Goal: Information Seeking & Learning: Learn about a topic

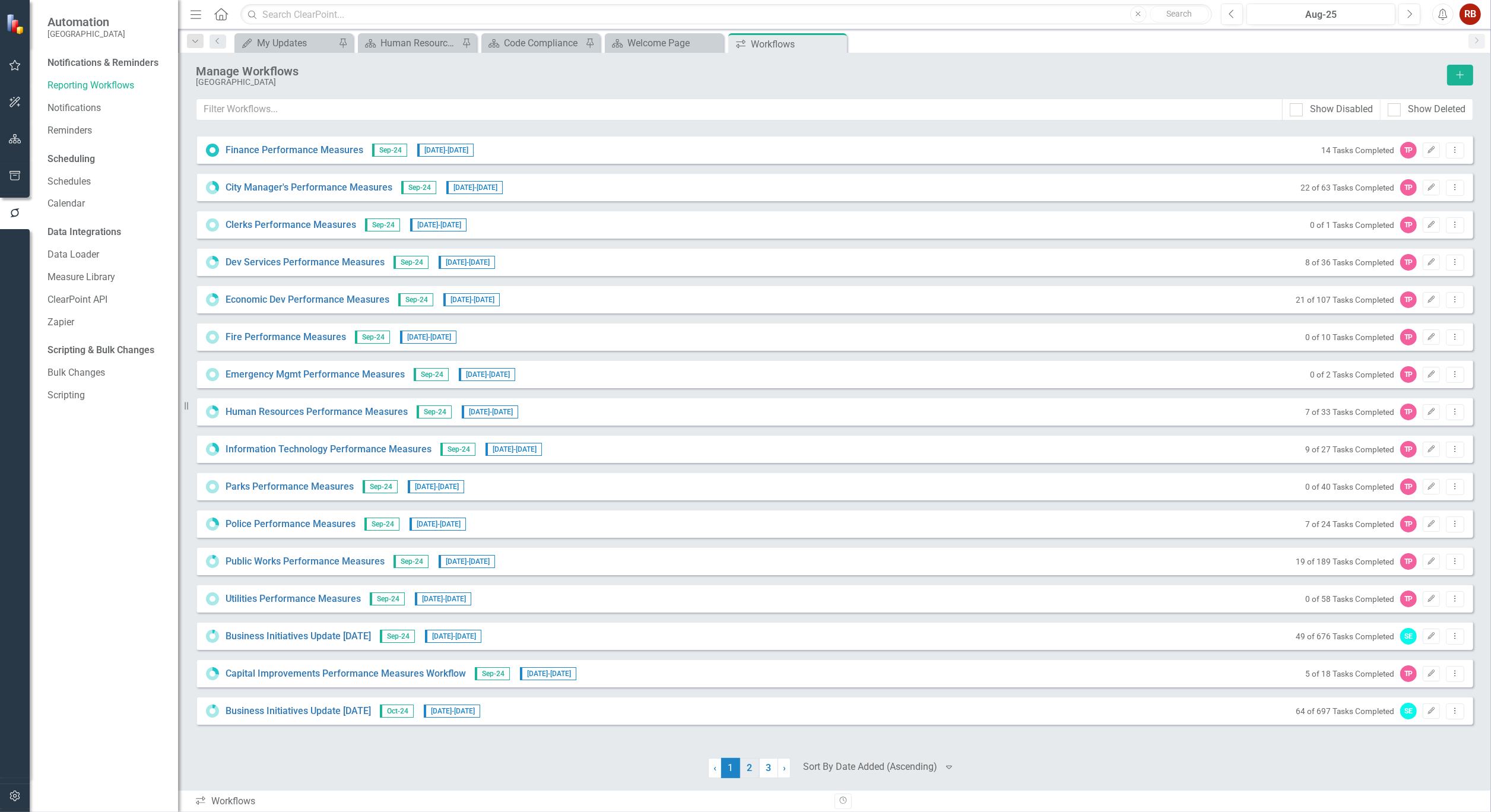
click at [752, 772] on link "2" at bounding box center [750, 768] width 19 height 21
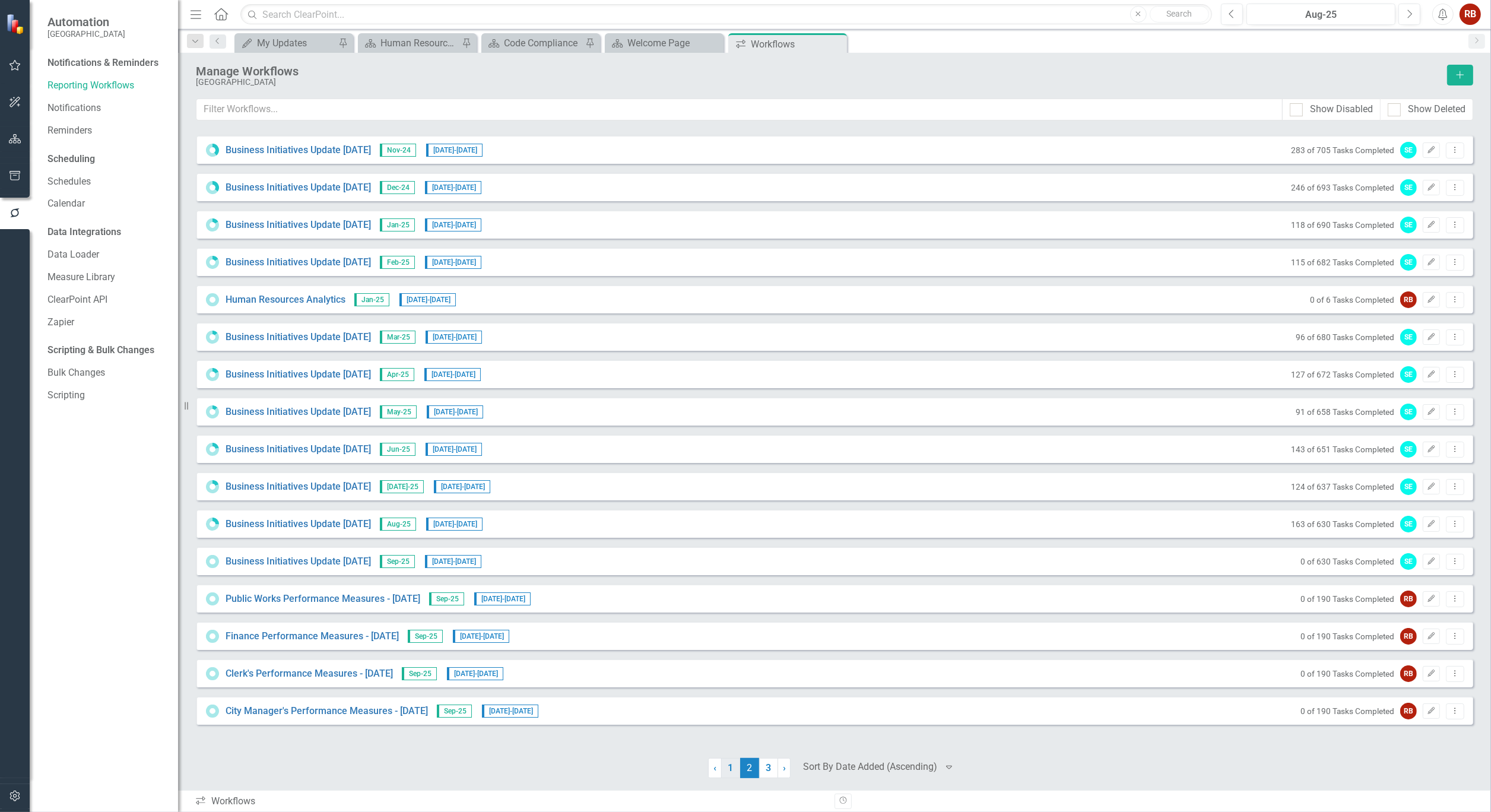
click at [727, 768] on link "1" at bounding box center [730, 768] width 19 height 21
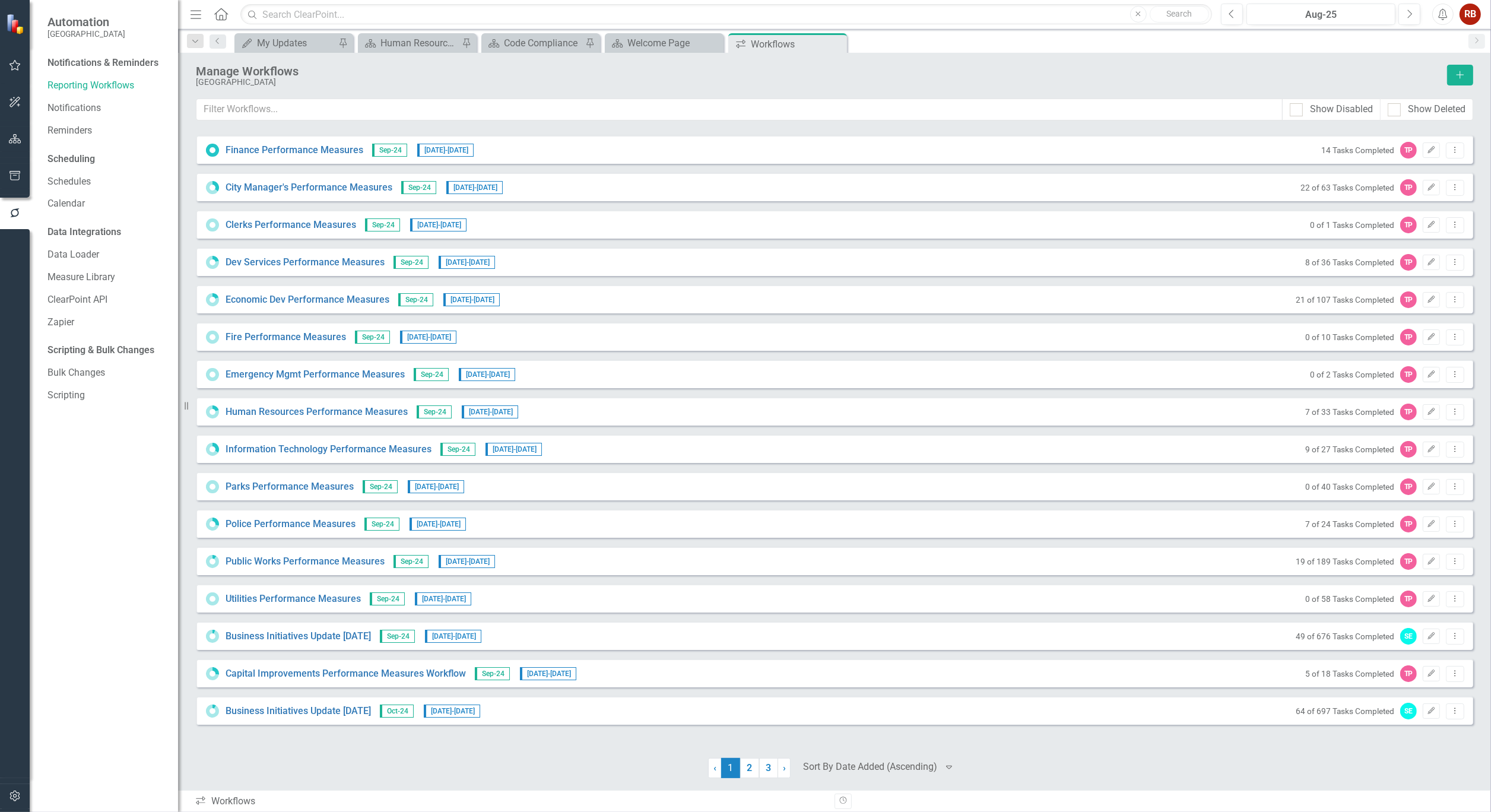
click at [17, 95] on button "button" at bounding box center [15, 103] width 27 height 25
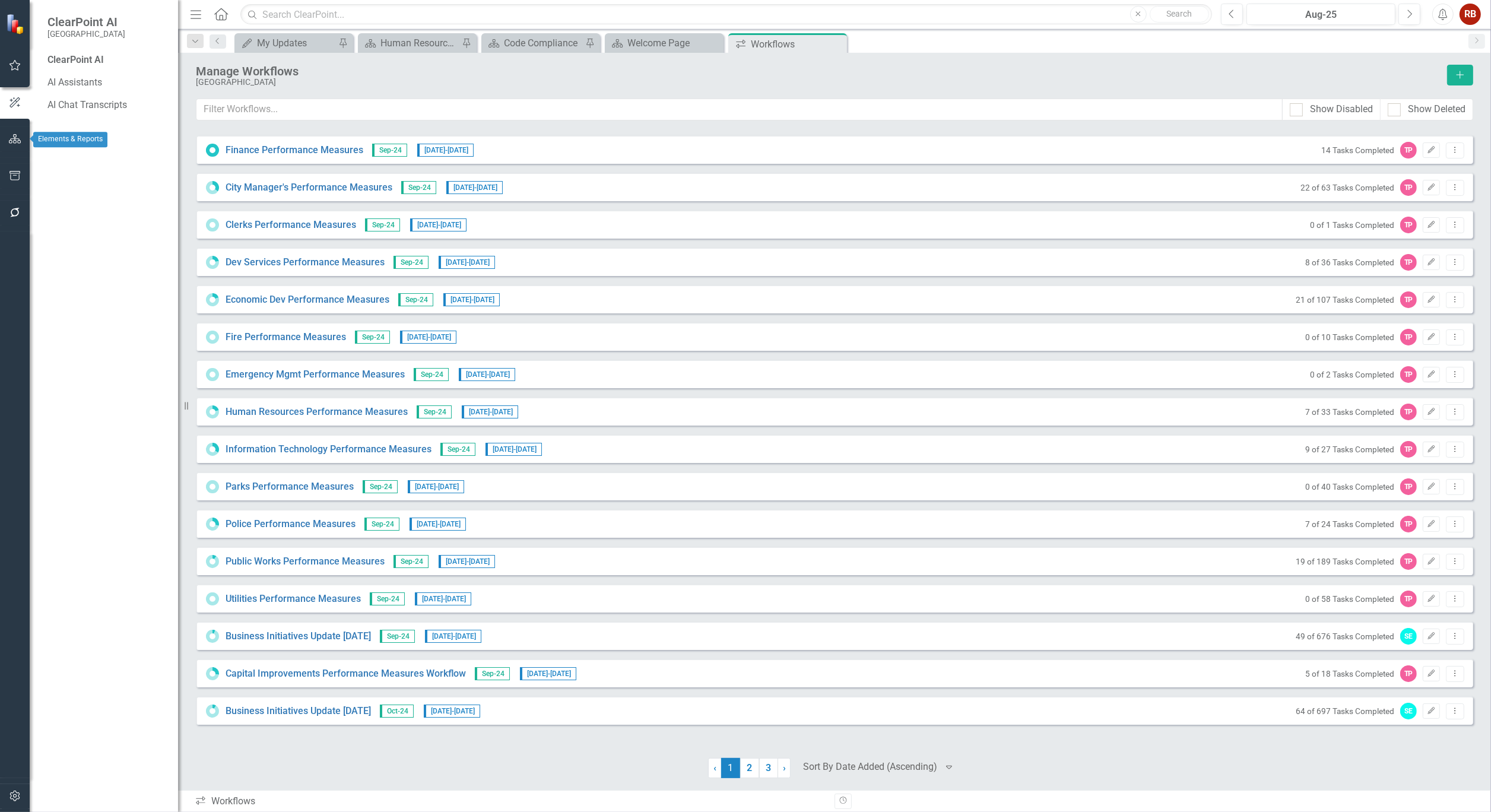
click at [14, 126] on div at bounding box center [15, 139] width 30 height 36
click at [16, 137] on icon "button" at bounding box center [15, 139] width 12 height 9
click at [51, 122] on icon "Dropdown" at bounding box center [51, 125] width 8 height 7
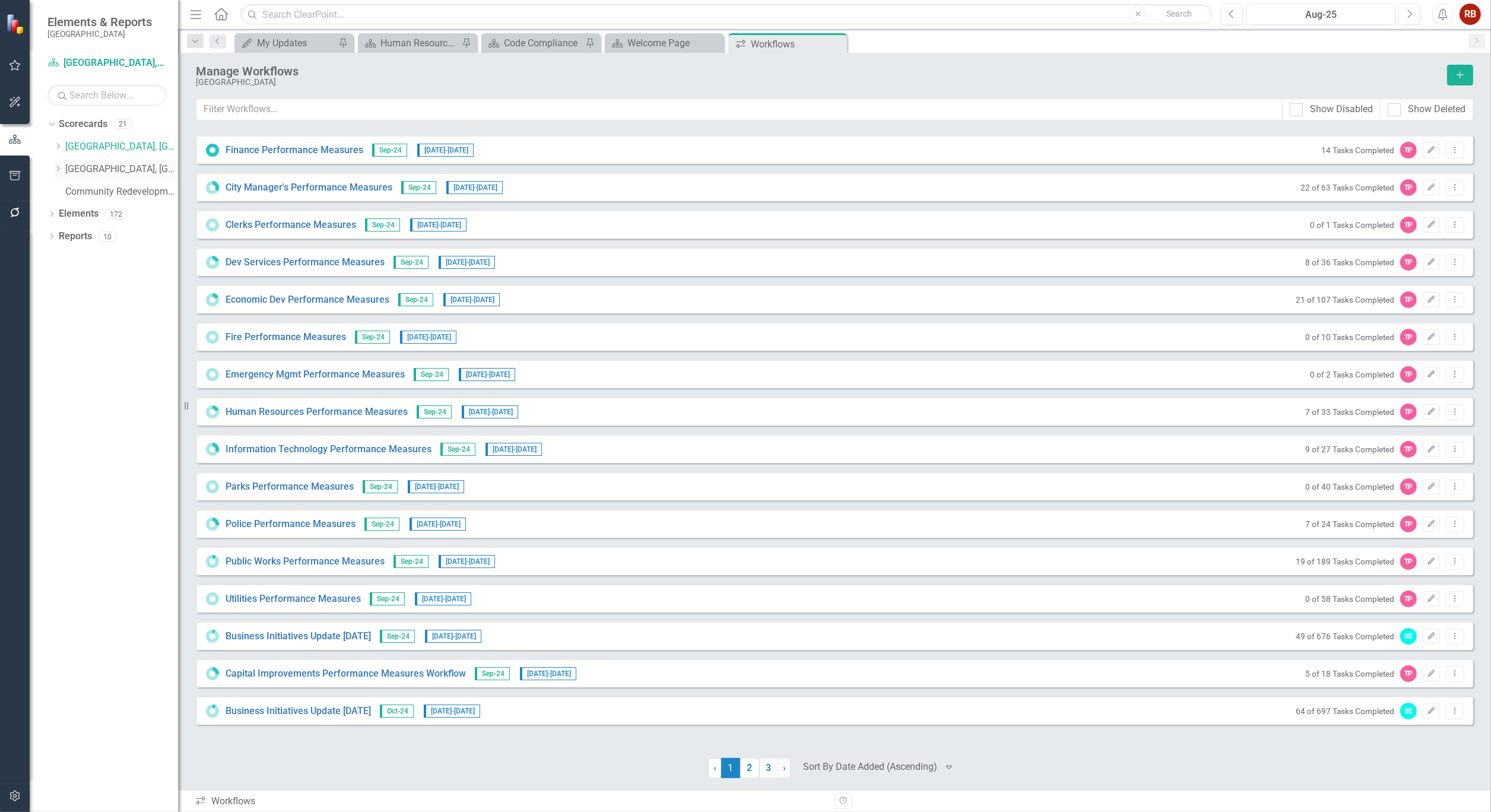
click at [105, 171] on link "[GEOGRAPHIC_DATA], [GEOGRAPHIC_DATA] Strategic Plan" at bounding box center [121, 169] width 113 height 14
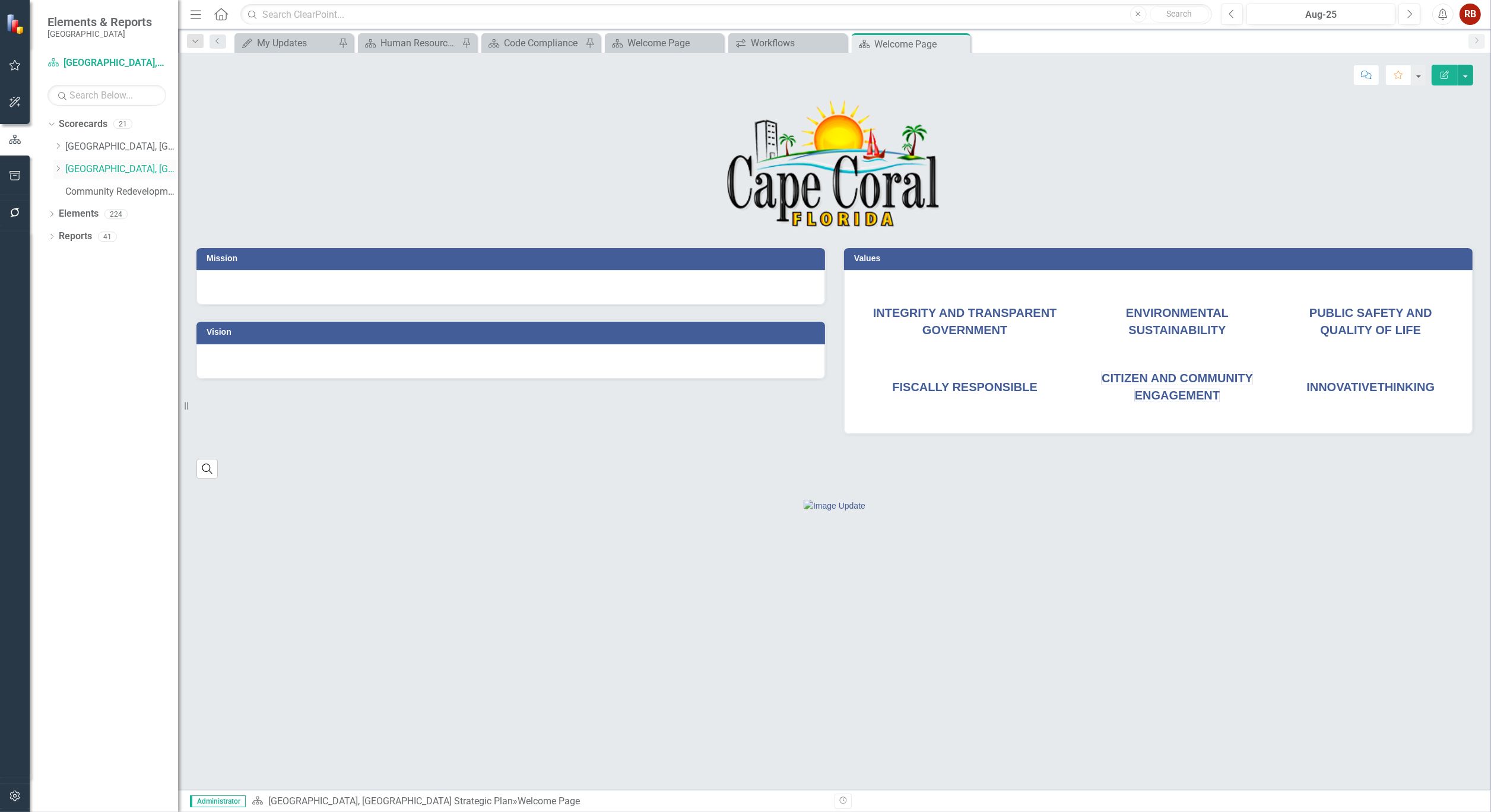
click at [56, 167] on icon "Dropdown" at bounding box center [58, 169] width 9 height 7
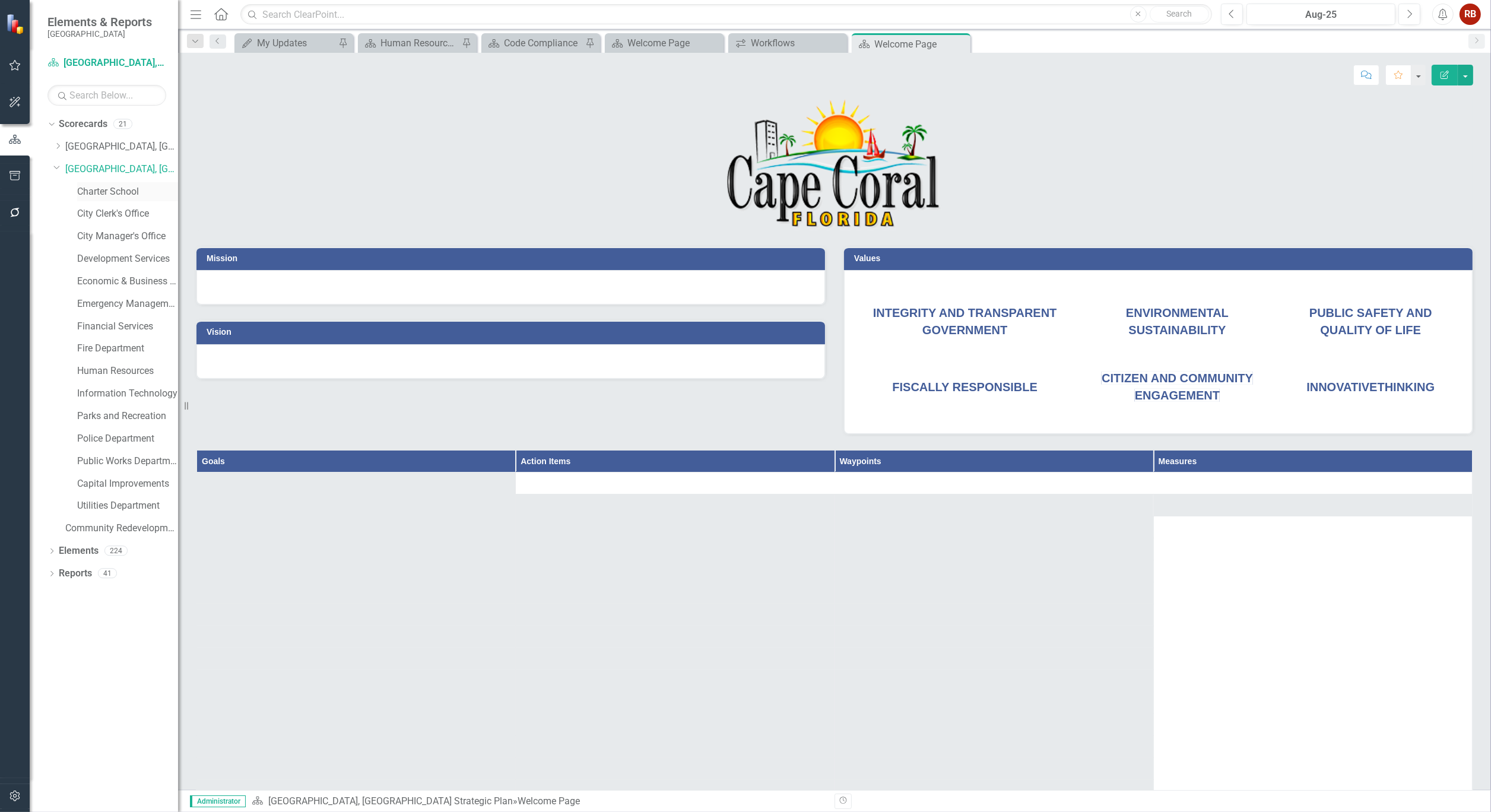
click at [118, 193] on link "Charter School" at bounding box center [128, 191] width 101 height 14
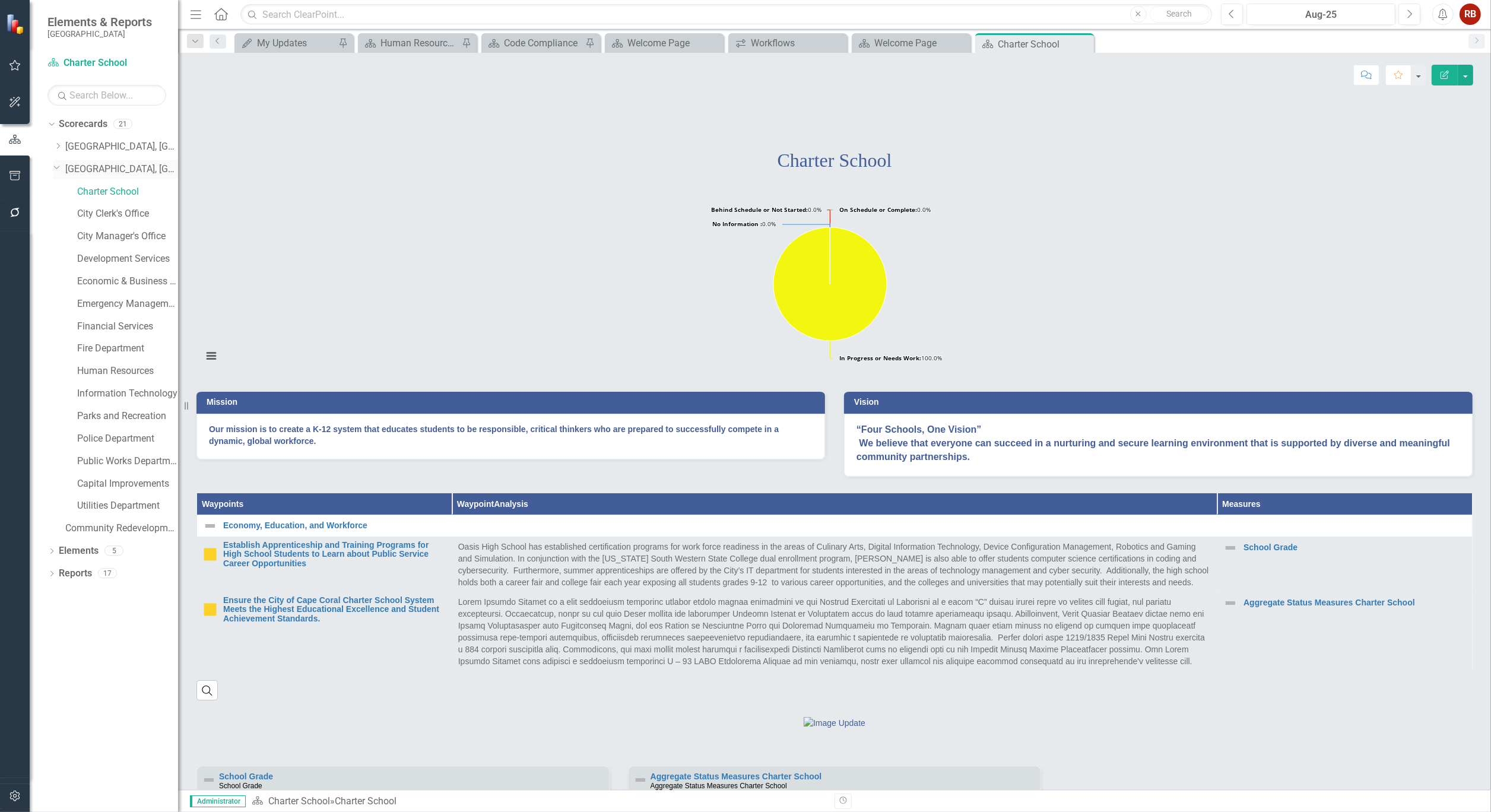
click at [133, 164] on link "[GEOGRAPHIC_DATA], [GEOGRAPHIC_DATA] Strategic Plan" at bounding box center [121, 169] width 113 height 14
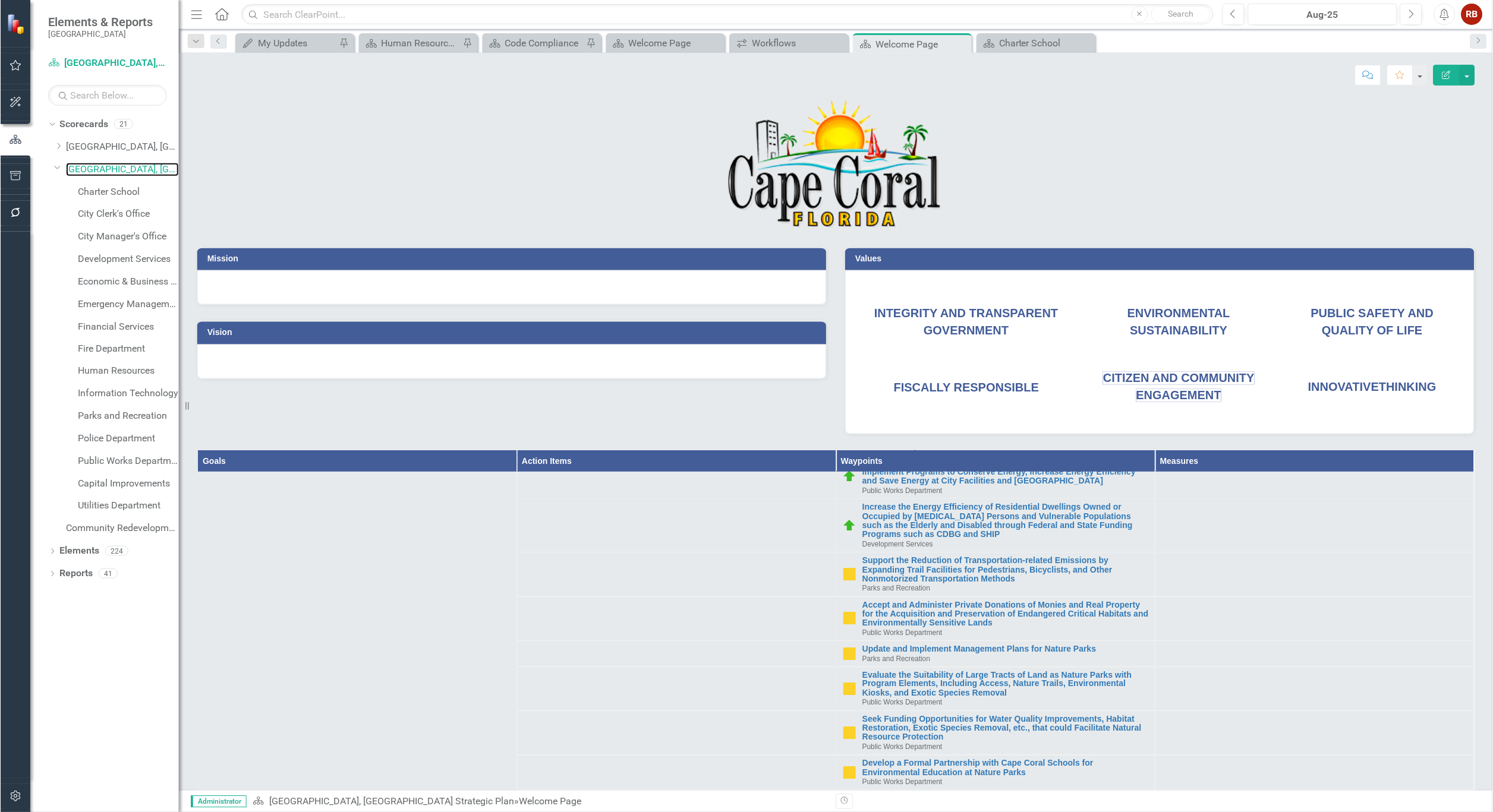
scroll to position [5940, 0]
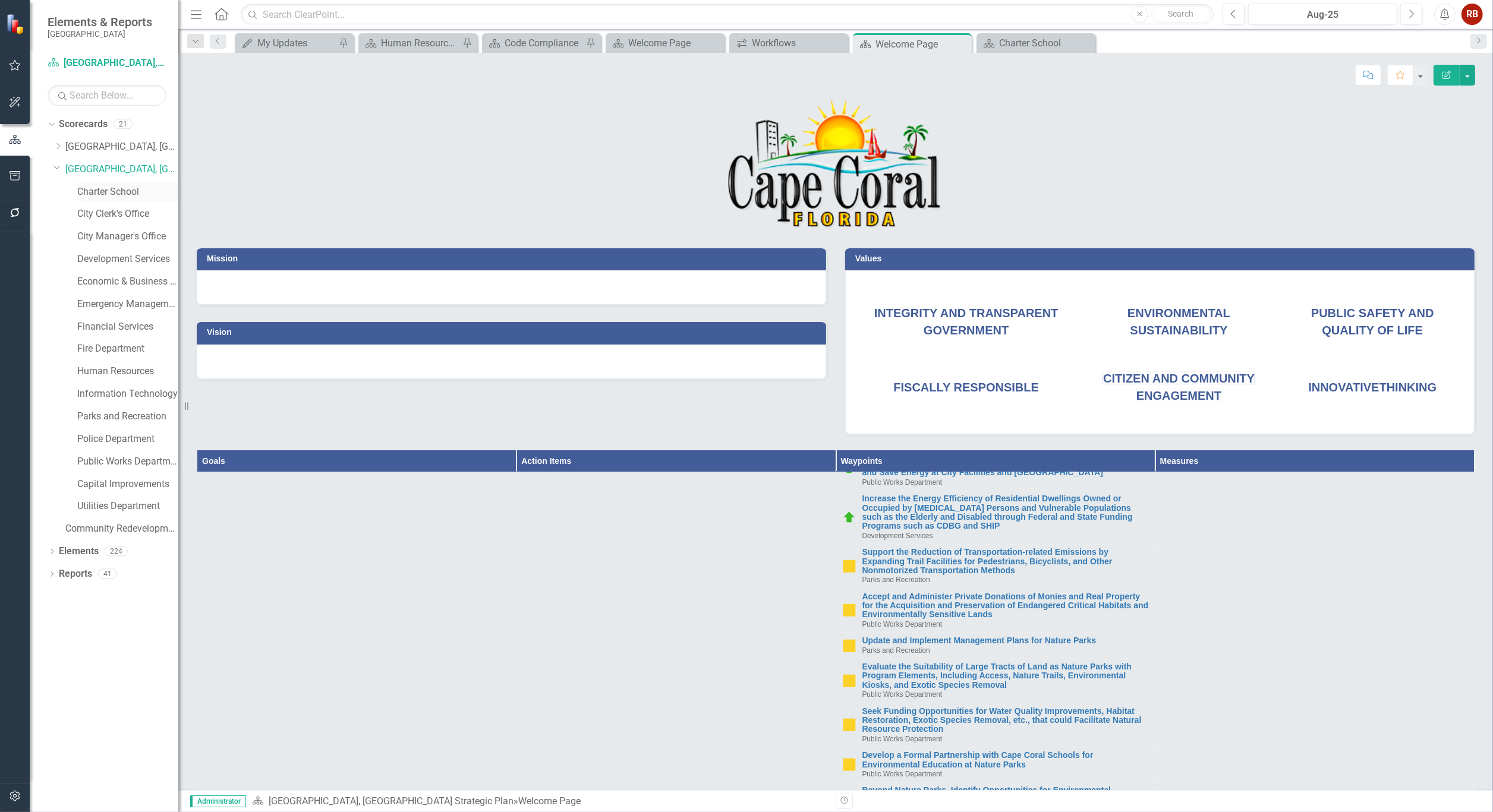
click at [122, 192] on link "Charter School" at bounding box center [128, 192] width 101 height 14
click at [120, 192] on link "Charter School" at bounding box center [128, 192] width 101 height 14
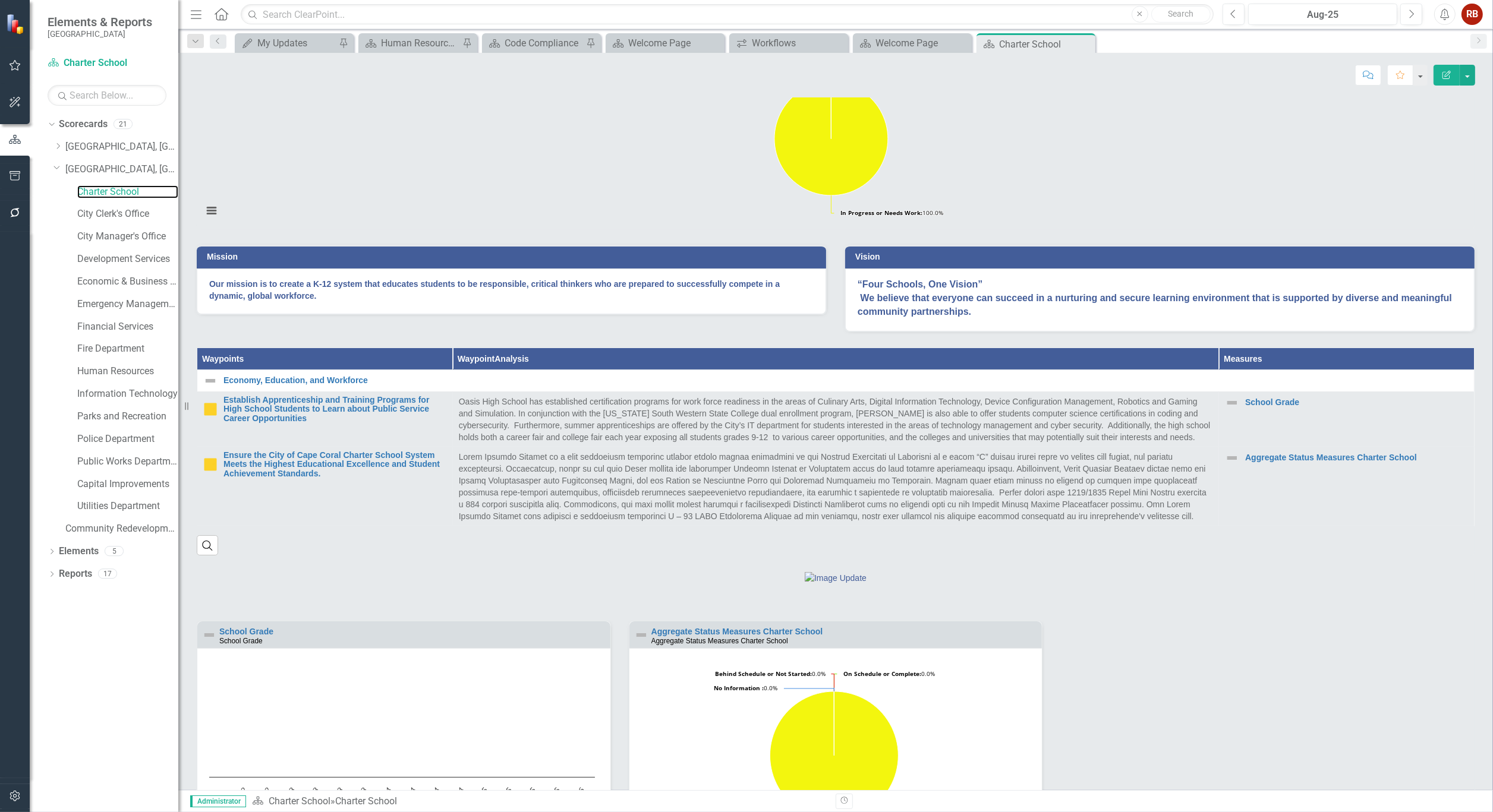
scroll to position [135, 0]
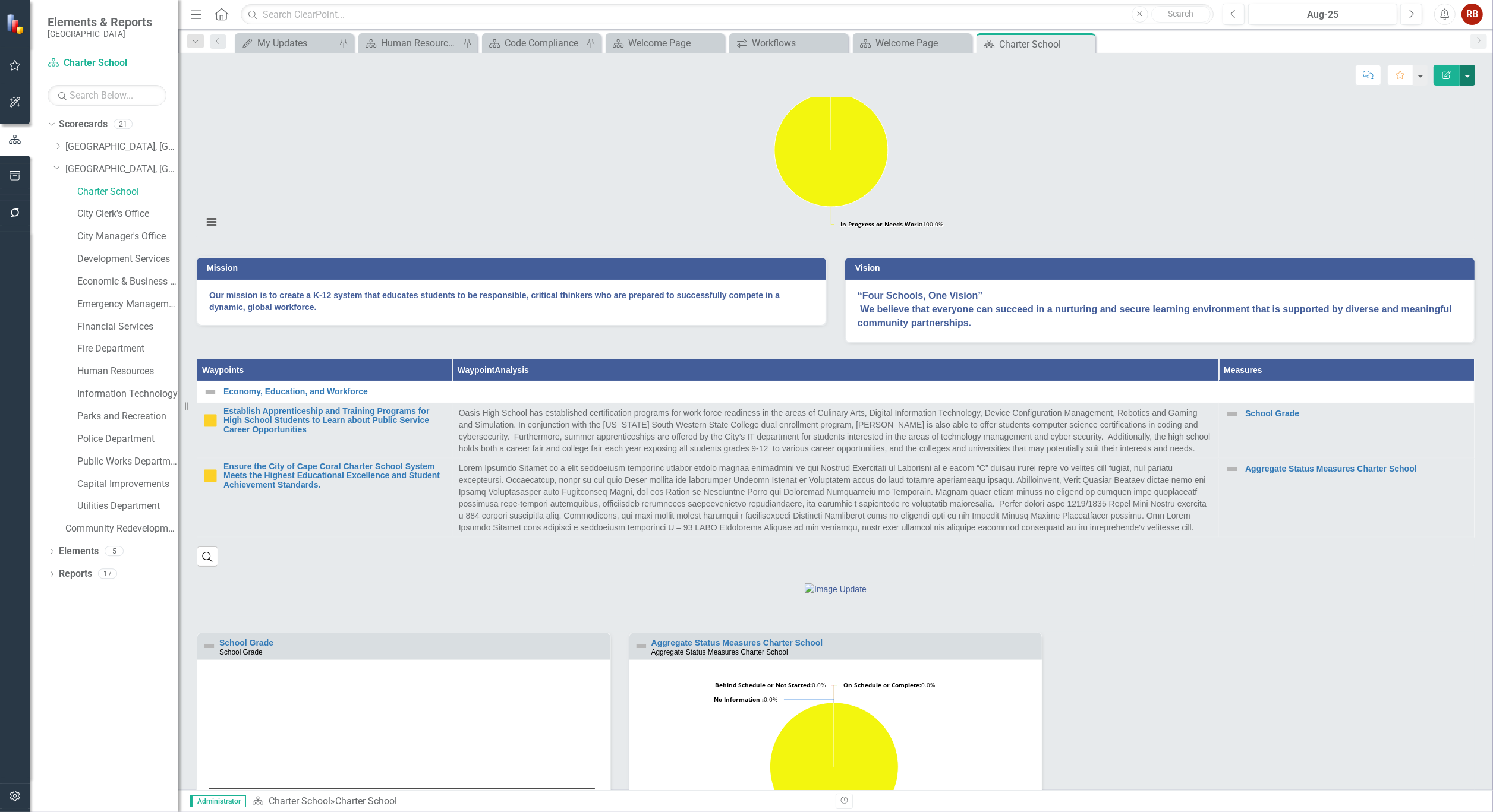
click at [1469, 79] on button "button" at bounding box center [1467, 75] width 16 height 21
click at [1450, 164] on link "PDF Export to PDF" at bounding box center [1426, 167] width 96 height 22
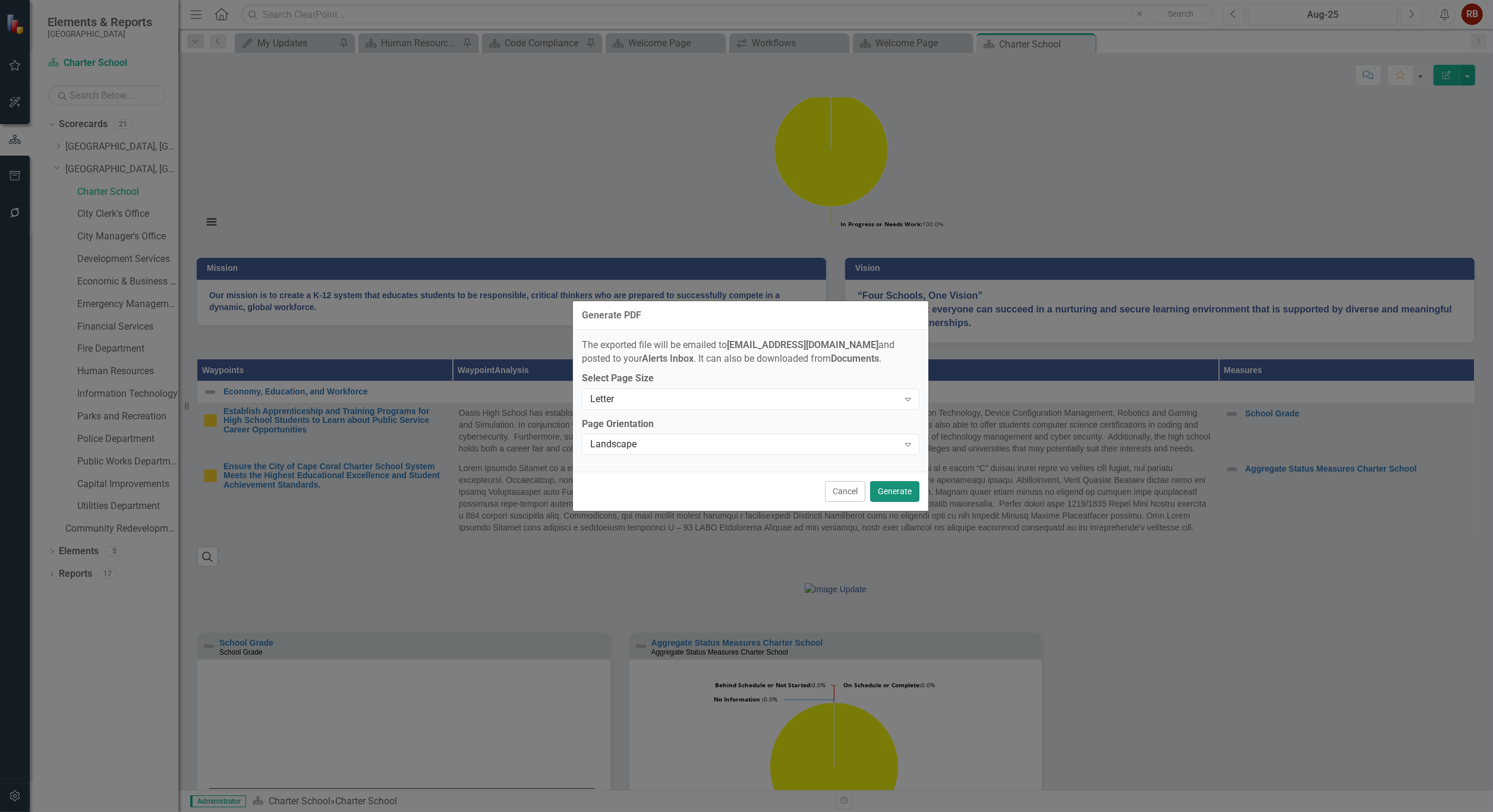
click at [903, 493] on button "Generate" at bounding box center [895, 491] width 50 height 21
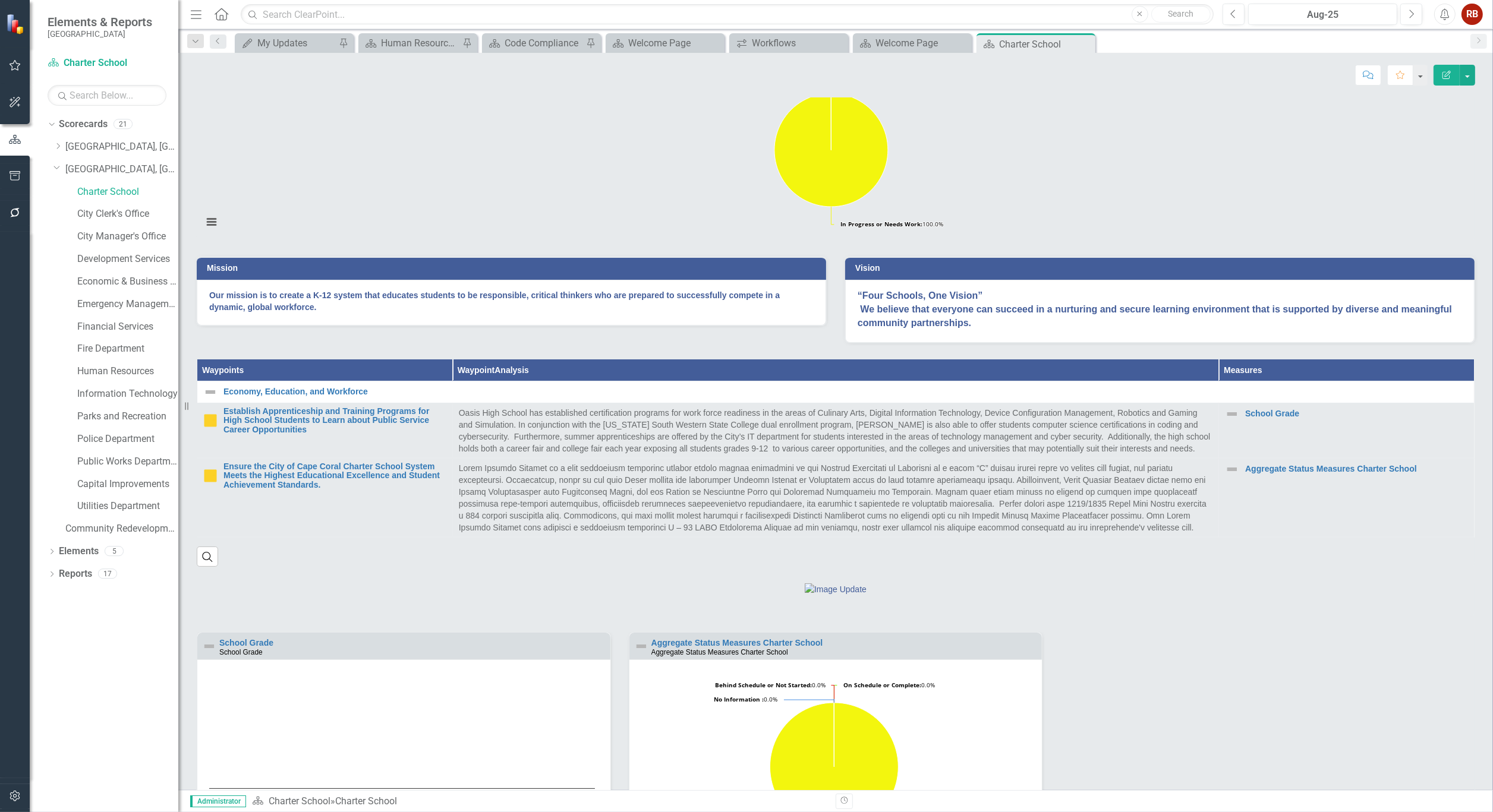
click at [16, 798] on icon "button" at bounding box center [15, 796] width 12 height 9
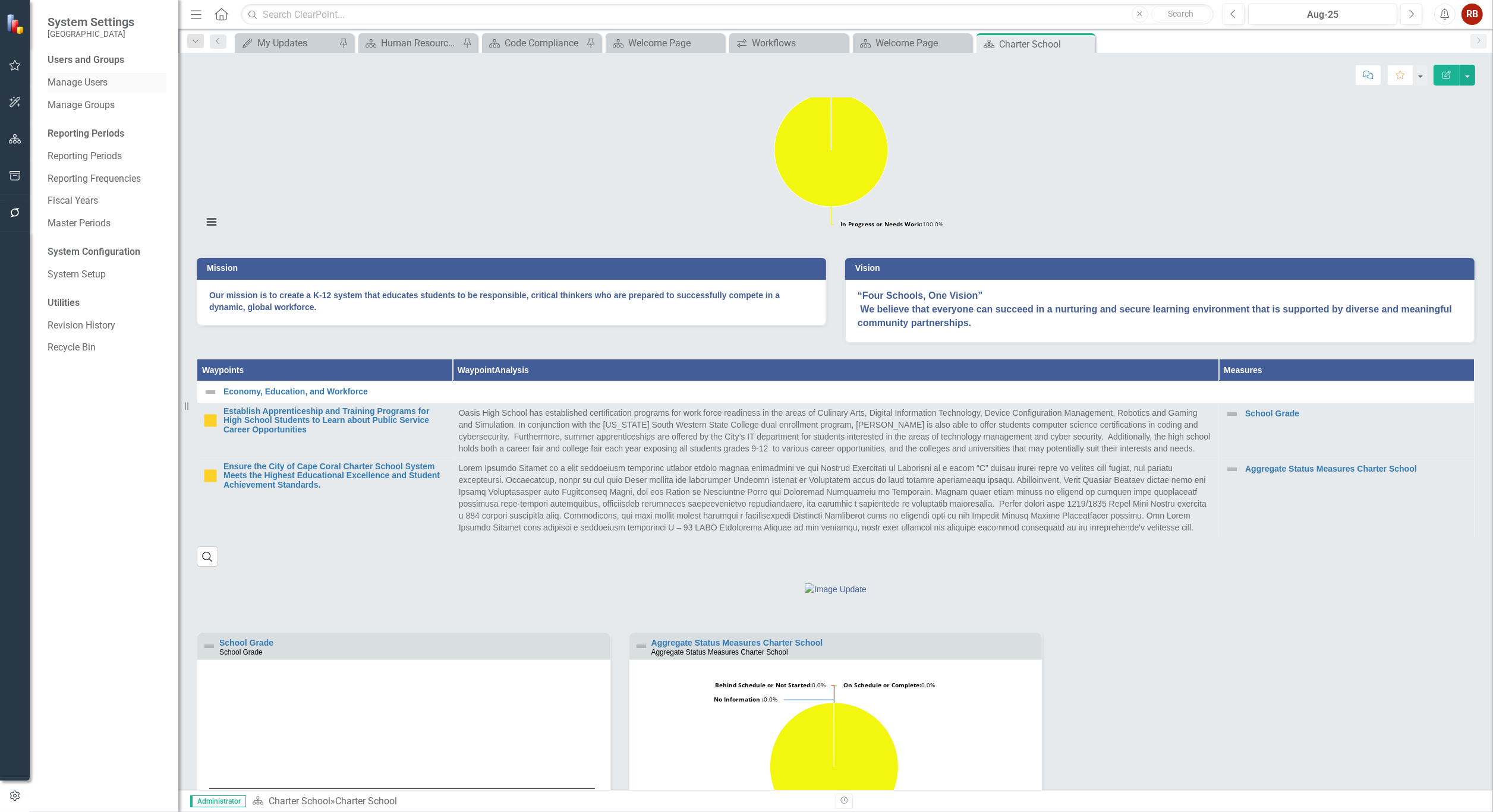
click at [79, 82] on link "Manage Users" at bounding box center [107, 82] width 119 height 14
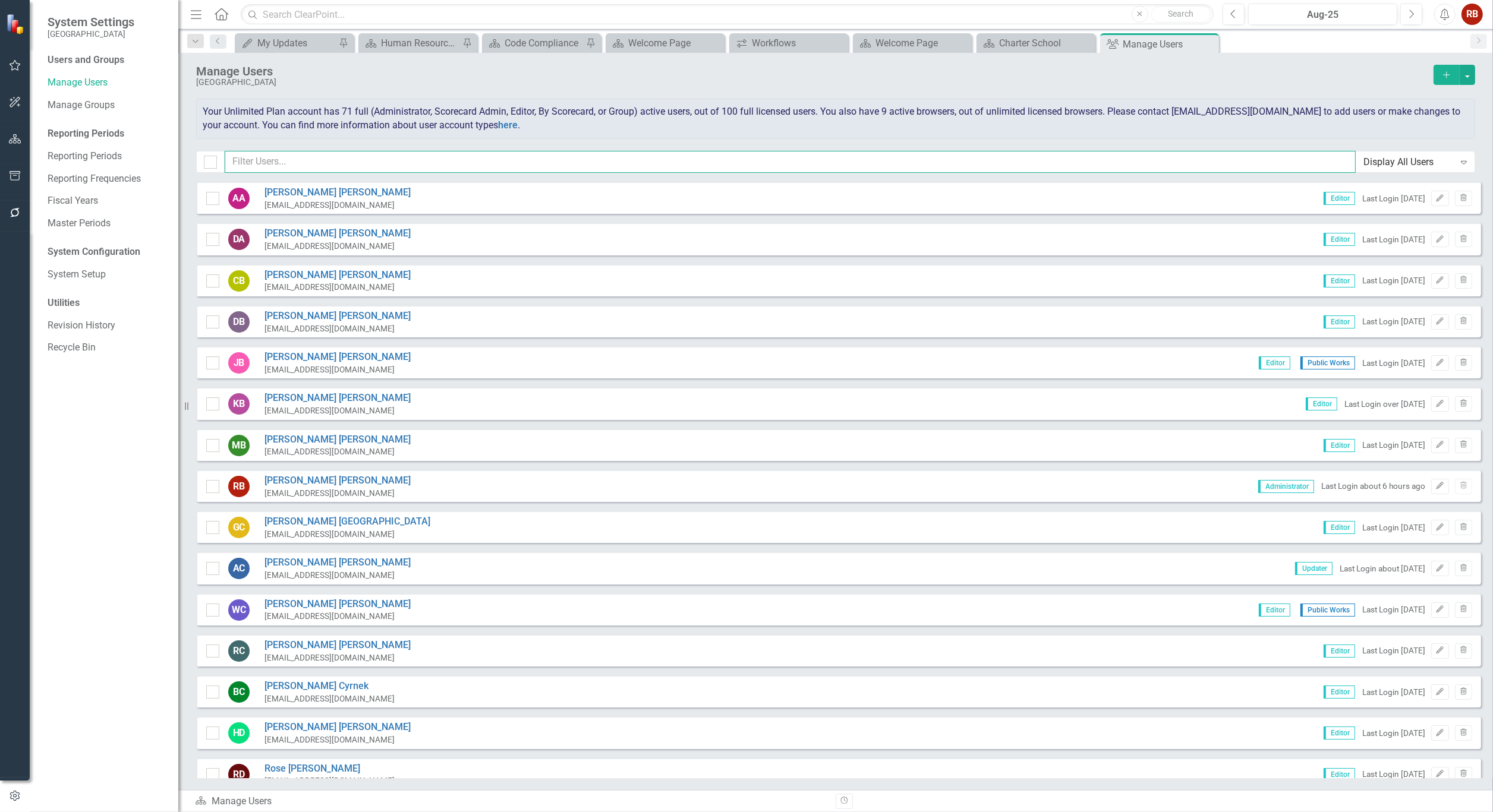
click at [328, 170] on input "text" at bounding box center [790, 162] width 1131 height 22
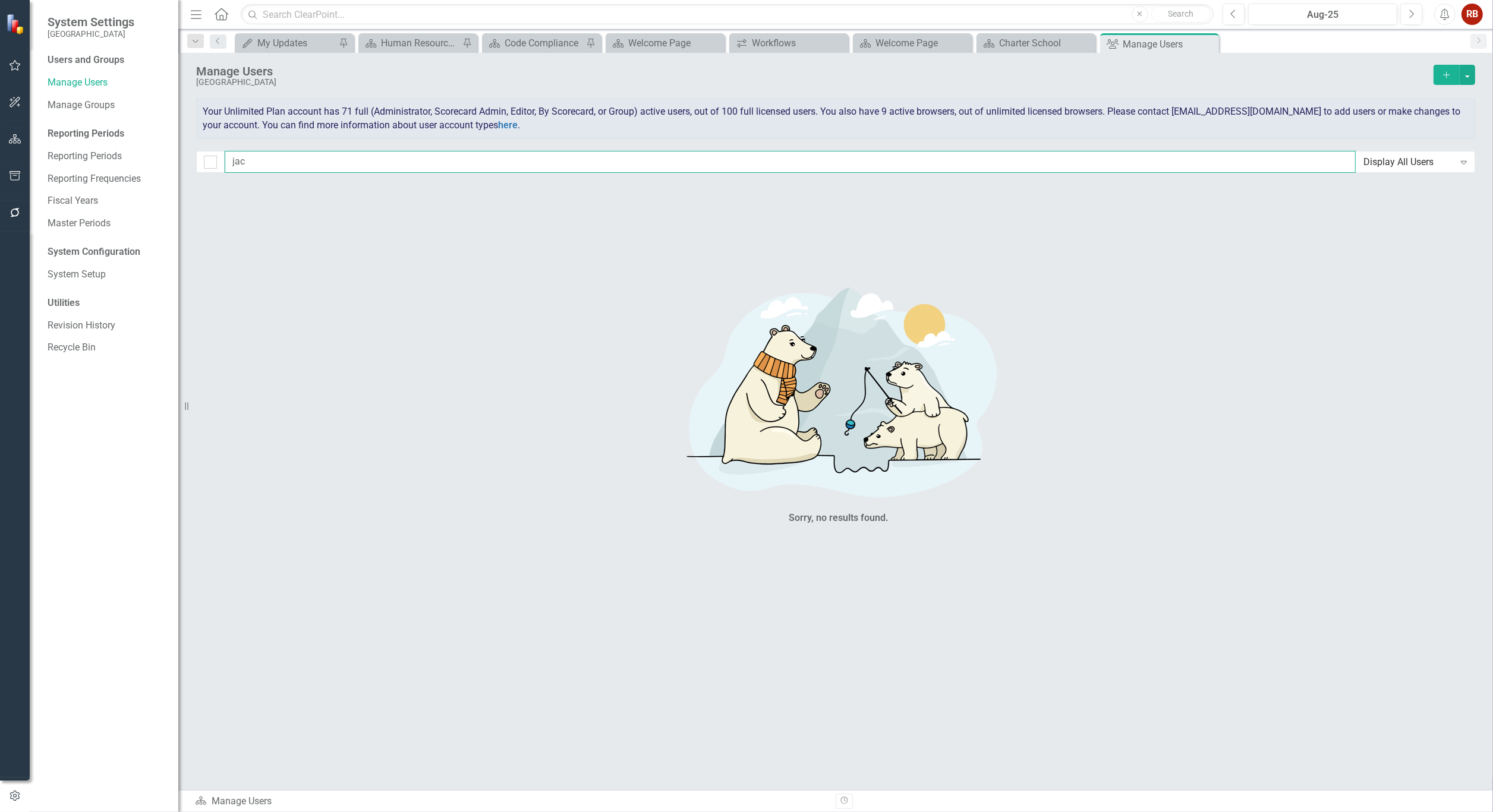
type input "ja"
checkbox input "false"
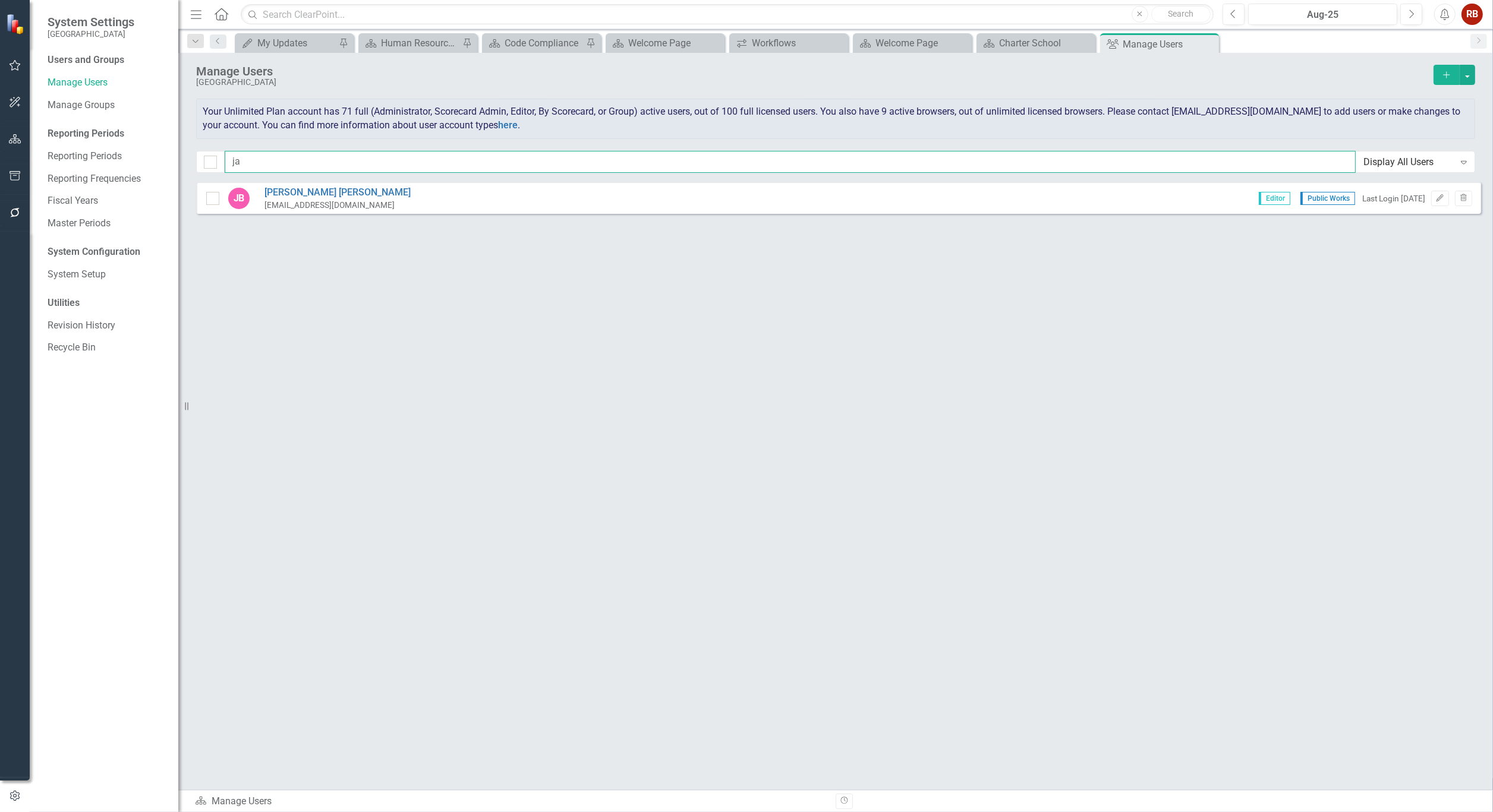
type input "j"
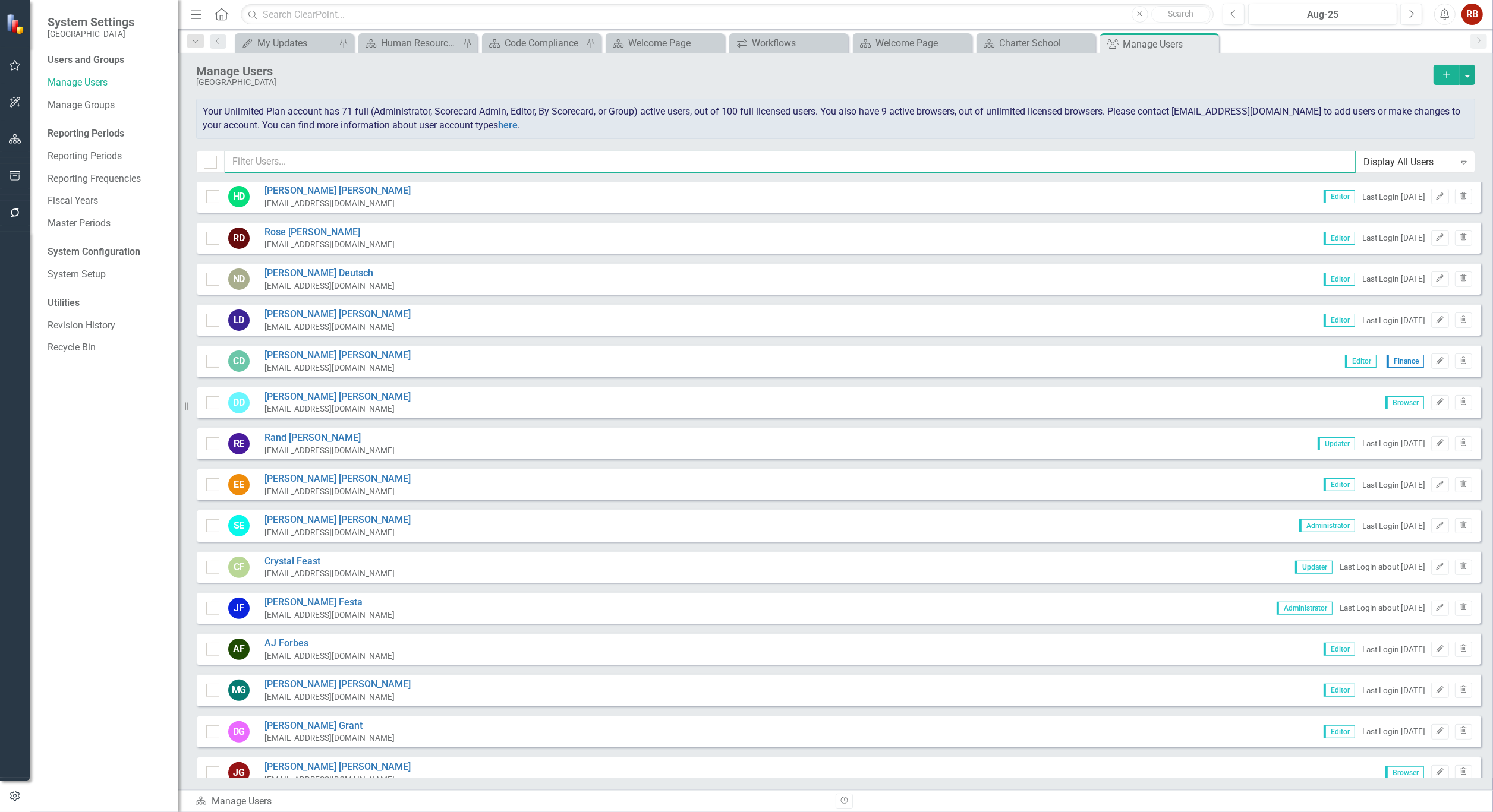
scroll to position [520, 0]
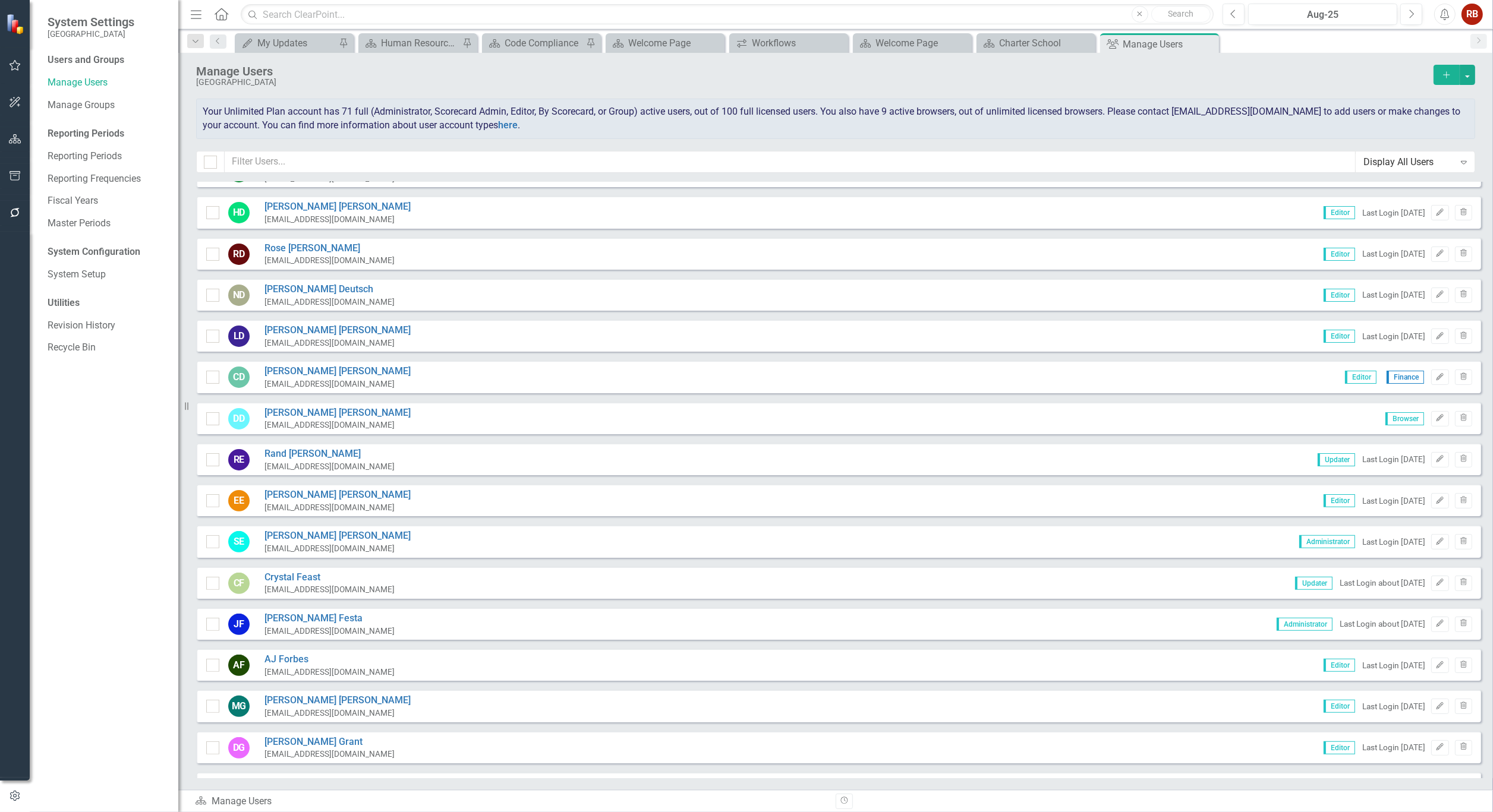
drag, startPoint x: 1208, startPoint y: 43, endPoint x: 1106, endPoint y: 50, distance: 102.2
click at [0, 0] on icon "Close" at bounding box center [0, 0] width 0 height 0
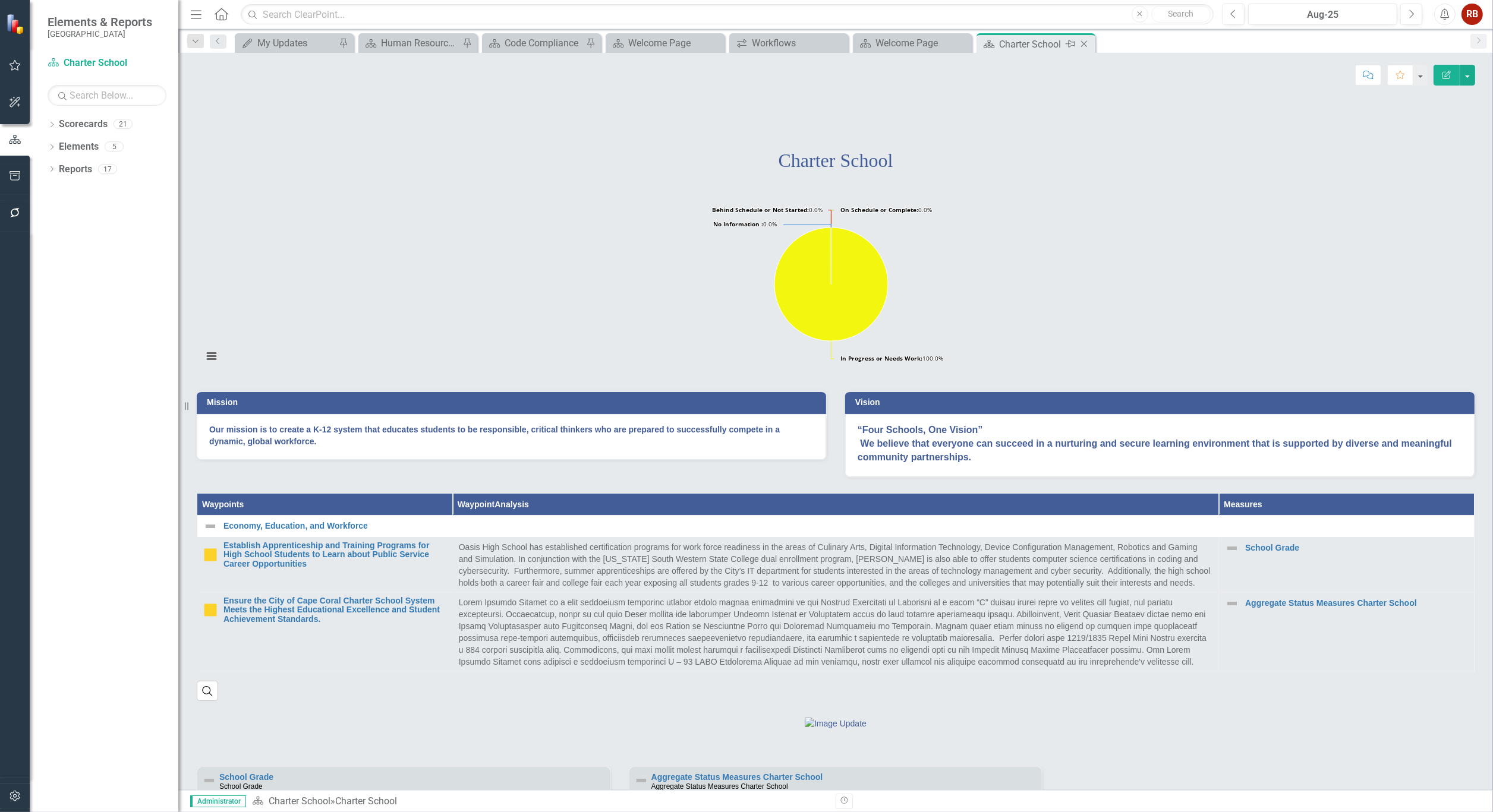
click at [1089, 45] on icon "Close" at bounding box center [1084, 44] width 12 height 9
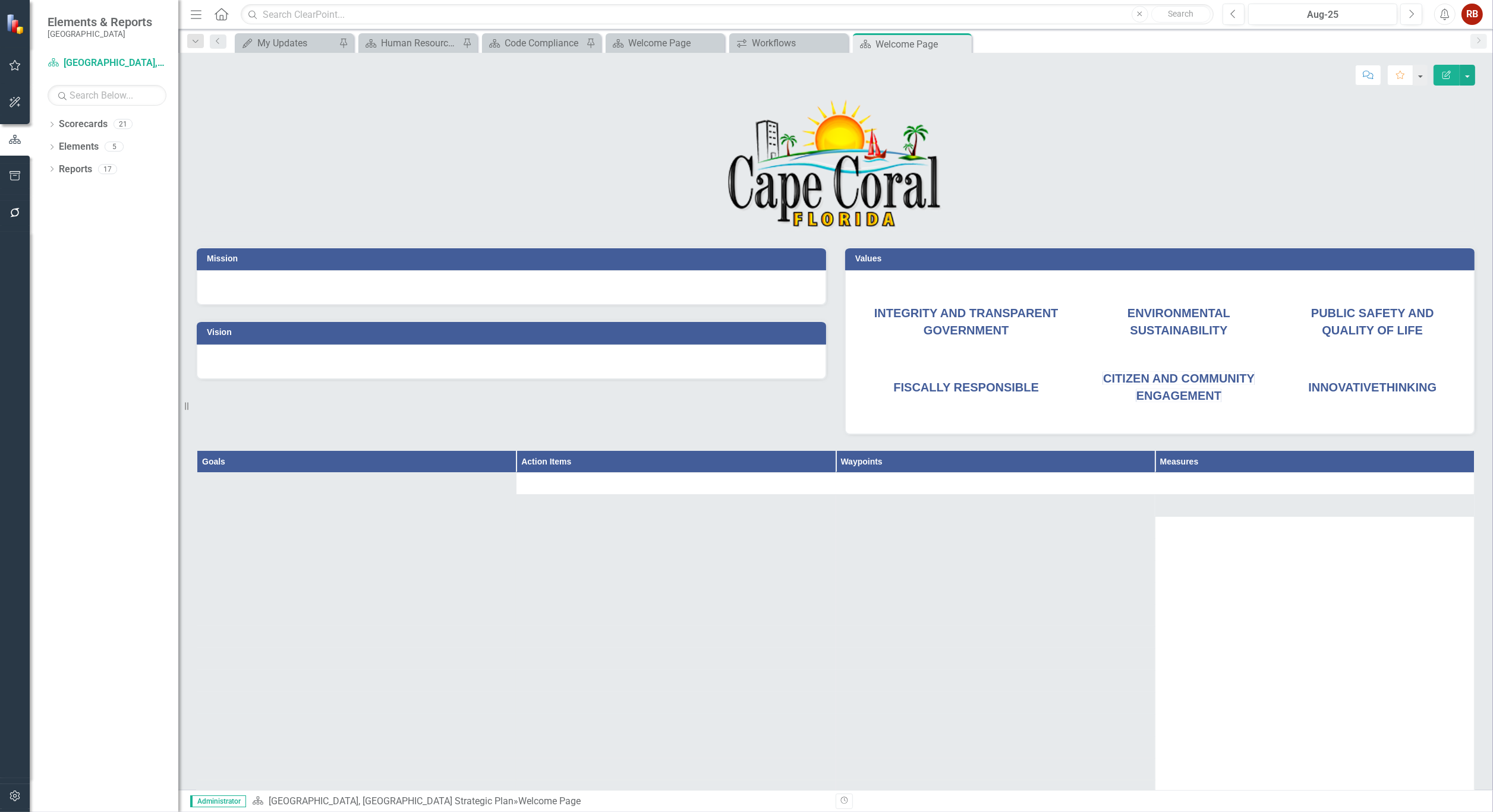
click at [0, 0] on icon "Close" at bounding box center [0, 0] width 0 height 0
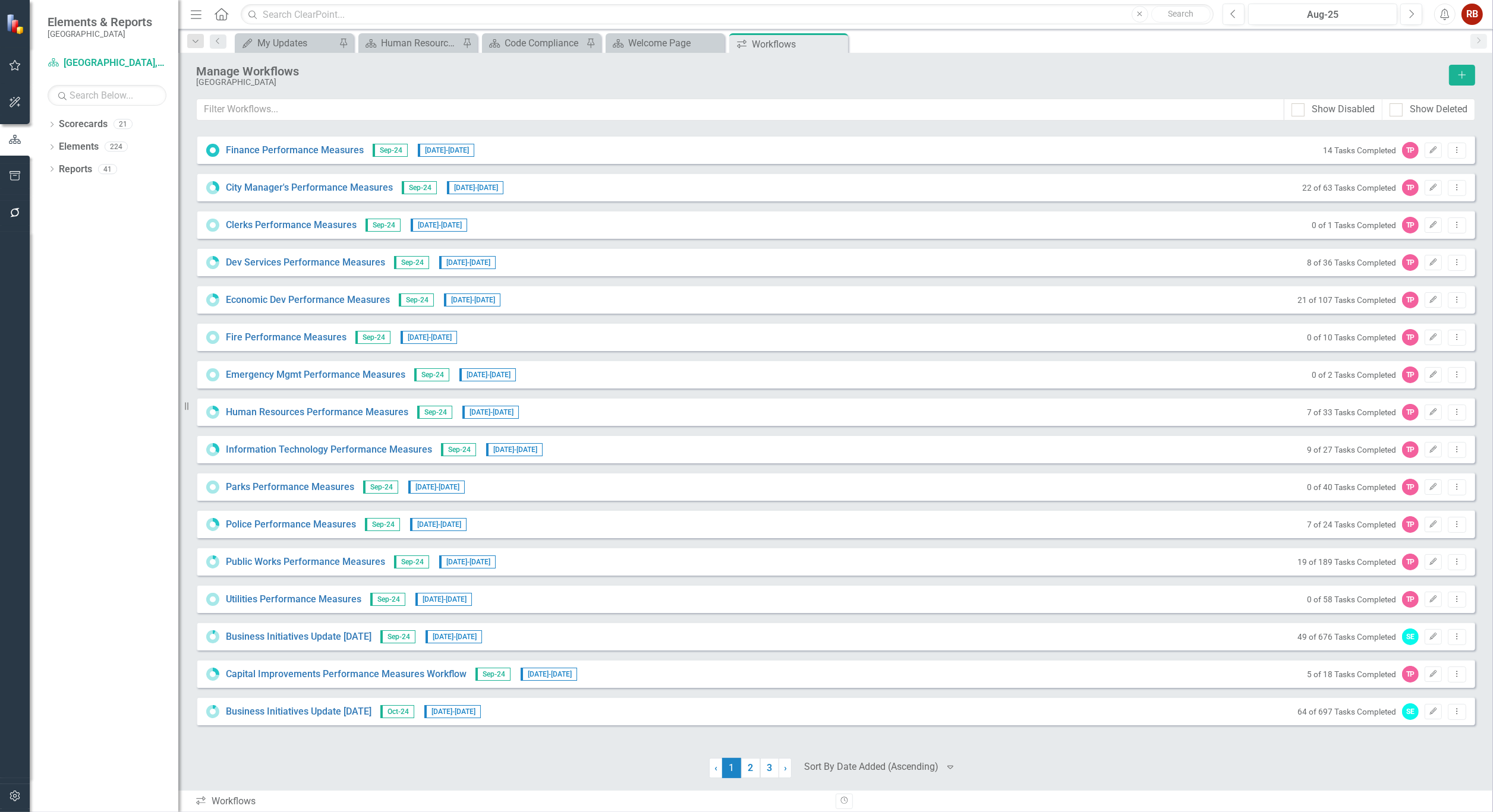
click at [0, 0] on icon "Close" at bounding box center [0, 0] width 0 height 0
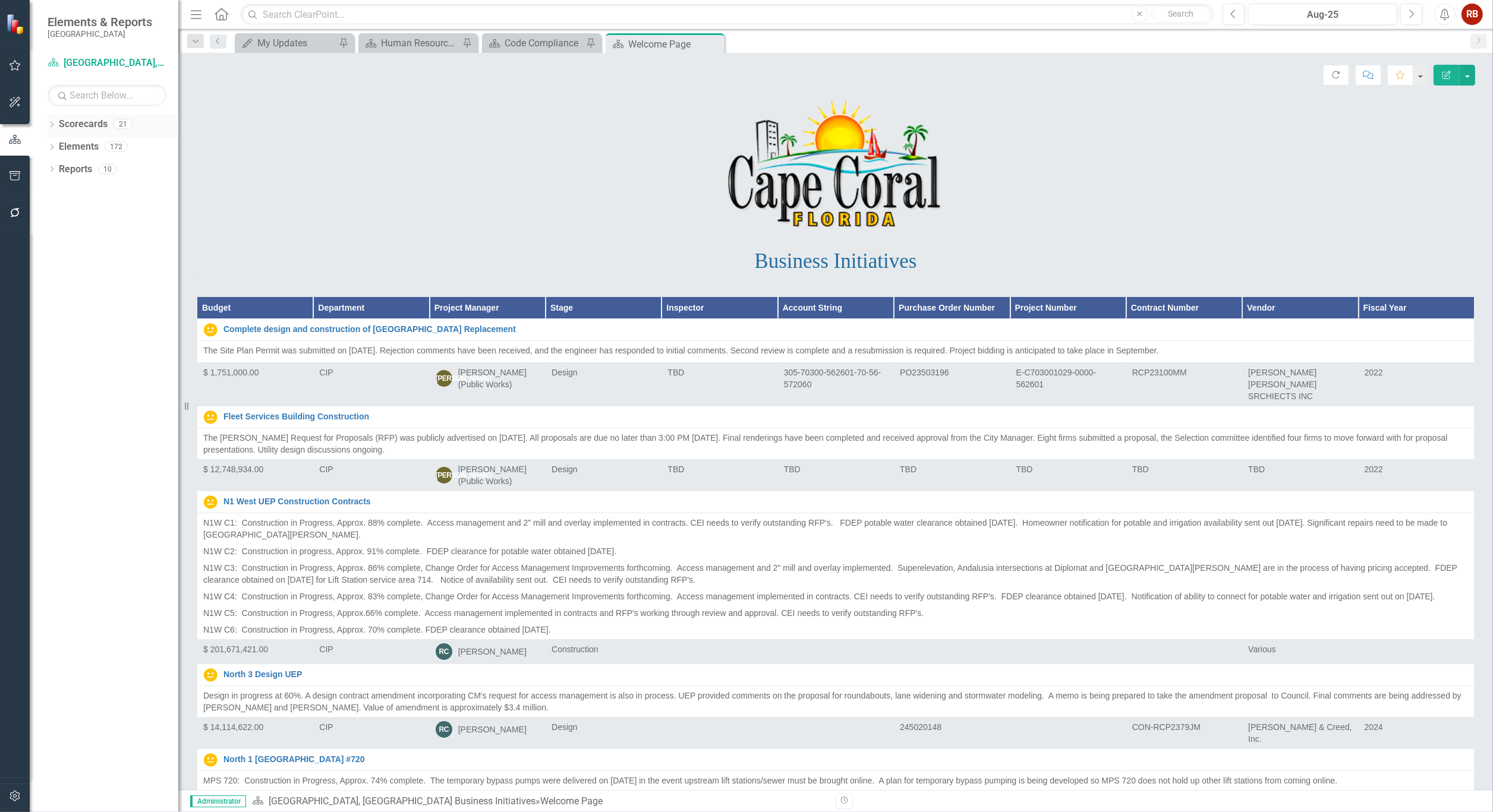
click at [49, 122] on icon "Dropdown" at bounding box center [51, 125] width 8 height 7
click at [103, 170] on link "[GEOGRAPHIC_DATA], [GEOGRAPHIC_DATA] Strategic Plan" at bounding box center [122, 169] width 113 height 14
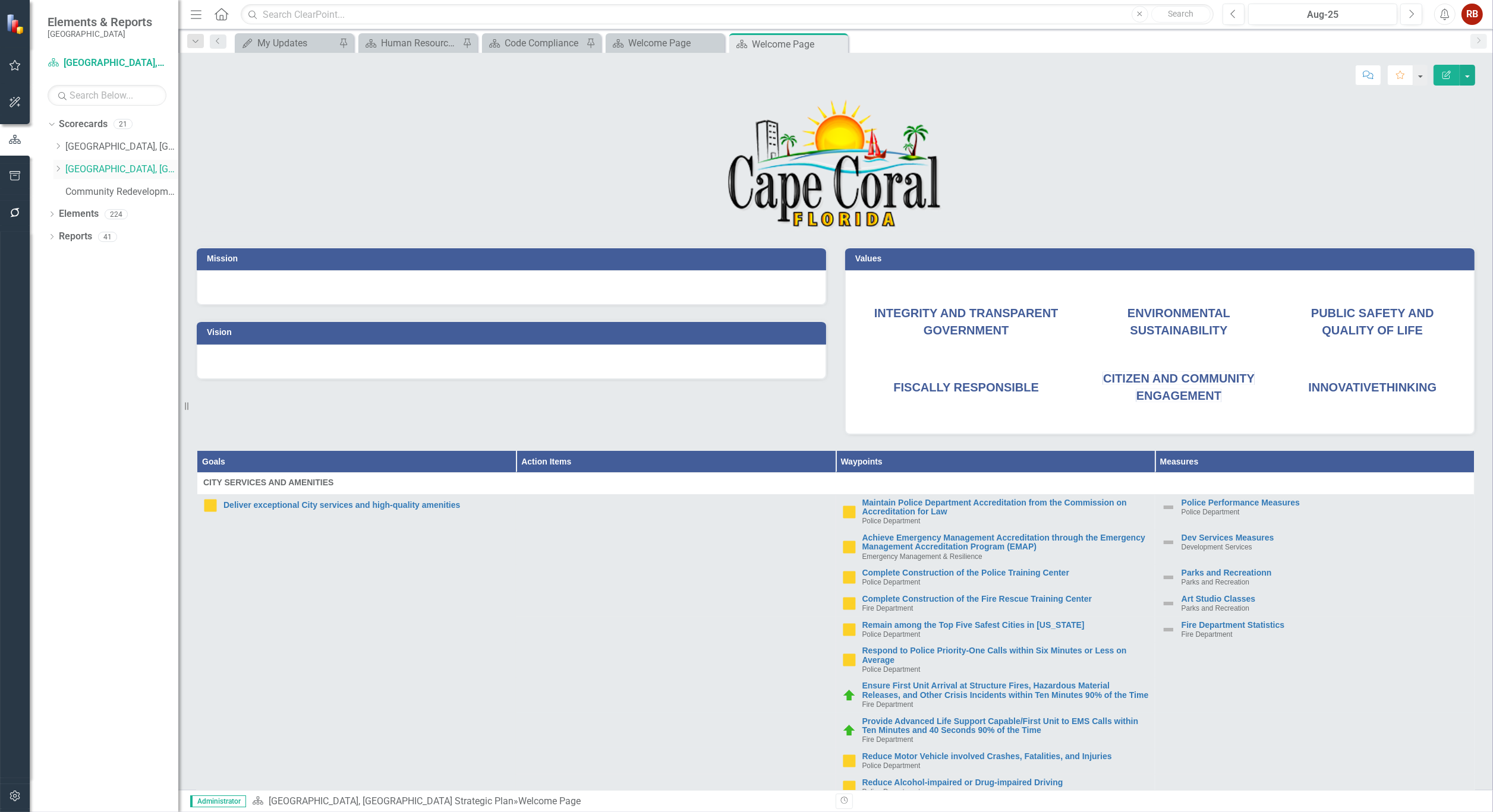
click at [61, 170] on icon "Dropdown" at bounding box center [58, 169] width 9 height 7
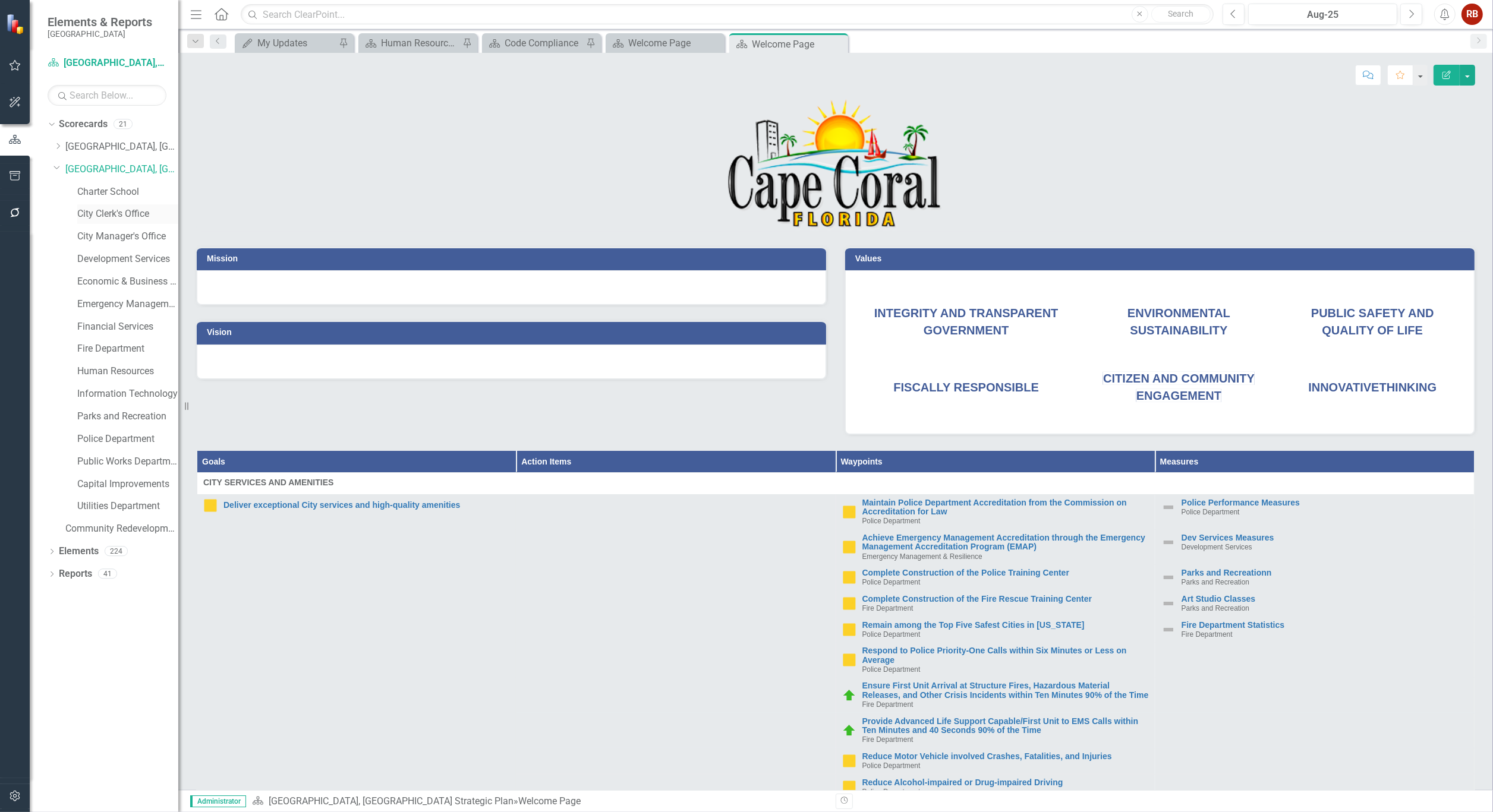
click at [128, 220] on link "City Clerk's Office" at bounding box center [128, 214] width 101 height 14
click at [127, 211] on link "City Clerk's Office" at bounding box center [128, 214] width 101 height 14
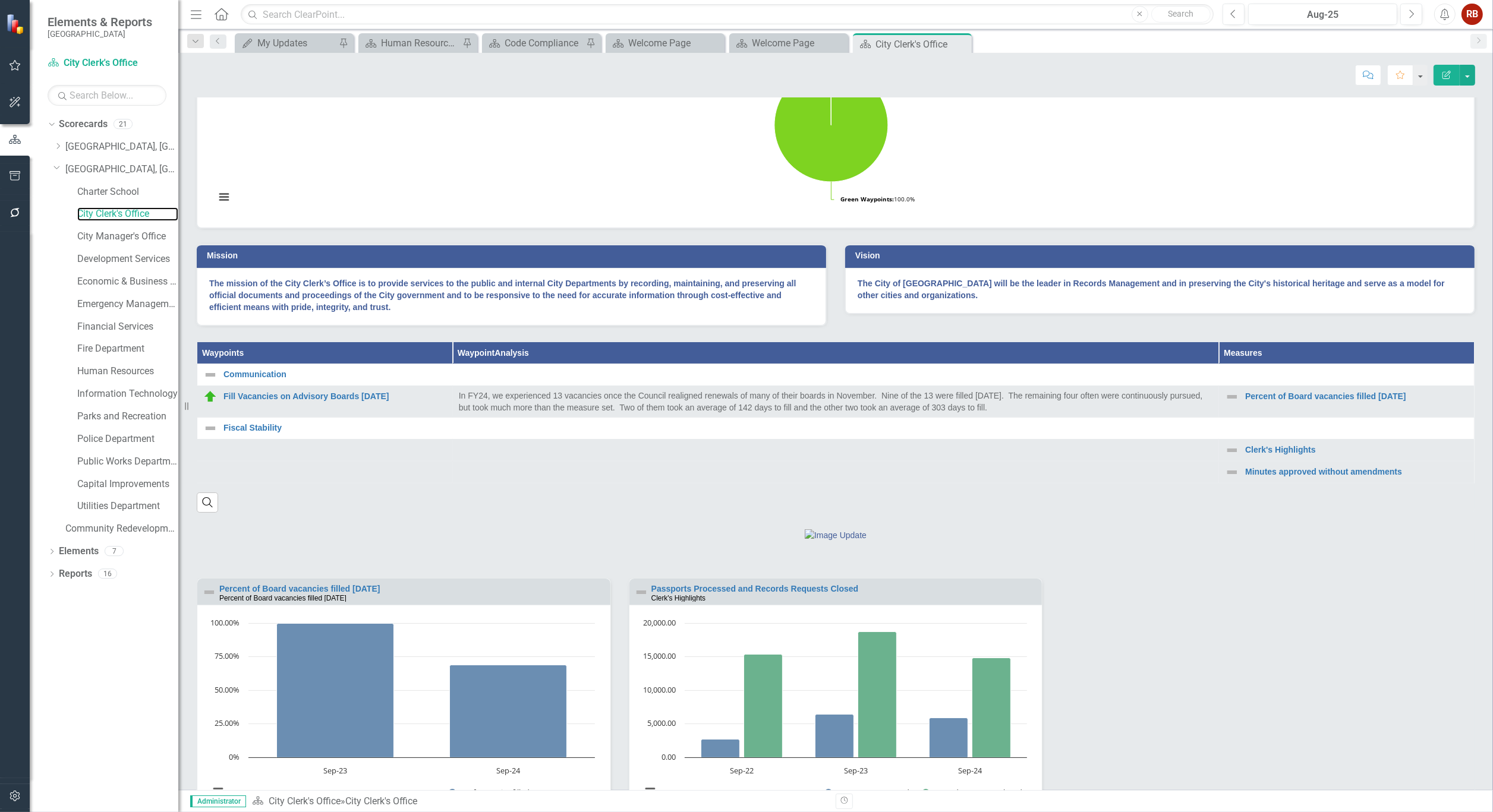
scroll to position [198, 0]
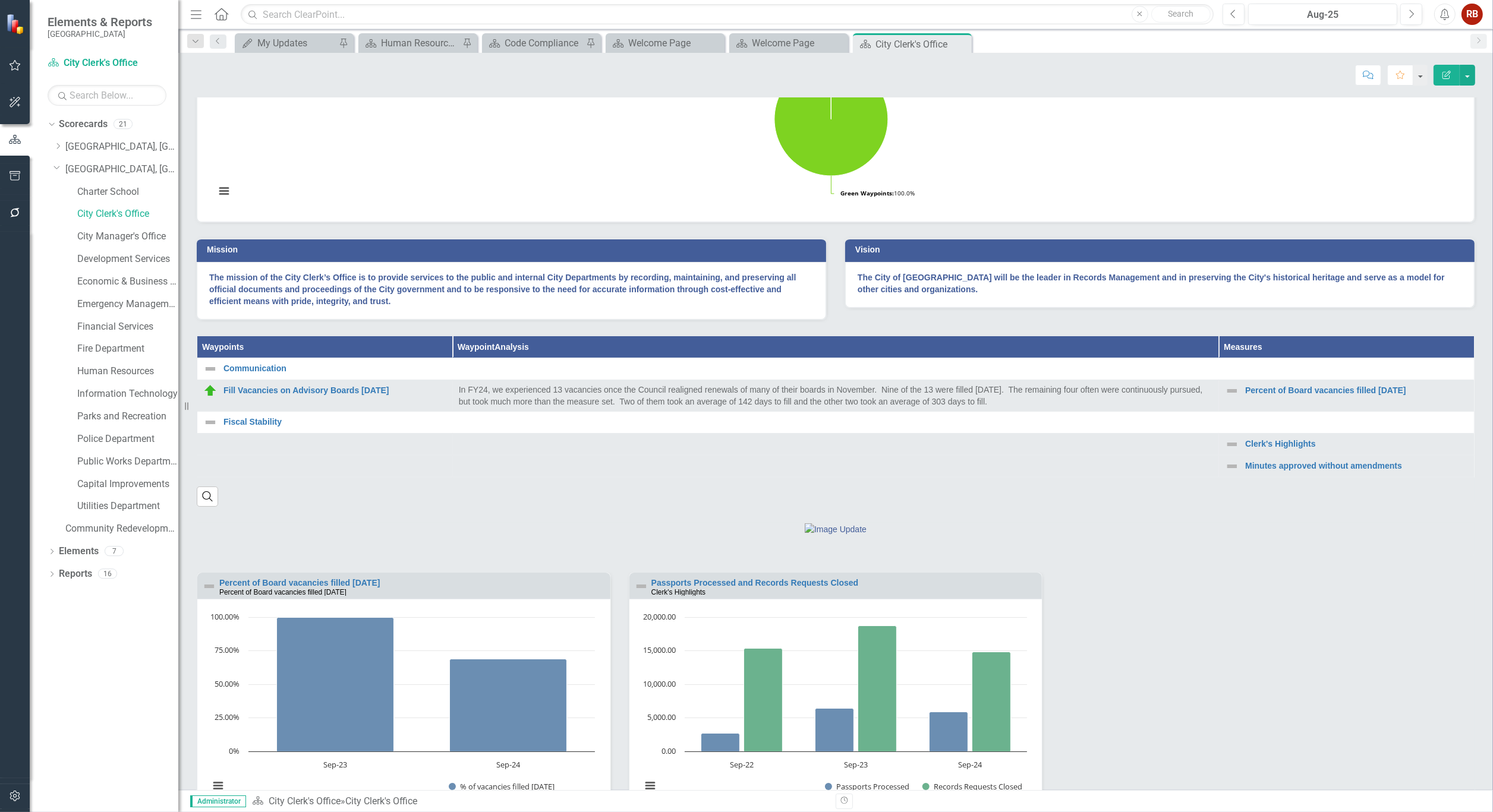
click at [514, 557] on div at bounding box center [835, 532] width 1297 height 50
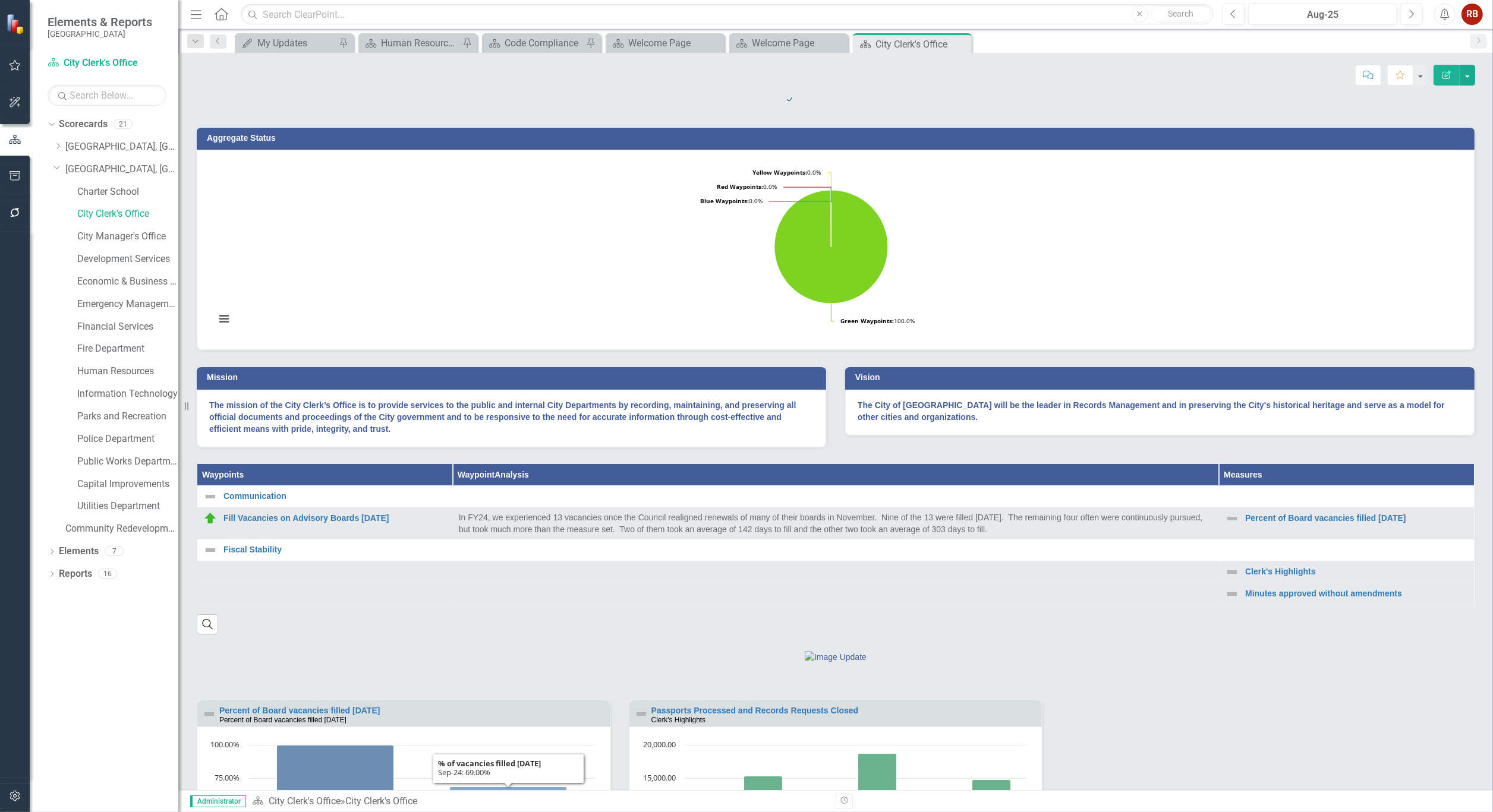
scroll to position [69, 0]
click at [149, 232] on link "City Manager's Office" at bounding box center [128, 236] width 101 height 14
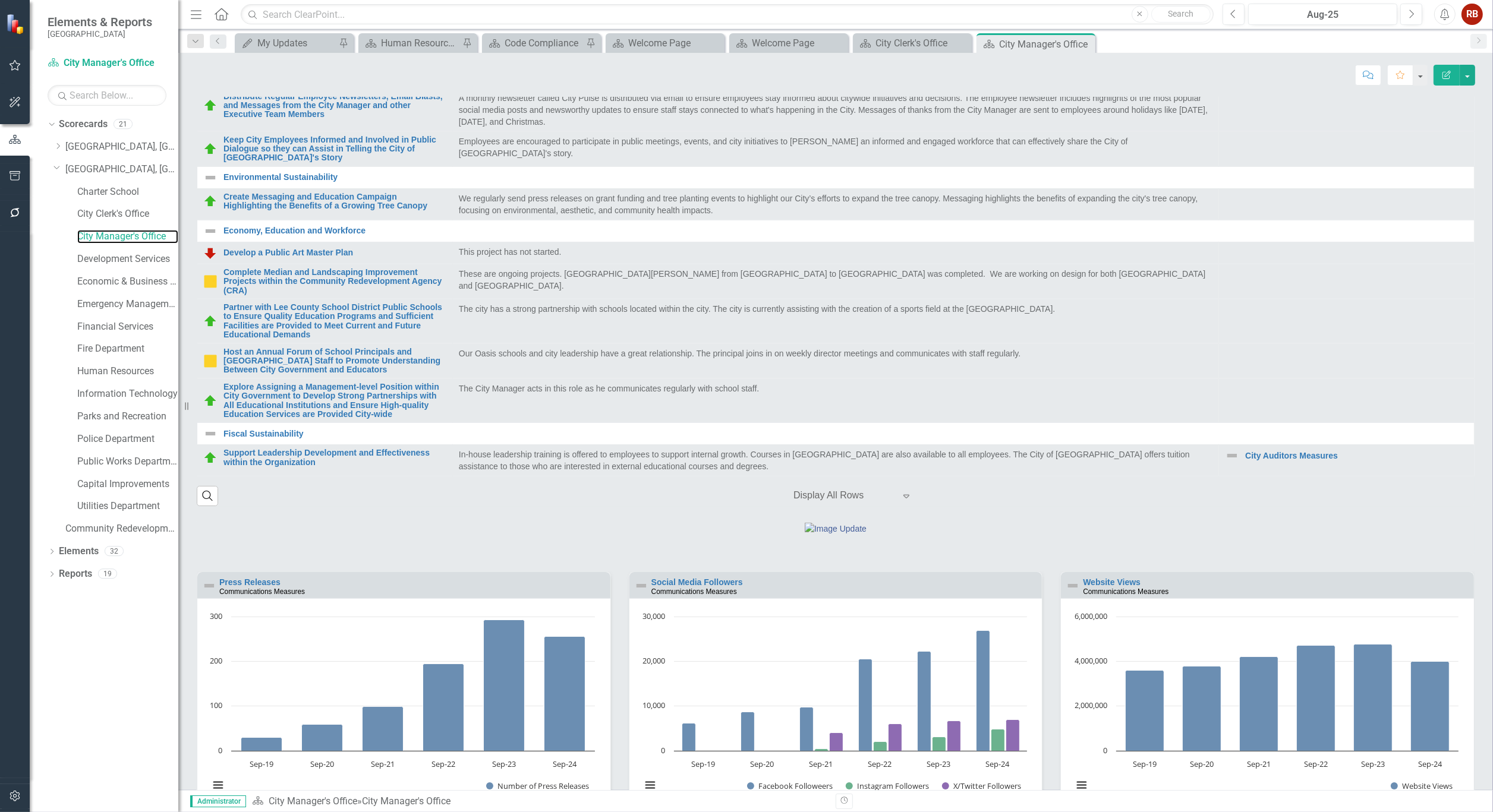
scroll to position [594, 0]
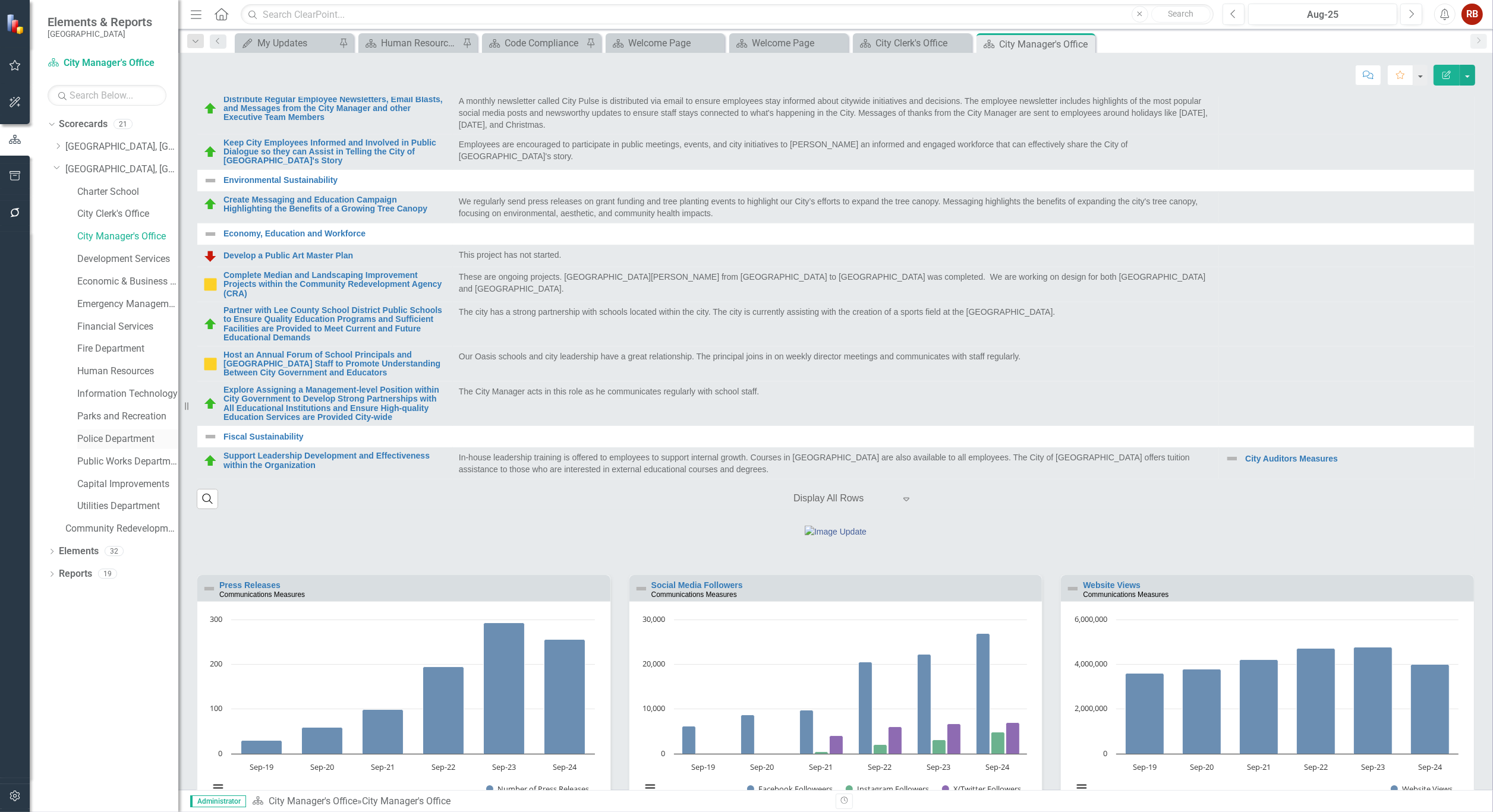
click at [113, 431] on div "Police Department" at bounding box center [128, 439] width 101 height 20
click at [113, 433] on link "Police Department" at bounding box center [128, 439] width 101 height 14
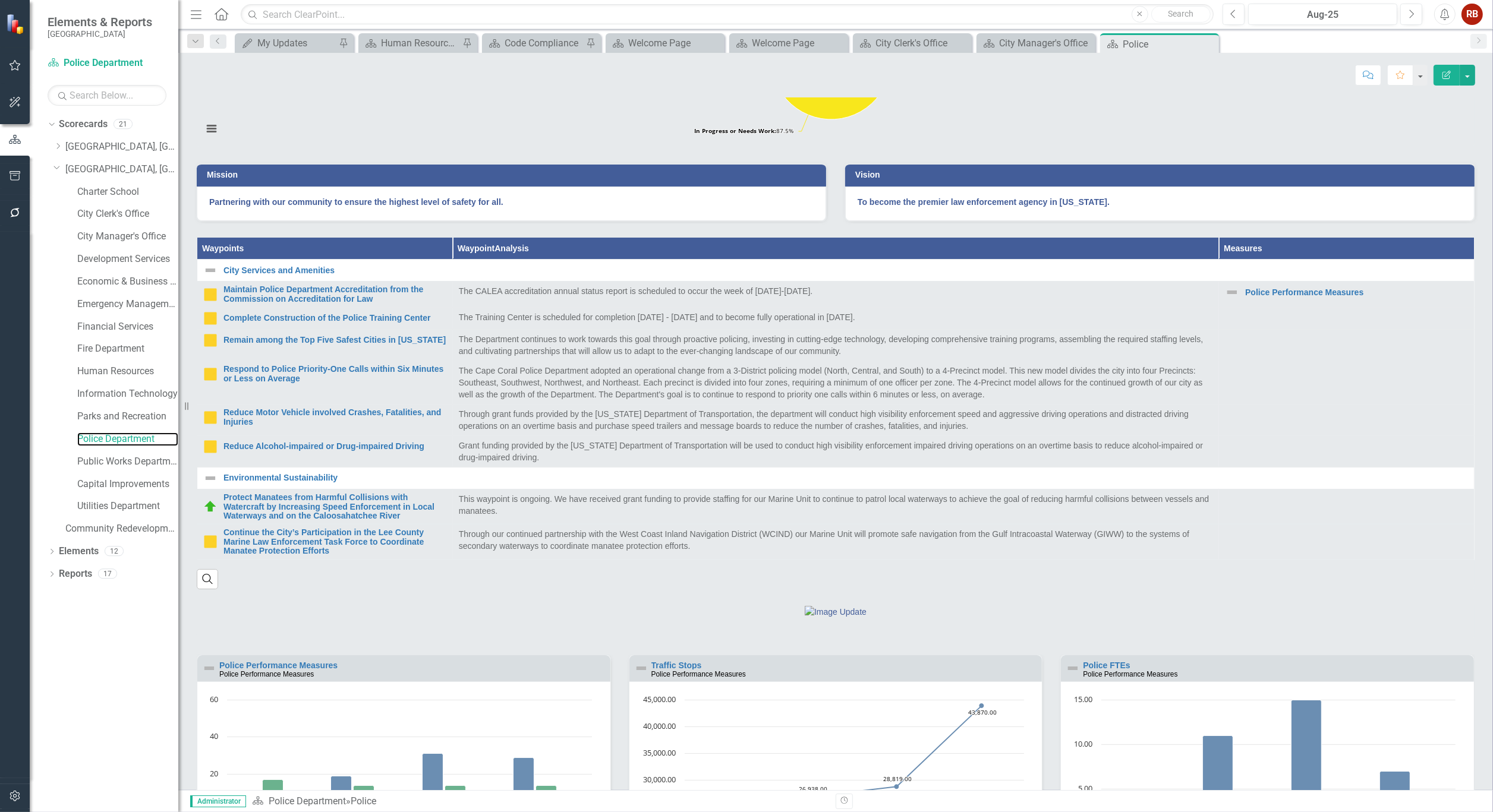
scroll to position [198, 0]
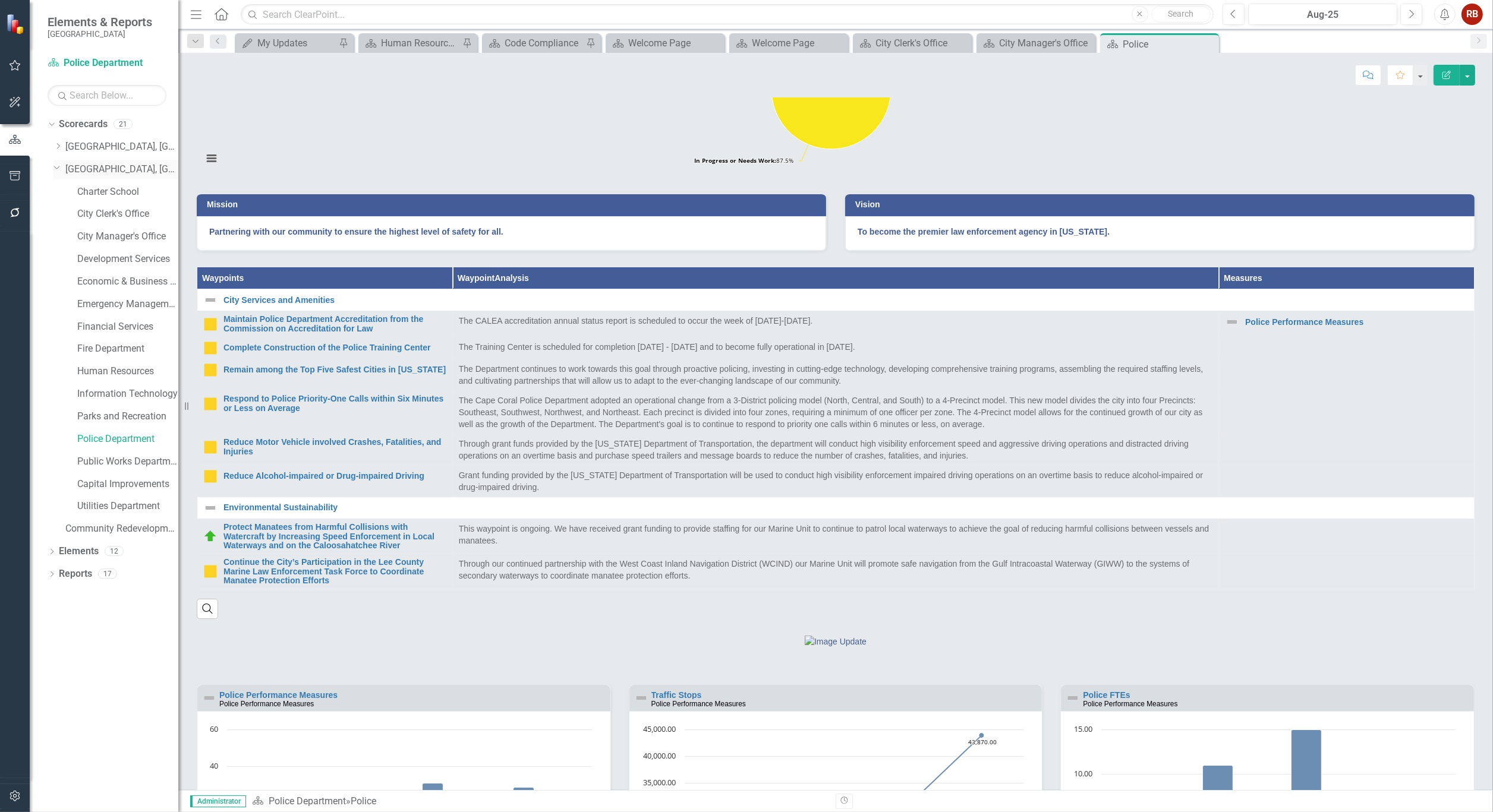
click at [141, 167] on link "[GEOGRAPHIC_DATA], [GEOGRAPHIC_DATA] Strategic Plan" at bounding box center [122, 169] width 113 height 14
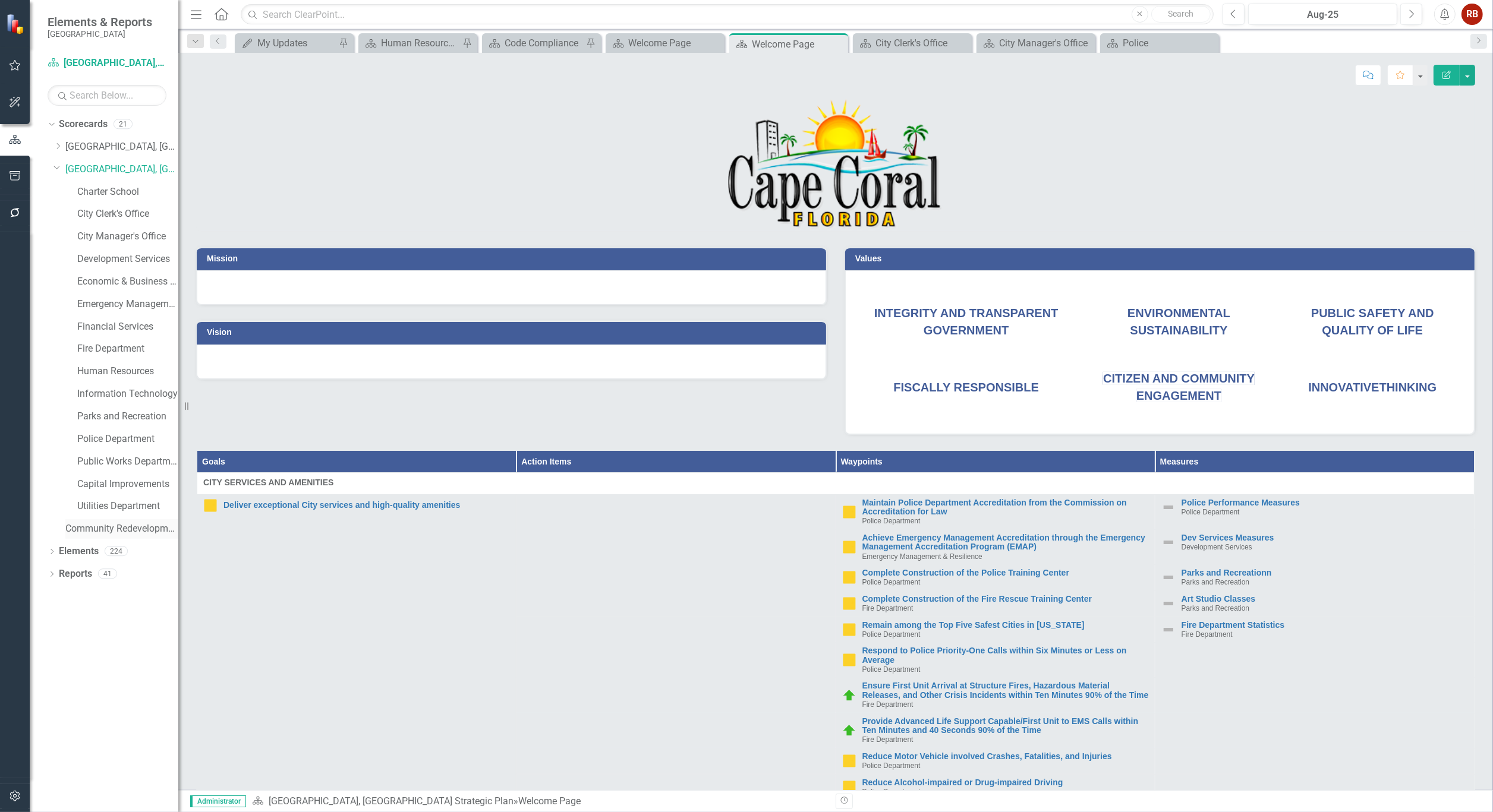
click at [153, 533] on link "Community Redevelopment Area" at bounding box center [122, 529] width 113 height 14
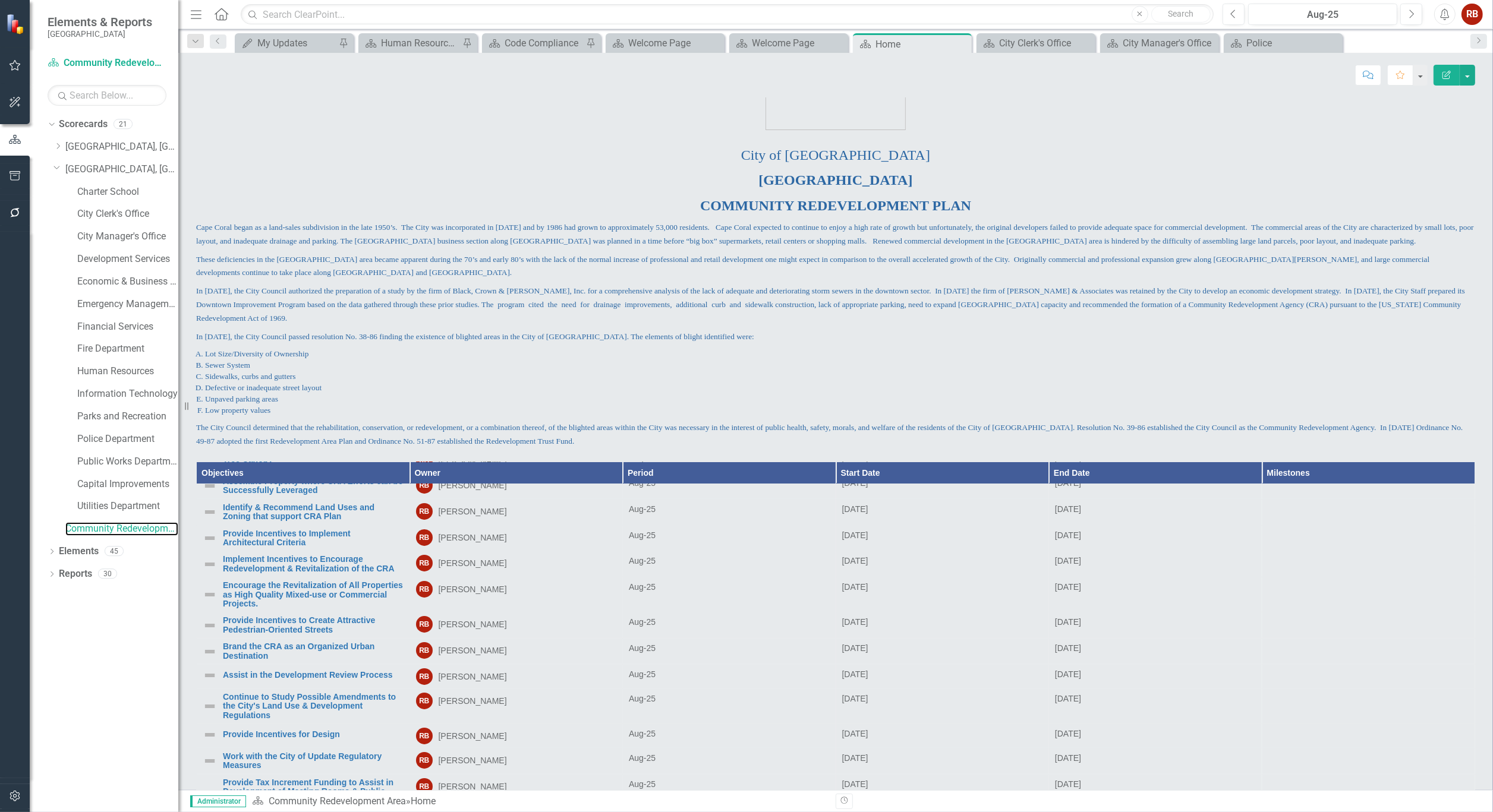
scroll to position [189, 0]
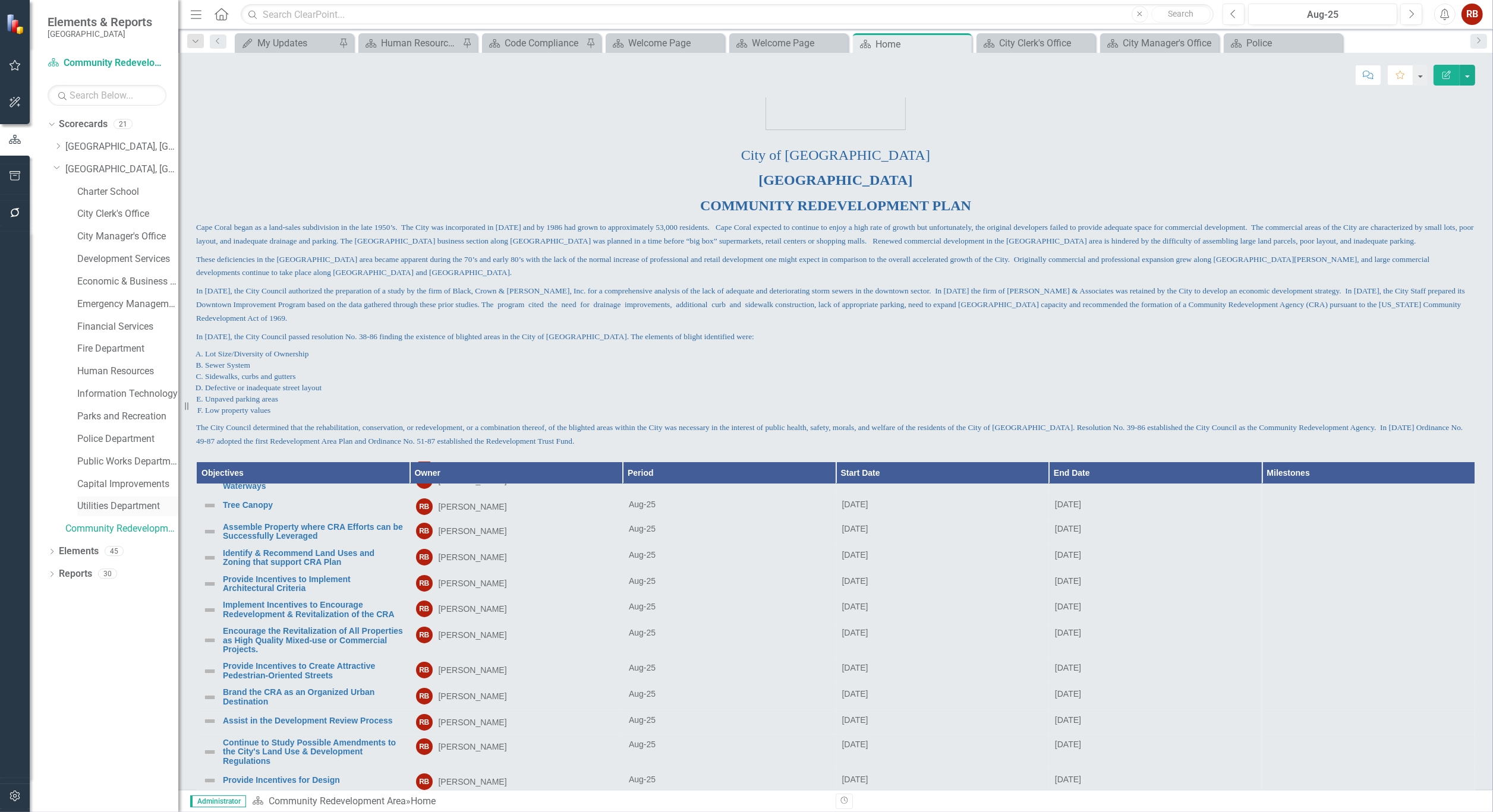
click at [131, 498] on div "Utilities Department" at bounding box center [128, 506] width 101 height 20
click at [131, 506] on link "Utilities Department" at bounding box center [128, 506] width 101 height 14
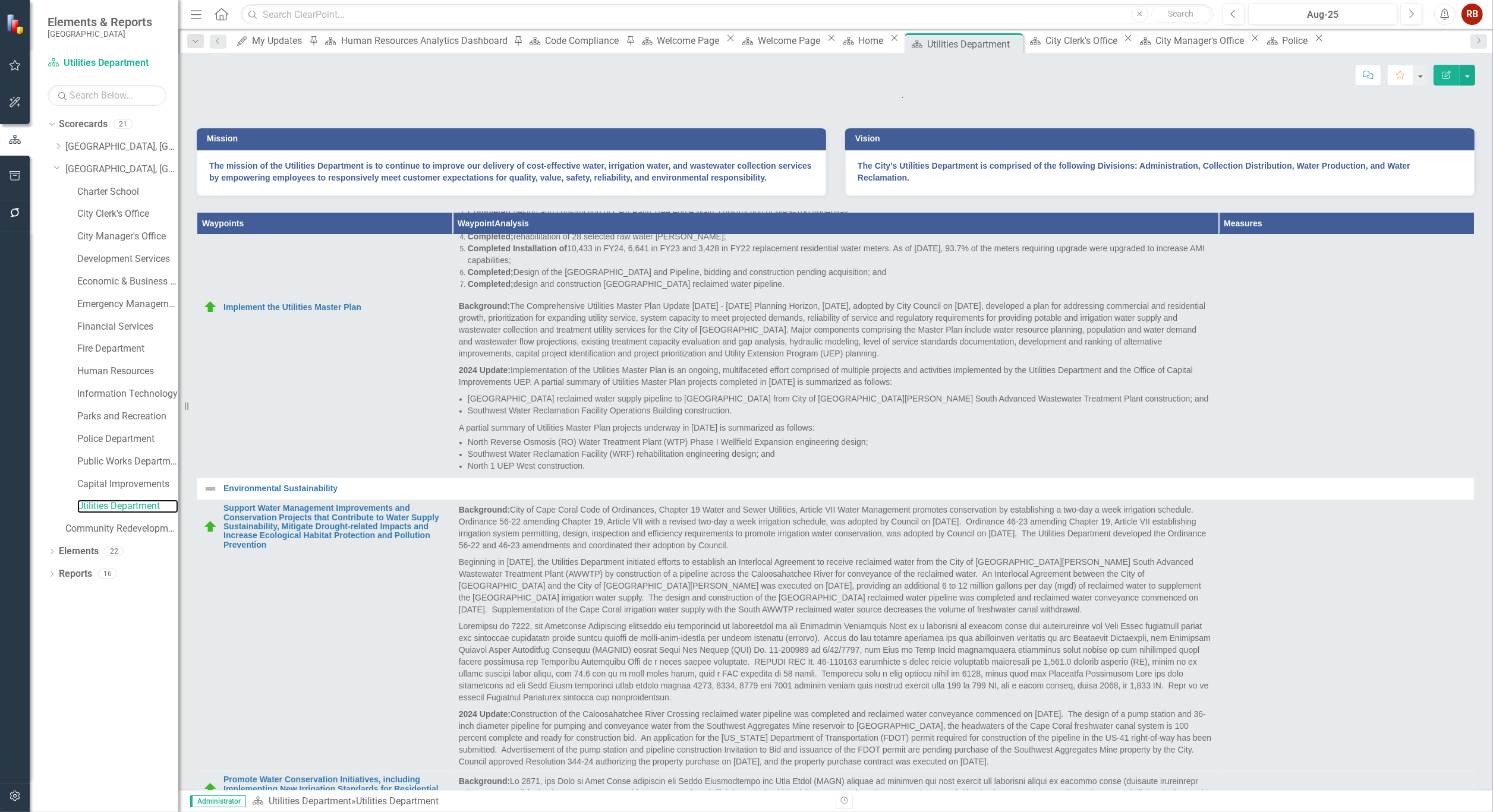
scroll to position [1442, 0]
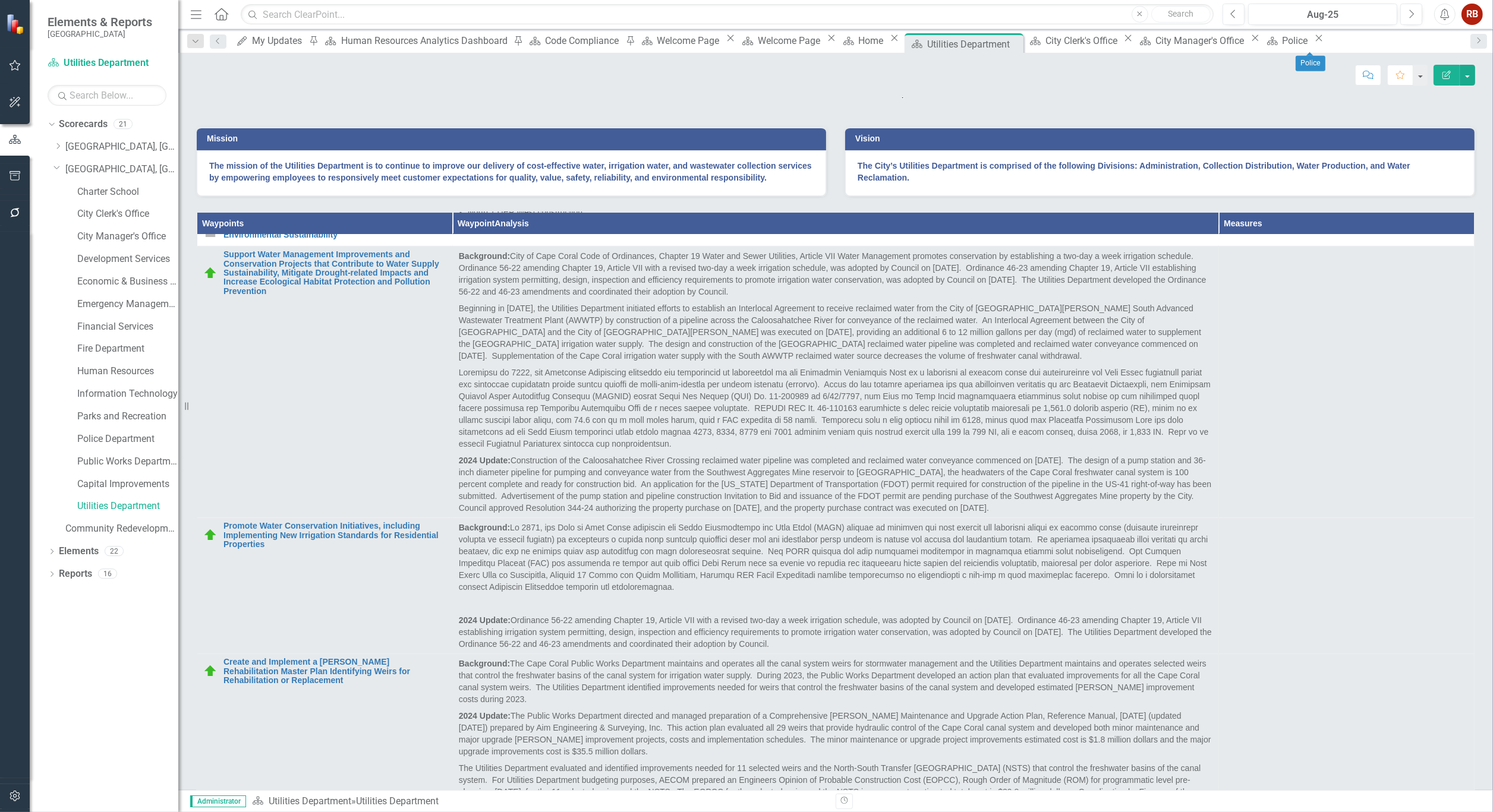
click at [1322, 40] on icon at bounding box center [1318, 38] width 7 height 7
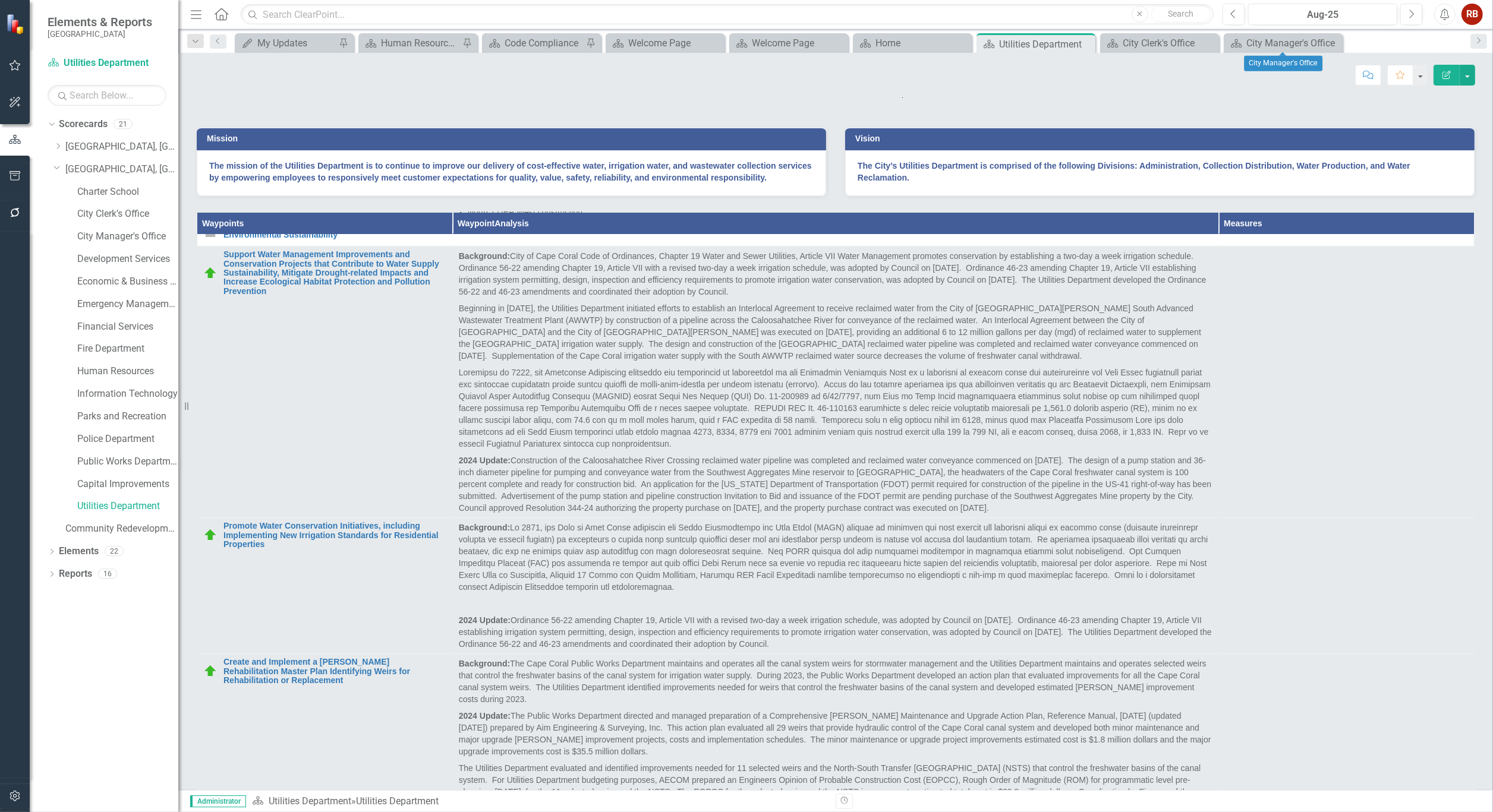
click at [0, 0] on icon "Close" at bounding box center [0, 0] width 0 height 0
click at [1211, 40] on icon "Close" at bounding box center [1208, 43] width 12 height 9
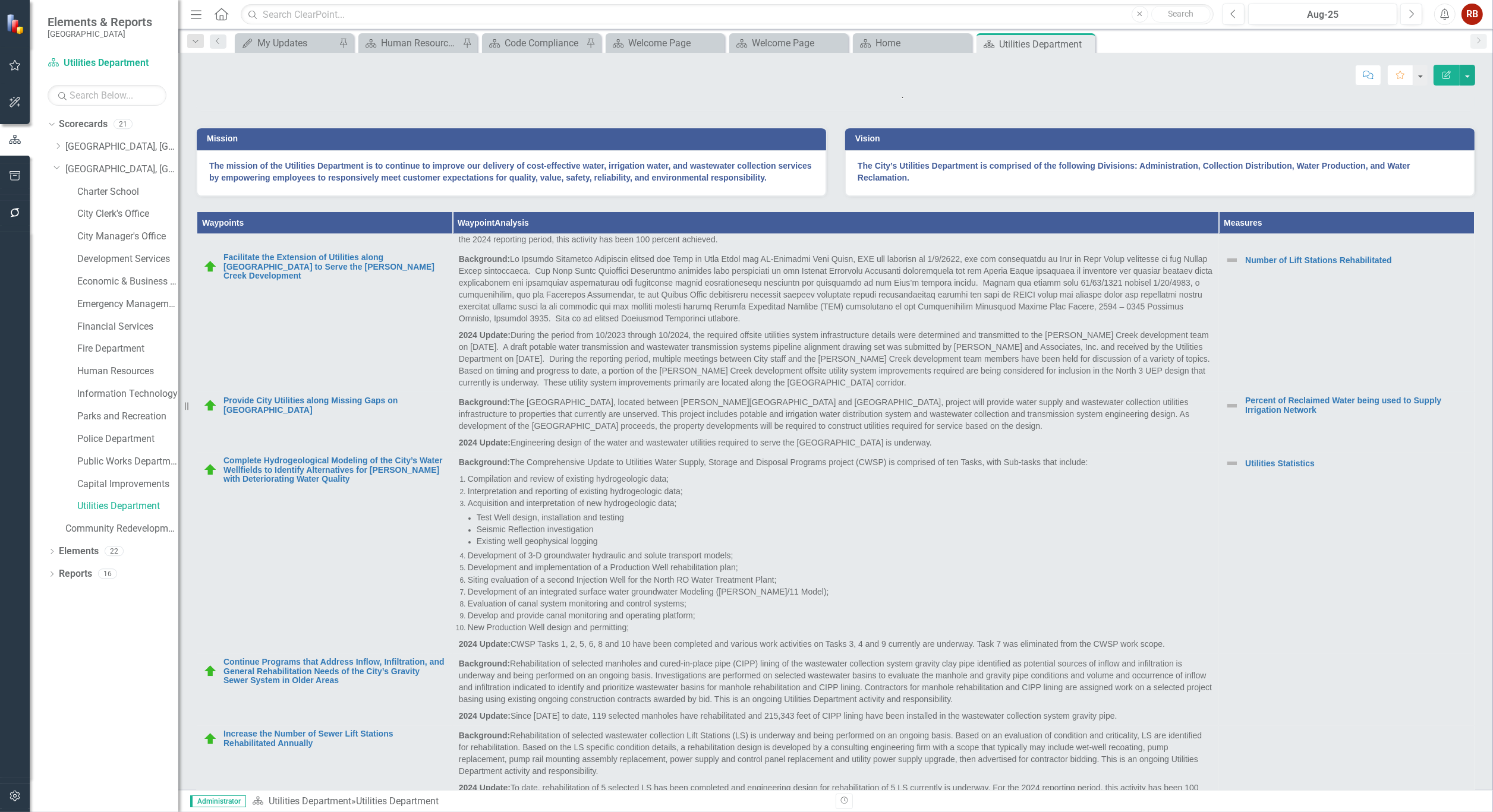
scroll to position [0, 0]
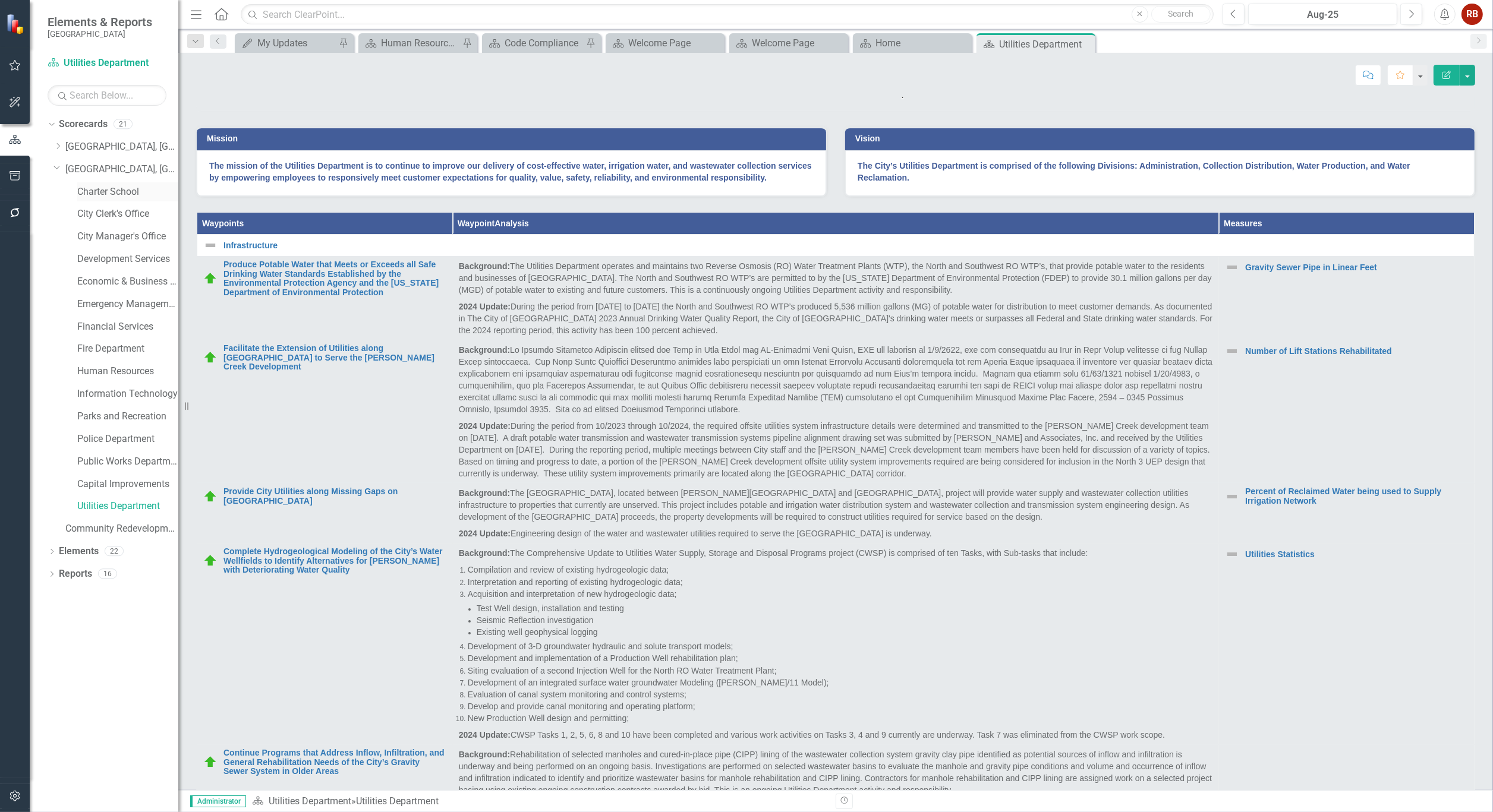
click at [122, 193] on link "Charter School" at bounding box center [128, 192] width 101 height 14
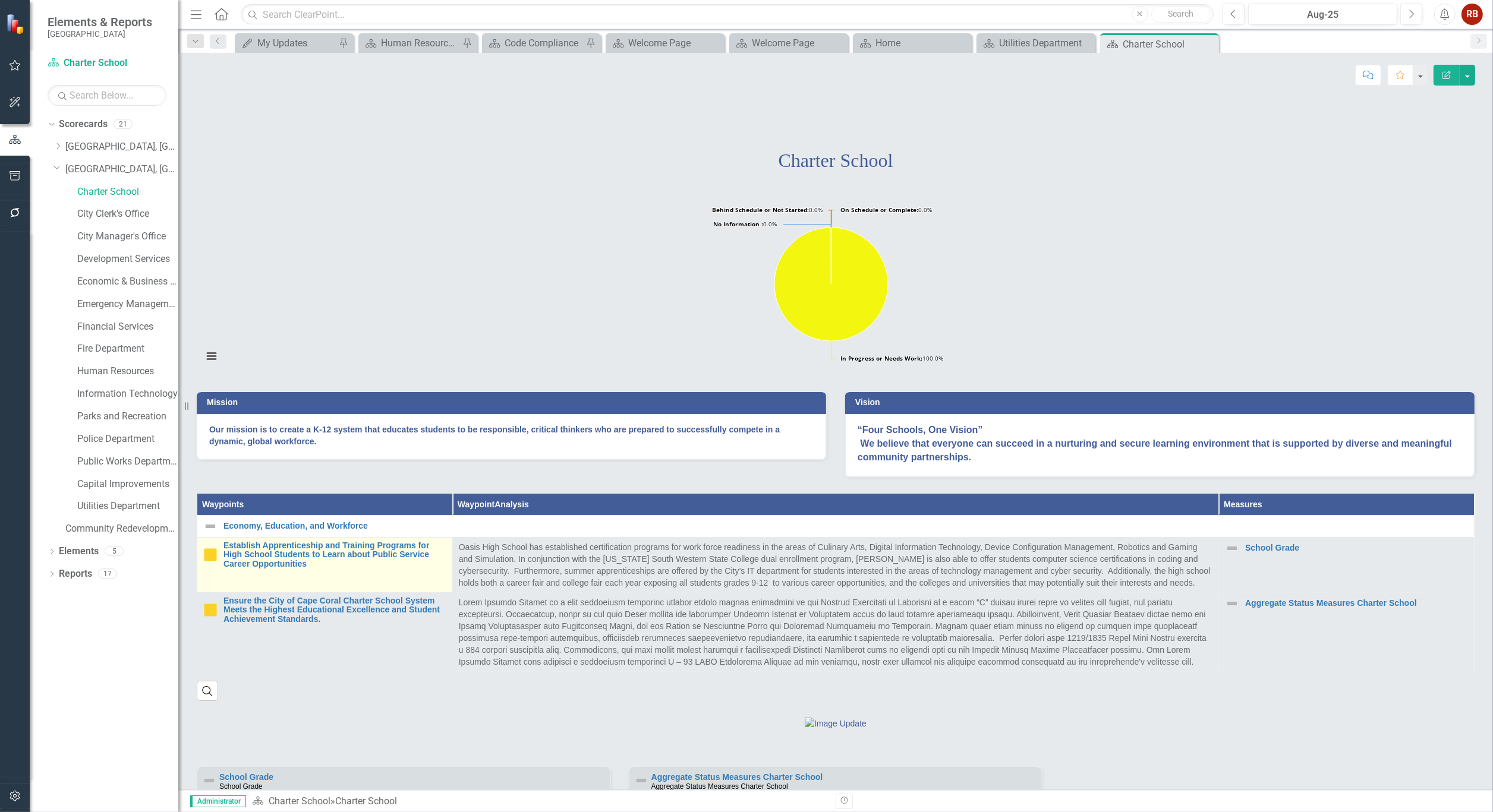
drag, startPoint x: 213, startPoint y: 560, endPoint x: 213, endPoint y: 624, distance: 64.0
click at [213, 620] on div "Charter School Loading... Chart Pie chart with 4 slices. Aggregate Status Measu…" at bounding box center [835, 564] width 1297 height 964
click at [292, 568] on link "Establish Apprenticeship and Training Programs for High School Students to Lear…" at bounding box center [335, 554] width 223 height 27
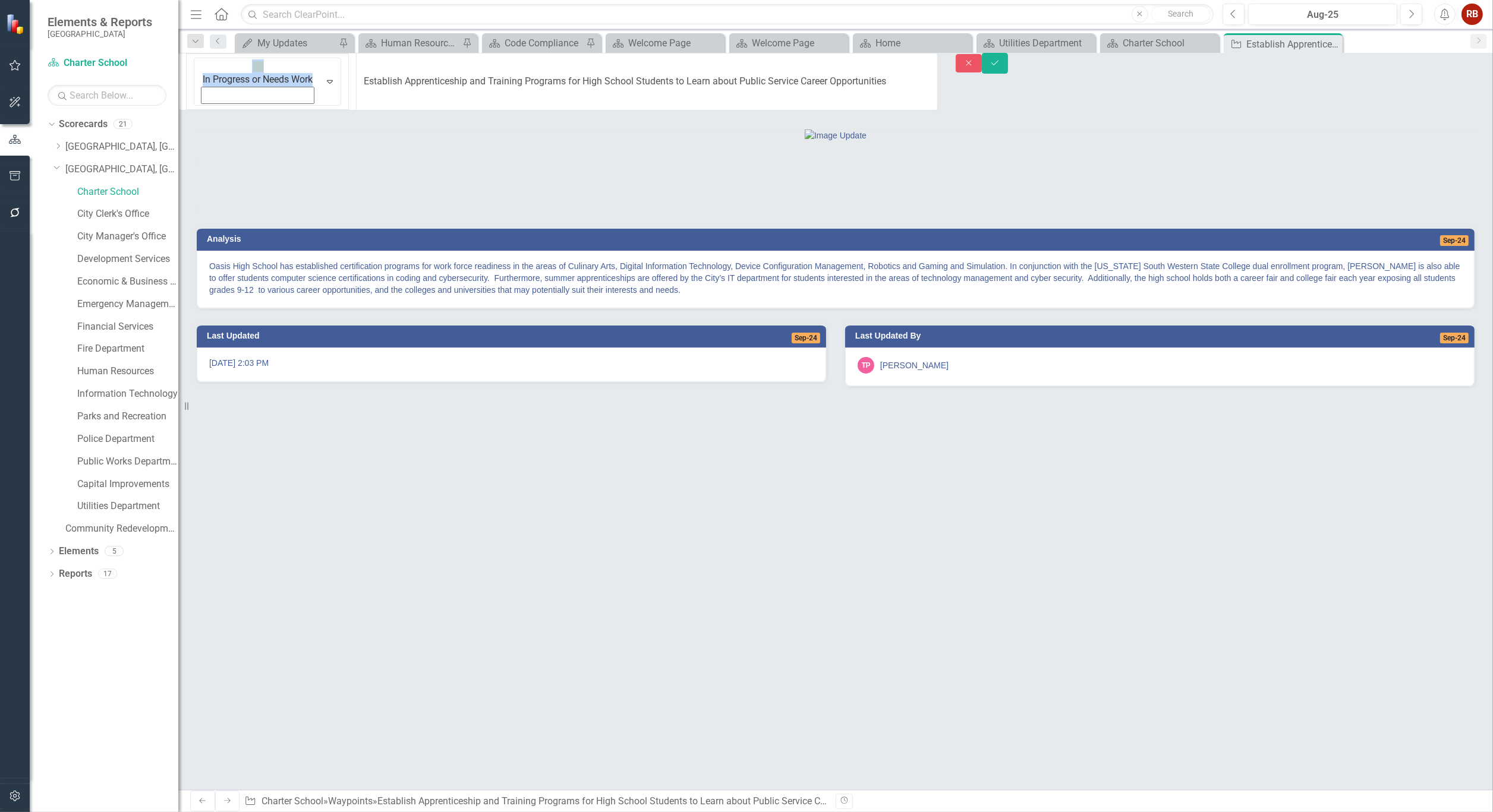
drag, startPoint x: 887, startPoint y: 67, endPoint x: 642, endPoint y: 91, distance: 246.2
copy div "In Progress or Needs Work Expand"
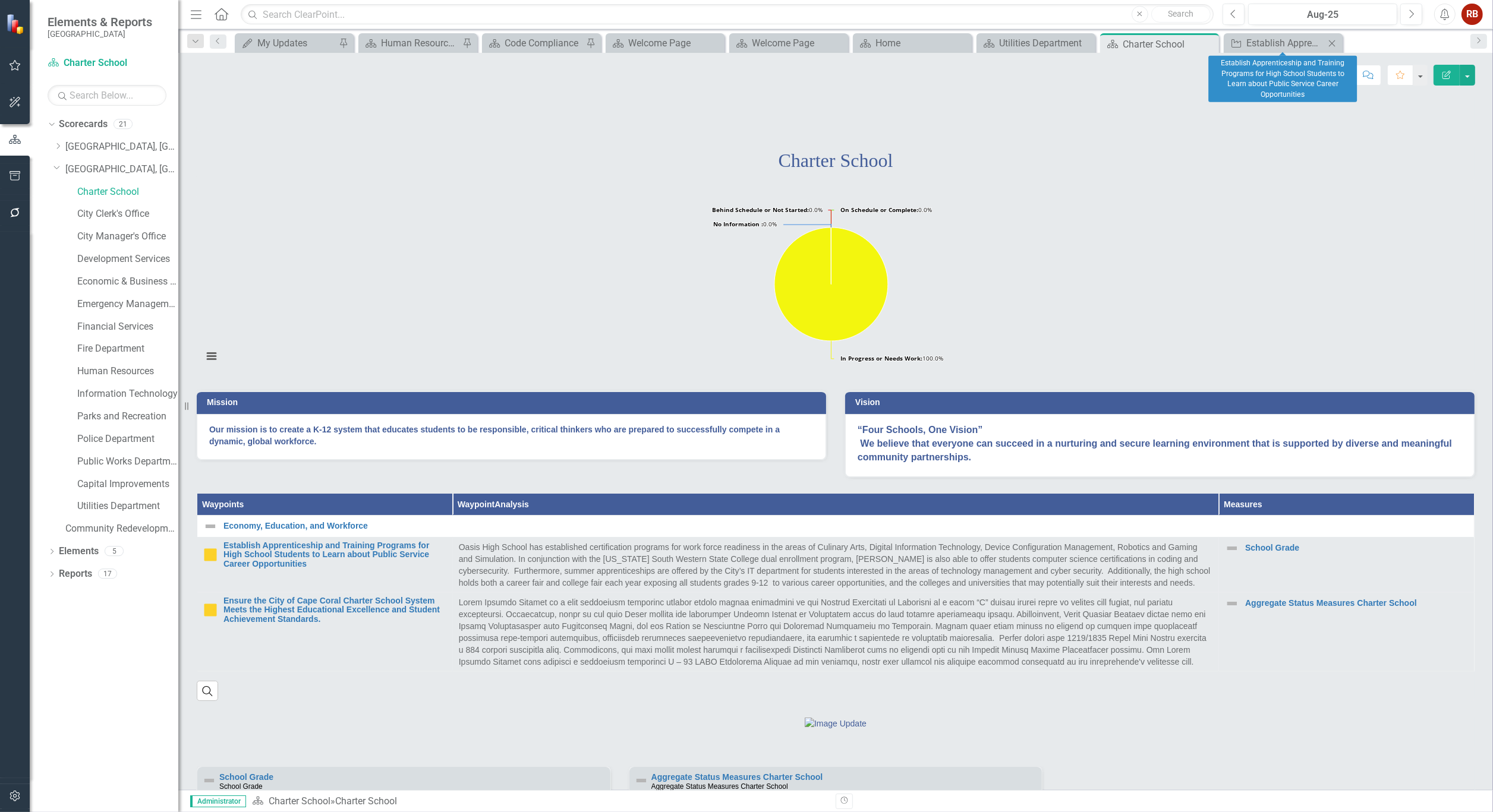
click at [1335, 41] on icon "Close" at bounding box center [1331, 43] width 12 height 9
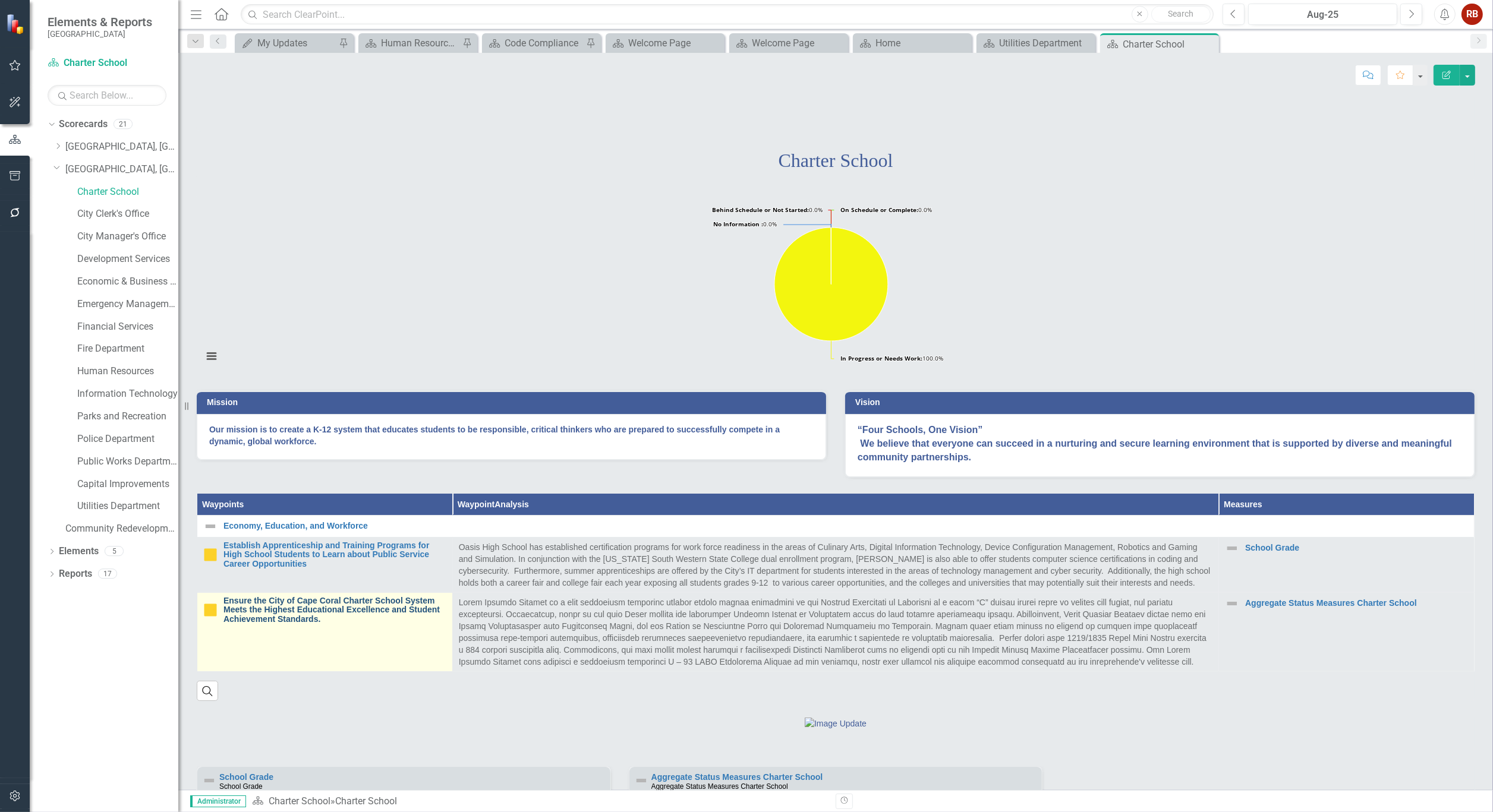
click at [302, 623] on link "Ensure the City of Cape Coral Charter School System Meets the Highest Education…" at bounding box center [335, 609] width 223 height 27
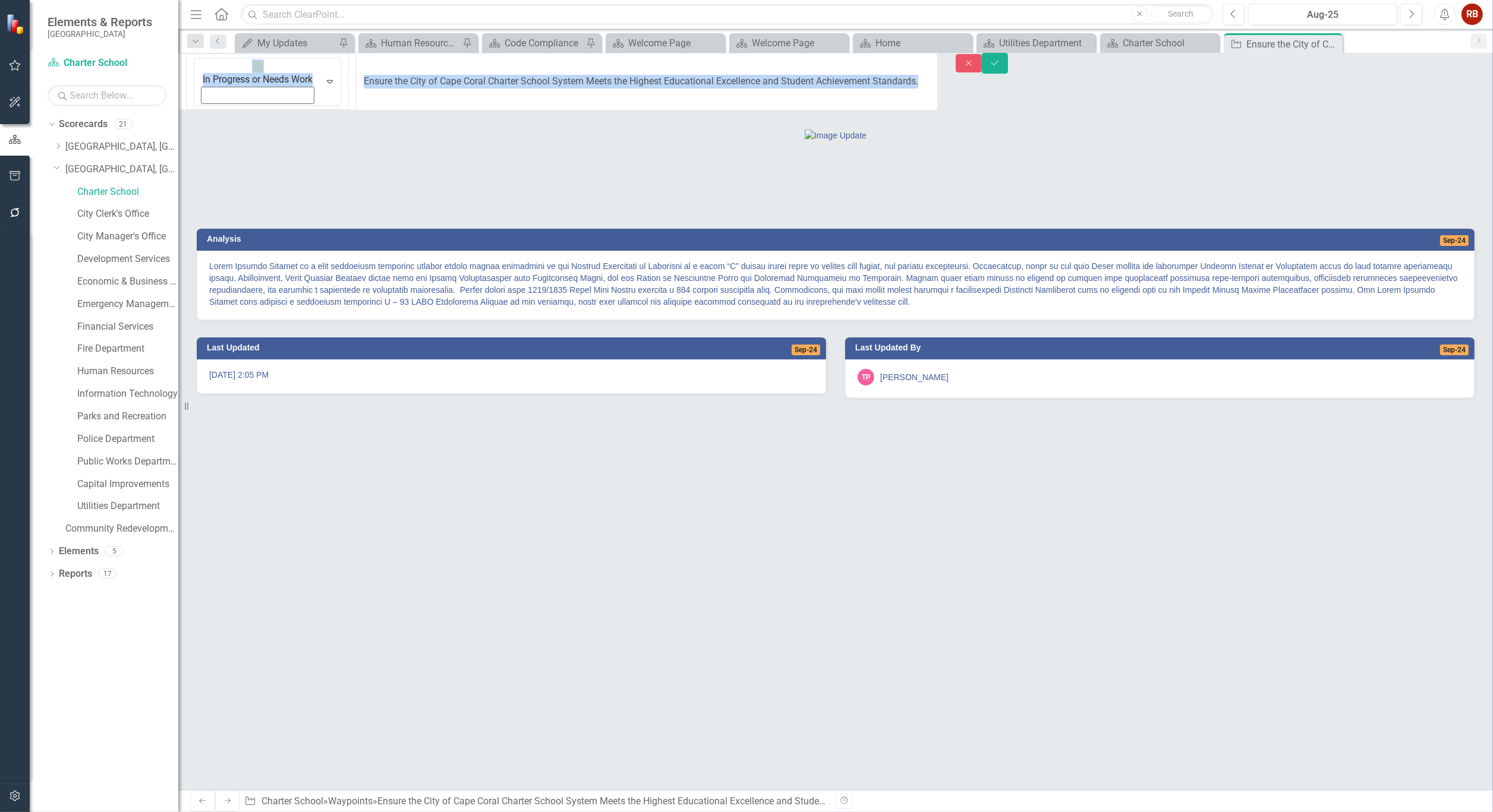
drag, startPoint x: 221, startPoint y: 69, endPoint x: 621, endPoint y: 69, distance: 400.0
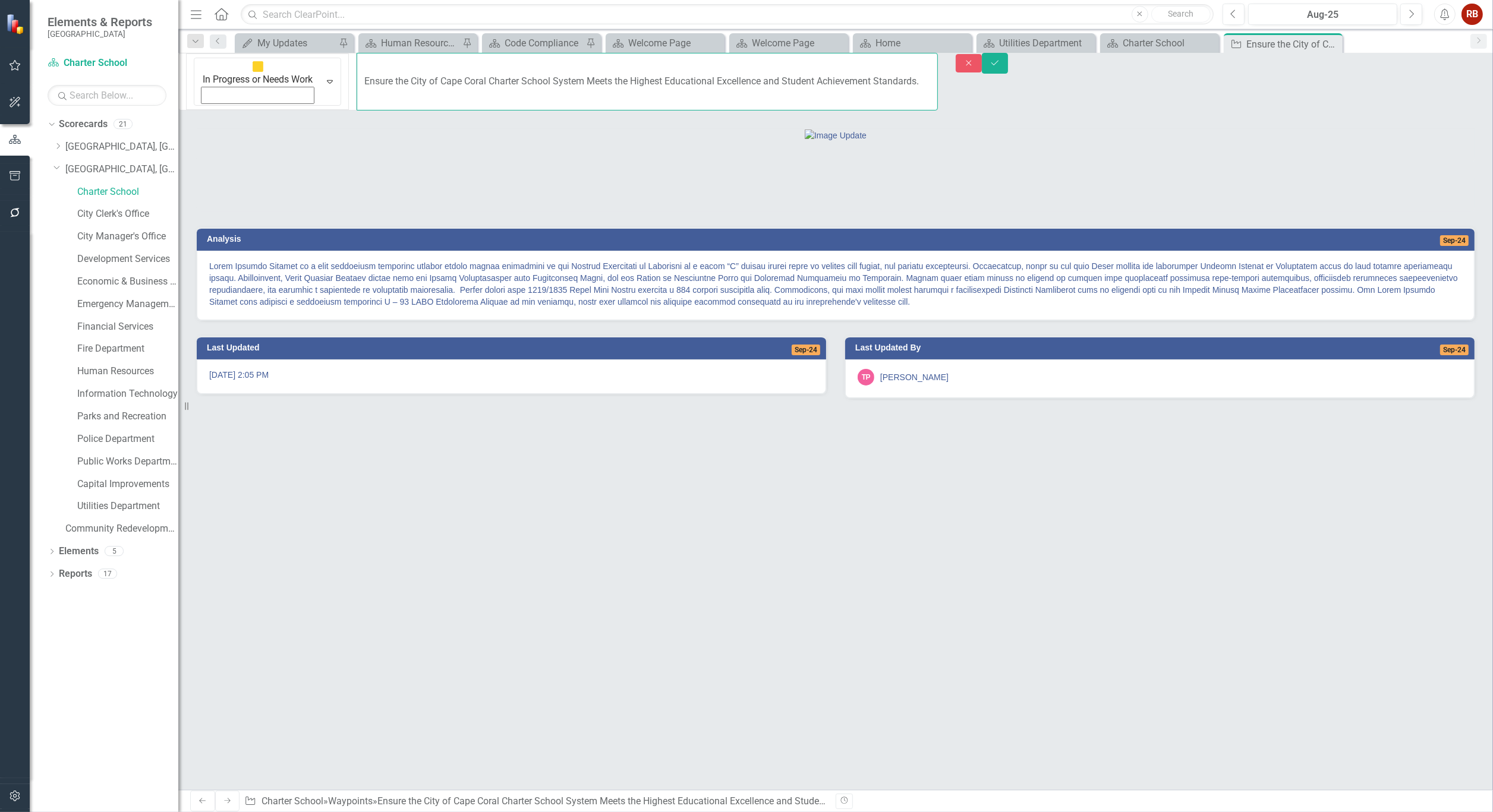
drag, startPoint x: 237, startPoint y: 68, endPoint x: 793, endPoint y: 73, distance: 556.0
click at [793, 73] on input "Ensure the City of Cape Coral Charter School System Meets the Highest Education…" at bounding box center [646, 82] width 581 height 58
click at [1334, 42] on icon "Close" at bounding box center [1331, 44] width 12 height 9
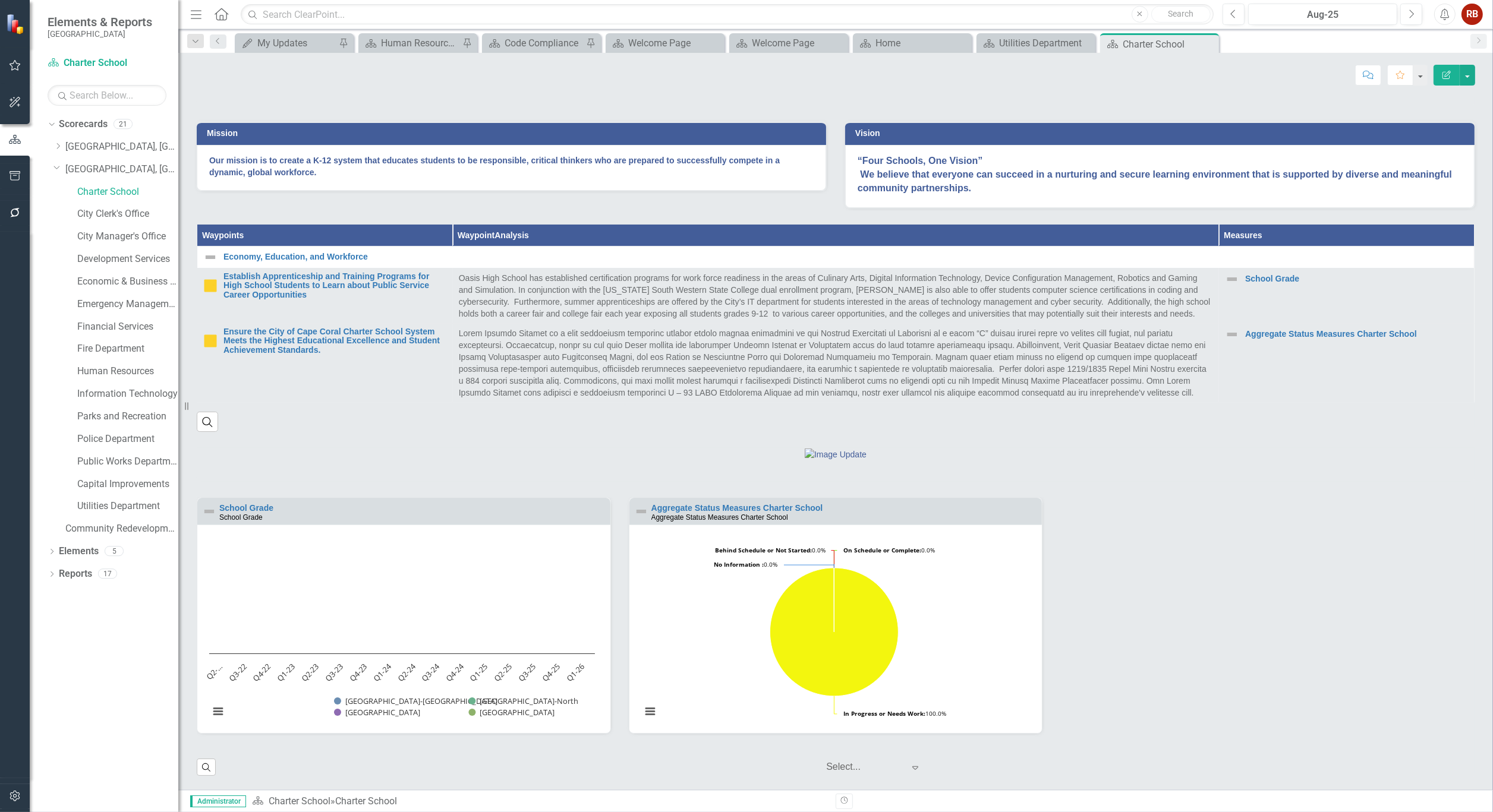
scroll to position [332, 0]
click at [640, 34] on div "Scorecard Welcome Page Close" at bounding box center [665, 43] width 119 height 20
click at [642, 36] on div "Welcome Page" at bounding box center [668, 43] width 79 height 15
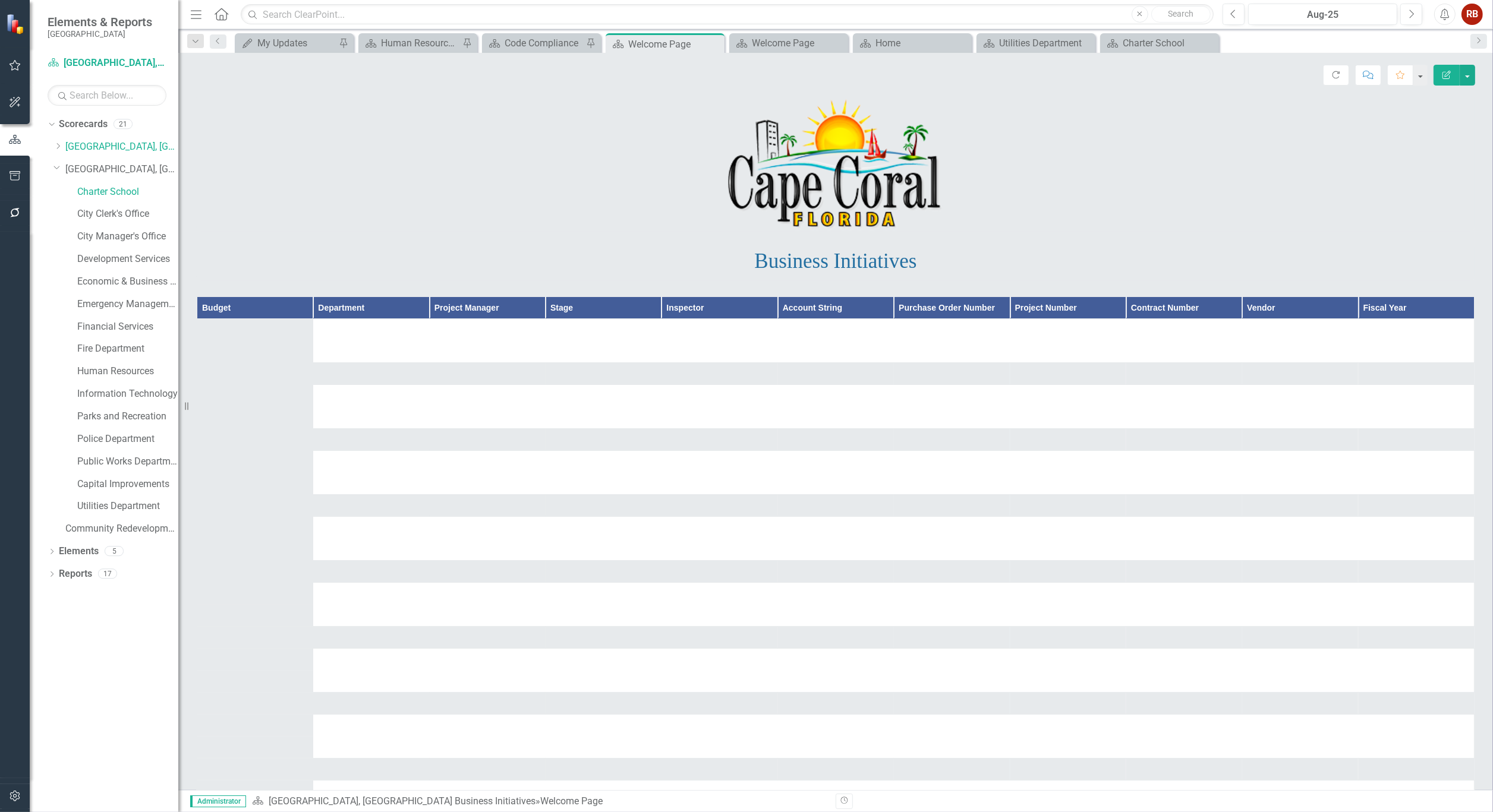
click at [661, 812] on html "Elements & Reports Cape Coral Scorecard [GEOGRAPHIC_DATA], [GEOGRAPHIC_DATA] Bu…" at bounding box center [746, 406] width 1493 height 812
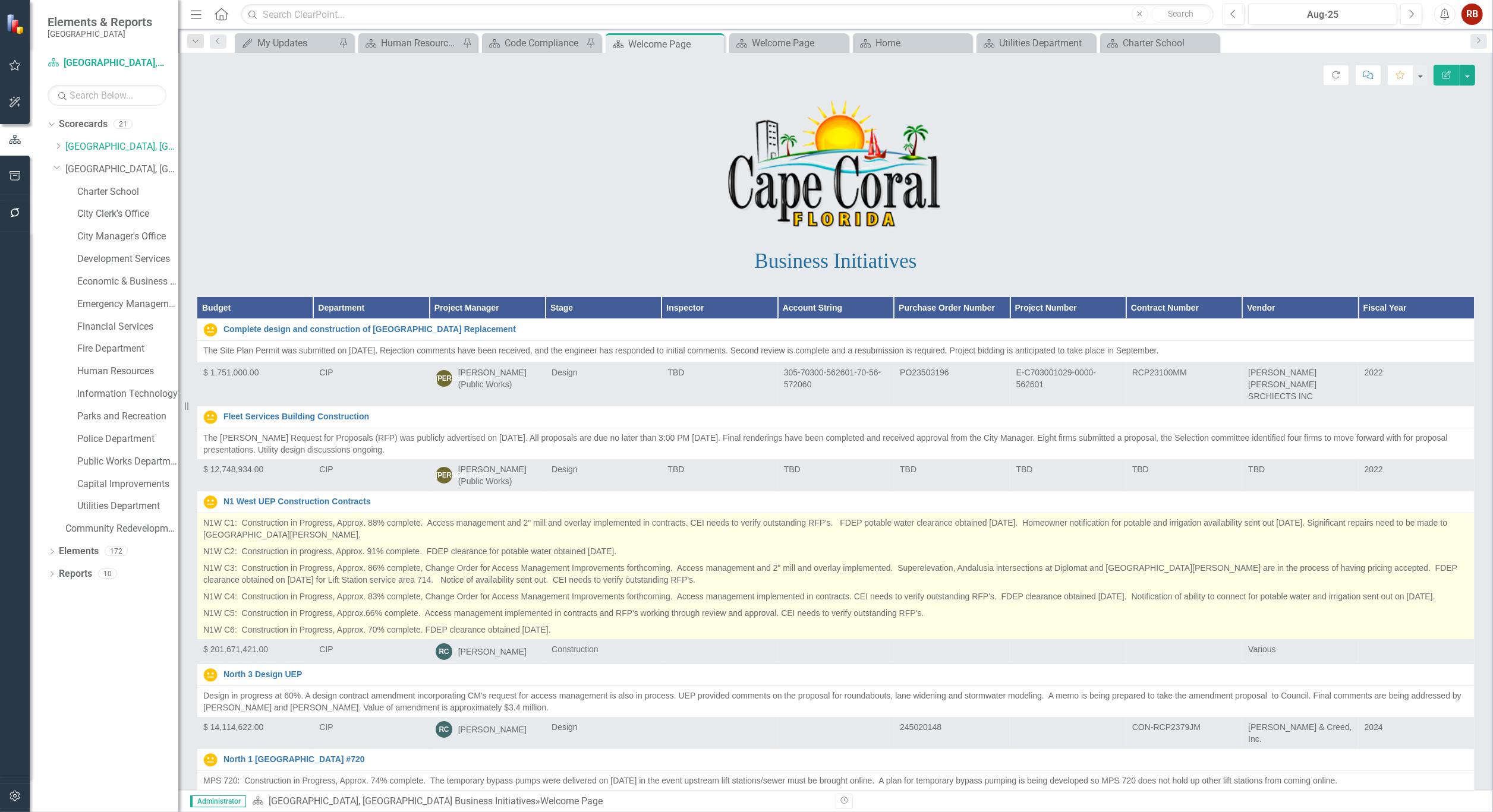
click at [461, 605] on p "N1W C5: Construction in Progress, Approx.66% complete. Access management implem…" at bounding box center [835, 613] width 1265 height 17
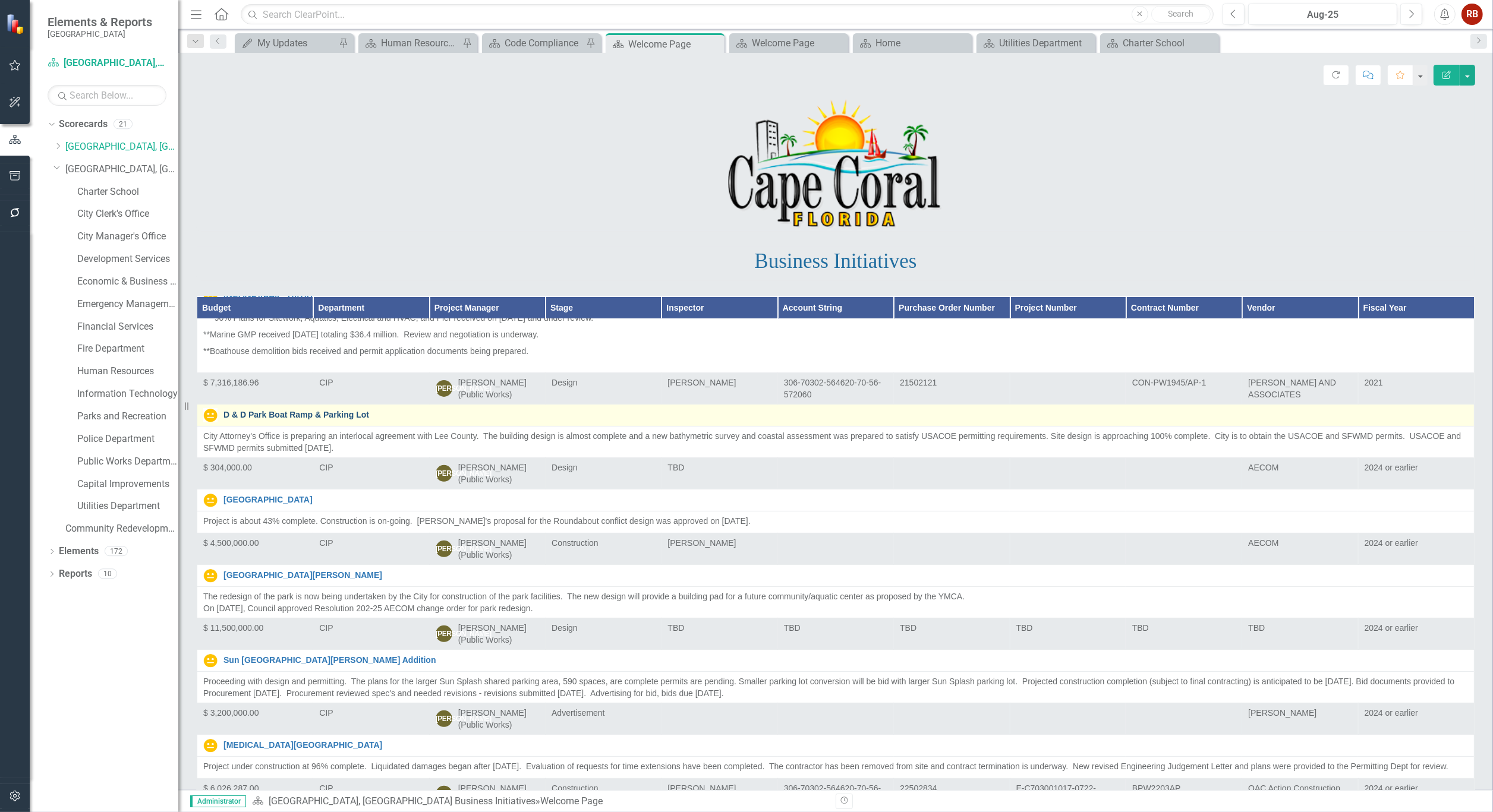
scroll to position [726, 0]
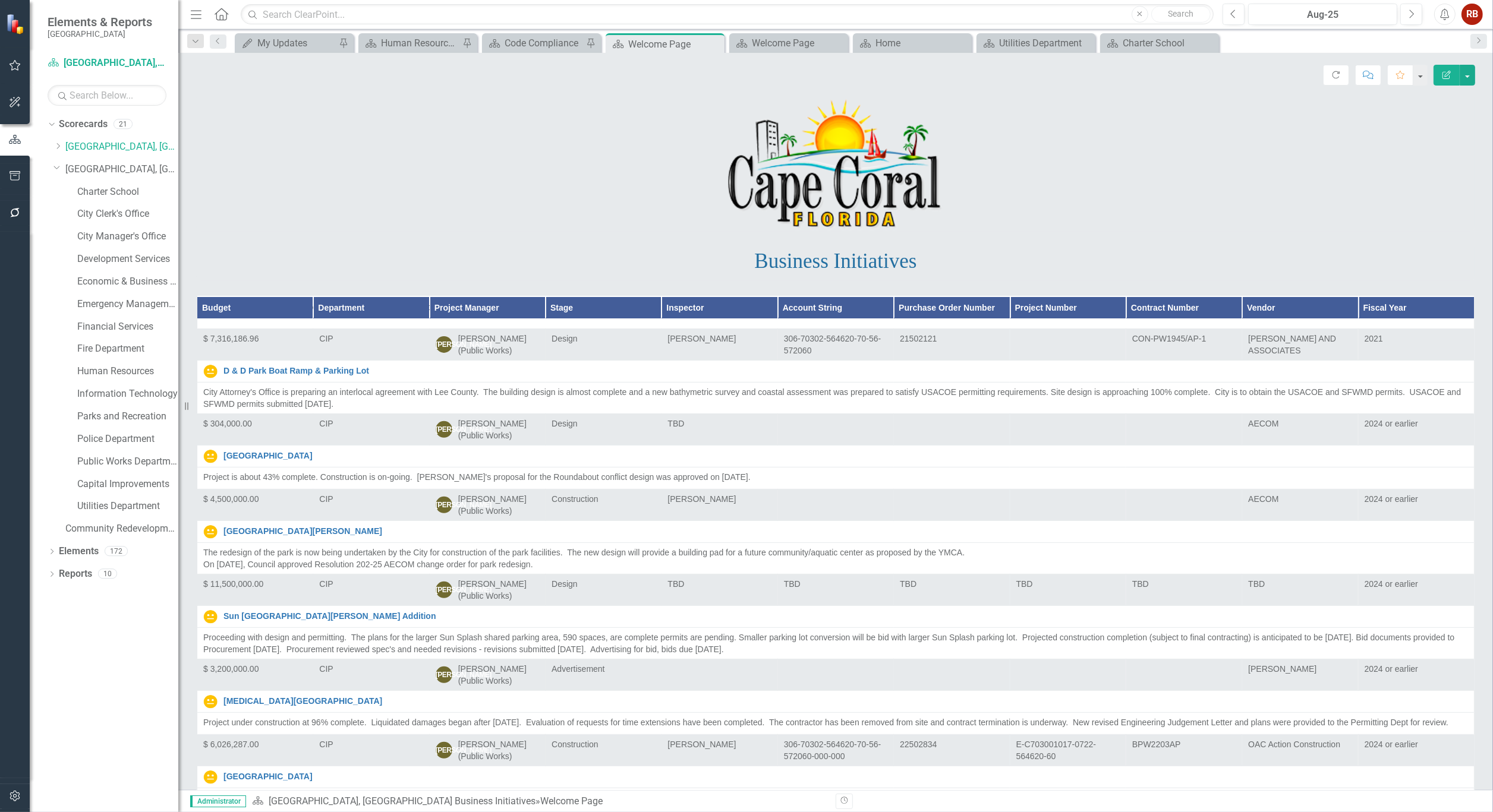
click at [539, 196] on p at bounding box center [835, 164] width 1278 height 133
click at [54, 574] on icon "Dropdown" at bounding box center [51, 575] width 8 height 7
click at [63, 657] on div "Dropdown Waypoint Waypoints 9" at bounding box center [116, 661] width 125 height 22
click at [58, 661] on icon at bounding box center [57, 660] width 3 height 6
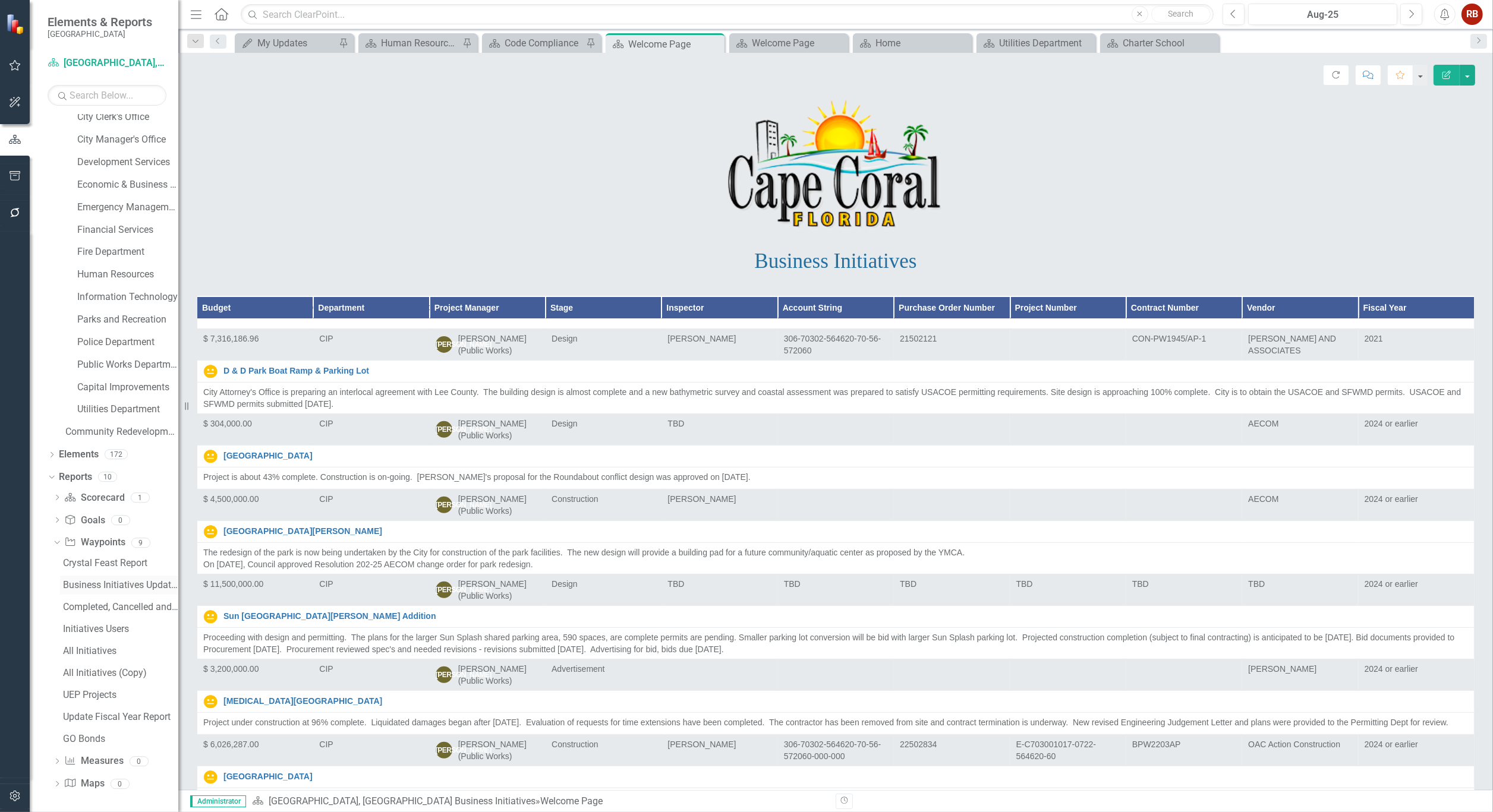
scroll to position [99, 0]
click at [86, 733] on div "GO Bonds" at bounding box center [120, 736] width 115 height 10
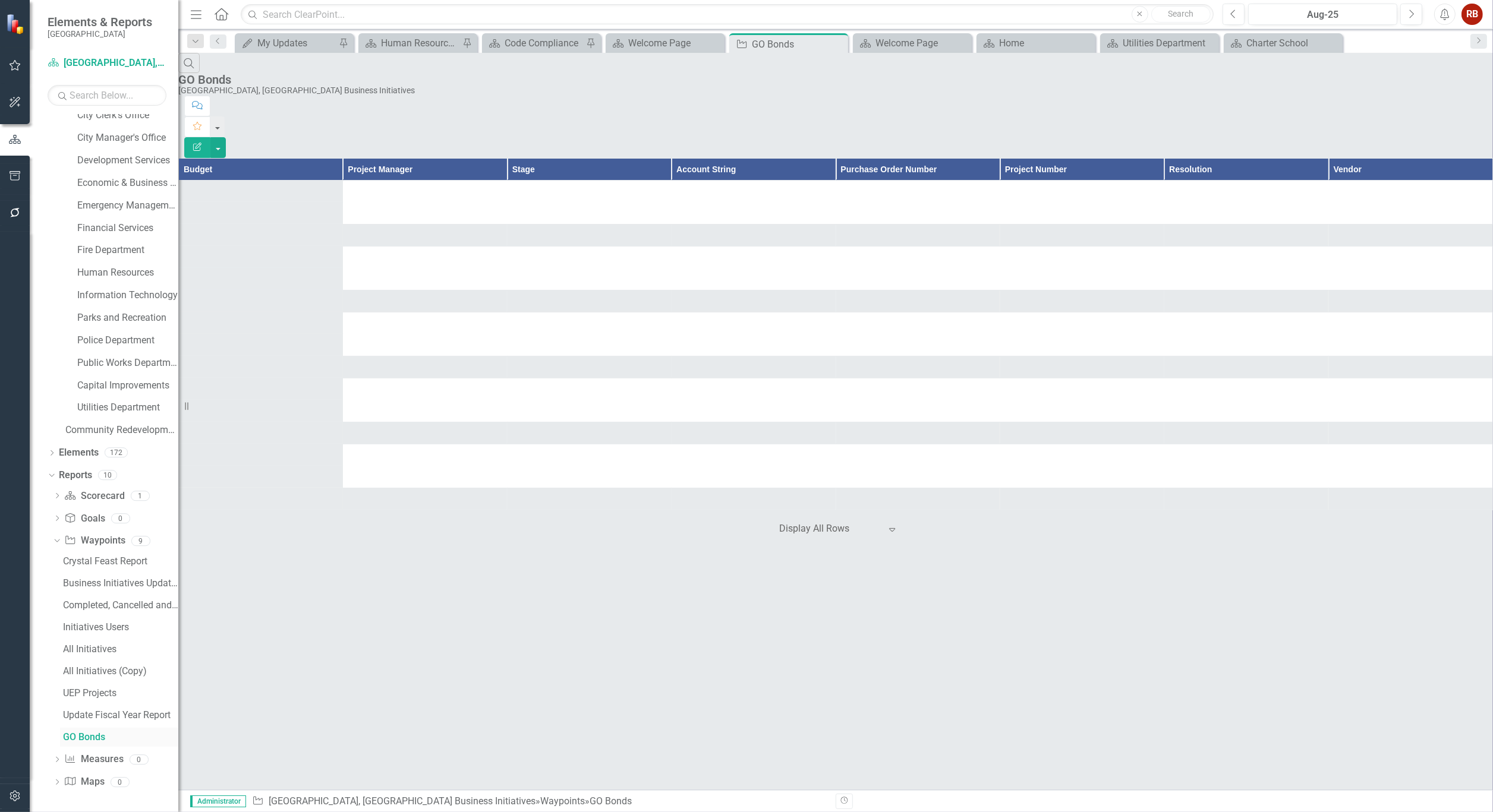
scroll to position [34, 0]
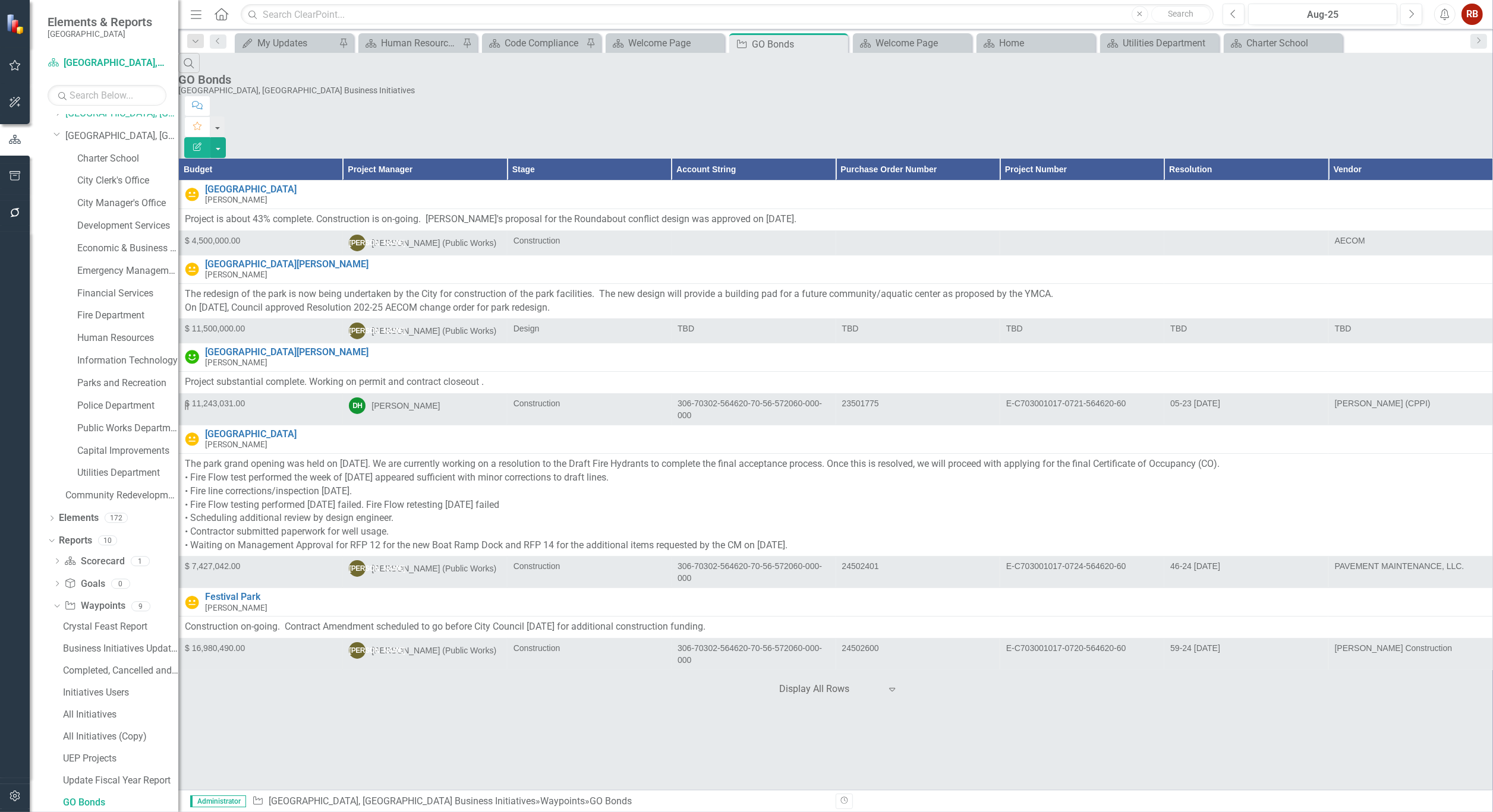
click at [203, 143] on icon "Edit Report" at bounding box center [196, 147] width 10 height 8
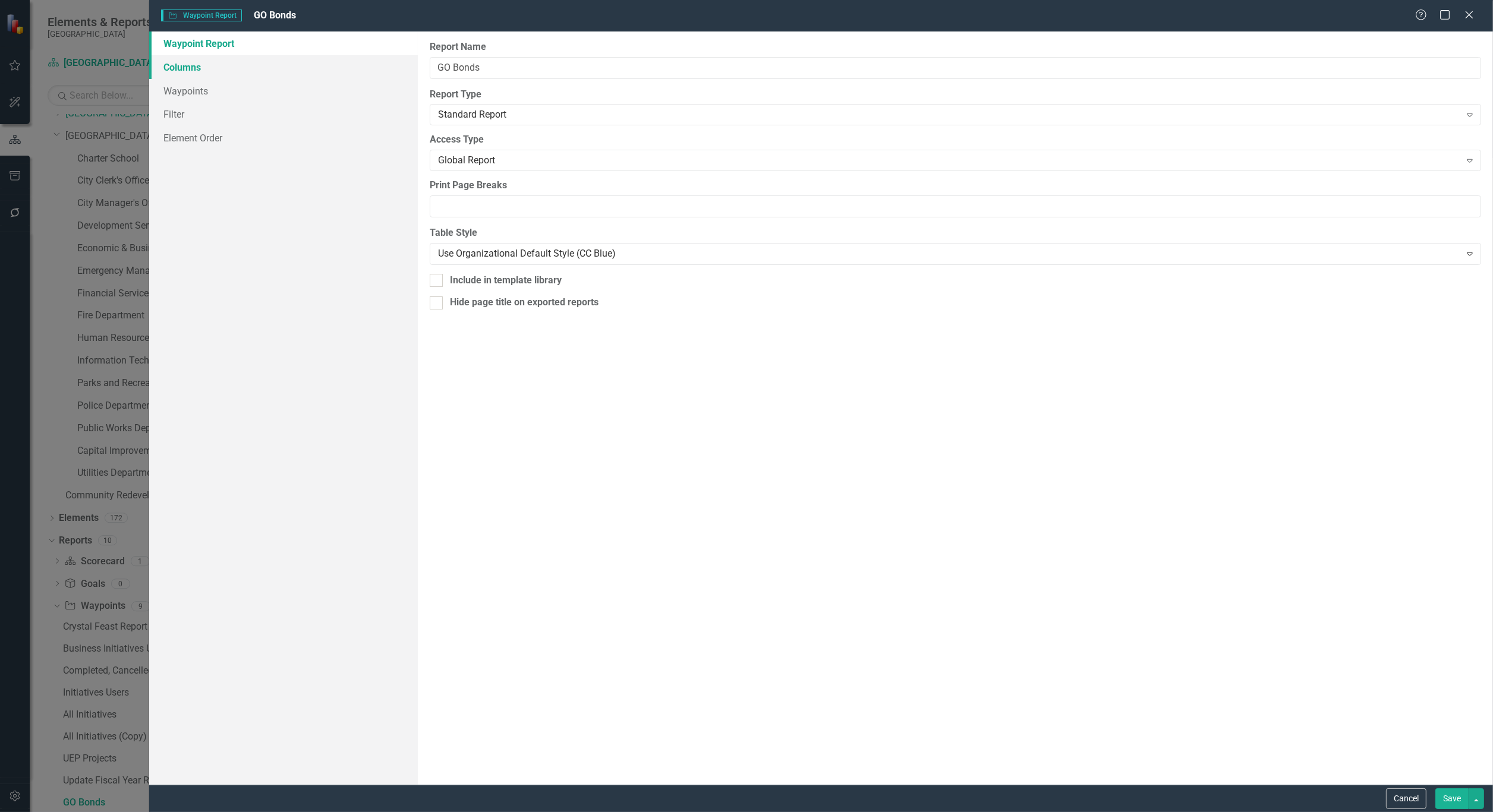
click at [190, 64] on link "Columns" at bounding box center [283, 66] width 268 height 23
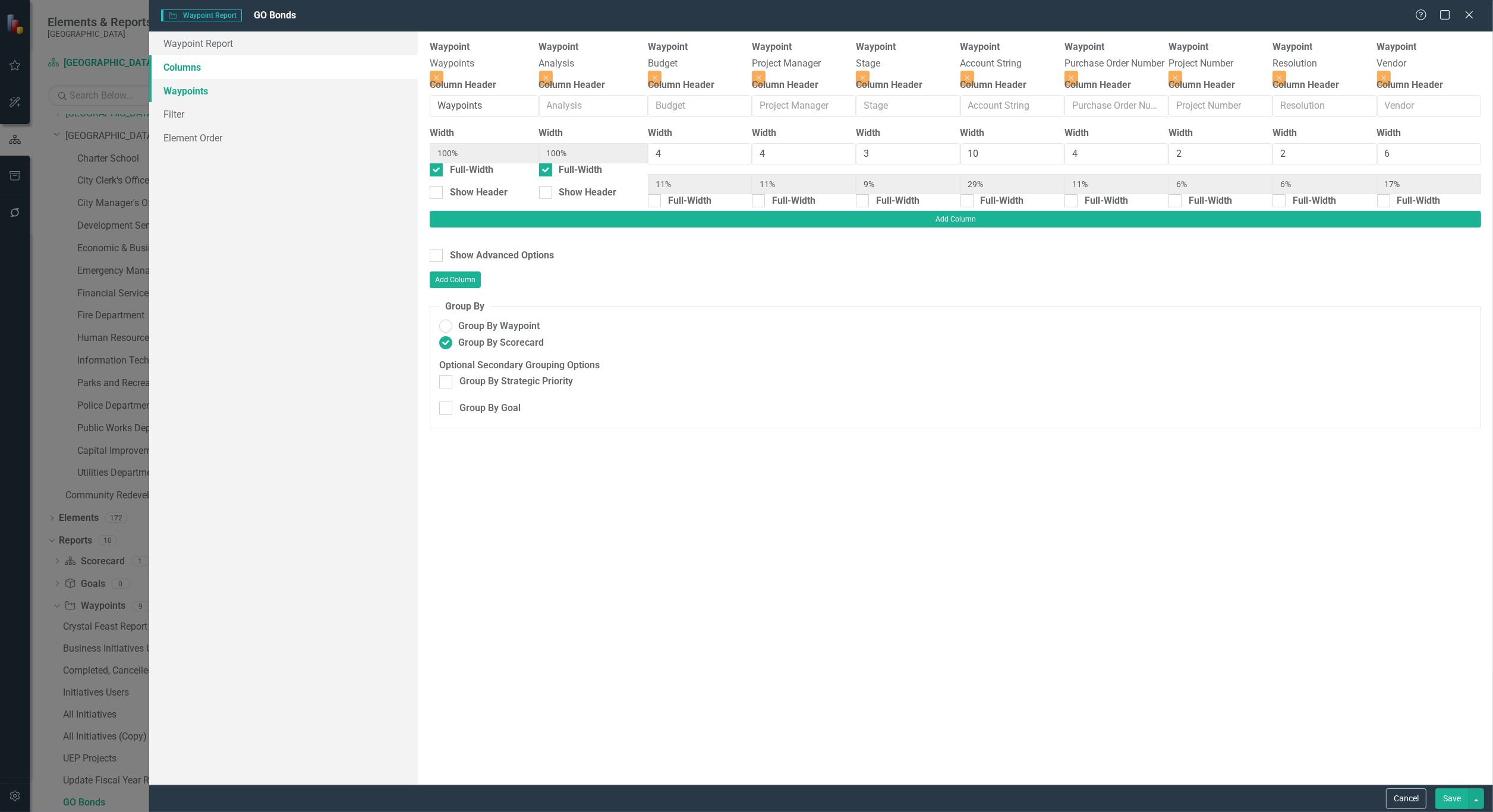
click at [187, 87] on link "Waypoints" at bounding box center [283, 91] width 268 height 23
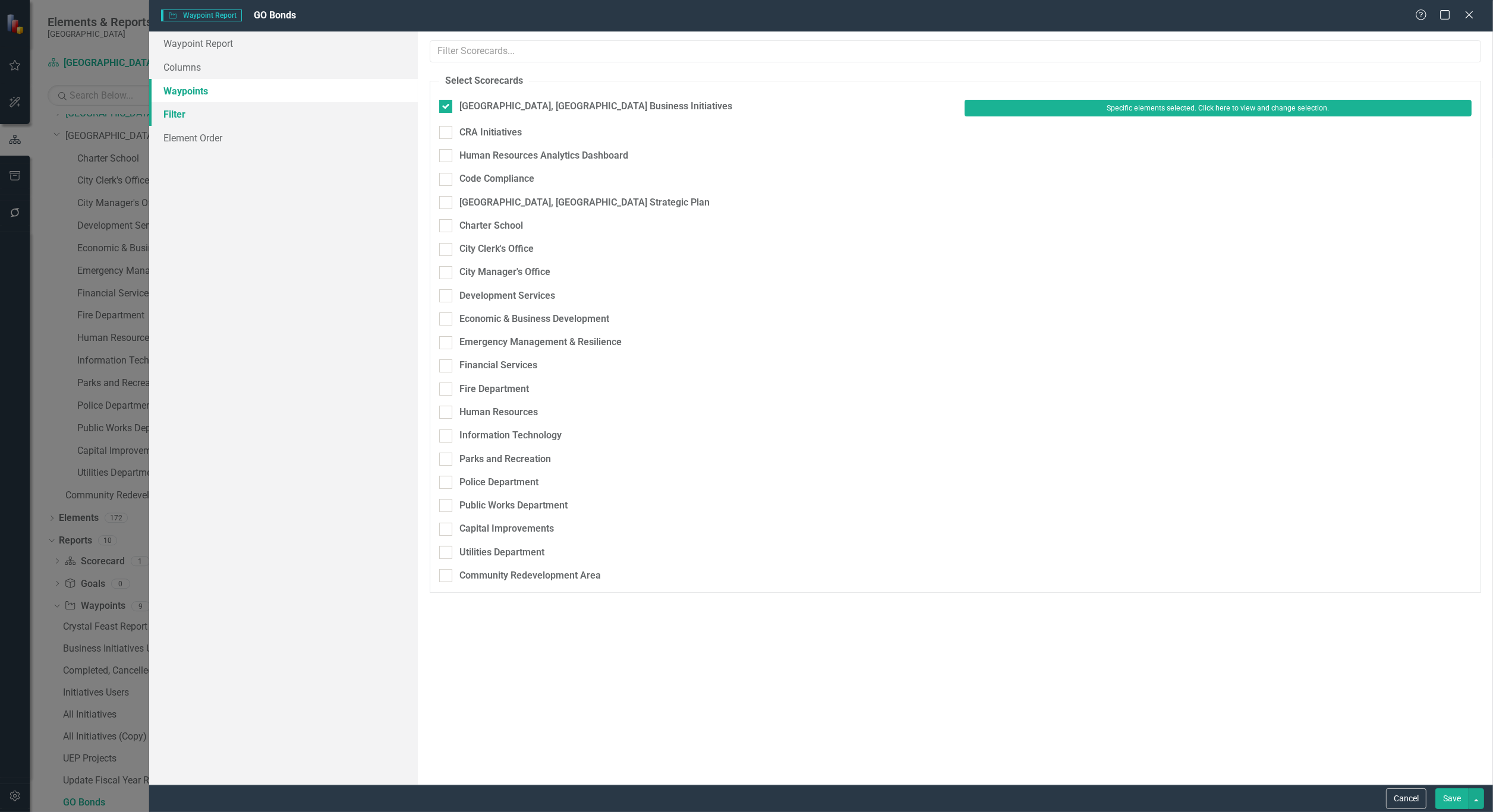
click at [179, 117] on link "Filter" at bounding box center [283, 113] width 268 height 23
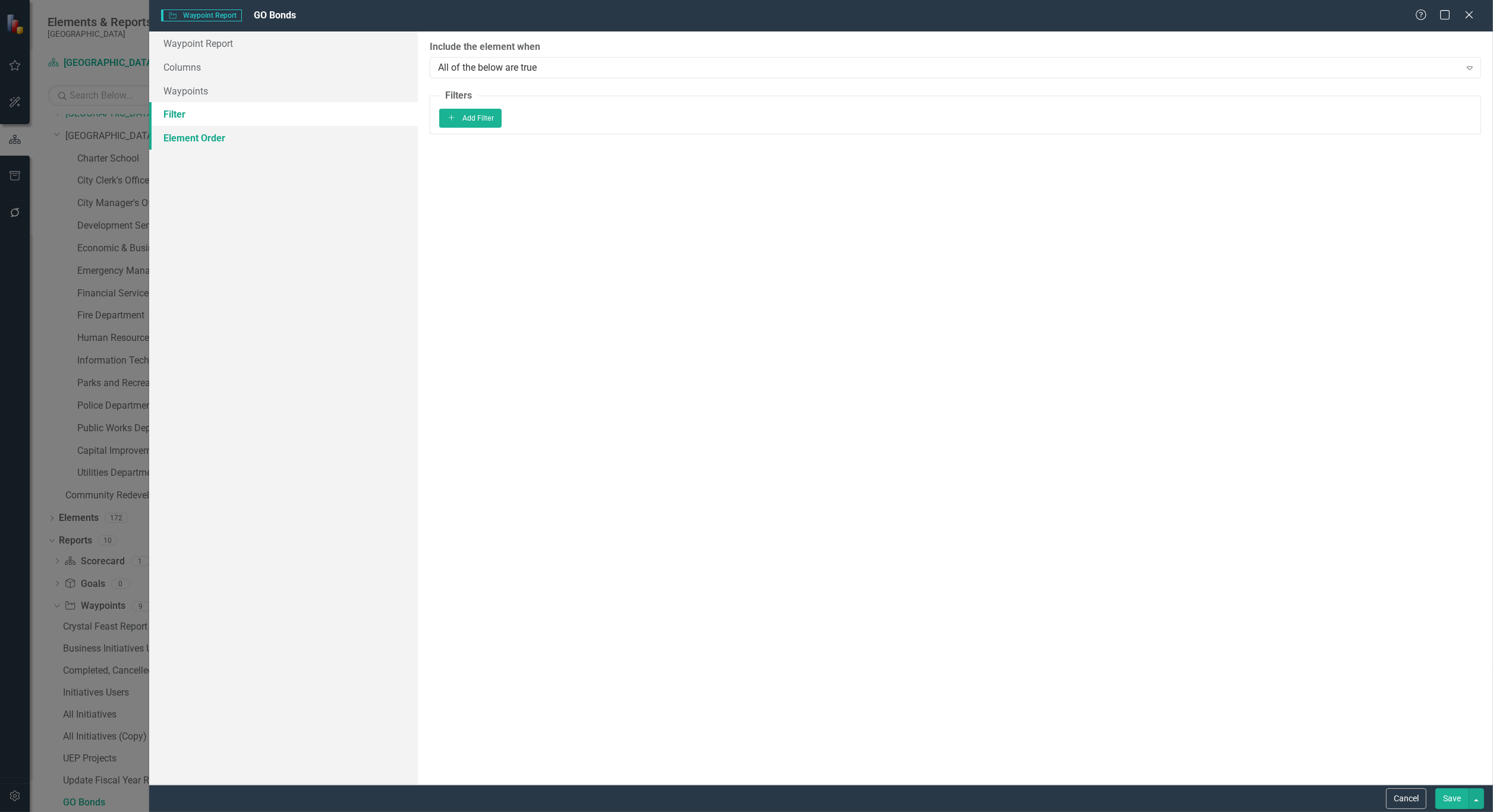
click at [197, 139] on link "Element Order" at bounding box center [283, 137] width 268 height 23
click at [197, 45] on link "Waypoint Report" at bounding box center [283, 43] width 268 height 23
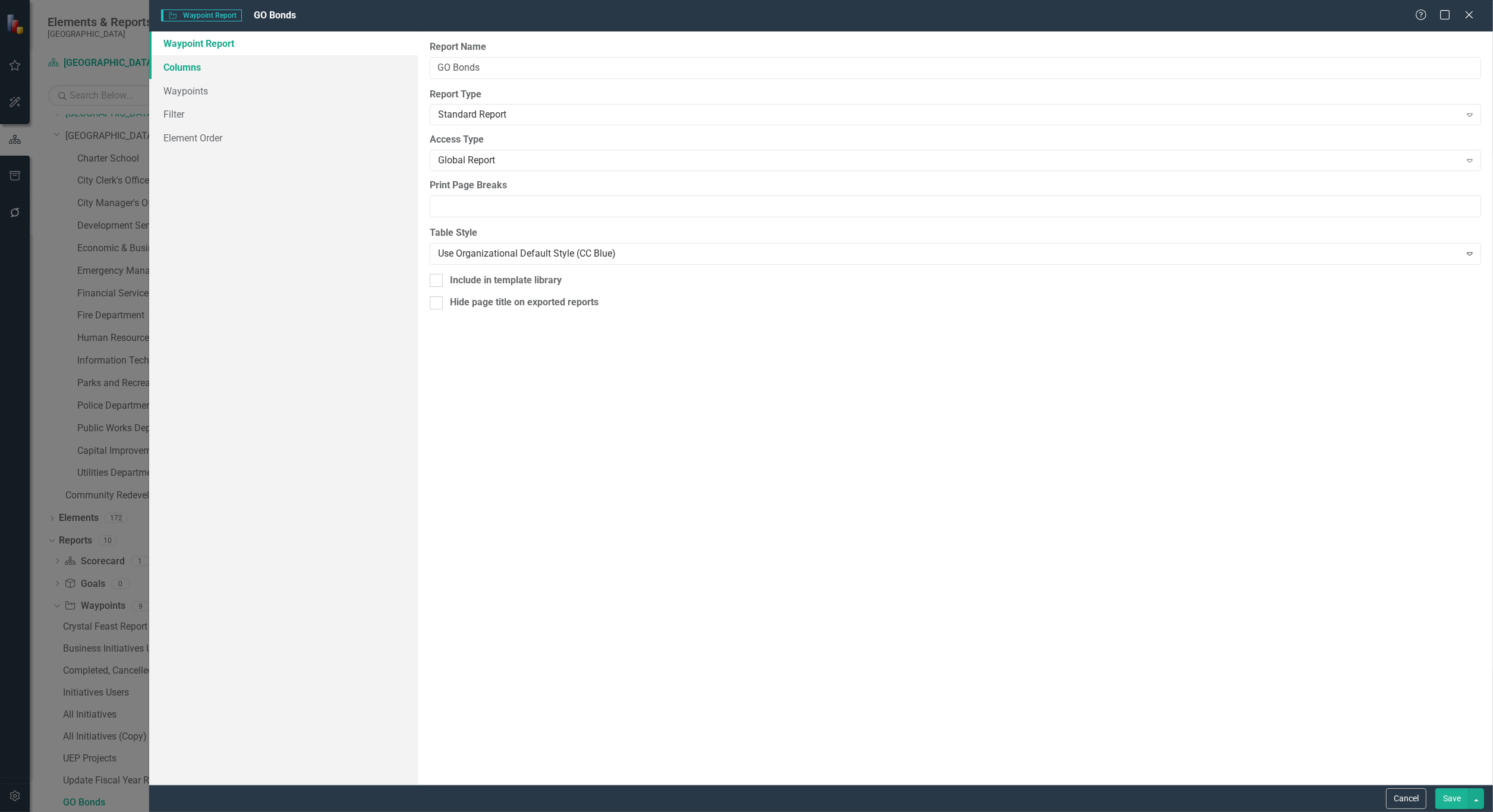
click at [179, 63] on link "Columns" at bounding box center [283, 66] width 268 height 23
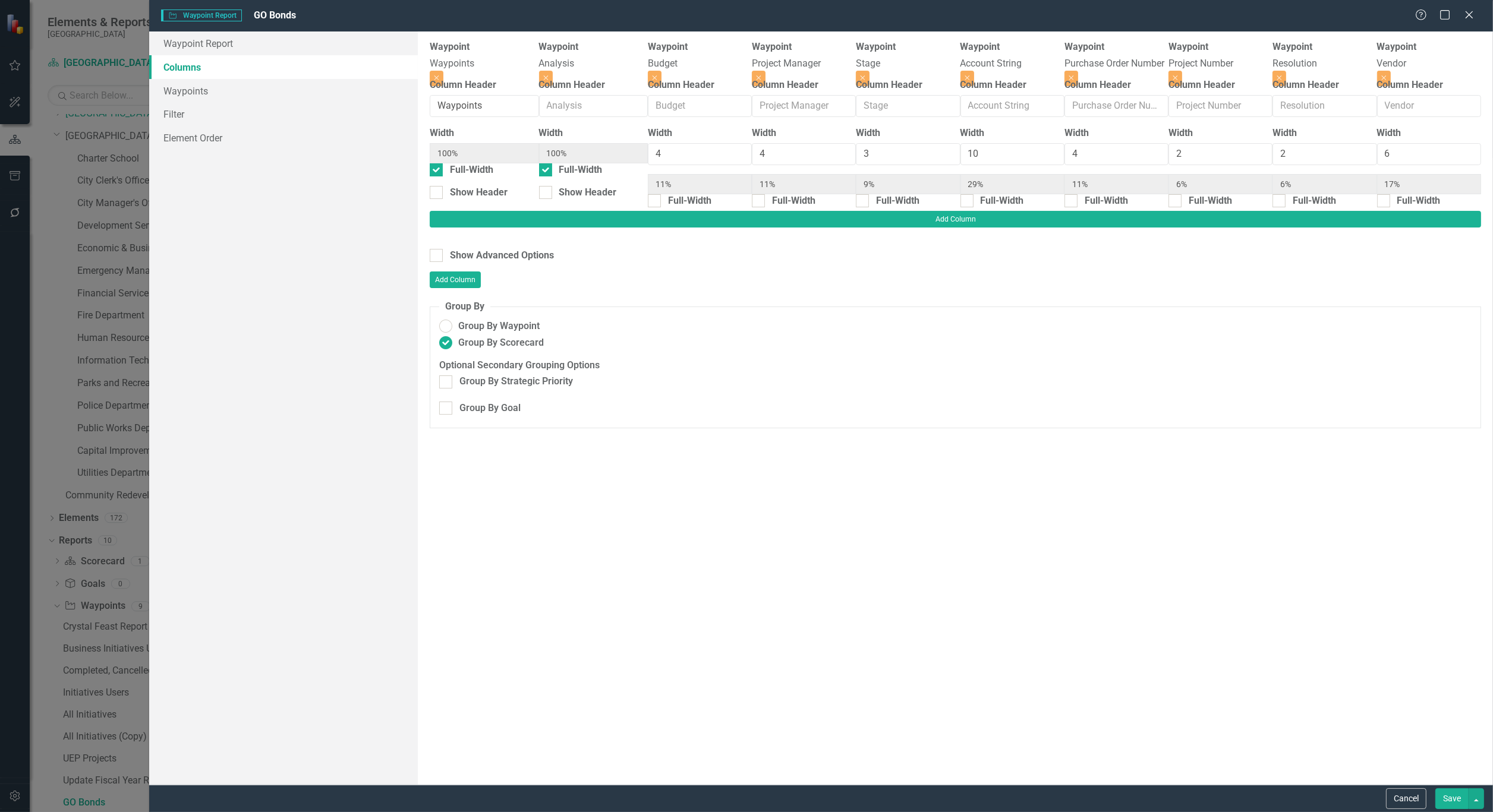
click at [1459, 13] on div "Help Maximize Close" at bounding box center [1448, 16] width 66 height 14
click at [1470, 15] on icon at bounding box center [1469, 15] width 9 height 9
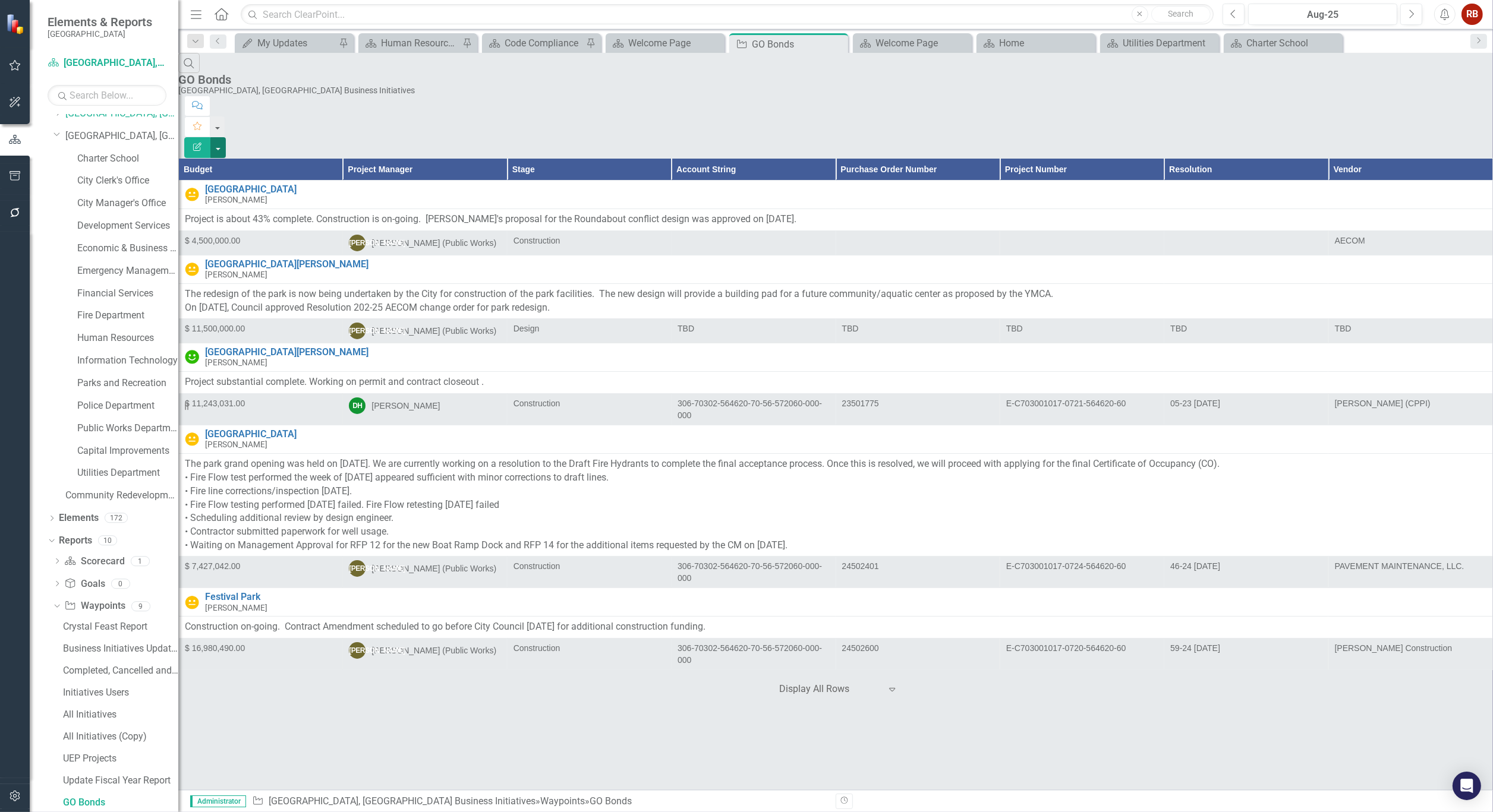
click at [226, 137] on button "button" at bounding box center [218, 148] width 16 height 21
click at [1428, 95] on link "Edit Report Edit Report" at bounding box center [1428, 97] width 93 height 22
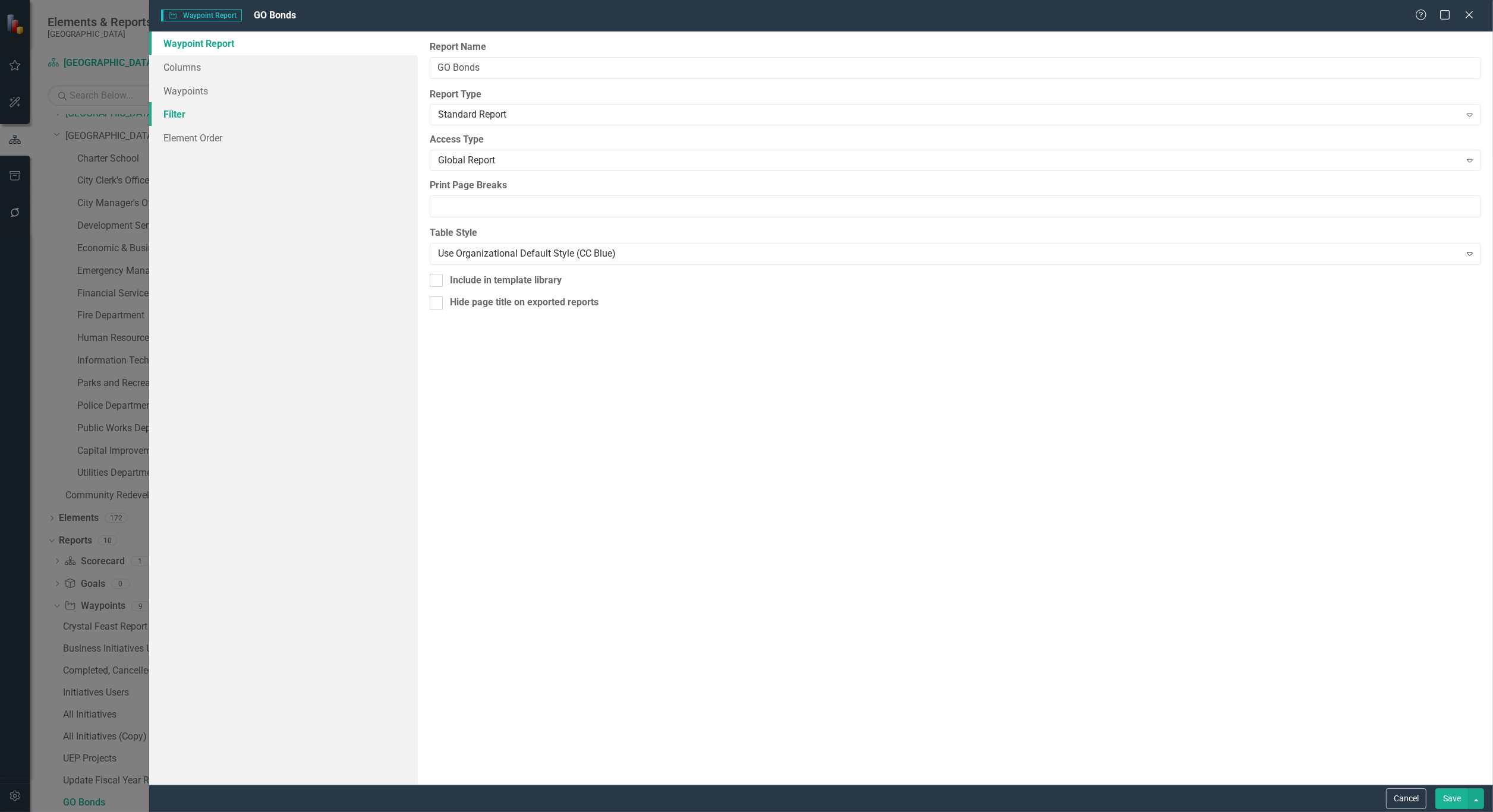
click at [179, 113] on link "Filter" at bounding box center [283, 113] width 268 height 23
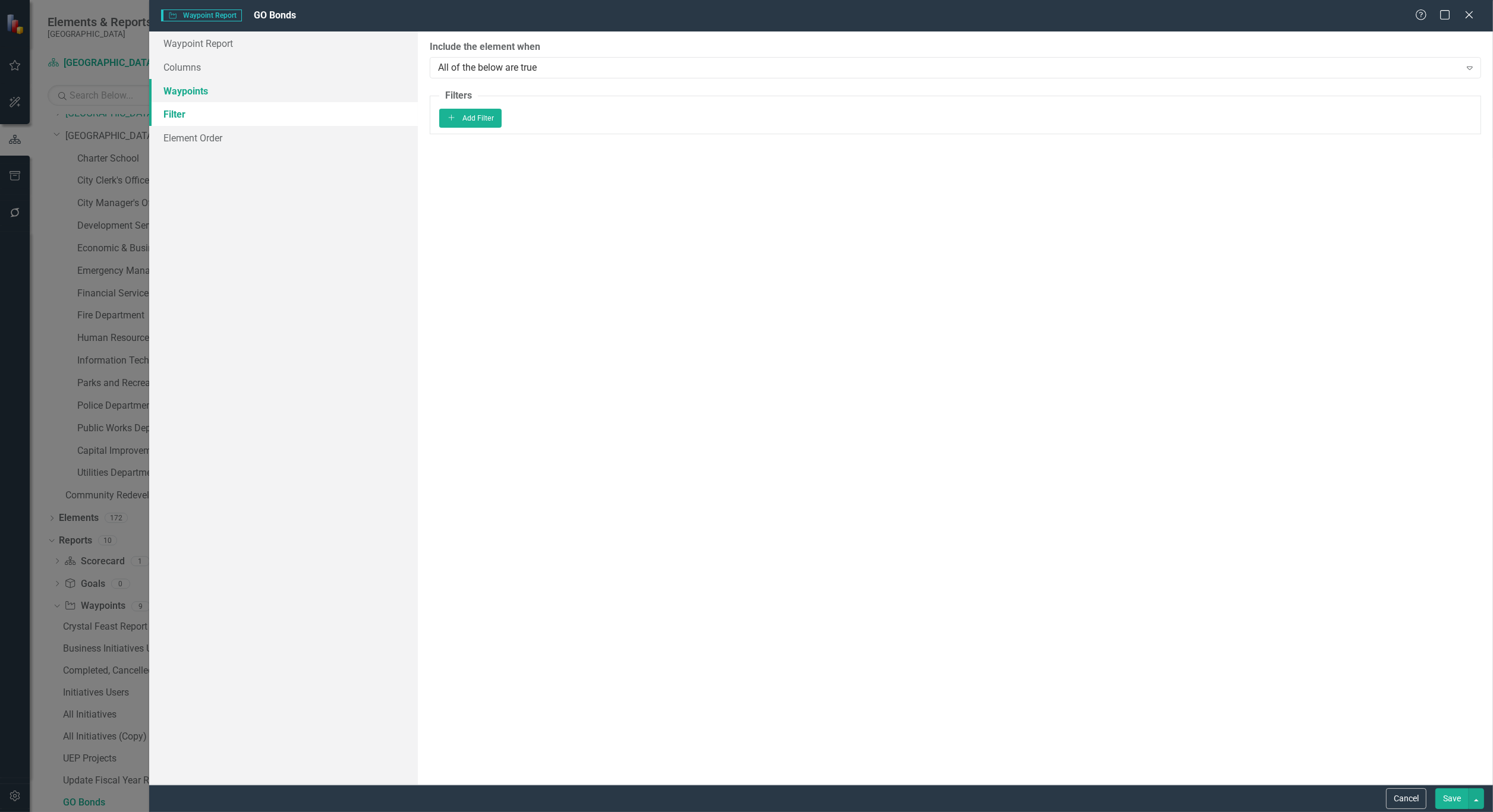
click at [185, 93] on link "Waypoints" at bounding box center [283, 91] width 268 height 23
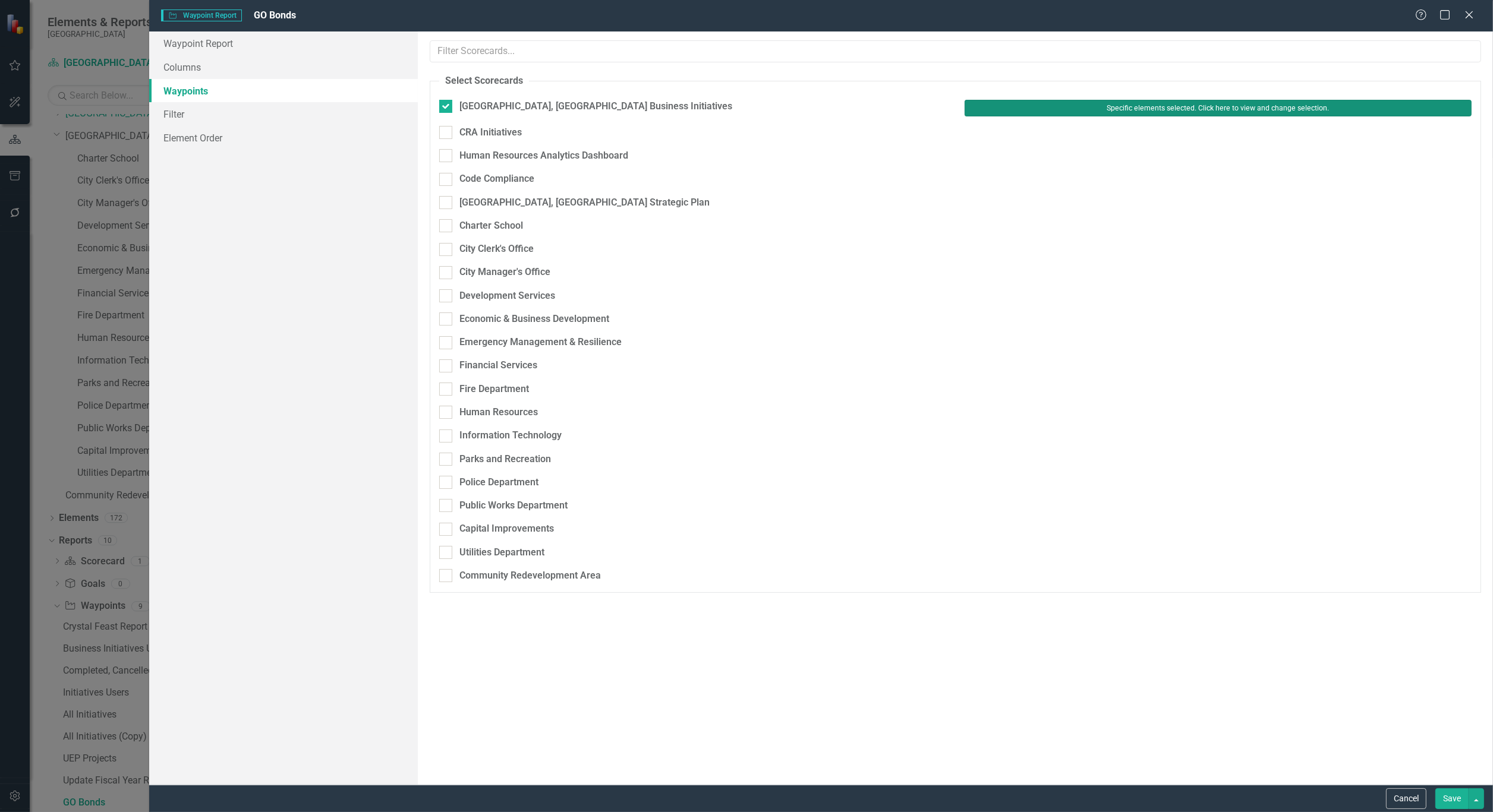
click at [1169, 107] on button "Specific elements selected. Click here to view and change selection." at bounding box center [1218, 108] width 507 height 17
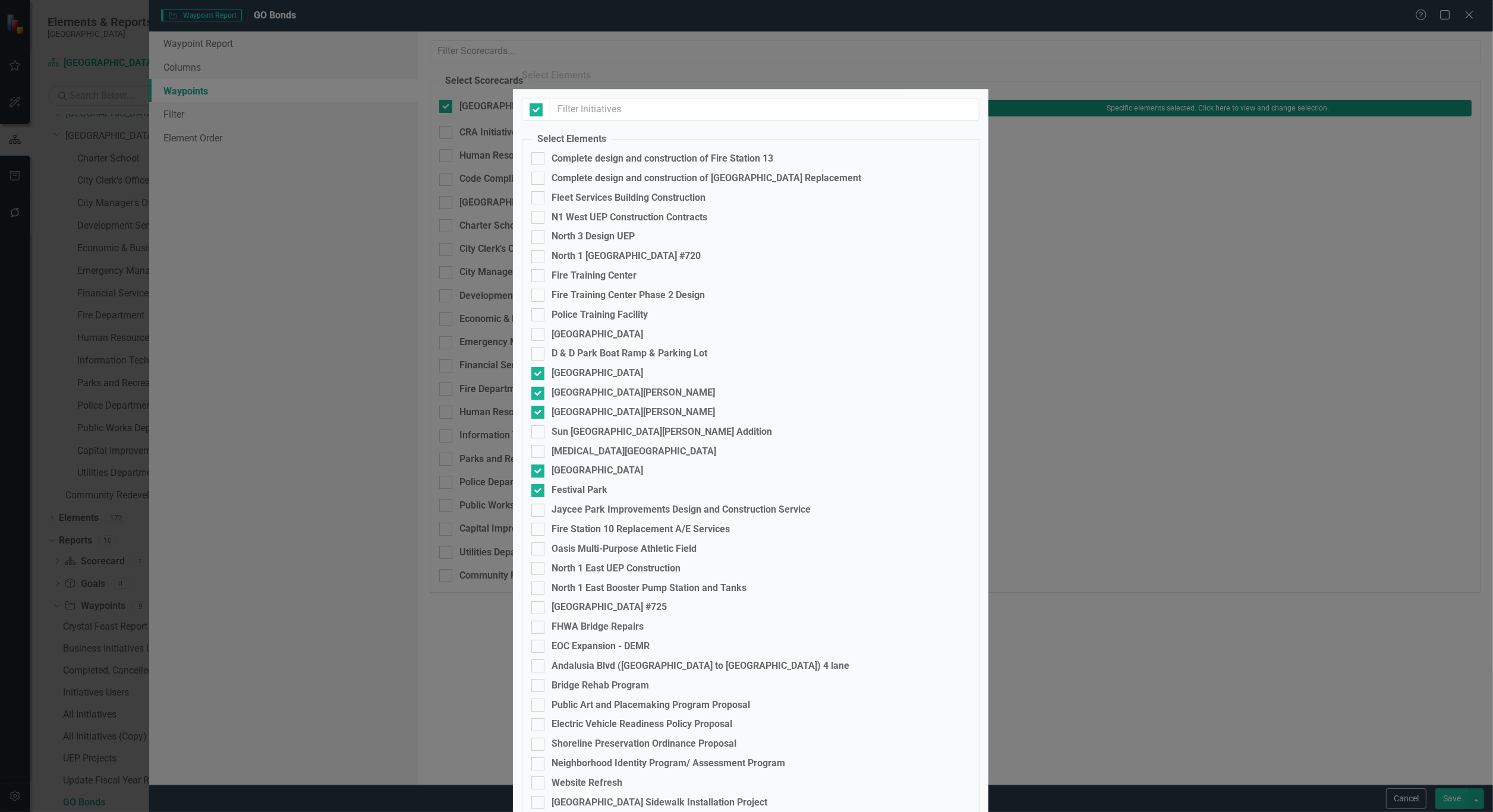
checkbox input "false"
click at [540, 458] on div at bounding box center [538, 451] width 13 height 13
click at [539, 452] on input "[MEDICAL_DATA][GEOGRAPHIC_DATA]" at bounding box center [535, 449] width 7 height 7
checkbox input "true"
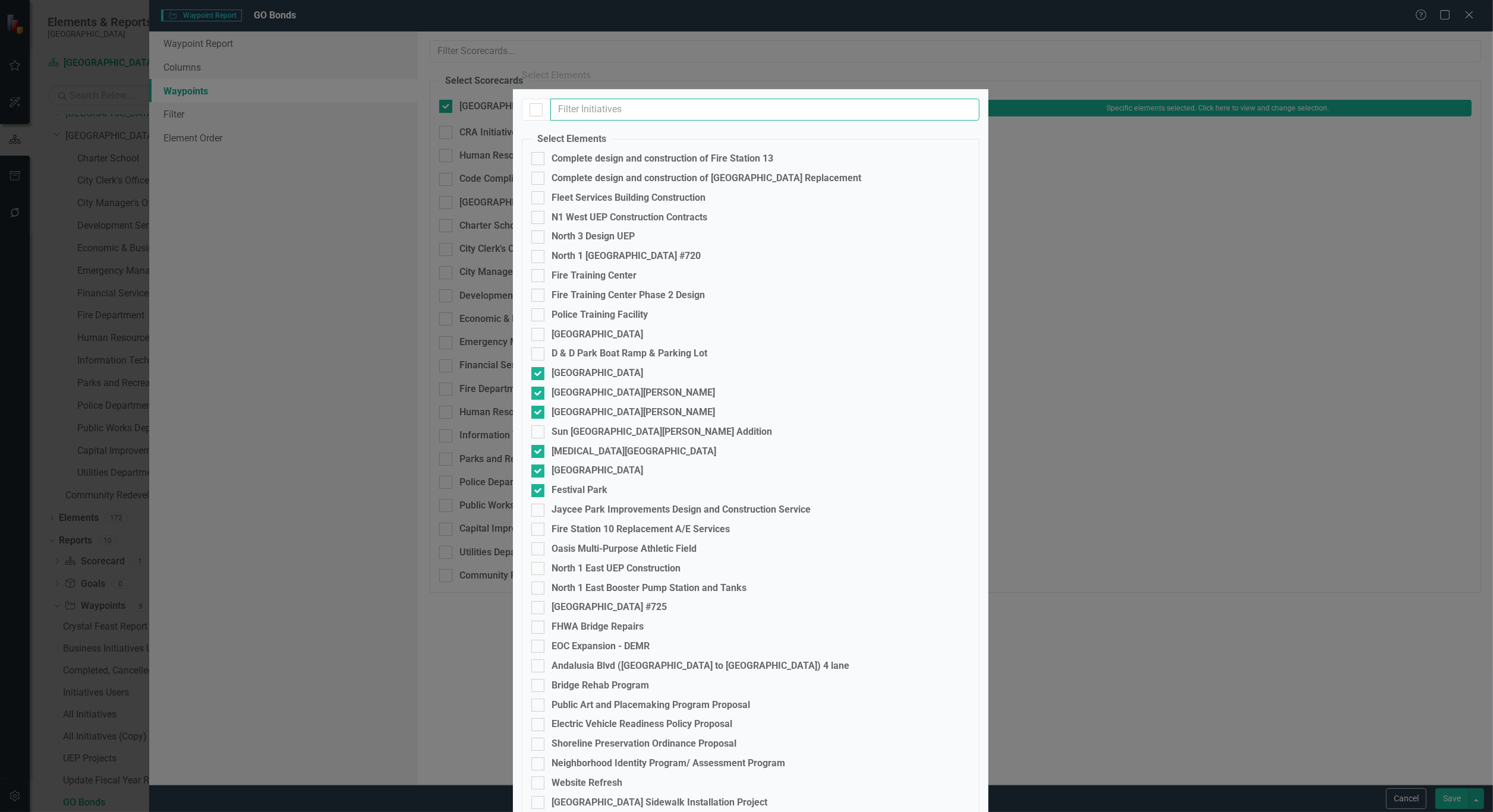
click at [595, 121] on input "text" at bounding box center [765, 110] width 429 height 22
type input "bmx"
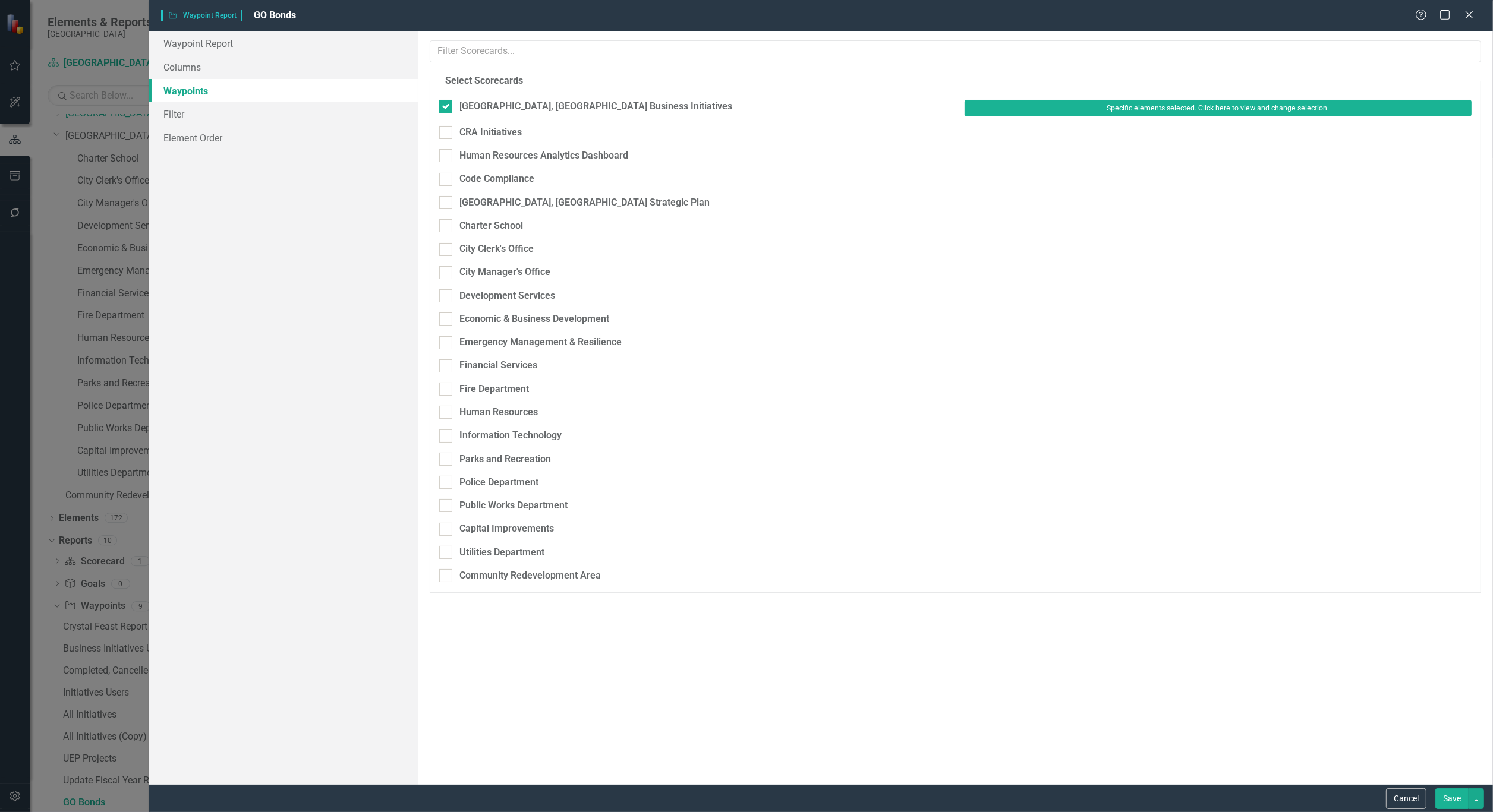
click at [450, 695] on div "Please select the scorecards you would like to include in this summary report b…" at bounding box center [955, 408] width 1075 height 753
click at [1132, 108] on button "Specific elements selected. Click here to view and change selection." at bounding box center [1218, 108] width 507 height 17
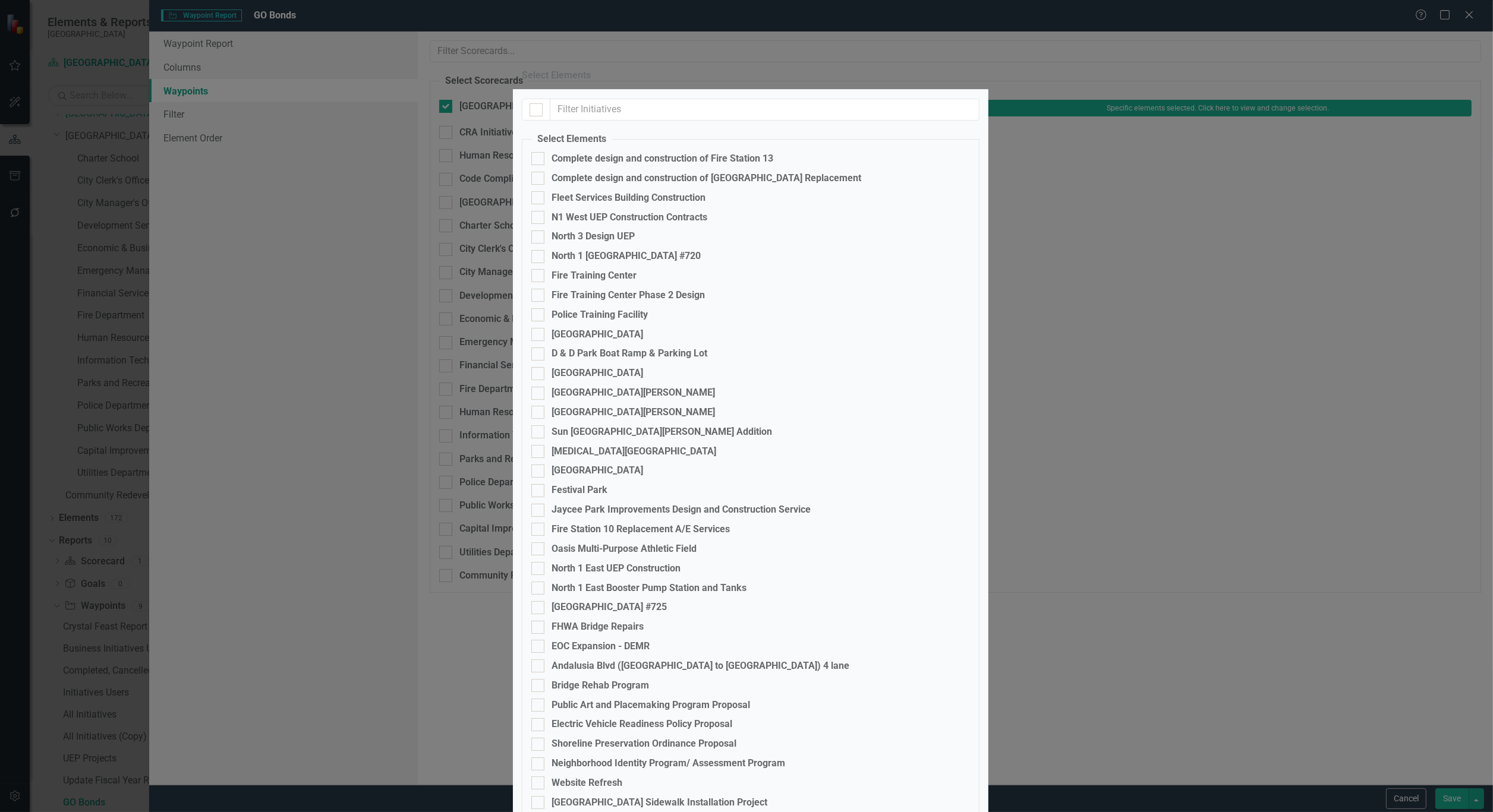
checkbox input "true"
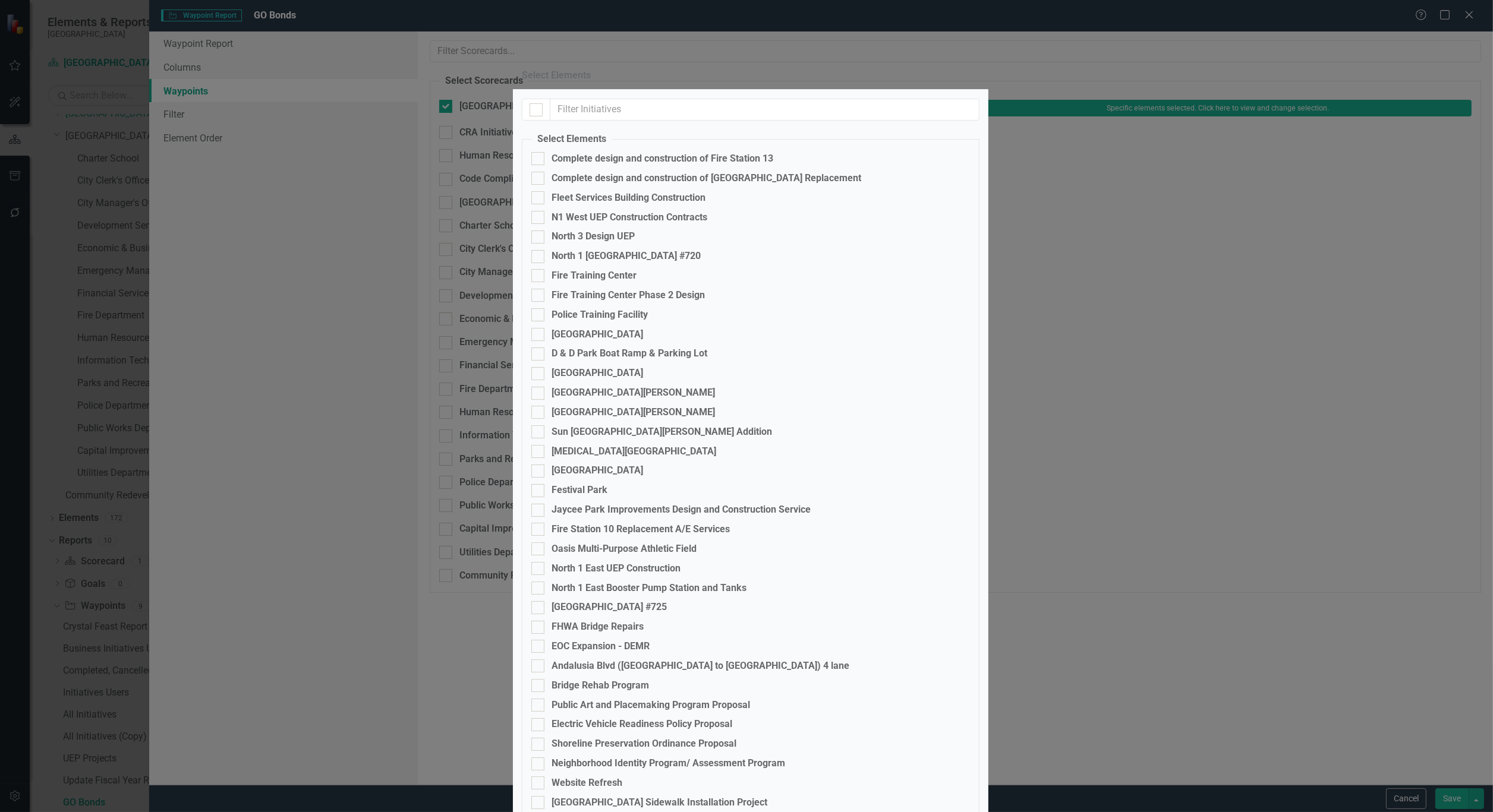
checkbox input "true"
checkbox input "false"
click at [624, 121] on input "text" at bounding box center [765, 110] width 429 height 22
click at [665, 121] on input "lake" at bounding box center [765, 110] width 429 height 22
type input "l"
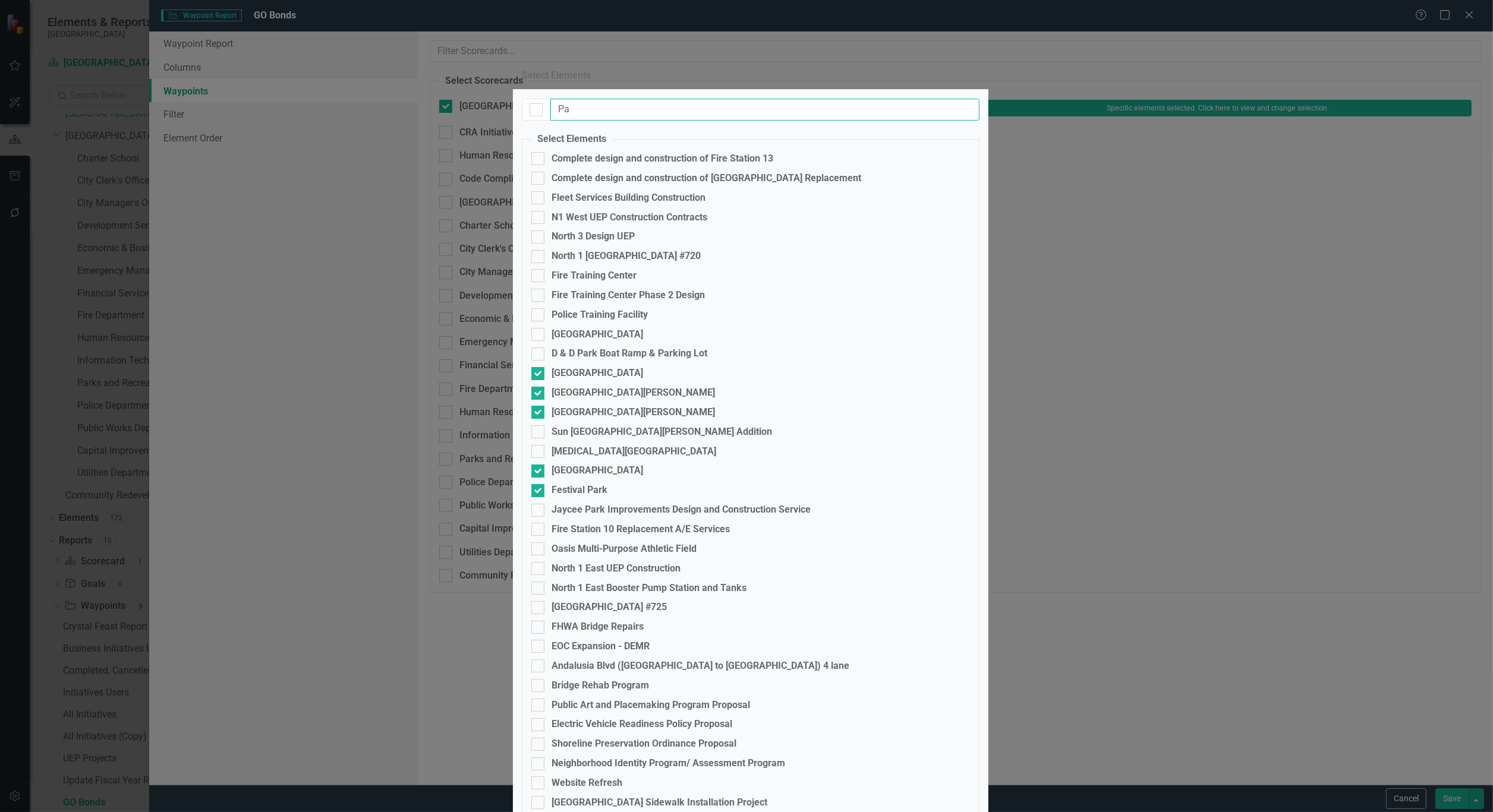
type input "P"
type input "W"
type input "y"
click at [538, 328] on input "[GEOGRAPHIC_DATA]" at bounding box center [535, 332] width 7 height 7
checkbox input "true"
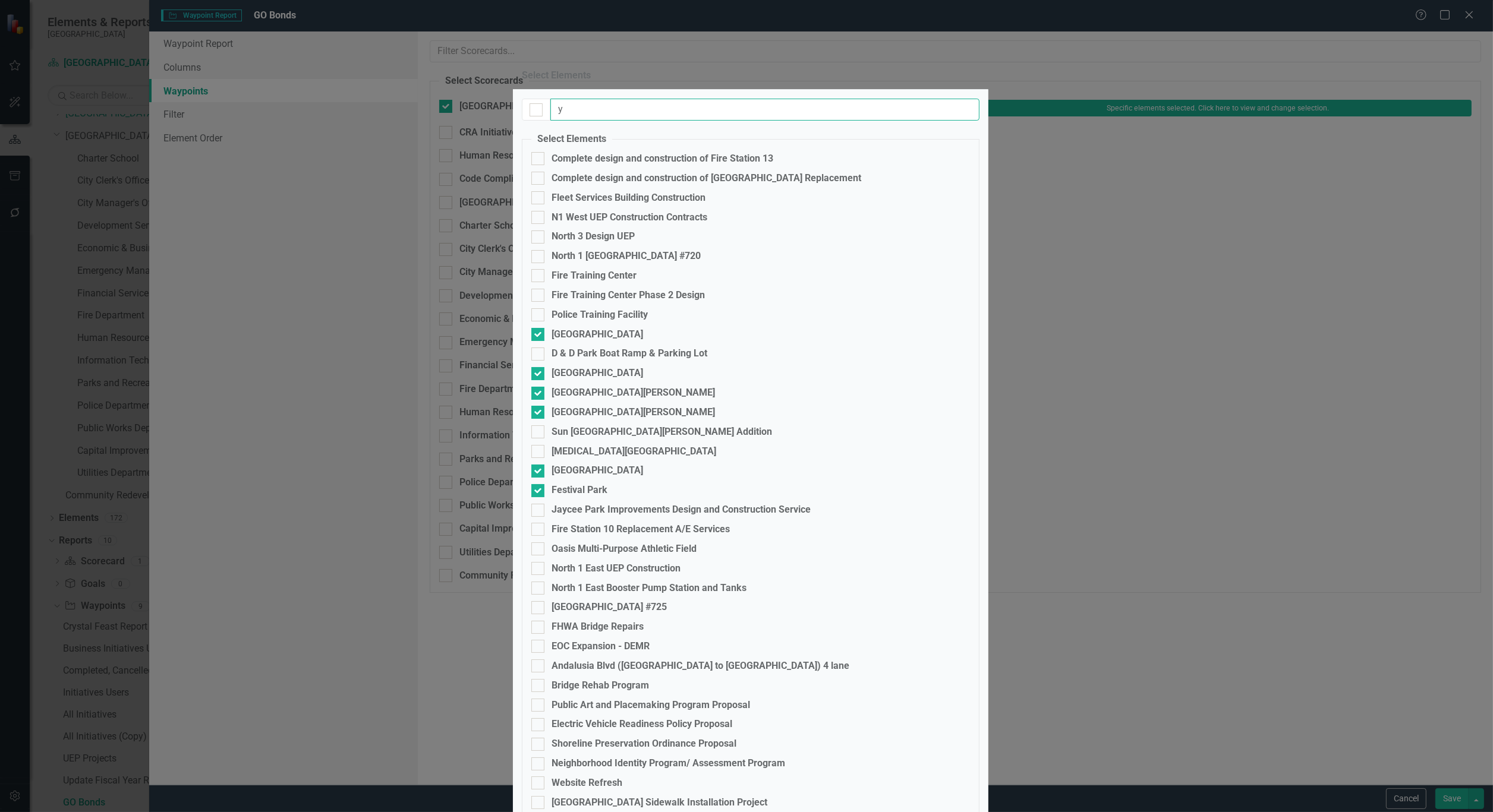
click at [608, 121] on input "y" at bounding box center [765, 110] width 429 height 22
type input "y"
click at [536, 335] on input "[GEOGRAPHIC_DATA]" at bounding box center [535, 332] width 7 height 7
checkbox input "false"
click at [538, 458] on div at bounding box center [538, 451] width 13 height 13
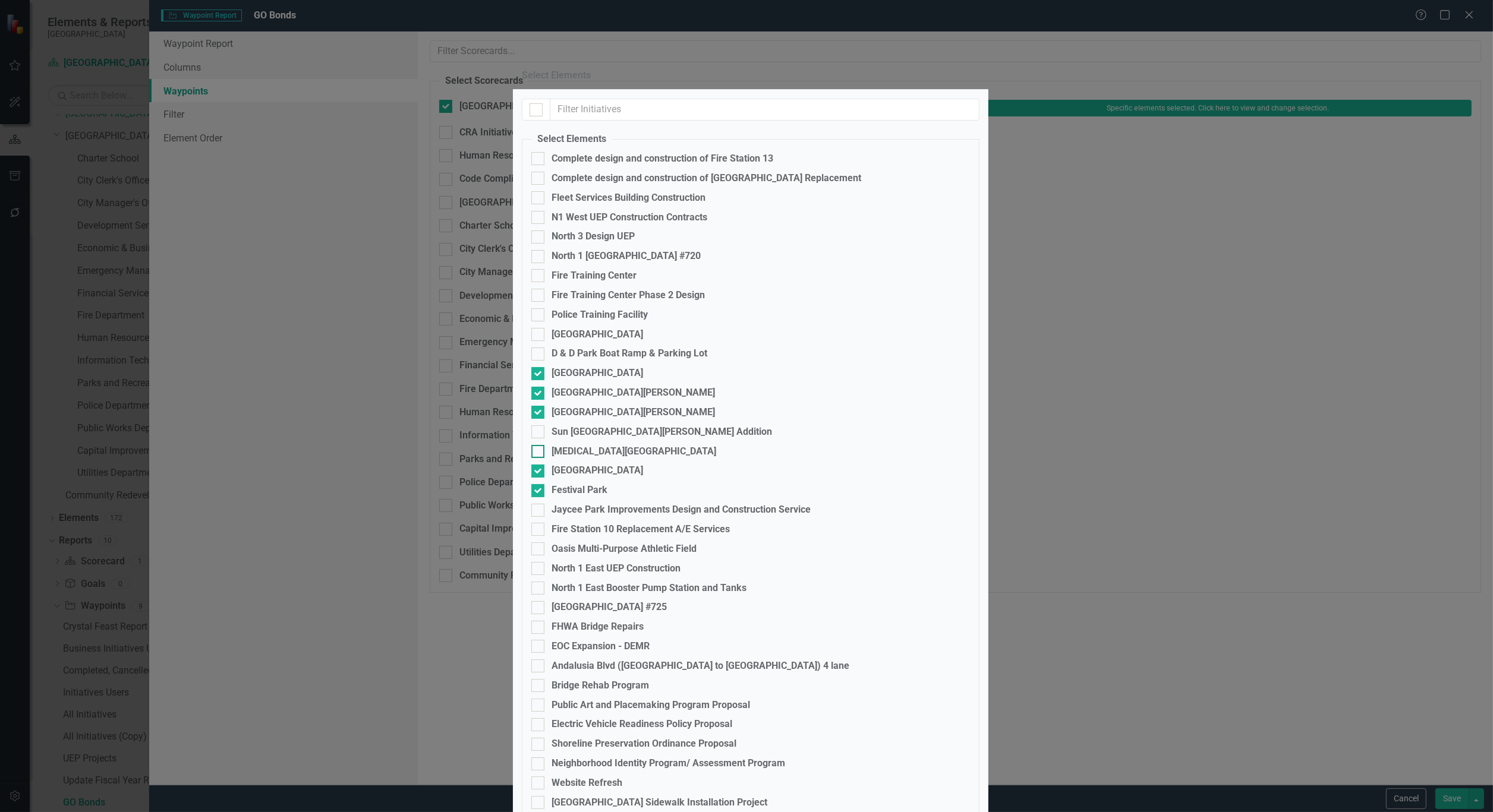
click at [538, 452] on input "[MEDICAL_DATA][GEOGRAPHIC_DATA]" at bounding box center [535, 449] width 7 height 7
checkbox input "true"
click at [645, 121] on input "text" at bounding box center [765, 110] width 429 height 22
type input "r"
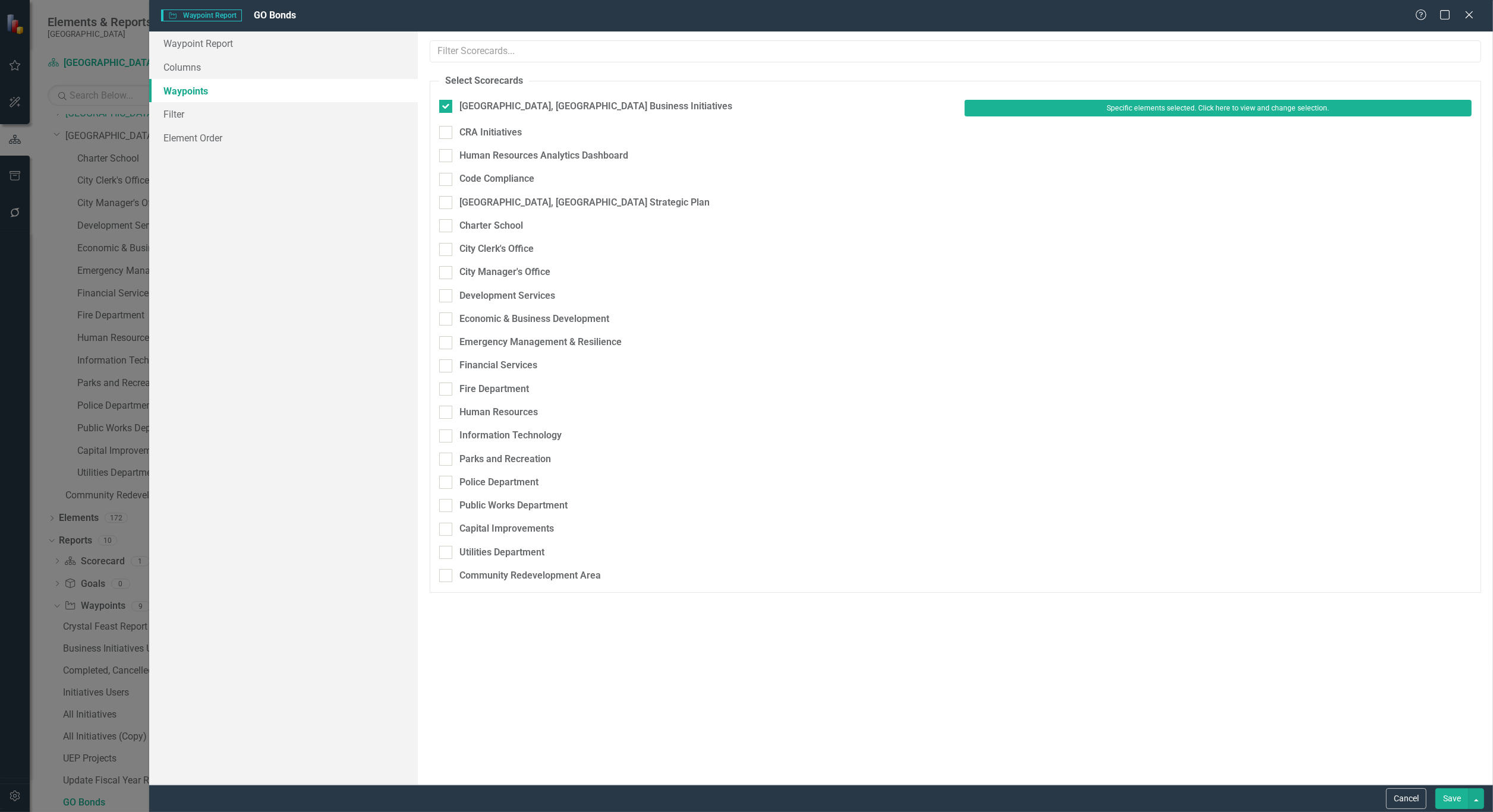
click at [1454, 791] on button "Save" at bounding box center [1452, 799] width 34 height 21
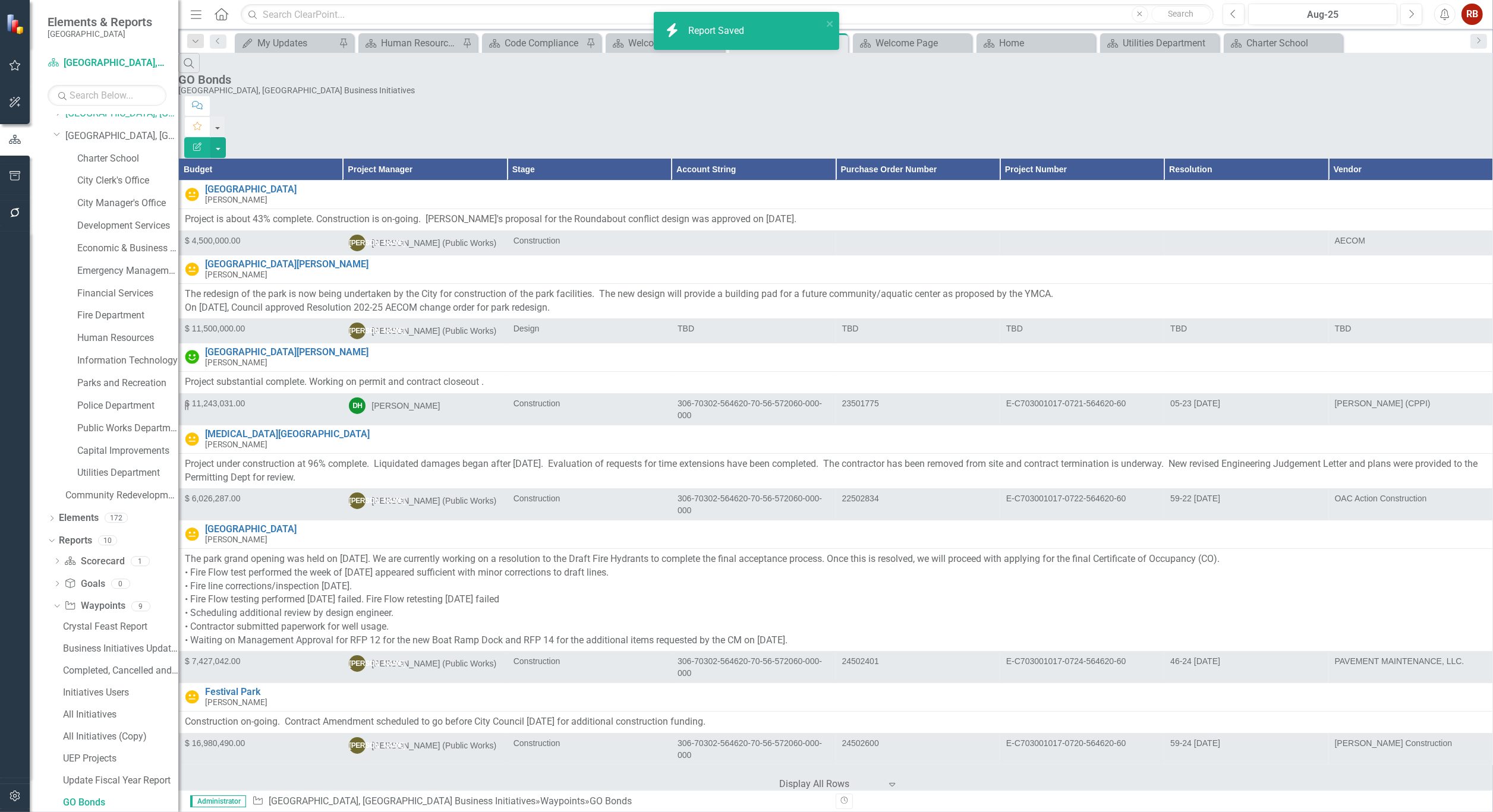
click at [1152, 76] on div "Search GO Bonds [GEOGRAPHIC_DATA], [GEOGRAPHIC_DATA] Business Initiatives" at bounding box center [836, 75] width 1314 height 43
click at [226, 137] on button "button" at bounding box center [218, 148] width 16 height 21
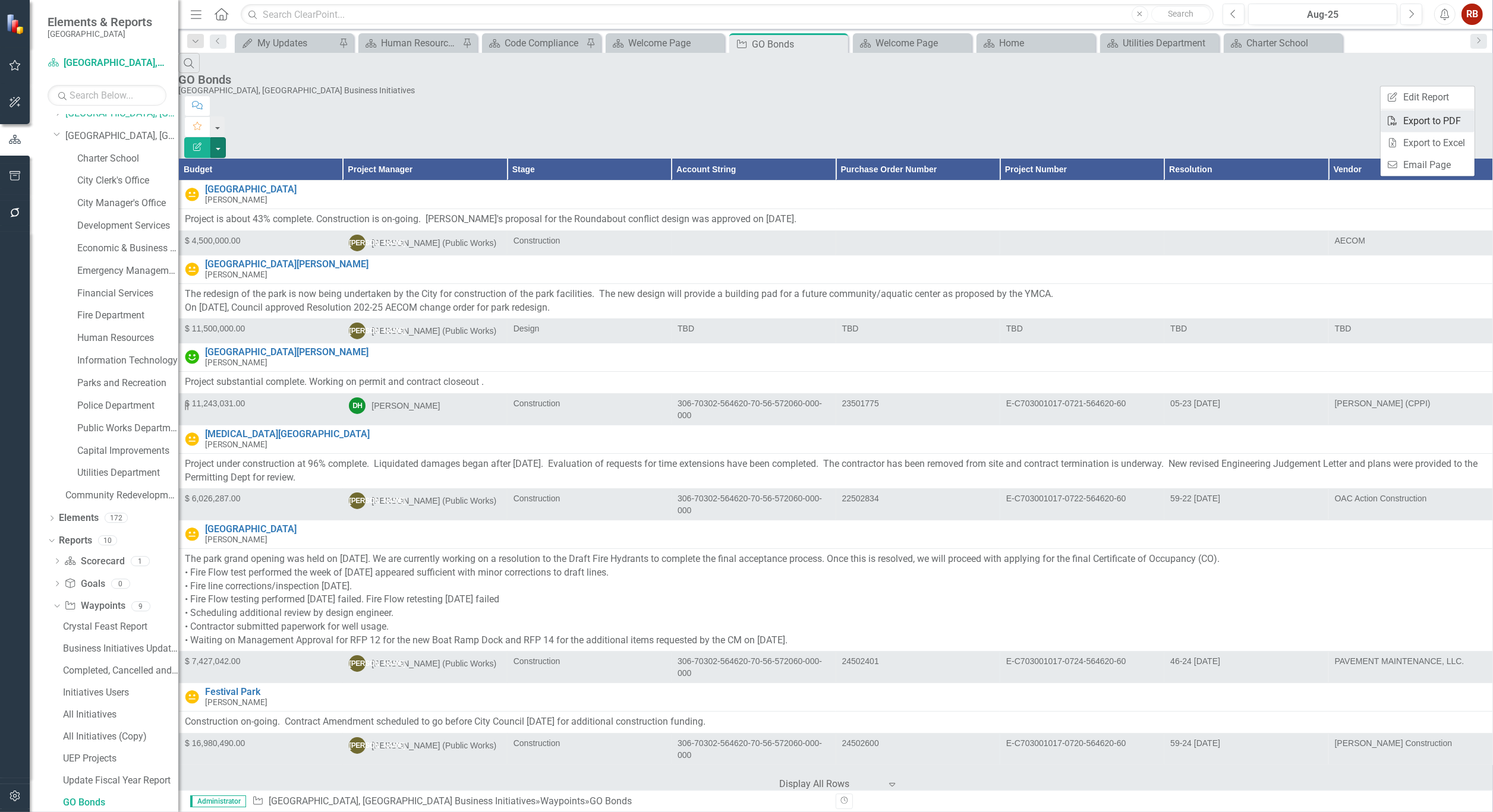
click at [1447, 126] on link "PDF Export to PDF" at bounding box center [1428, 121] width 93 height 22
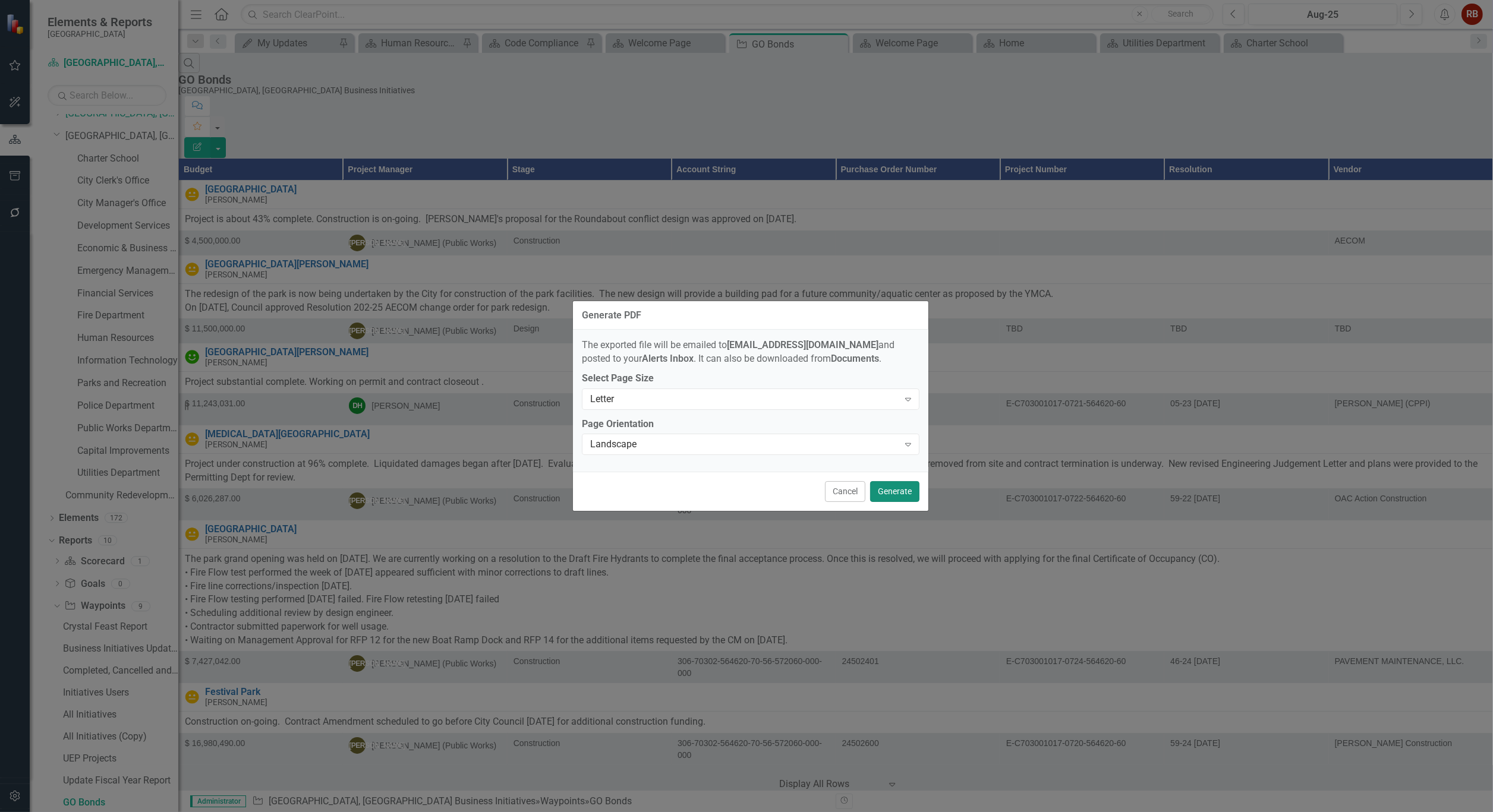
click at [897, 489] on button "Generate" at bounding box center [895, 491] width 50 height 21
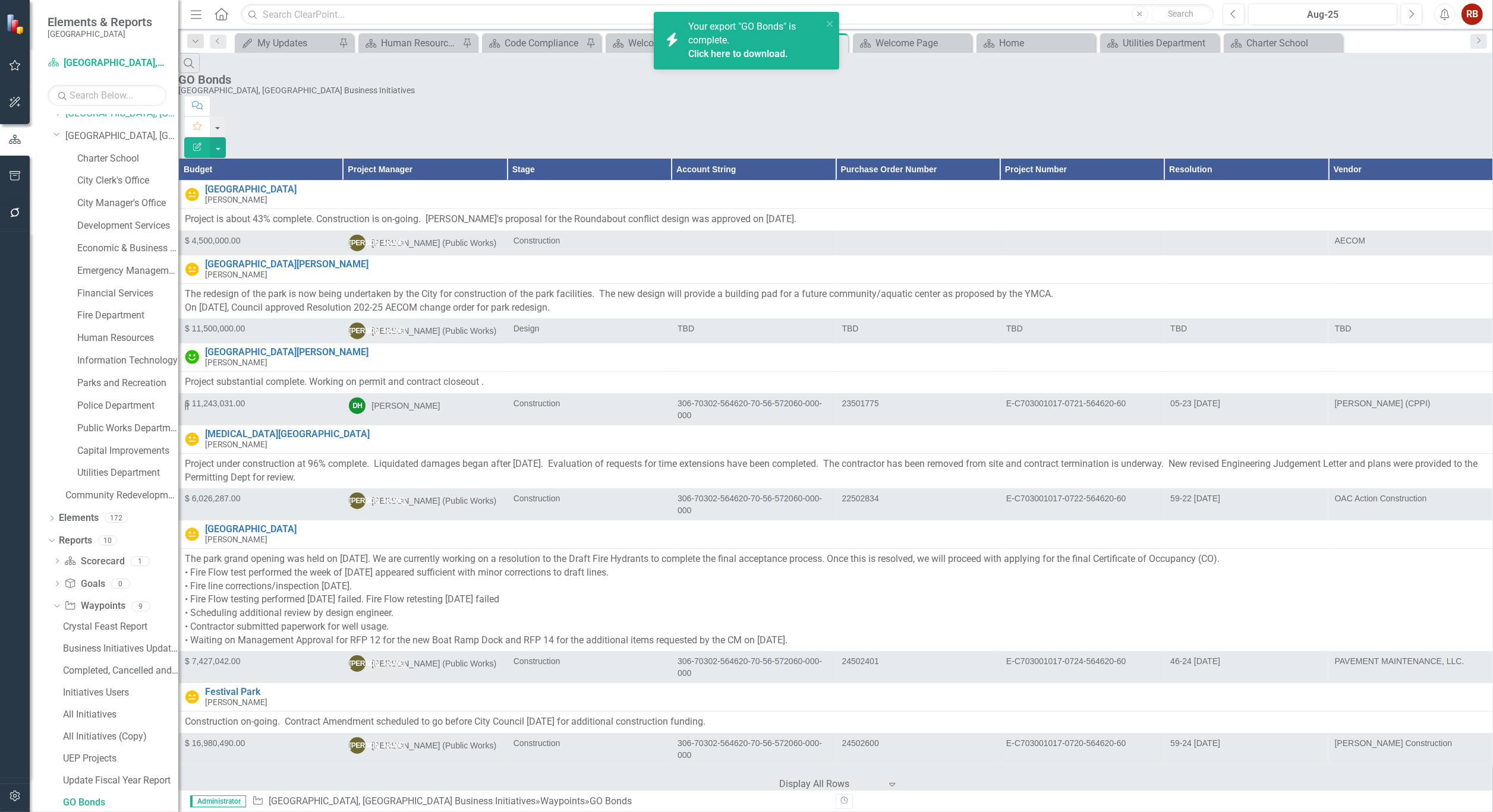
click at [777, 49] on link "Click here to download." at bounding box center [738, 53] width 100 height 11
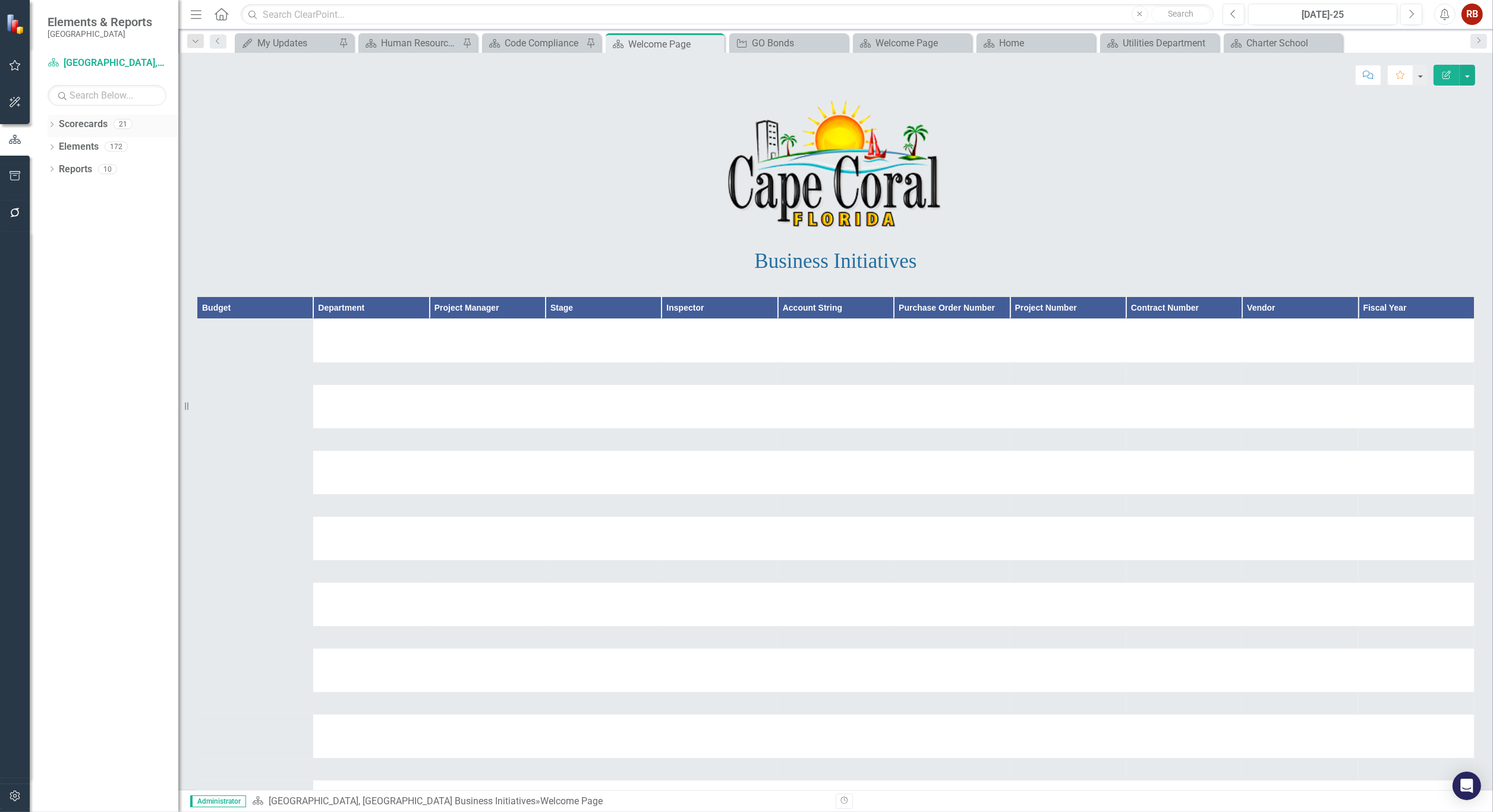
click at [50, 121] on div "Dropdown" at bounding box center [51, 125] width 8 height 10
click at [104, 169] on link "[GEOGRAPHIC_DATA], [GEOGRAPHIC_DATA] Strategic Plan" at bounding box center [122, 169] width 113 height 14
click at [56, 165] on icon "Dropdown" at bounding box center [58, 169] width 9 height 7
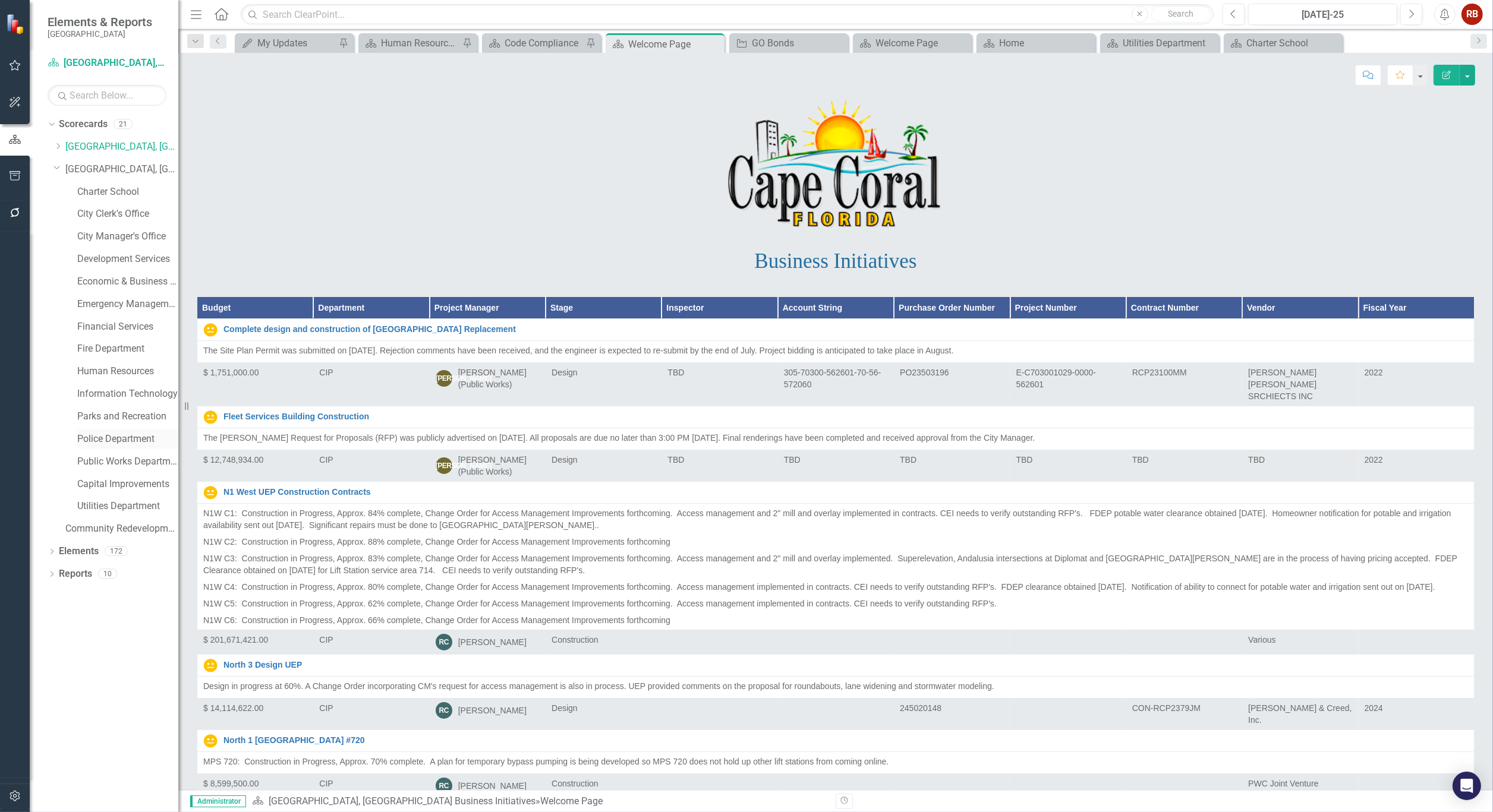
click at [124, 433] on link "Police Department" at bounding box center [128, 439] width 101 height 14
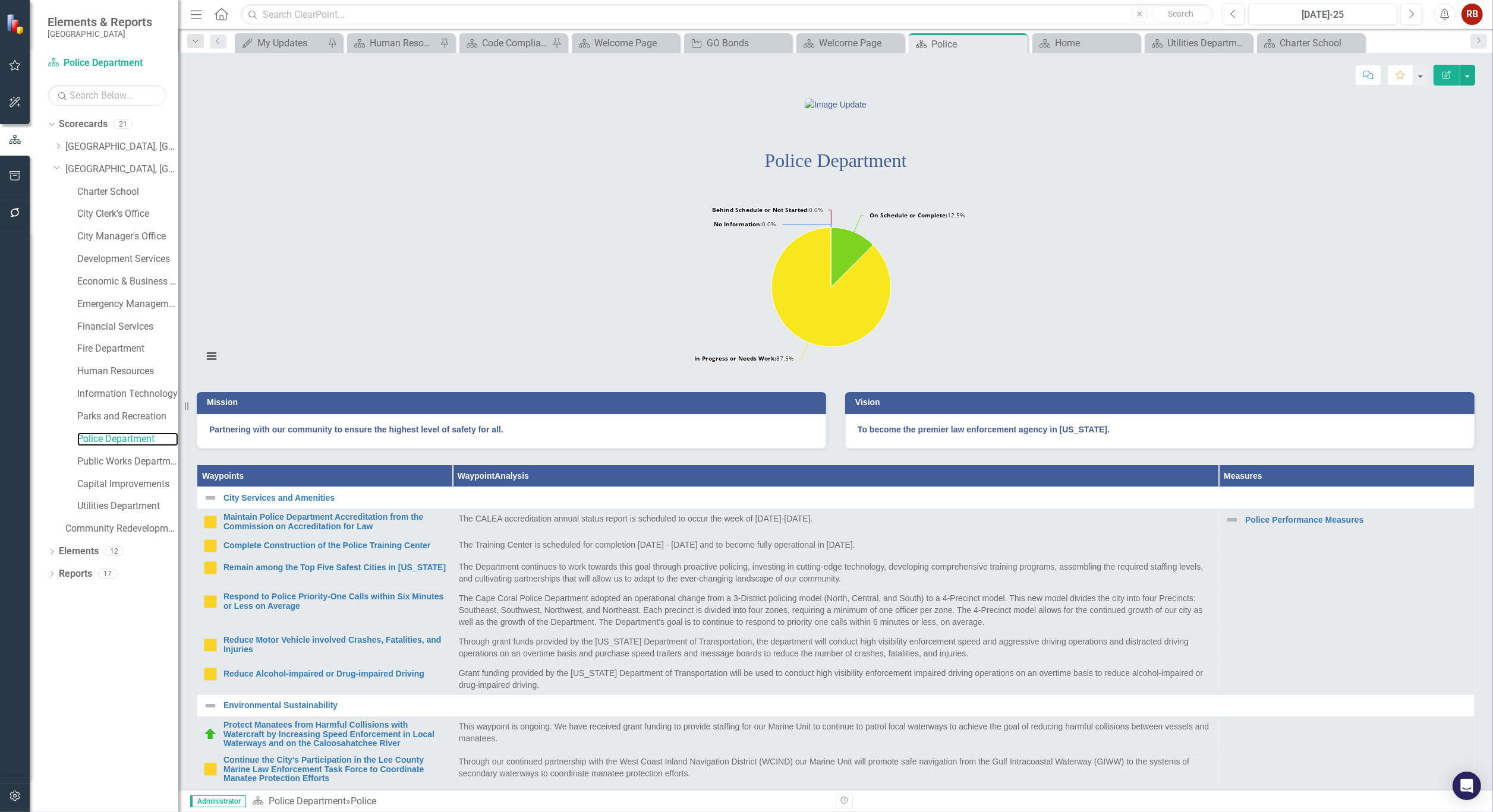
click at [624, 360] on rect "Interactive chart" at bounding box center [830, 285] width 1269 height 178
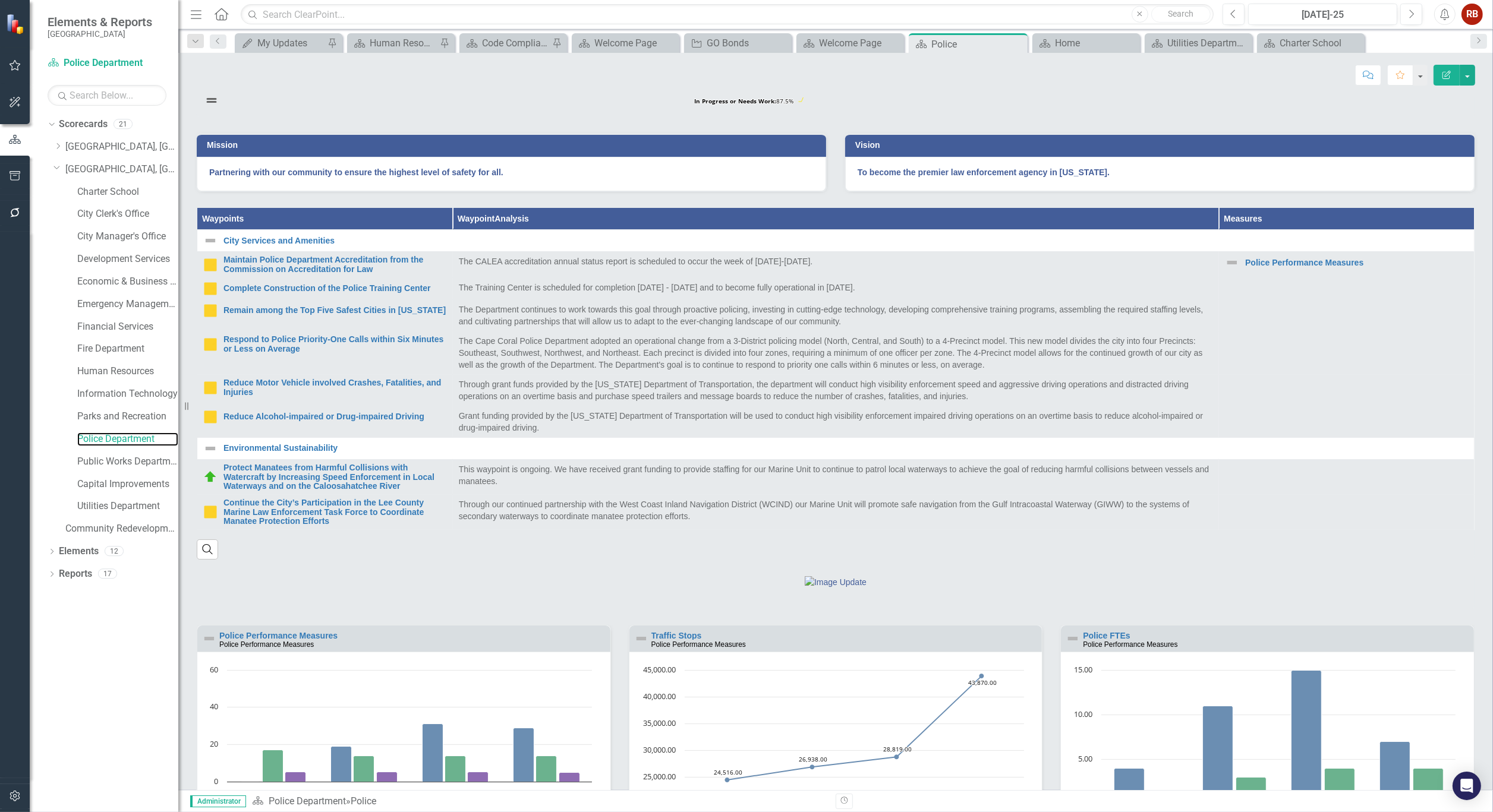
scroll to position [264, 0]
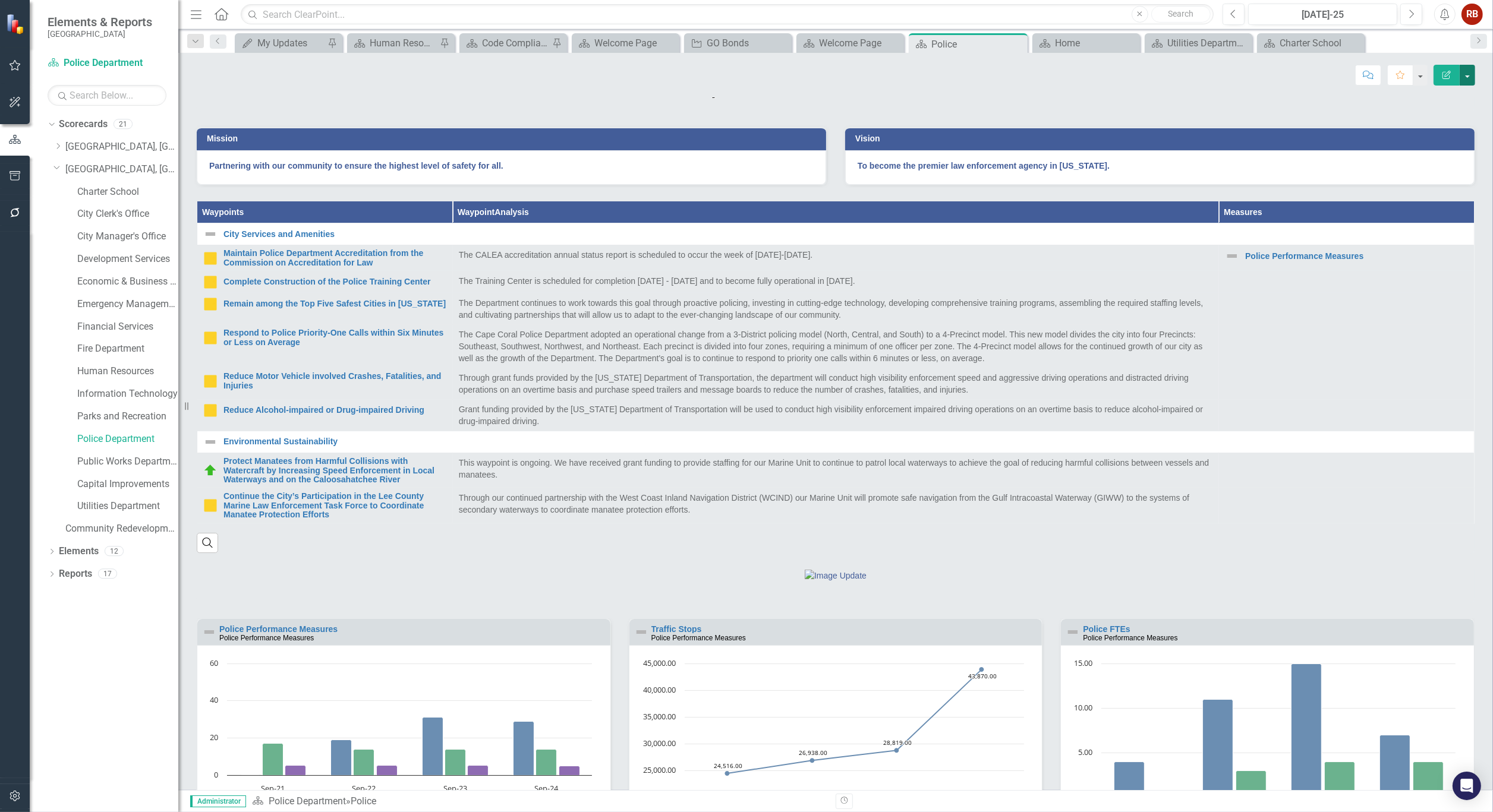
click at [1473, 76] on button "button" at bounding box center [1467, 75] width 16 height 21
click at [1440, 168] on link "PDF Export to PDF" at bounding box center [1426, 167] width 96 height 22
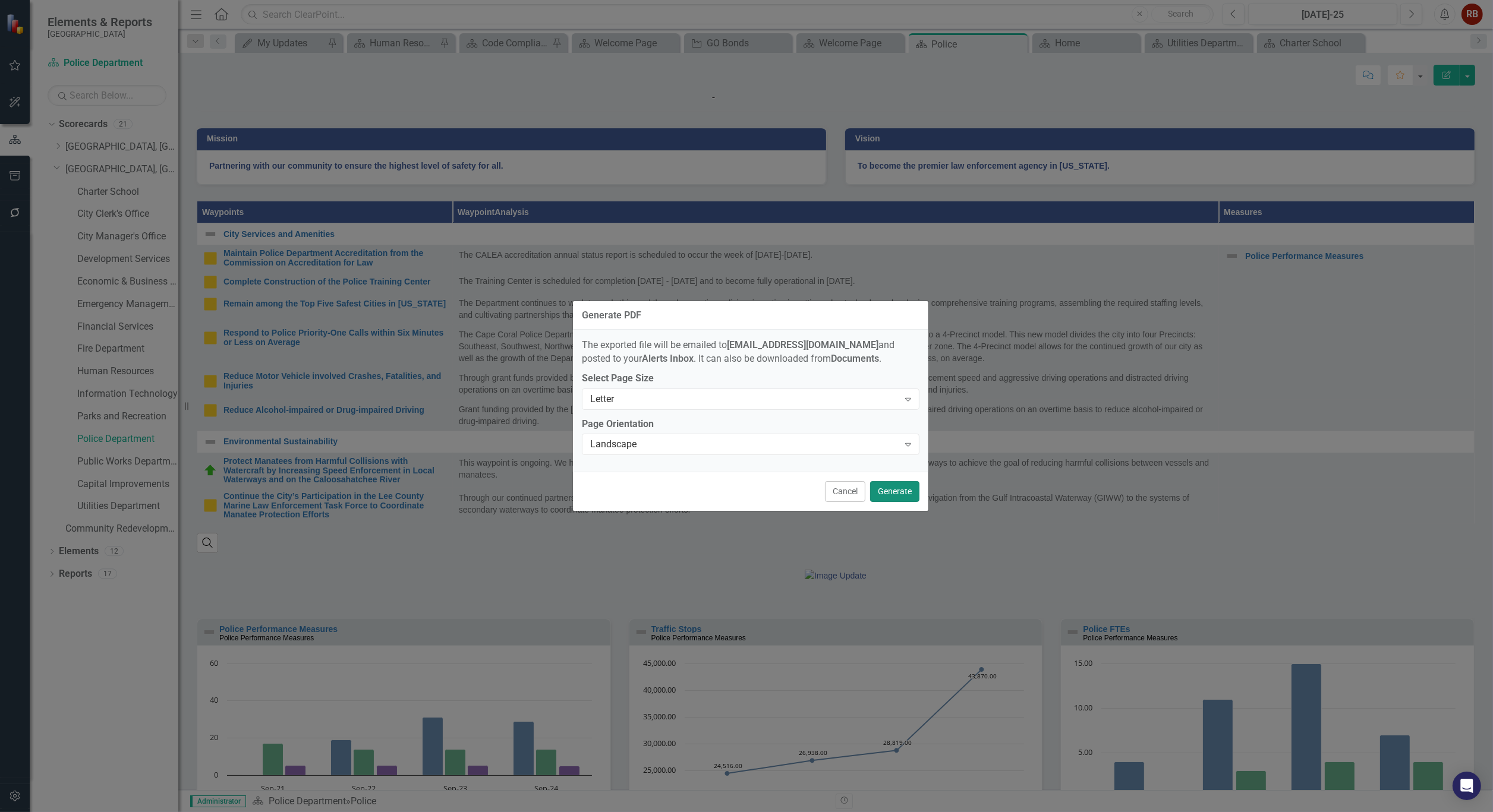
click at [890, 493] on button "Generate" at bounding box center [895, 491] width 50 height 21
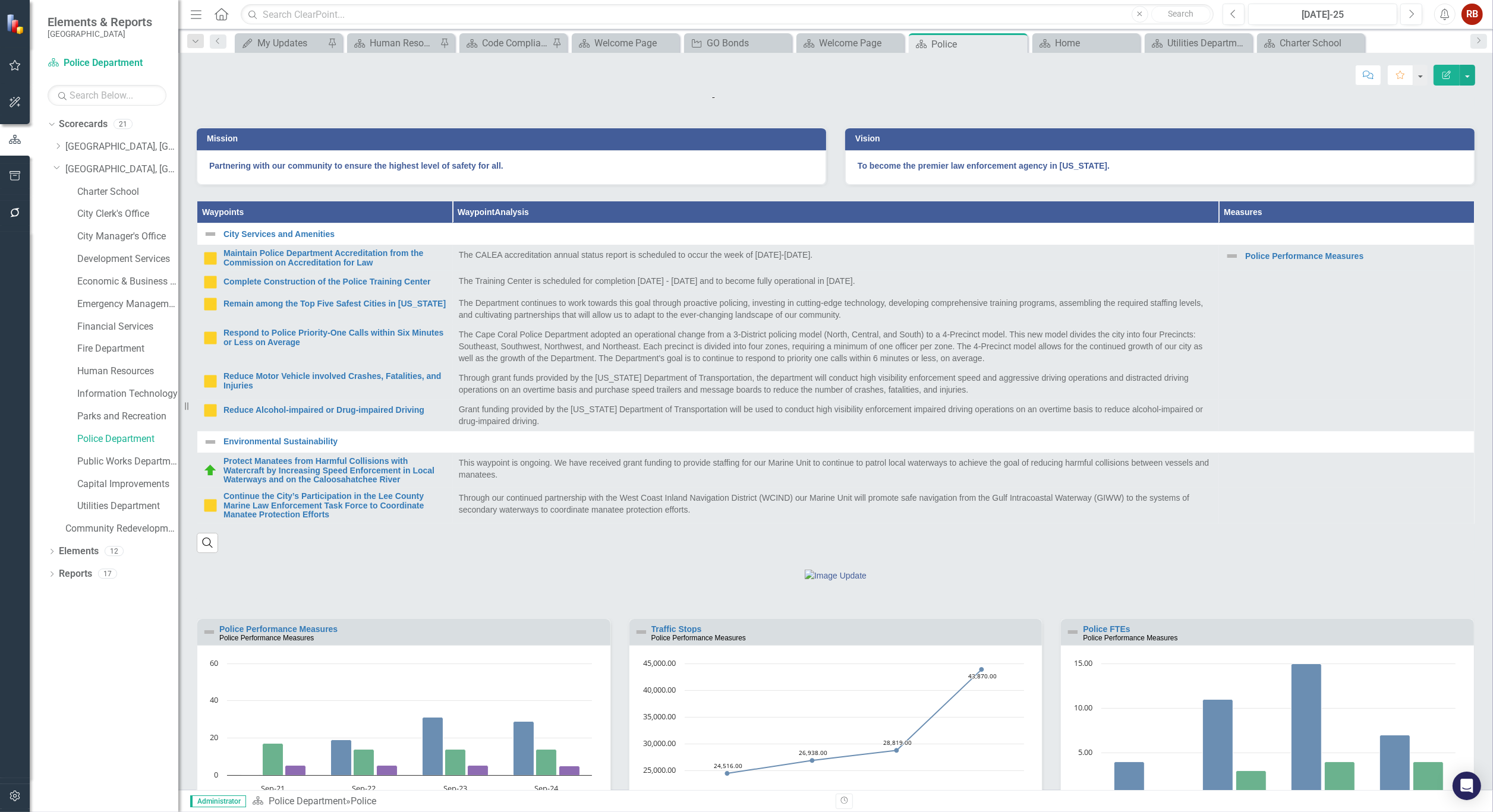
click at [974, 111] on rect "Interactive chart" at bounding box center [830, 21] width 1269 height 178
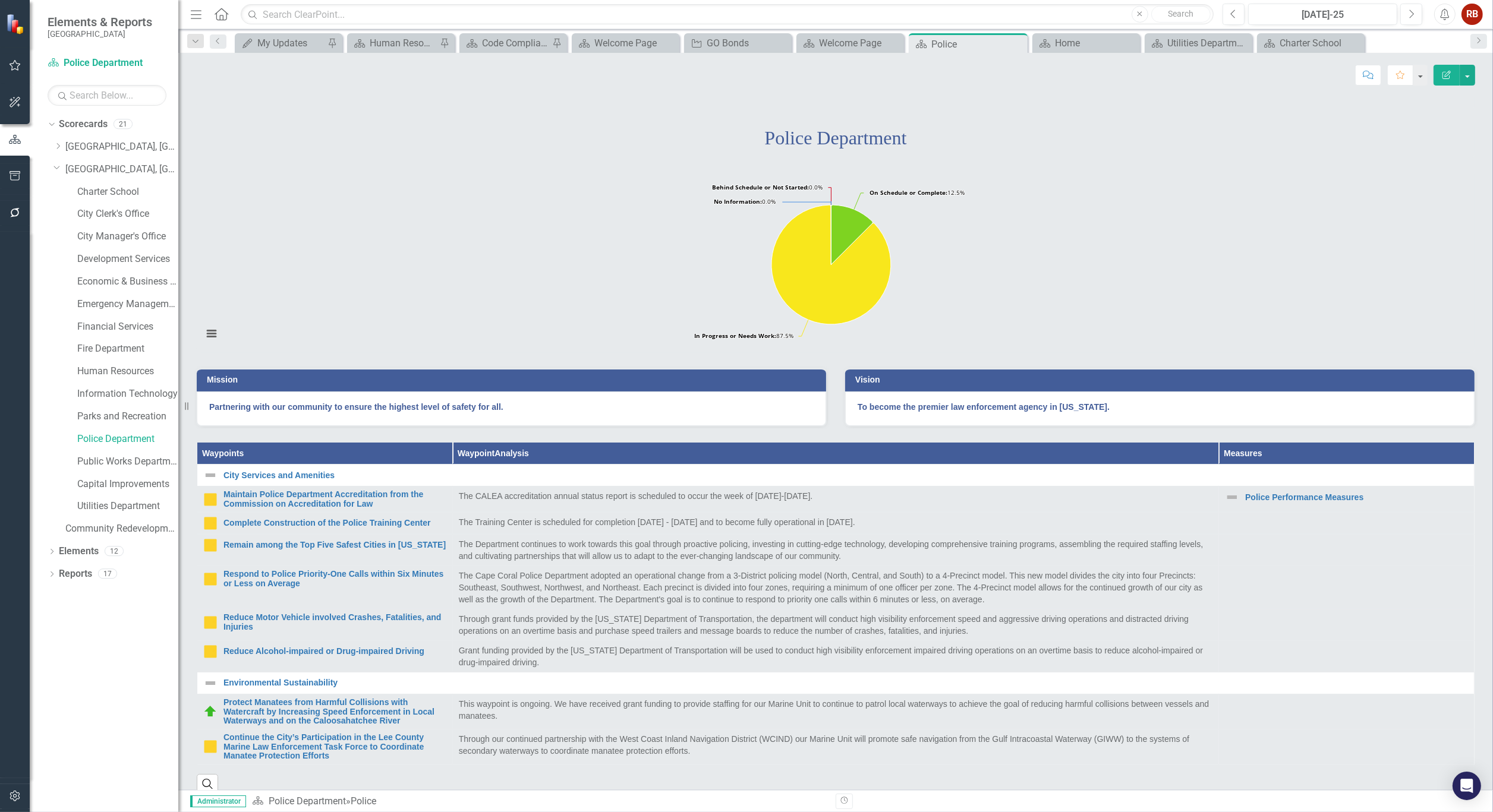
scroll to position [0, 0]
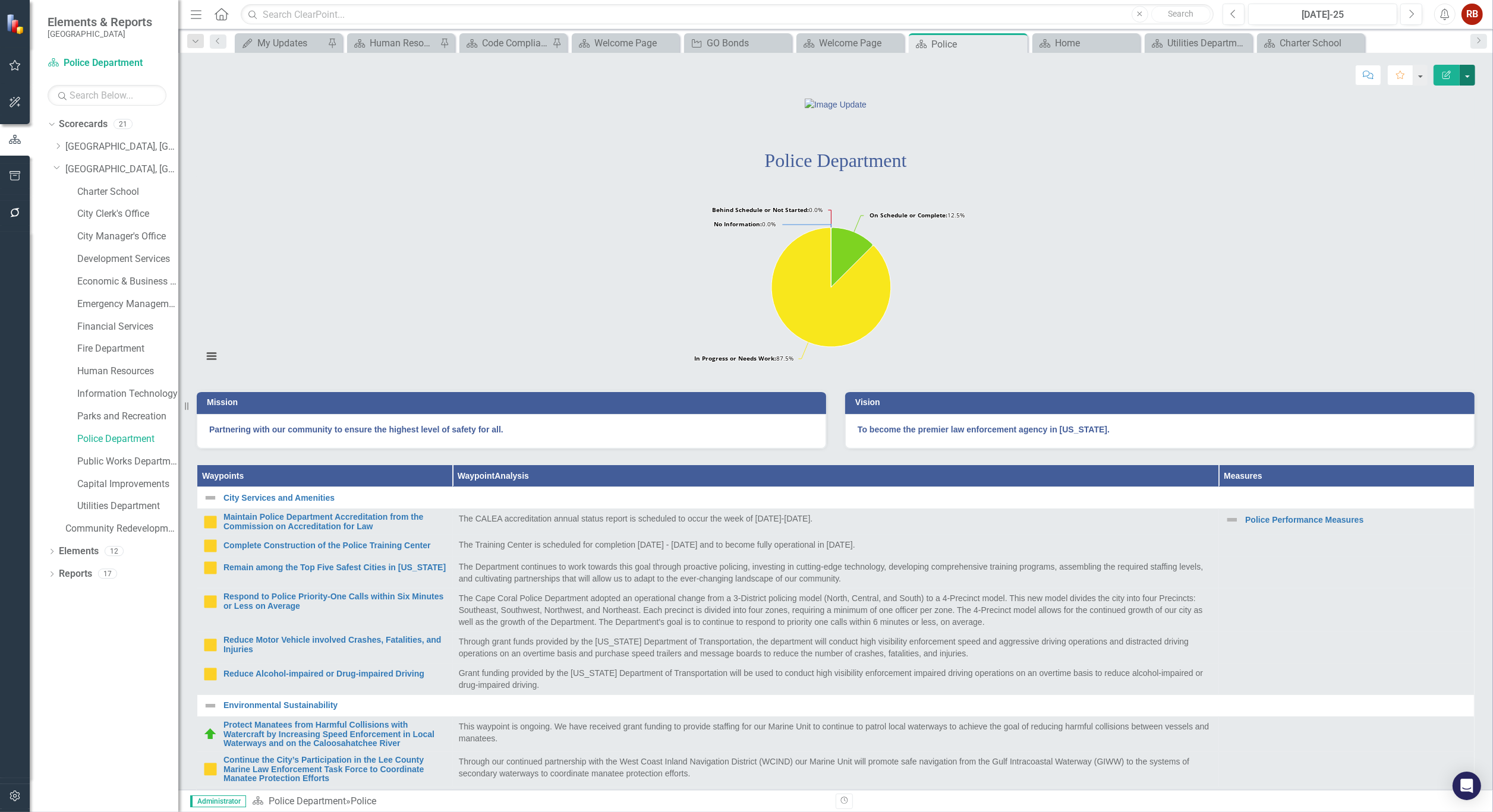
click at [1466, 73] on button "button" at bounding box center [1467, 75] width 16 height 21
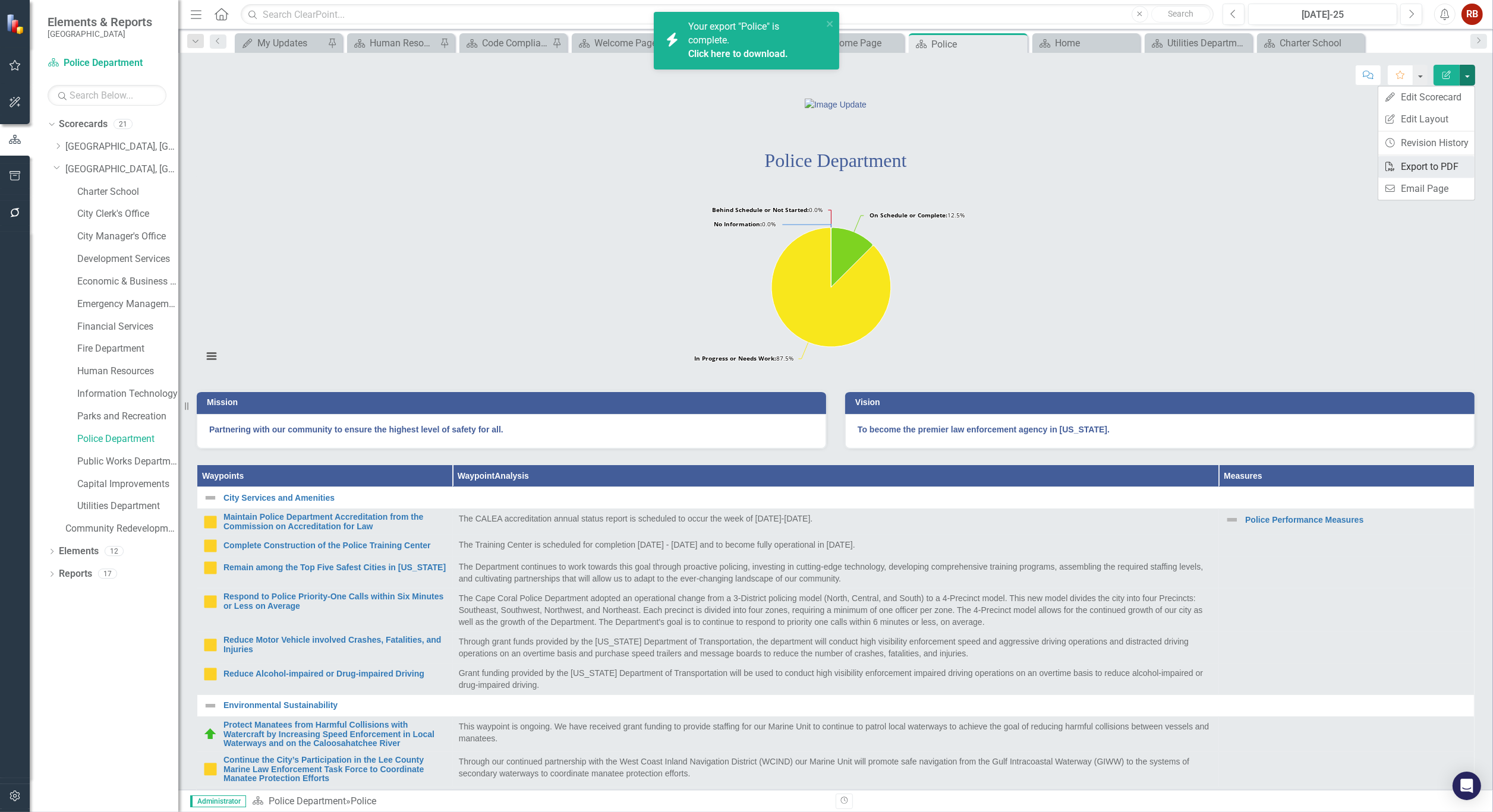
click at [1428, 162] on link "PDF Export to PDF" at bounding box center [1426, 167] width 96 height 22
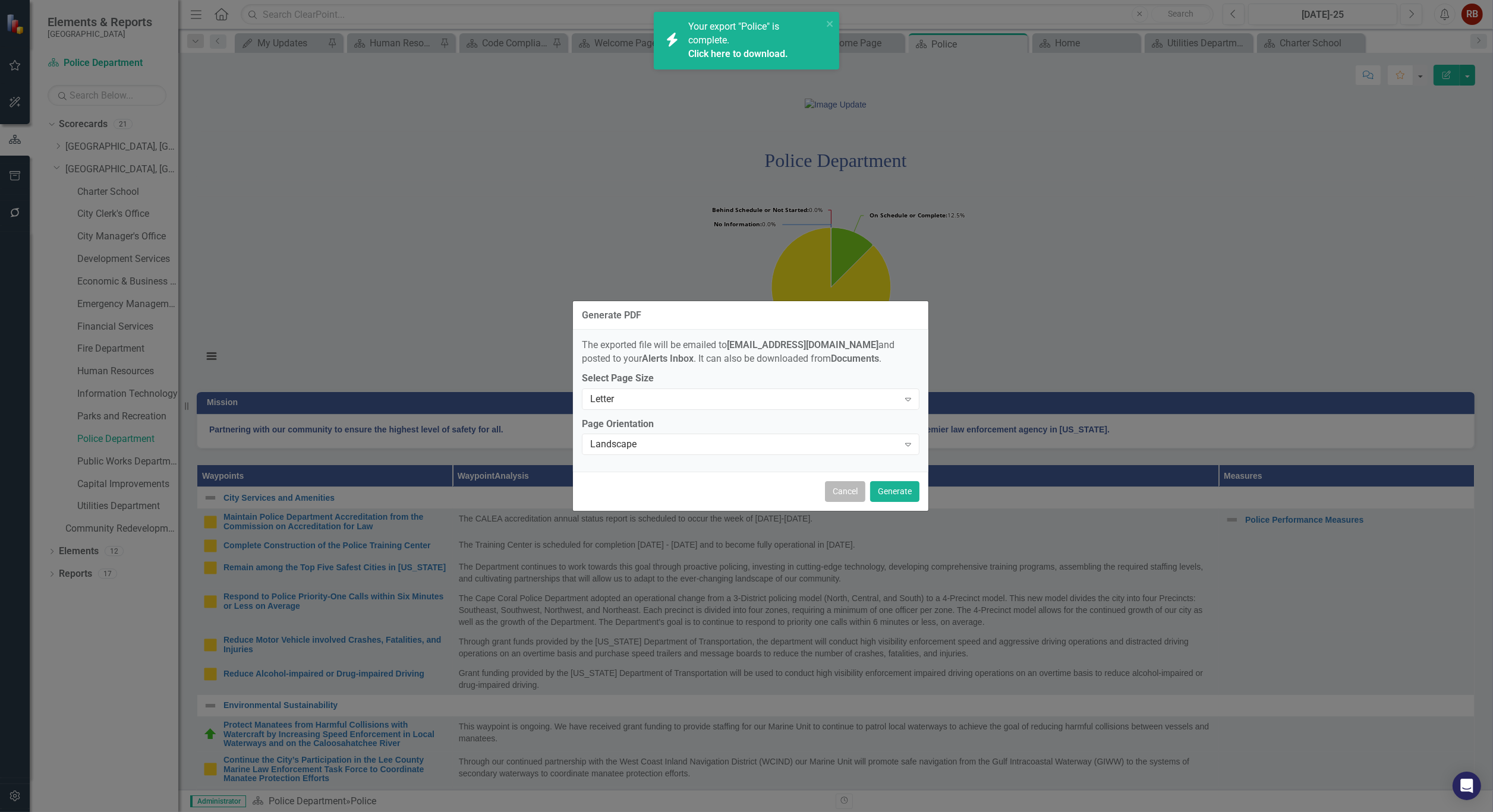
click at [849, 491] on button "Cancel" at bounding box center [844, 491] width 40 height 21
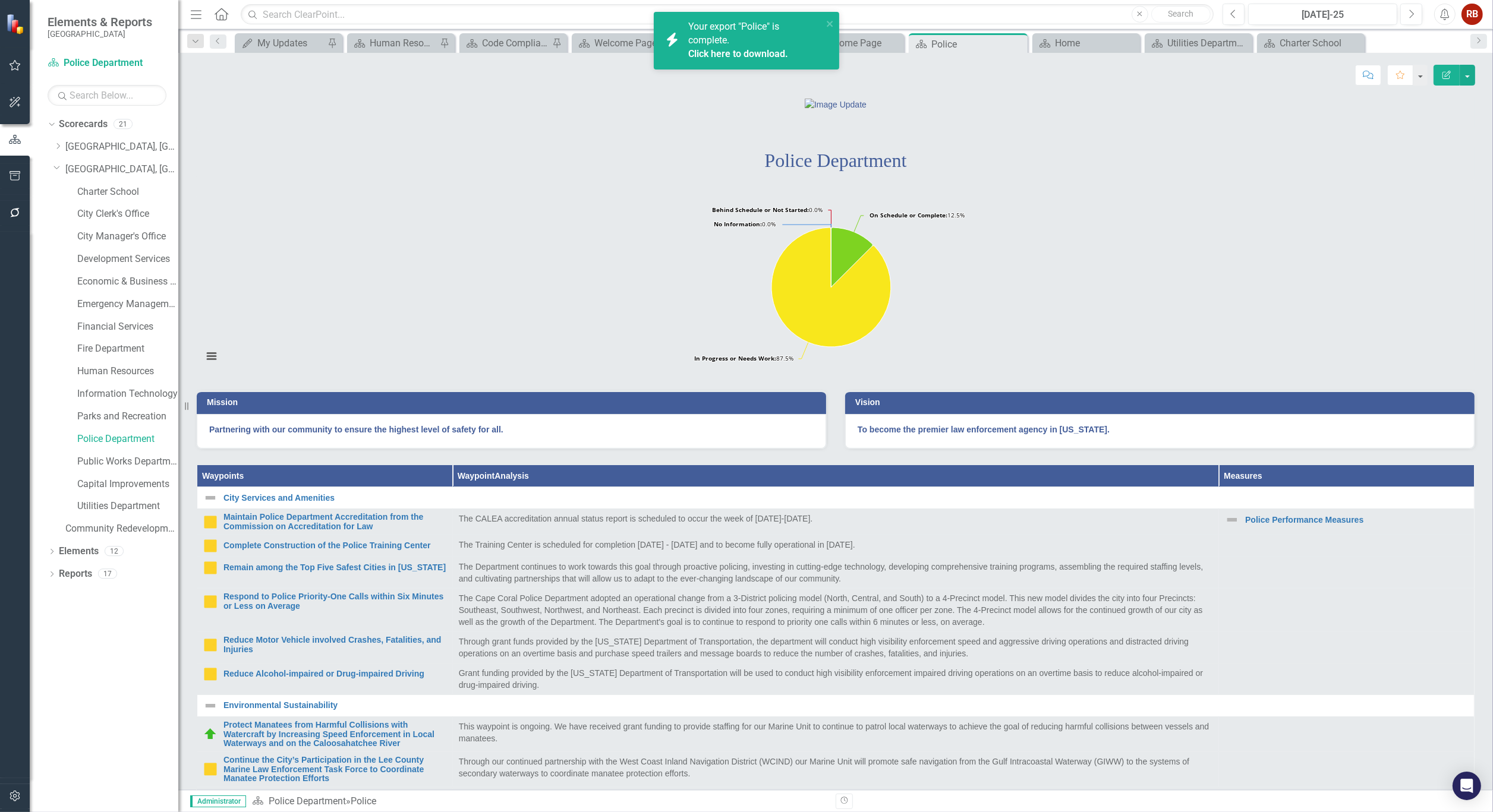
click at [709, 49] on link "Click here to download." at bounding box center [738, 53] width 100 height 11
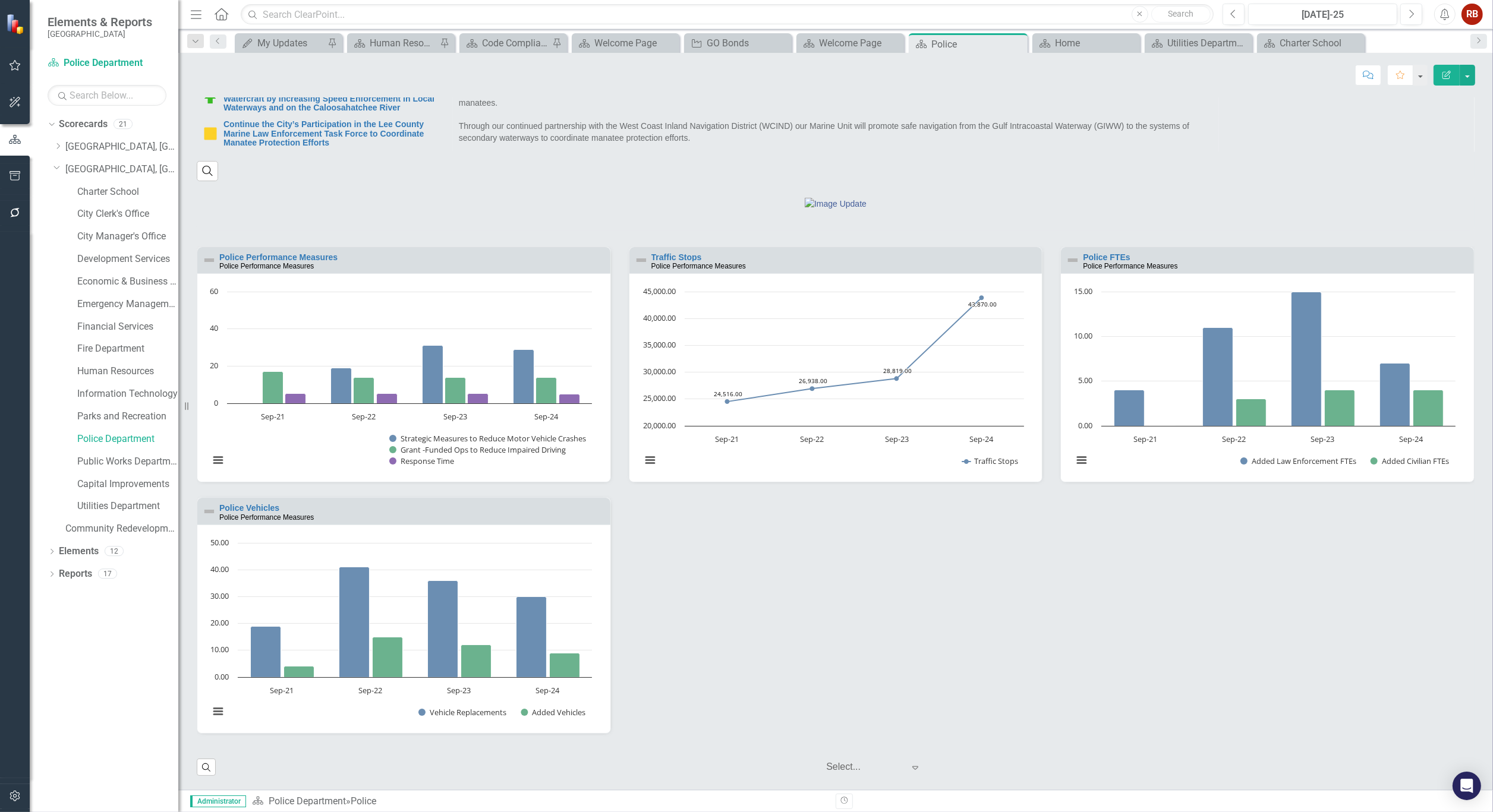
click at [1228, 153] on div "Search" at bounding box center [835, 166] width 1278 height 29
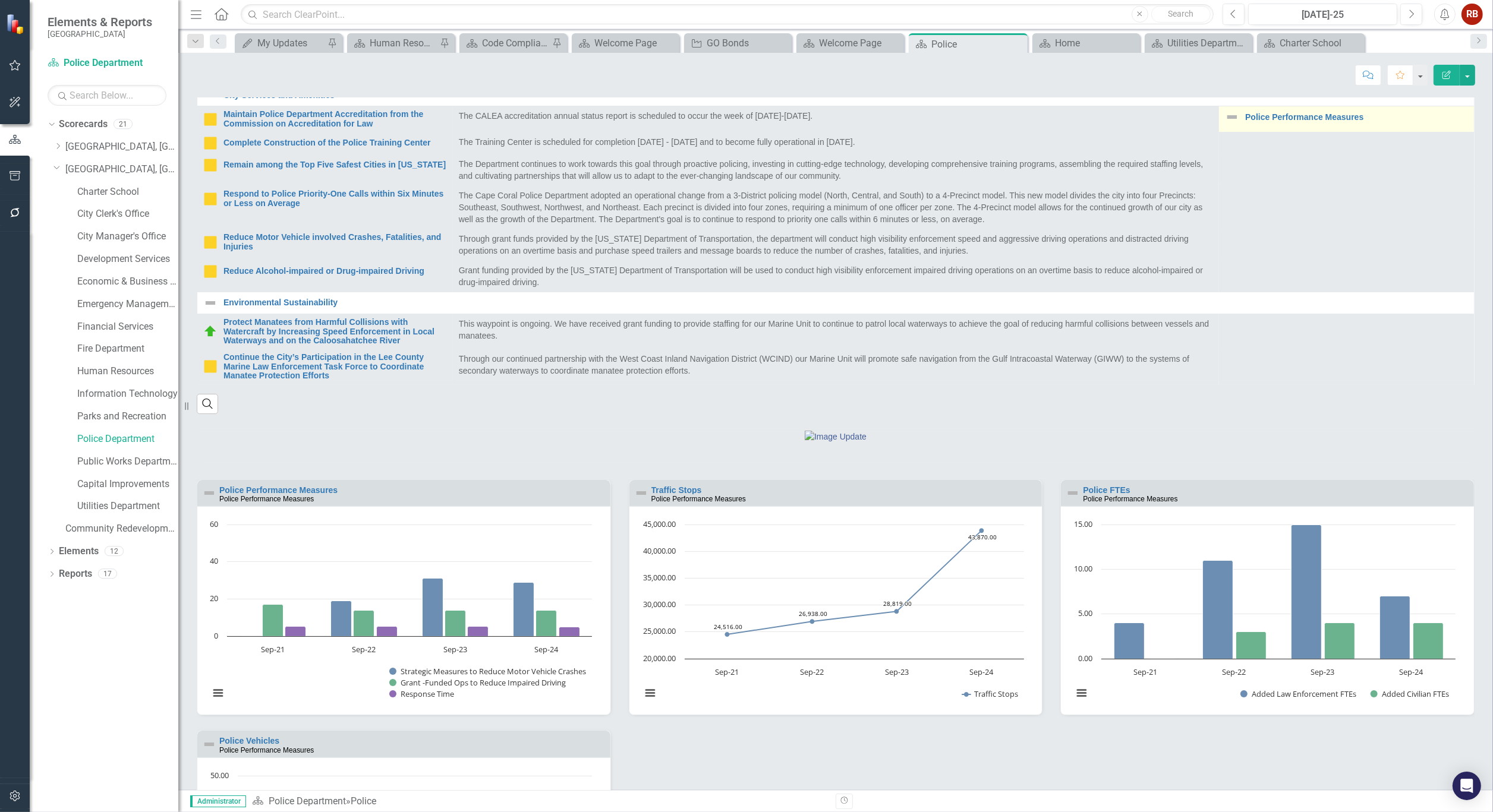
scroll to position [235, 0]
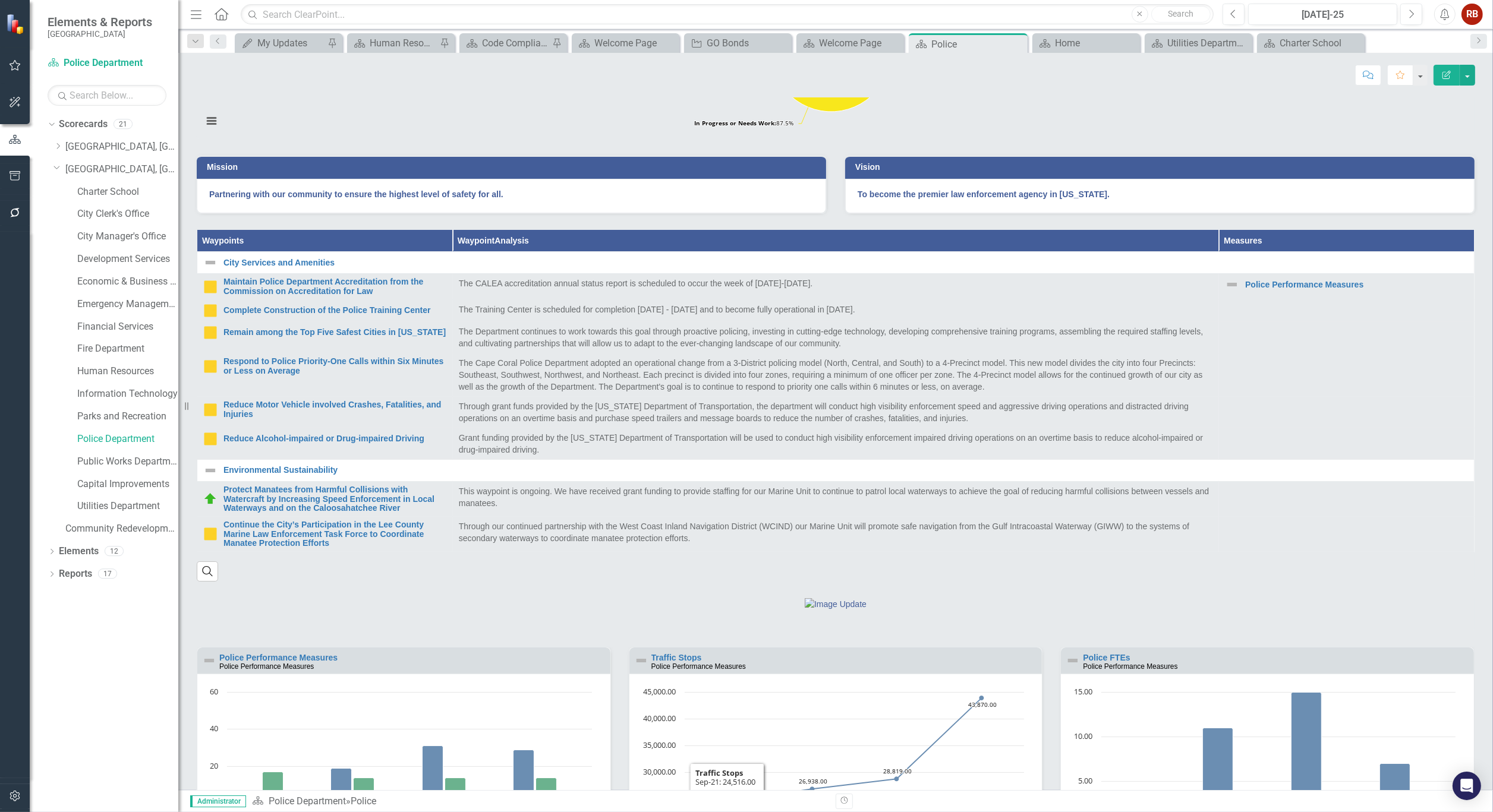
click at [612, 632] on div at bounding box center [836, 614] width 1279 height 35
click at [80, 189] on link "Charter School" at bounding box center [128, 192] width 101 height 14
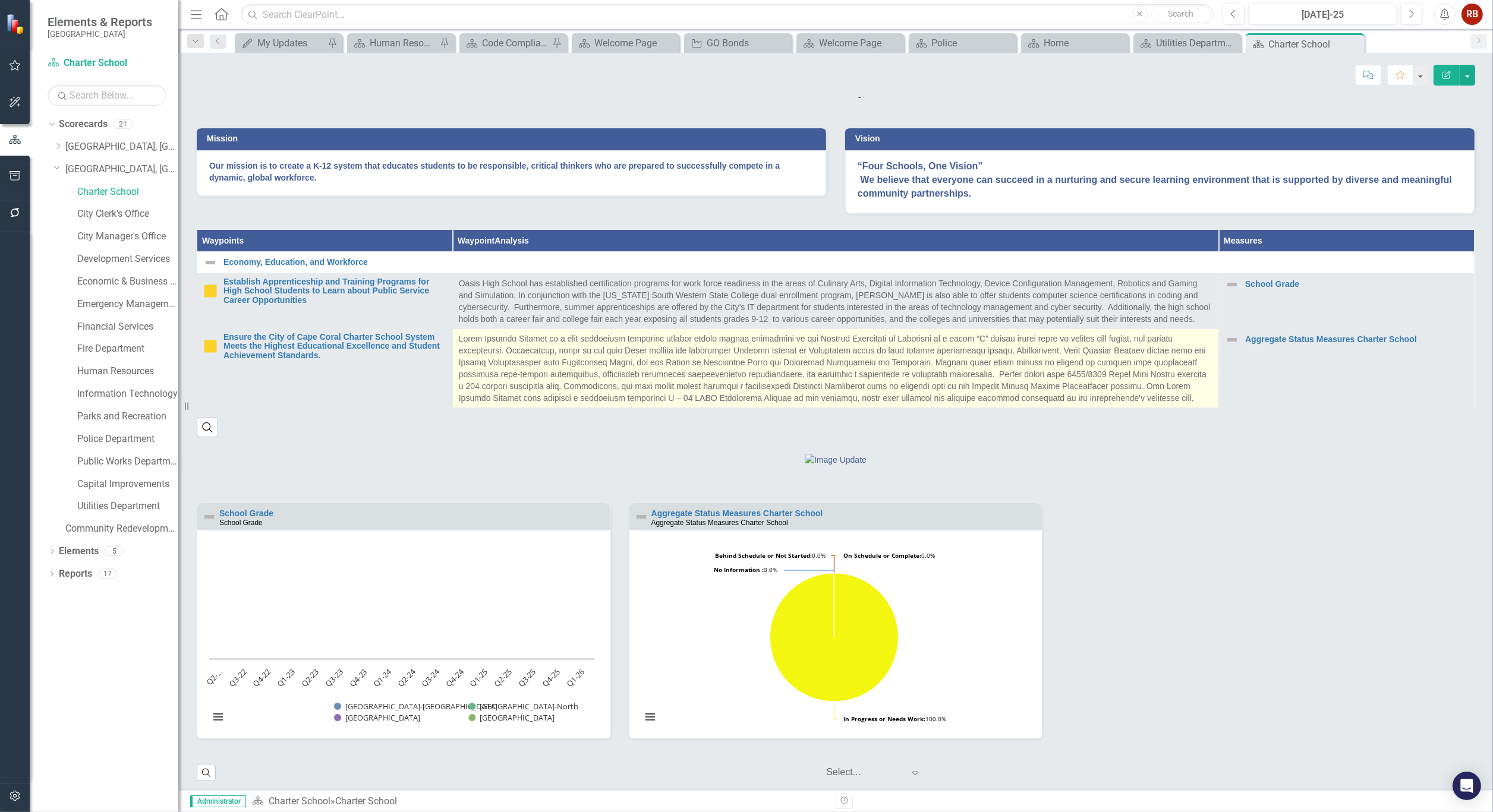
scroll to position [332, 0]
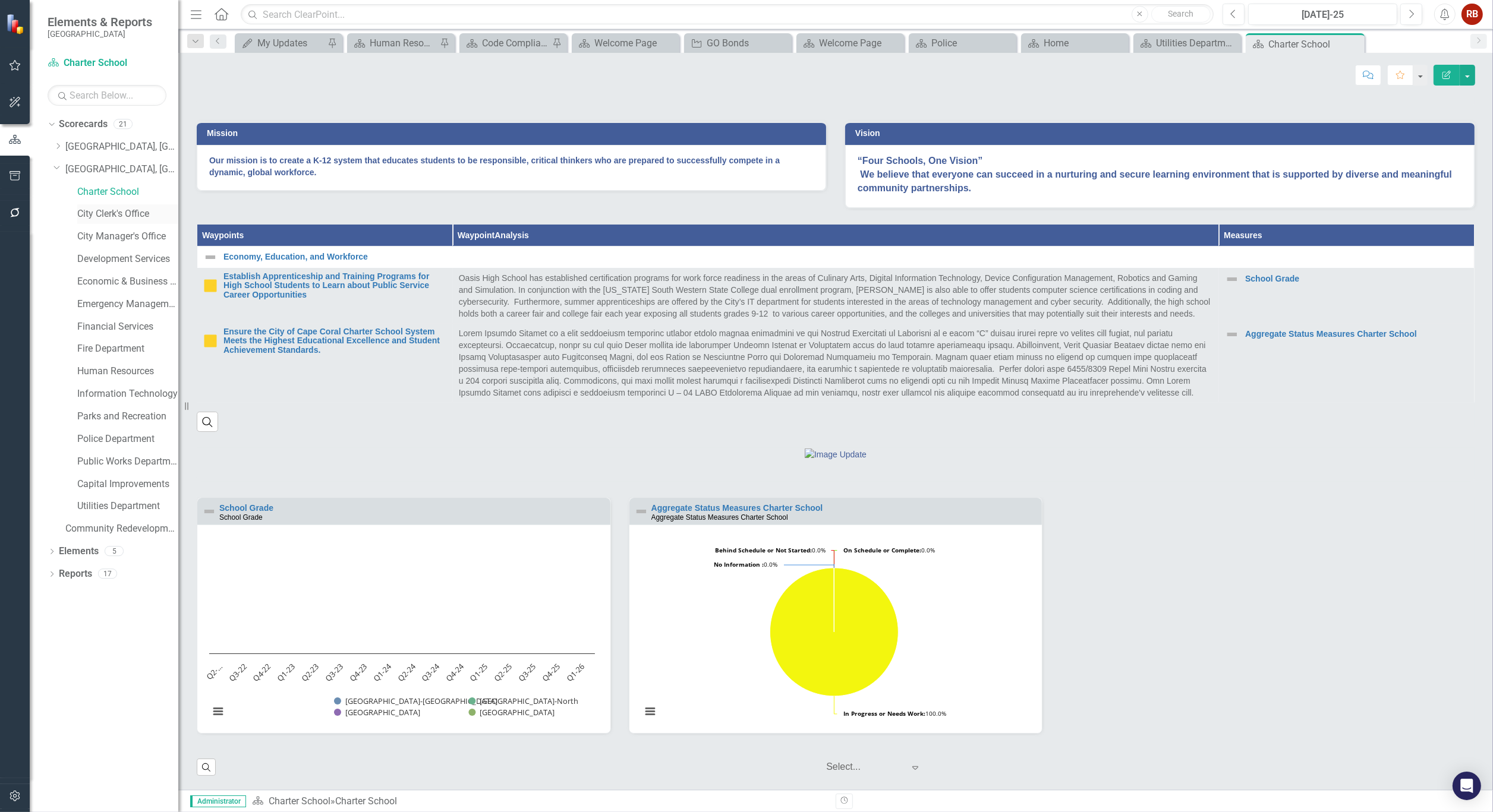
click at [109, 214] on link "City Clerk's Office" at bounding box center [128, 214] width 101 height 14
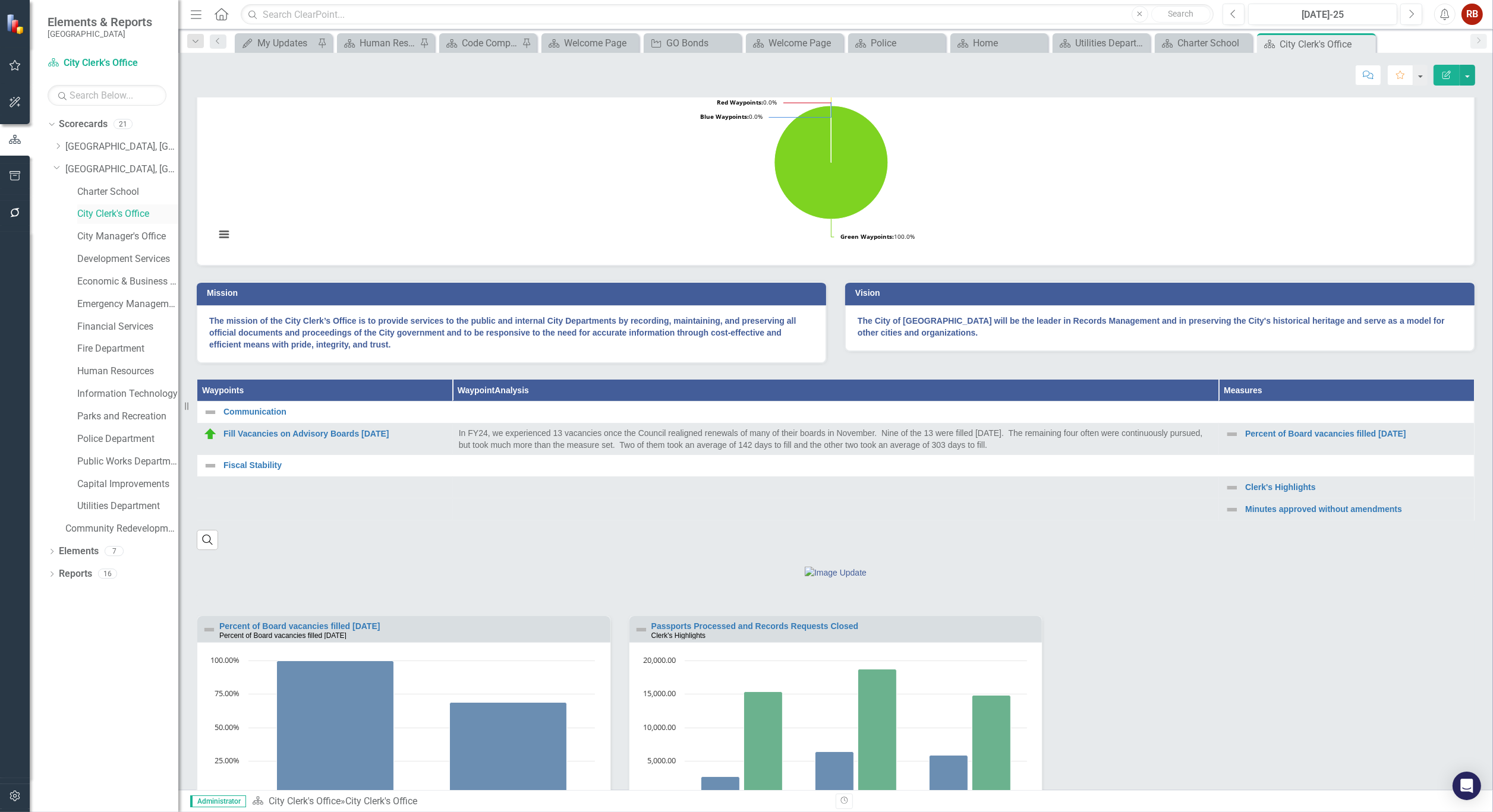
scroll to position [198, 0]
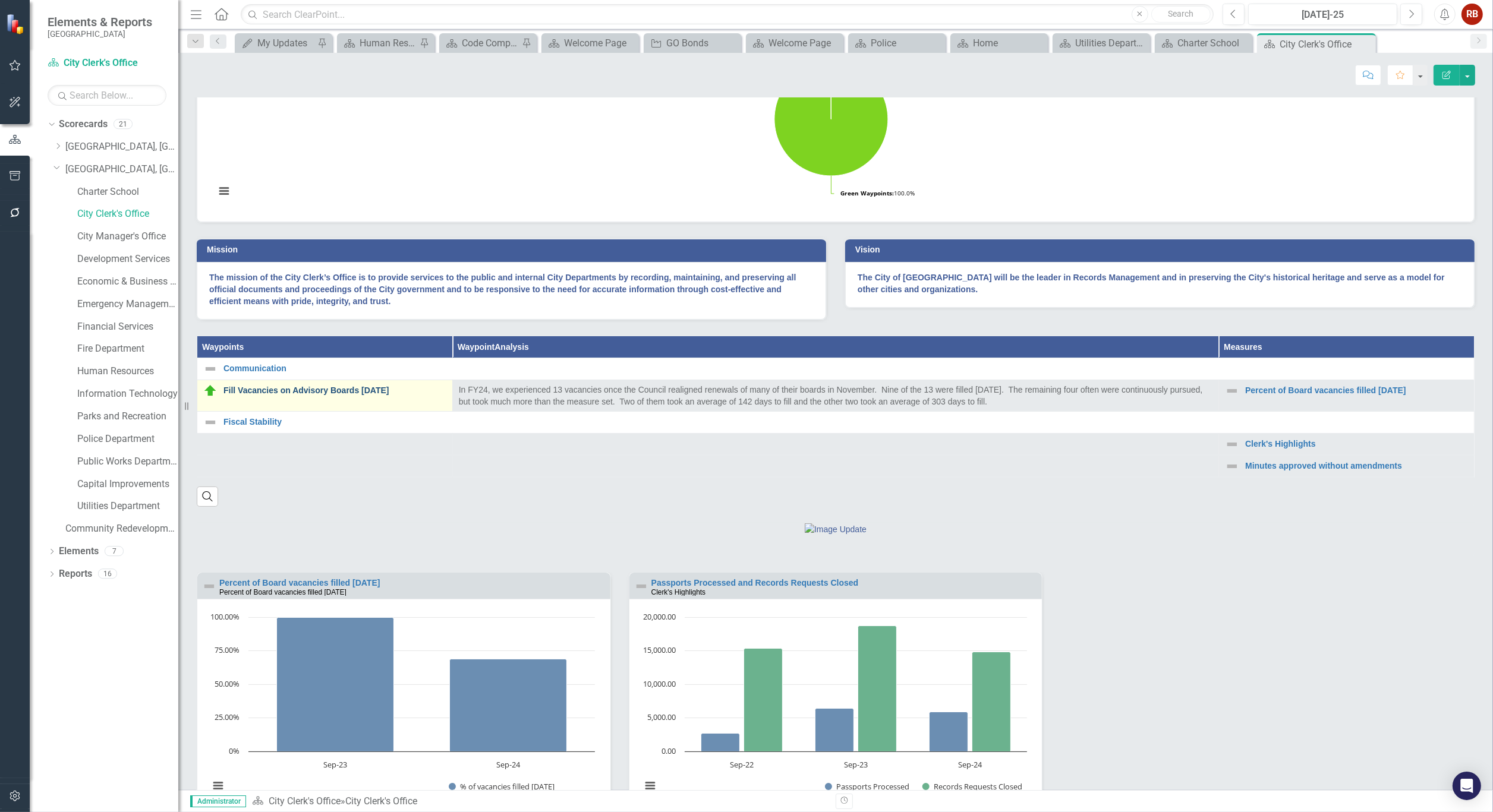
click at [351, 395] on link "Fill Vacancies on Advisory Boards [DATE]" at bounding box center [335, 391] width 223 height 9
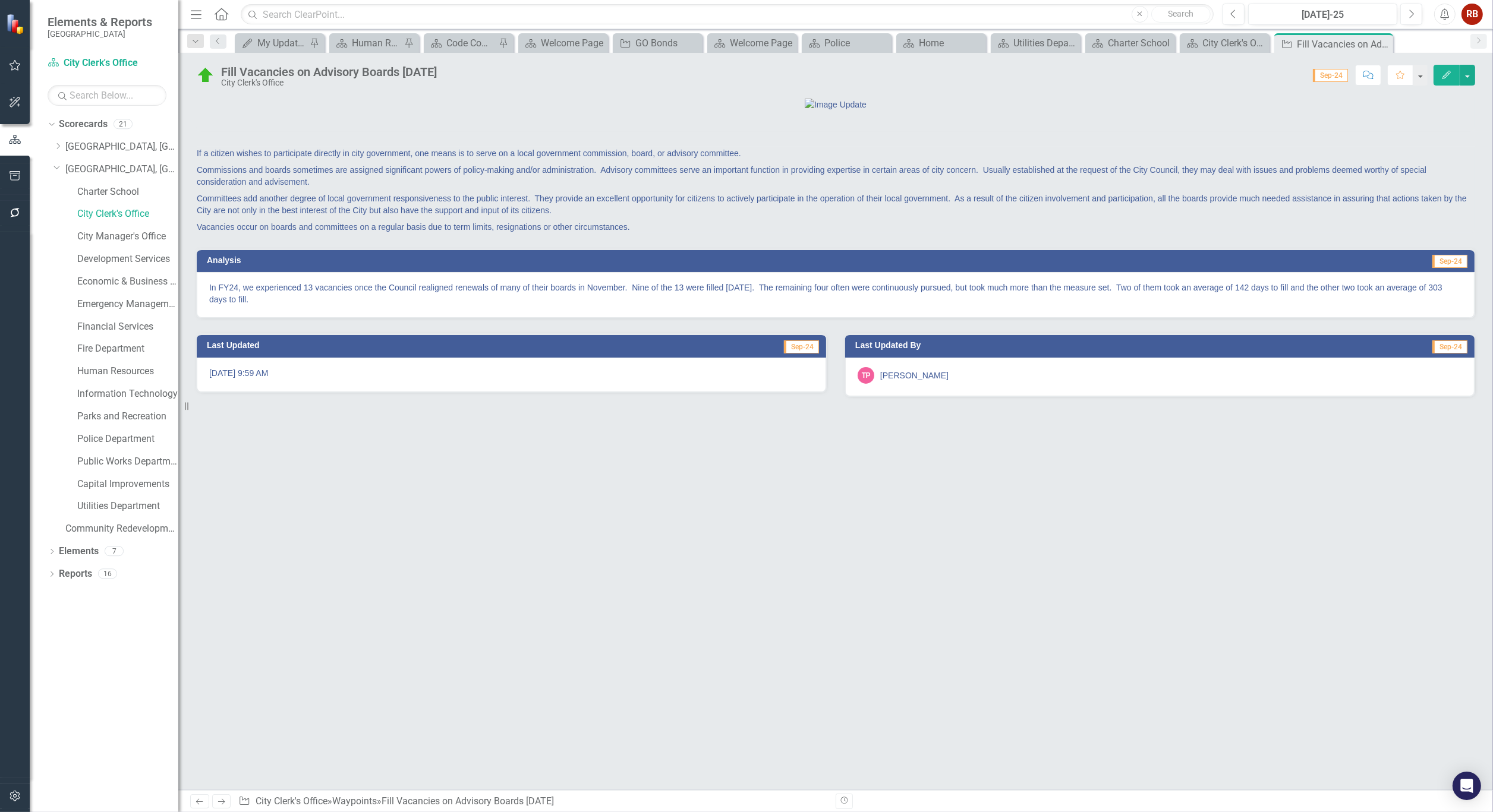
click at [521, 67] on div "Score: 0.00 Sep-24 Completed Comment Favorite Edit" at bounding box center [959, 75] width 1032 height 21
click at [227, 69] on div "Fill Vacancies on Advisory Boards [DATE]" at bounding box center [328, 72] width 216 height 13
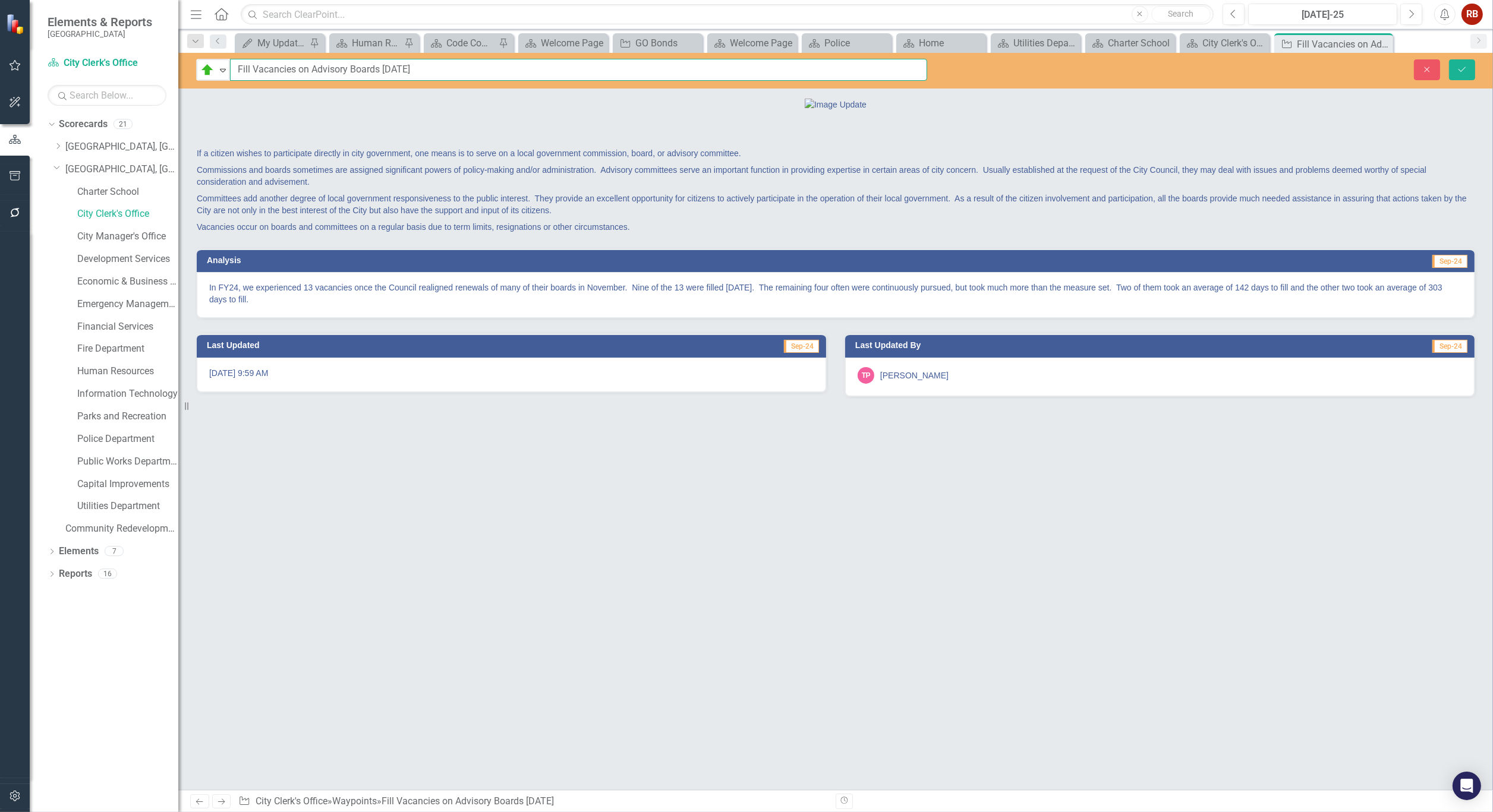
drag, startPoint x: 234, startPoint y: 68, endPoint x: 485, endPoint y: 70, distance: 251.0
click at [485, 70] on input "Fill Vacancies on Advisory Boards [DATE]" at bounding box center [579, 70] width 697 height 22
click at [1383, 40] on icon "Close" at bounding box center [1382, 44] width 12 height 9
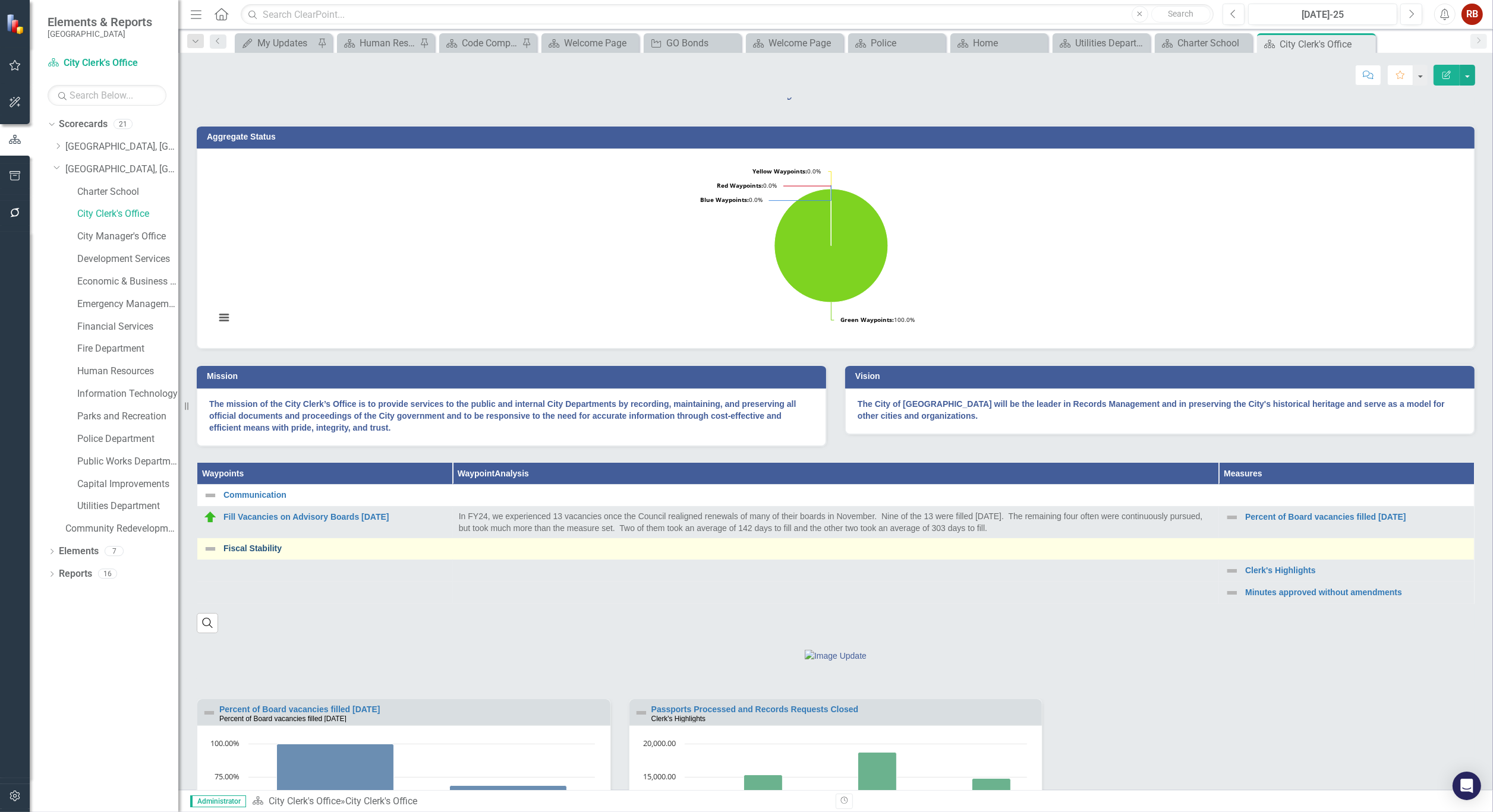
scroll to position [198, 0]
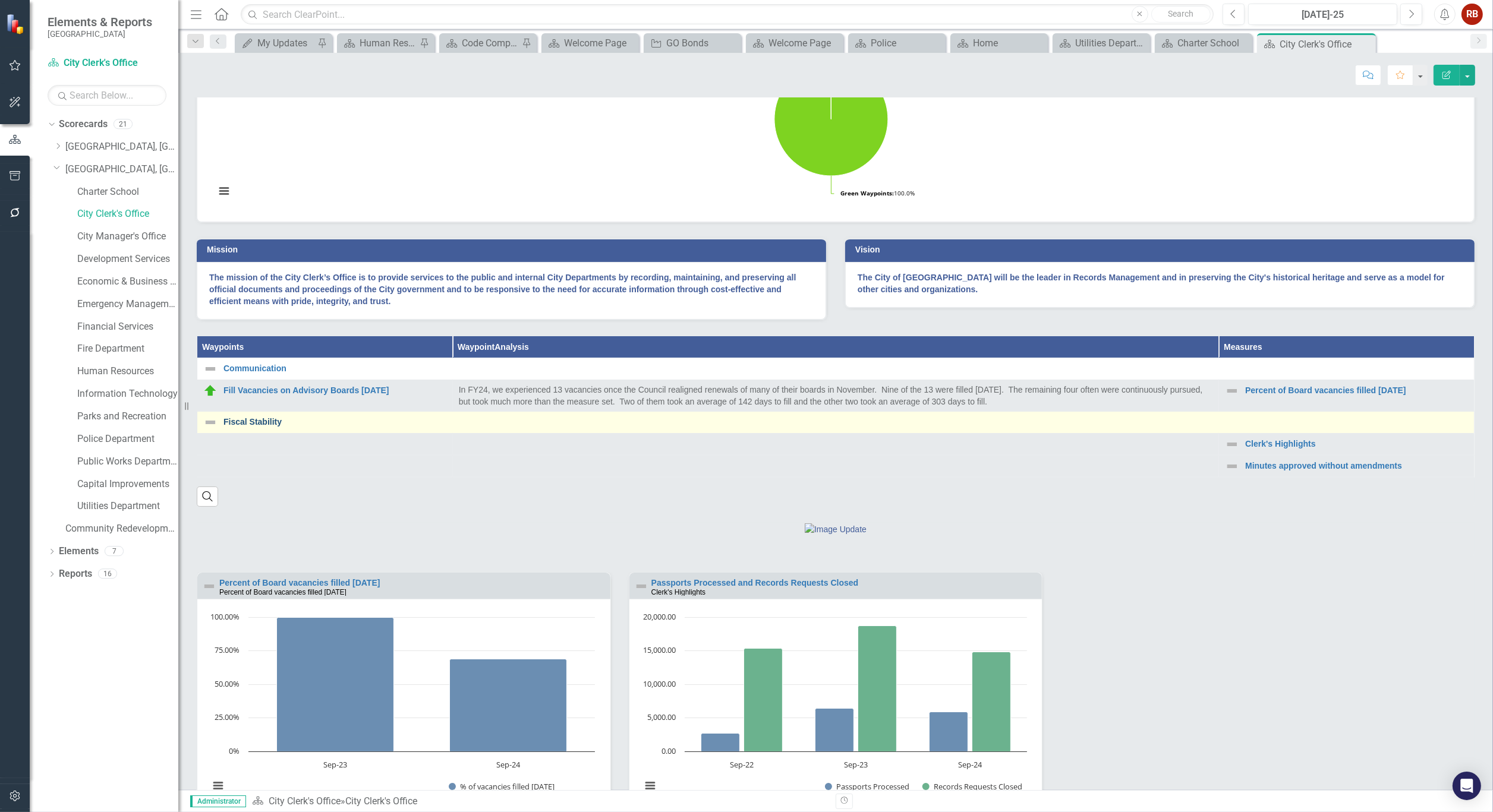
click at [262, 426] on link "Fiscal Stability" at bounding box center [845, 422] width 1244 height 9
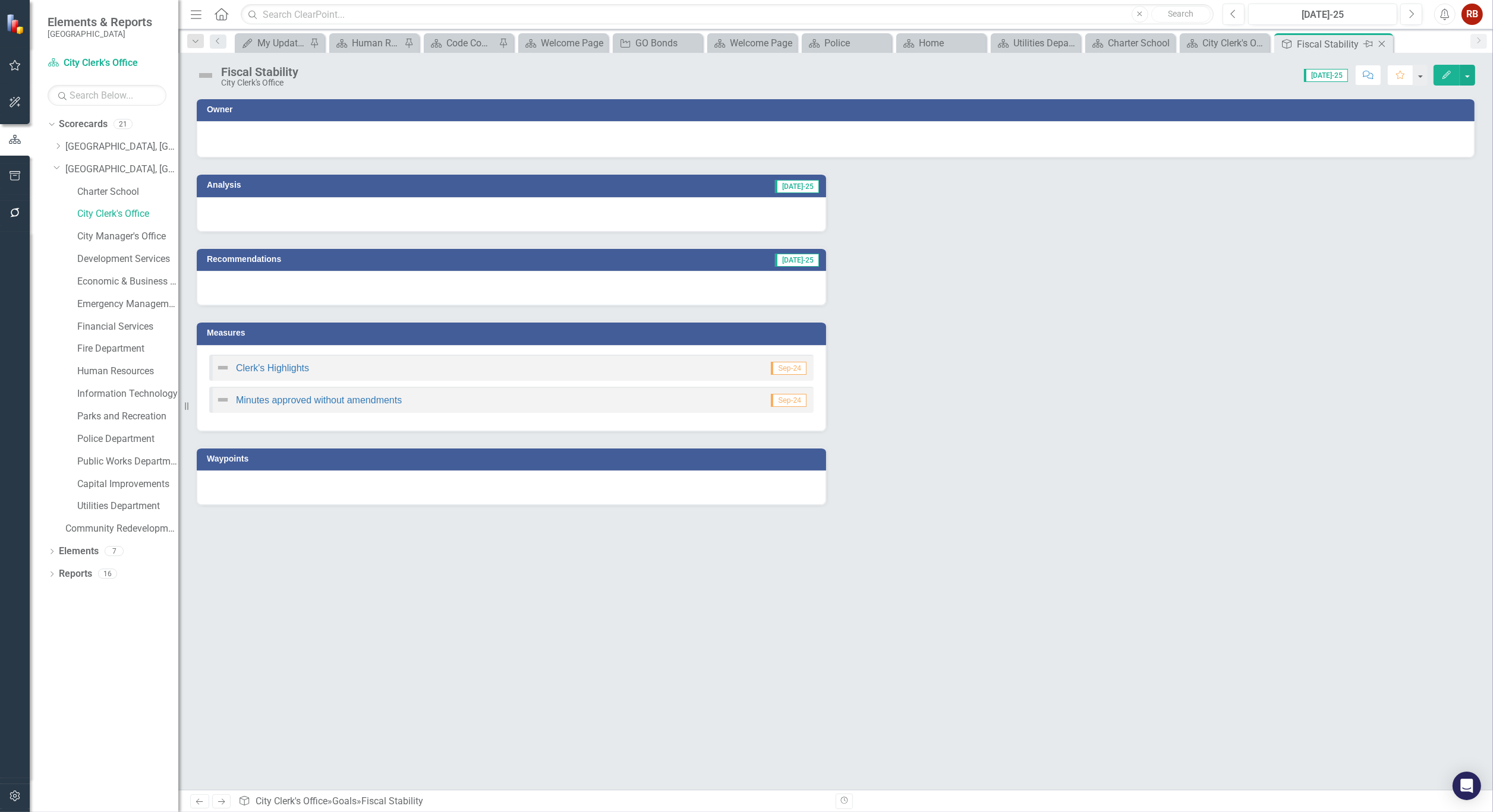
click at [1385, 43] on icon "Close" at bounding box center [1382, 44] width 12 height 9
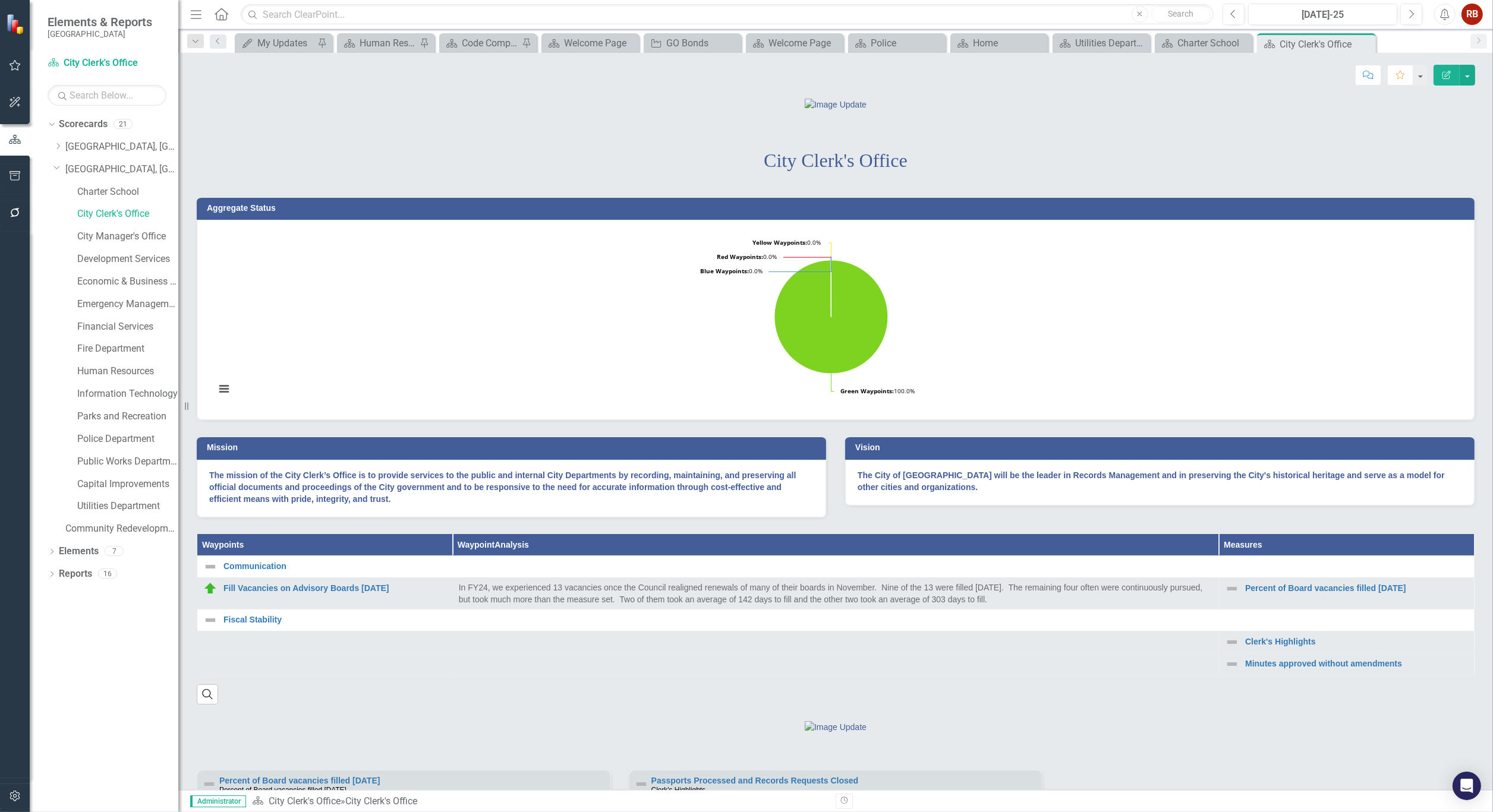
click at [0, 0] on icon "Close" at bounding box center [0, 0] width 0 height 0
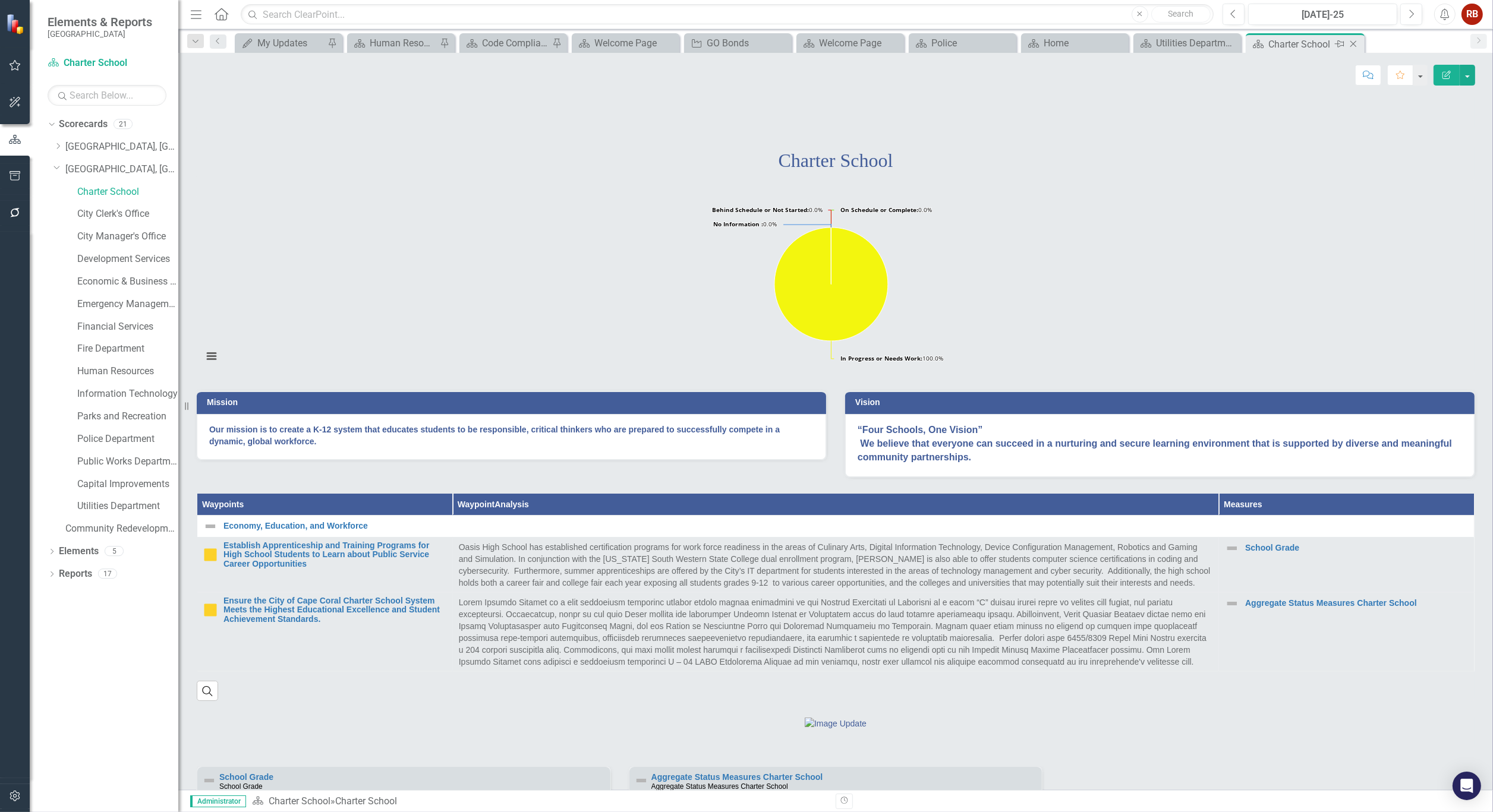
click at [1358, 43] on icon "Close" at bounding box center [1353, 44] width 12 height 9
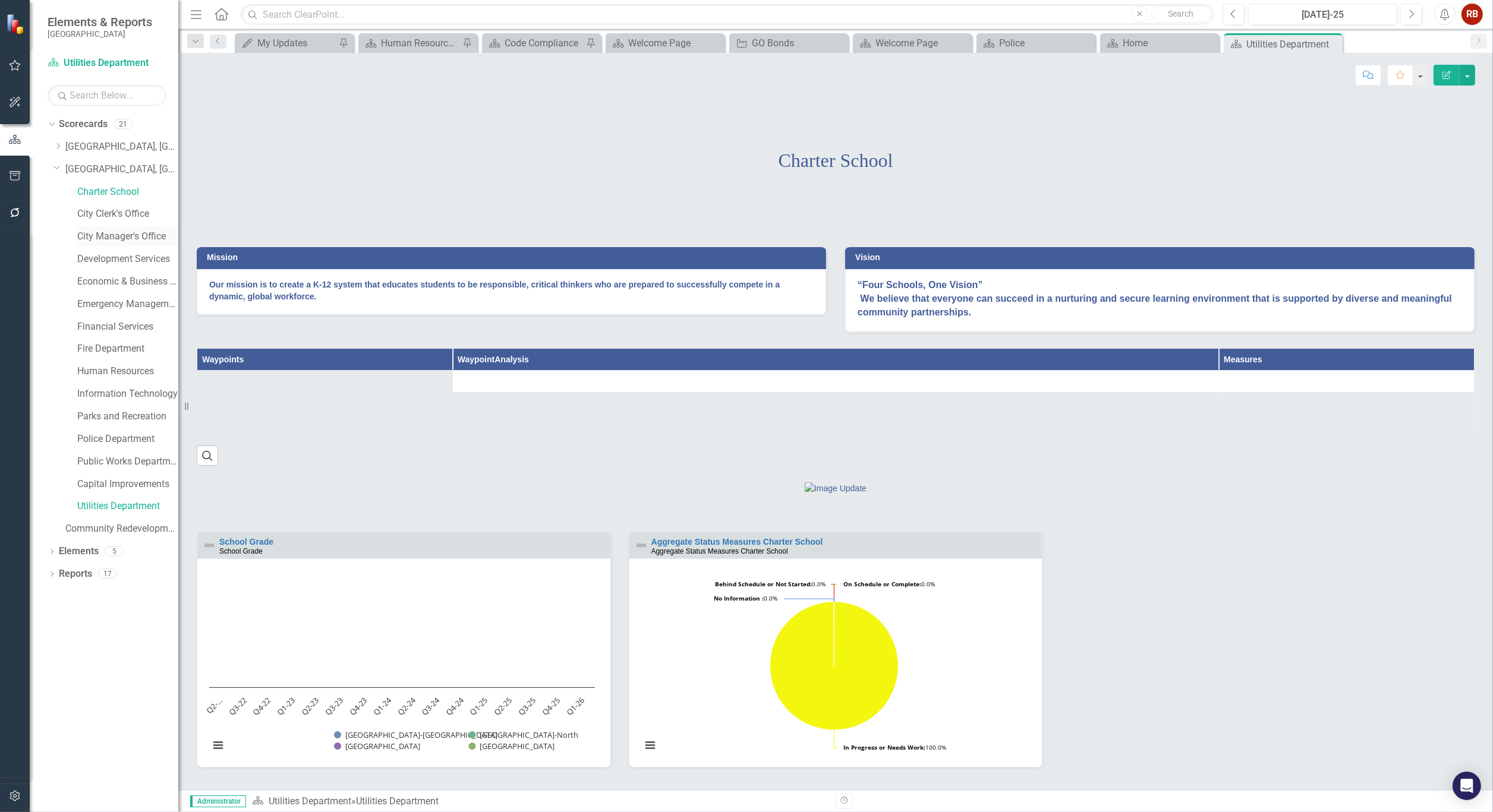
click at [119, 235] on link "City Manager's Office" at bounding box center [128, 236] width 101 height 14
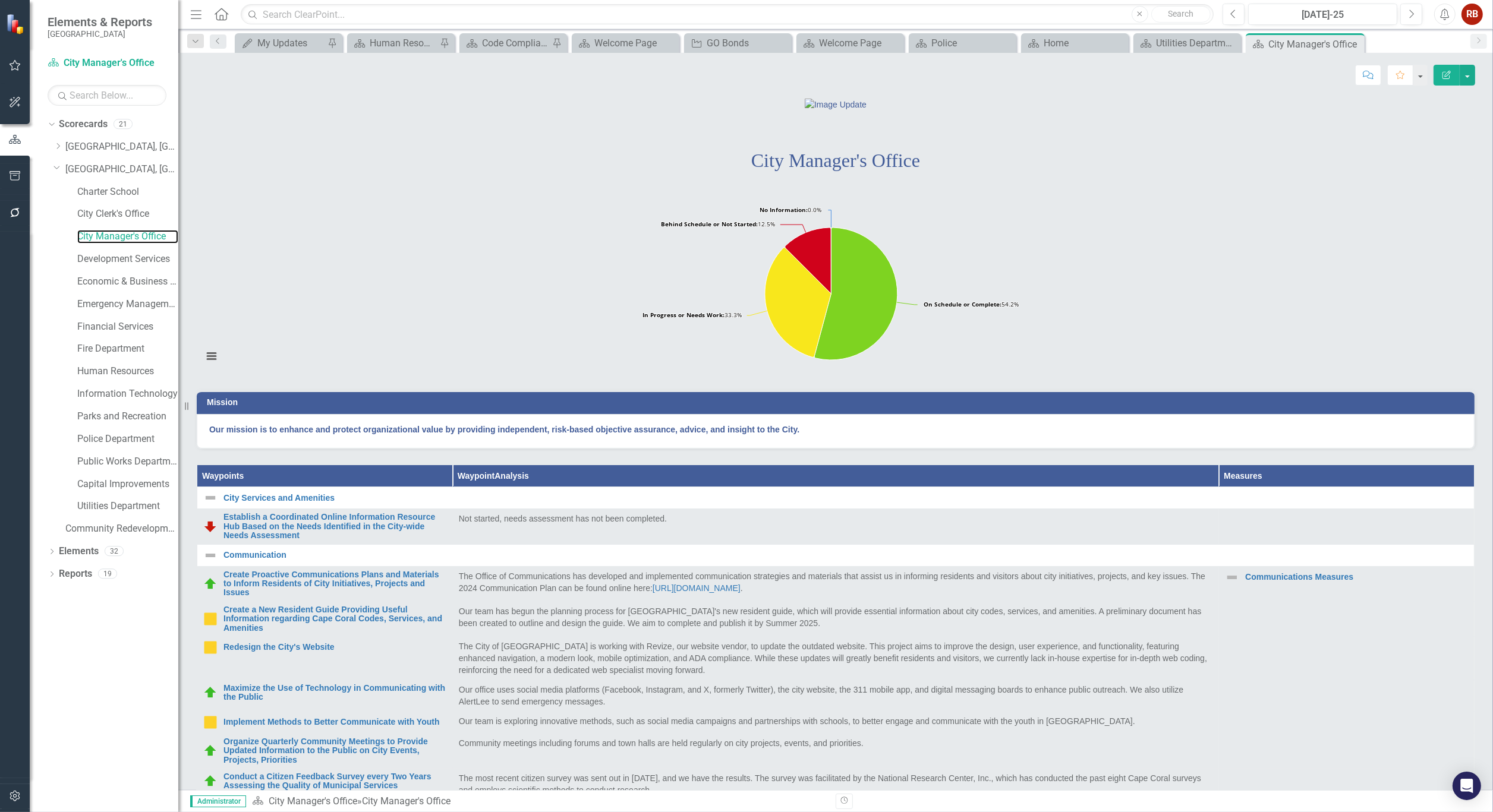
scroll to position [66, 0]
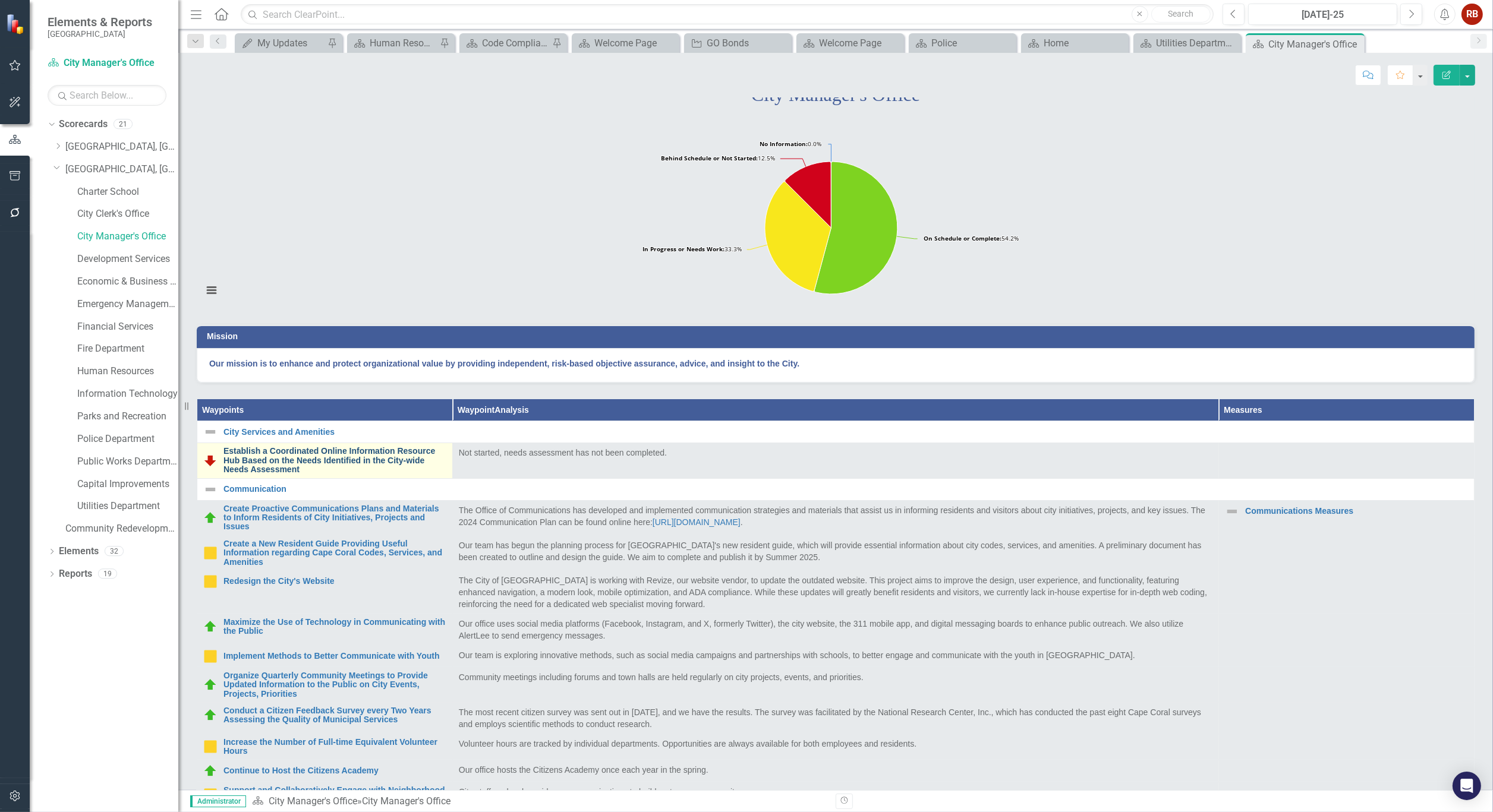
click at [352, 474] on link "Establish a Coordinated Online Information Resource Hub Based on the Needs Iden…" at bounding box center [335, 460] width 223 height 27
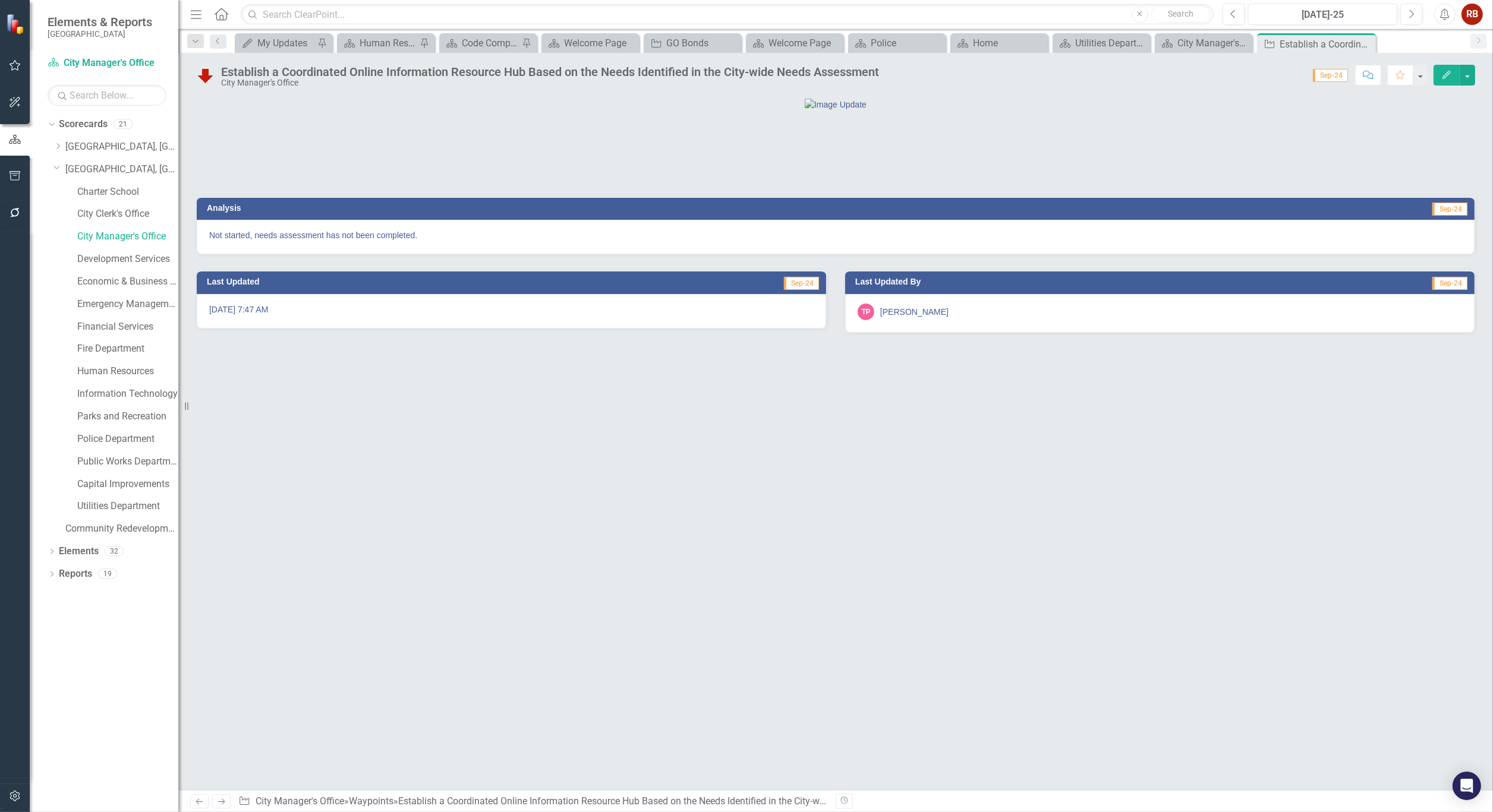
click at [496, 58] on div "Establish a Coordinated Online Information Resource Hub Based on the Needs Iden…" at bounding box center [836, 71] width 1314 height 36
click at [496, 64] on div "Establish a Coordinated Online Information Resource Hub Based on the Needs Iden…" at bounding box center [540, 76] width 689 height 22
click at [497, 72] on div "Establish a Coordinated Online Information Resource Hub Based on the Needs Iden…" at bounding box center [550, 72] width 658 height 13
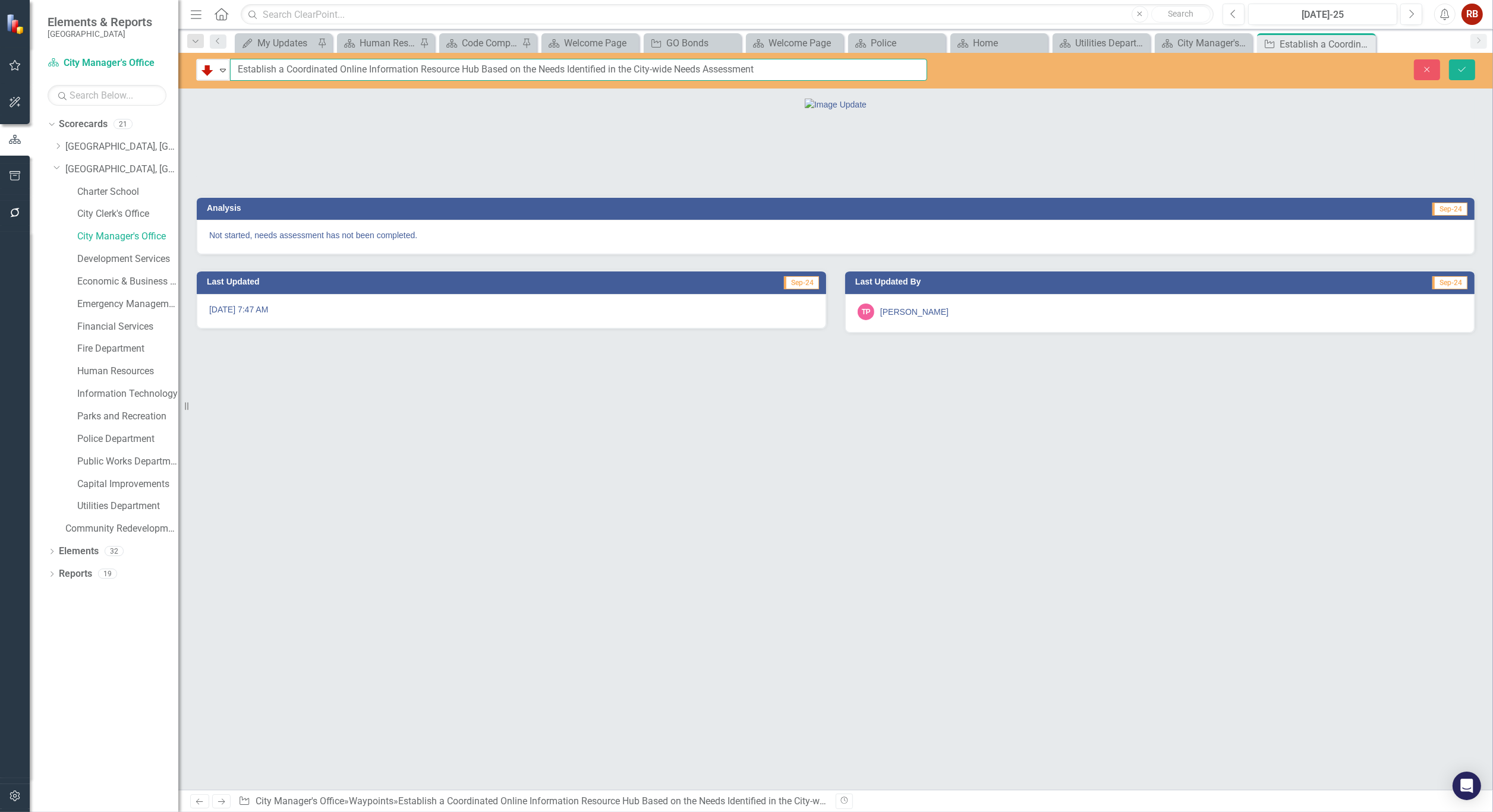
drag, startPoint x: 237, startPoint y: 67, endPoint x: 779, endPoint y: 64, distance: 542.0
click at [779, 64] on input "Establish a Coordinated Online Information Resource Hub Based on the Needs Iden…" at bounding box center [579, 70] width 697 height 22
click at [1423, 66] on icon "Close" at bounding box center [1427, 69] width 10 height 8
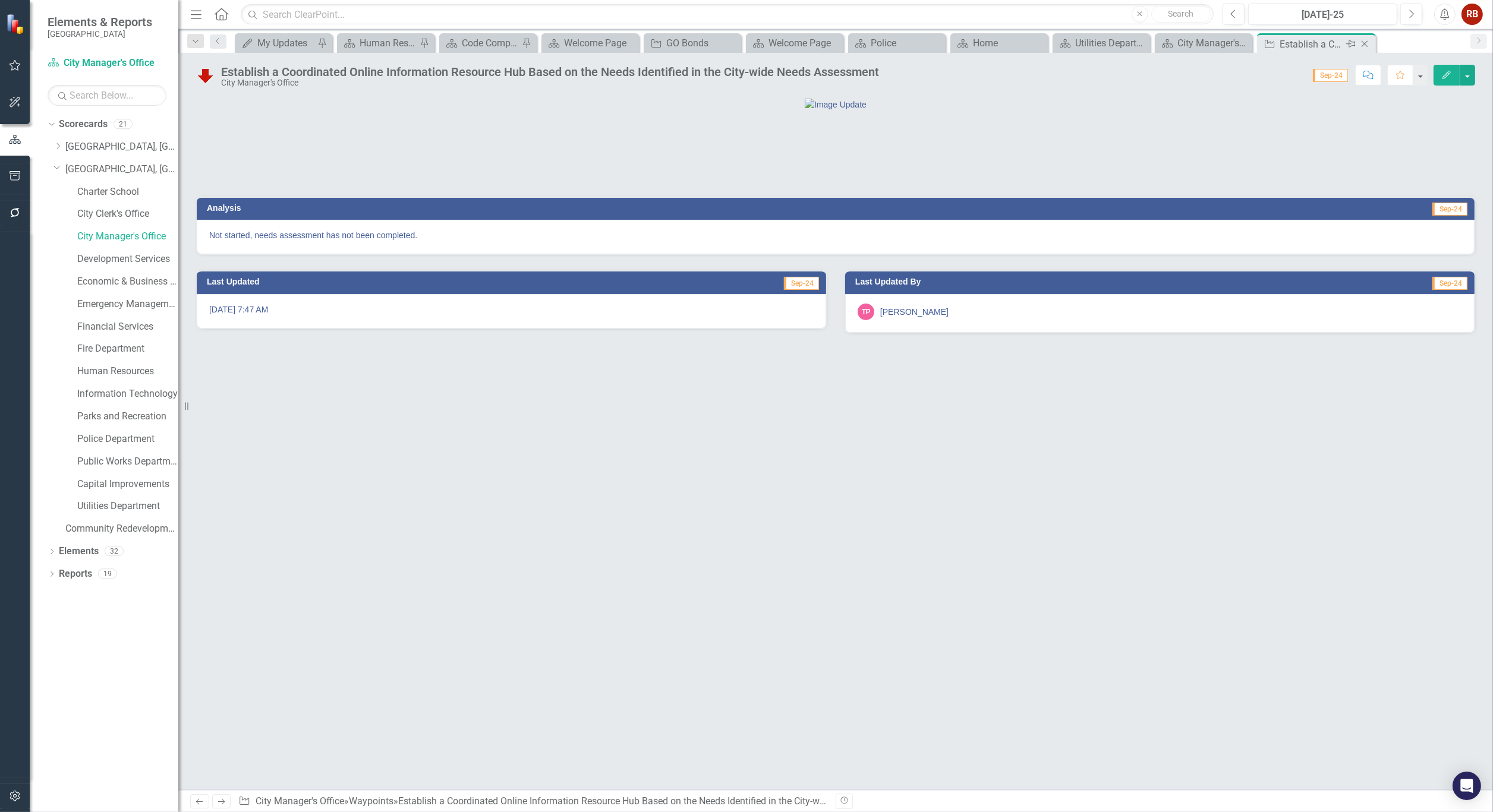
click at [1369, 46] on icon "Close" at bounding box center [1364, 44] width 12 height 9
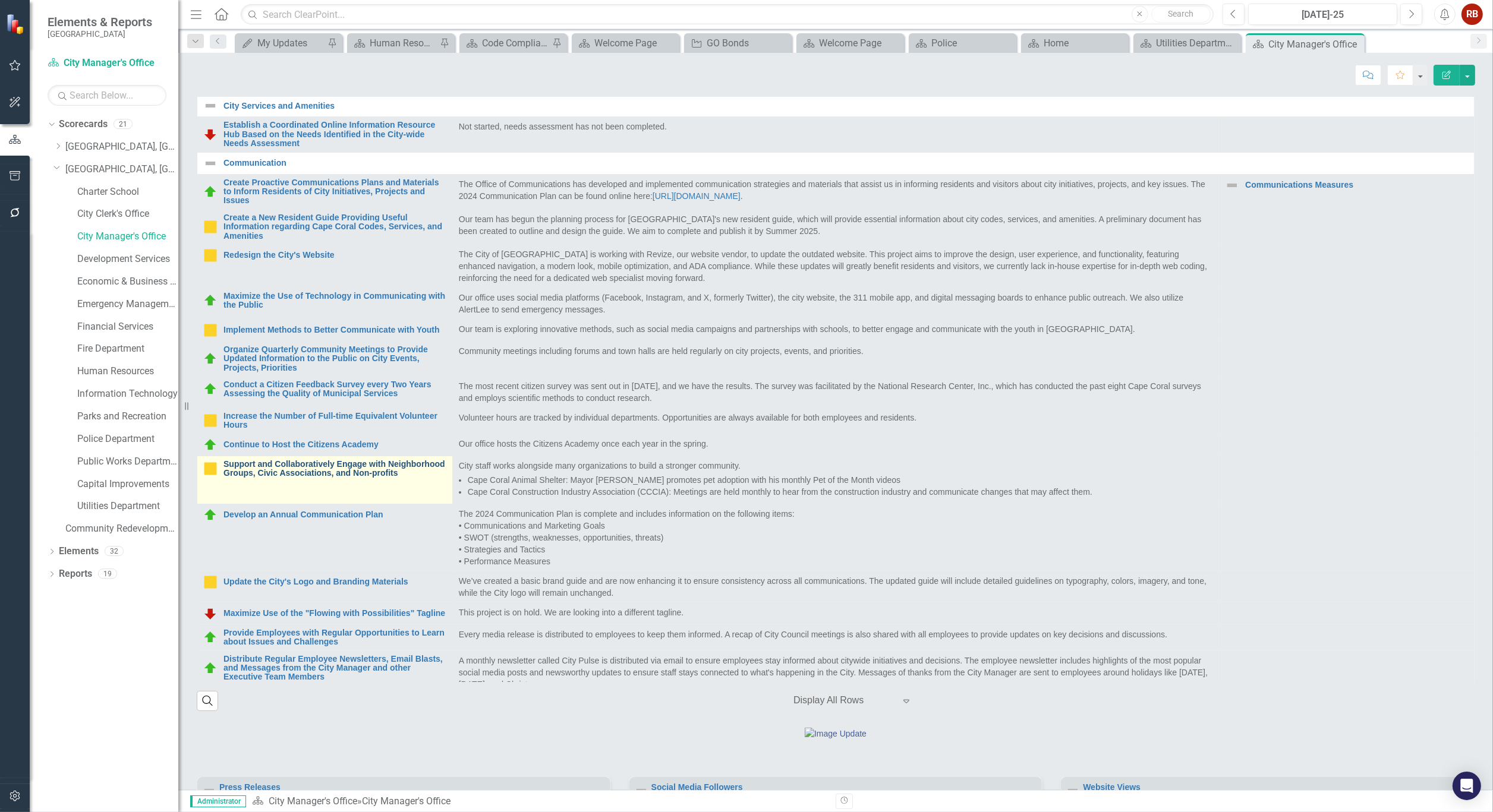
scroll to position [384, 0]
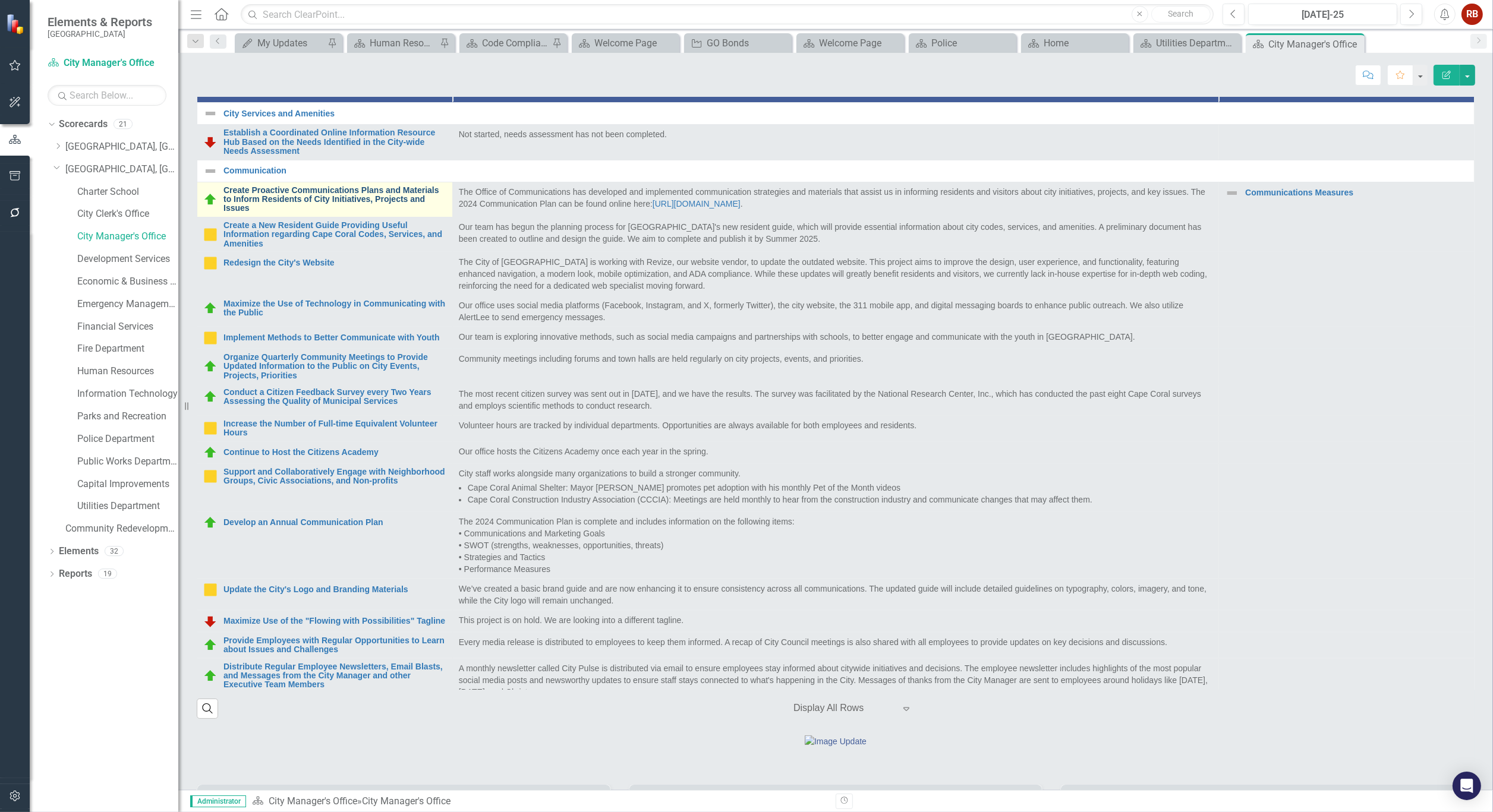
click at [283, 213] on link "Create Proactive Communications Plans and Materials to Inform Residents of City…" at bounding box center [335, 199] width 223 height 27
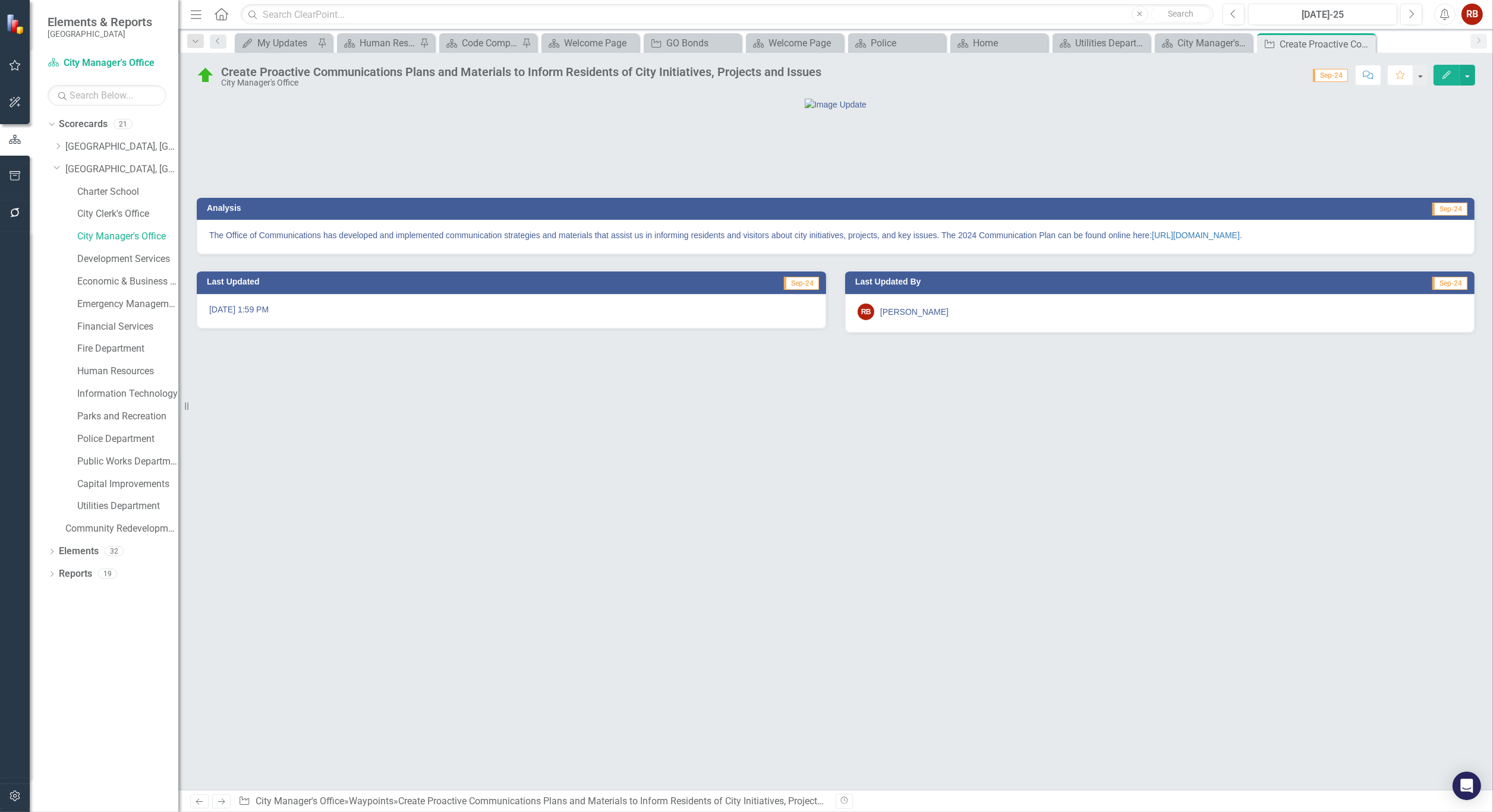
click at [252, 78] on div "Create Proactive Communications Plans and Materials to Inform Residents of City…" at bounding box center [521, 72] width 600 height 13
click at [253, 67] on div "Create Proactive Communications Plans and Materials to Inform Residents of City…" at bounding box center [521, 72] width 600 height 13
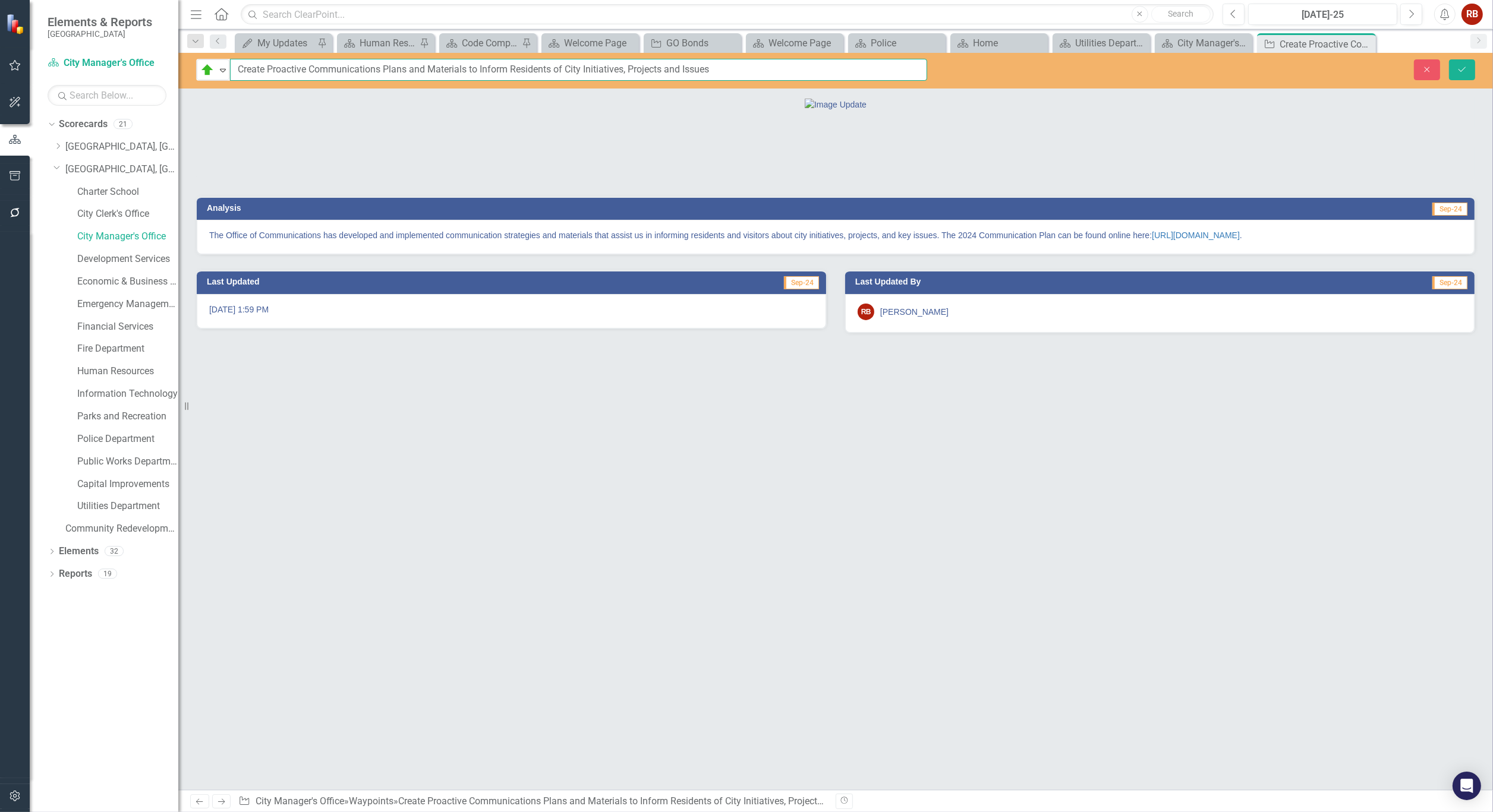
drag, startPoint x: 236, startPoint y: 69, endPoint x: 739, endPoint y: 68, distance: 503.0
click at [739, 68] on input "Create Proactive Communications Plans and Materials to Inform Residents of City…" at bounding box center [579, 70] width 697 height 22
click at [1370, 44] on icon "Close" at bounding box center [1364, 44] width 12 height 9
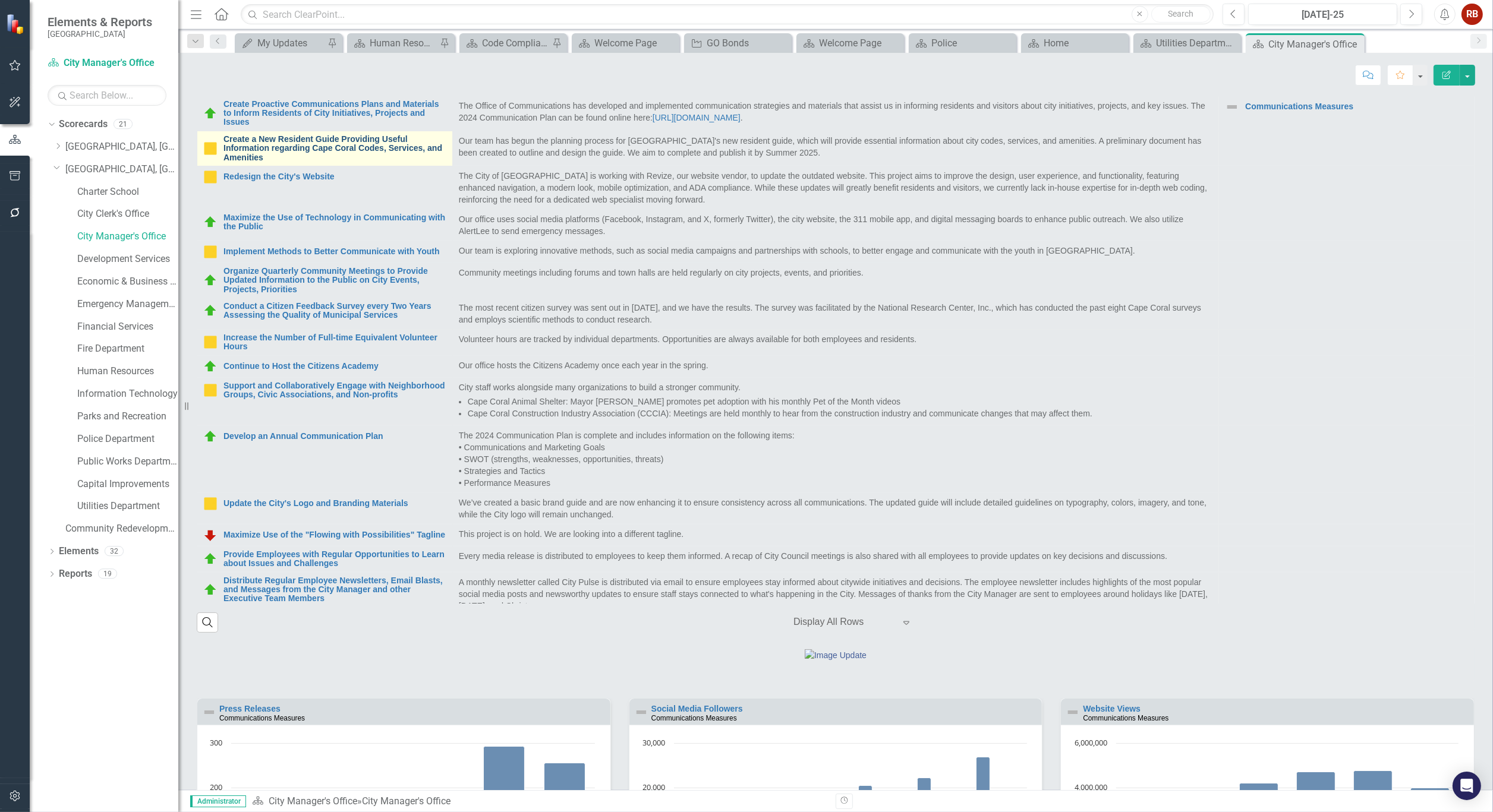
click at [366, 163] on link "Create a New Resident Guide Providing Useful Information regarding Cape Coral C…" at bounding box center [335, 148] width 223 height 27
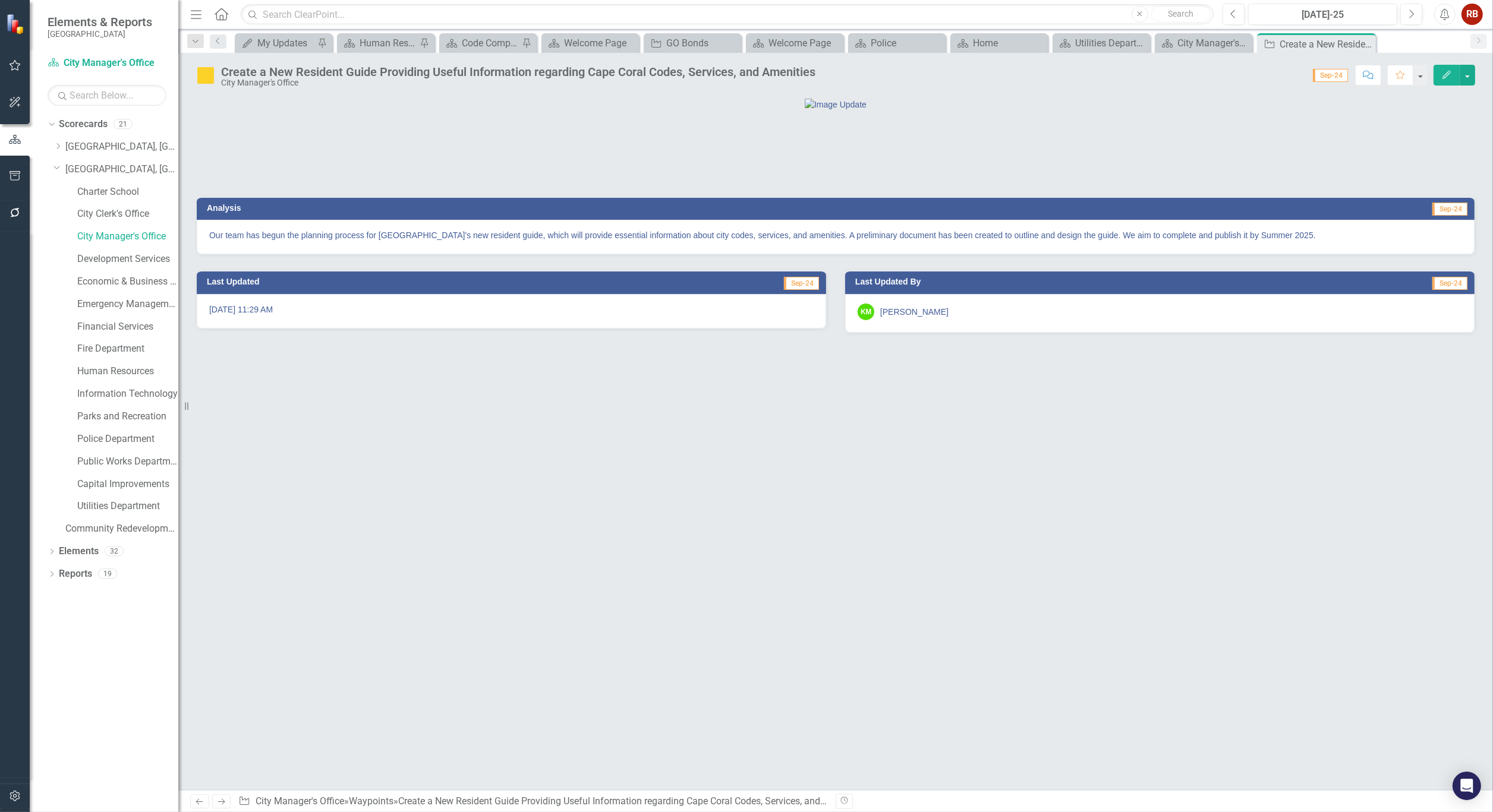
click at [374, 66] on div "Create a New Resident Guide Providing Useful Information regarding Cape Coral C…" at bounding box center [836, 71] width 1314 height 36
click at [376, 66] on div "Create a New Resident Guide Providing Useful Information regarding Cape Coral C…" at bounding box center [518, 72] width 595 height 13
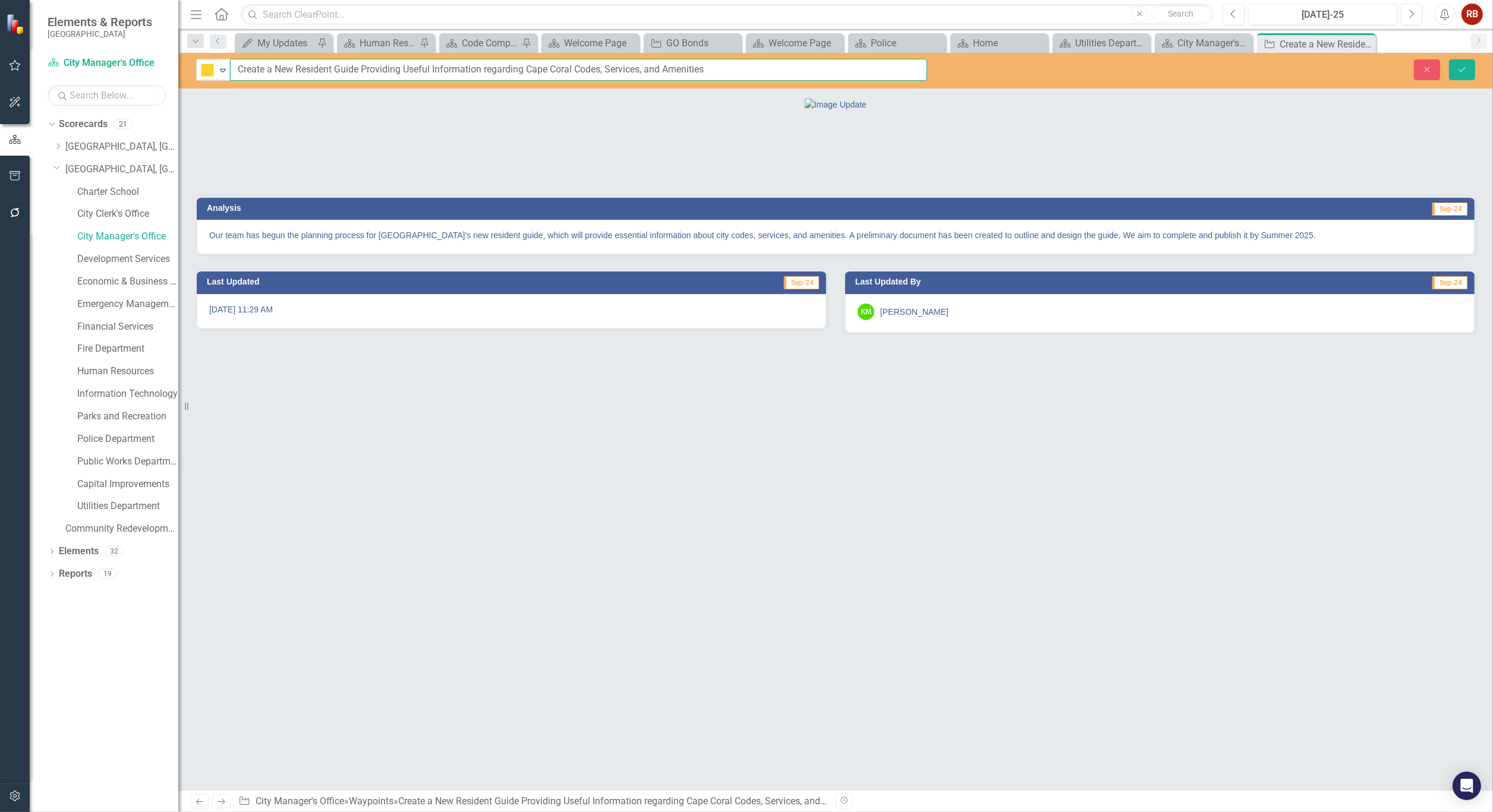
drag, startPoint x: 237, startPoint y: 69, endPoint x: 733, endPoint y: 70, distance: 496.0
click at [733, 70] on input "Create a New Resident Guide Providing Useful Information regarding Cape Coral C…" at bounding box center [579, 70] width 697 height 22
click at [1365, 41] on icon "Close" at bounding box center [1364, 44] width 12 height 9
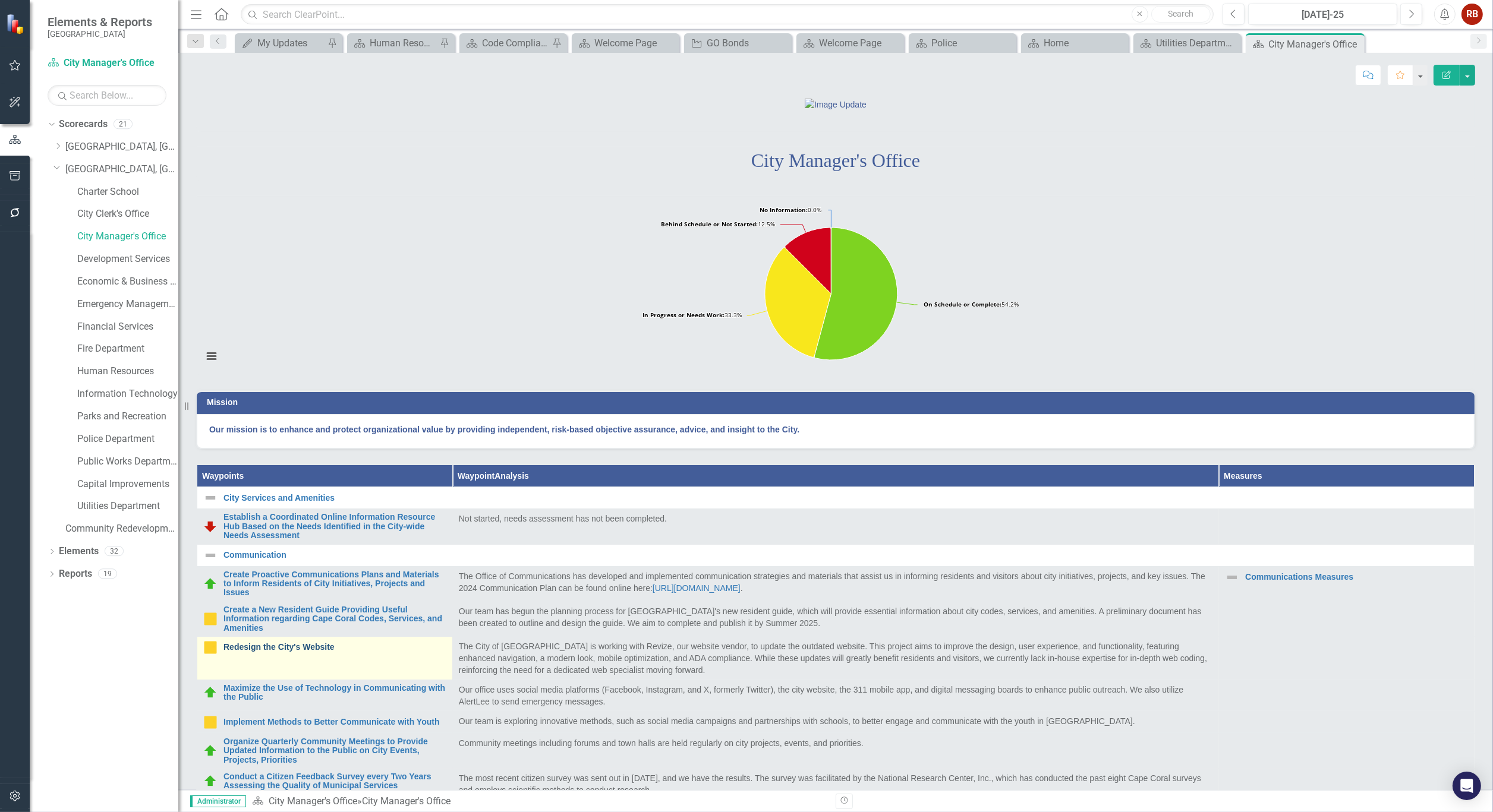
click at [286, 651] on link "Redesign the City's Website" at bounding box center [335, 648] width 223 height 9
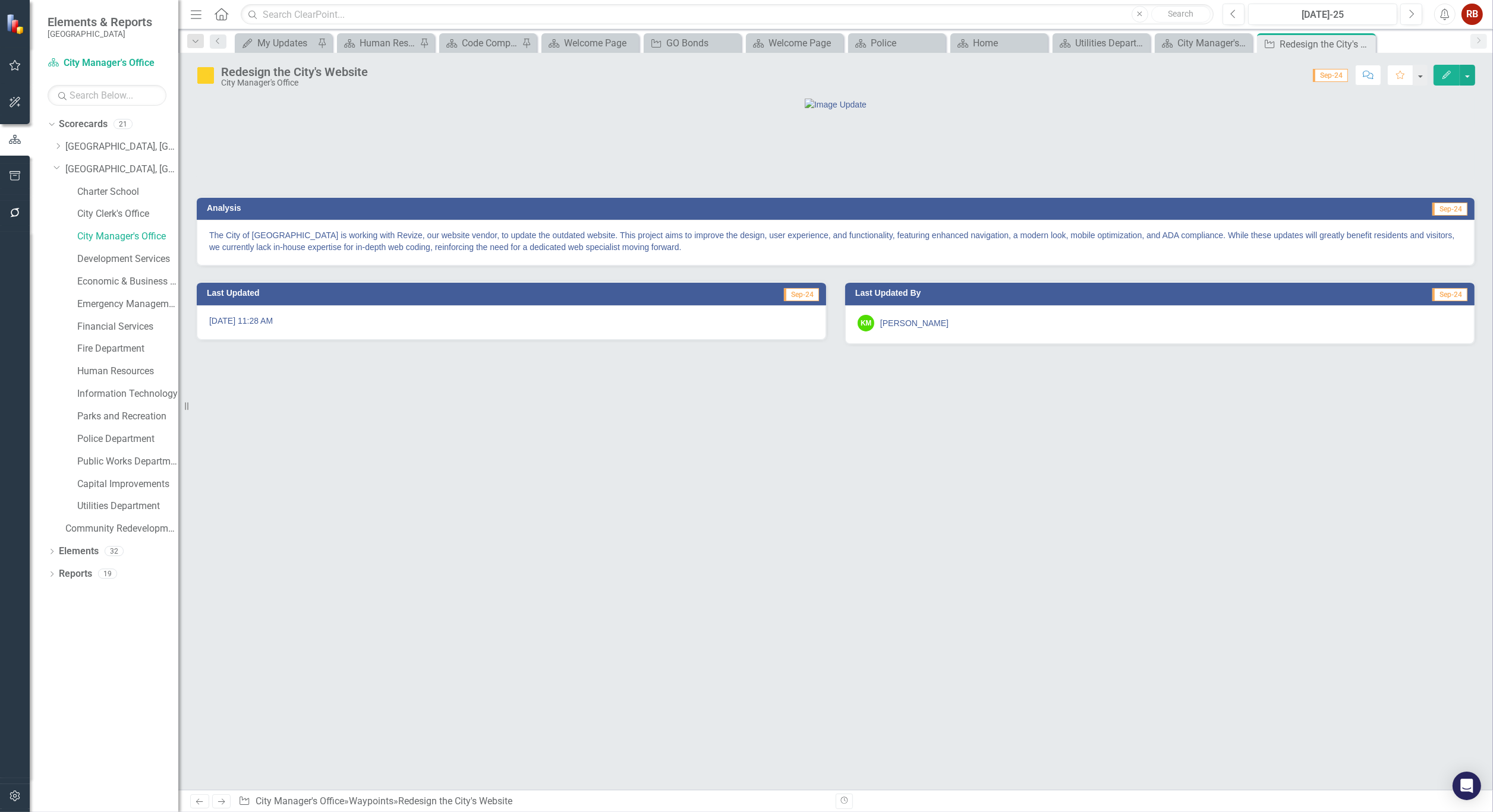
click at [333, 68] on div "Redesign the City's Website" at bounding box center [294, 72] width 147 height 13
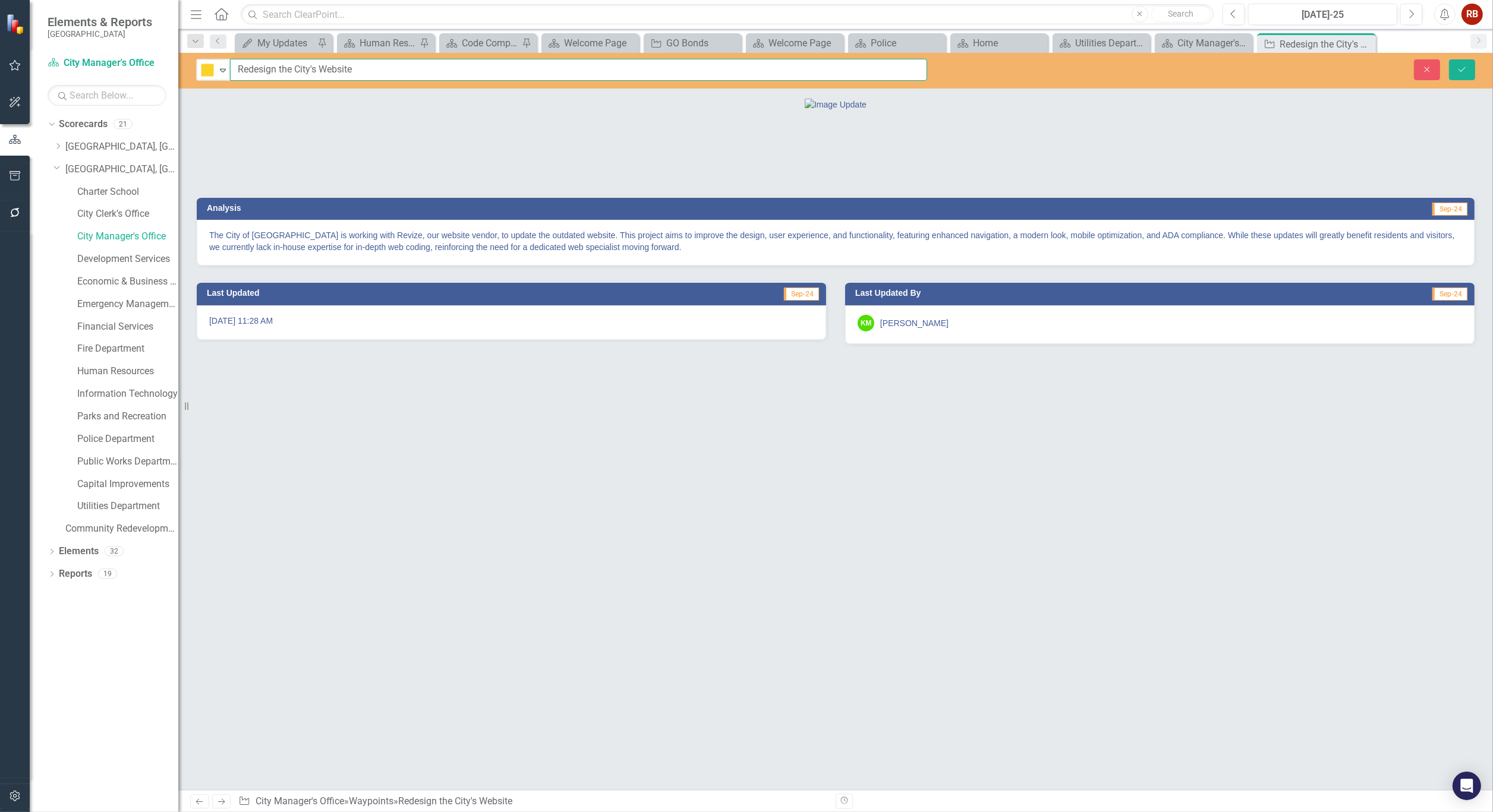
drag, startPoint x: 361, startPoint y: 68, endPoint x: 239, endPoint y: 75, distance: 122.2
click at [239, 75] on input "Redesign the City's Website" at bounding box center [579, 70] width 697 height 22
click at [1370, 40] on icon "Close" at bounding box center [1364, 44] width 12 height 9
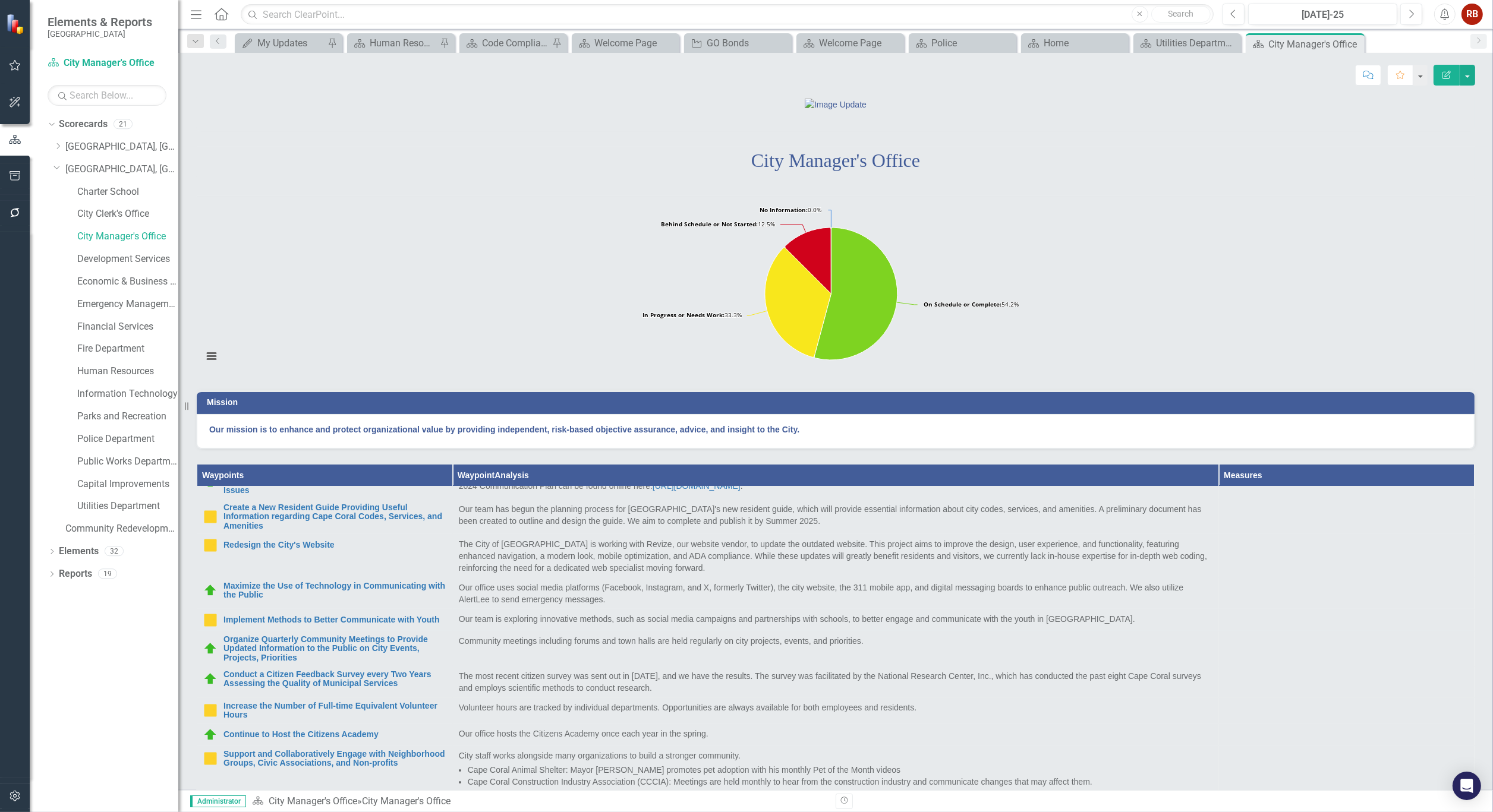
scroll to position [132, 0]
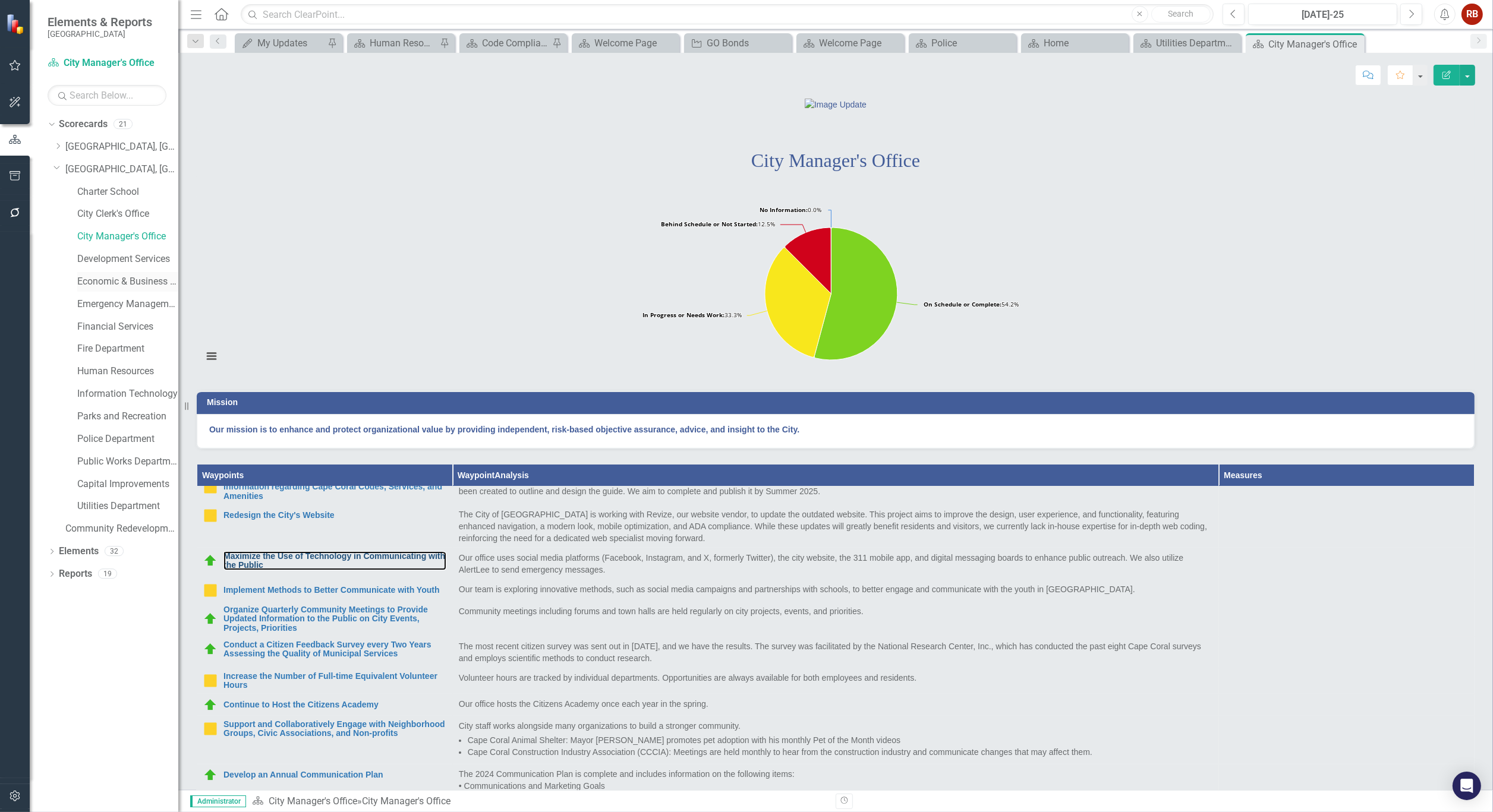
drag, startPoint x: 290, startPoint y: 622, endPoint x: 80, endPoint y: 289, distance: 393.7
click at [290, 570] on link "Maximize the Use of Technology in Communicating with the Public" at bounding box center [335, 562] width 223 height 19
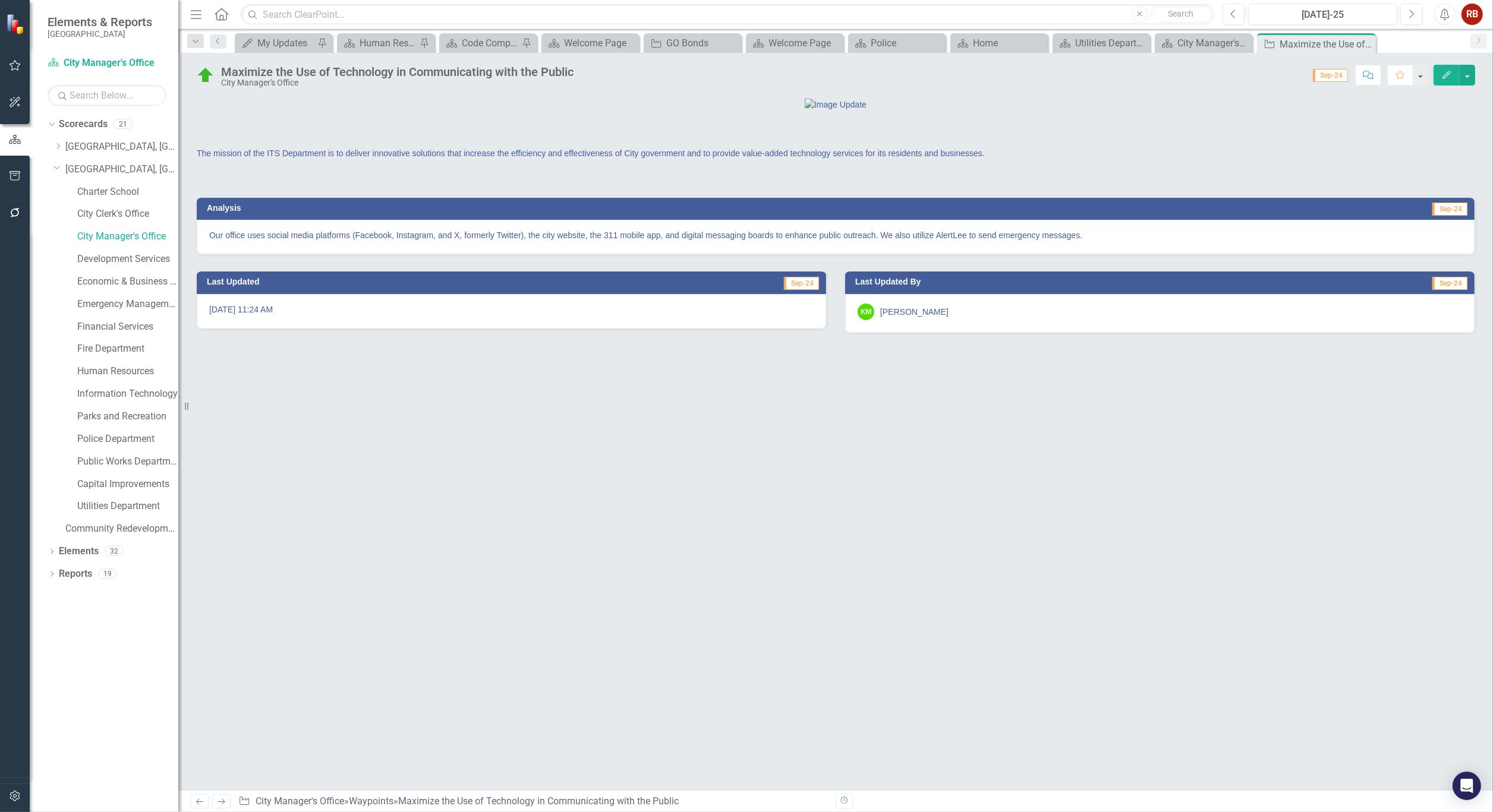
click at [277, 67] on div "Maximize the Use of Technology in Communicating with the Public" at bounding box center [396, 72] width 352 height 13
click at [223, 68] on div "Maximize the Use of Technology in Communicating with the Public" at bounding box center [396, 72] width 352 height 13
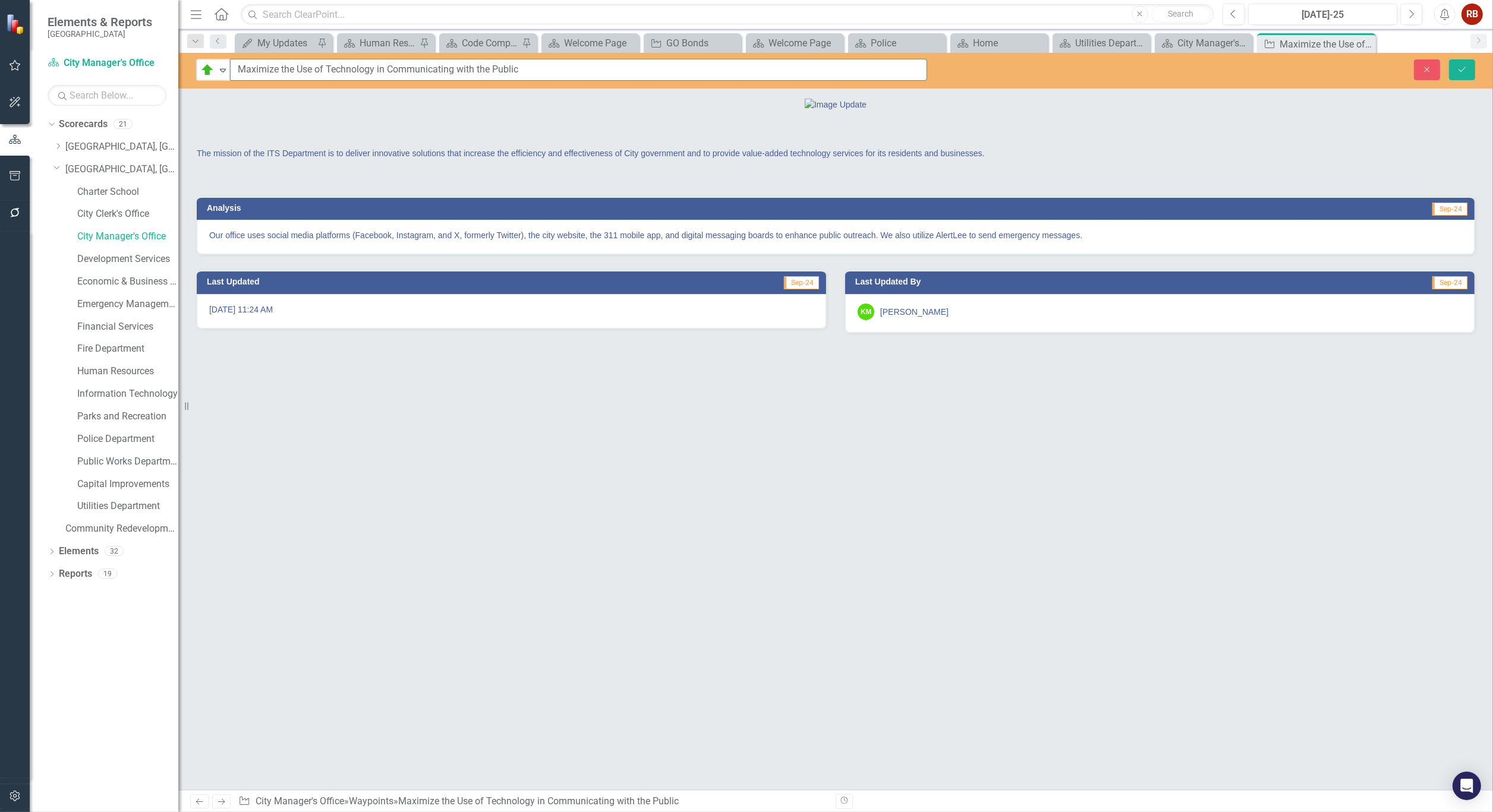
drag, startPoint x: 236, startPoint y: 66, endPoint x: 606, endPoint y: 66, distance: 370.0
click at [606, 66] on input "Maximize the Use of Technology in Communicating with the Public" at bounding box center [579, 70] width 697 height 22
click at [1368, 39] on icon "Close" at bounding box center [1364, 44] width 12 height 9
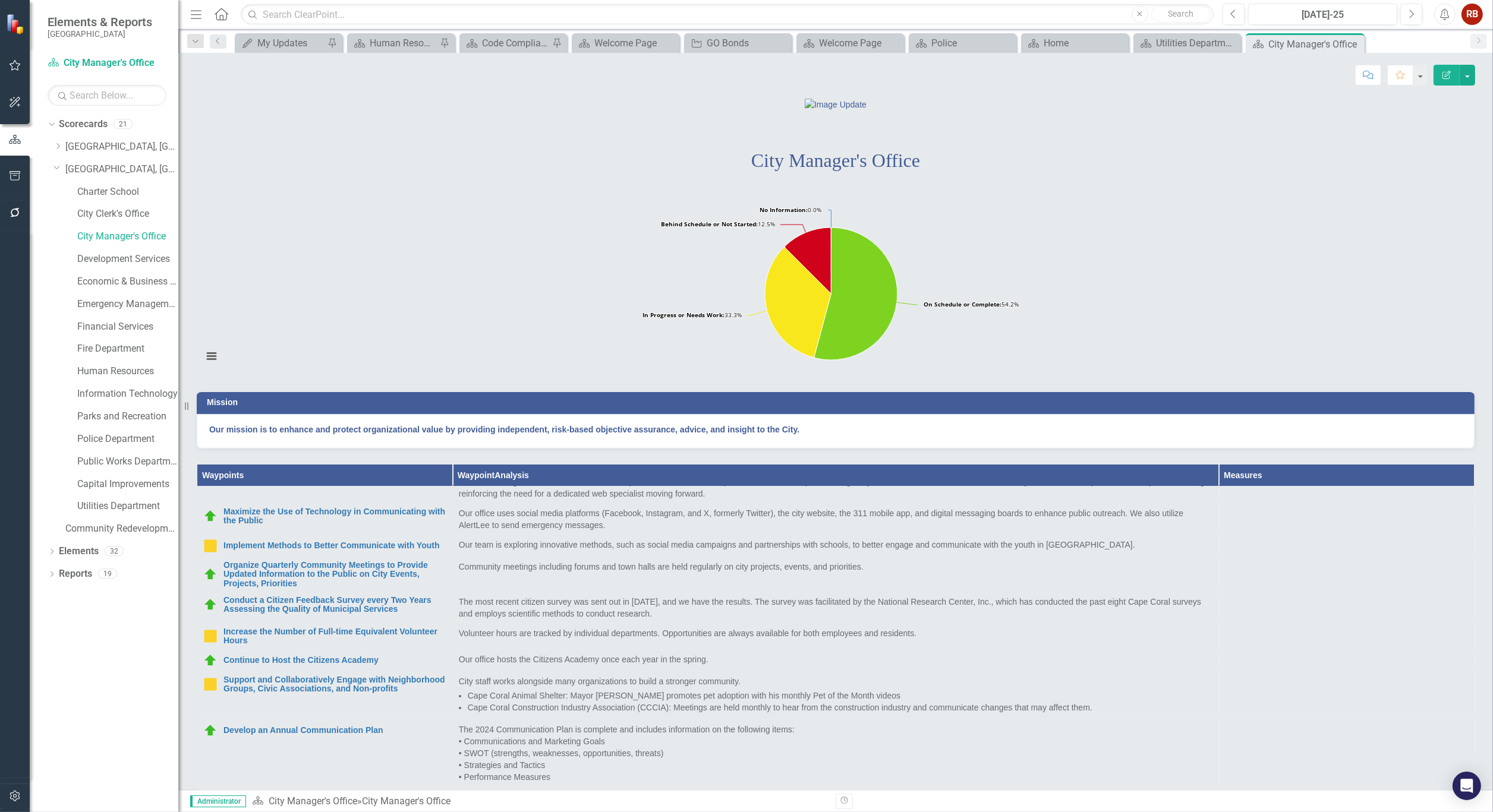
scroll to position [198, 0]
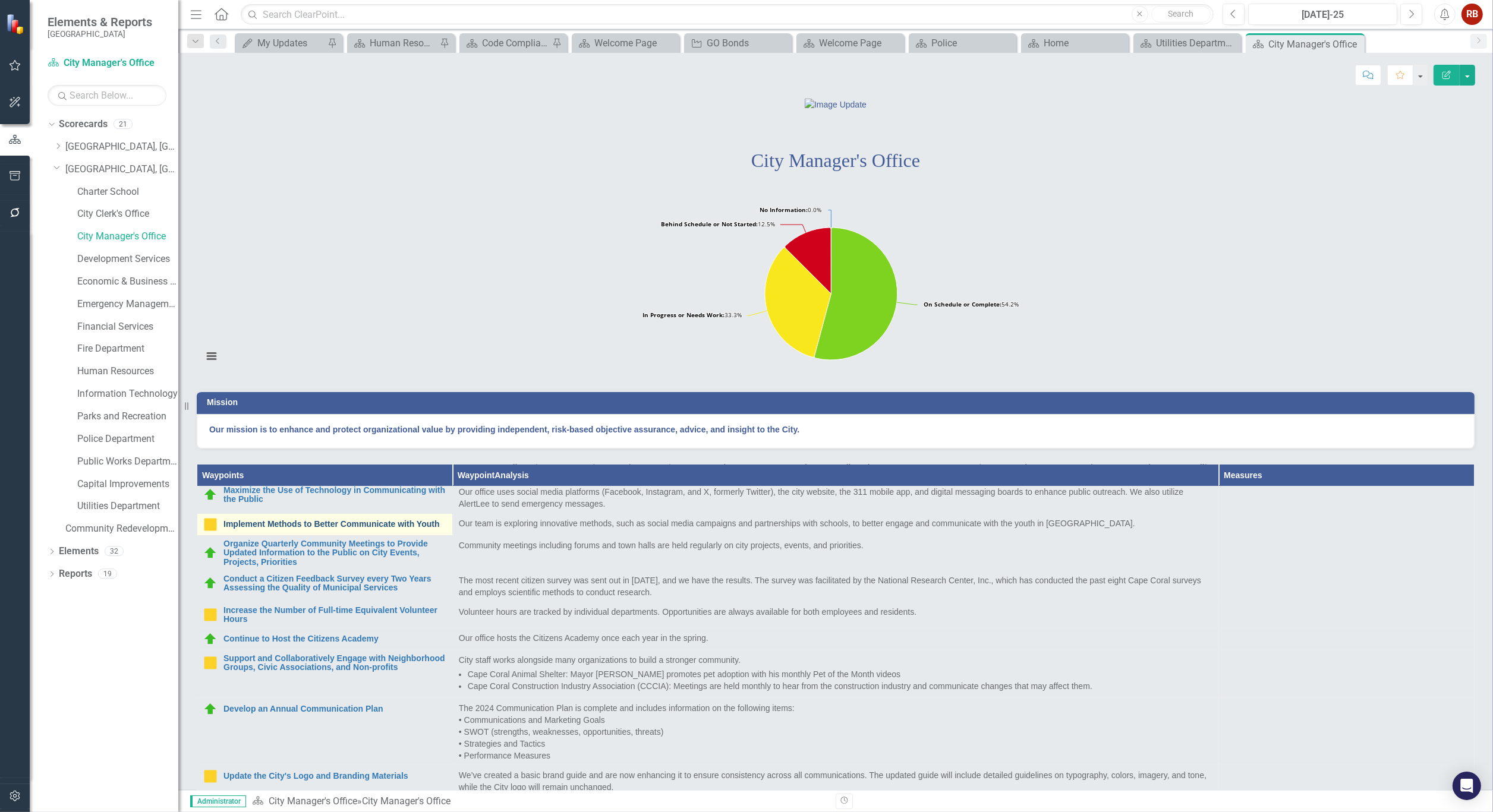
click at [372, 529] on link "Implement Methods to Better Communicate with Youth" at bounding box center [335, 524] width 223 height 9
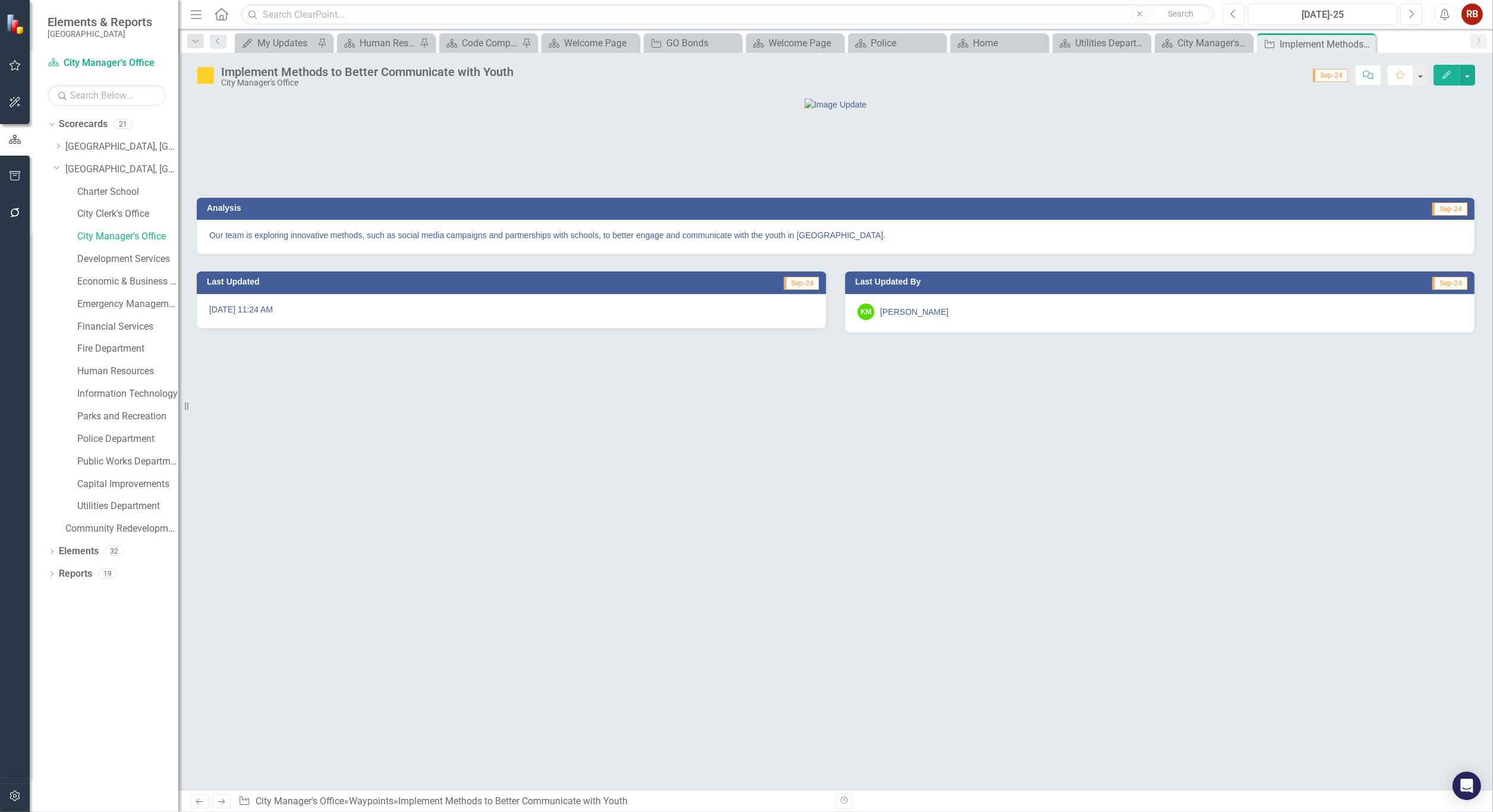
click at [397, 72] on div "Implement Methods to Better Communicate with Youth" at bounding box center [366, 72] width 293 height 13
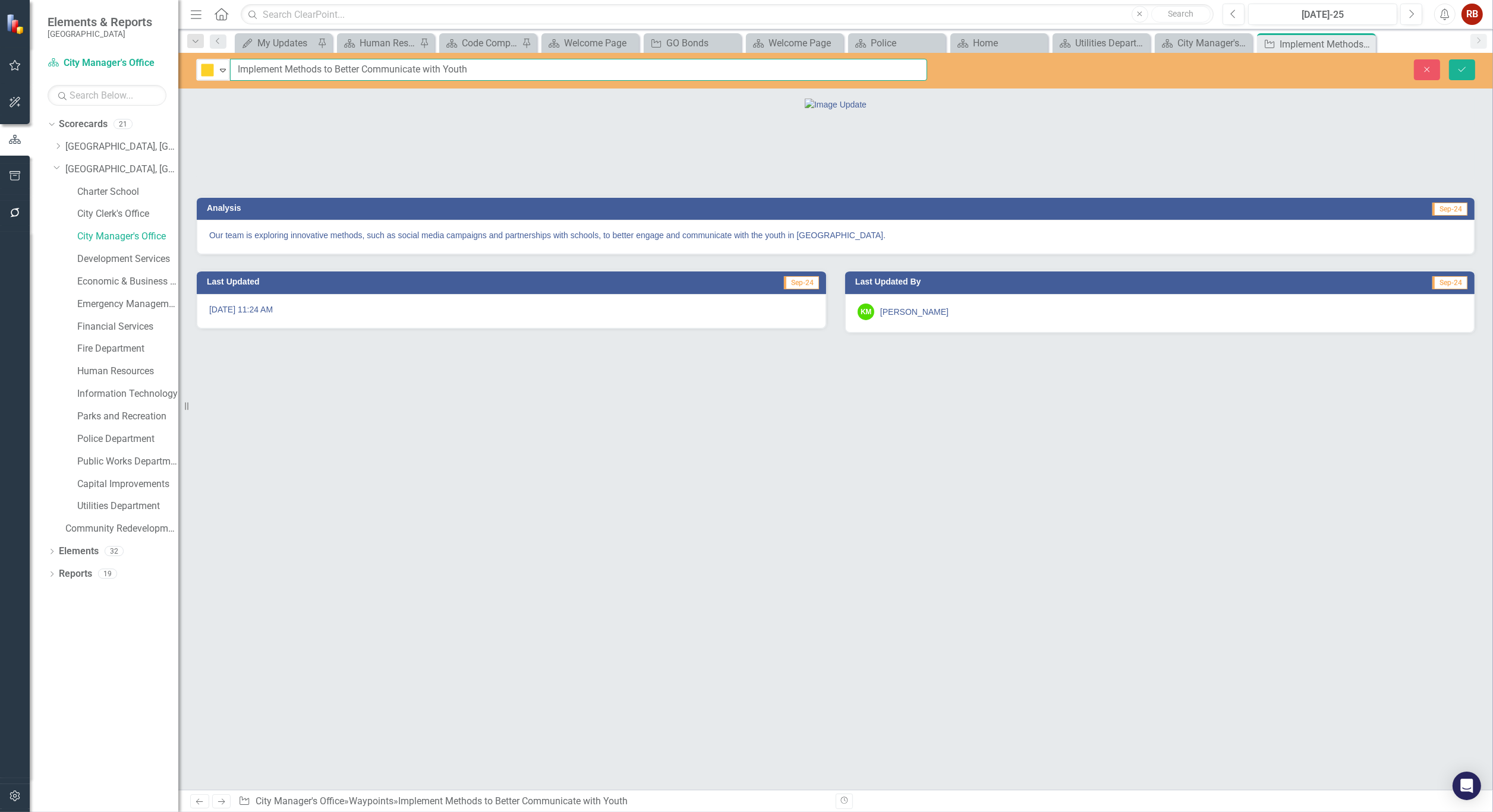
drag, startPoint x: 470, startPoint y: 69, endPoint x: 235, endPoint y: 66, distance: 235.0
click at [235, 66] on input "Implement Methods to Better Communicate with Youth" at bounding box center [579, 70] width 697 height 22
click at [1365, 46] on icon "Close" at bounding box center [1364, 44] width 12 height 9
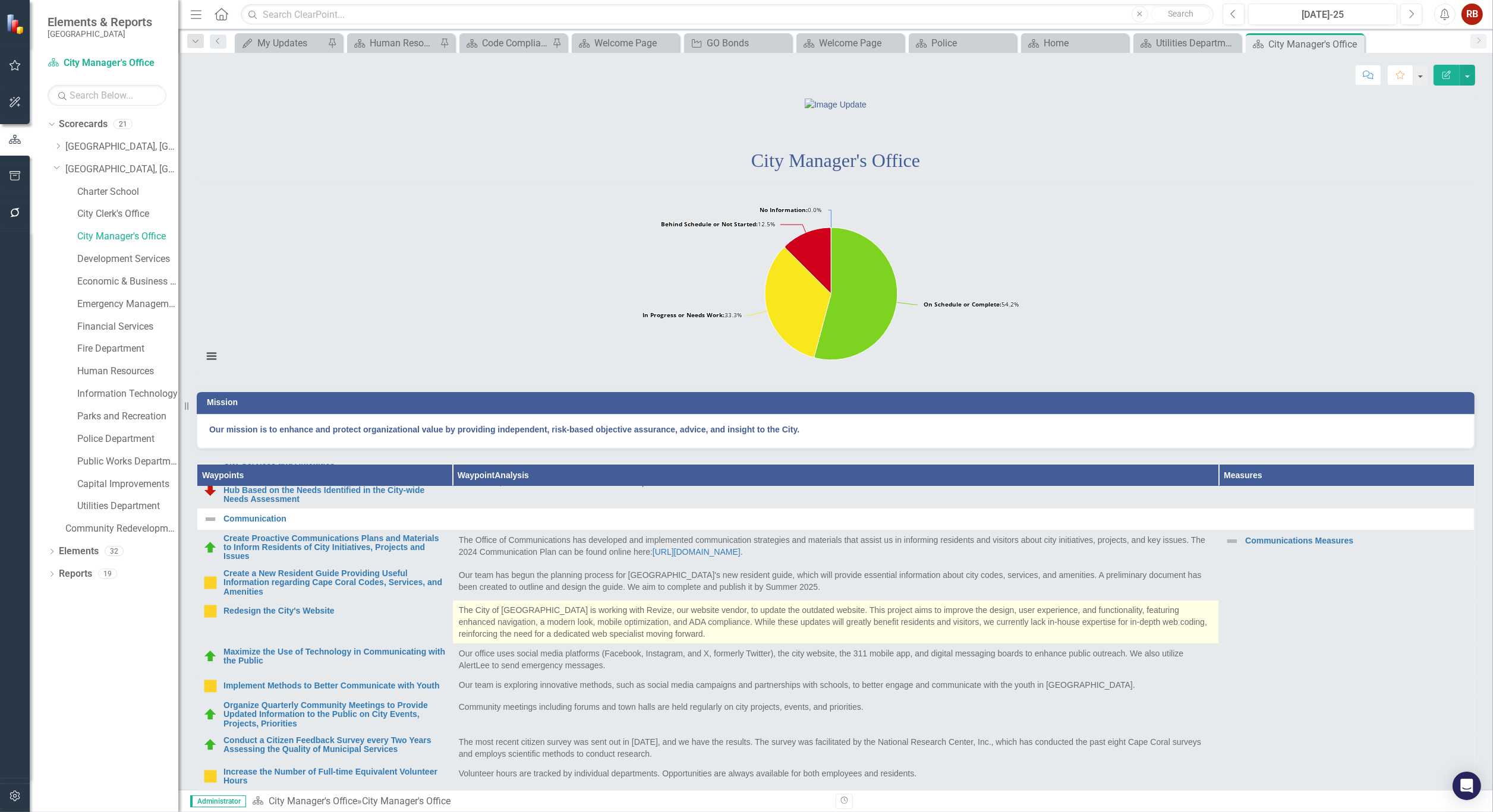
scroll to position [66, 0]
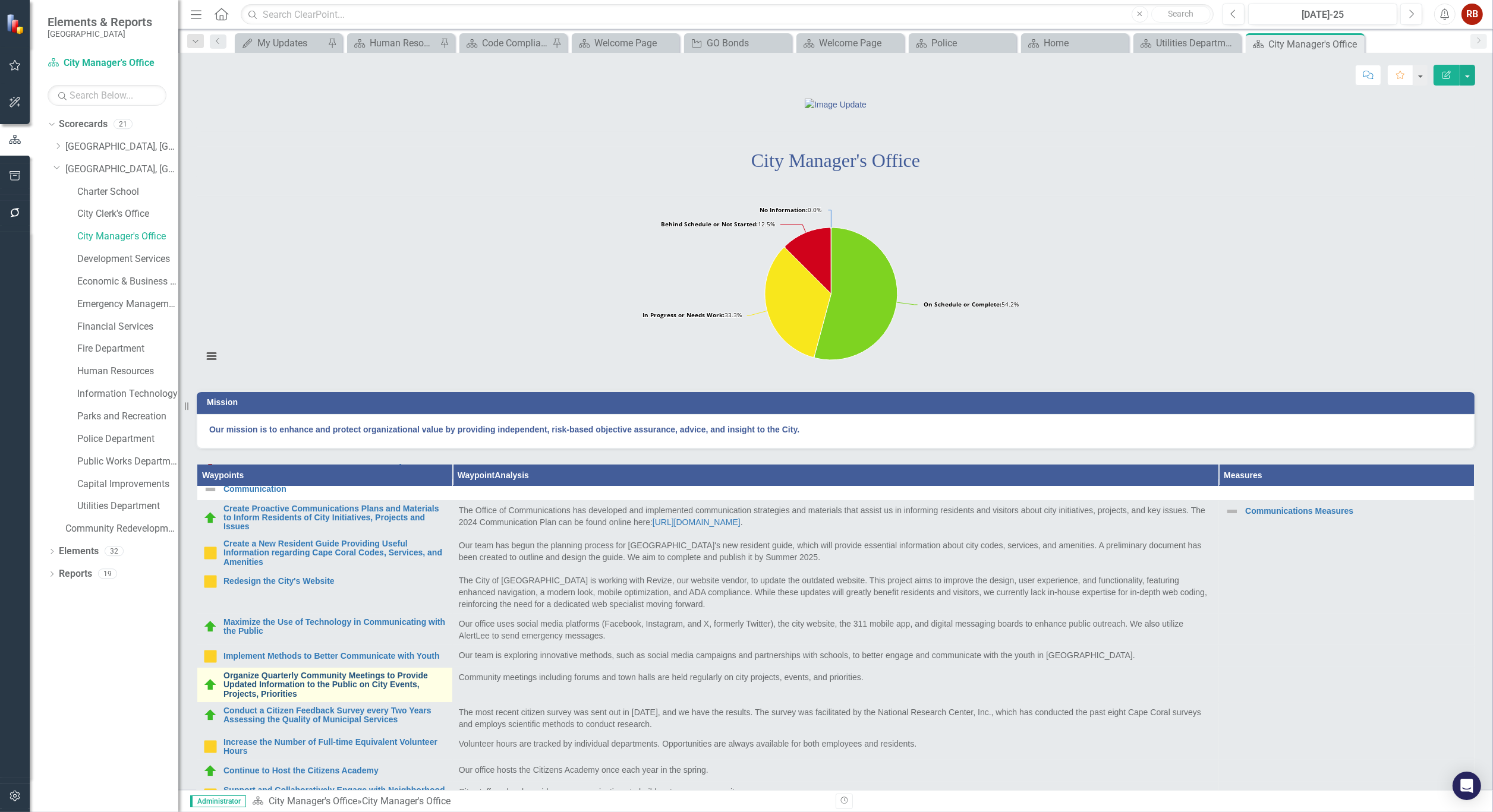
click at [340, 699] on link "Organize Quarterly Community Meetings to Provide Updated Information to the Pub…" at bounding box center [335, 684] width 223 height 27
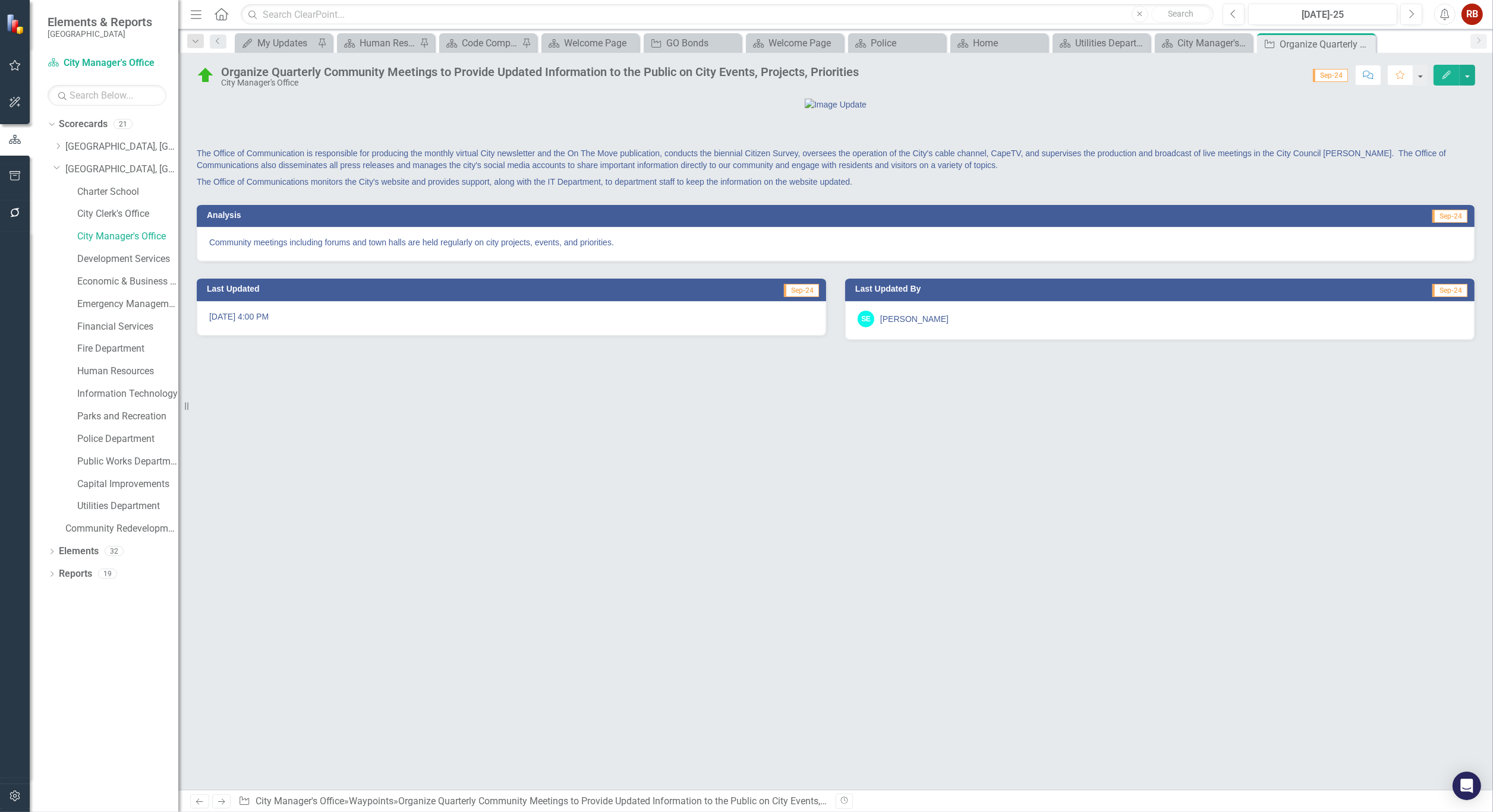
click at [683, 71] on div "Organize Quarterly Community Meetings to Provide Updated Information to the Pub…" at bounding box center [539, 72] width 638 height 13
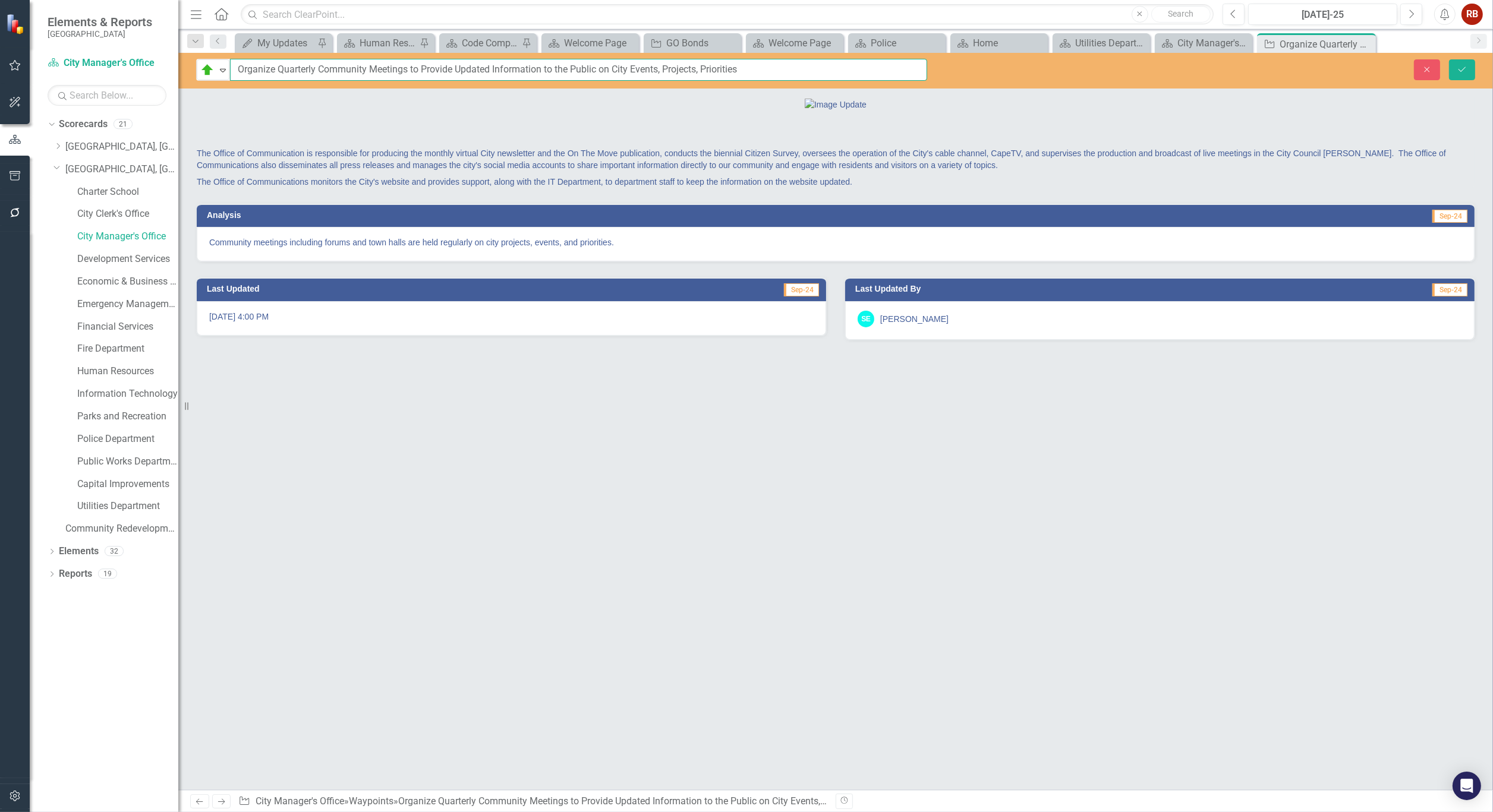
drag, startPoint x: 771, startPoint y: 69, endPoint x: 239, endPoint y: 66, distance: 532.0
click at [239, 66] on input "Organize Quarterly Community Meetings to Provide Updated Information to the Pub…" at bounding box center [579, 70] width 697 height 22
click at [0, 0] on icon "Close" at bounding box center [0, 0] width 0 height 0
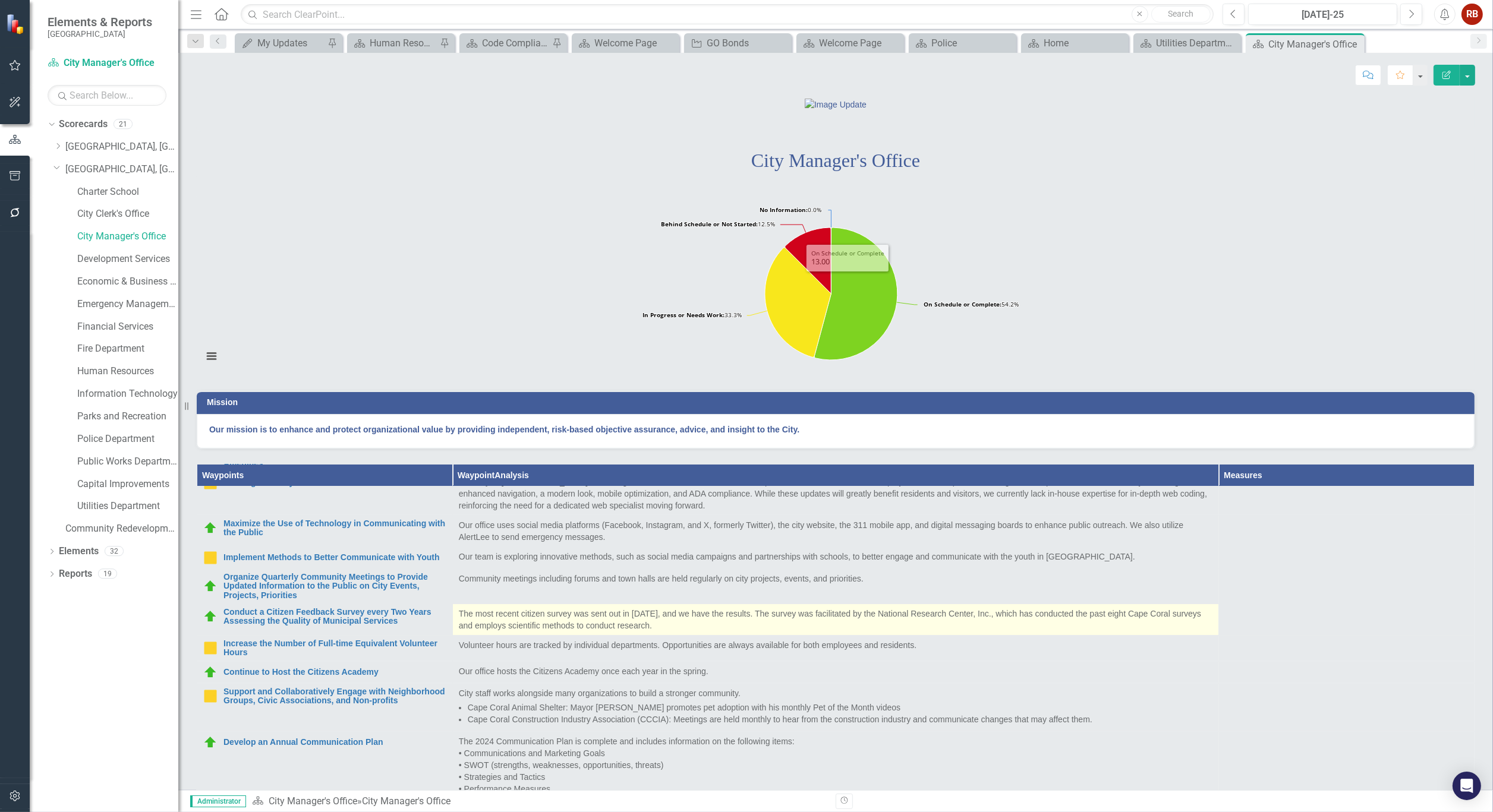
scroll to position [198, 0]
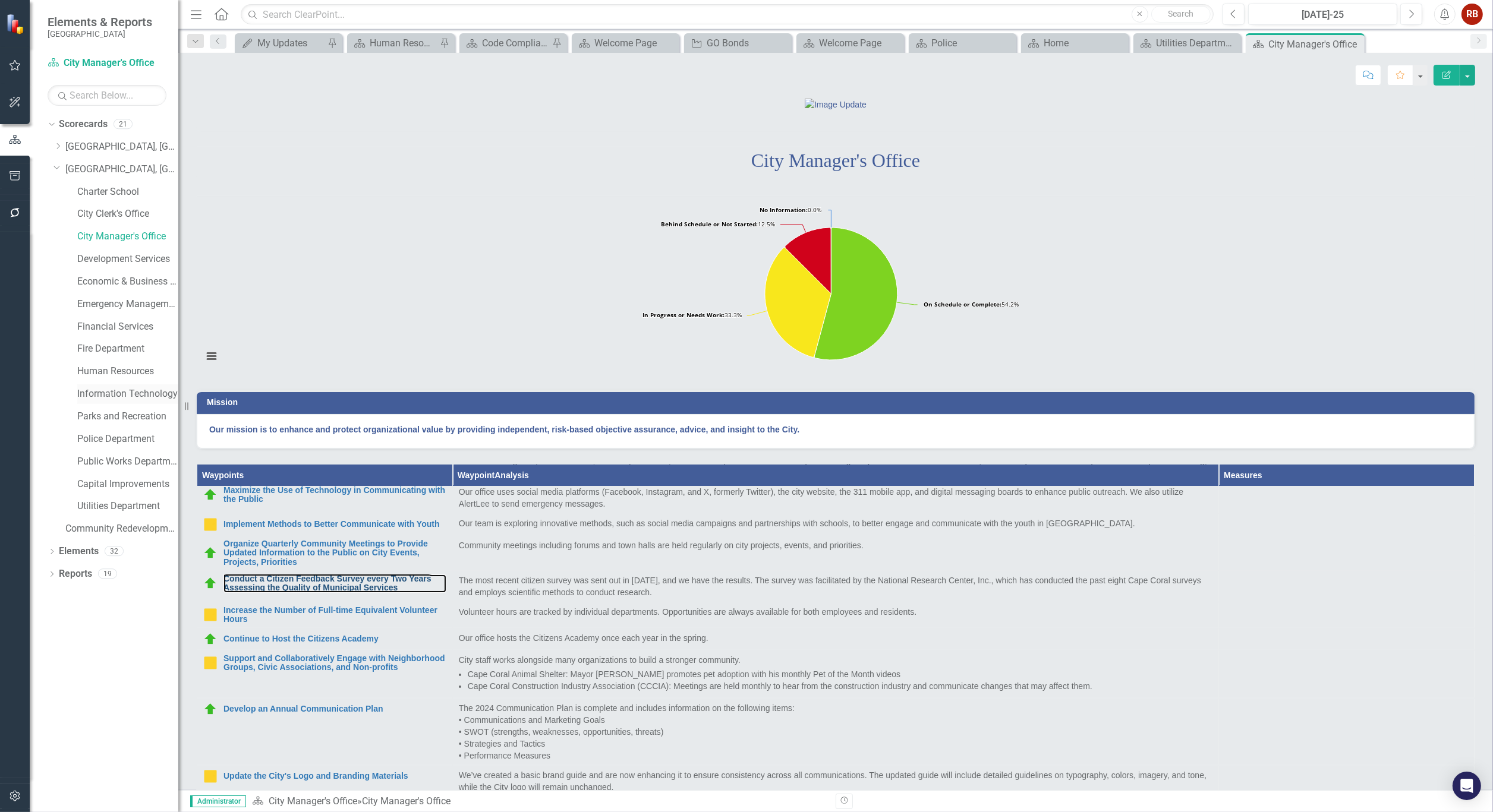
drag, startPoint x: 335, startPoint y: 647, endPoint x: 131, endPoint y: 384, distance: 332.8
click at [335, 592] on link "Conduct a Citizen Feedback Survey every Two Years Assessing the Quality of Muni…" at bounding box center [335, 584] width 223 height 19
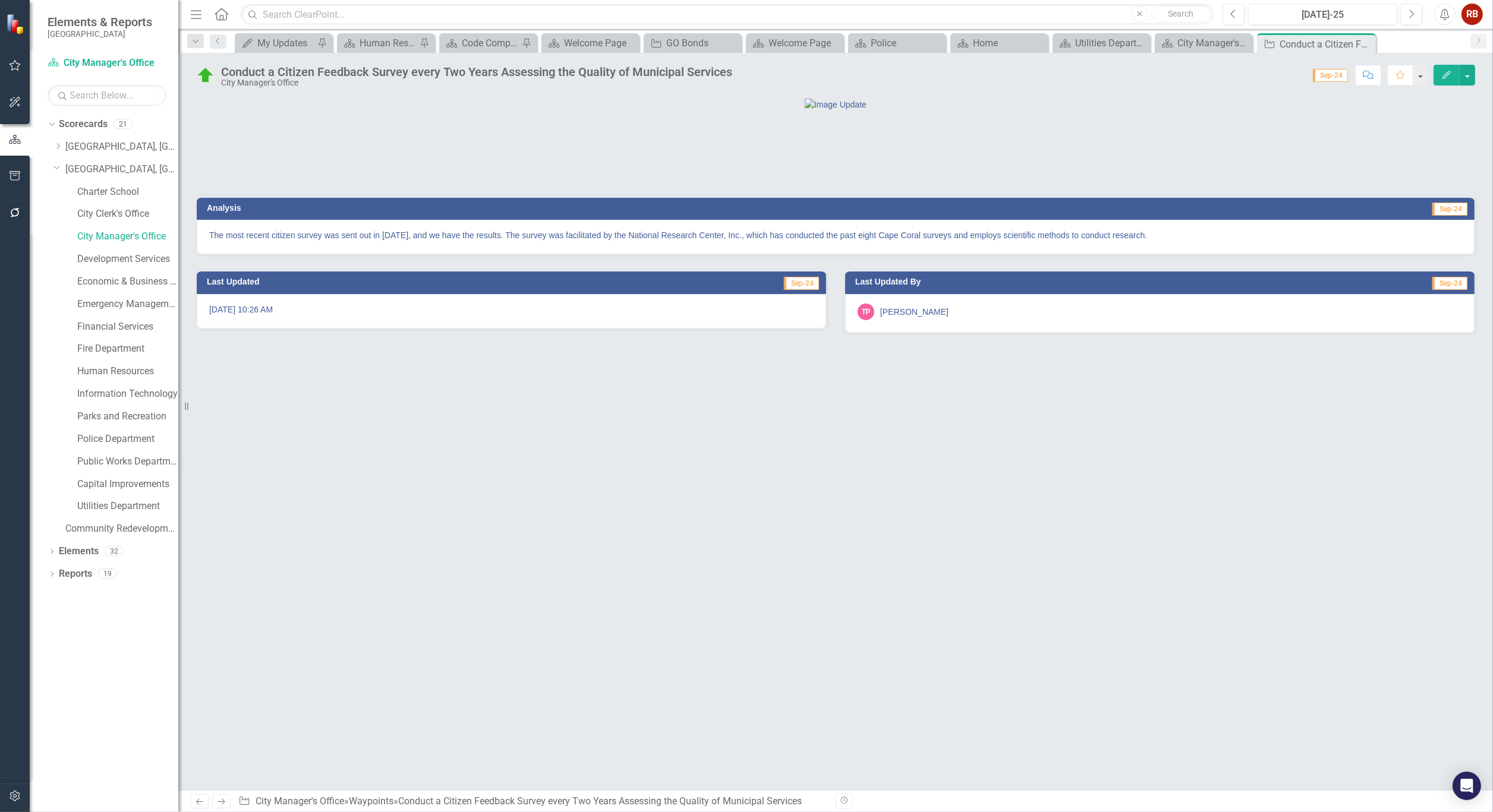
click at [458, 71] on div "Conduct a Citizen Feedback Survey every Two Years Assessing the Quality of Muni…" at bounding box center [476, 72] width 511 height 13
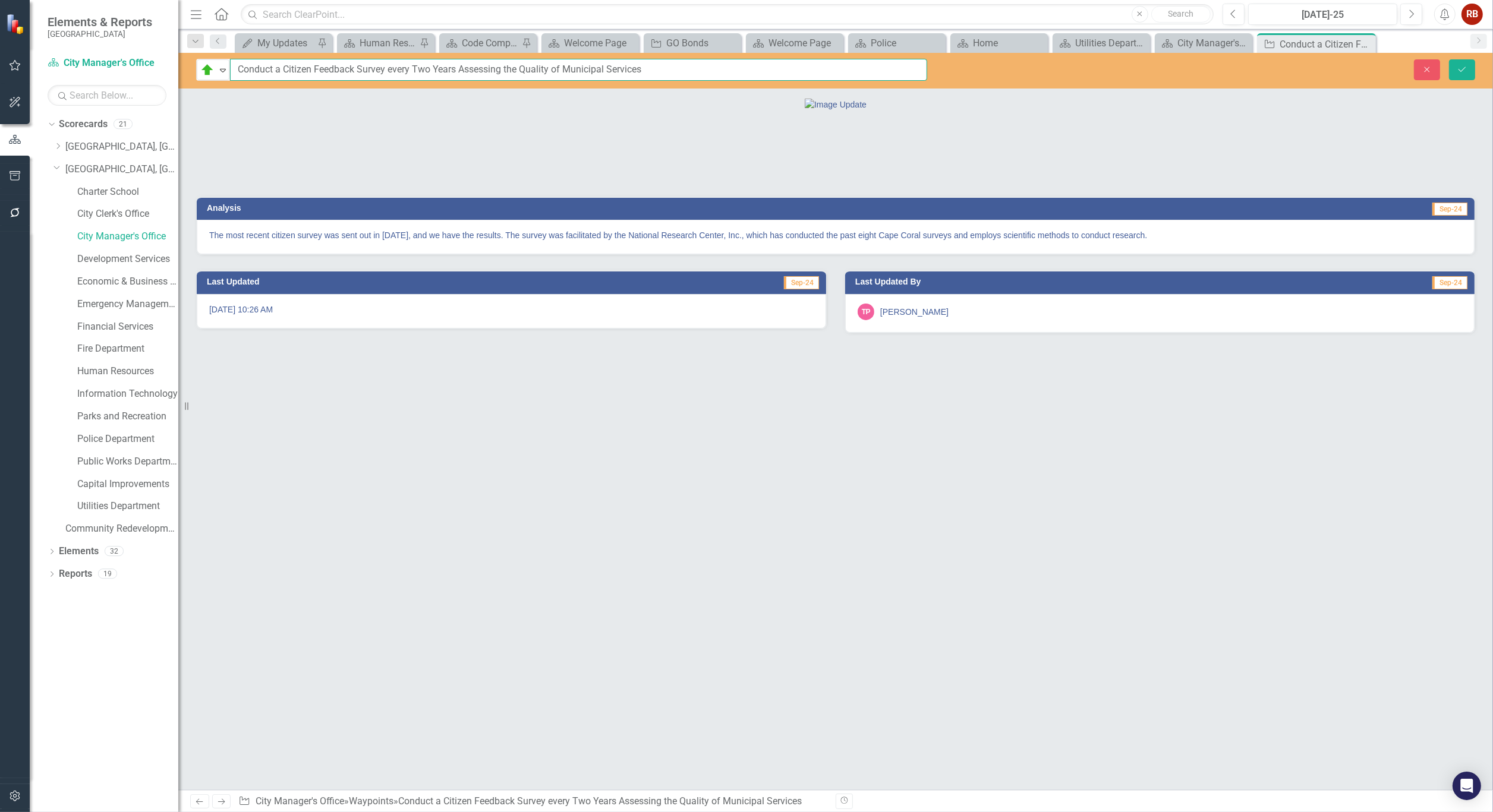
drag, startPoint x: 652, startPoint y: 67, endPoint x: 236, endPoint y: 66, distance: 416.0
click at [236, 66] on input "Conduct a Citizen Feedback Survey every Two Years Assessing the Quality of Muni…" at bounding box center [579, 70] width 697 height 22
click at [1366, 43] on icon "Close" at bounding box center [1364, 44] width 12 height 9
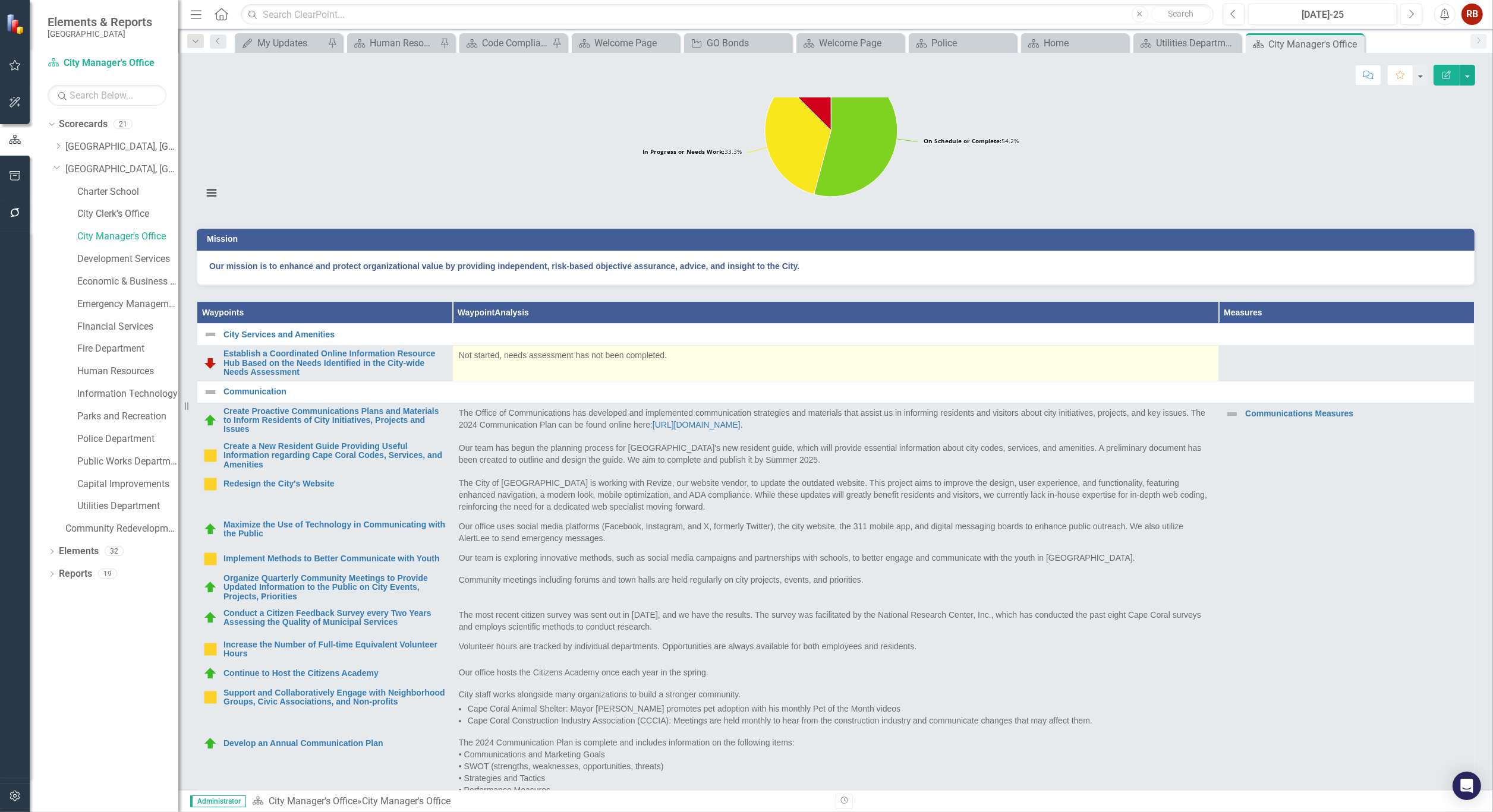
scroll to position [198, 0]
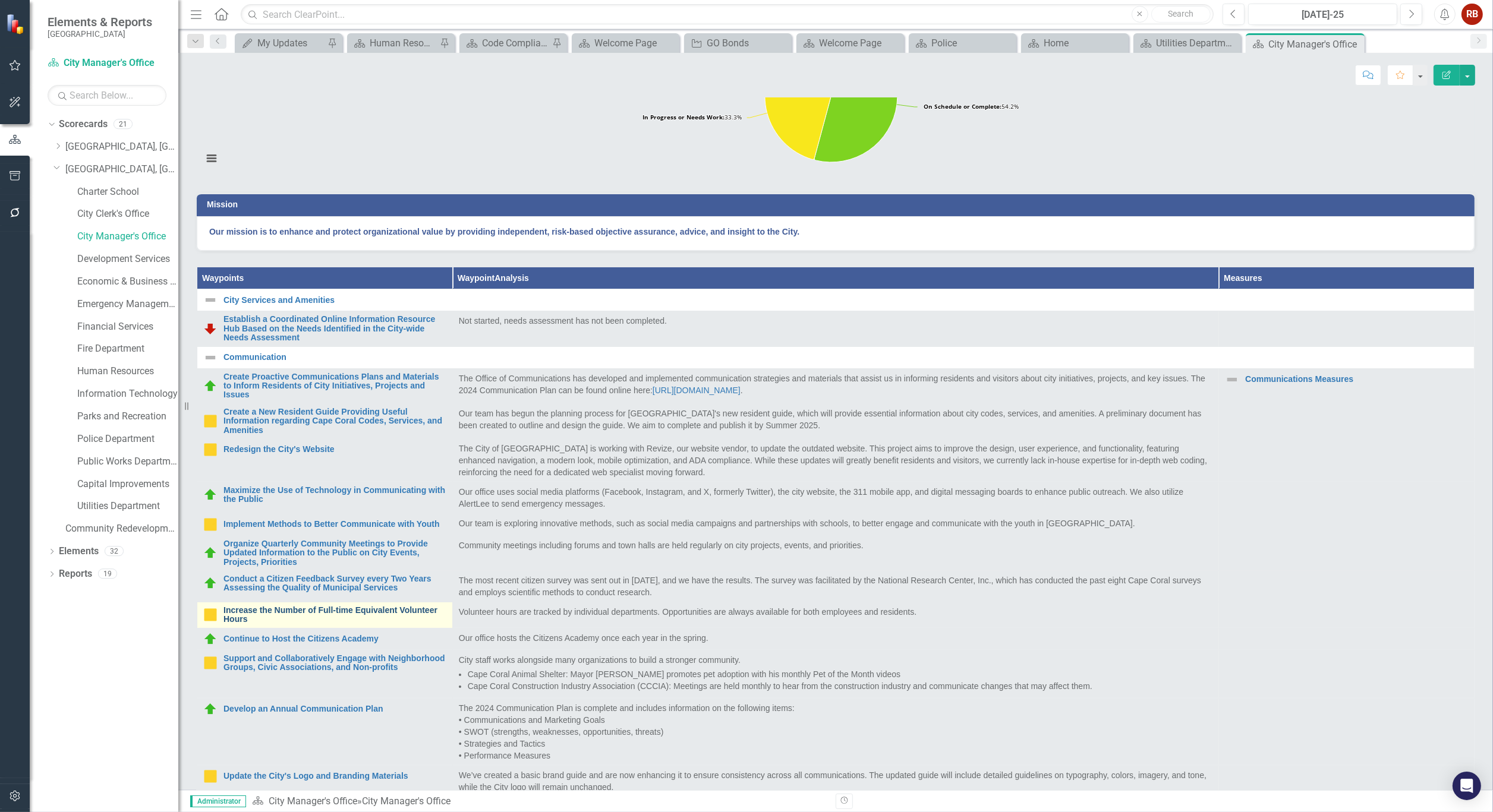
click at [275, 624] on link "Increase the Number of Full-time Equivalent Volunteer Hours" at bounding box center [335, 615] width 223 height 19
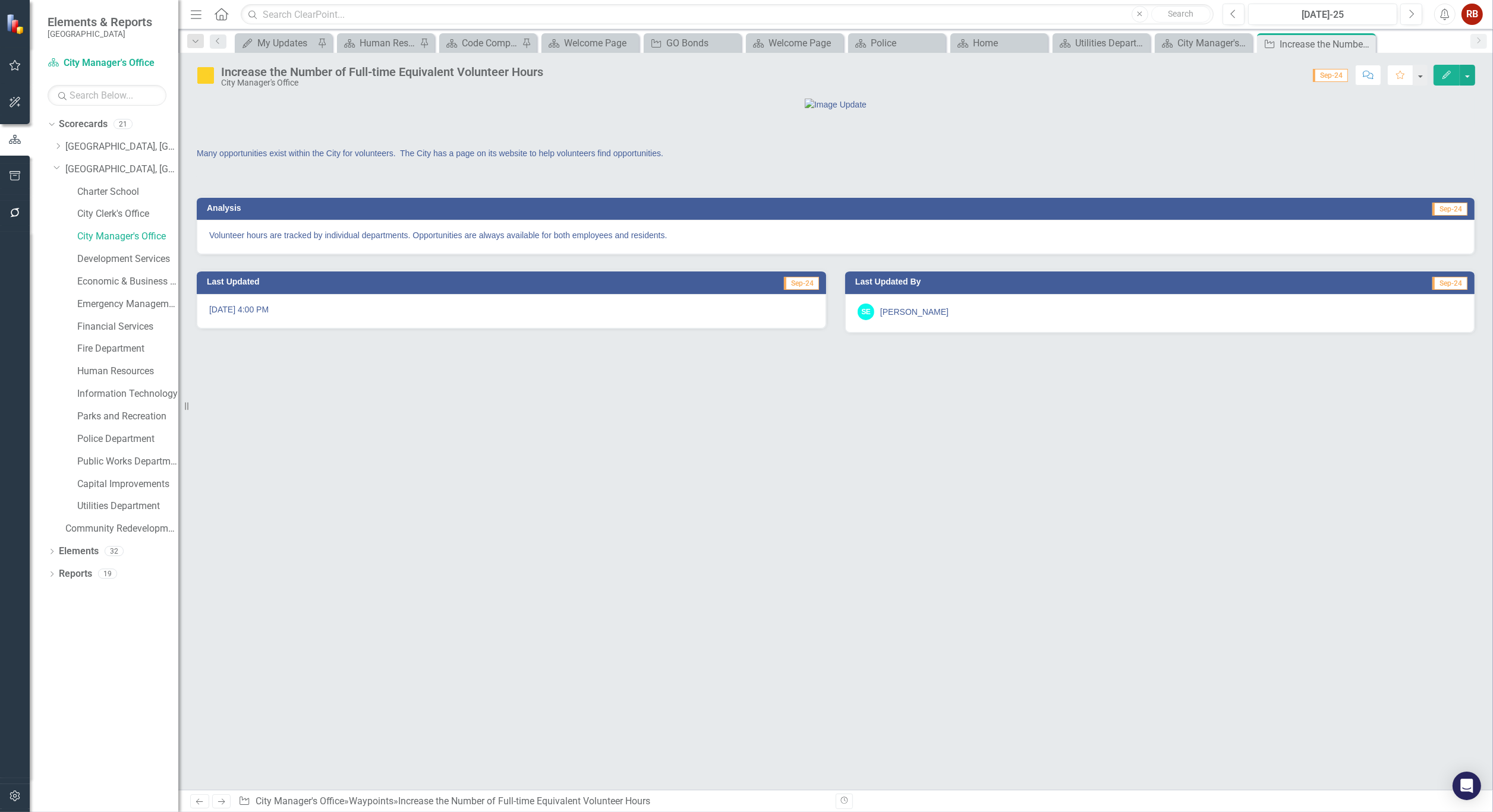
click at [419, 73] on div "Increase the Number of Full-time Equivalent Volunteer Hours" at bounding box center [381, 72] width 323 height 13
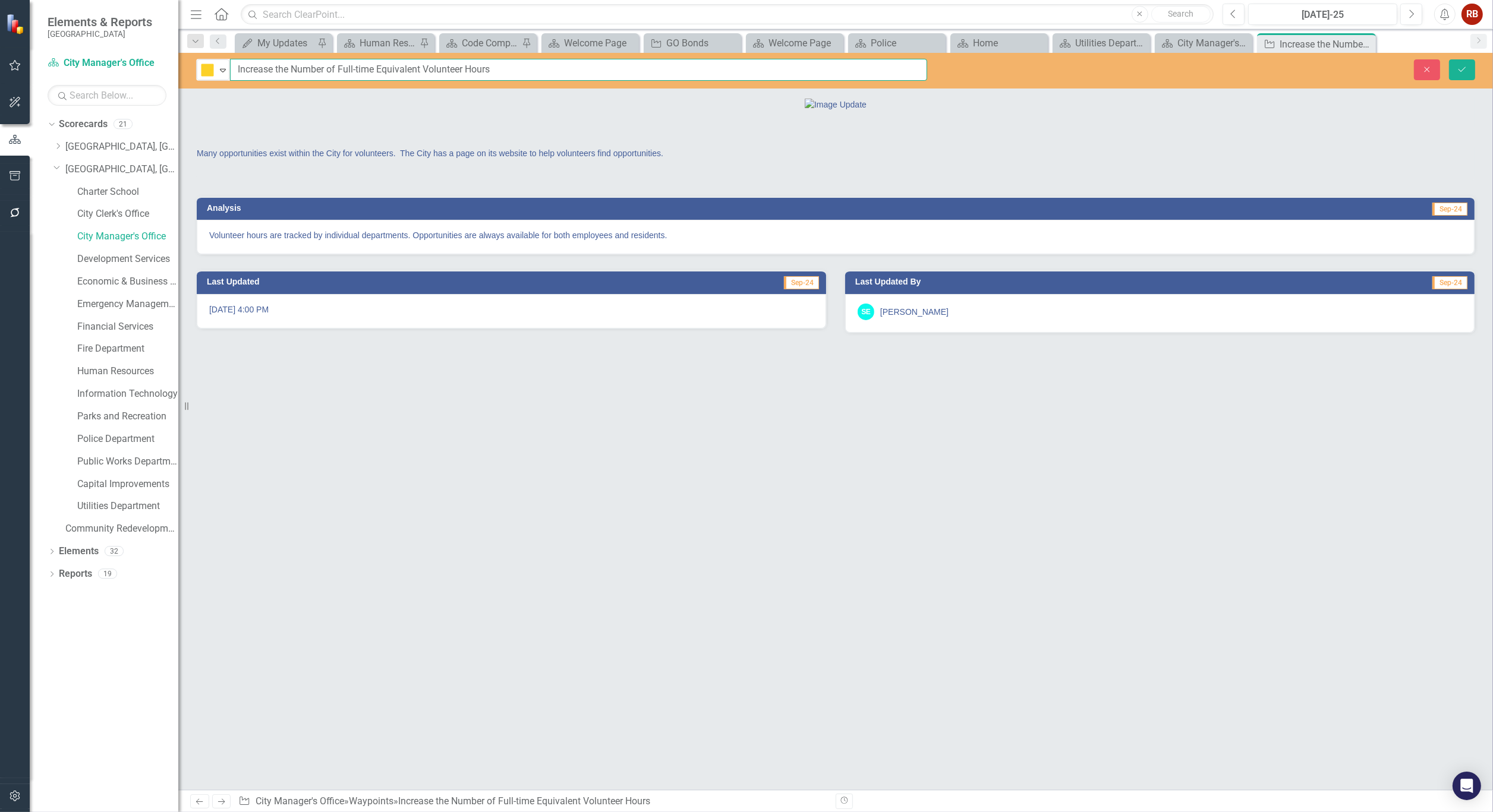
drag, startPoint x: 503, startPoint y: 70, endPoint x: 237, endPoint y: 67, distance: 266.0
click at [237, 67] on input "Increase the Number of Full-time Equivalent Volunteer Hours" at bounding box center [579, 70] width 697 height 22
click at [1368, 43] on icon "Close" at bounding box center [1364, 44] width 12 height 9
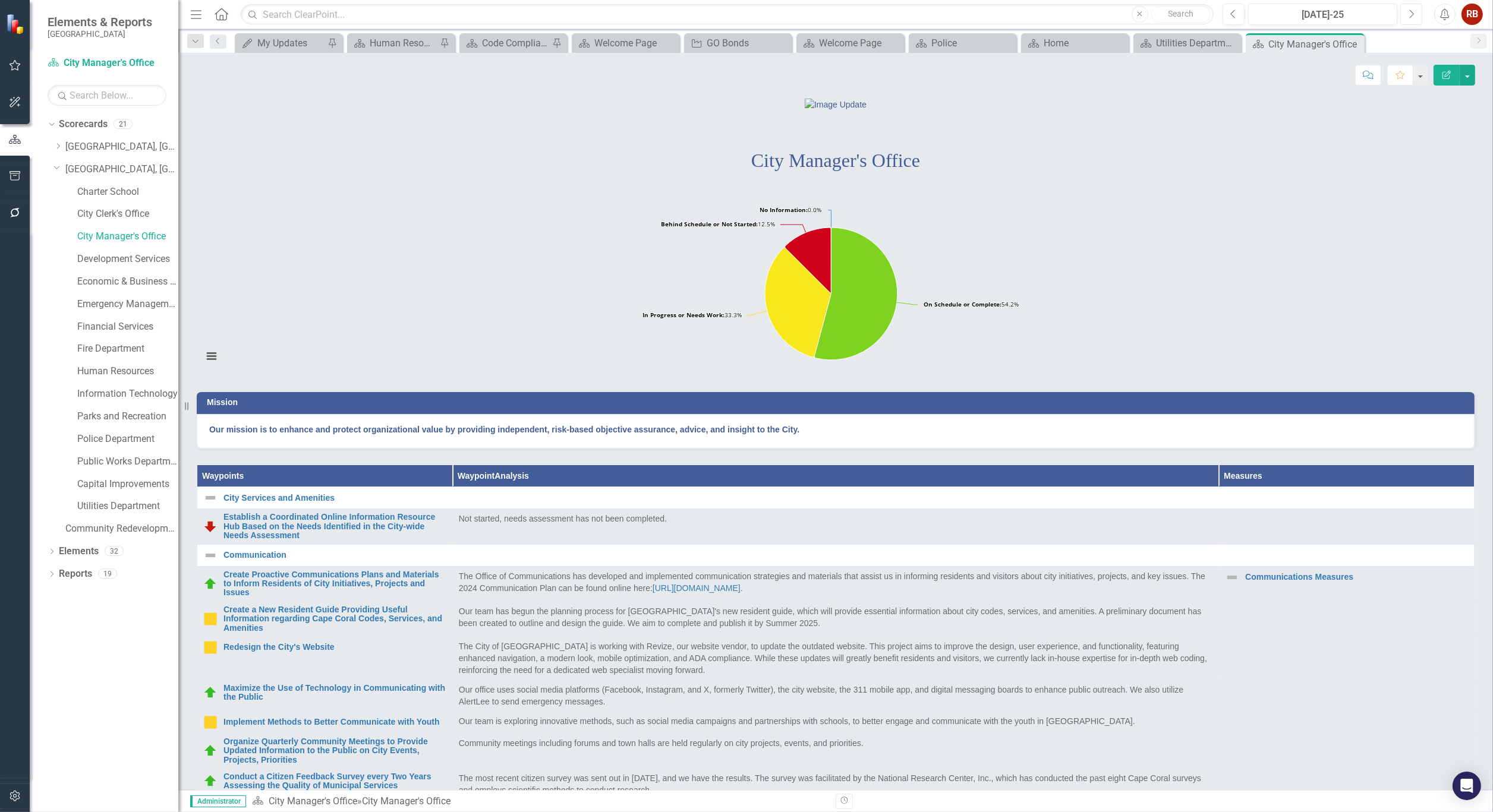
click at [1408, 19] on icon "Next" at bounding box center [1411, 14] width 7 height 10
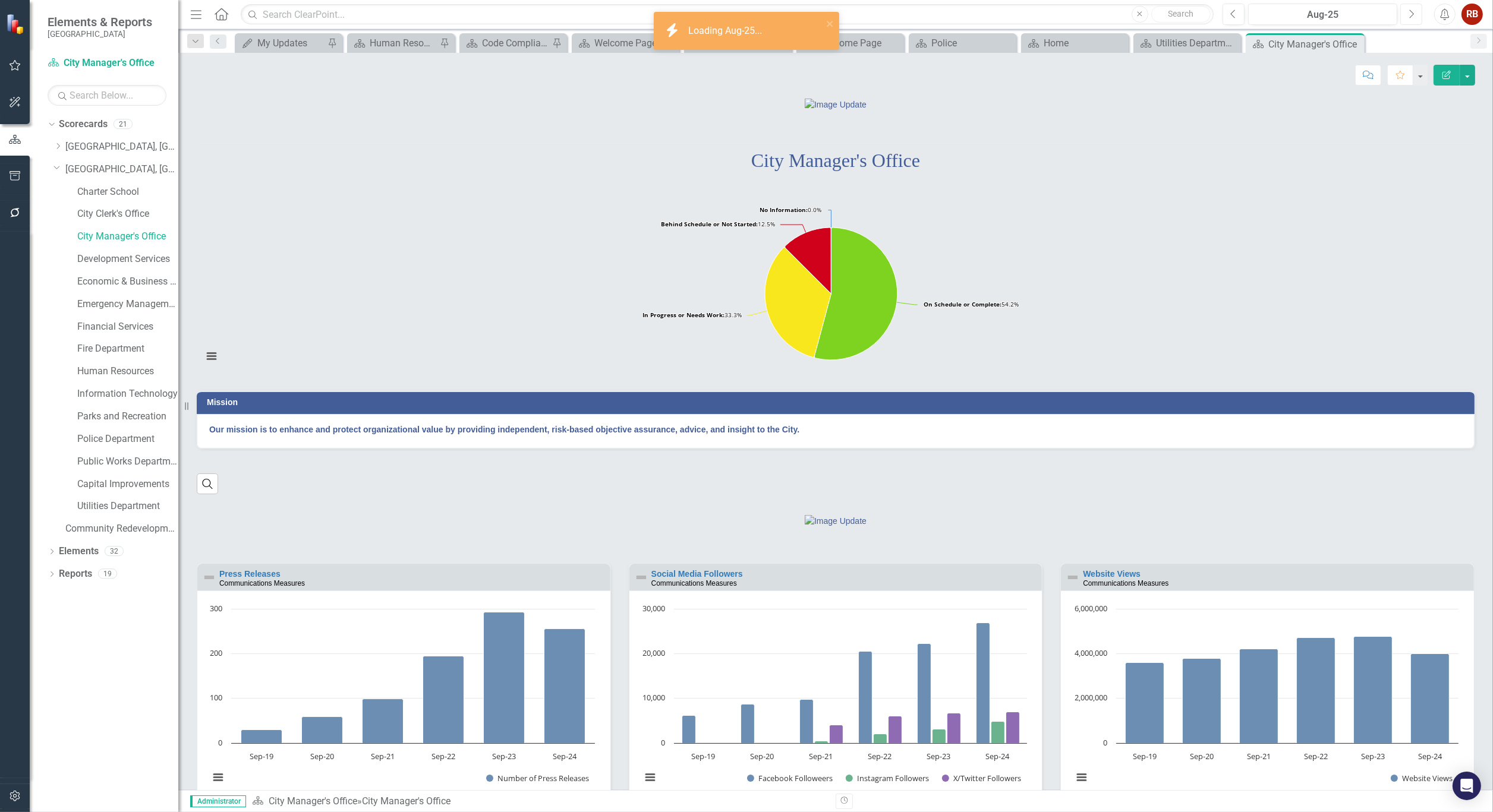
click at [1408, 19] on icon "Next" at bounding box center [1411, 14] width 7 height 10
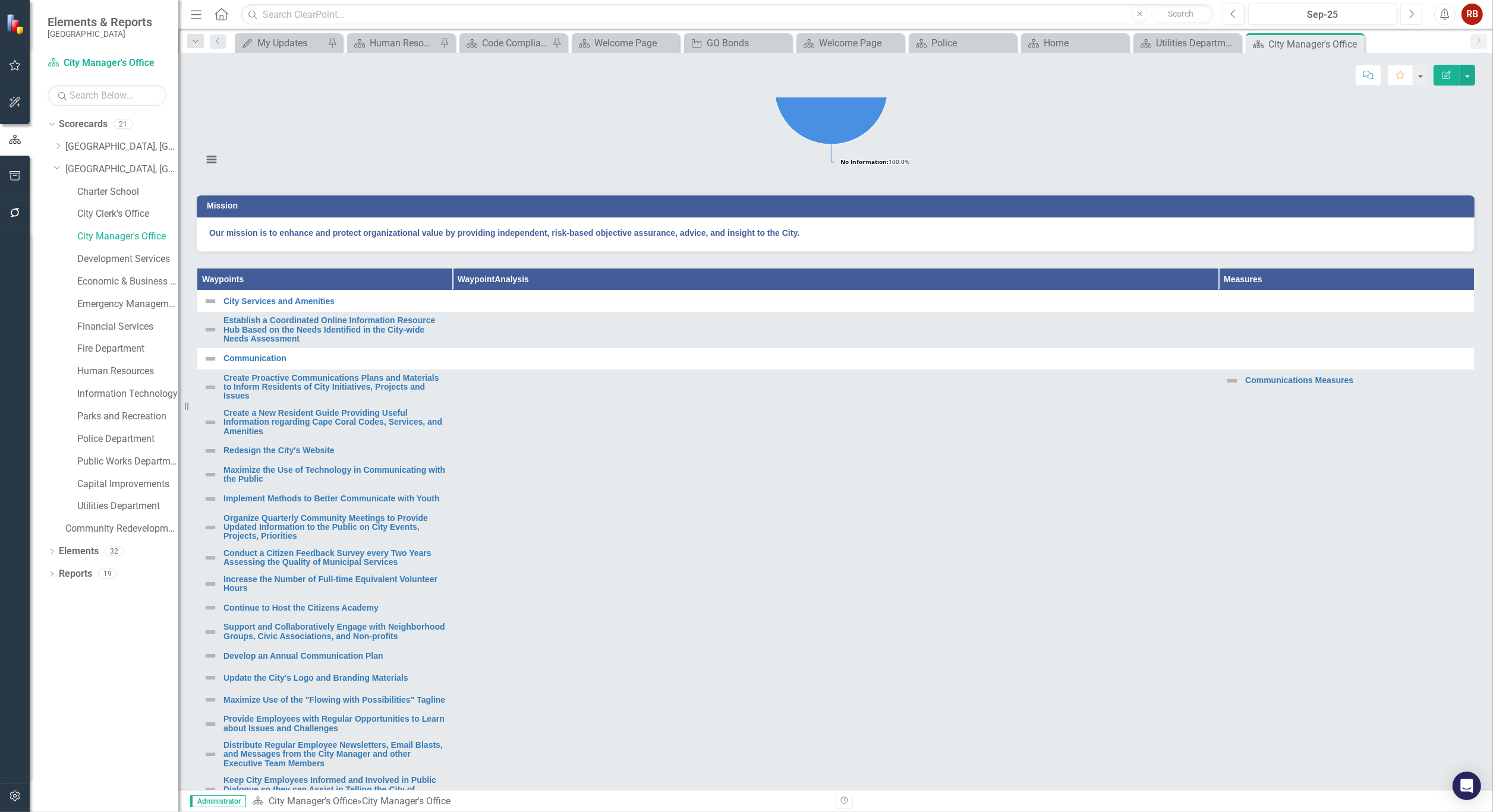
scroll to position [198, 0]
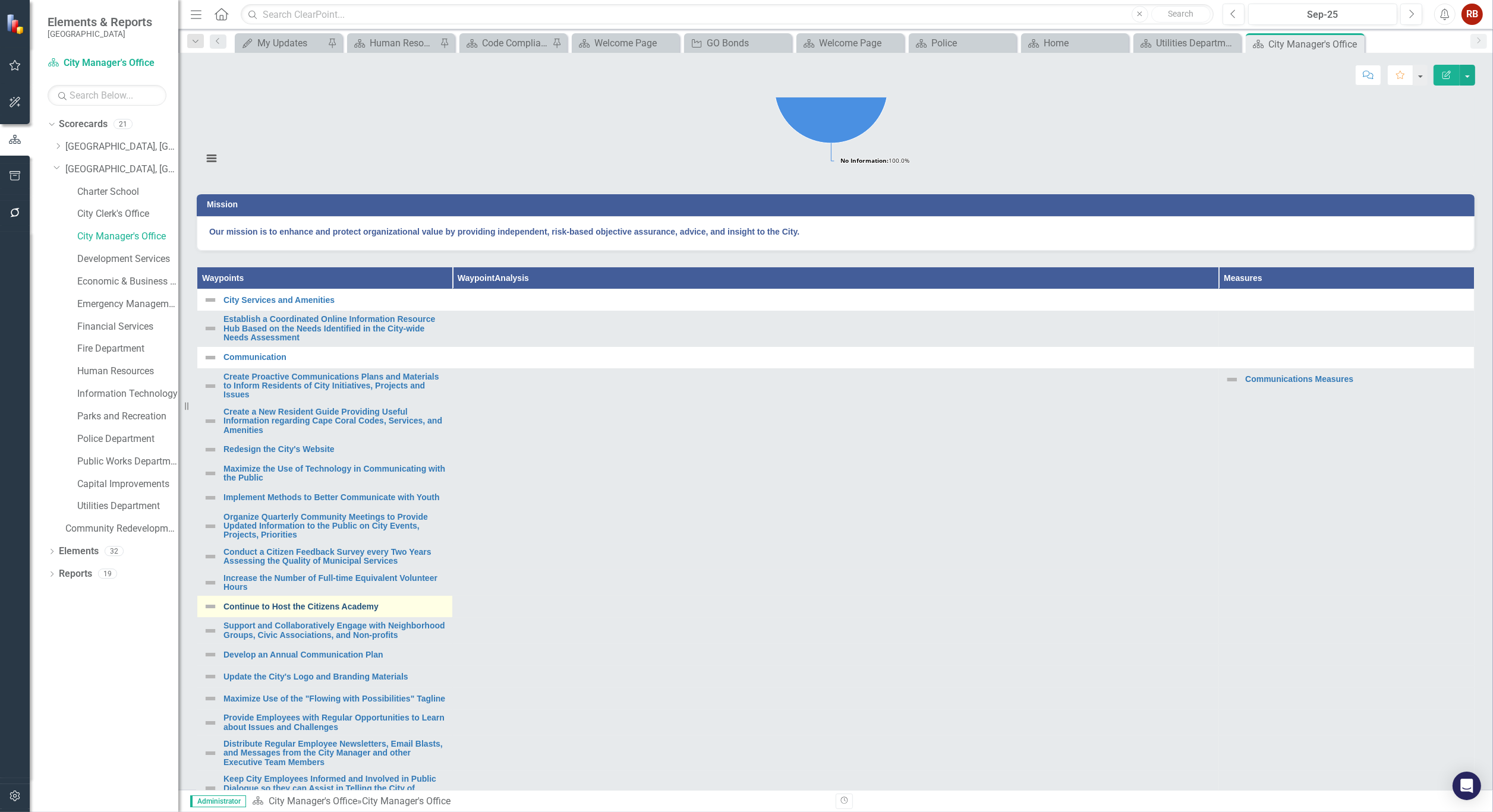
click at [309, 611] on link "Continue to Host the Citizens Academy" at bounding box center [335, 607] width 223 height 9
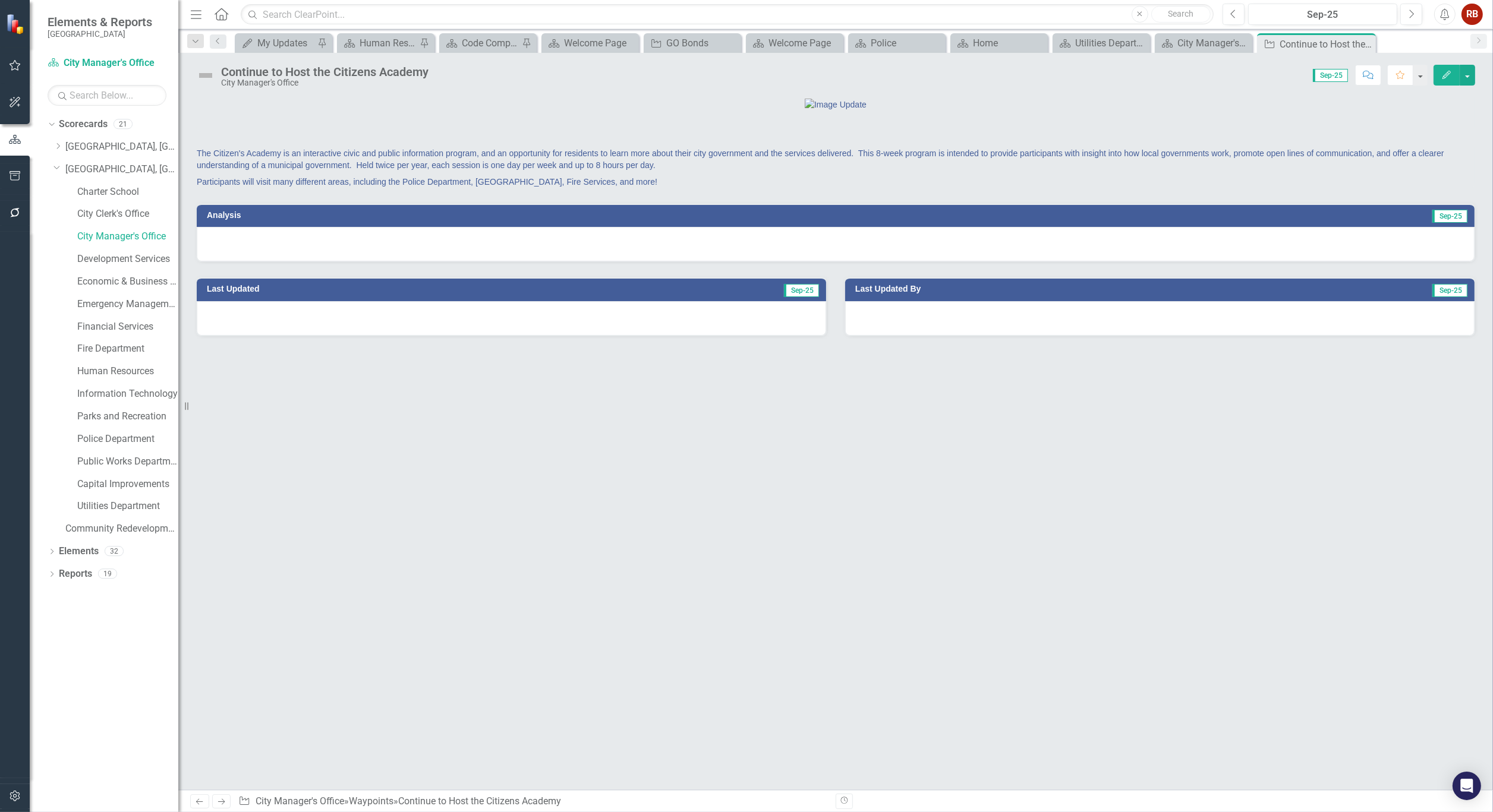
click at [316, 73] on div "Continue to Host the Citizens Academy" at bounding box center [324, 72] width 208 height 13
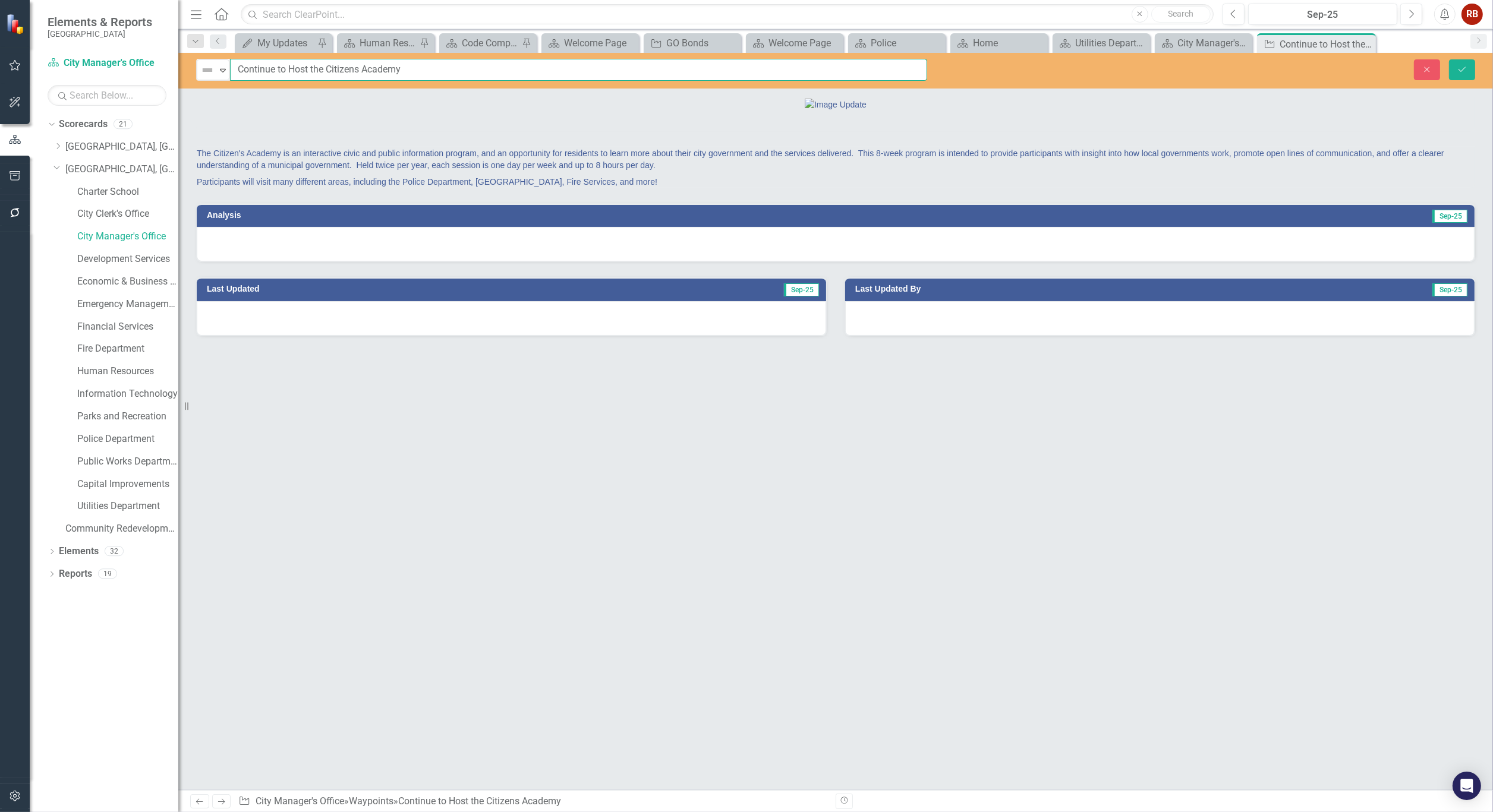
drag, startPoint x: 412, startPoint y: 69, endPoint x: 236, endPoint y: 67, distance: 176.0
click at [236, 67] on input "Continue to Host the Citizens Academy" at bounding box center [579, 70] width 697 height 22
click at [1370, 46] on icon "Close" at bounding box center [1364, 44] width 12 height 9
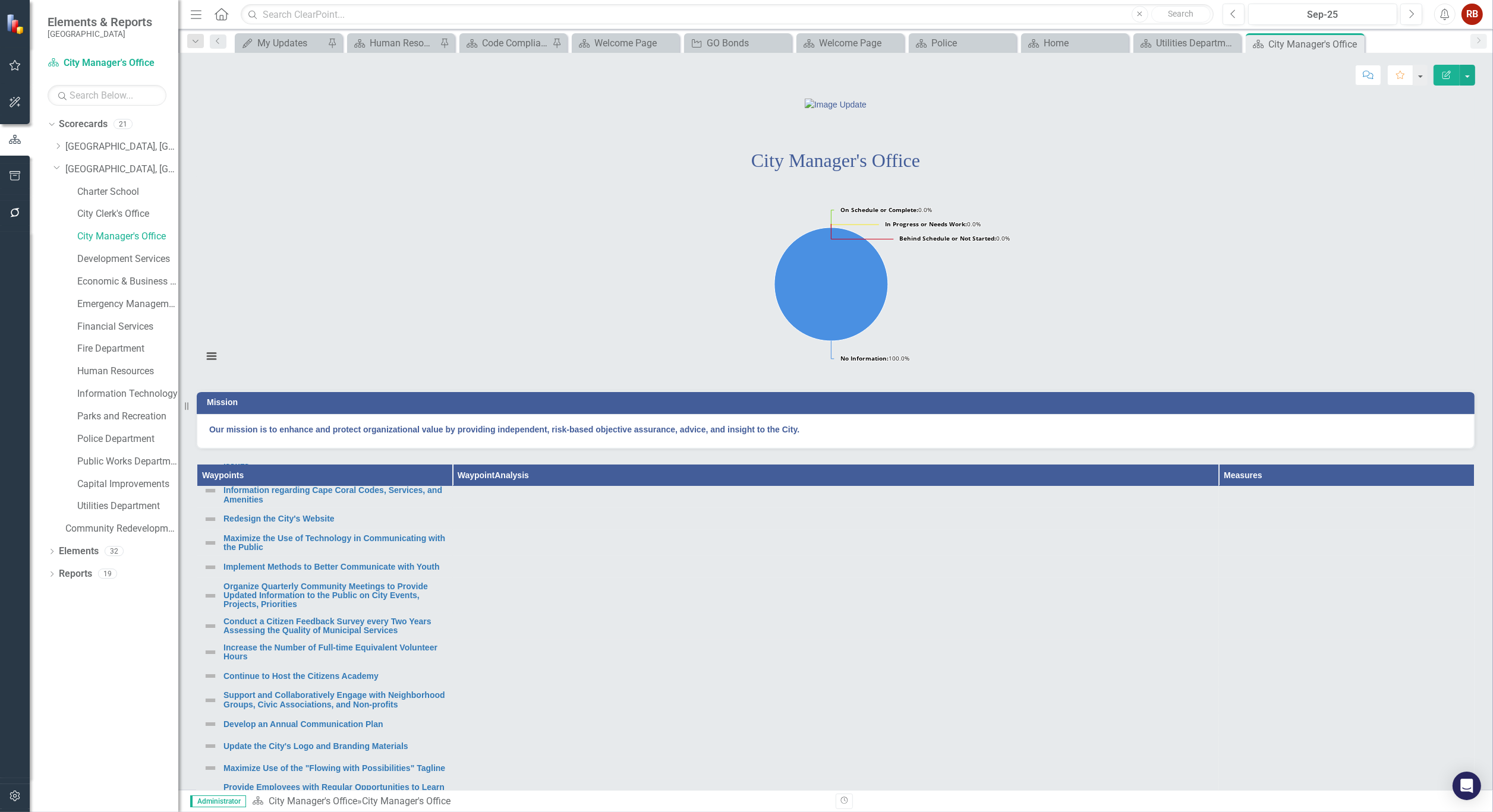
scroll to position [132, 0]
drag, startPoint x: 317, startPoint y: 752, endPoint x: 16, endPoint y: 391, distance: 470.0
click at [317, 705] on link "Support and Collaboratively Engage with Neighborhood Groups, Civic Associations…" at bounding box center [335, 696] width 223 height 19
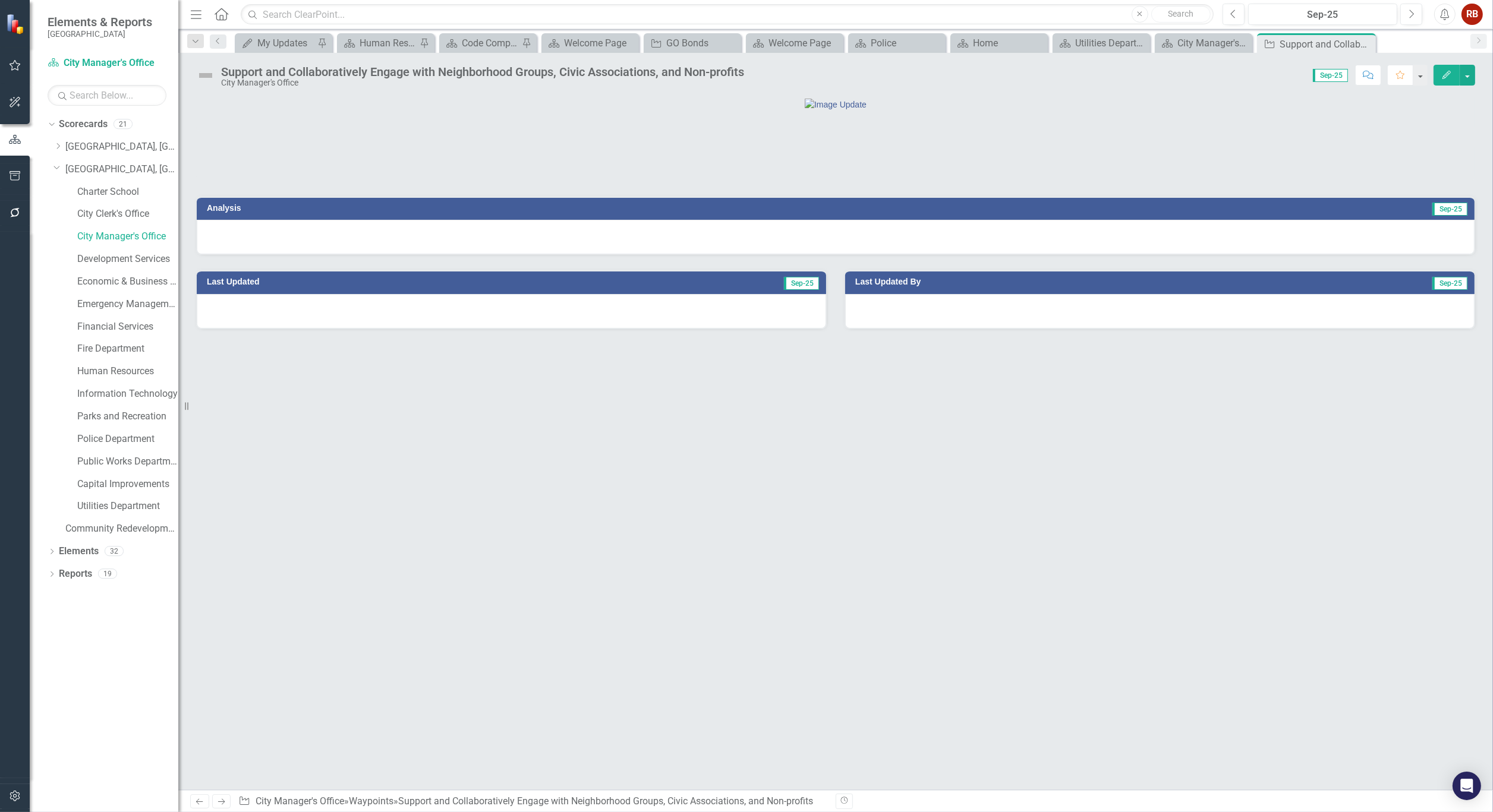
click at [596, 71] on div "Support and Collaboratively Engage with Neighborhood Groups, Civic Associations…" at bounding box center [481, 72] width 523 height 13
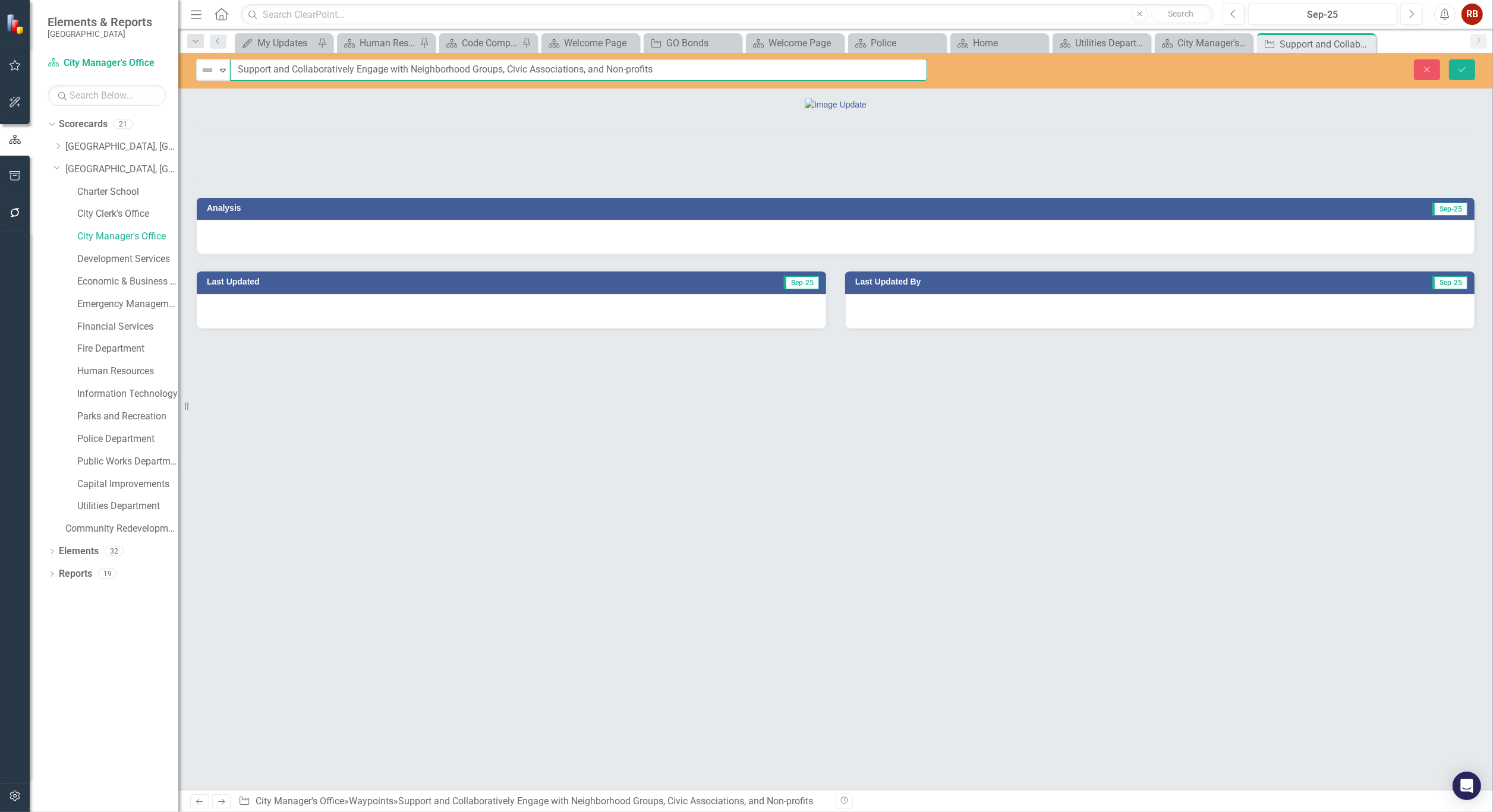
drag, startPoint x: 663, startPoint y: 68, endPoint x: 239, endPoint y: 75, distance: 424.1
click at [239, 75] on input "Support and Collaboratively Engage with Neighborhood Groups, Civic Associations…" at bounding box center [579, 70] width 697 height 22
click at [0, 0] on icon "Close" at bounding box center [0, 0] width 0 height 0
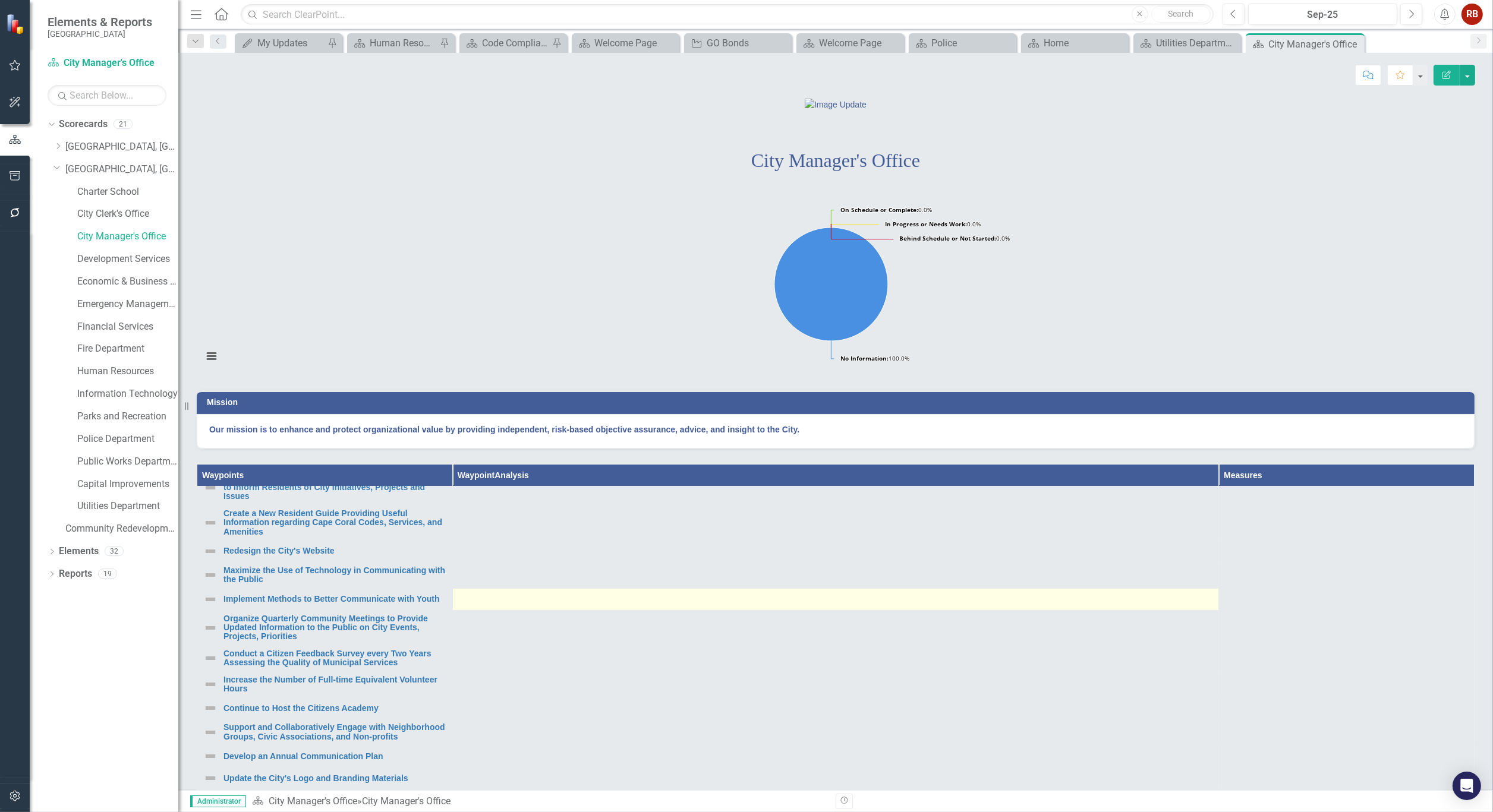
scroll to position [198, 0]
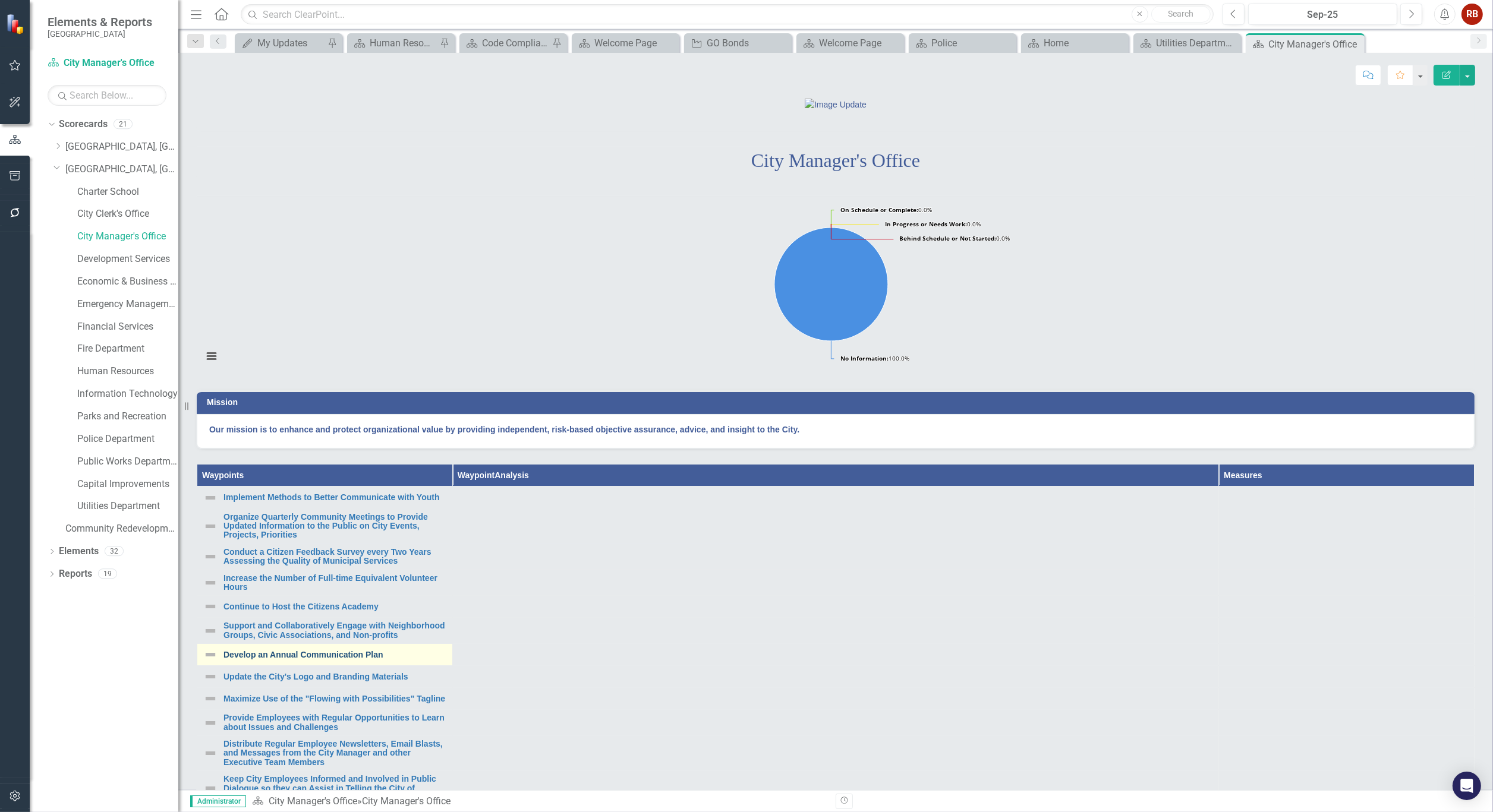
click at [323, 660] on link "Develop an Annual Communication Plan" at bounding box center [335, 655] width 223 height 9
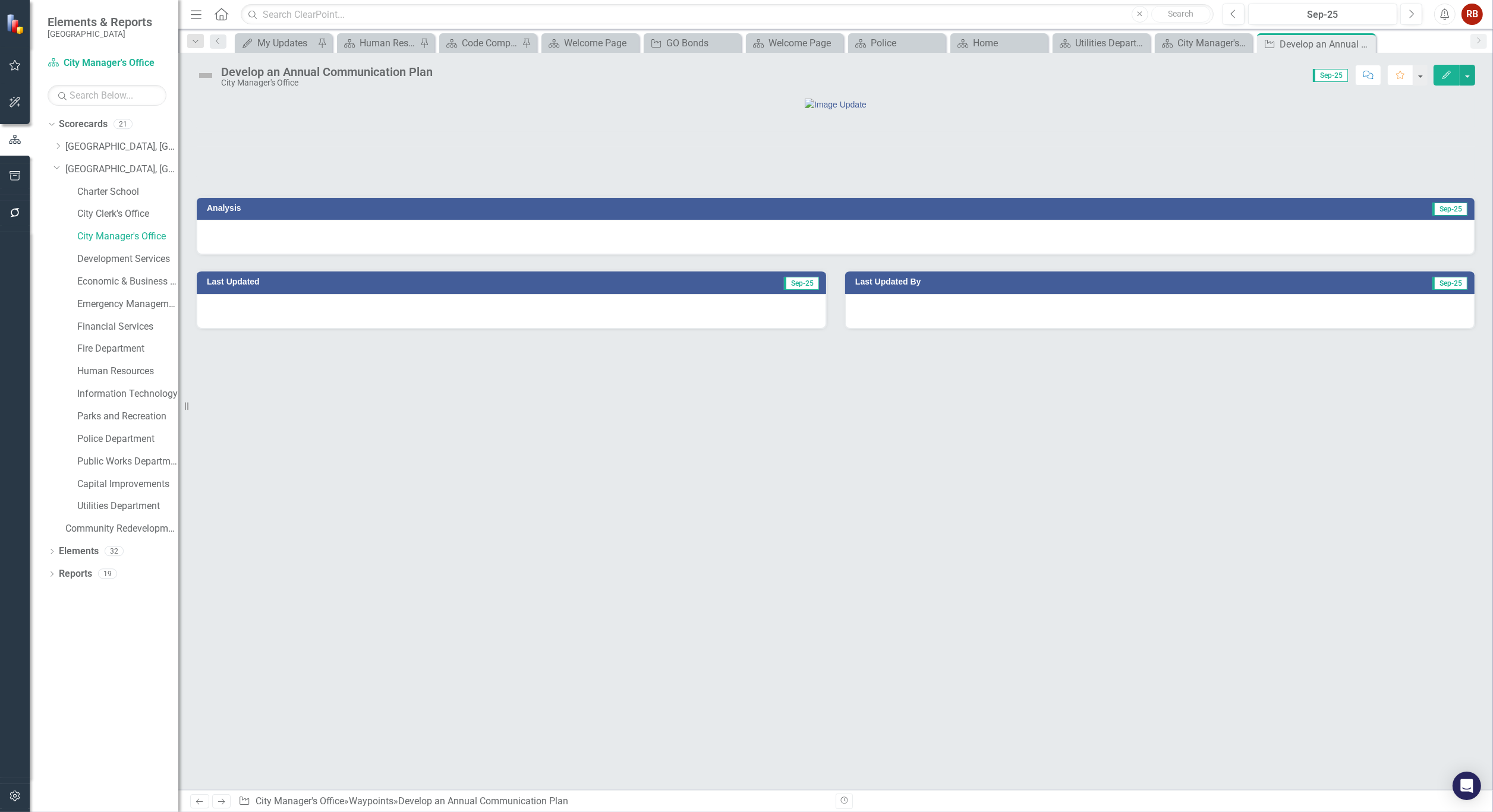
click at [337, 71] on div "Develop an Annual Communication Plan" at bounding box center [326, 72] width 211 height 13
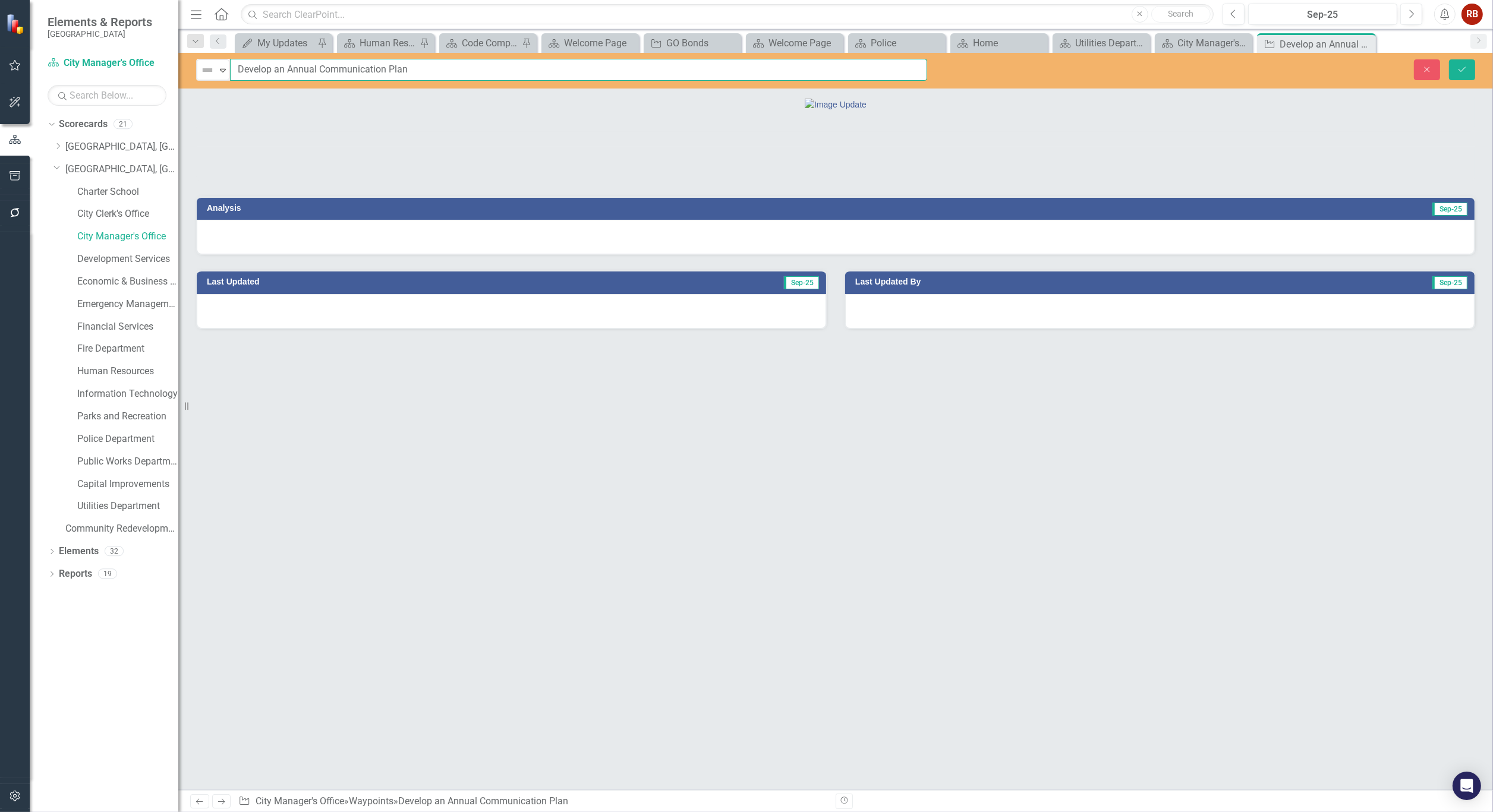
drag, startPoint x: 421, startPoint y: 67, endPoint x: 239, endPoint y: 66, distance: 182.0
click at [239, 66] on input "Develop an Annual Communication Plan" at bounding box center [579, 70] width 697 height 22
click at [1368, 42] on icon "Close" at bounding box center [1364, 44] width 12 height 9
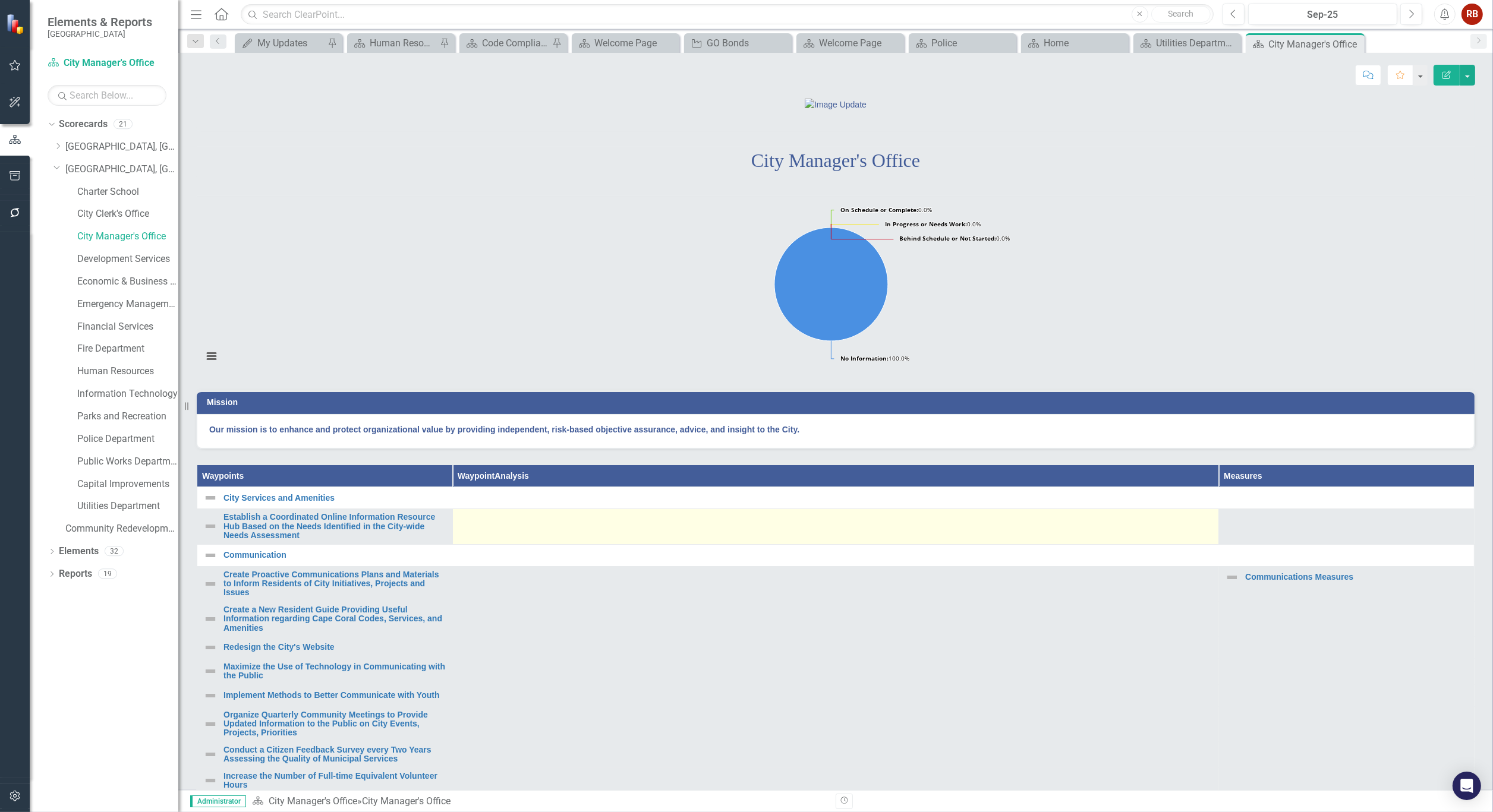
scroll to position [198, 0]
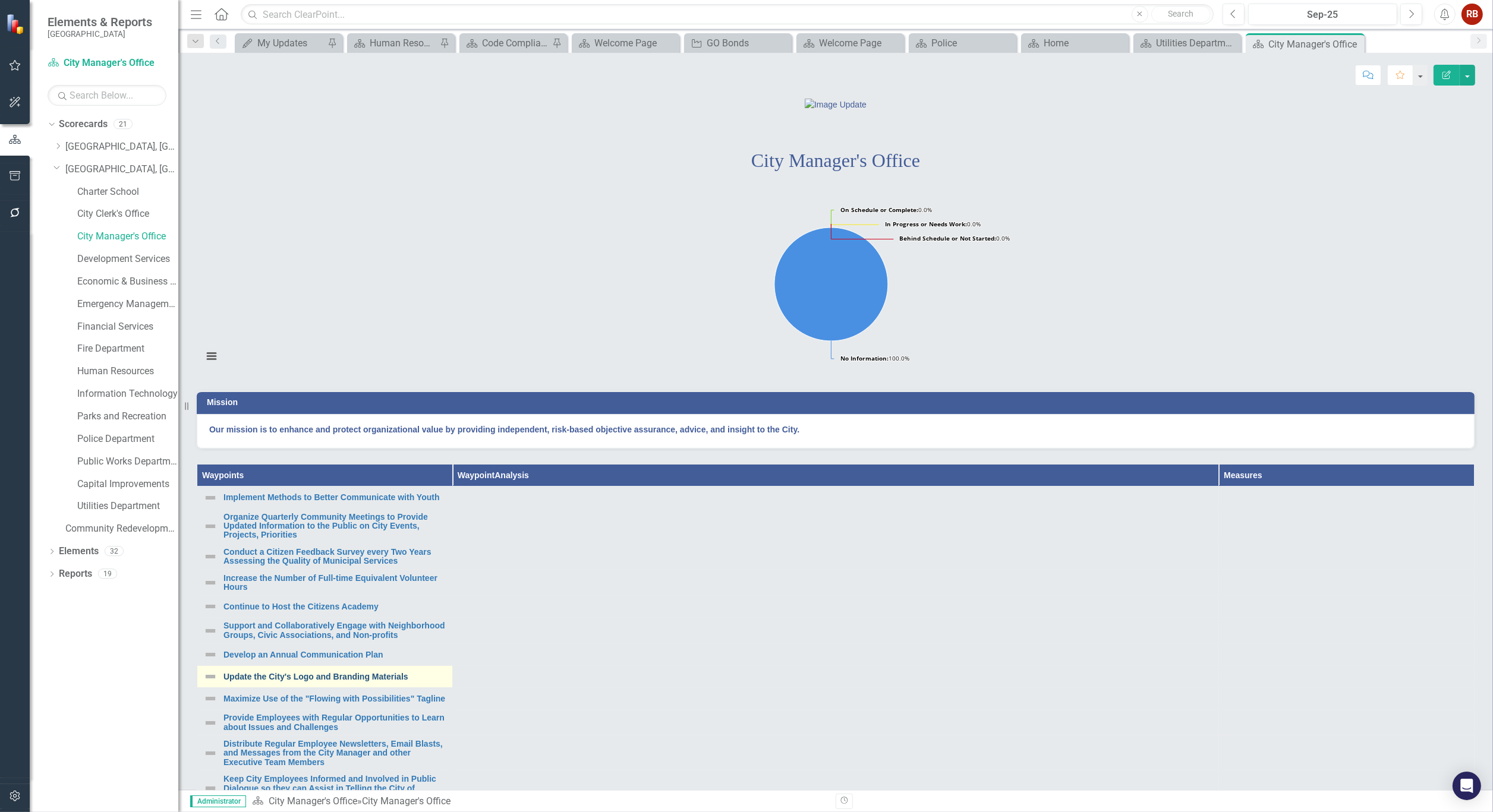
click at [350, 681] on link "Update the City's Logo and Branding Materials" at bounding box center [335, 677] width 223 height 9
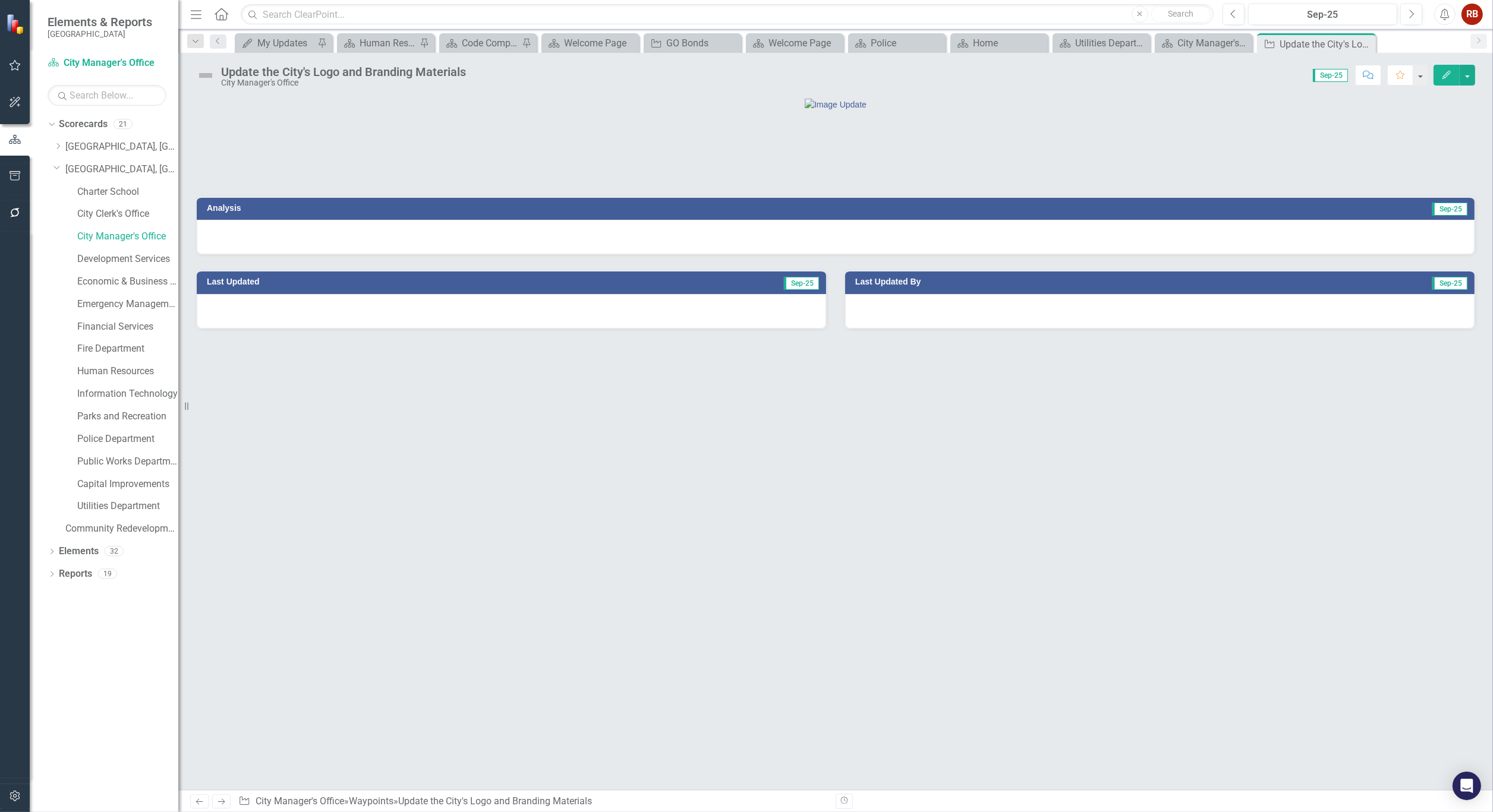
click at [337, 71] on div "Update the City's Logo and Branding Materials" at bounding box center [343, 72] width 245 height 13
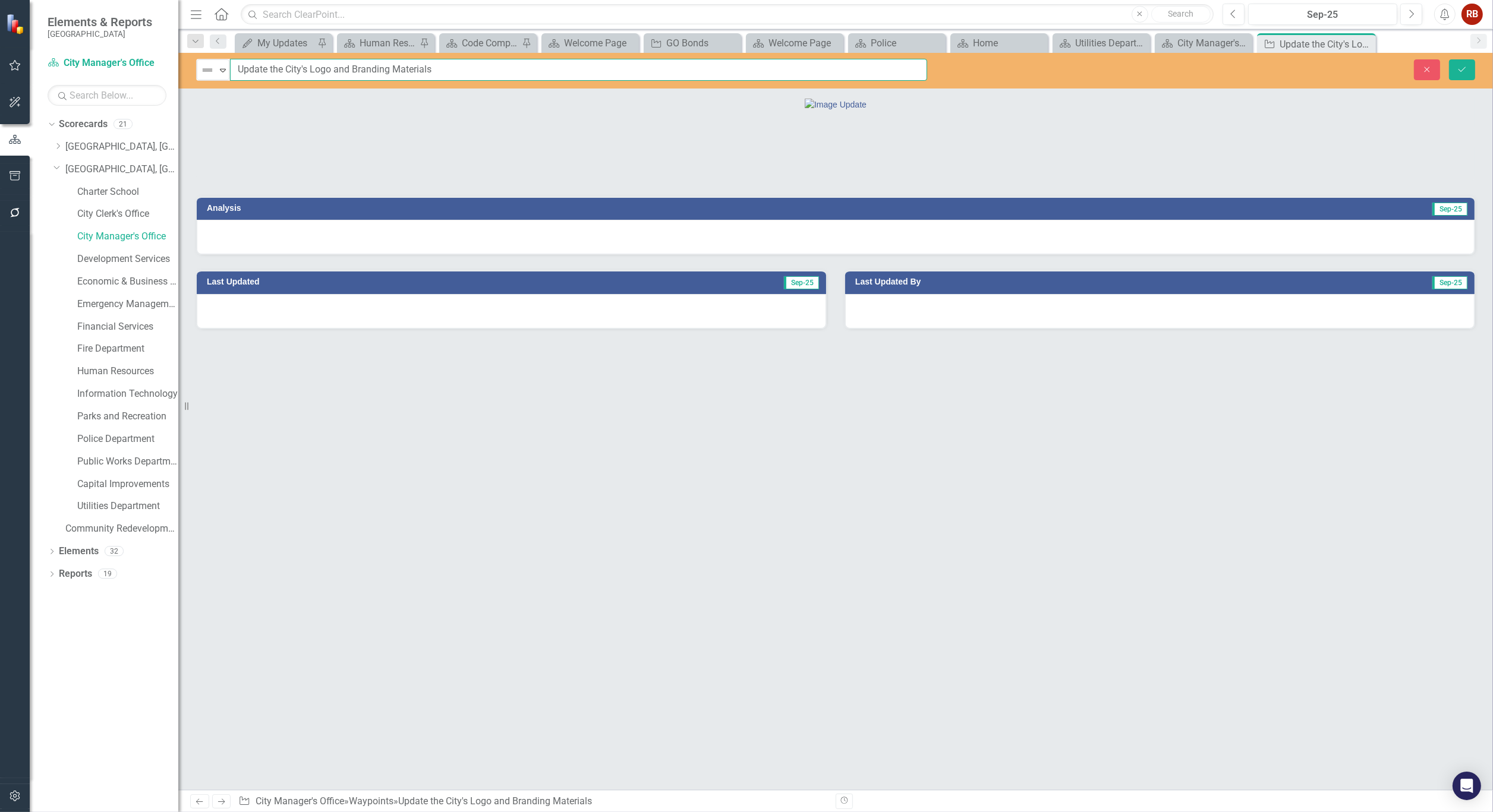
drag, startPoint x: 435, startPoint y: 67, endPoint x: 240, endPoint y: 70, distance: 195.0
click at [240, 70] on input "Update the City's Logo and Branding Materials" at bounding box center [579, 70] width 697 height 22
click at [1370, 43] on icon "Close" at bounding box center [1364, 44] width 12 height 9
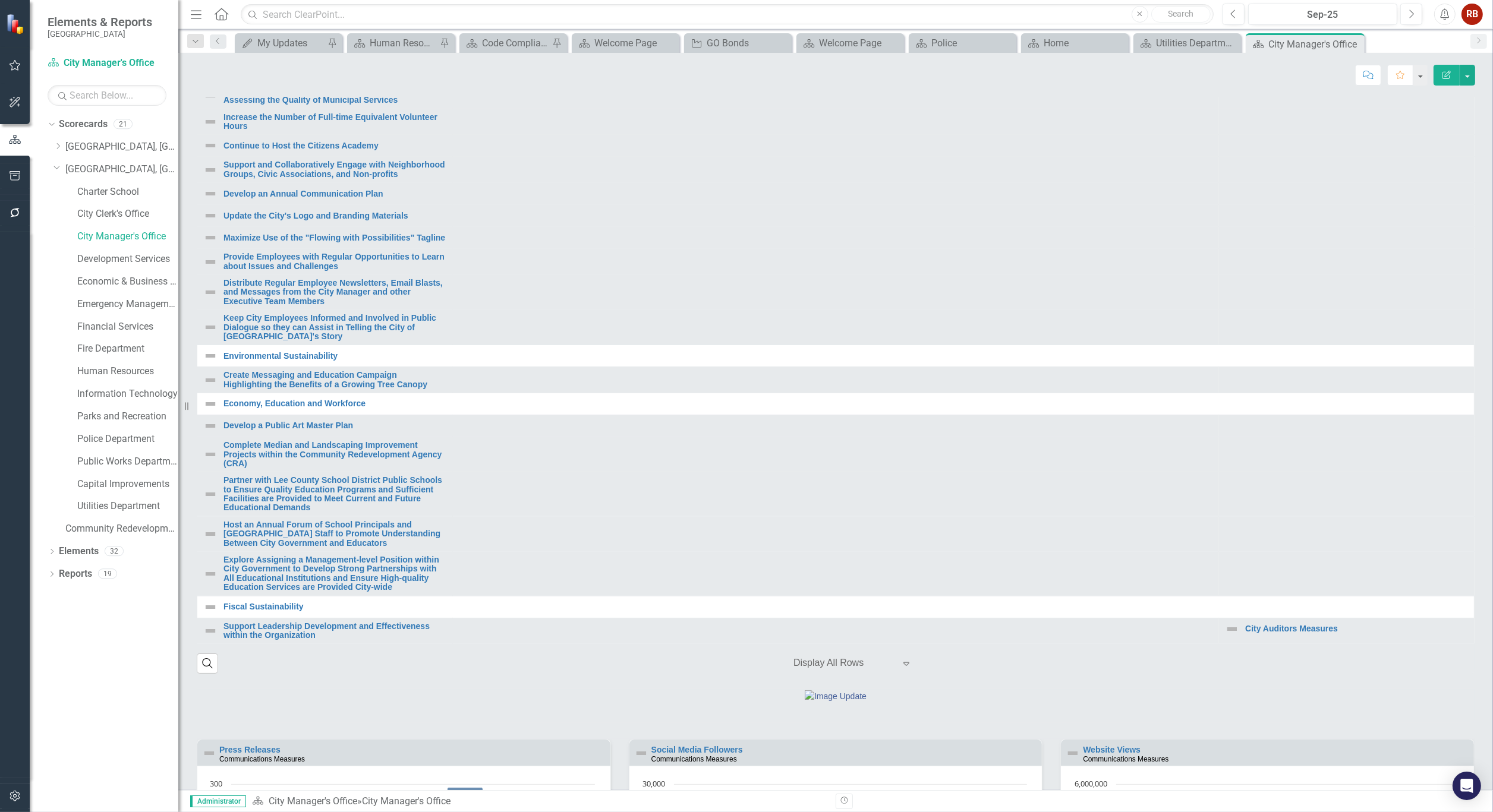
scroll to position [459, 0]
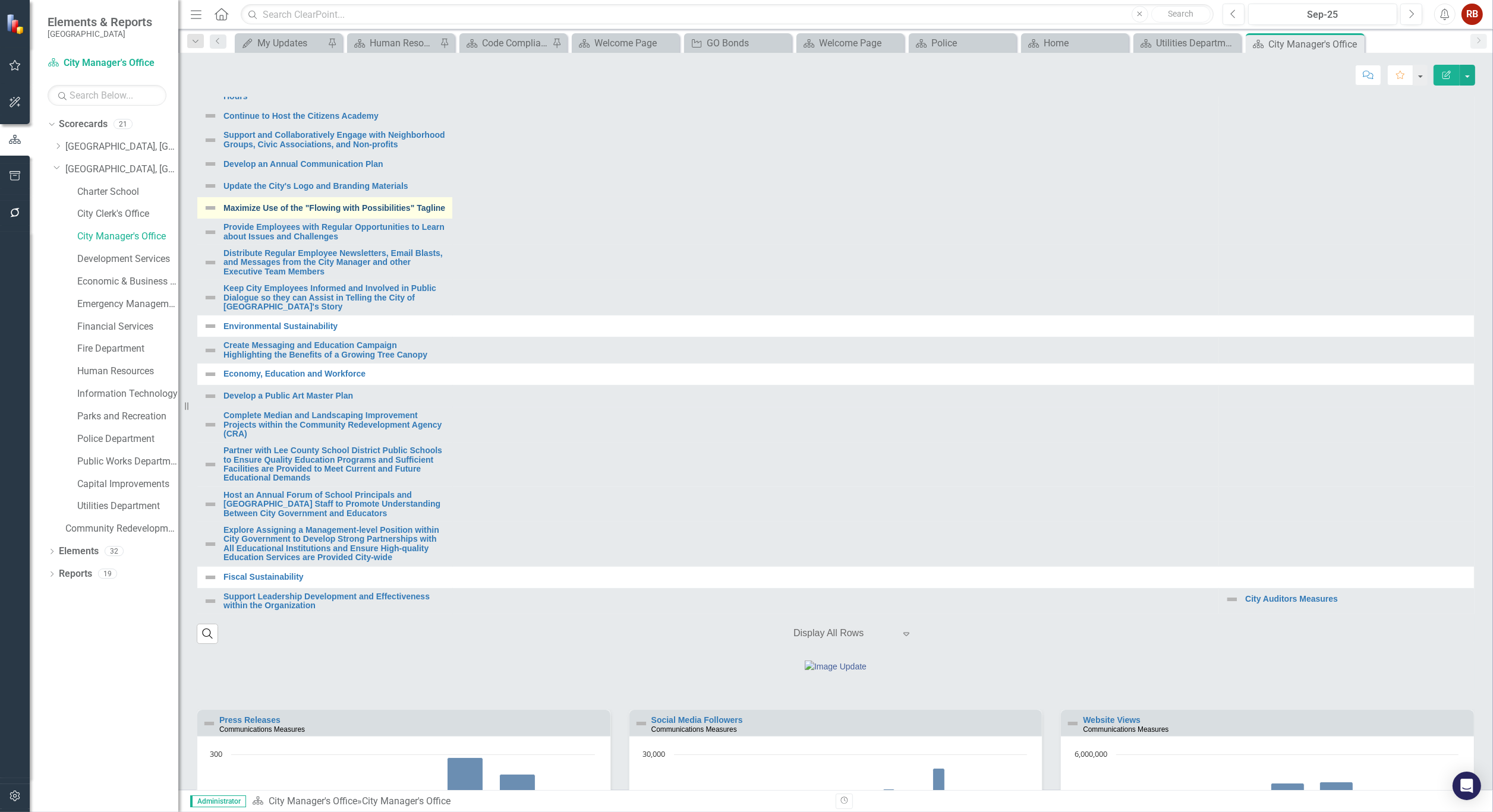
click at [280, 213] on link "Maximize Use of the "Flowing with Possibilities" Tagline" at bounding box center [335, 208] width 223 height 9
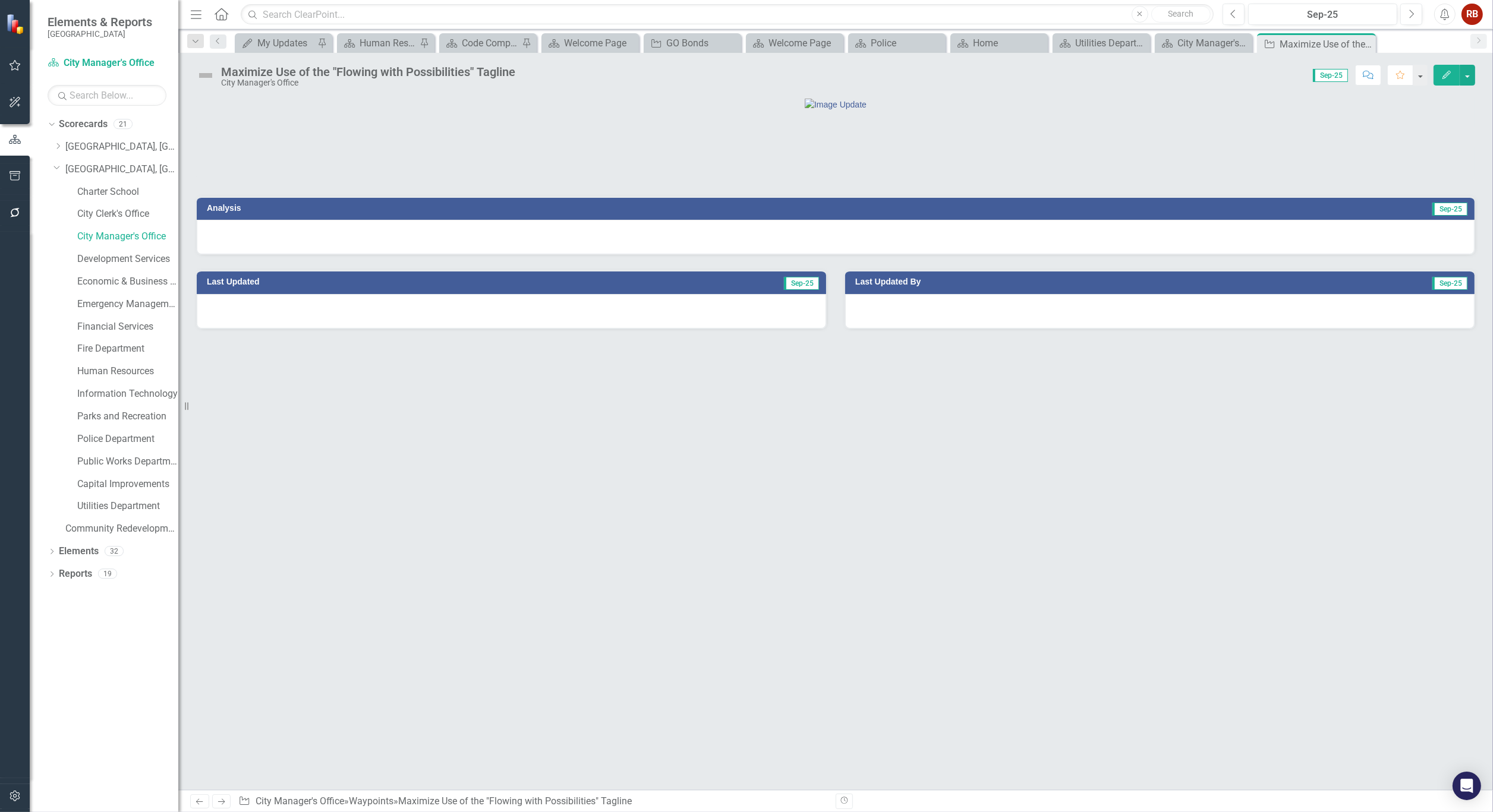
click at [426, 67] on div "Maximize Use of the "Flowing with Possibilities" Tagline" at bounding box center [367, 72] width 294 height 13
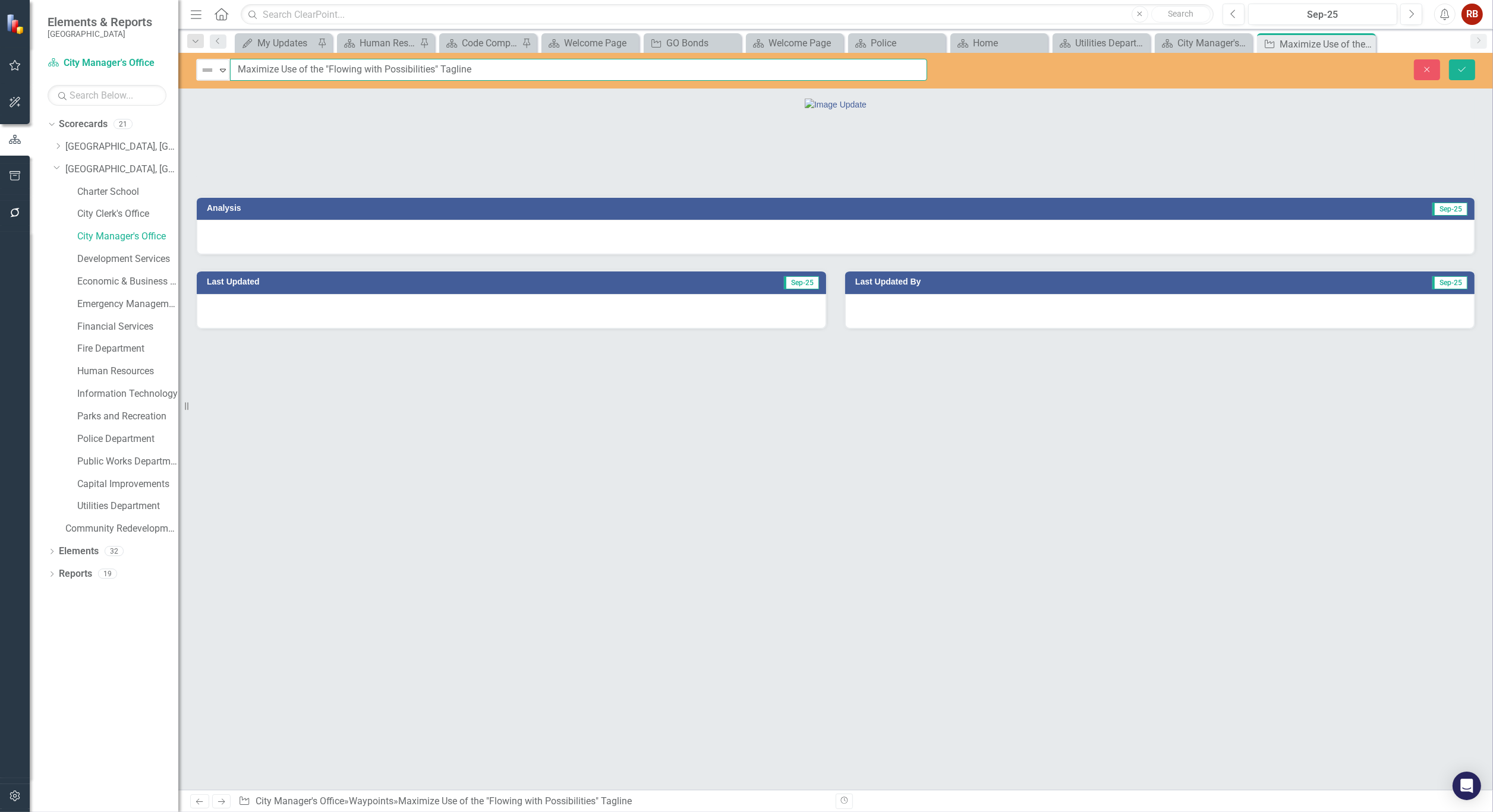
drag, startPoint x: 483, startPoint y: 69, endPoint x: 236, endPoint y: 73, distance: 247.0
click at [236, 73] on input "Maximize Use of the "Flowing with Possibilities" Tagline" at bounding box center [579, 70] width 697 height 22
click at [1364, 43] on icon at bounding box center [1364, 44] width 7 height 7
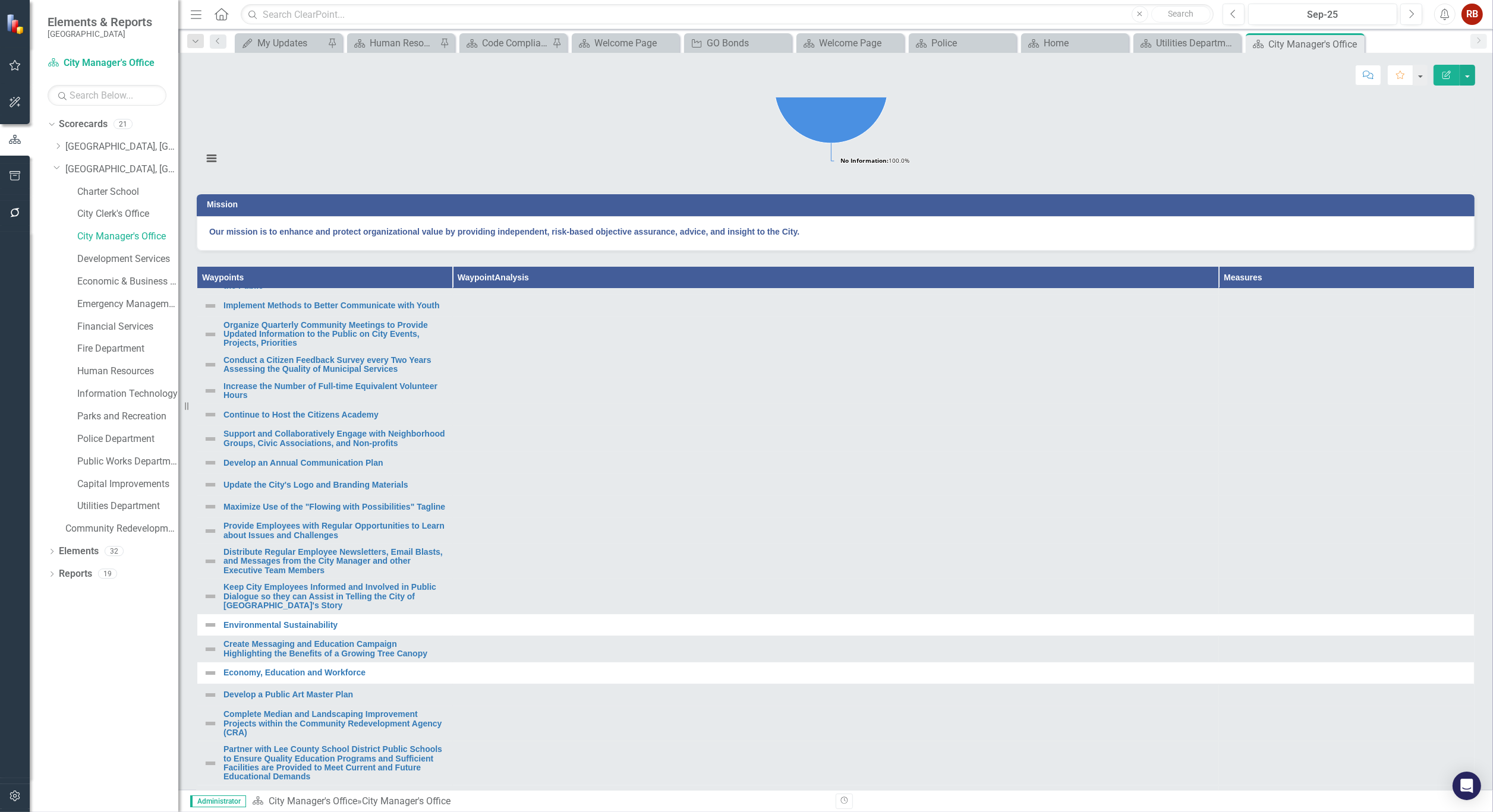
scroll to position [198, 0]
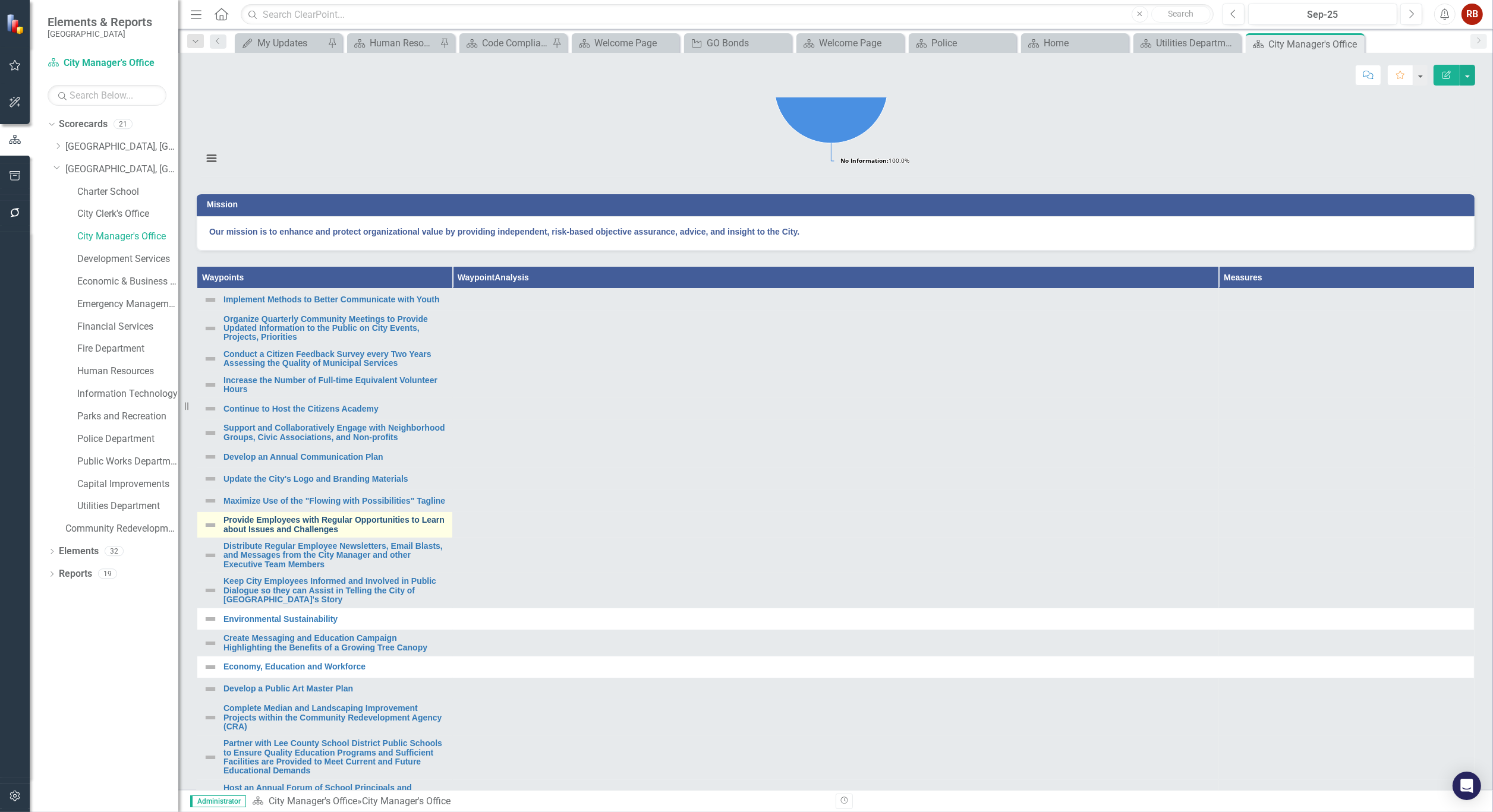
click at [289, 534] on link "Provide Employees with Regular Opportunities to Learn about Issues and Challeng…" at bounding box center [335, 525] width 223 height 19
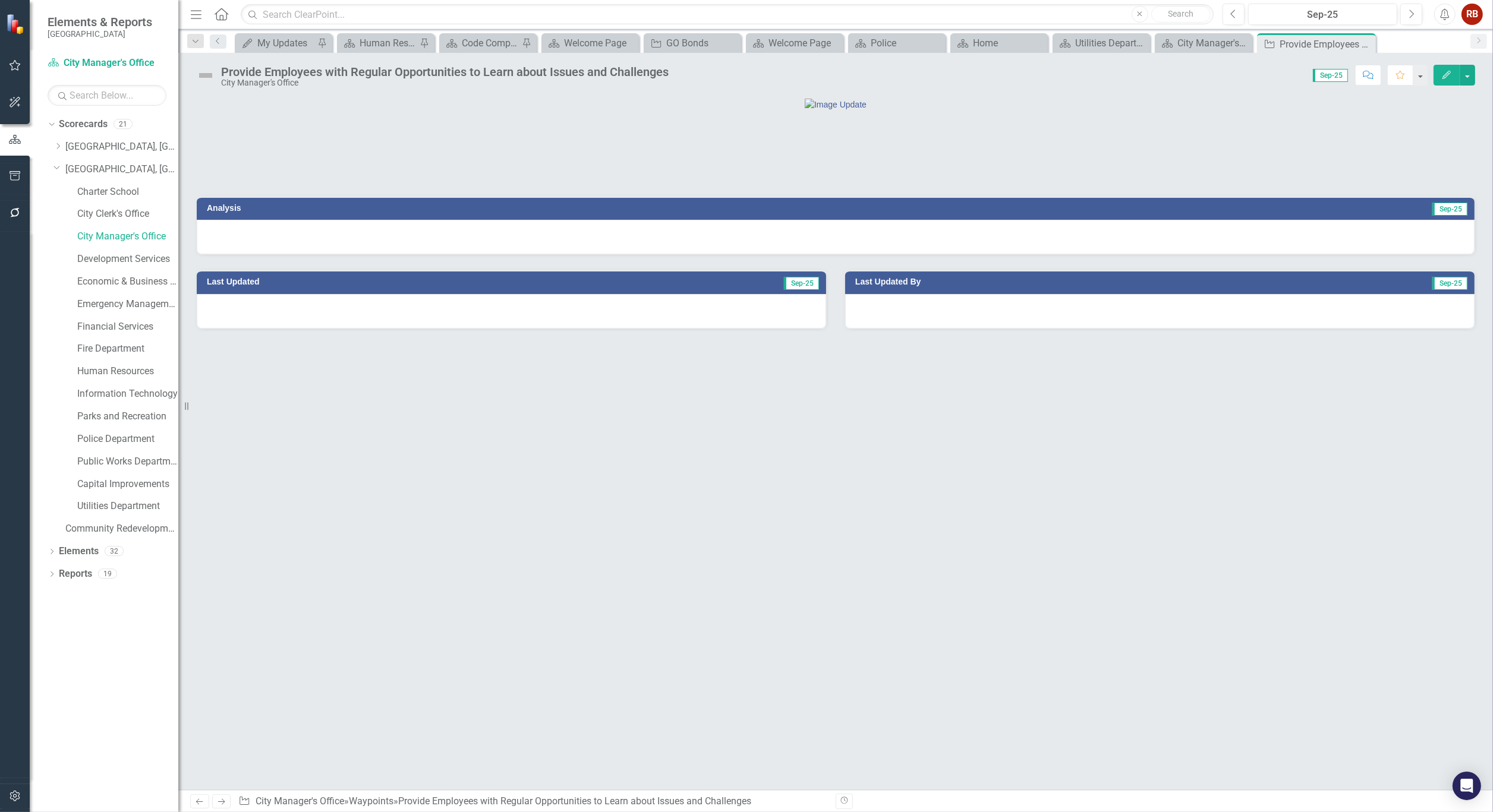
click at [557, 74] on div "Provide Employees with Regular Opportunities to Learn about Issues and Challeng…" at bounding box center [444, 72] width 448 height 13
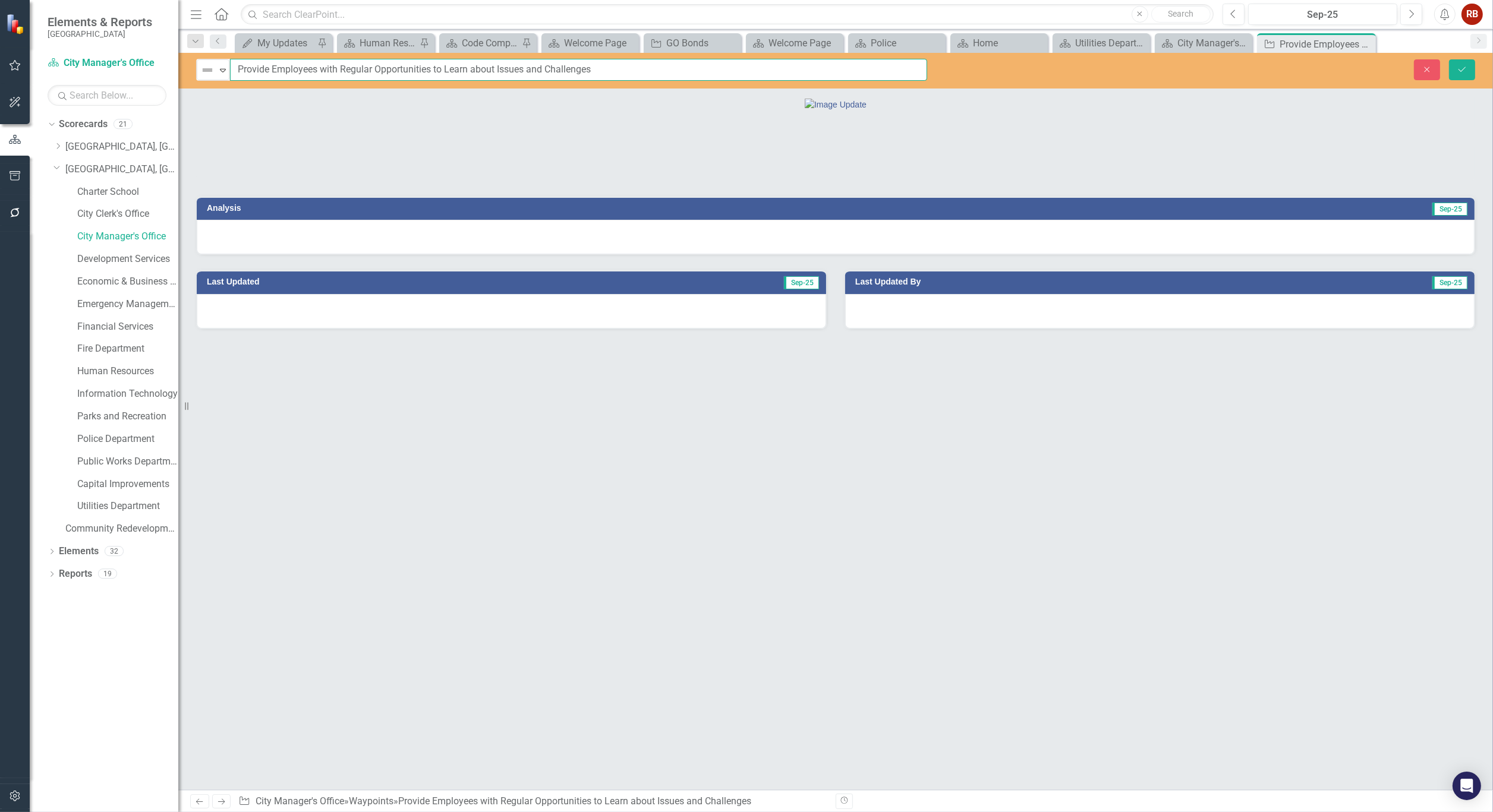
drag, startPoint x: 604, startPoint y: 69, endPoint x: 229, endPoint y: 71, distance: 375.0
click at [230, 71] on input "Provide Employees with Regular Opportunities to Learn about Issues and Challeng…" at bounding box center [579, 70] width 697 height 22
click at [1364, 43] on icon at bounding box center [1364, 44] width 7 height 7
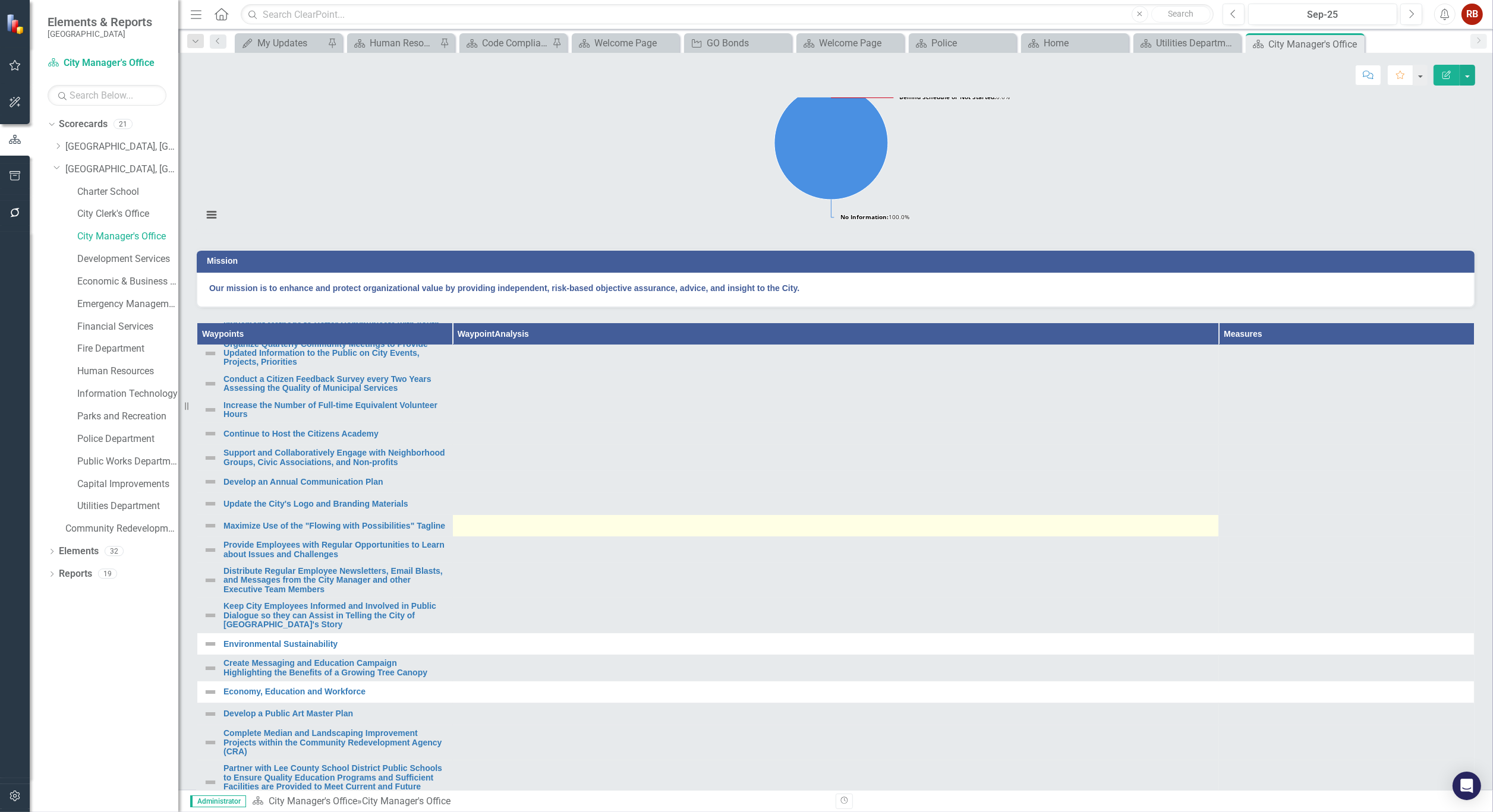
scroll to position [198, 0]
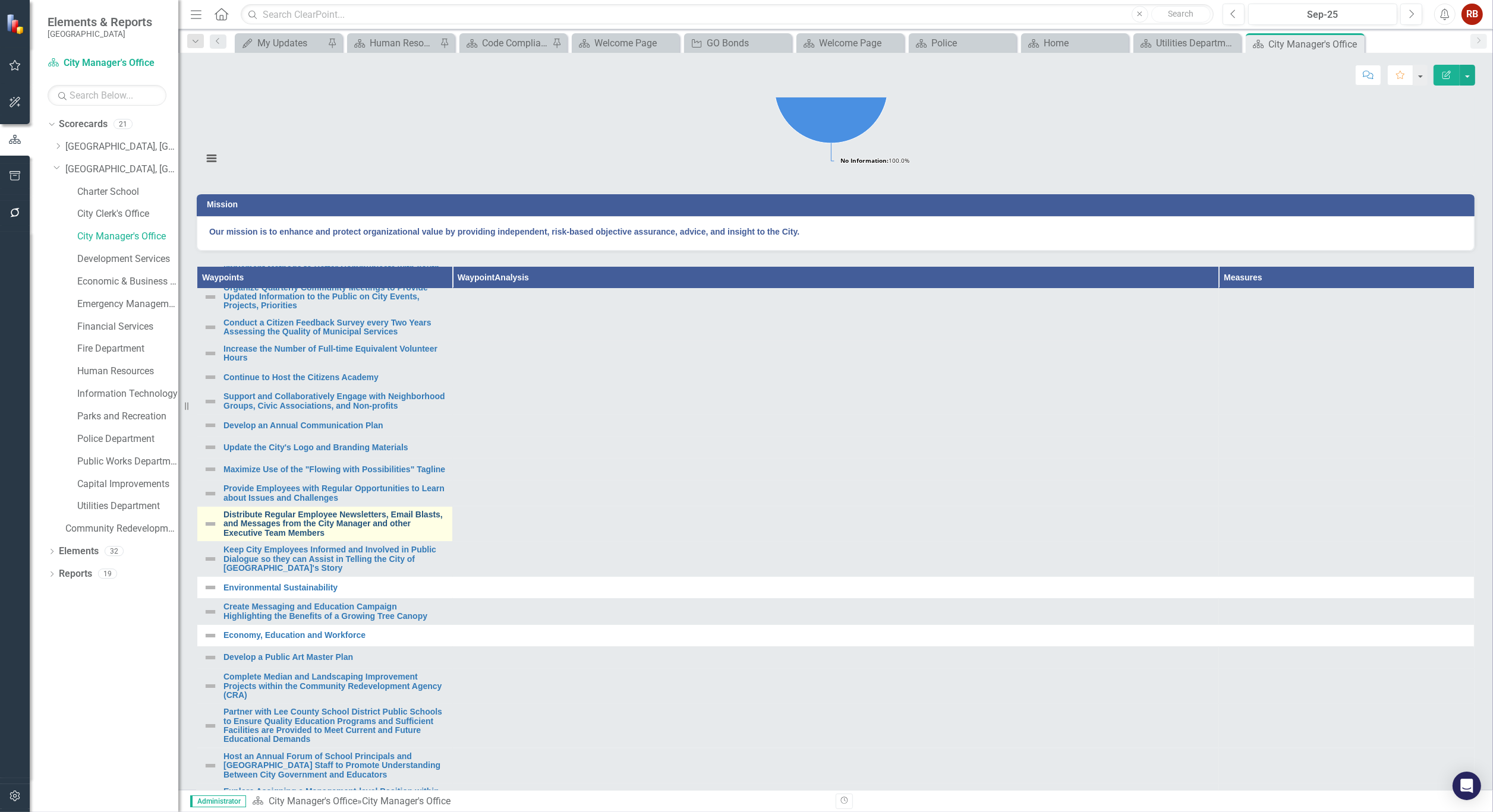
click at [345, 537] on link "Distribute Regular Employee Newsletters, Email Blasts, and Messages from the Ci…" at bounding box center [335, 523] width 223 height 27
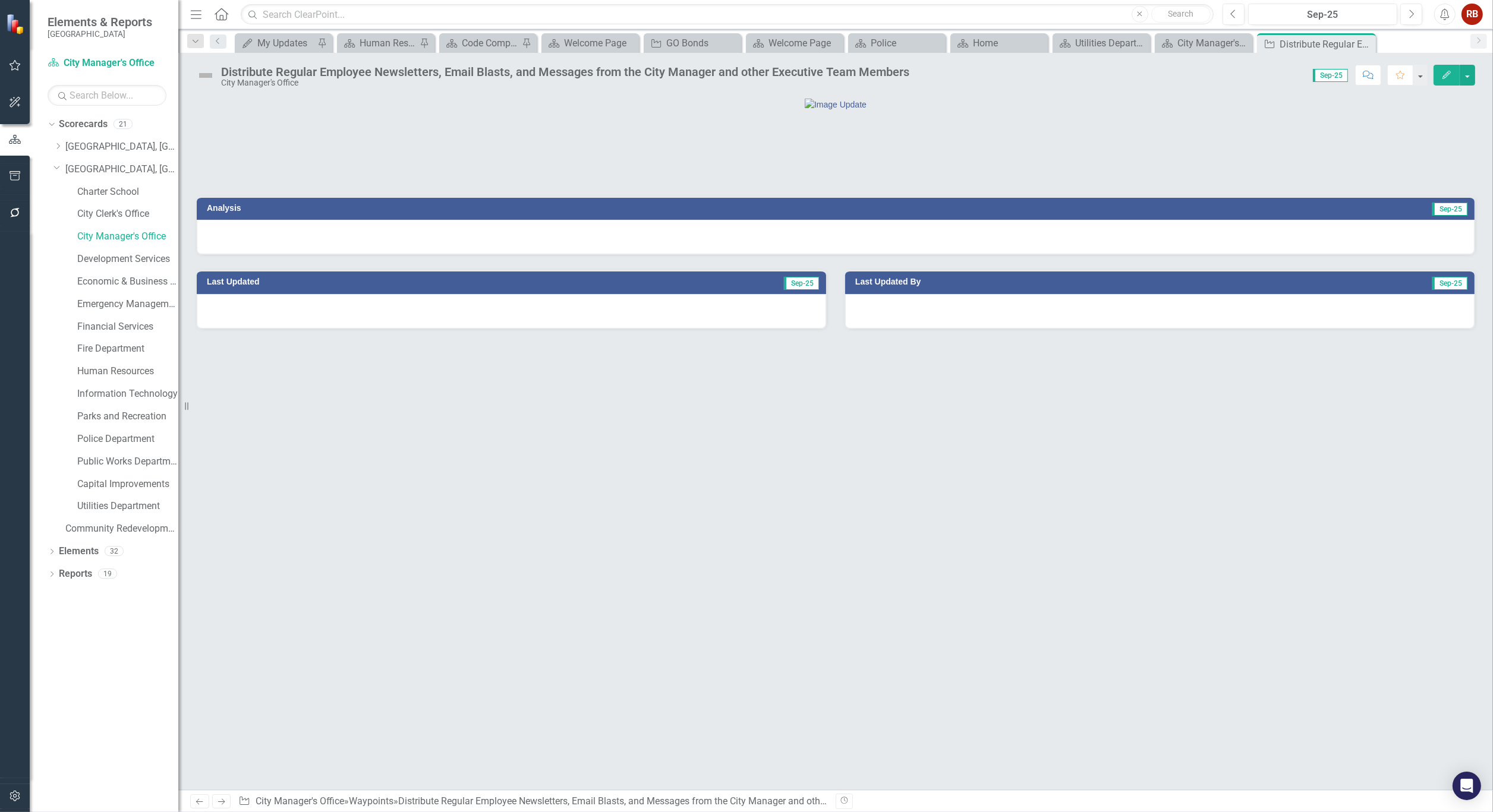
click at [590, 72] on div "Distribute Regular Employee Newsletters, Email Blasts, and Messages from the Ci…" at bounding box center [565, 72] width 688 height 13
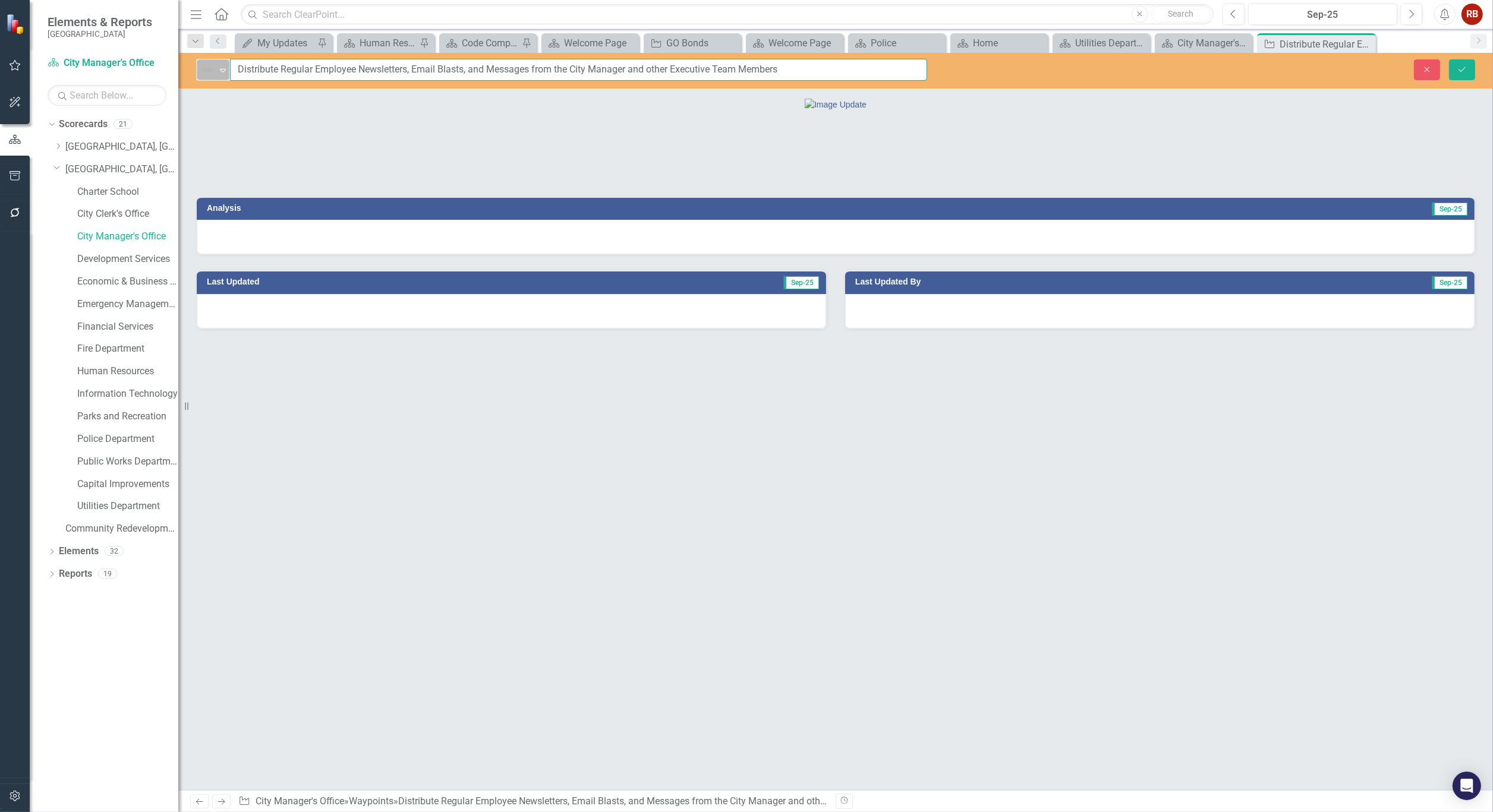
drag, startPoint x: 806, startPoint y: 69, endPoint x: 216, endPoint y: 79, distance: 590.1
click at [231, 79] on input "Distribute Regular Employee Newsletters, Email Blasts, and Messages from the Ci…" at bounding box center [579, 70] width 697 height 22
click at [1368, 43] on icon "Close" at bounding box center [1364, 44] width 12 height 9
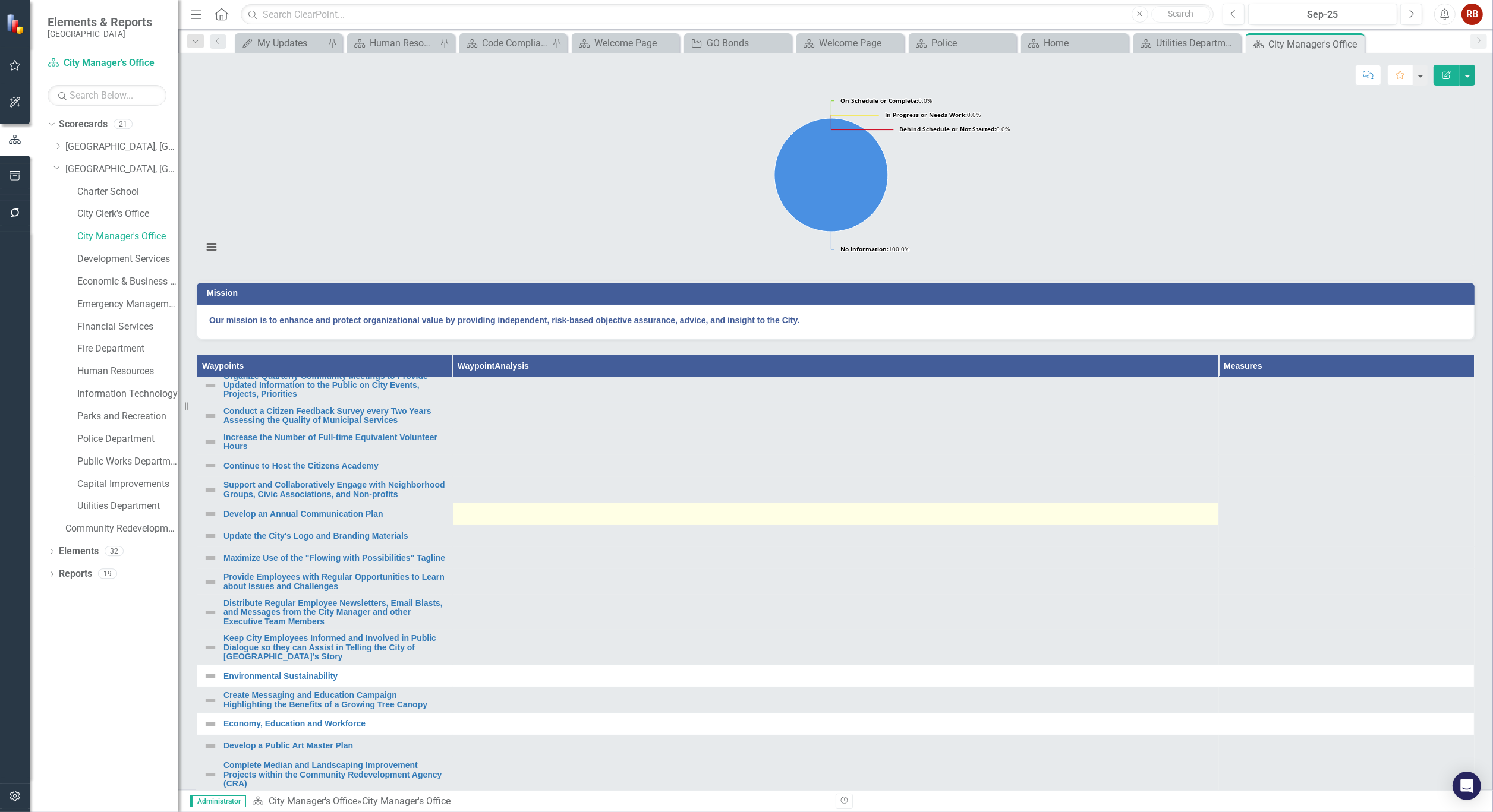
scroll to position [132, 0]
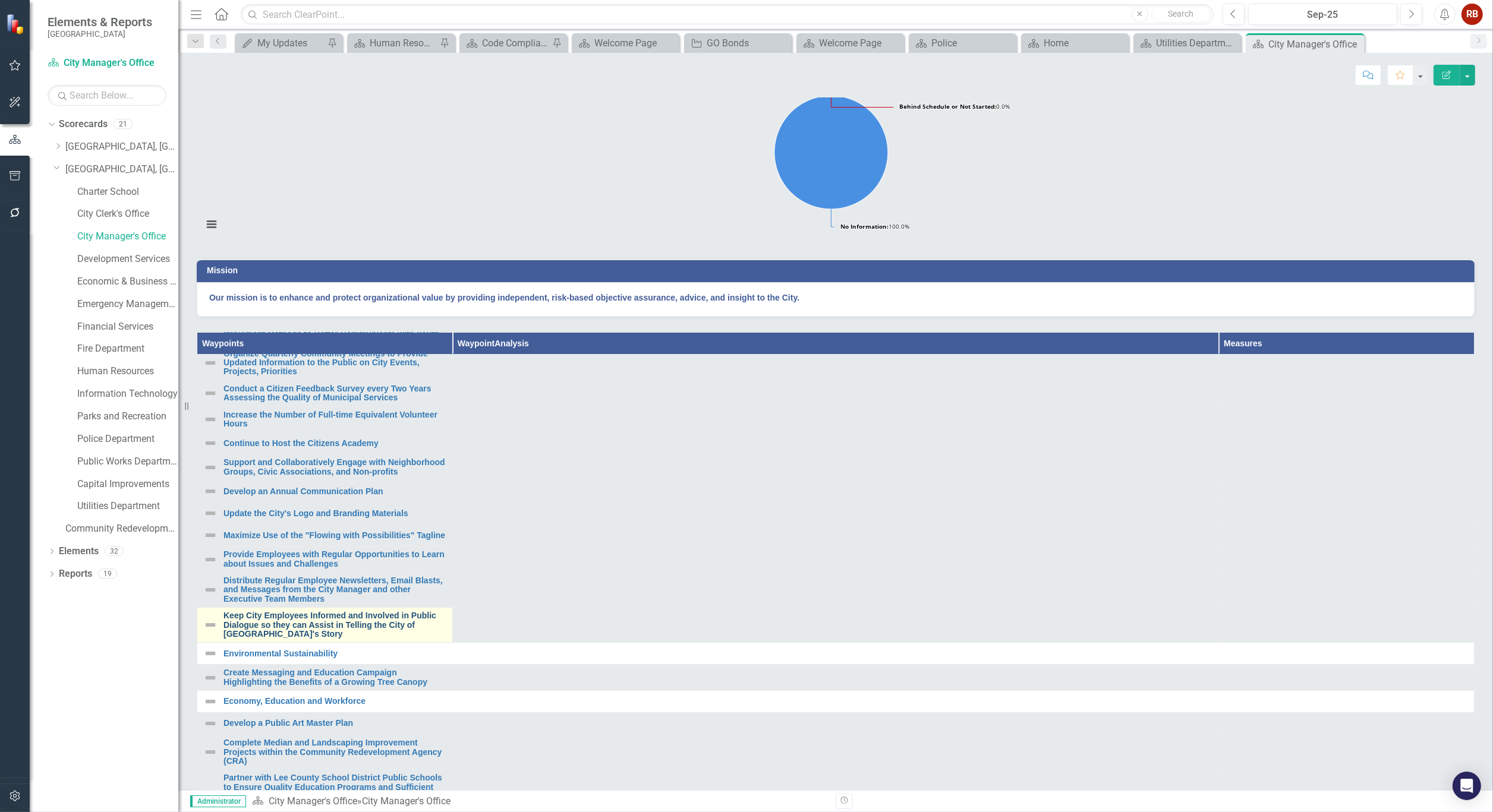
click at [354, 638] on link "Keep City Employees Informed and Involved in Public Dialogue so they can Assist…" at bounding box center [335, 624] width 223 height 27
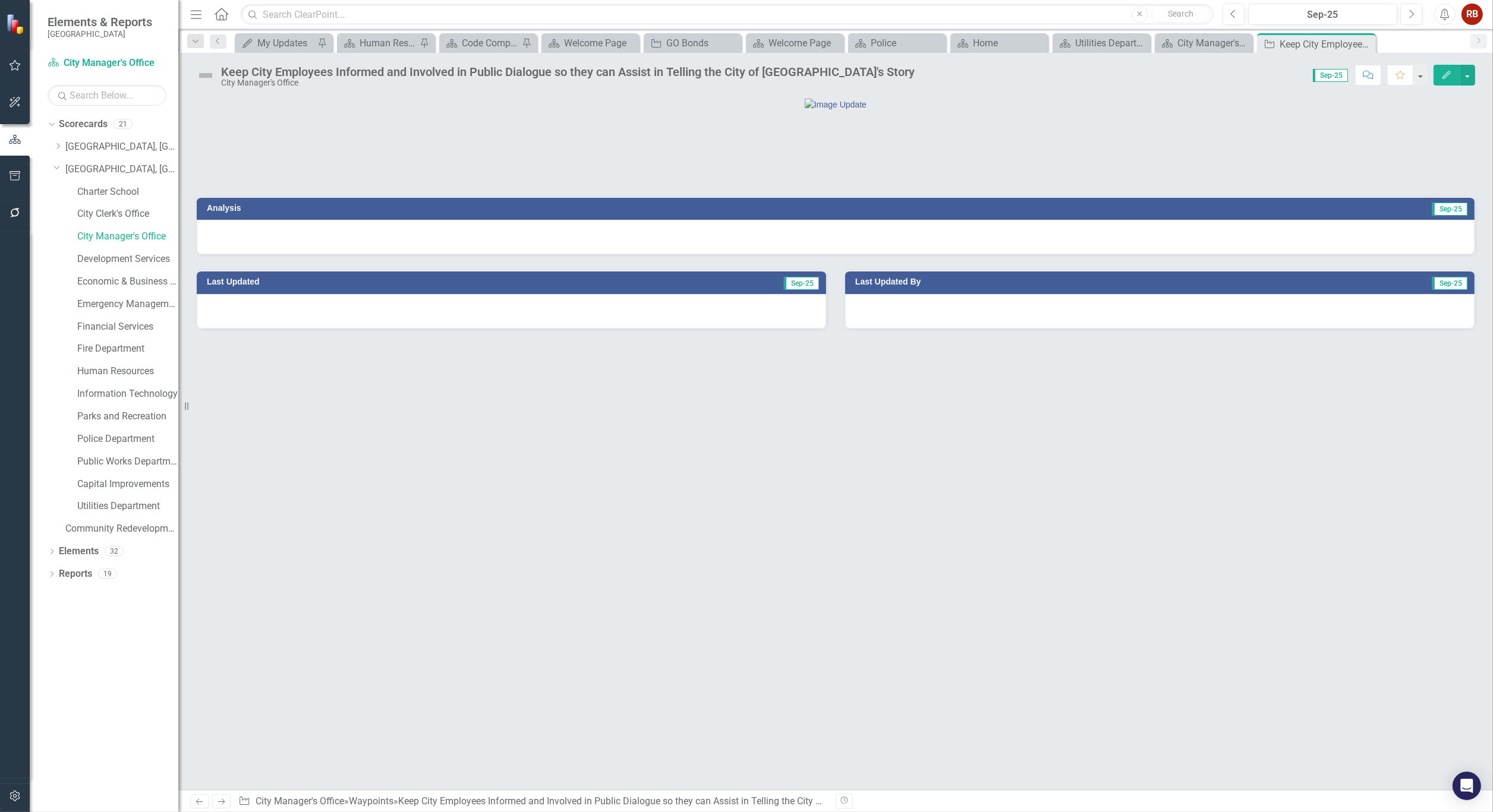
click at [640, 76] on div "Keep City Employees Informed and Involved in Public Dialogue so they can Assist…" at bounding box center [567, 72] width 694 height 13
click at [667, 68] on div "Keep City Employees Informed and Involved in Public Dialogue so they can Assist…" at bounding box center [567, 72] width 694 height 13
click at [667, 69] on div "Keep City Employees Informed and Involved in Public Dialogue so they can Assist…" at bounding box center [567, 72] width 694 height 13
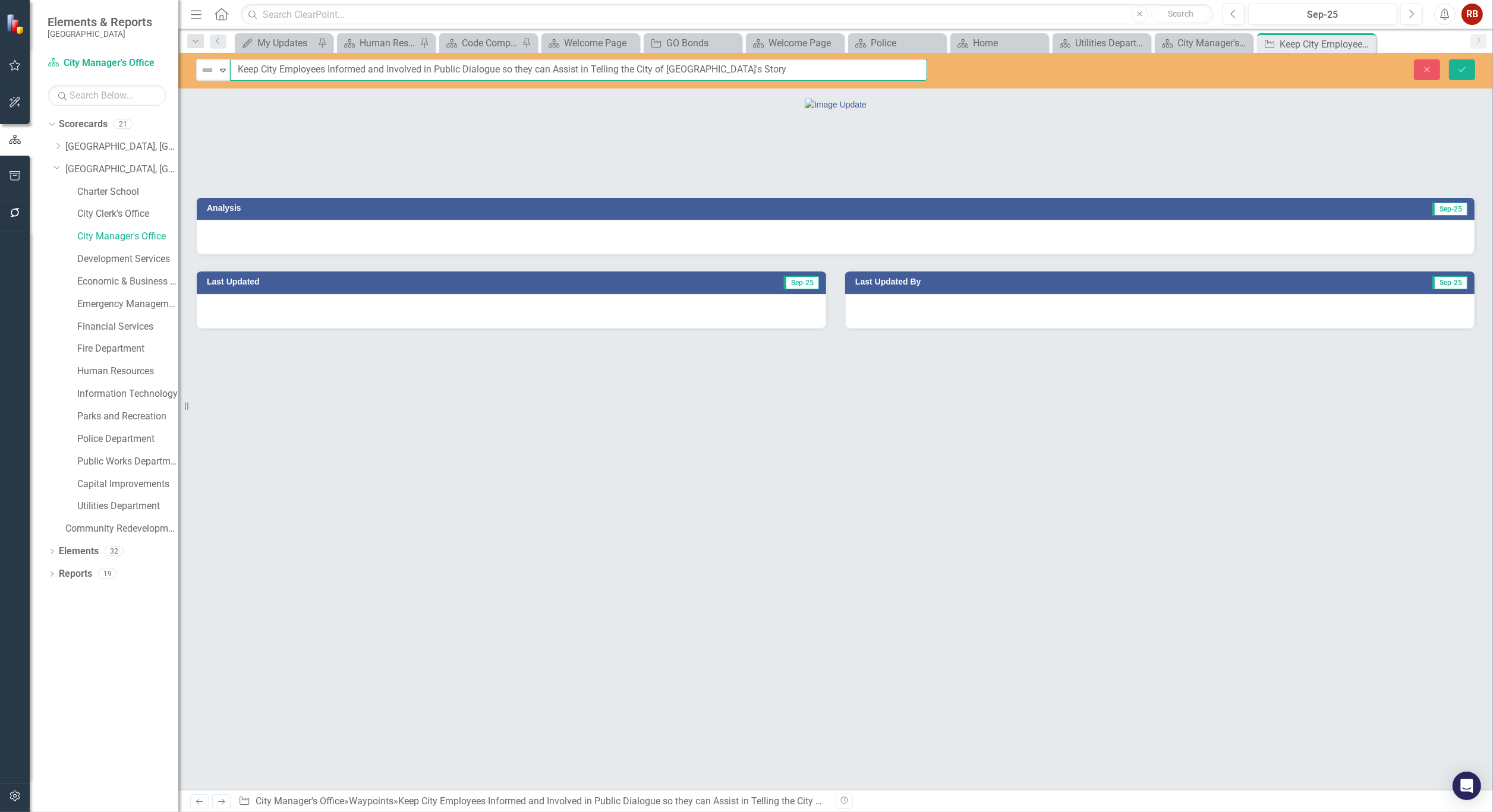
drag, startPoint x: 773, startPoint y: 69, endPoint x: 236, endPoint y: 63, distance: 537.0
click at [236, 63] on input "Keep City Employees Informed and Involved in Public Dialogue so they can Assist…" at bounding box center [579, 70] width 697 height 22
click at [635, 557] on div "Analysis Sep-25 Last Updated Sep-25 Last Updated By Sep-25" at bounding box center [836, 443] width 1314 height 692
click at [1370, 41] on icon "Close" at bounding box center [1364, 44] width 12 height 9
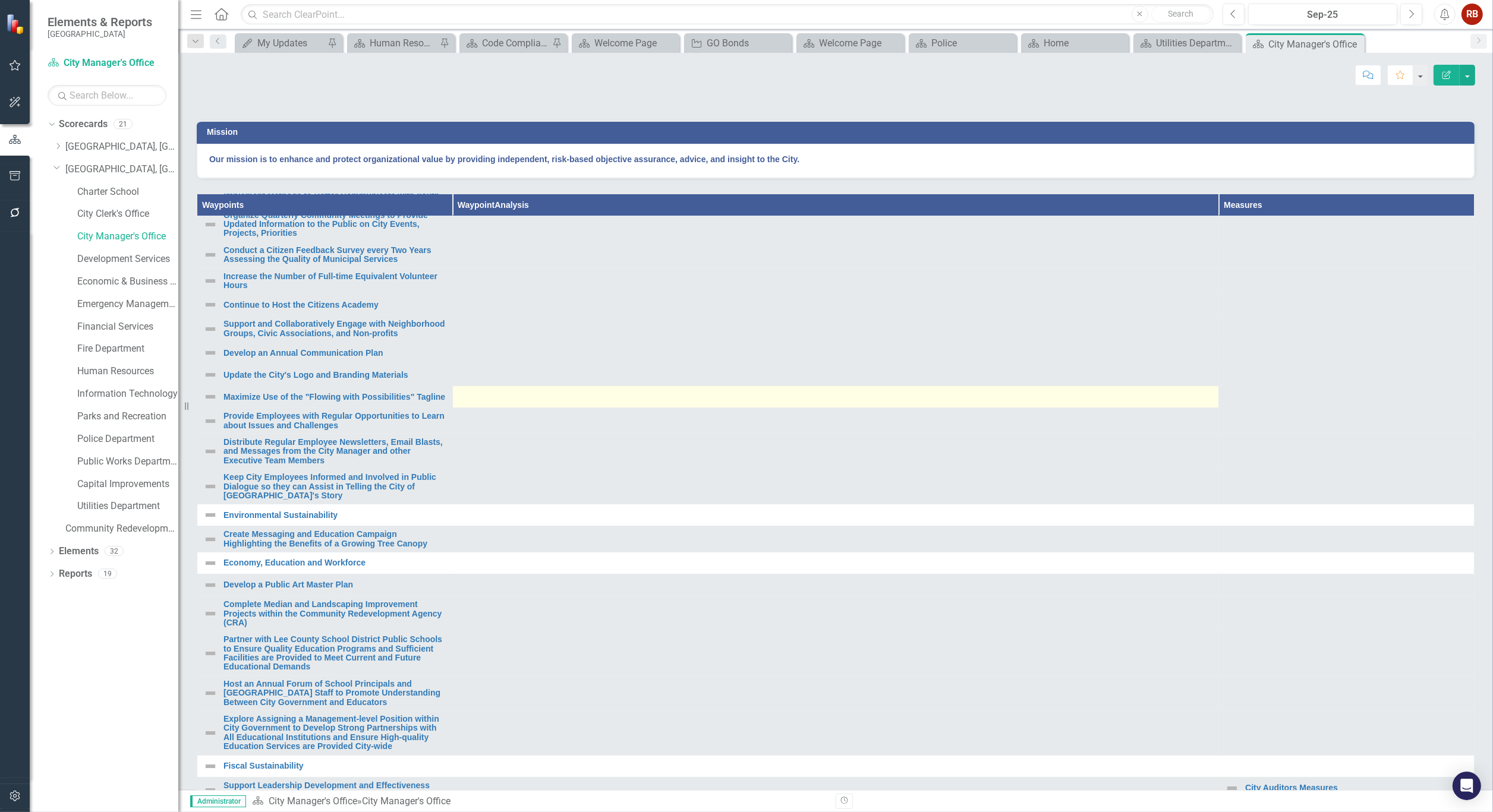
scroll to position [395, 0]
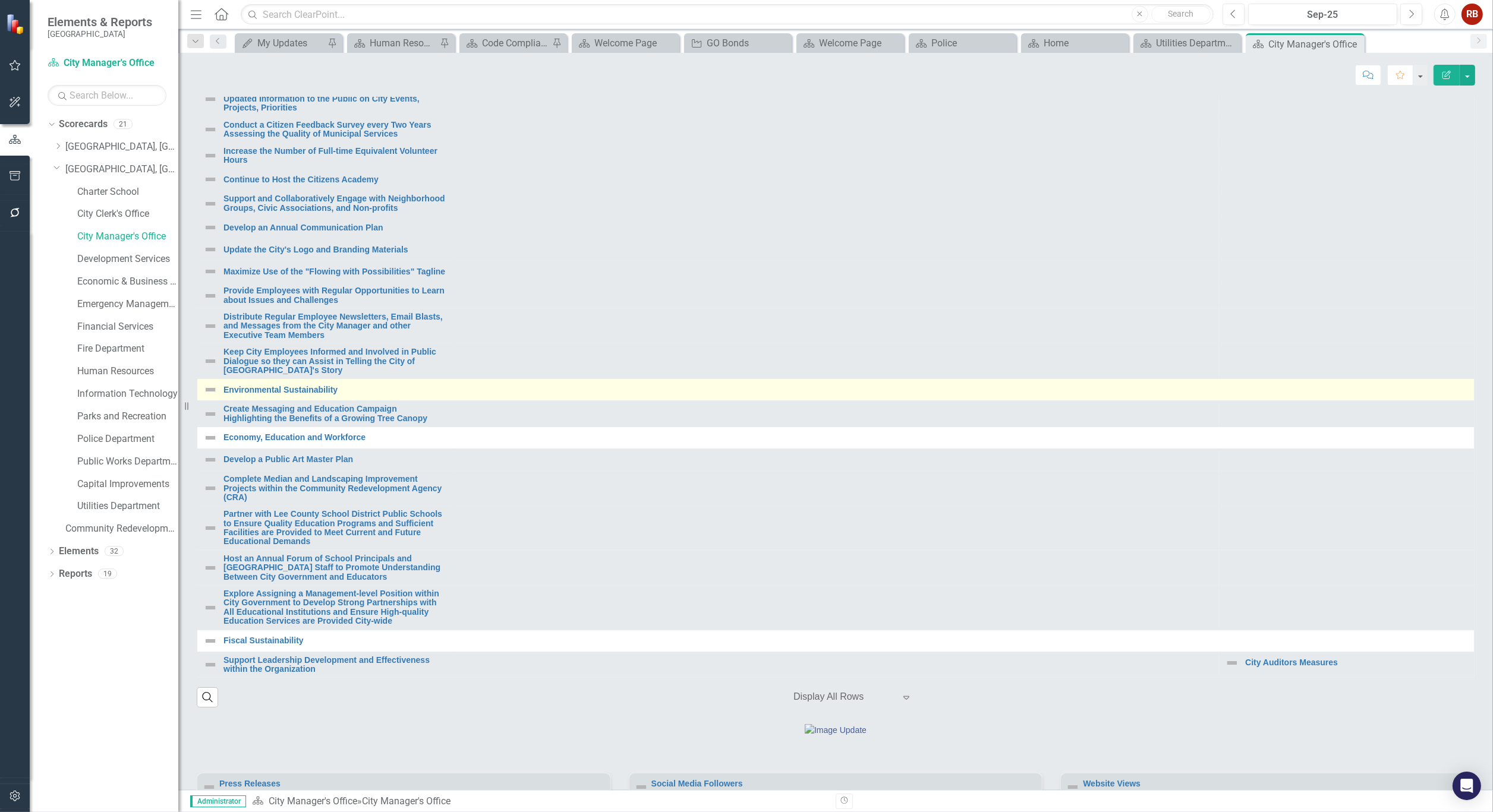
drag, startPoint x: 352, startPoint y: 464, endPoint x: 336, endPoint y: 460, distance: 16.5
click at [352, 427] on td "Create Messaging and Education Campaign Highlighting the Benefits of a Growing …" at bounding box center [324, 414] width 255 height 26
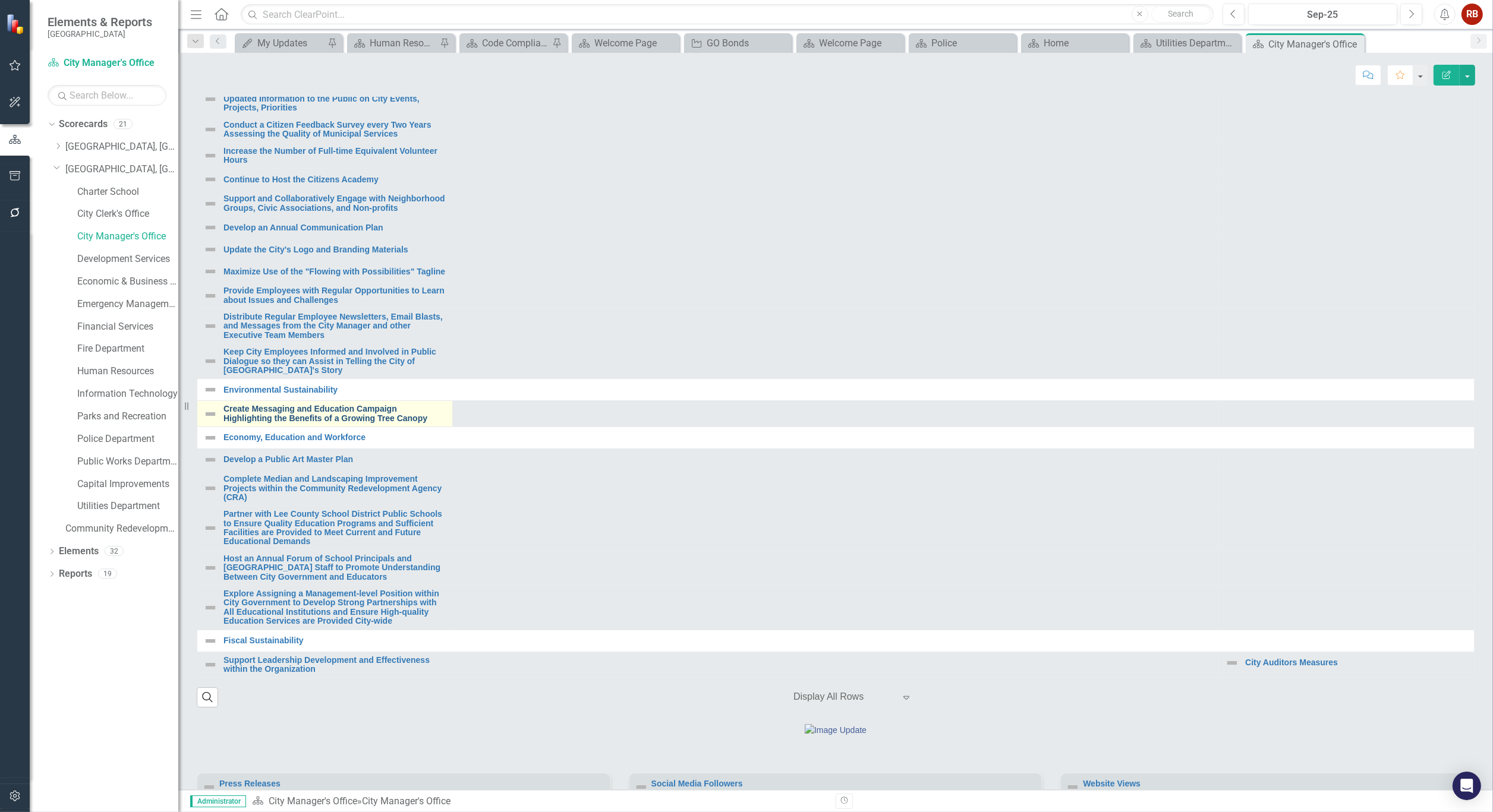
click at [371, 423] on link "Create Messaging and Education Campaign Highlighting the Benefits of a Growing …" at bounding box center [335, 414] width 223 height 19
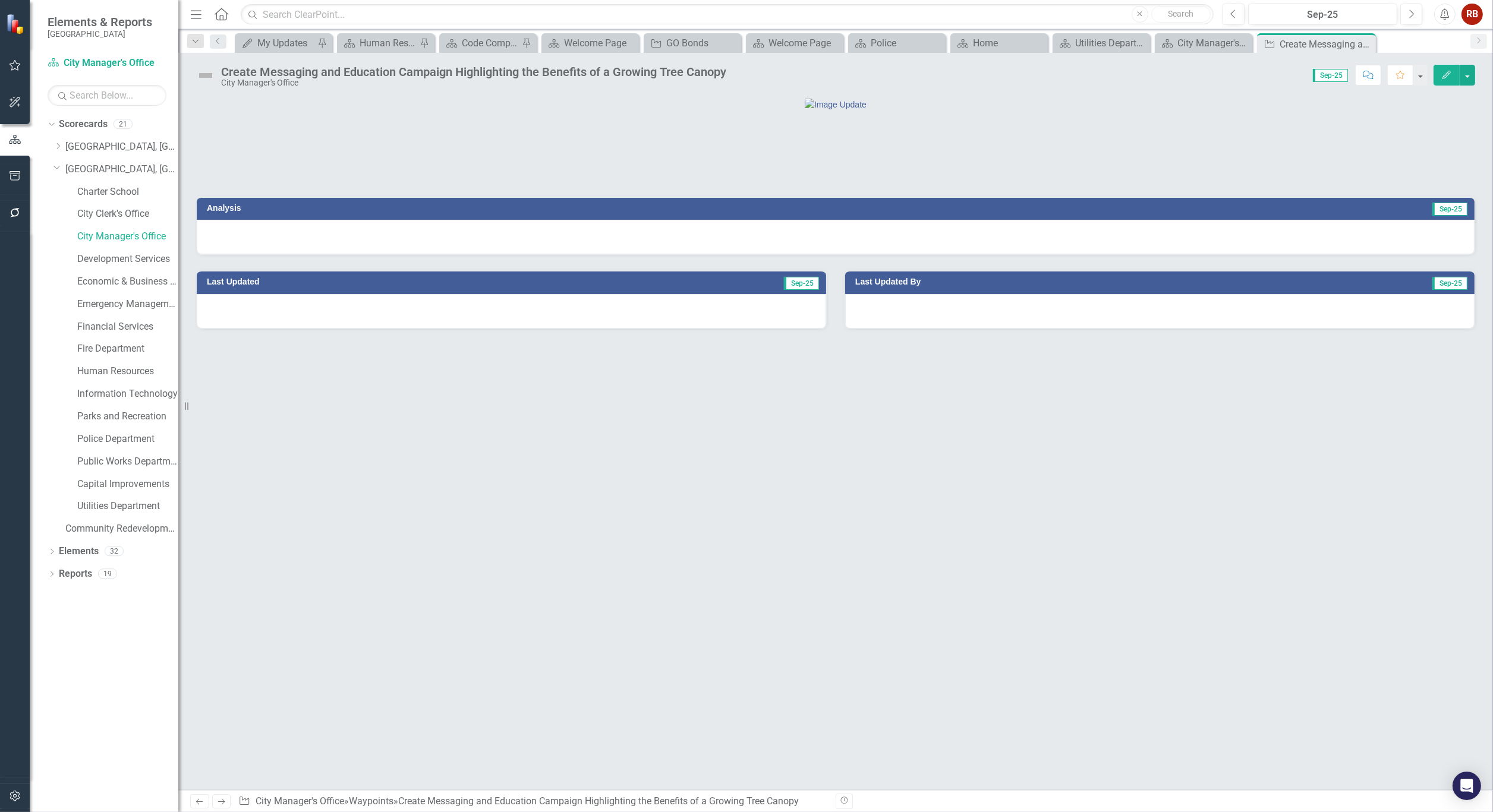
click at [508, 71] on div "Create Messaging and Education Campaign Highlighting the Benefits of a Growing …" at bounding box center [473, 72] width 505 height 13
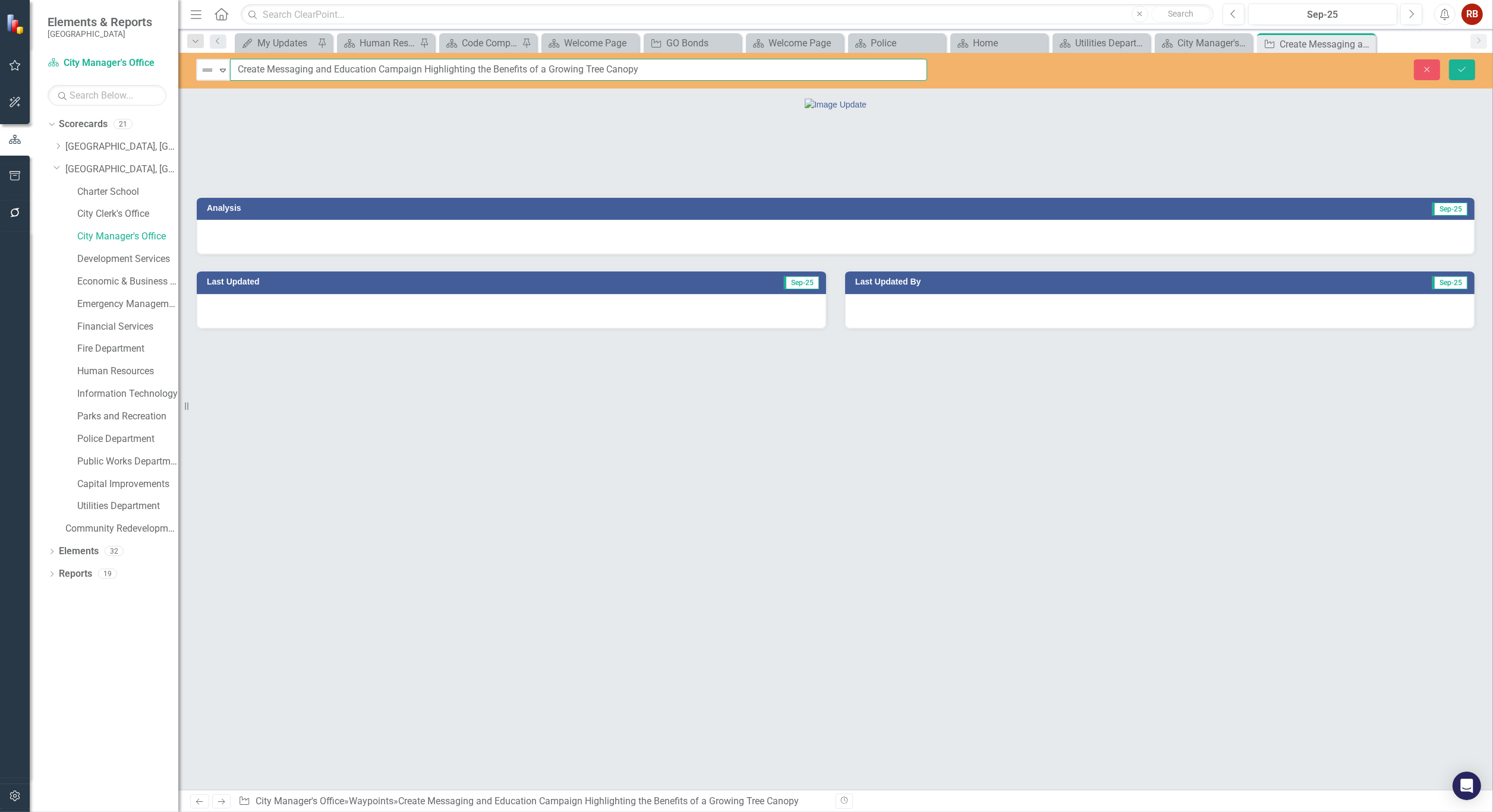
drag, startPoint x: 649, startPoint y: 69, endPoint x: 237, endPoint y: 69, distance: 412.0
click at [237, 69] on input "Create Messaging and Education Campaign Highlighting the Benefits of a Growing …" at bounding box center [579, 70] width 697 height 22
click at [1371, 43] on div "Close" at bounding box center [1365, 44] width 15 height 15
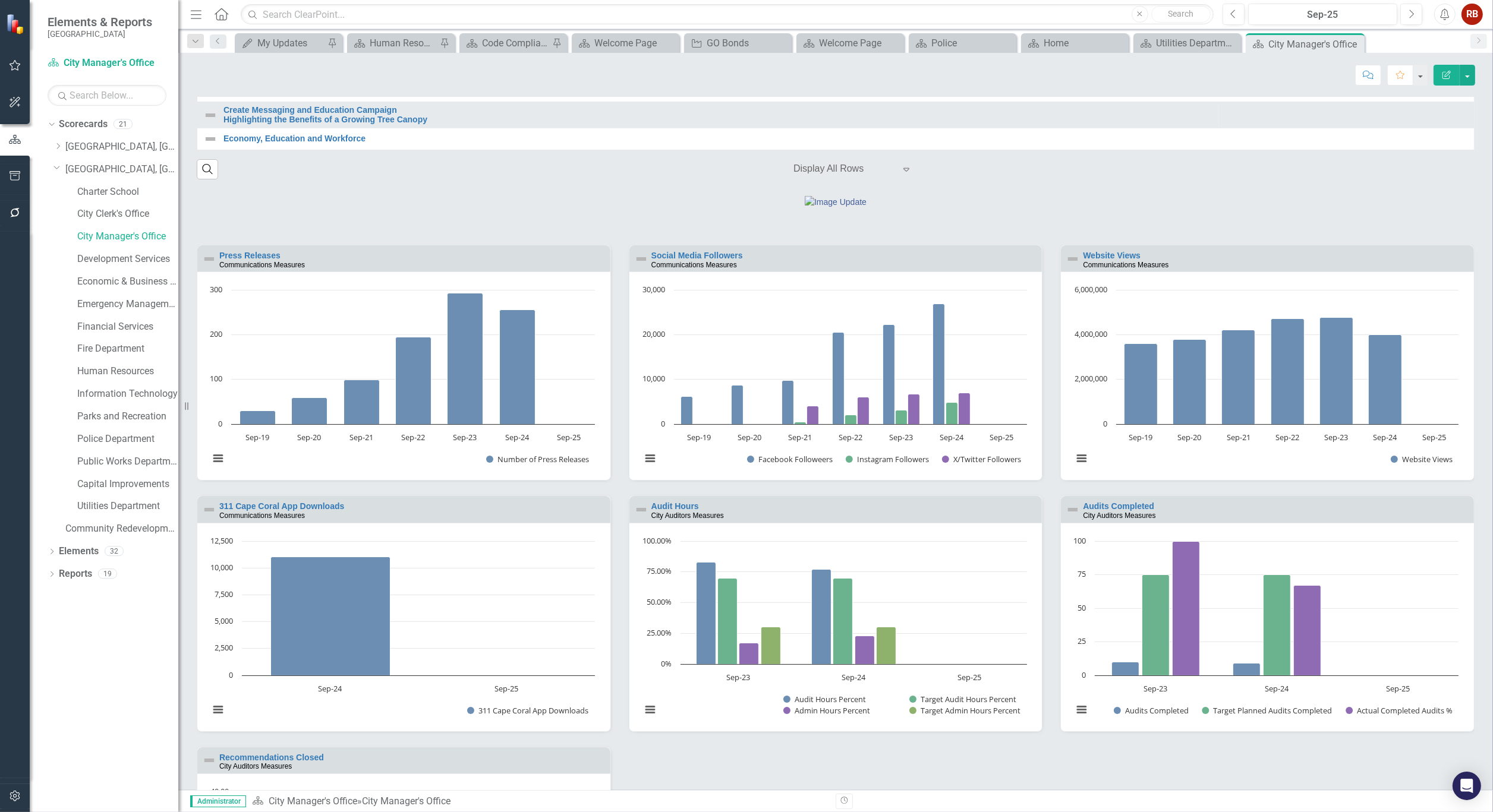
scroll to position [726, 0]
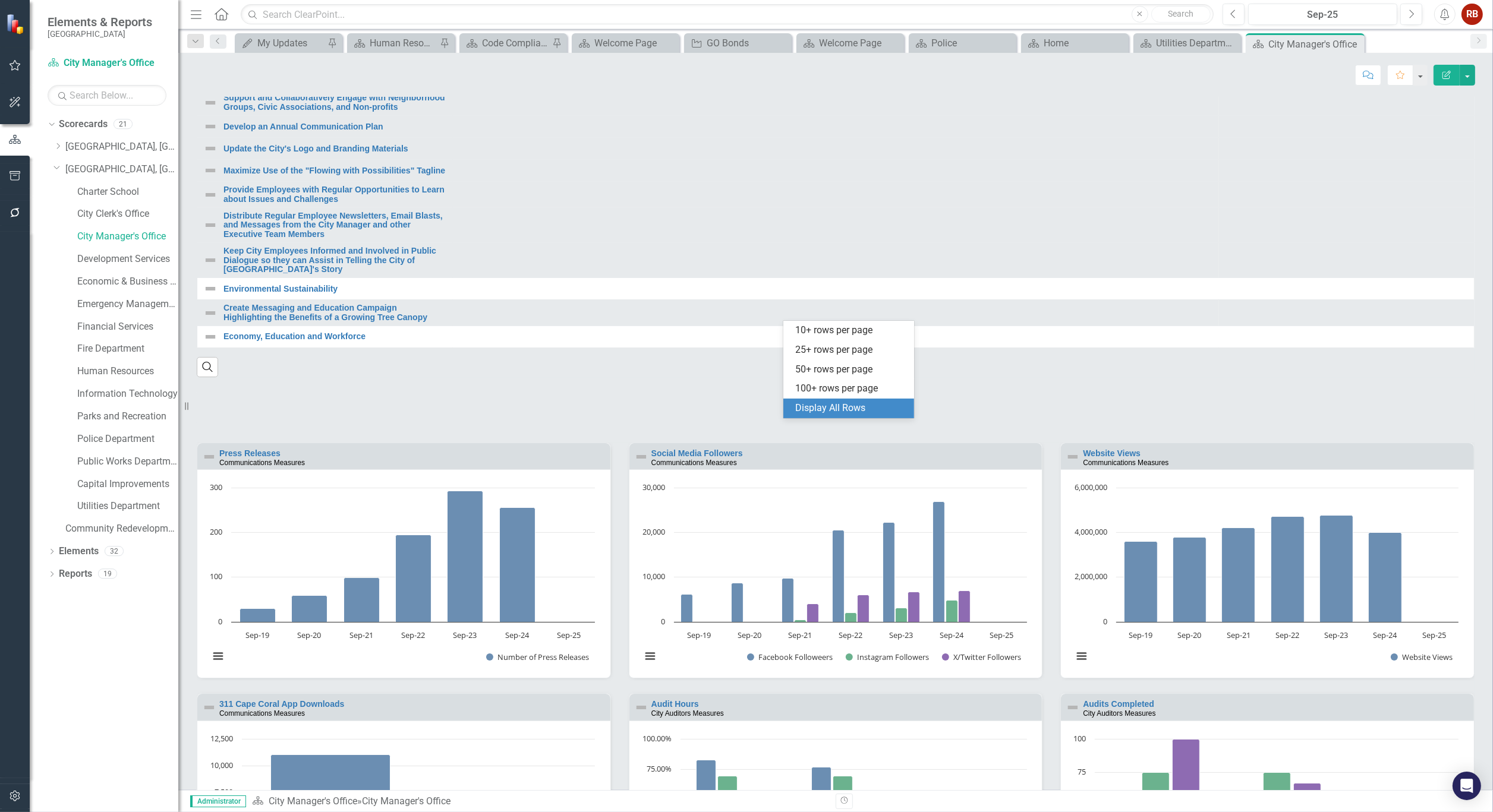
click at [891, 378] on div "Select..." at bounding box center [843, 366] width 113 height 21
click at [844, 406] on div "Display All Rows" at bounding box center [852, 408] width 112 height 14
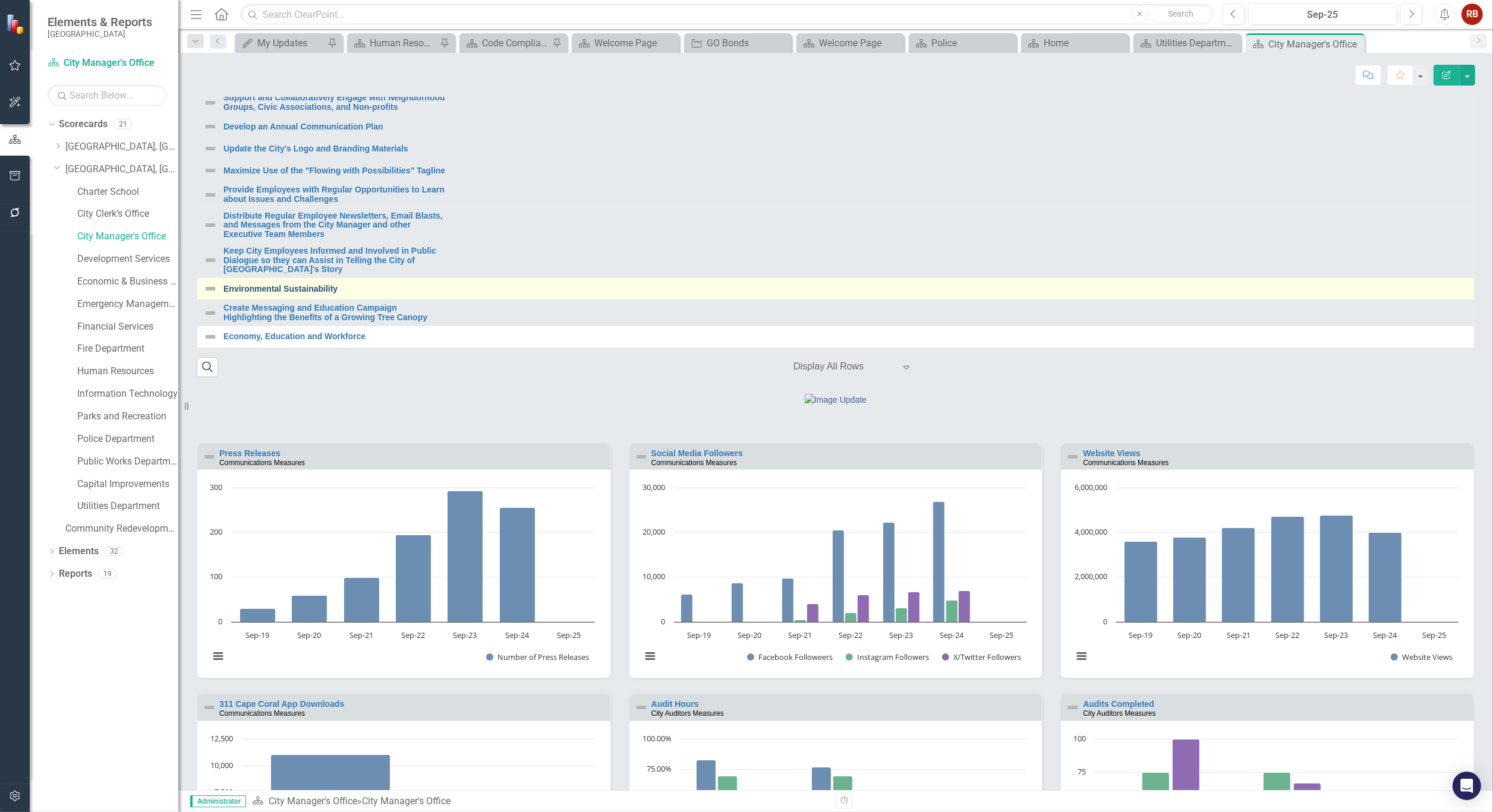
click at [585, 293] on link "Environmental Sustainability" at bounding box center [845, 289] width 1244 height 9
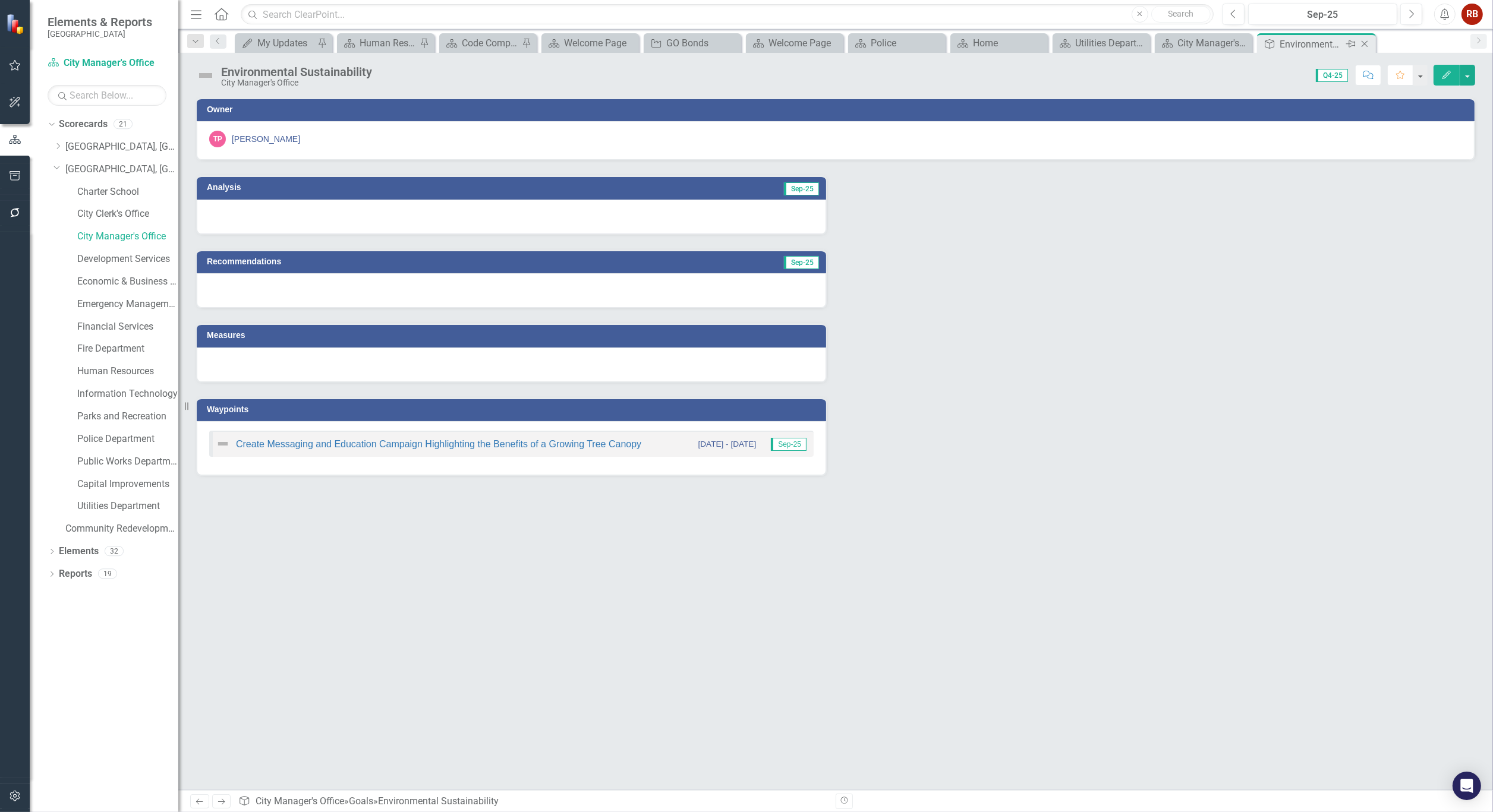
click at [1370, 42] on icon "Close" at bounding box center [1364, 44] width 12 height 9
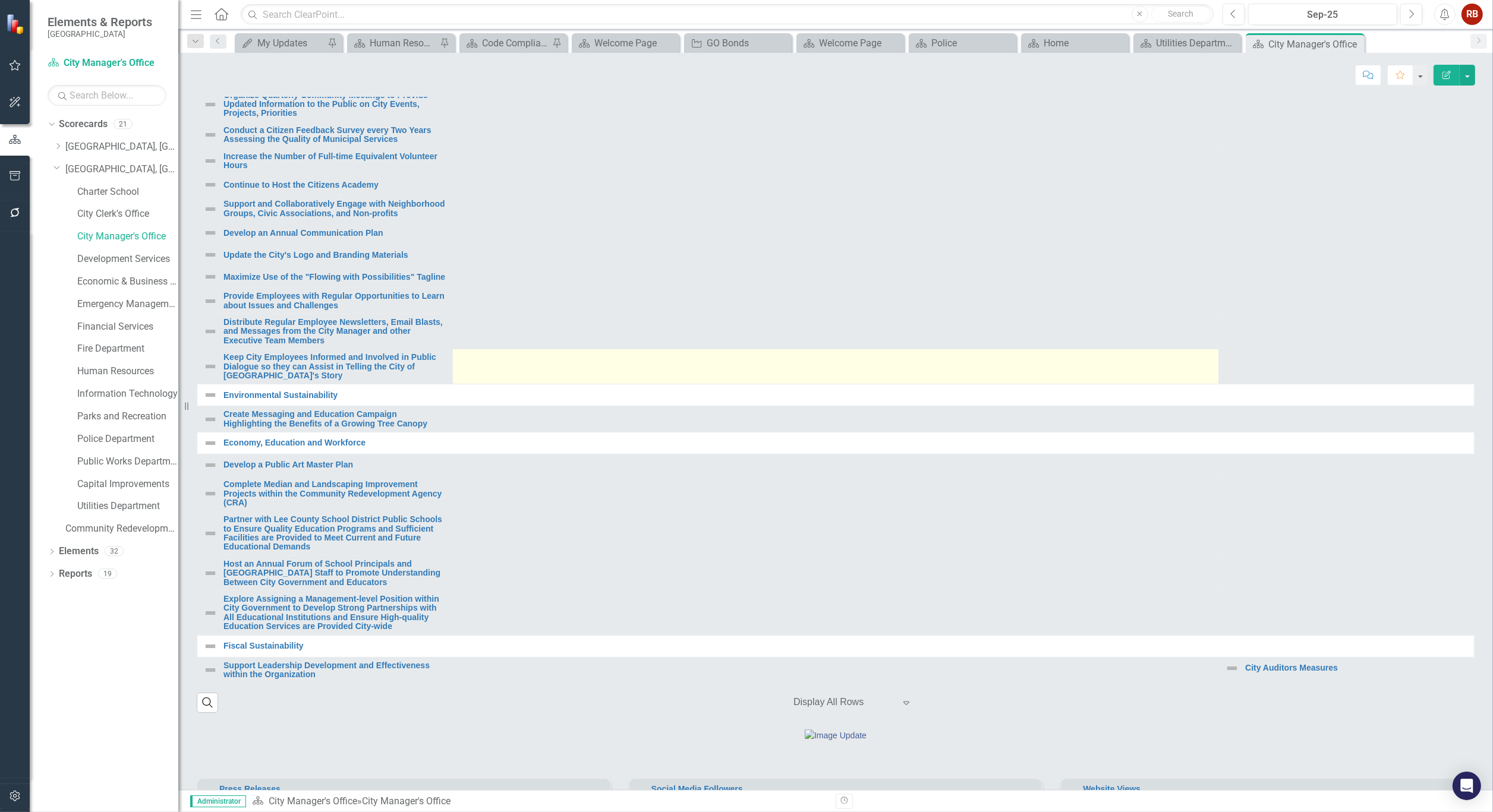
scroll to position [395, 0]
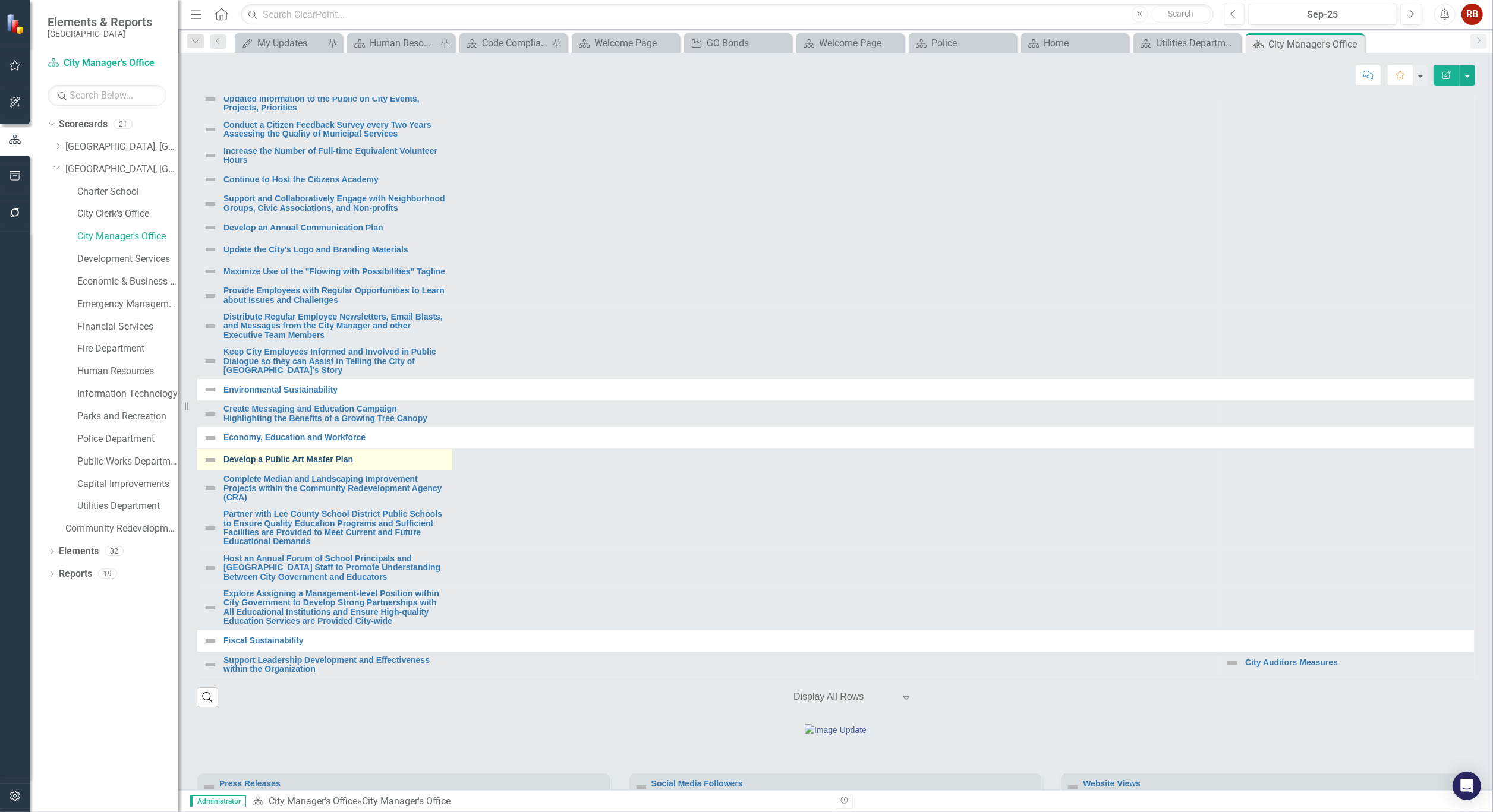
click at [343, 463] on link "Develop a Public Art Master Plan" at bounding box center [335, 460] width 223 height 9
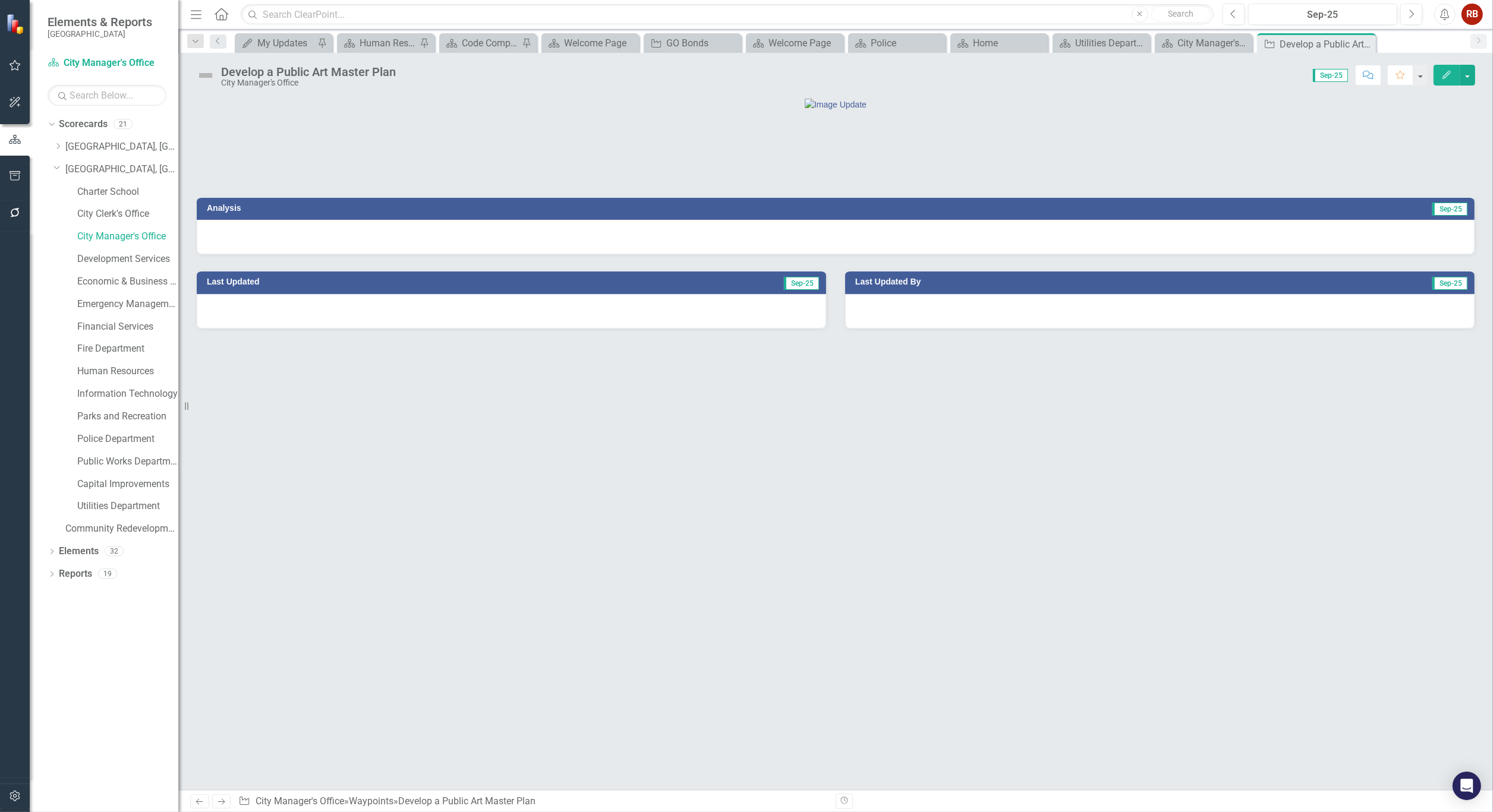
click at [316, 66] on div "Develop a Public Art Master Plan" at bounding box center [308, 72] width 175 height 13
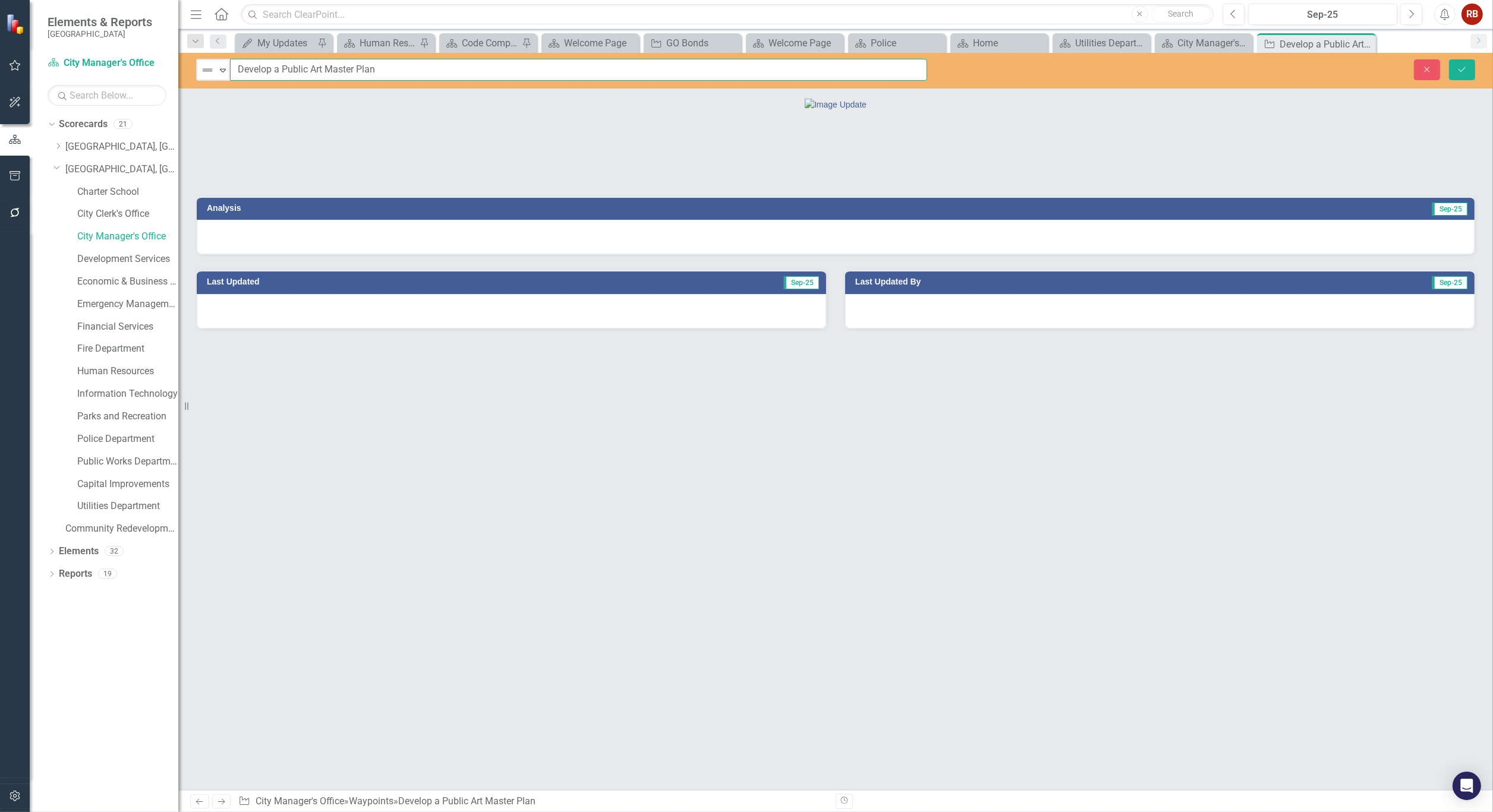
drag, startPoint x: 376, startPoint y: 66, endPoint x: 237, endPoint y: 68, distance: 139.0
click at [237, 68] on input "Develop a Public Art Master Plan" at bounding box center [579, 70] width 697 height 22
click at [1367, 41] on icon at bounding box center [1364, 44] width 7 height 7
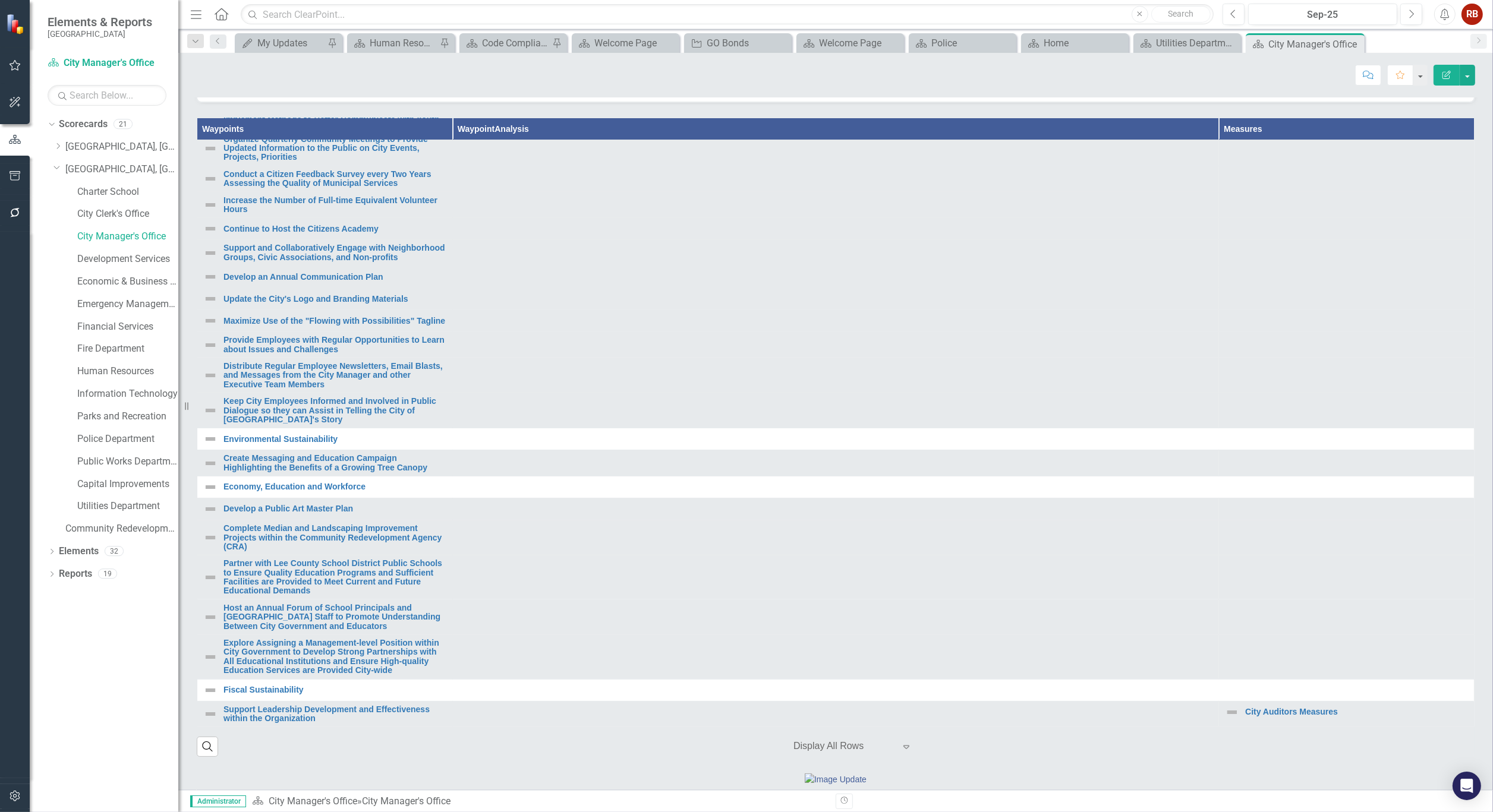
scroll to position [462, 0]
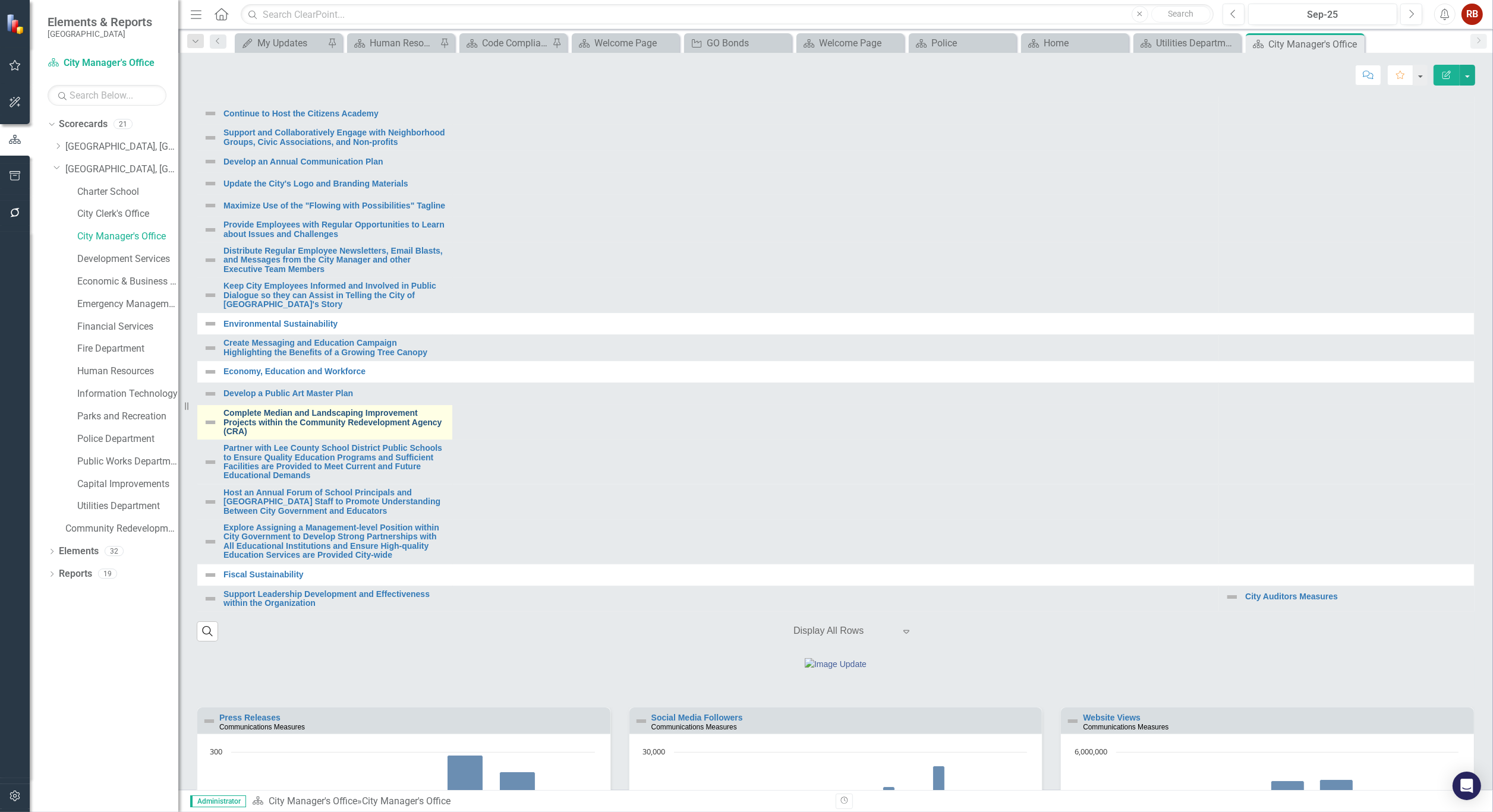
click at [297, 436] on link "Complete Median and Landscaping Improvement Projects within the Community Redev…" at bounding box center [335, 421] width 223 height 27
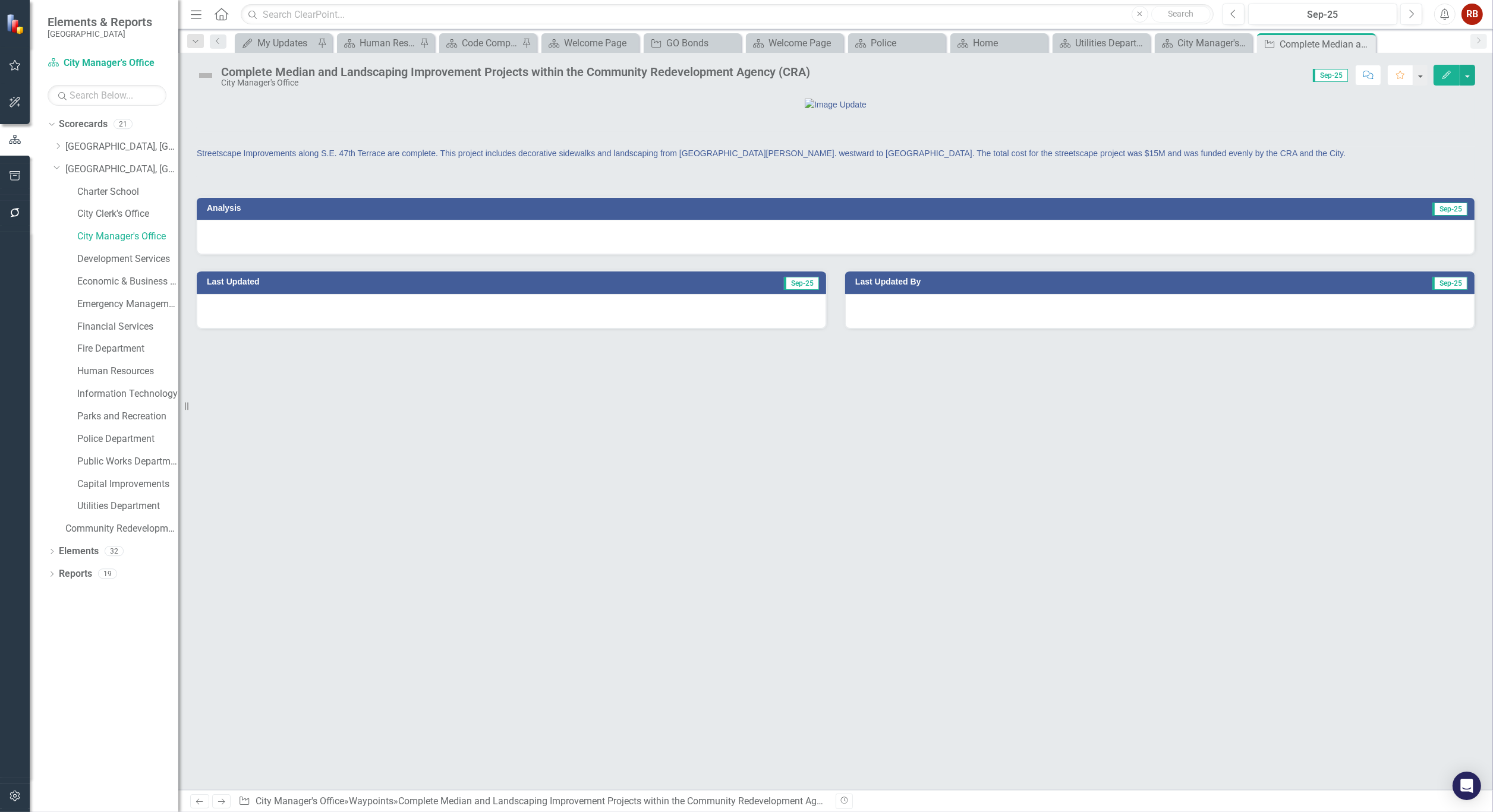
click at [489, 79] on div "City Manager's Office" at bounding box center [515, 83] width 589 height 9
click at [495, 68] on div "Complete Median and Landscaping Improvement Projects within the Community Redev…" at bounding box center [515, 72] width 589 height 13
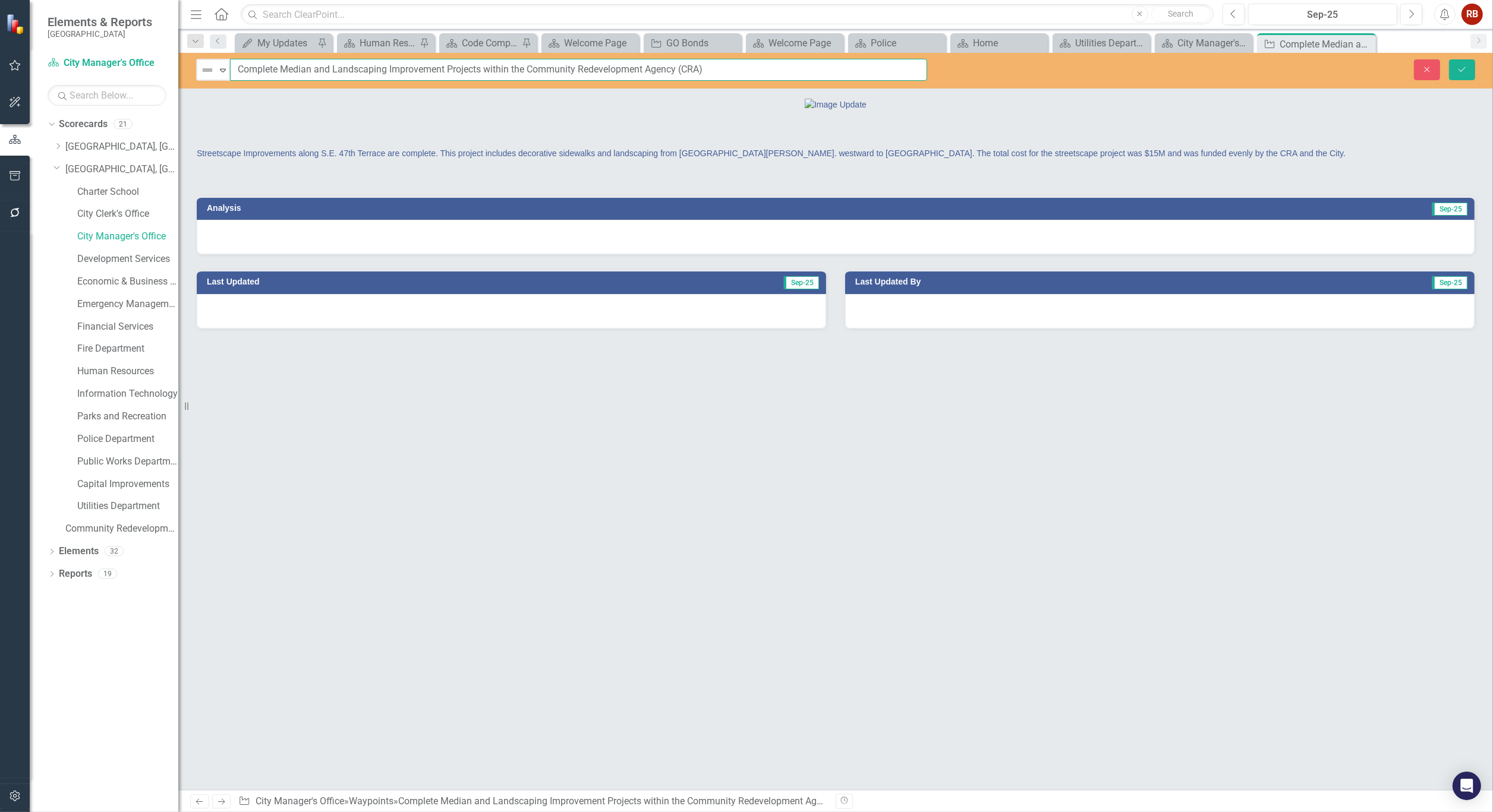
drag, startPoint x: 721, startPoint y: 67, endPoint x: 233, endPoint y: 73, distance: 488.0
click at [233, 73] on input "Complete Median and Landscaping Improvement Projects within the Community Redev…" at bounding box center [579, 70] width 697 height 22
click at [1369, 44] on icon "Close" at bounding box center [1364, 44] width 12 height 9
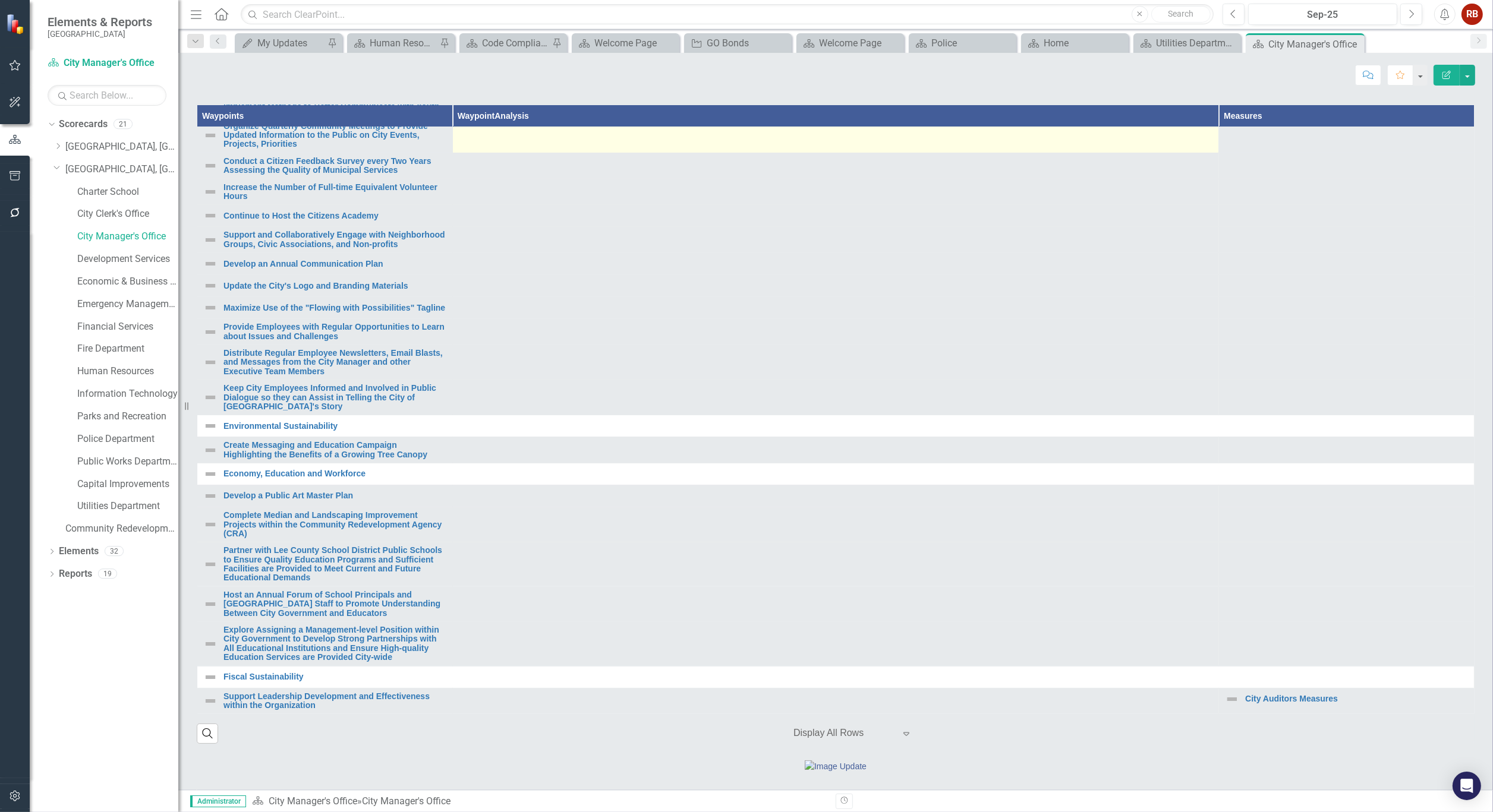
scroll to position [395, 0]
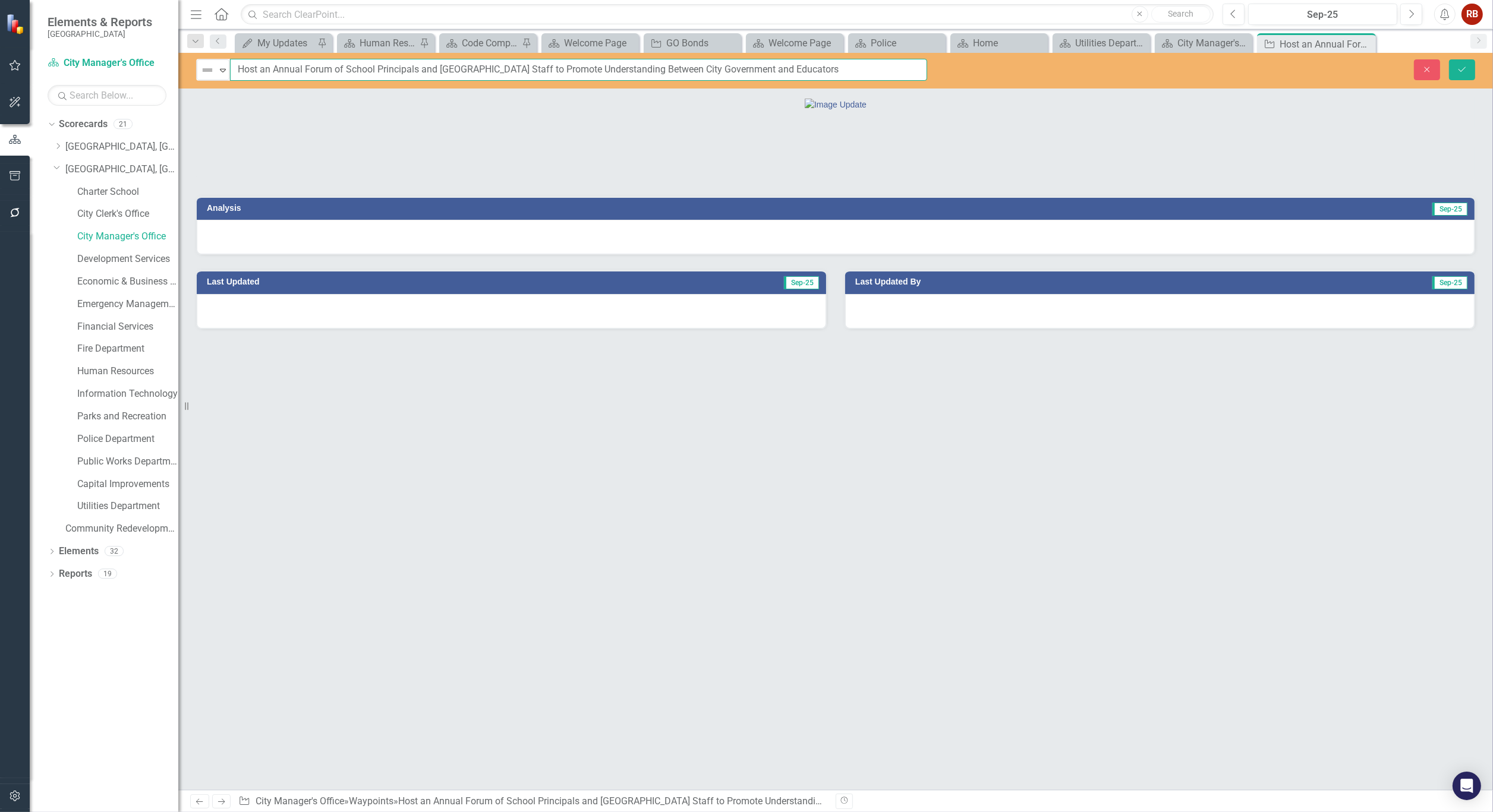
drag, startPoint x: 235, startPoint y: 70, endPoint x: 782, endPoint y: 63, distance: 547.0
click at [782, 63] on input "Host an Annual Forum of School Principals and [GEOGRAPHIC_DATA] Staff to Promot…" at bounding box center [579, 70] width 697 height 22
click at [1370, 44] on icon "Close" at bounding box center [1364, 44] width 12 height 9
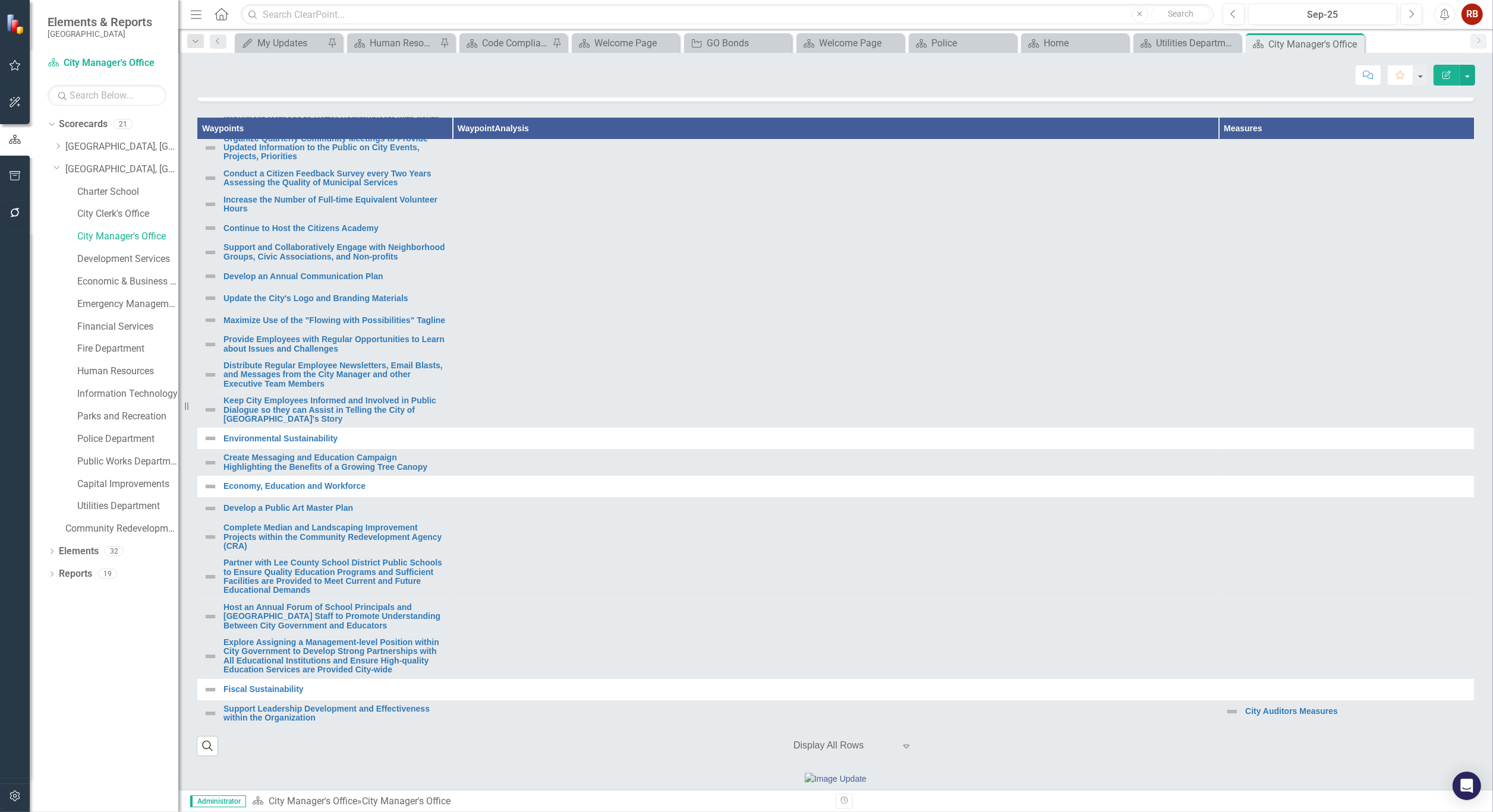
scroll to position [462, 0]
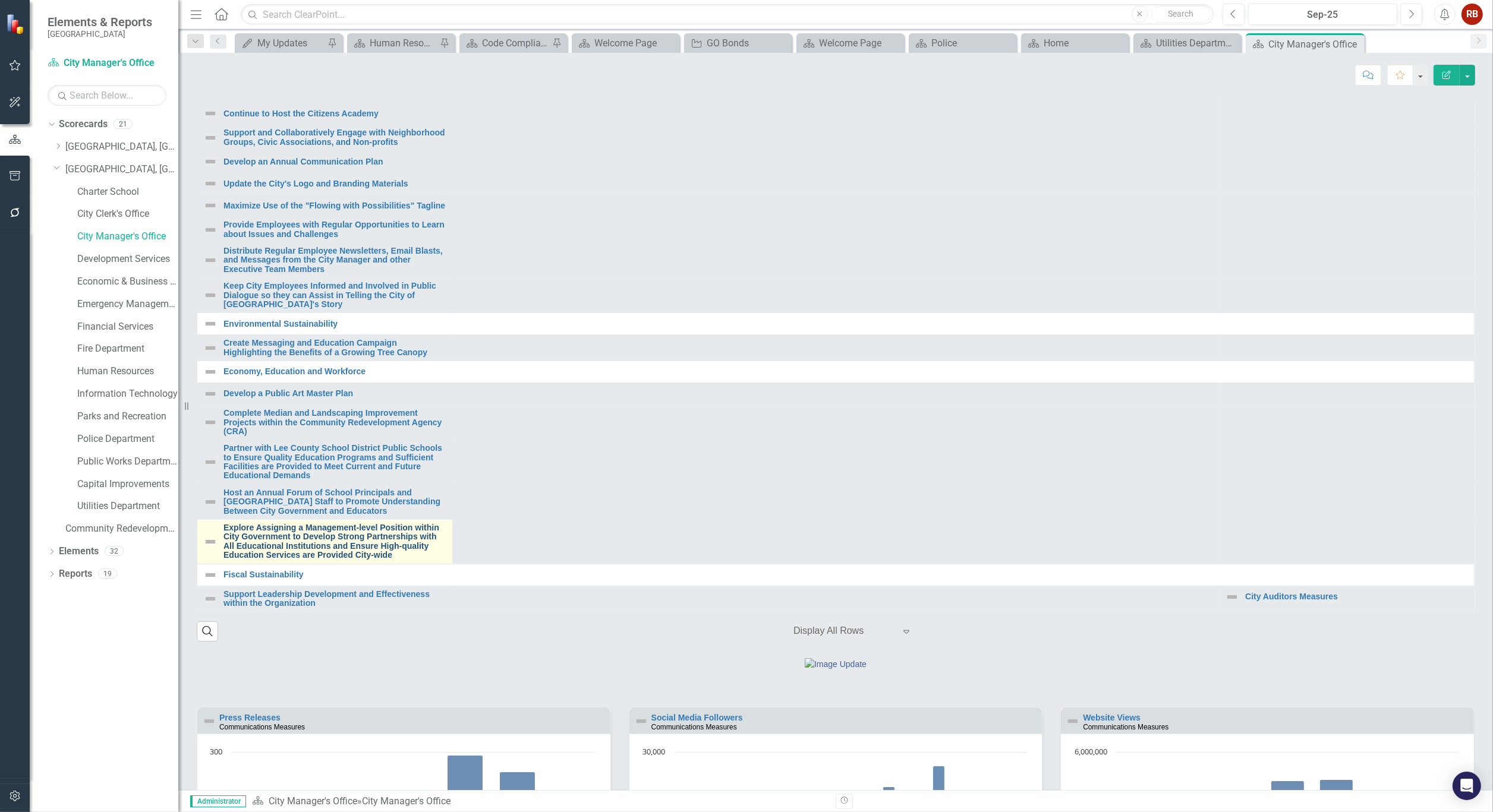
click at [386, 560] on link "Explore Assigning a Management-level Position within City Government to Develop…" at bounding box center [335, 541] width 223 height 36
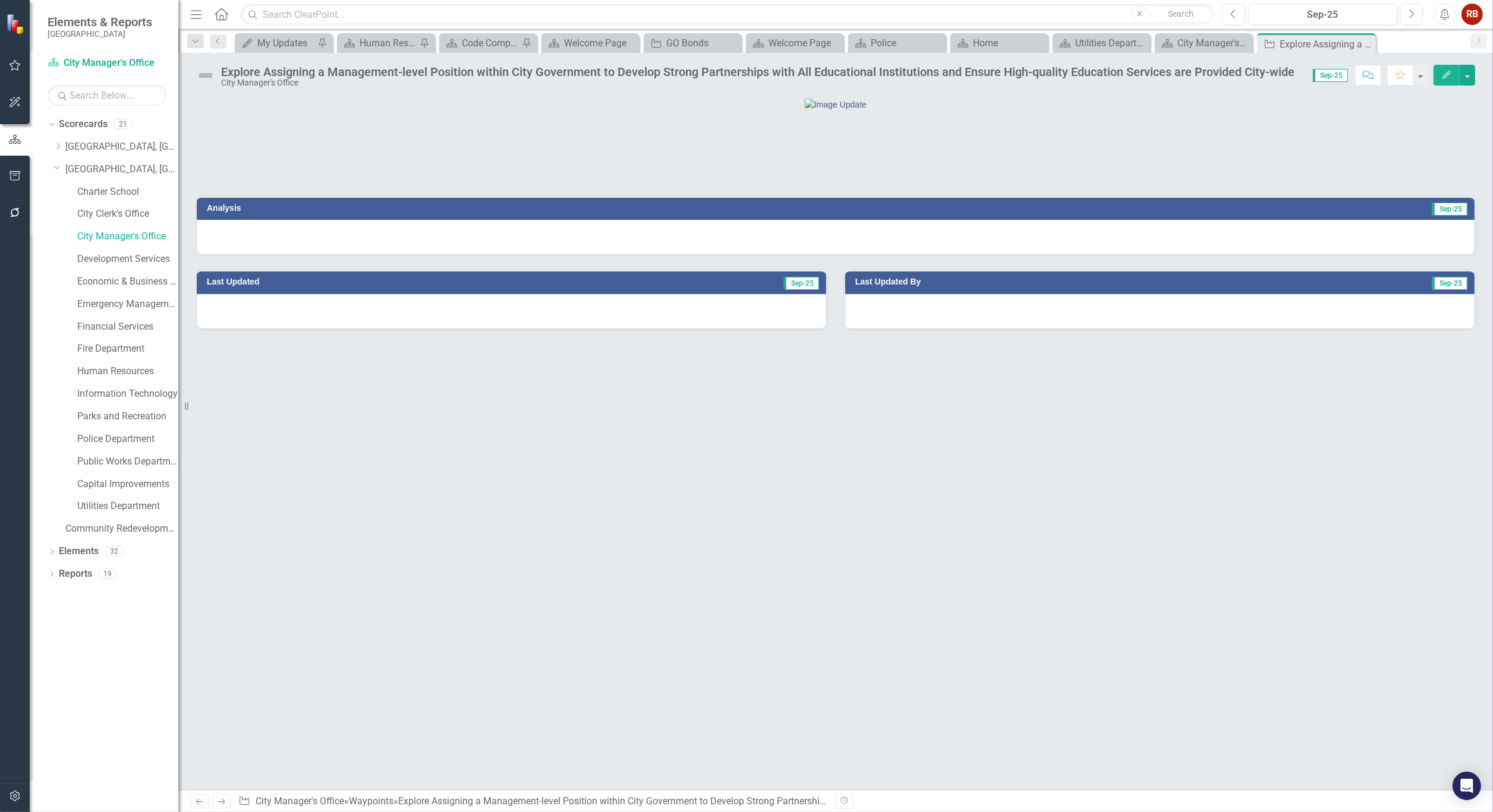
click at [1184, 69] on div "Explore Assigning a Management-level Position within City Government to Develop…" at bounding box center [757, 72] width 1073 height 13
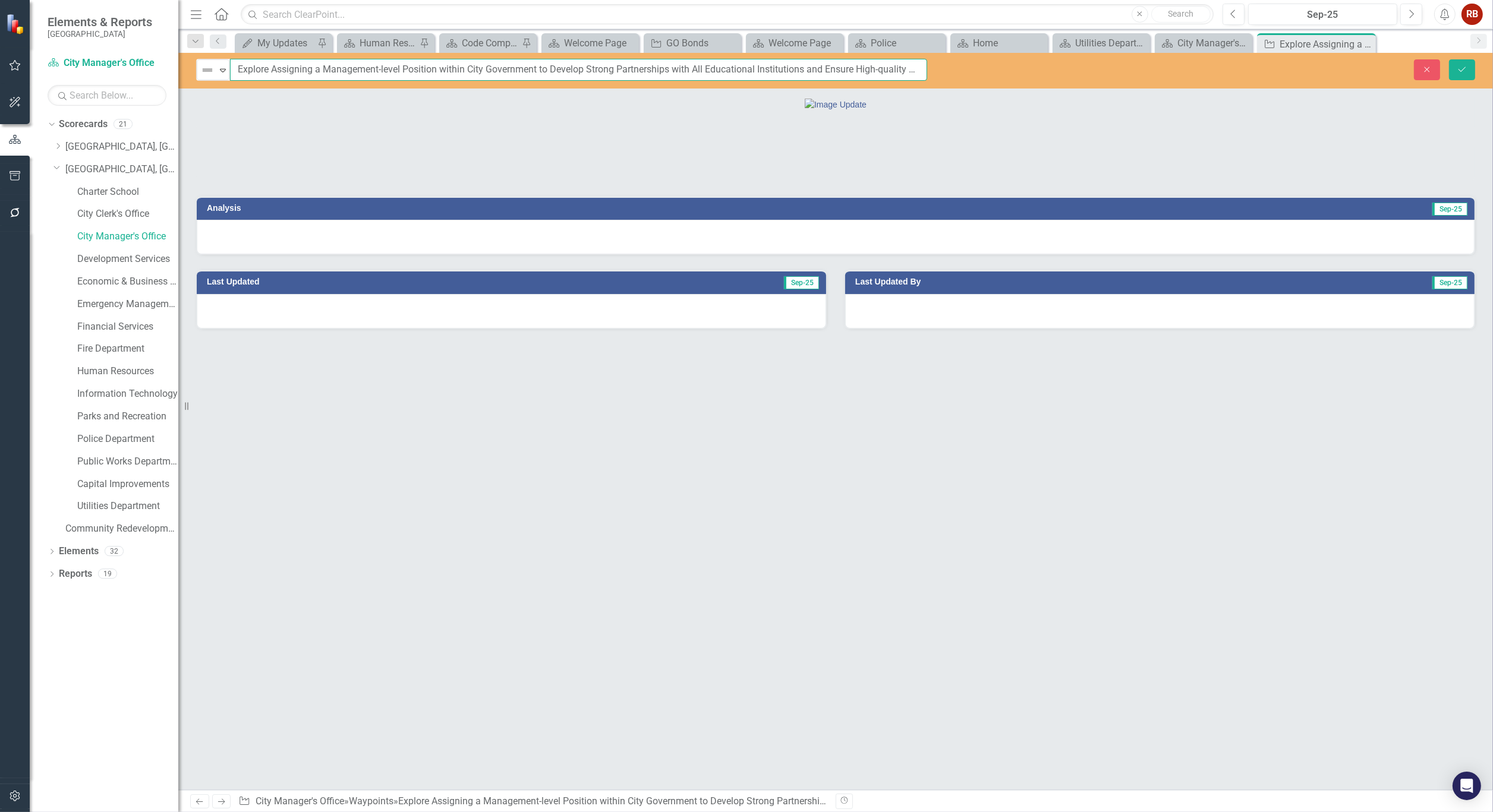
scroll to position [0, 169]
drag, startPoint x: 238, startPoint y: 66, endPoint x: 1079, endPoint y: 64, distance: 841.0
click at [1079, 64] on div "Not Defined Expand Explore Assigning a Management-level Position within City Go…" at bounding box center [836, 70] width 1314 height 22
click at [1368, 44] on icon "Close" at bounding box center [1364, 44] width 12 height 9
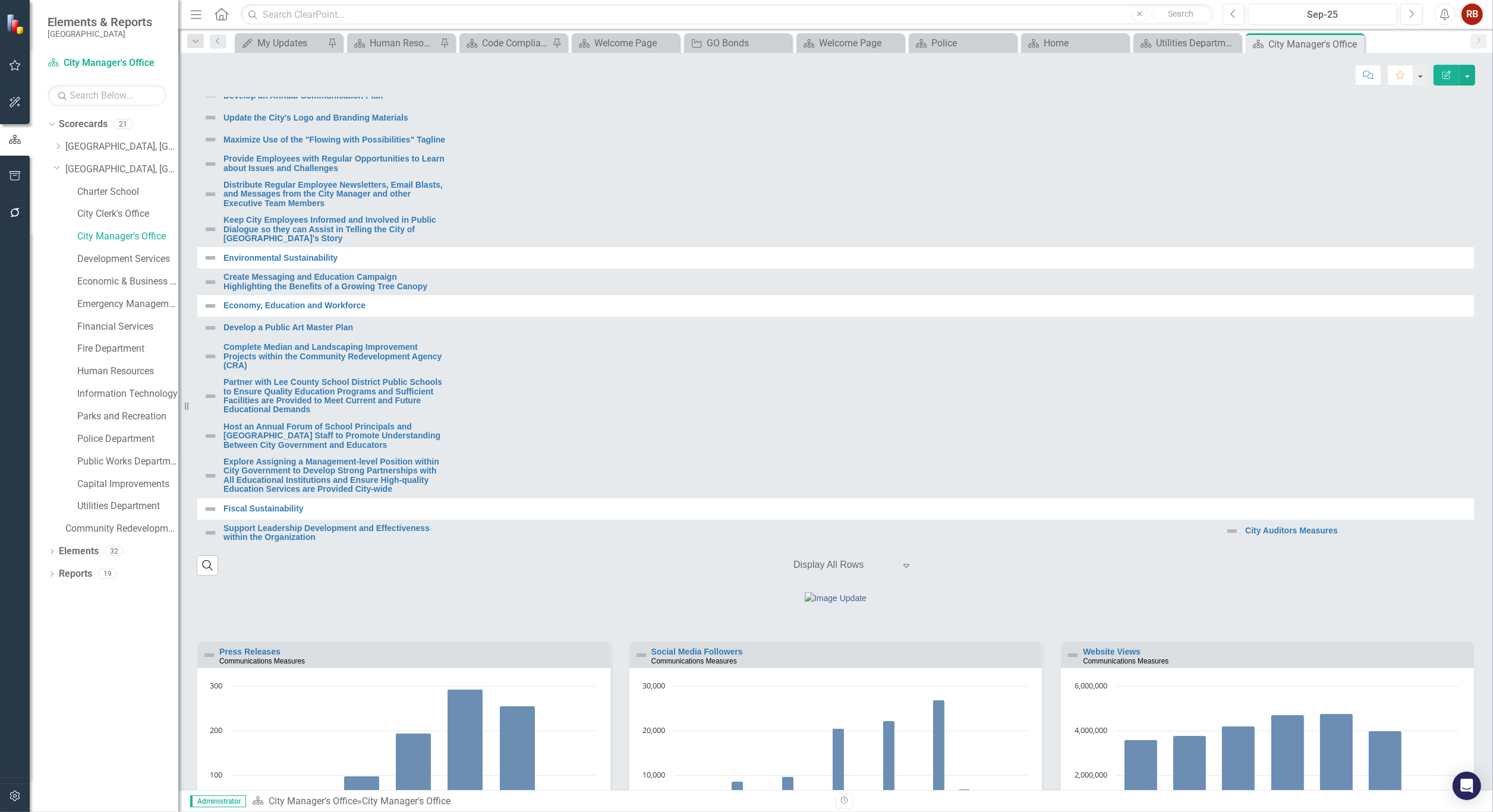
scroll to position [594, 0]
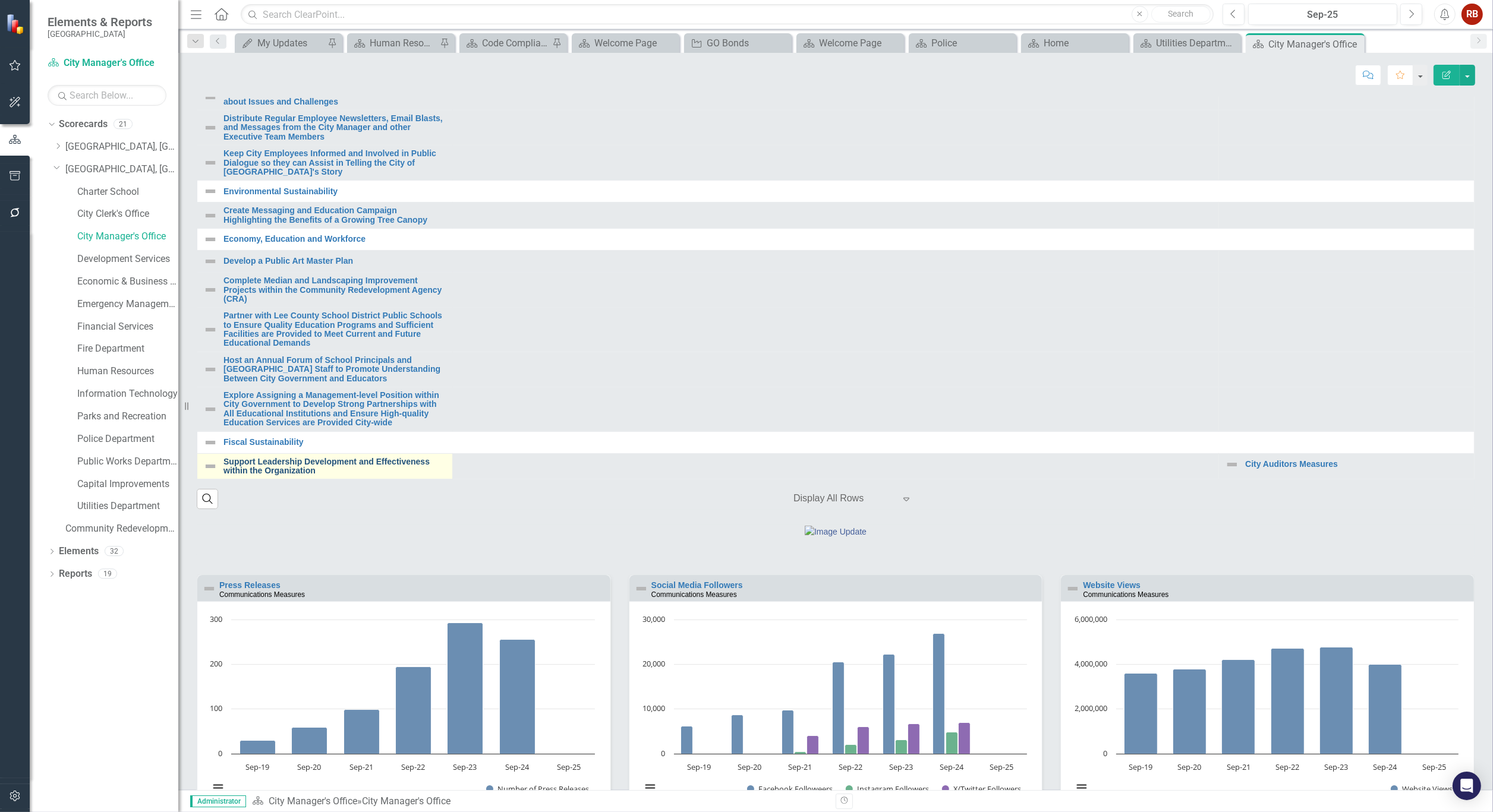
click at [329, 476] on link "Support Leadership Development and Effectiveness within the Organization" at bounding box center [335, 466] width 223 height 19
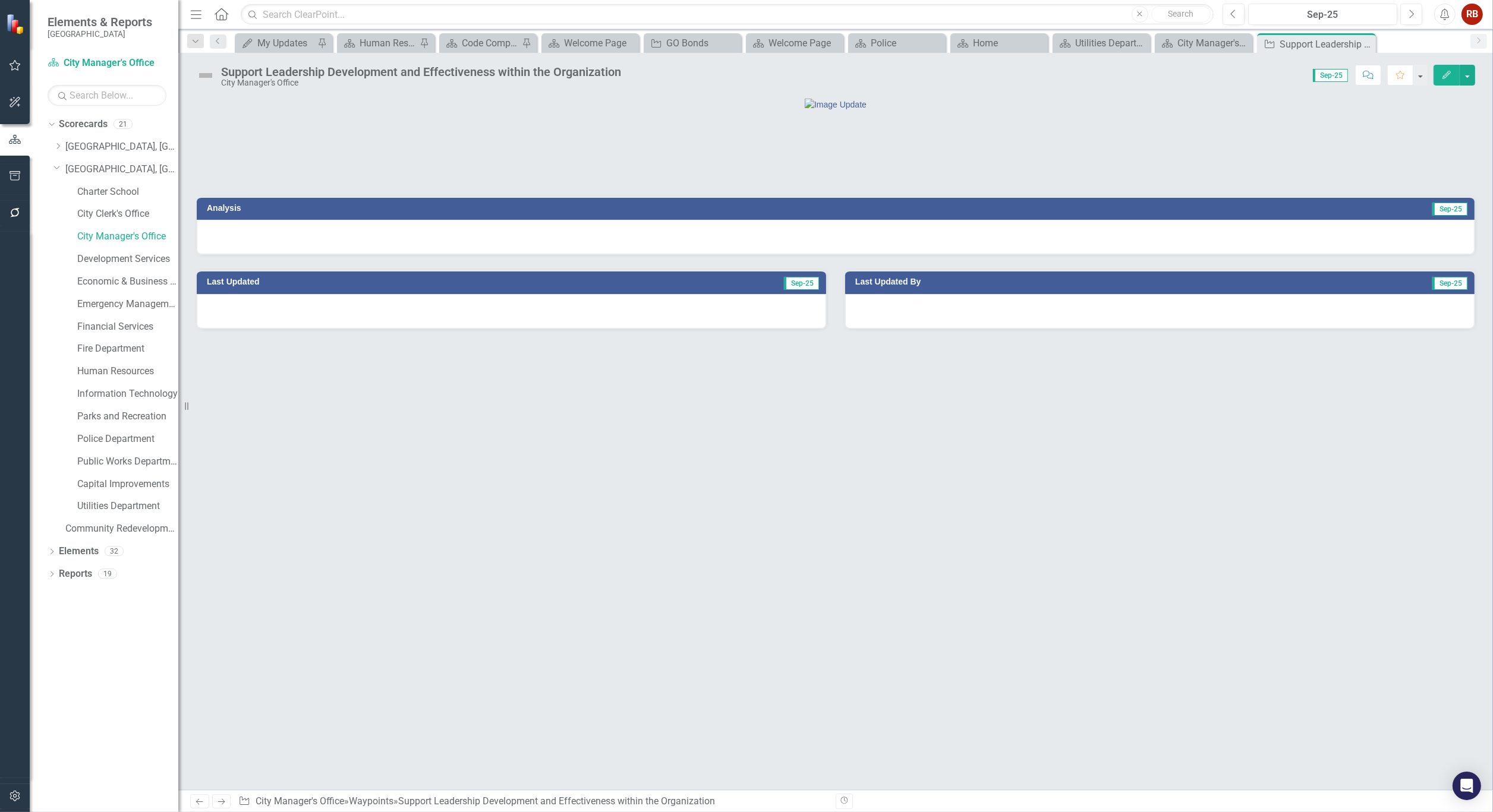
click at [553, 67] on div "Support Leadership Development and Effectiveness within the Organization" at bounding box center [421, 72] width 400 height 13
click at [556, 67] on div "Support Leadership Development and Effectiveness within the Organization" at bounding box center [421, 72] width 400 height 13
click at [621, 71] on div "Support Leadership Development and Effectiveness within the Organization" at bounding box center [421, 72] width 400 height 13
click at [621, 72] on div "Support Leadership Development and Effectiveness within the Organization" at bounding box center [421, 72] width 400 height 13
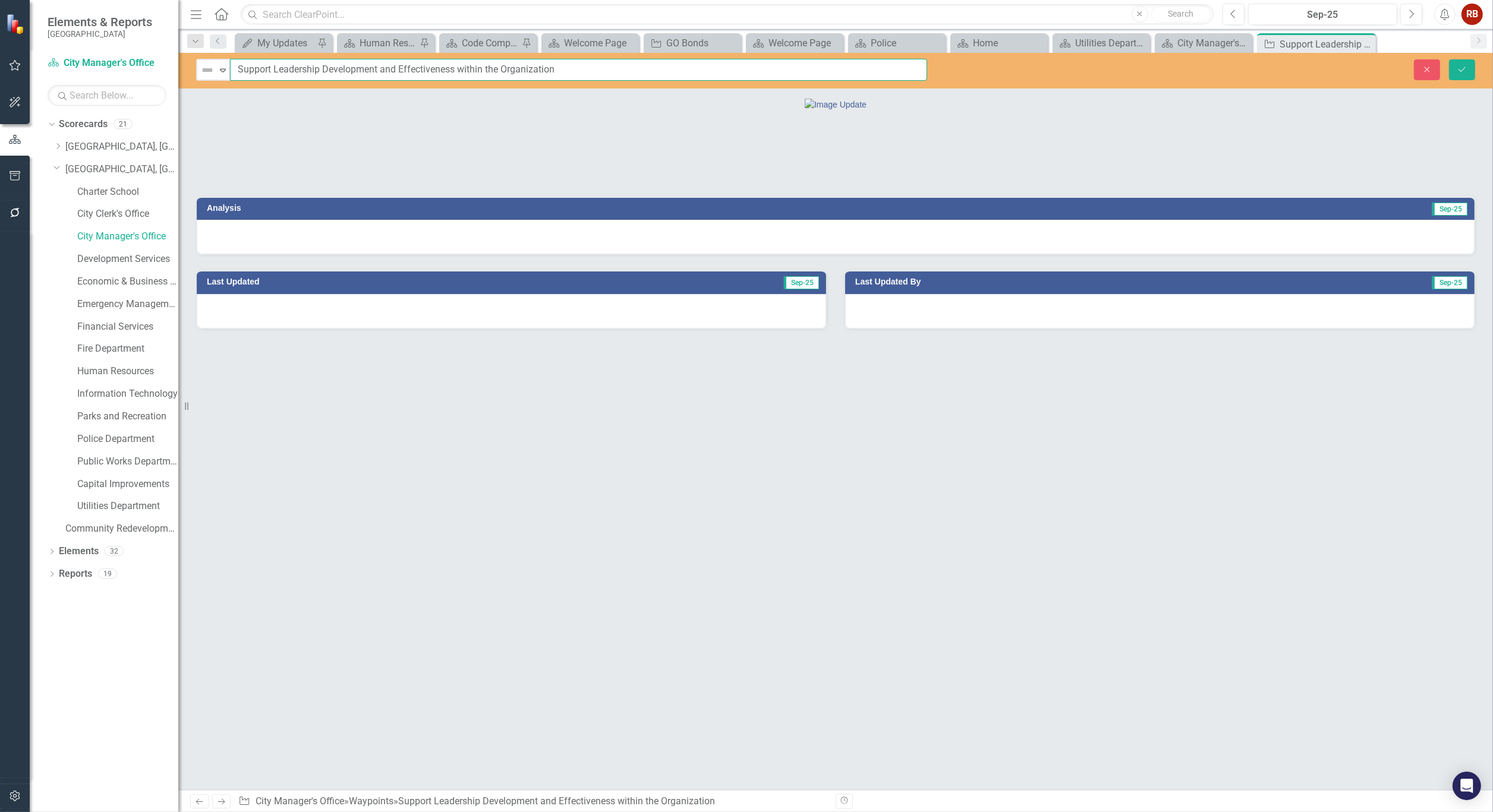
drag, startPoint x: 562, startPoint y: 69, endPoint x: 232, endPoint y: 68, distance: 330.0
click at [232, 68] on input "Support Leadership Development and Effectiveness within the Organization" at bounding box center [579, 70] width 697 height 22
click at [1368, 42] on icon "Close" at bounding box center [1364, 44] width 12 height 9
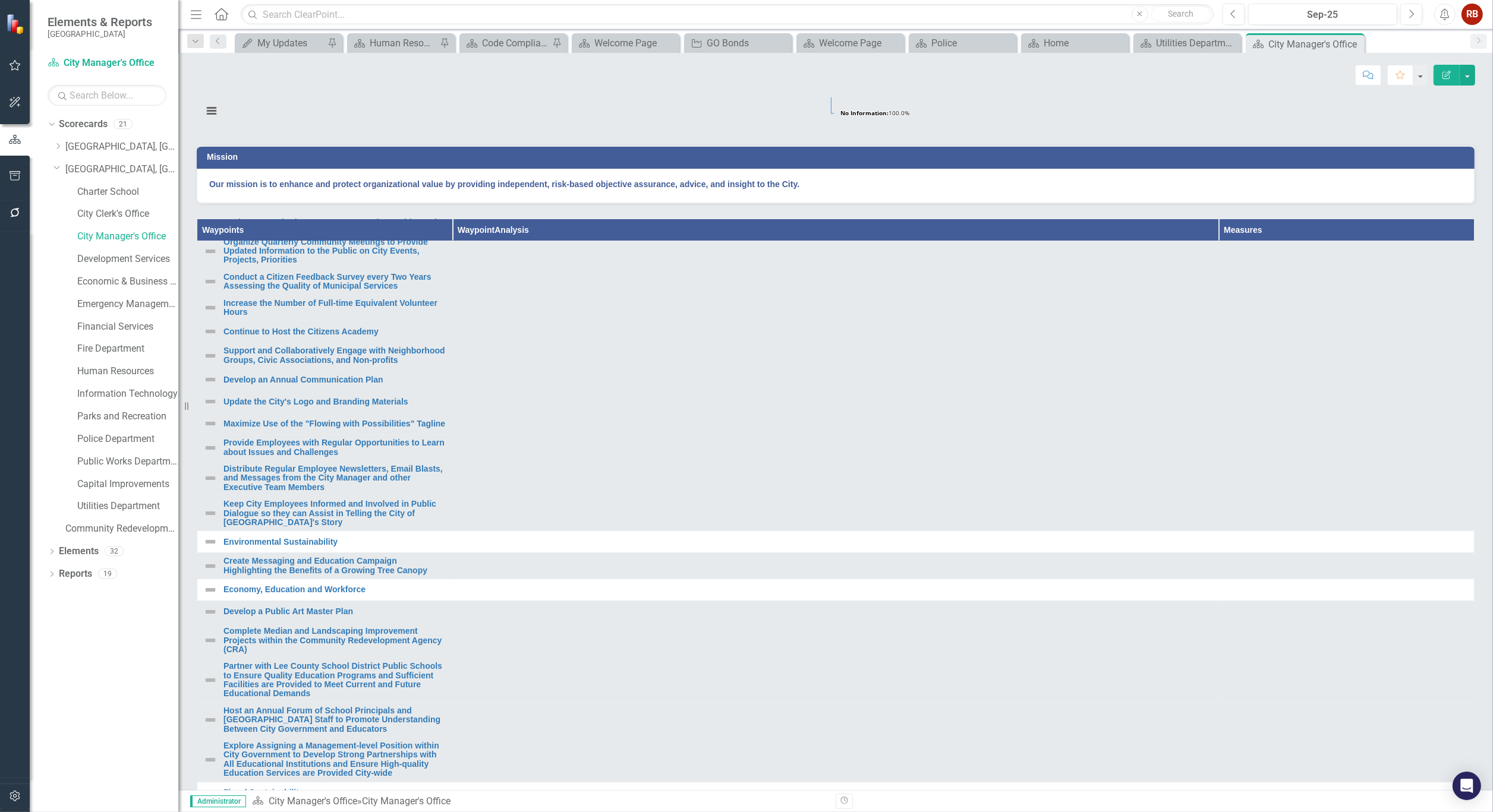
scroll to position [244, 0]
click at [1352, 43] on icon at bounding box center [1353, 44] width 7 height 7
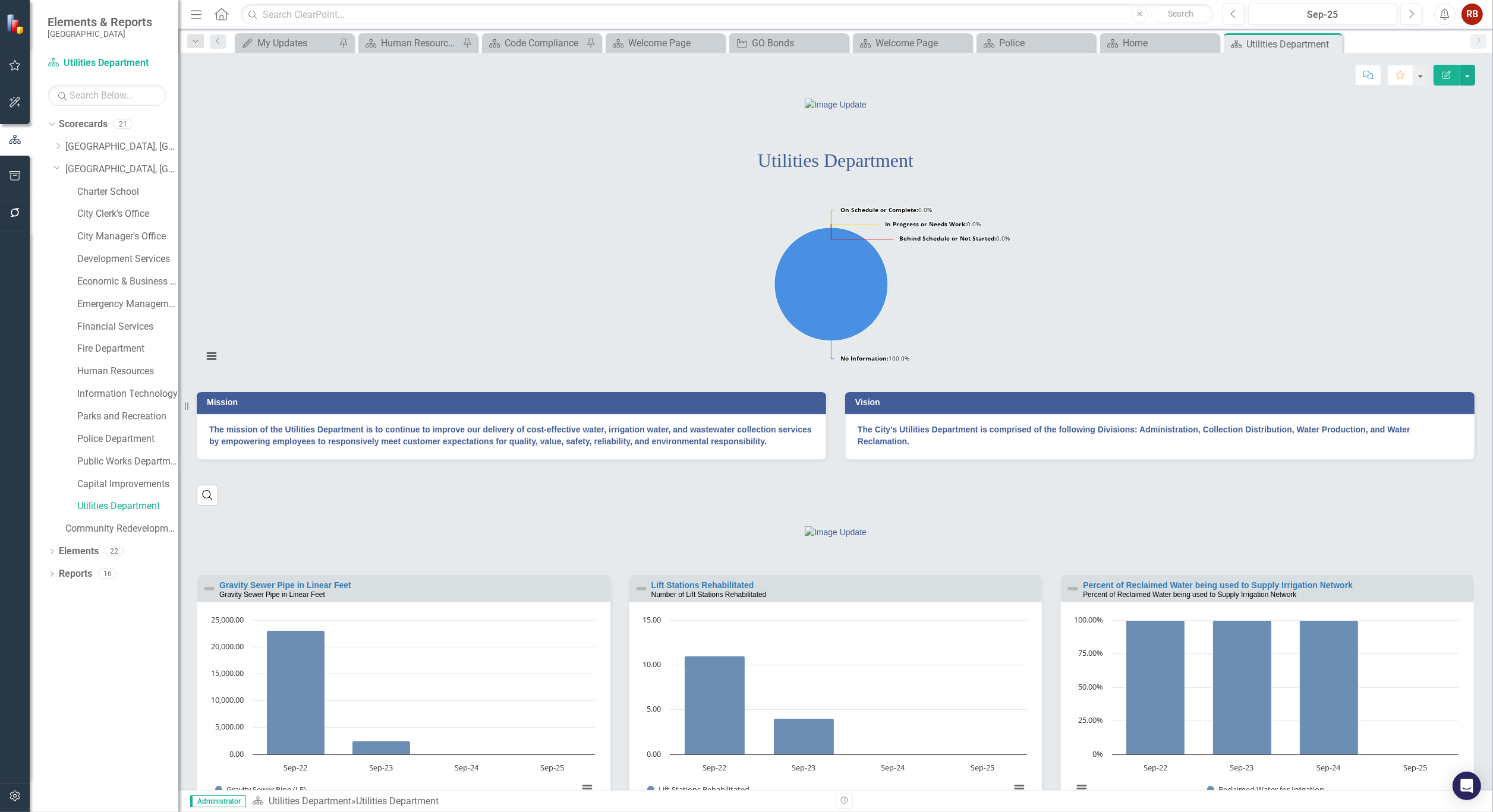
click at [0, 0] on icon "Close" at bounding box center [0, 0] width 0 height 0
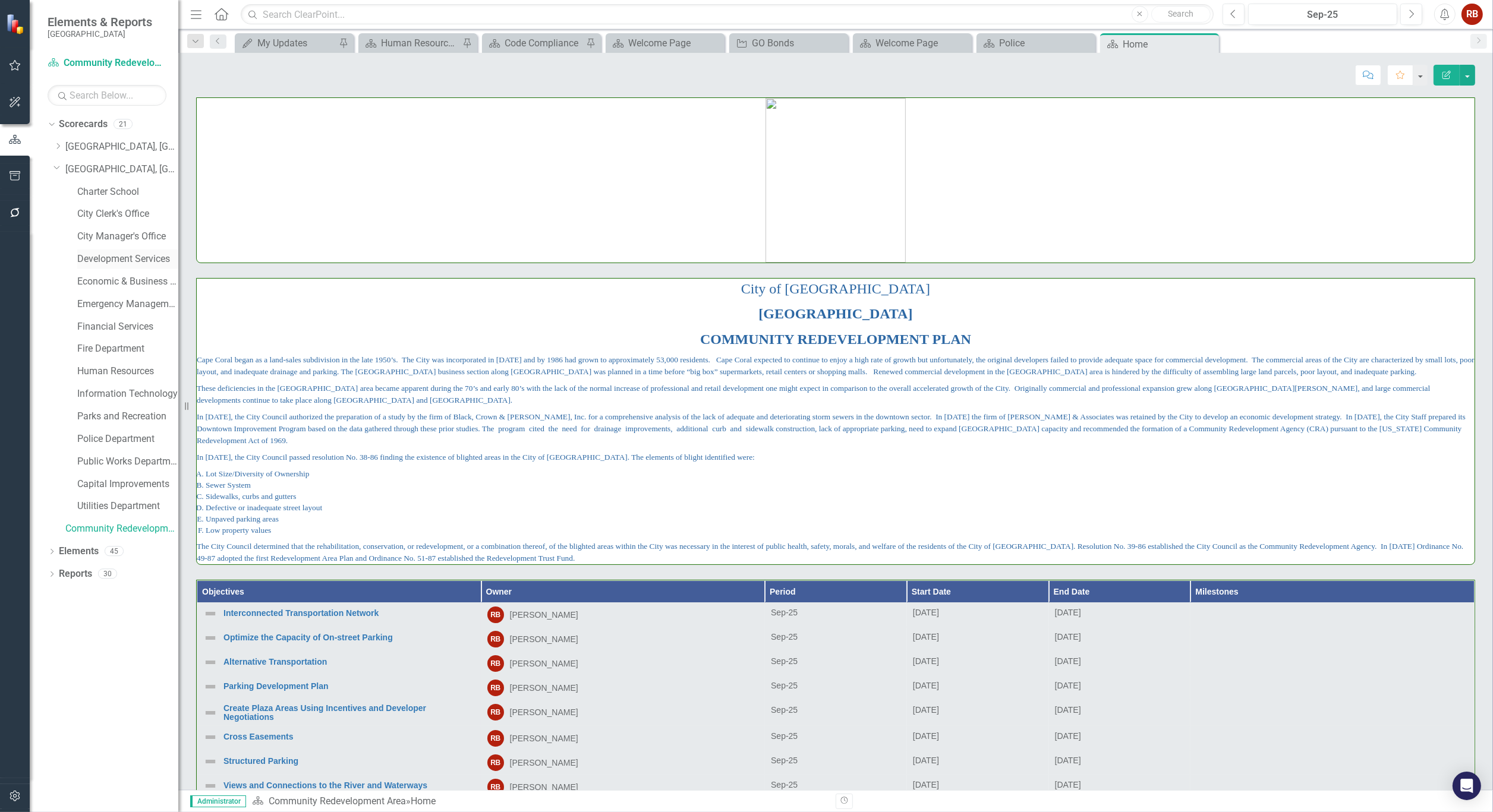
click at [115, 258] on link "Development Services" at bounding box center [128, 259] width 101 height 14
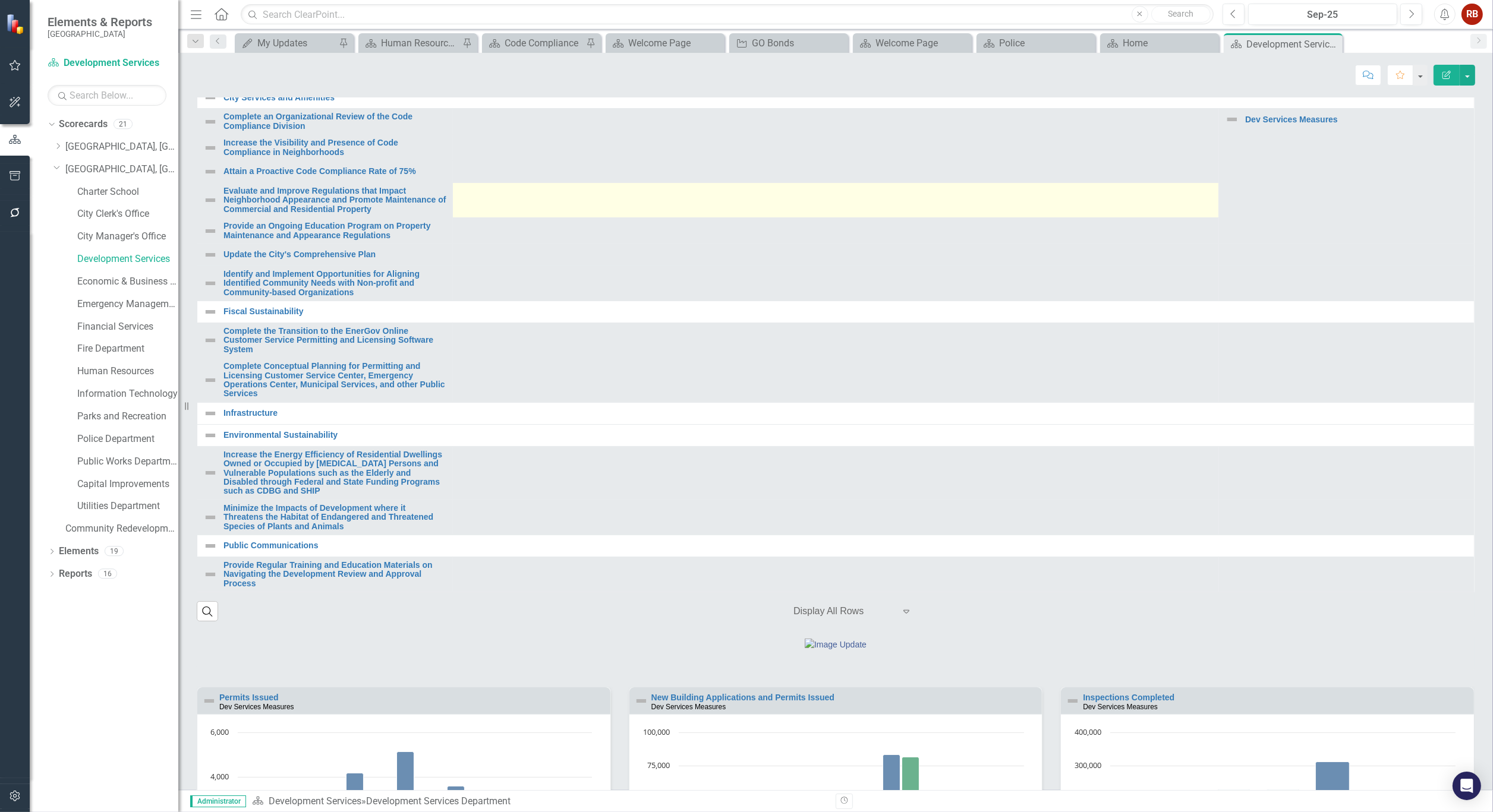
scroll to position [330, 0]
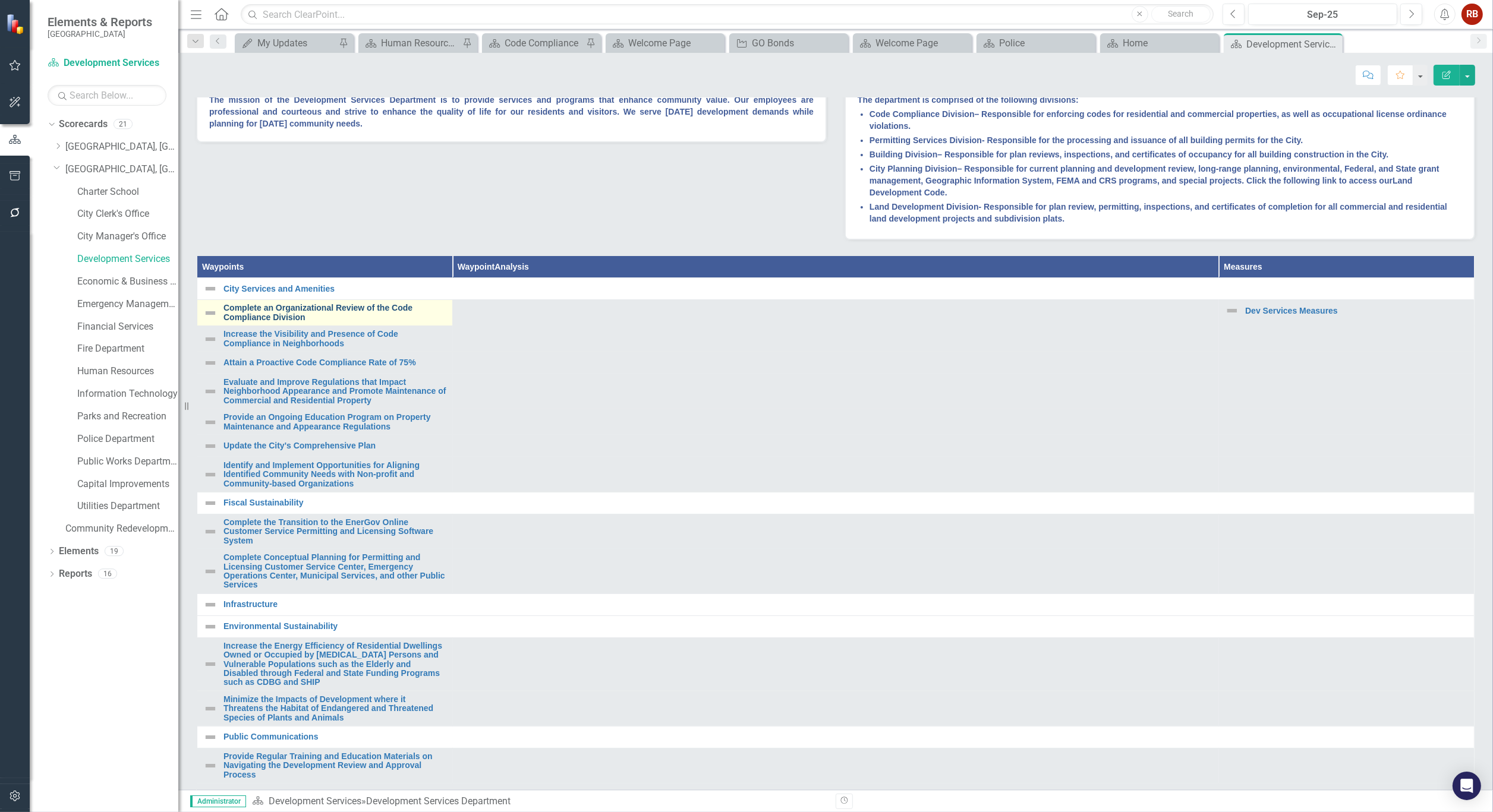
click at [284, 322] on link "Complete an Organizational Review of the Code Compliance Division" at bounding box center [335, 313] width 223 height 19
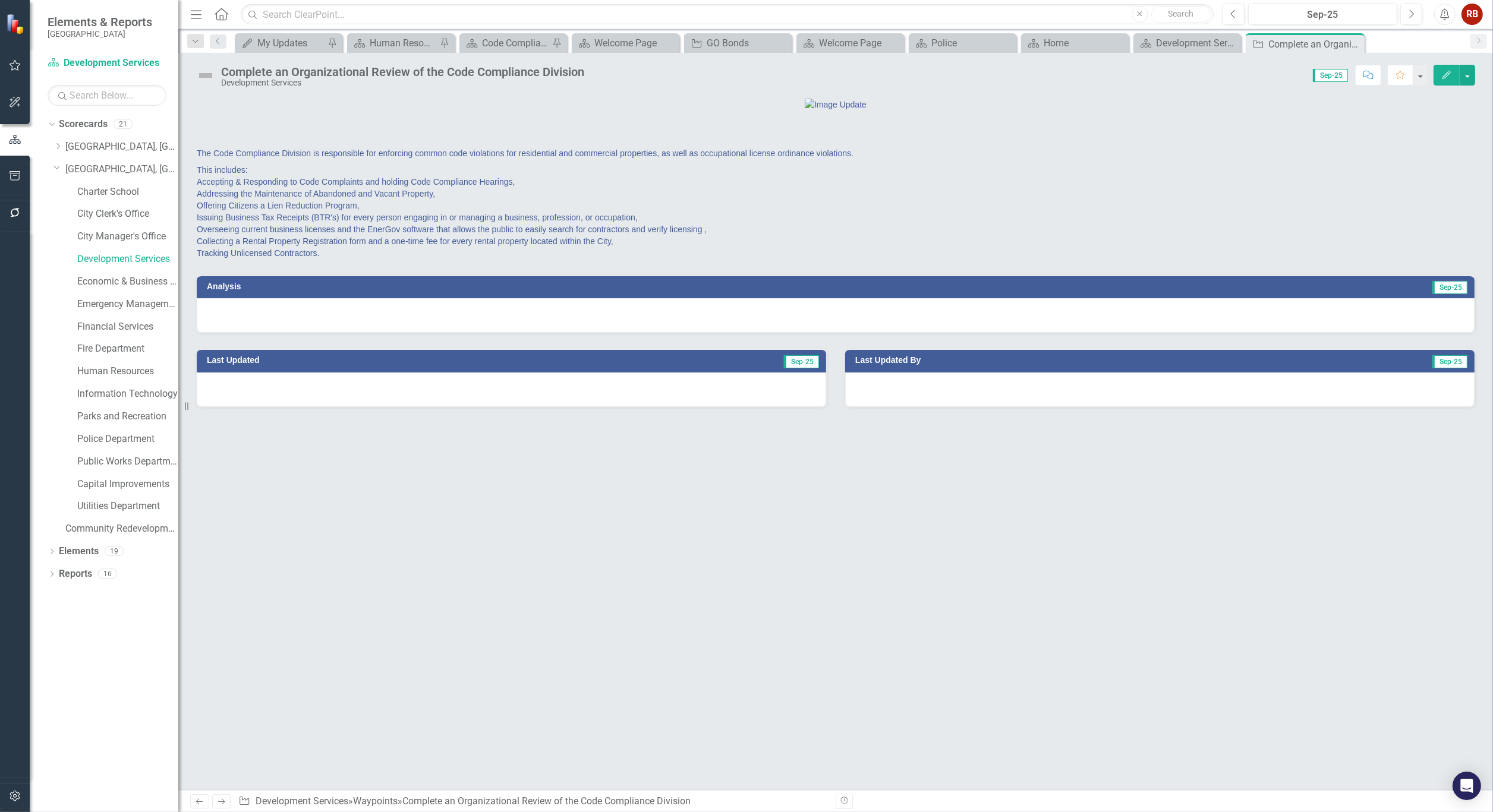
click at [467, 73] on div "Complete an Organizational Review of the Code Compliance Division" at bounding box center [402, 72] width 363 height 13
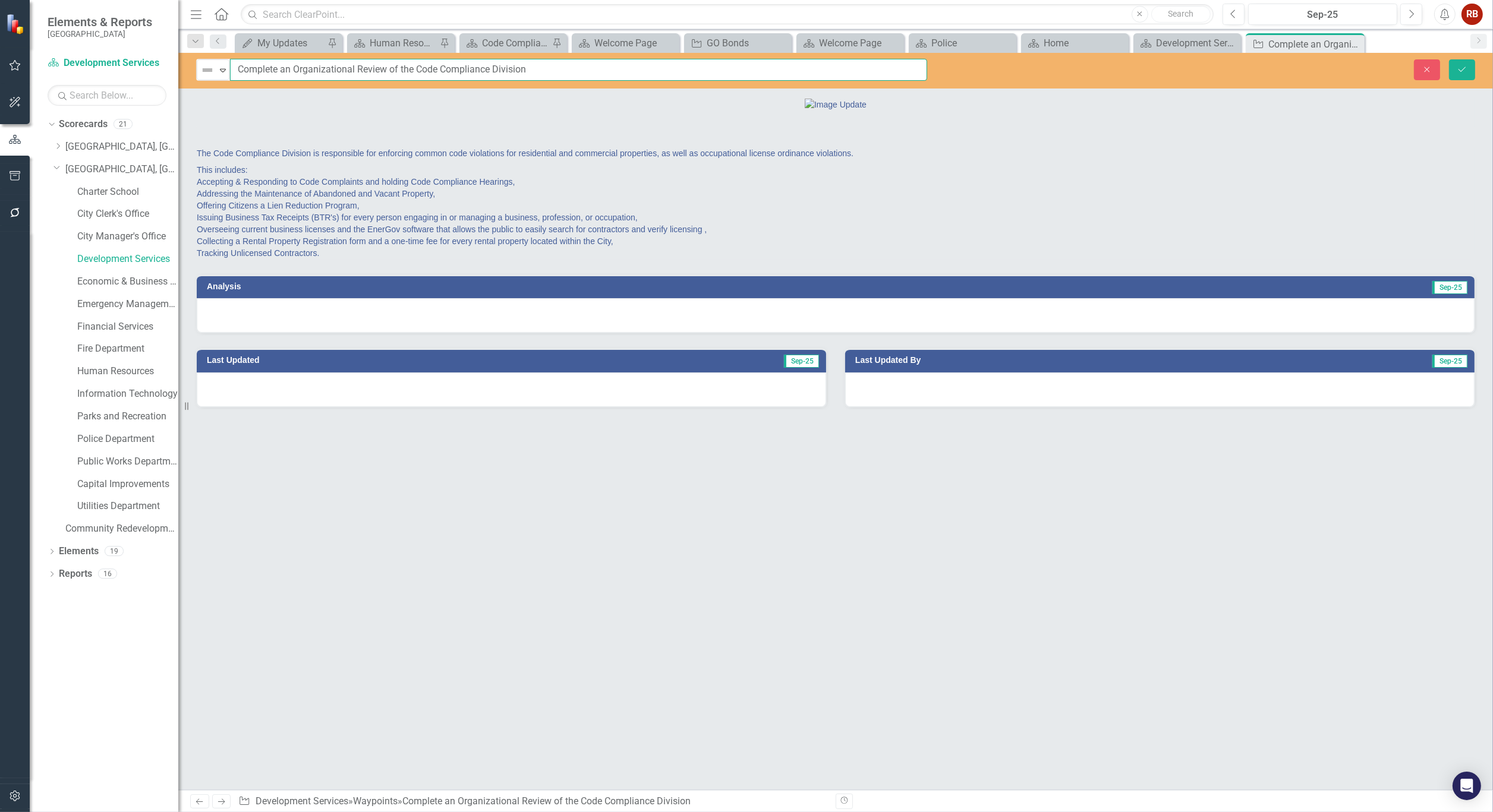
drag, startPoint x: 533, startPoint y: 68, endPoint x: 236, endPoint y: 71, distance: 297.0
click at [236, 71] on input "Complete an Organizational Review of the Code Compliance Division" at bounding box center [579, 70] width 697 height 22
click at [1355, 42] on icon at bounding box center [1353, 44] width 7 height 7
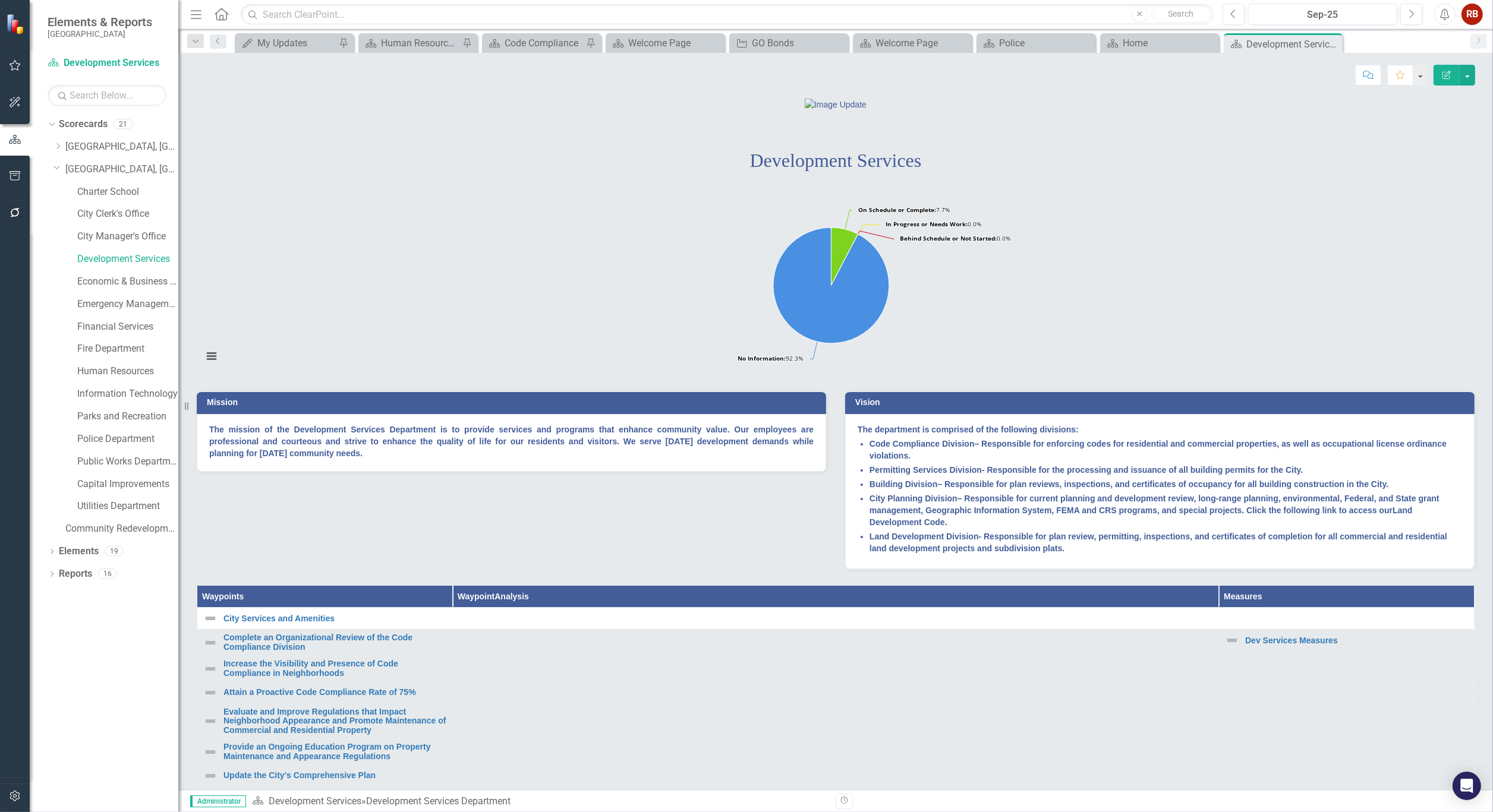
scroll to position [66, 0]
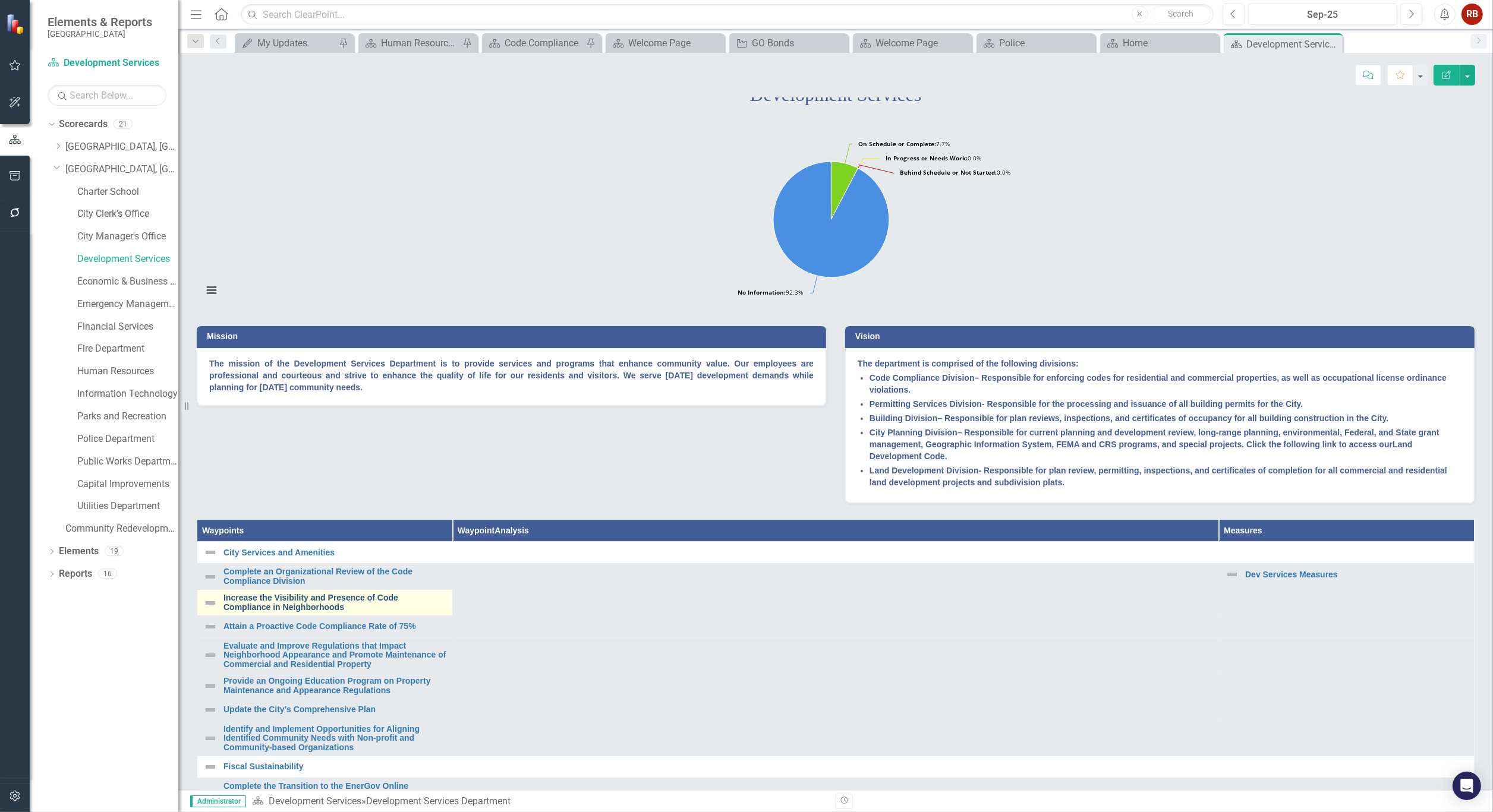
click at [322, 612] on link "Increase the Visibility and Presence of Code Compliance in Neighborhoods" at bounding box center [335, 603] width 223 height 19
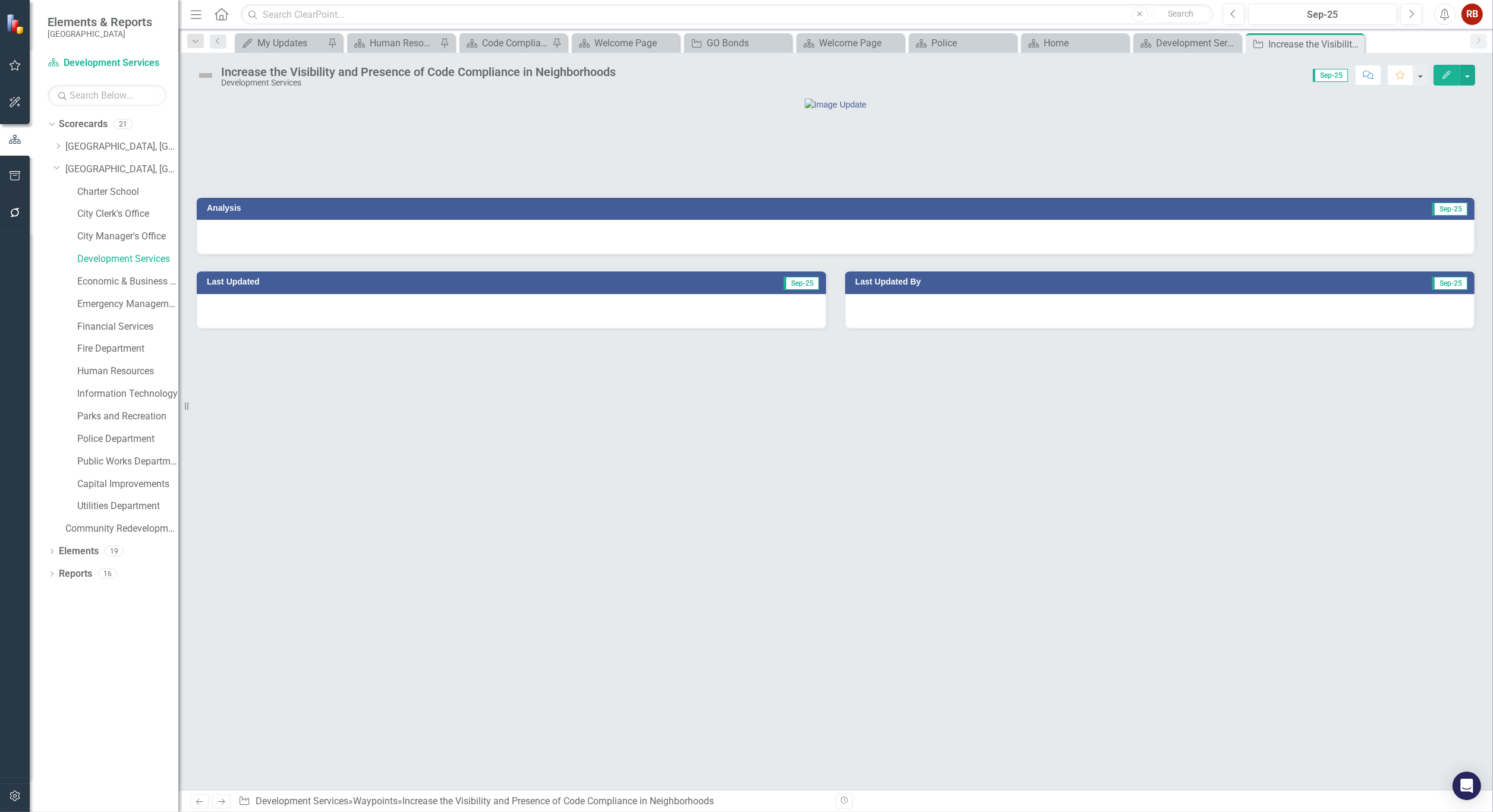
click at [435, 69] on div "Increase the Visibility and Presence of Code Compliance in Neighborhoods" at bounding box center [418, 72] width 395 height 13
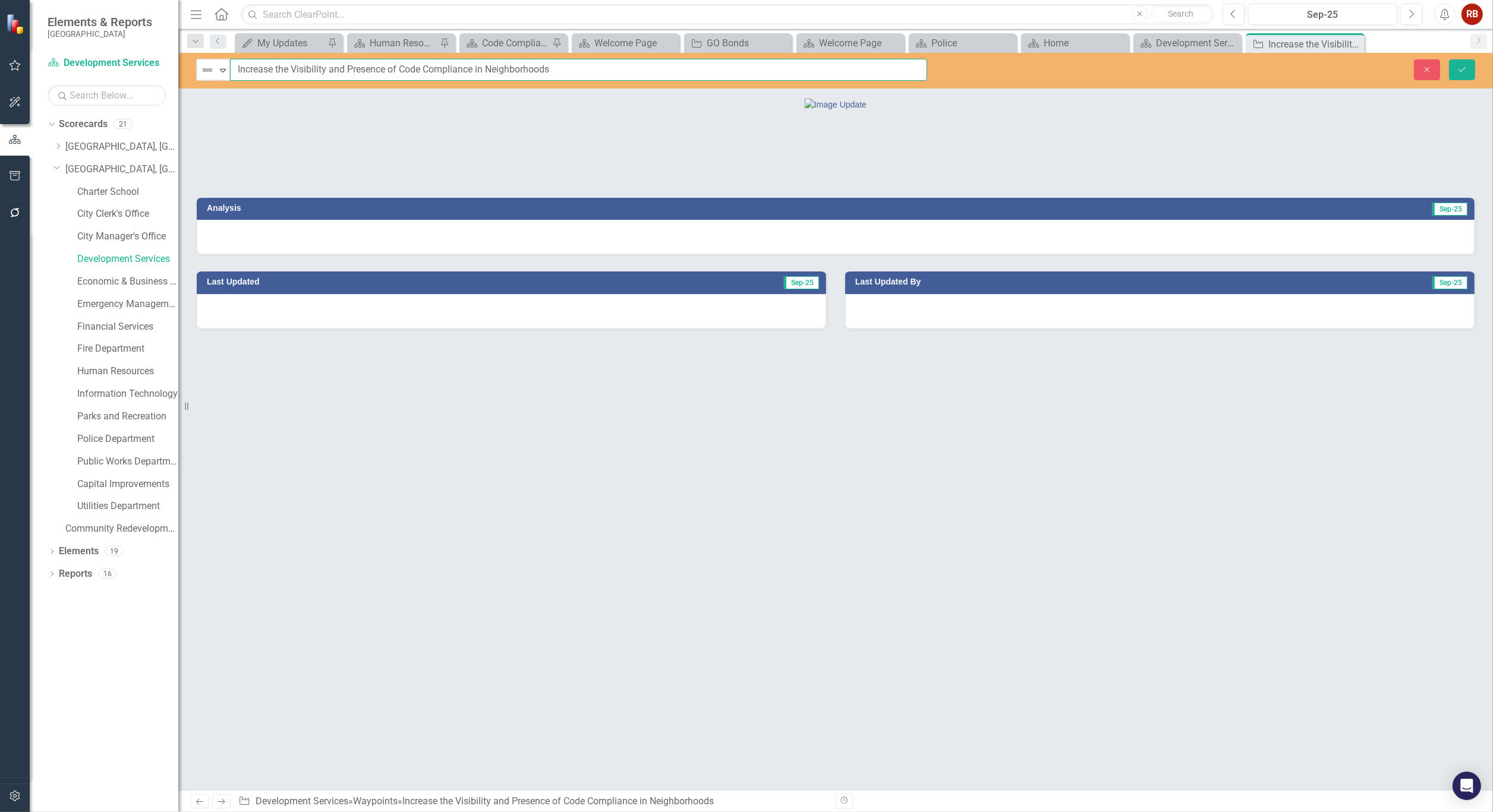
drag, startPoint x: 553, startPoint y: 67, endPoint x: 232, endPoint y: 80, distance: 321.3
click at [232, 80] on div "Not Defined Expand Increase the Visibility and Presence of Code Compliance in N…" at bounding box center [836, 71] width 1314 height 36
drag, startPoint x: 1356, startPoint y: 43, endPoint x: 1351, endPoint y: 38, distance: 7.1
click at [0, 0] on icon "Close" at bounding box center [0, 0] width 0 height 0
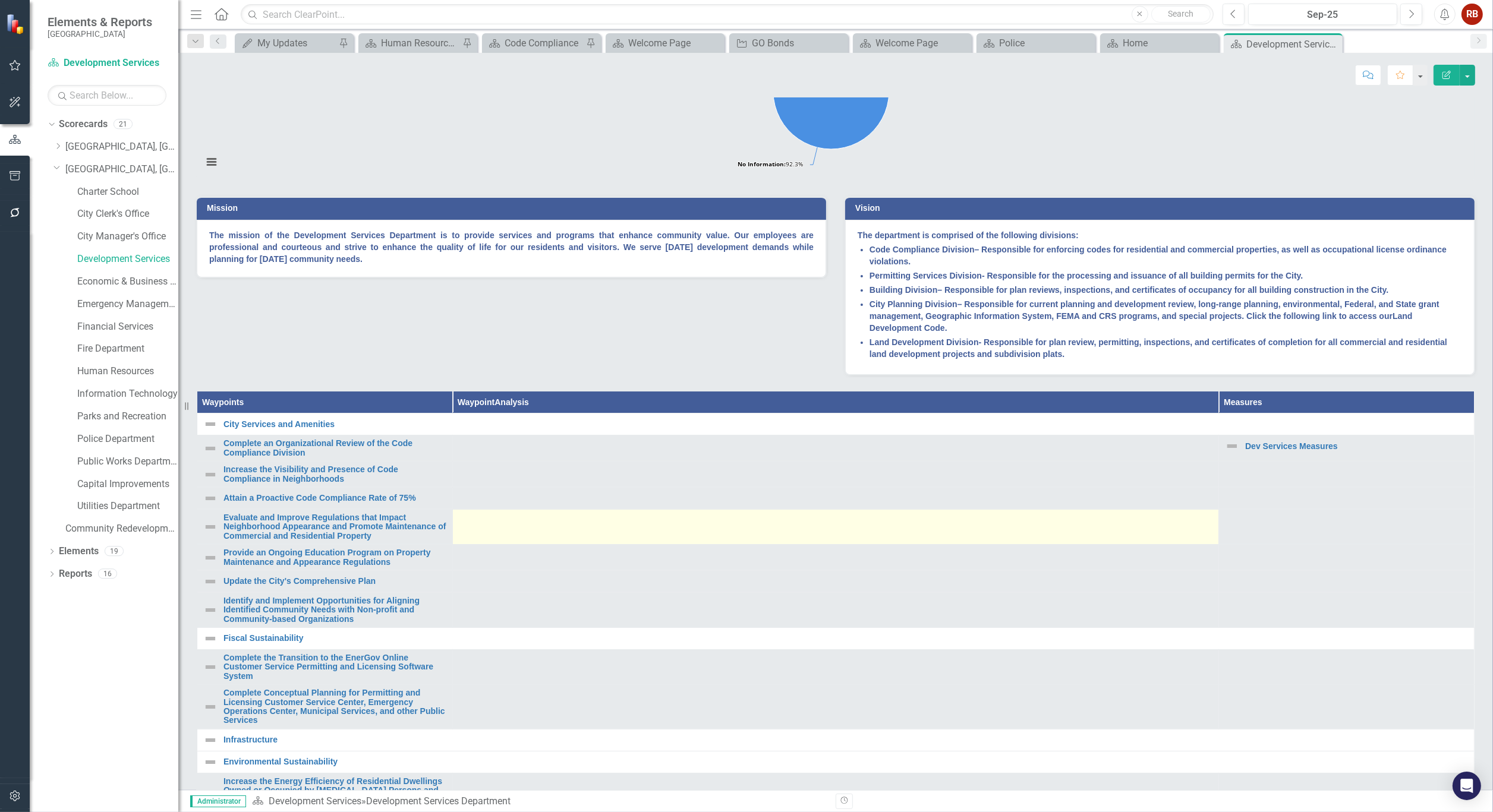
scroll to position [330, 0]
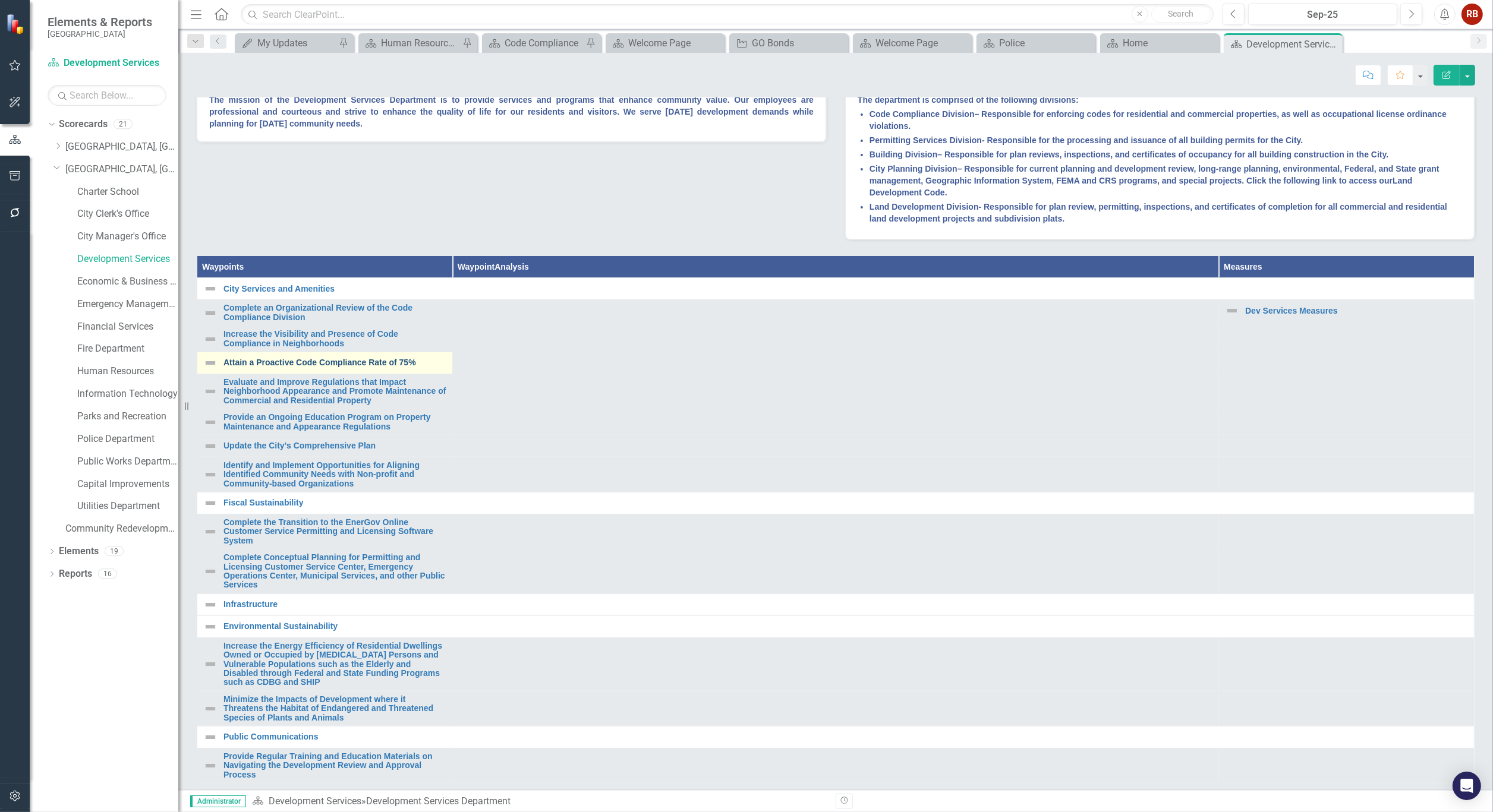
click at [301, 367] on link "Attain a Proactive Code Compliance Rate of 75%" at bounding box center [335, 363] width 223 height 9
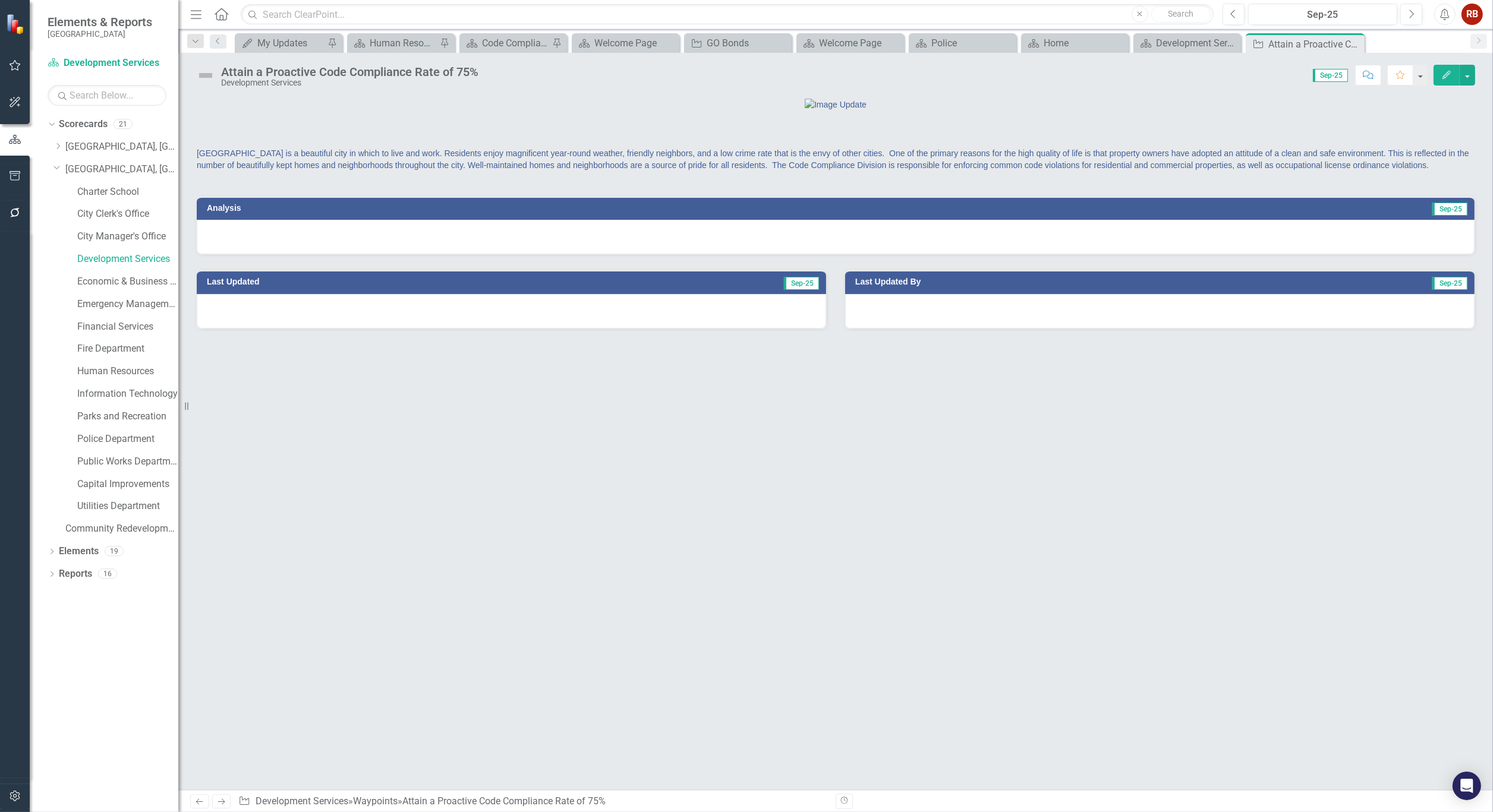
click at [389, 70] on div "Attain a Proactive Code Compliance Rate of 75%" at bounding box center [349, 72] width 257 height 13
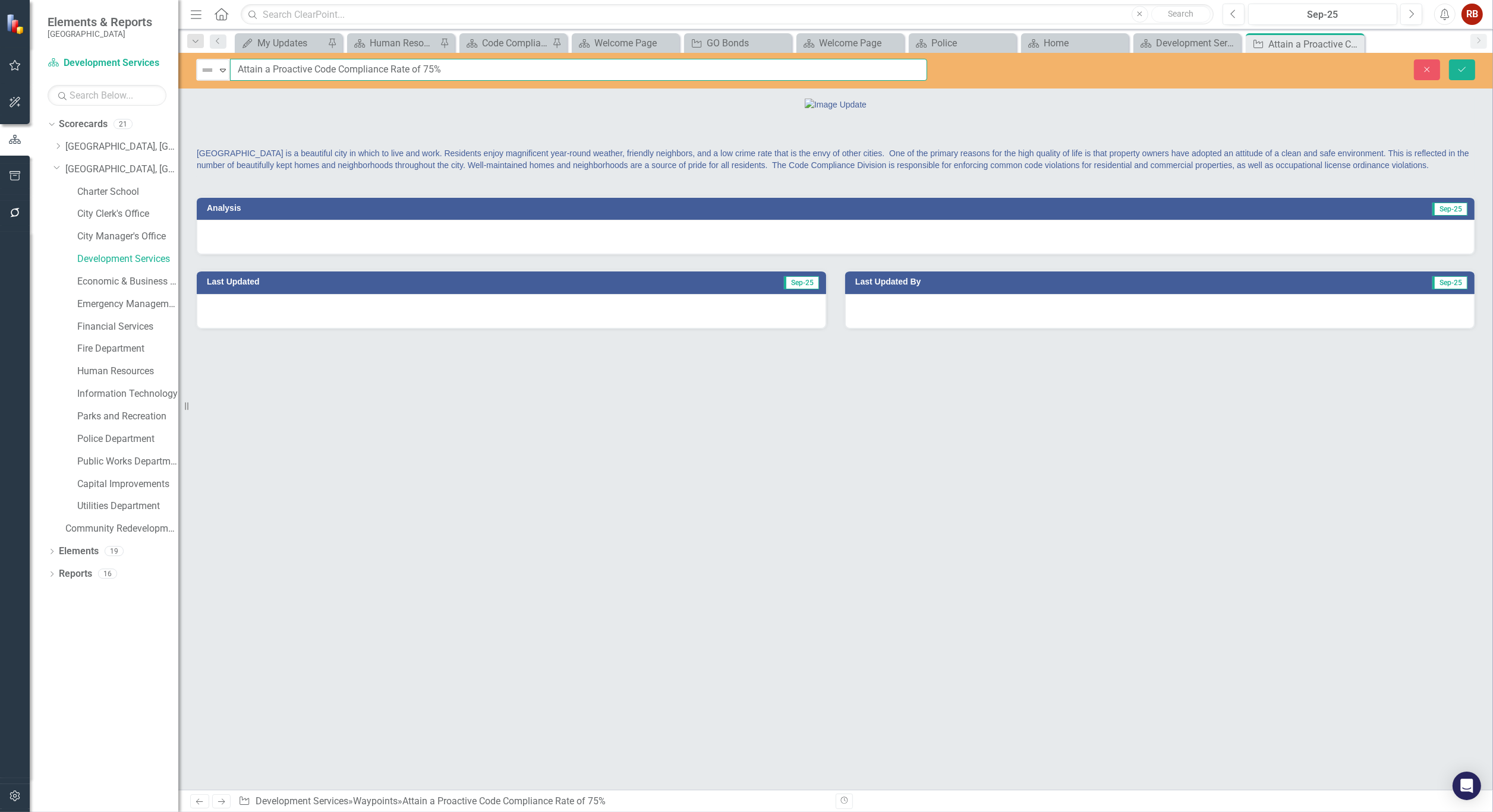
drag, startPoint x: 459, startPoint y: 69, endPoint x: 230, endPoint y: 66, distance: 229.0
click at [230, 66] on input "Attain a Proactive Code Compliance Rate of 75%" at bounding box center [579, 70] width 697 height 22
click at [1354, 41] on icon "Close" at bounding box center [1353, 44] width 12 height 9
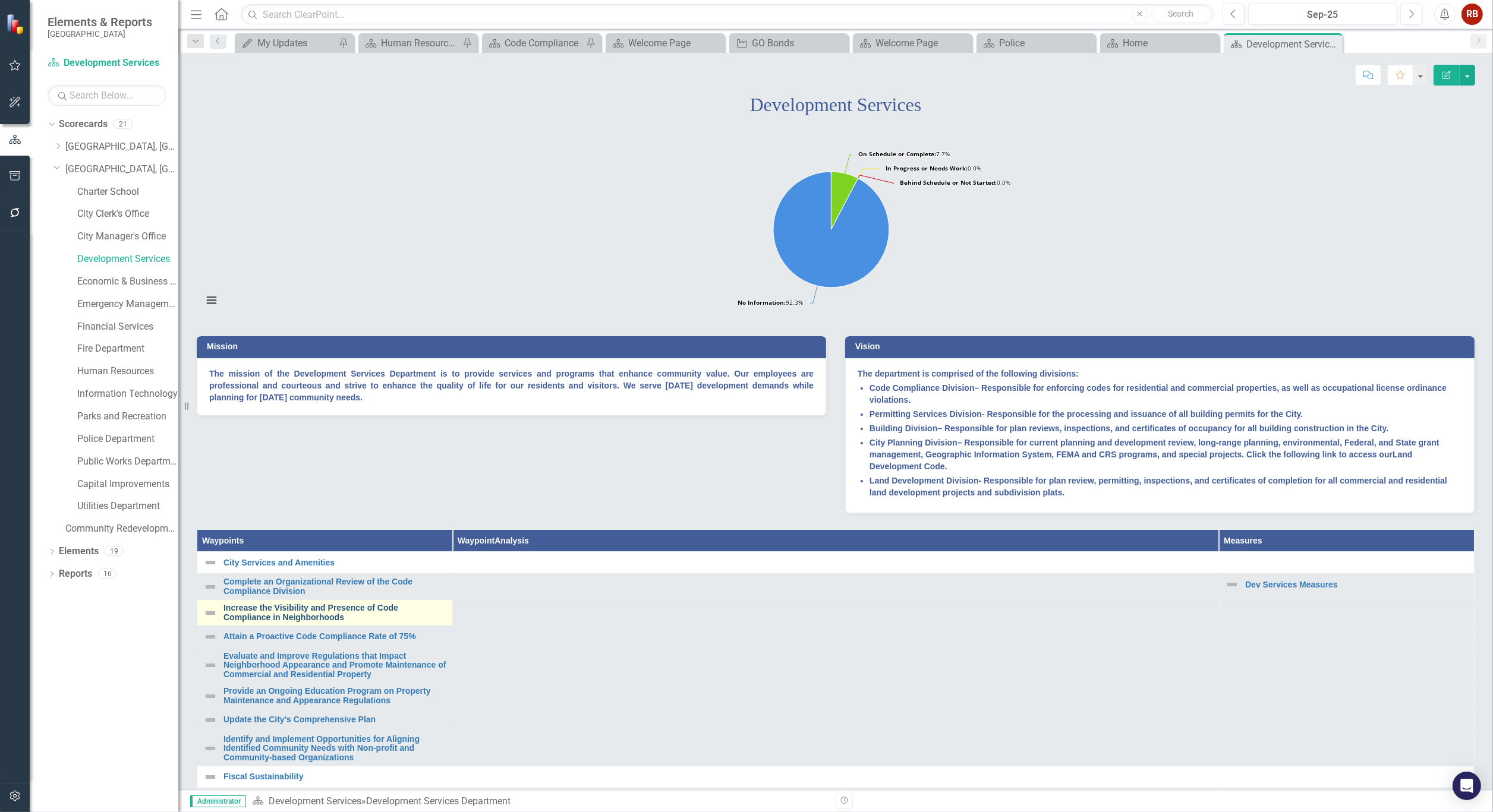
scroll to position [198, 0]
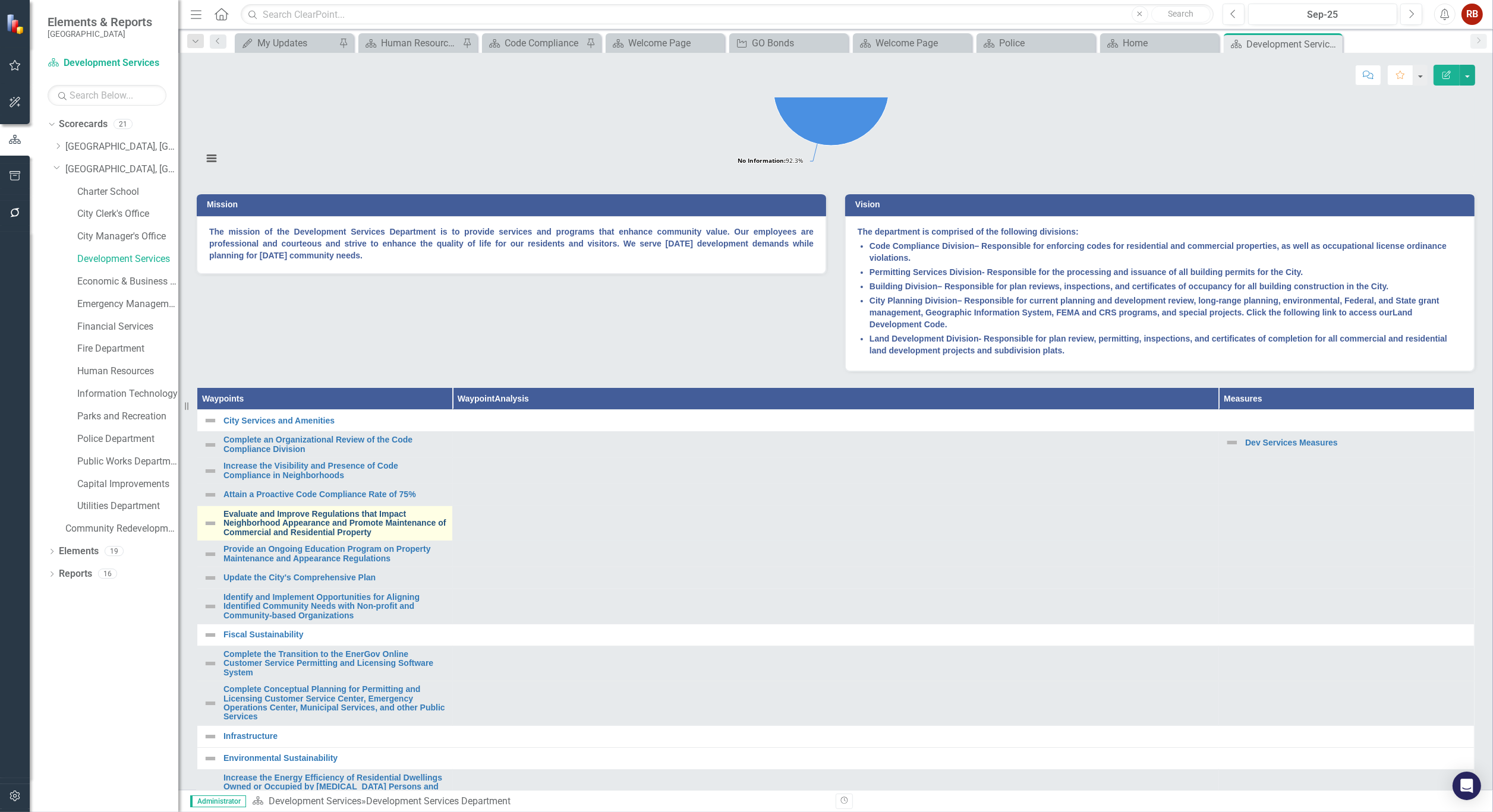
click at [332, 537] on link "Evaluate and Improve Regulations that Impact Neighborhood Appearance and Promot…" at bounding box center [335, 522] width 223 height 27
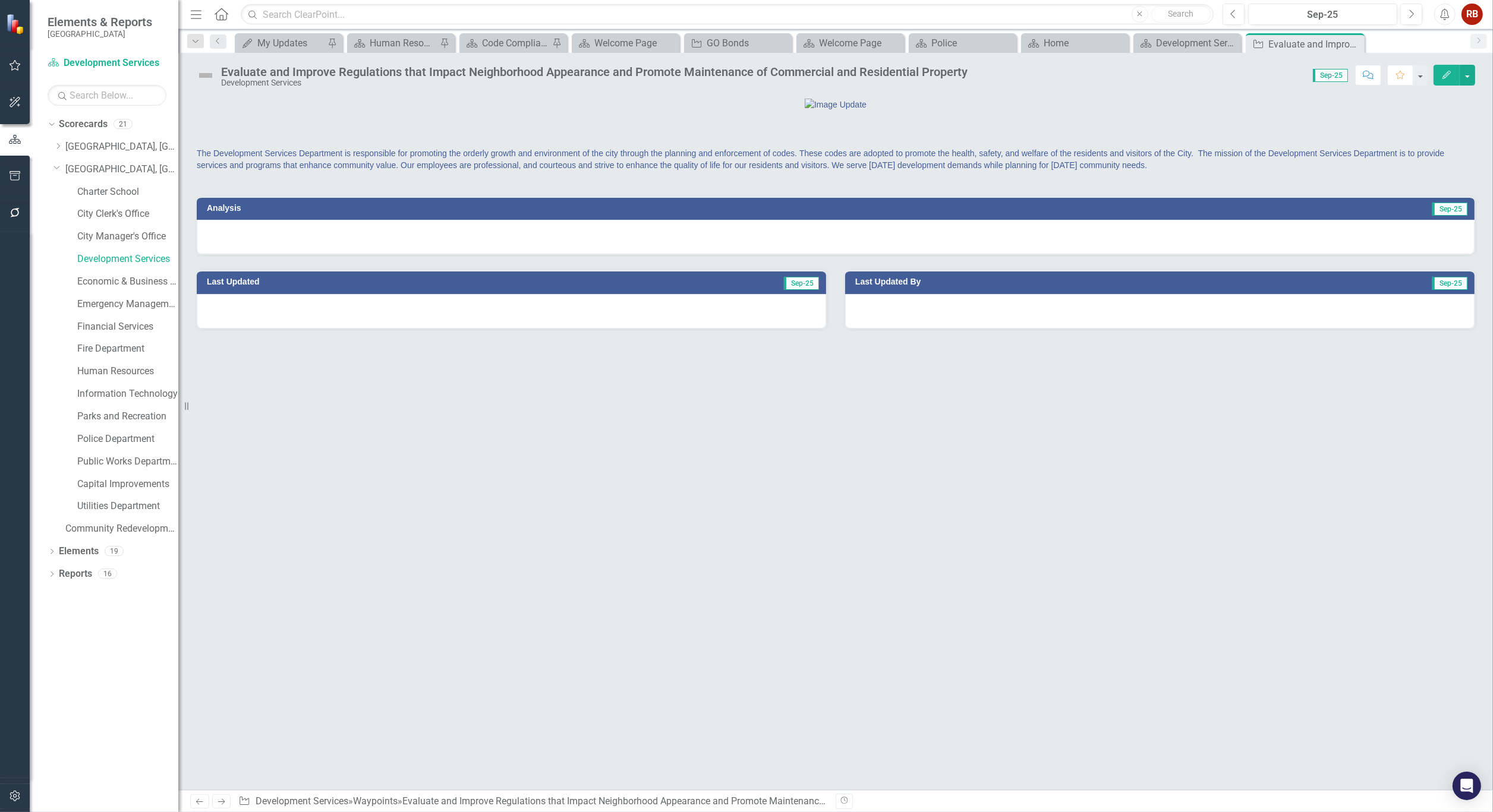
click at [402, 69] on div "Evaluate and Improve Regulations that Impact Neighborhood Appearance and Promot…" at bounding box center [594, 72] width 746 height 13
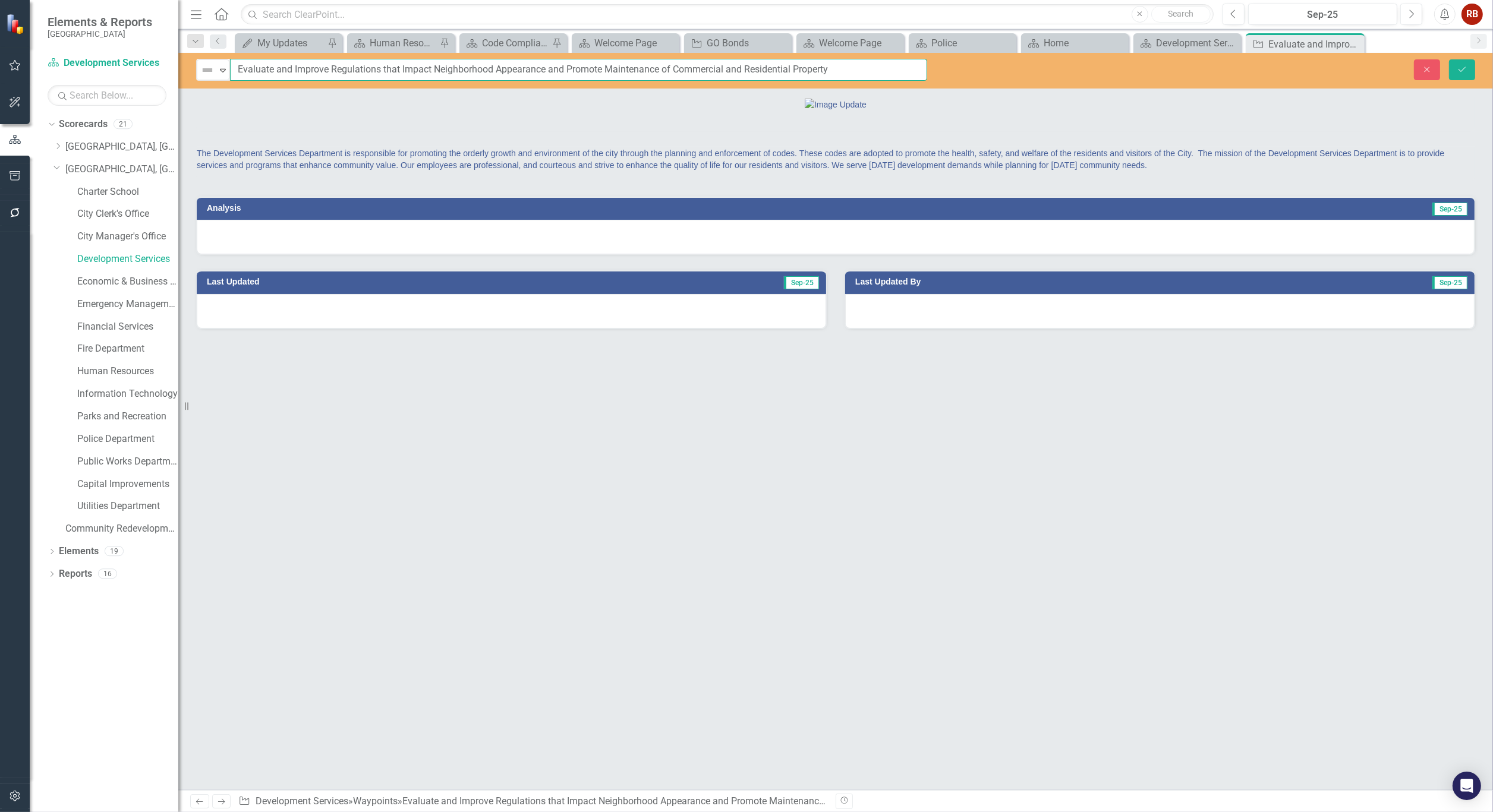
drag, startPoint x: 234, startPoint y: 68, endPoint x: 906, endPoint y: 105, distance: 673.0
click at [906, 105] on div "Not Defined Expand Evaluate and Improve Regulations that Impact Neighborhood Ap…" at bounding box center [836, 421] width 1314 height 737
click at [1357, 43] on icon "Close" at bounding box center [1353, 44] width 12 height 9
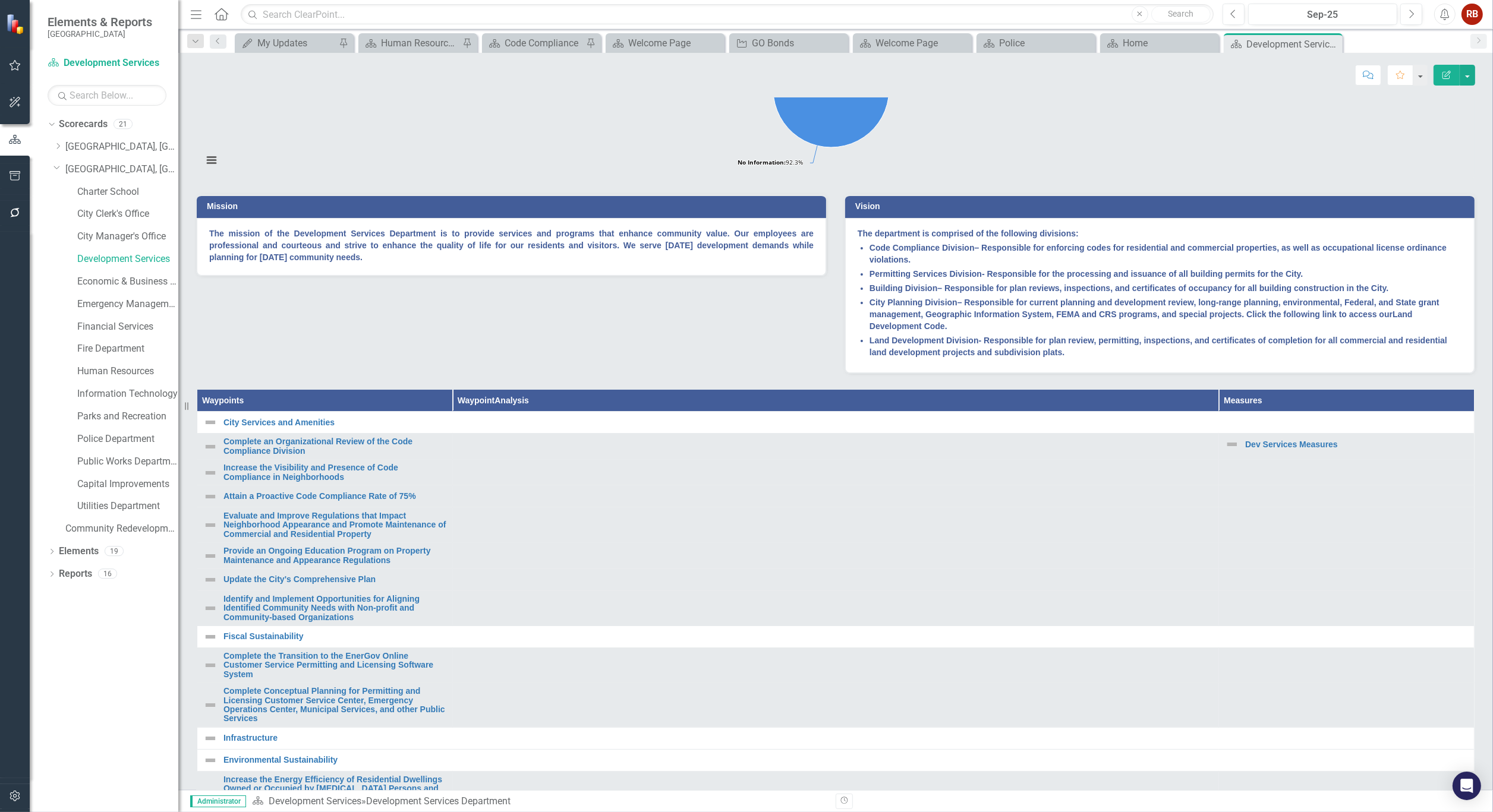
scroll to position [330, 0]
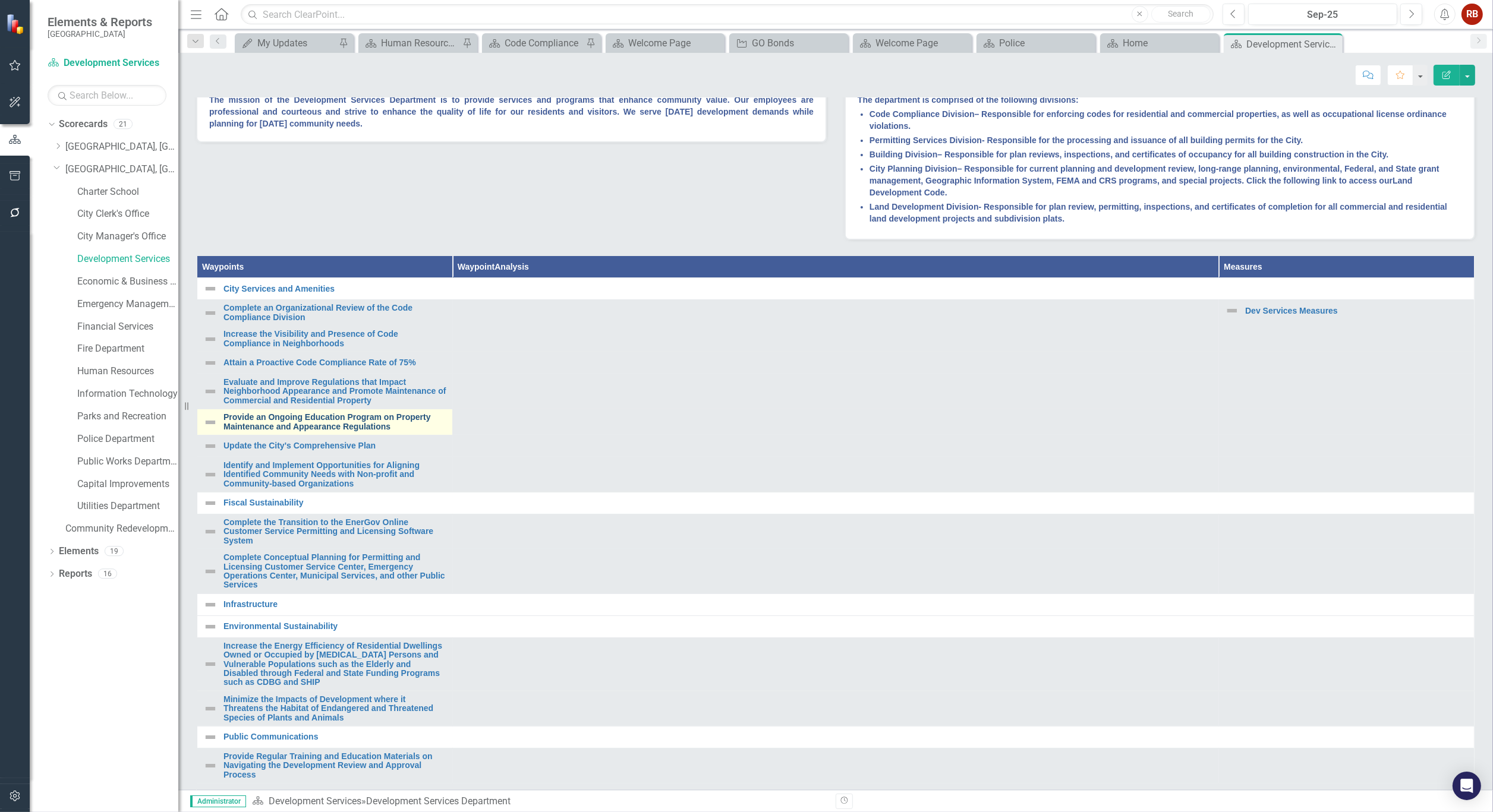
click at [294, 431] on link "Provide an Ongoing Education Program on Property Maintenance and Appearance Reg…" at bounding box center [335, 422] width 223 height 19
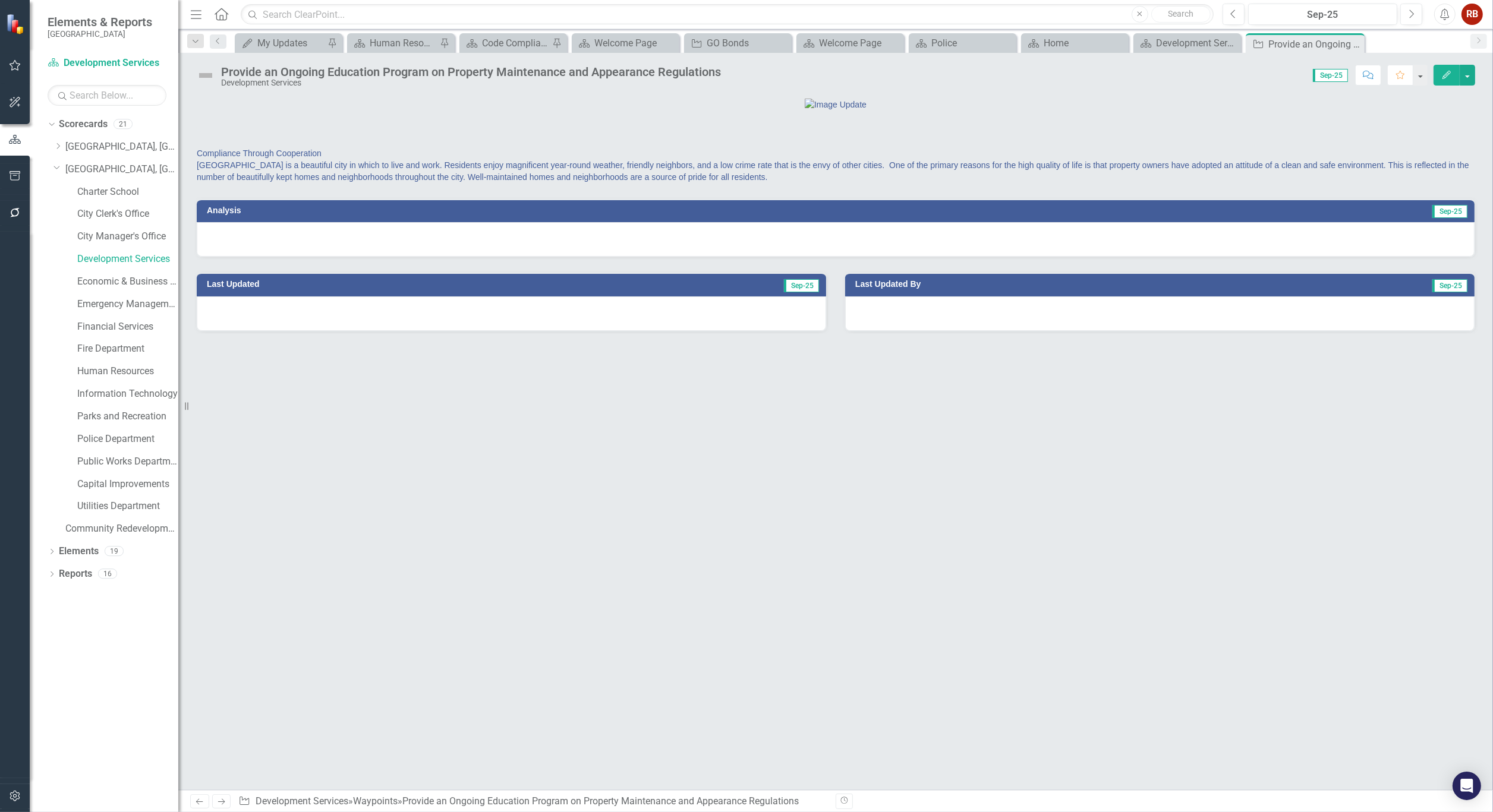
click at [325, 74] on div "Provide an Ongoing Education Program on Property Maintenance and Appearance Reg…" at bounding box center [470, 72] width 500 height 13
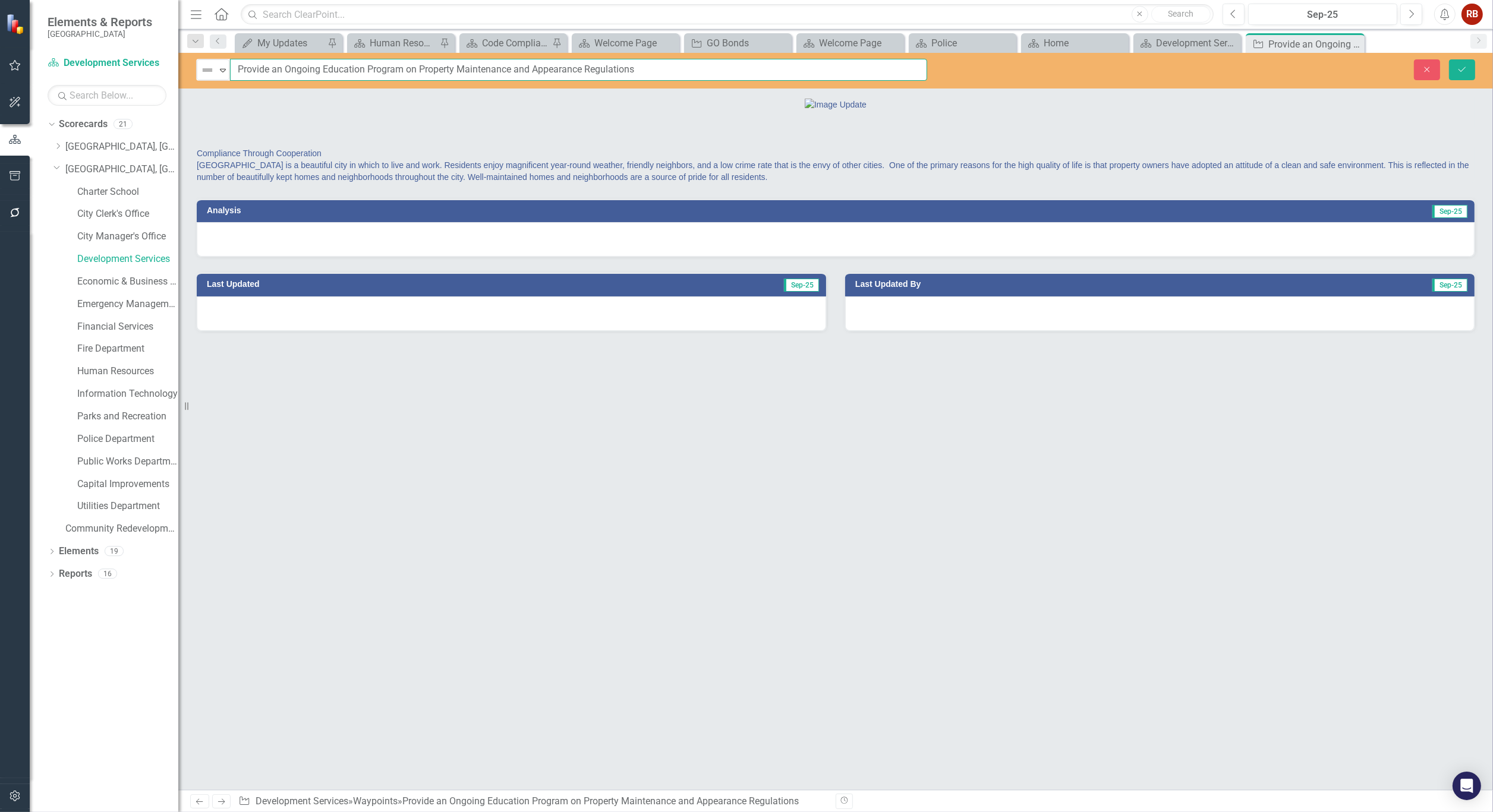
drag, startPoint x: 640, startPoint y: 71, endPoint x: 236, endPoint y: 68, distance: 404.0
click at [236, 68] on input "Provide an Ongoing Education Program on Property Maintenance and Appearance Reg…" at bounding box center [579, 70] width 697 height 22
click at [1353, 46] on icon "Close" at bounding box center [1353, 44] width 12 height 9
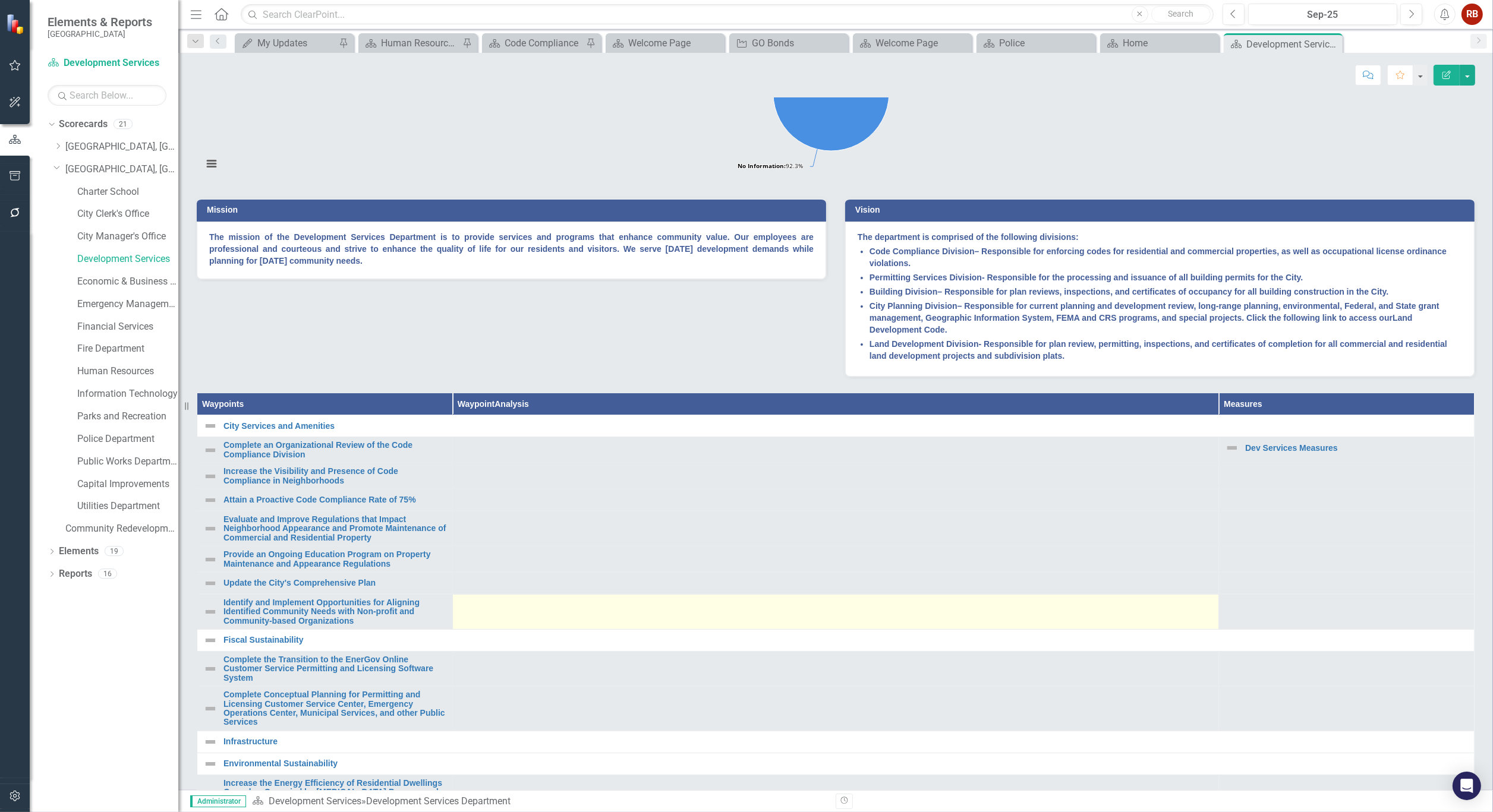
scroll to position [198, 0]
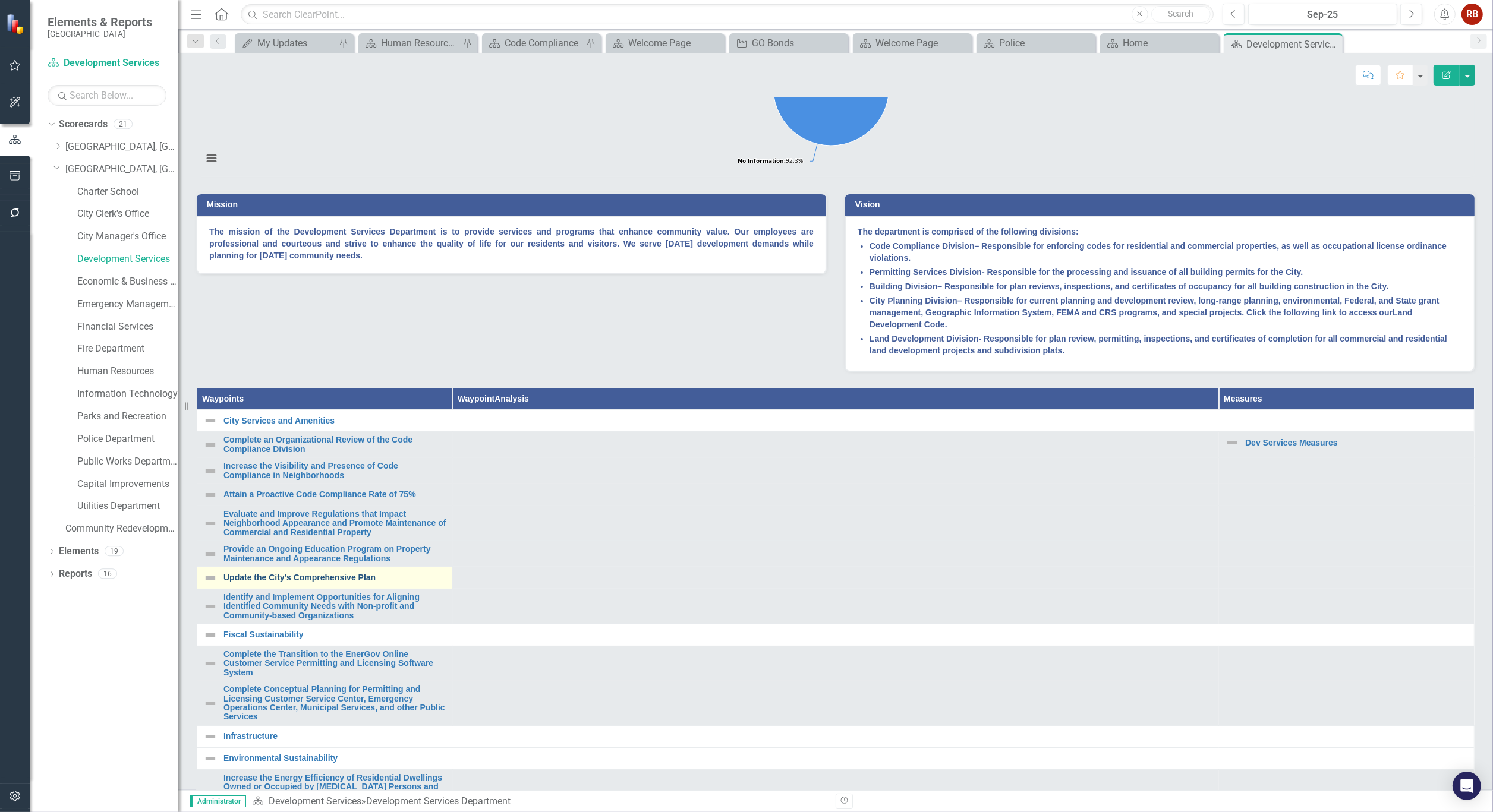
click at [304, 582] on link "Update the City's Comprehensive Plan" at bounding box center [335, 577] width 223 height 9
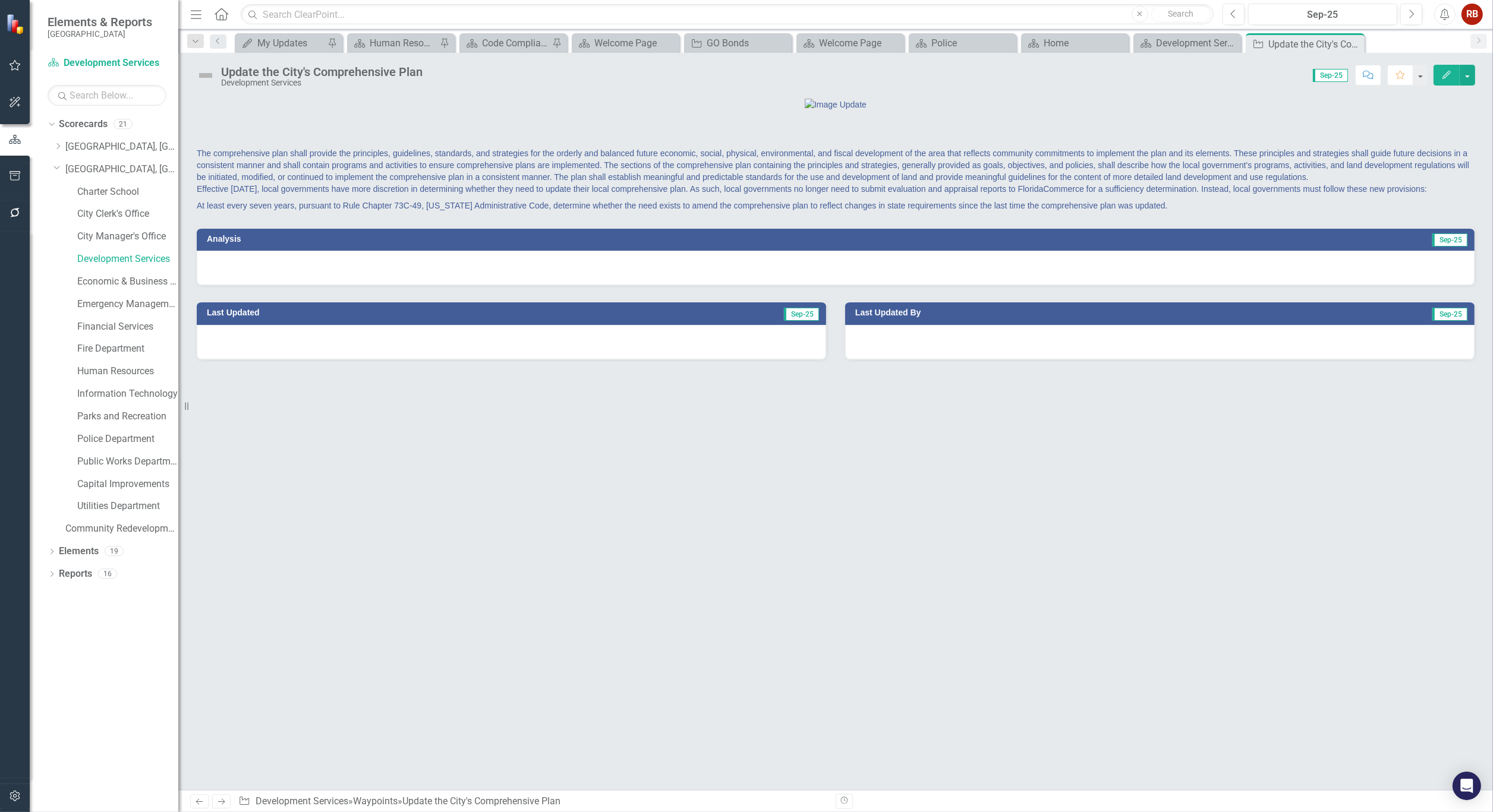
click at [301, 76] on div "Update the City's Comprehensive Plan" at bounding box center [321, 72] width 201 height 13
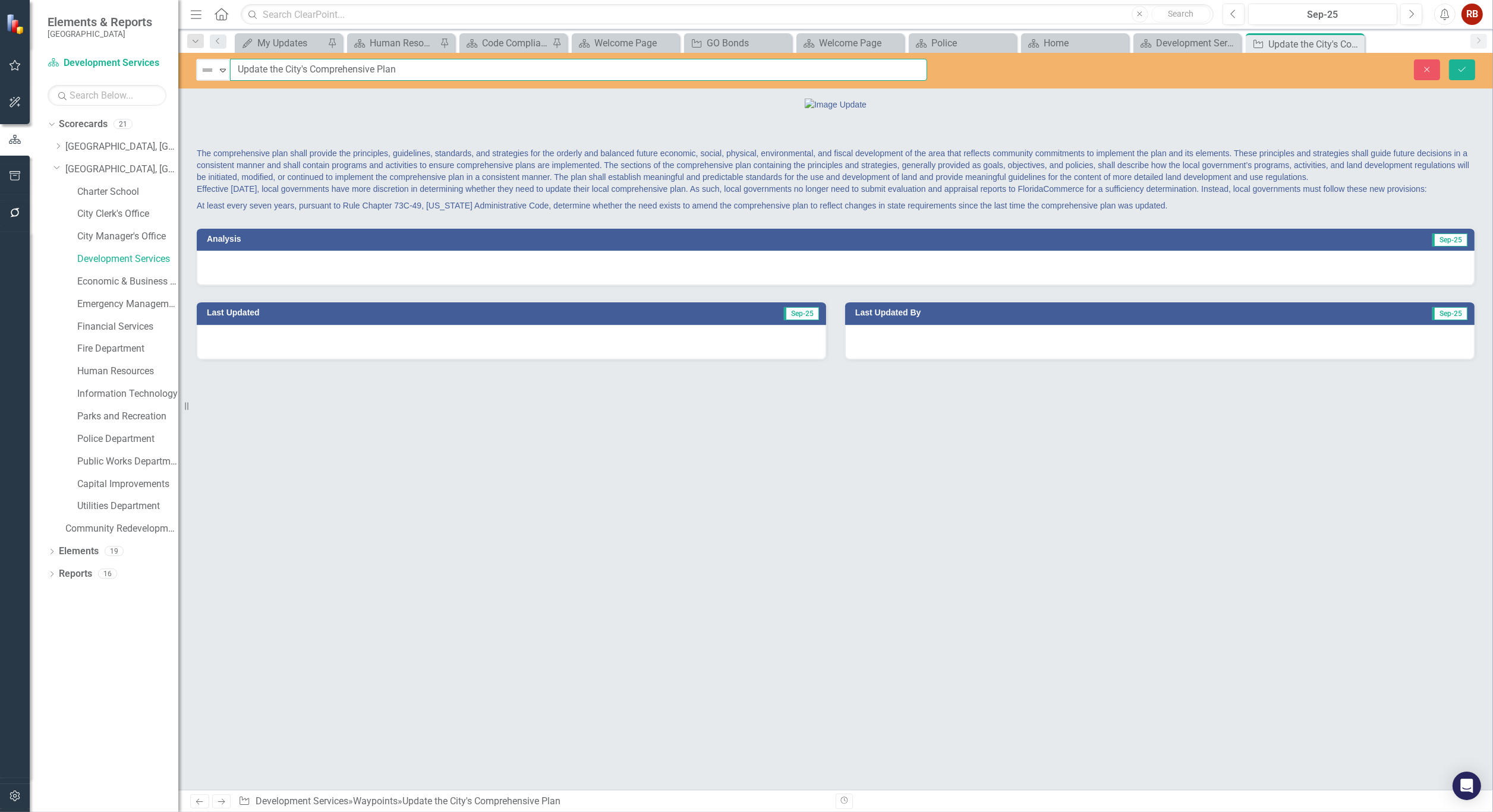
drag, startPoint x: 418, startPoint y: 68, endPoint x: 237, endPoint y: 86, distance: 181.9
click at [237, 86] on div "Not Defined Expand Update the City's Comprehensive Plan Close Save" at bounding box center [836, 71] width 1314 height 36
click at [1285, 66] on div "Close Save" at bounding box center [1218, 70] width 530 height 21
click at [1361, 43] on div "Close" at bounding box center [1354, 44] width 15 height 15
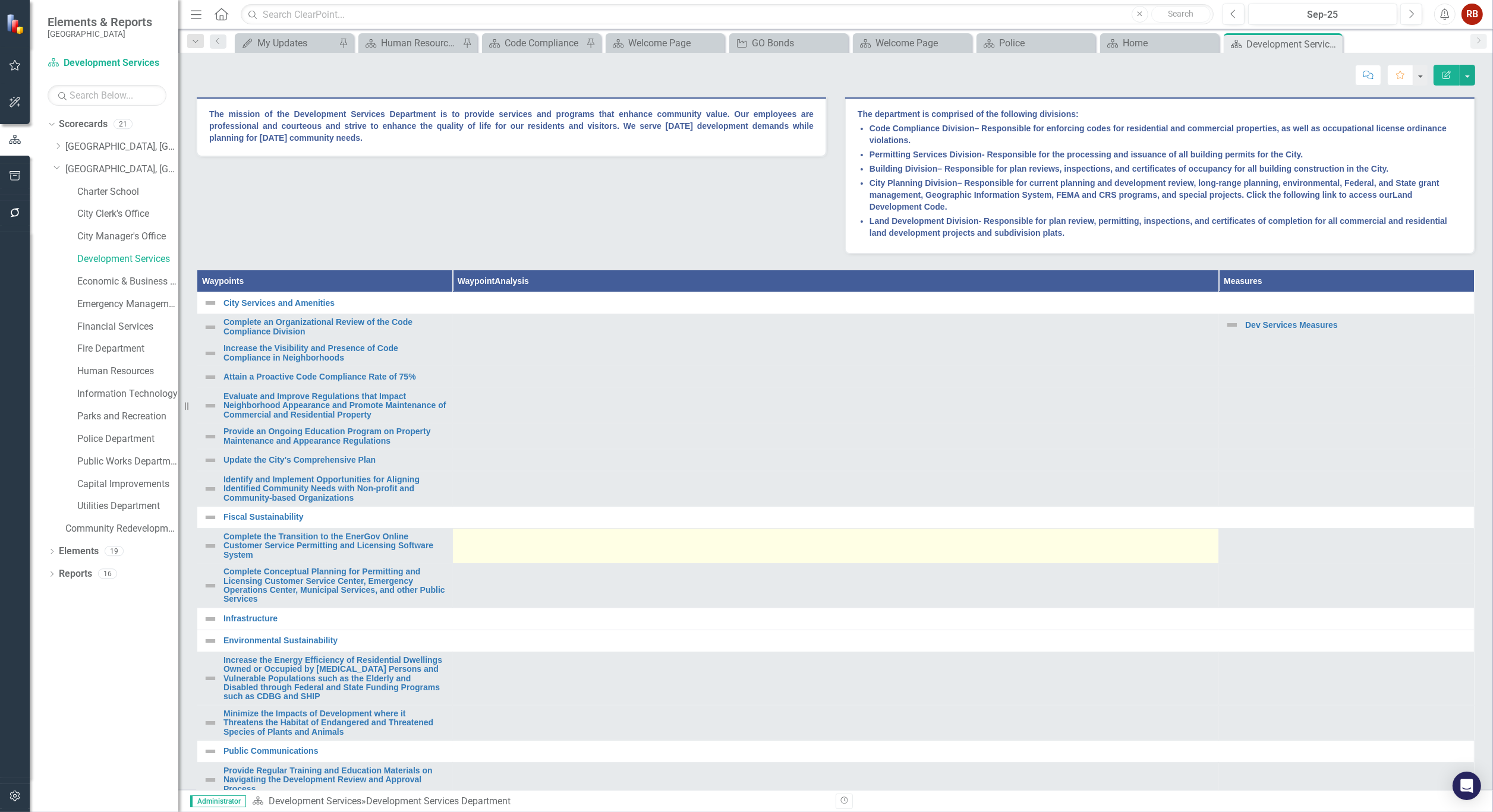
scroll to position [395, 0]
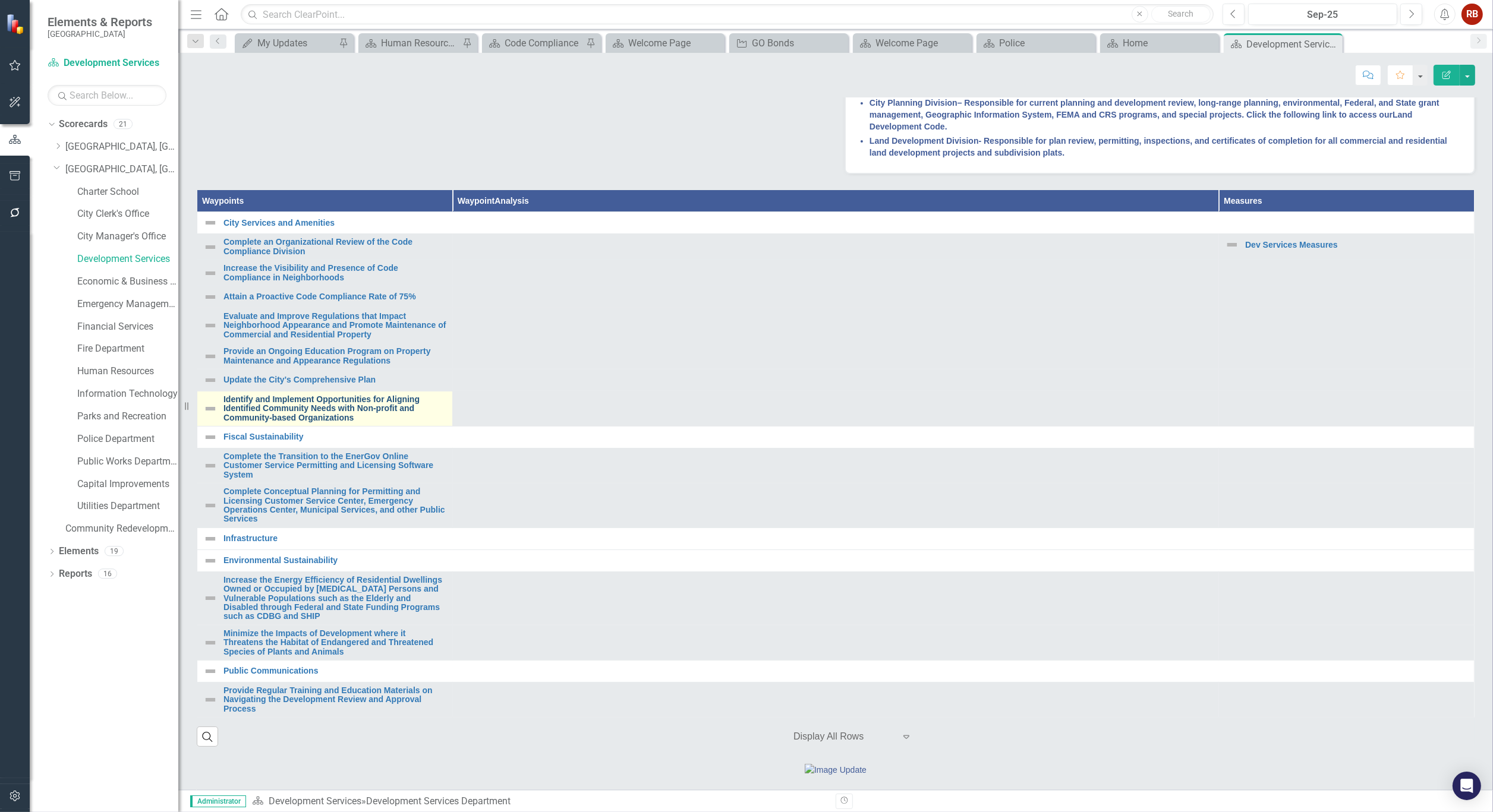
click at [319, 422] on link "Identify and Implement Opportunities for Aligning Identified Community Needs wi…" at bounding box center [335, 408] width 223 height 27
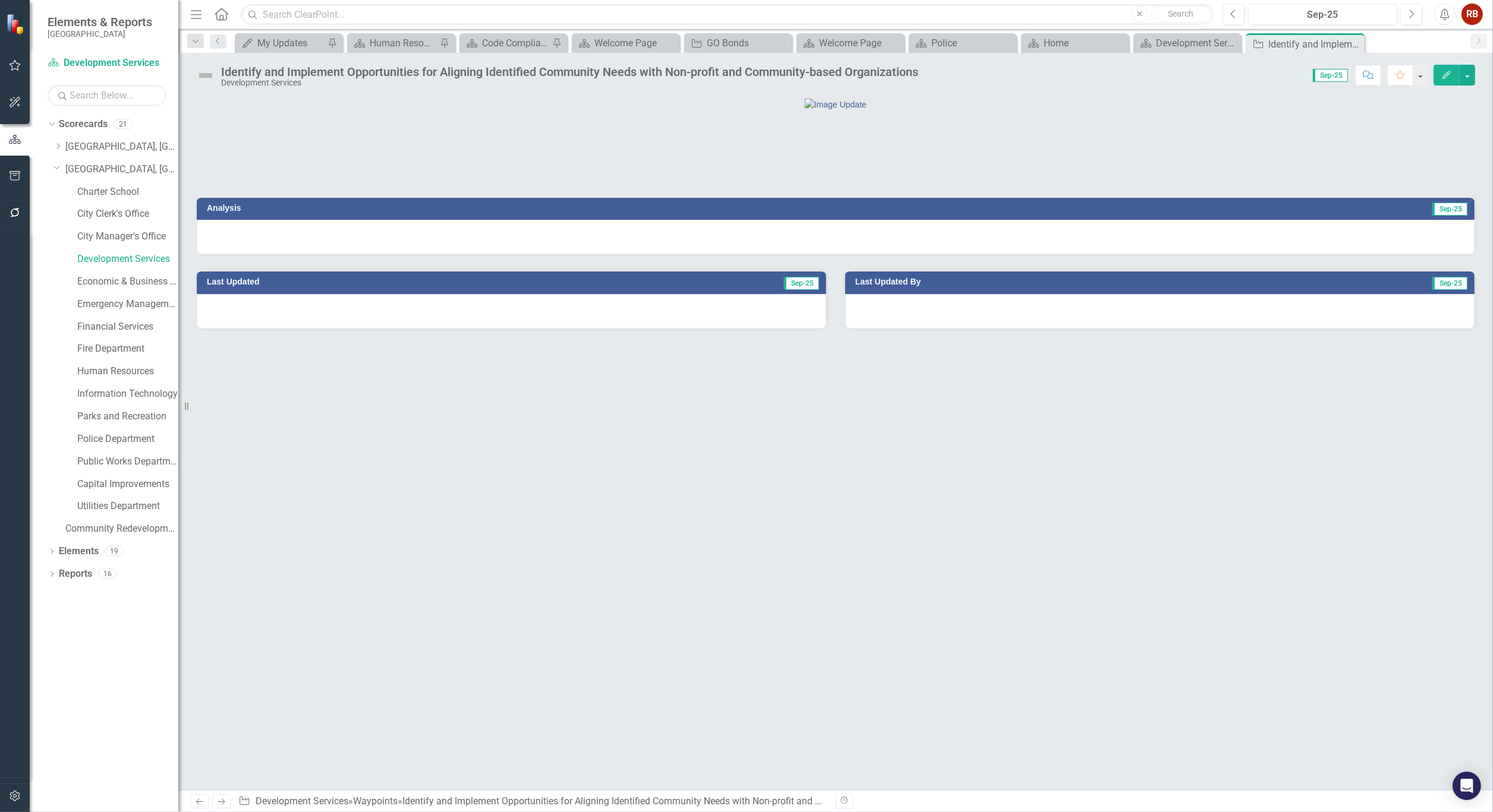
click at [351, 66] on div "Identify and Implement Opportunities for Aligning Identified Community Needs wi…" at bounding box center [569, 72] width 697 height 13
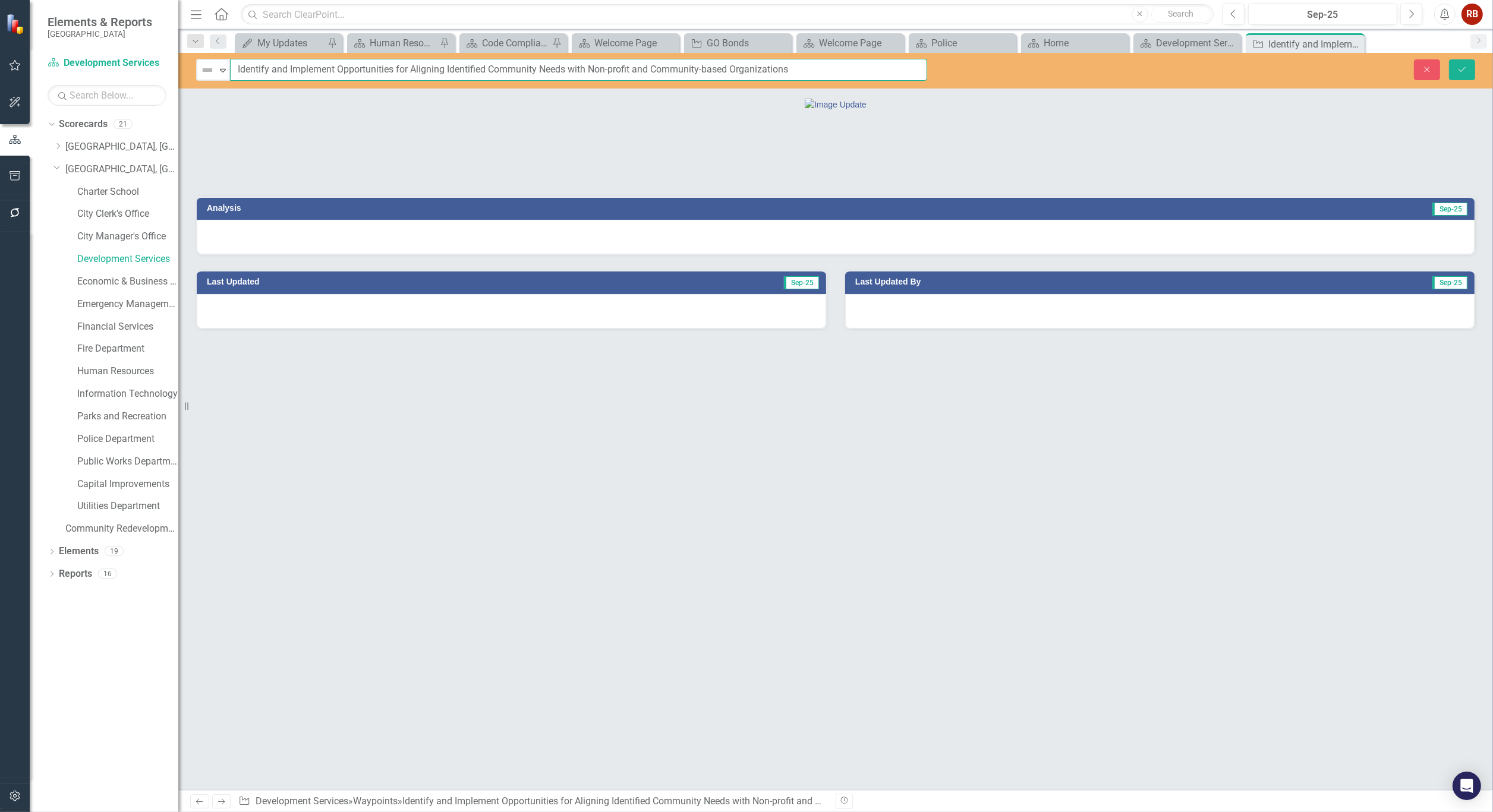
drag, startPoint x: 797, startPoint y: 67, endPoint x: 236, endPoint y: 66, distance: 561.0
click at [236, 66] on input "Identify and Implement Opportunities for Aligning Identified Community Needs wi…" at bounding box center [579, 70] width 697 height 22
click at [1353, 41] on icon "Close" at bounding box center [1353, 44] width 12 height 9
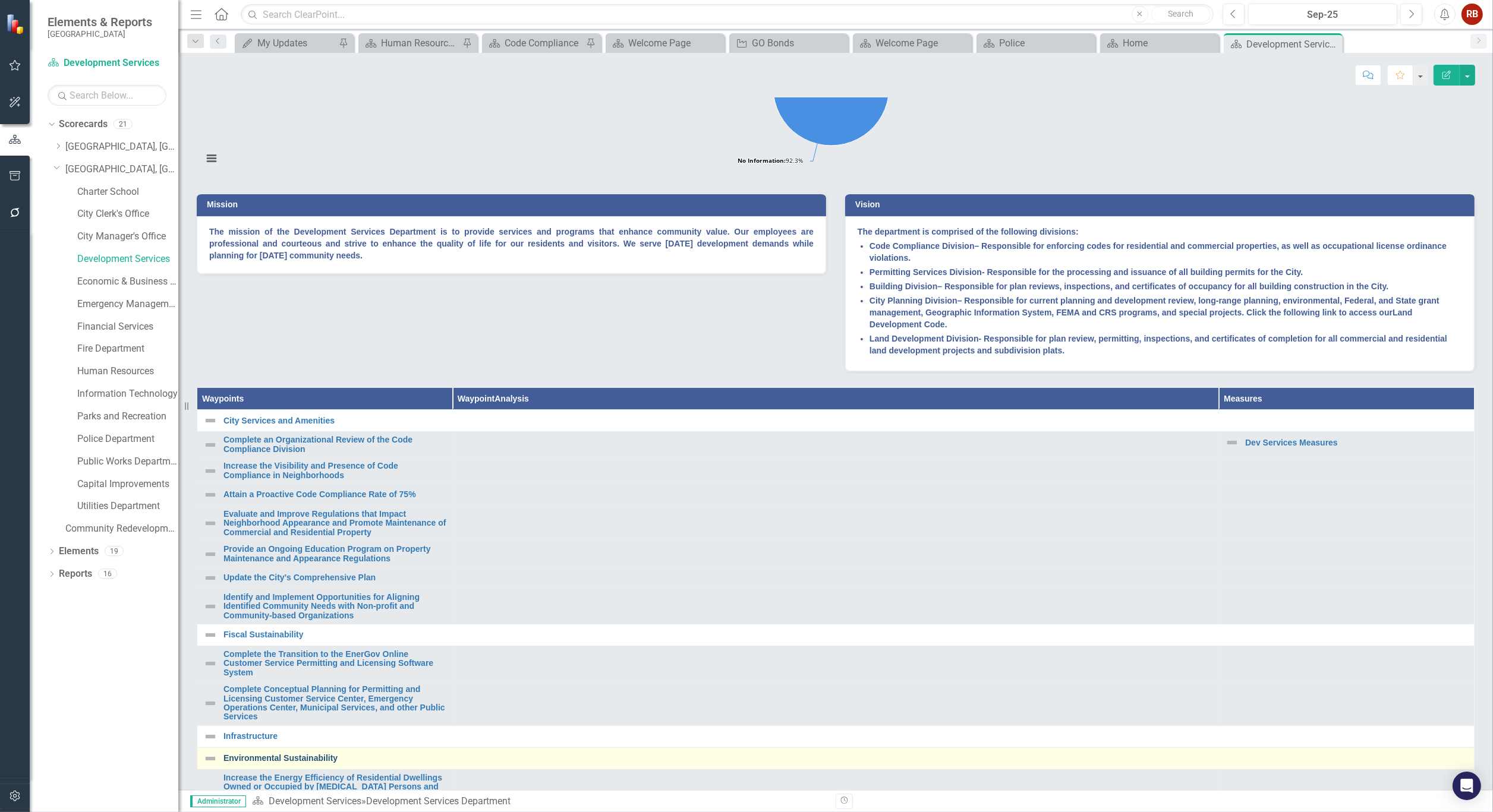
scroll to position [395, 0]
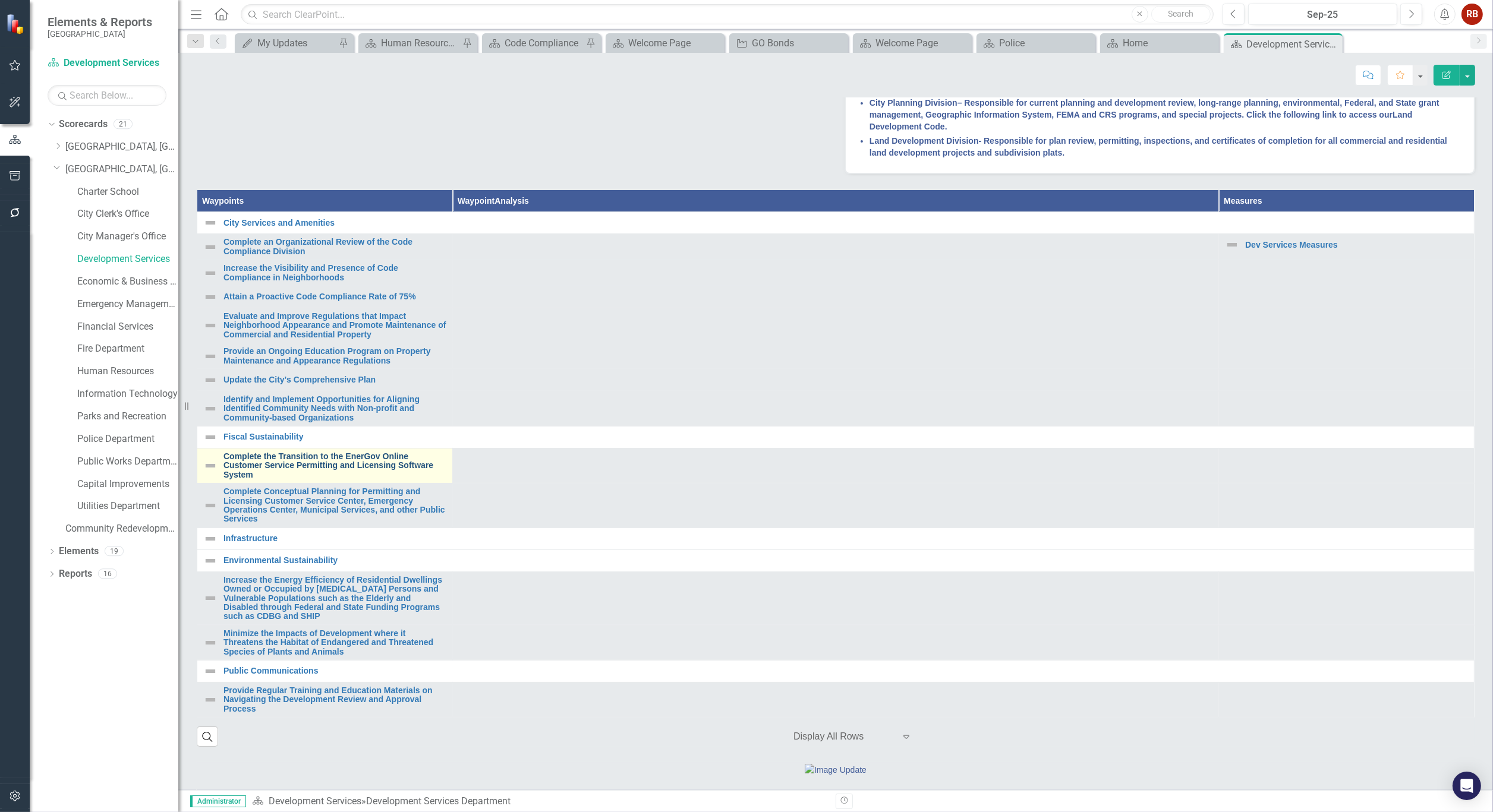
click at [323, 479] on link "Complete the Transition to the EnerGov Online Customer Service Permitting and L…" at bounding box center [335, 465] width 223 height 27
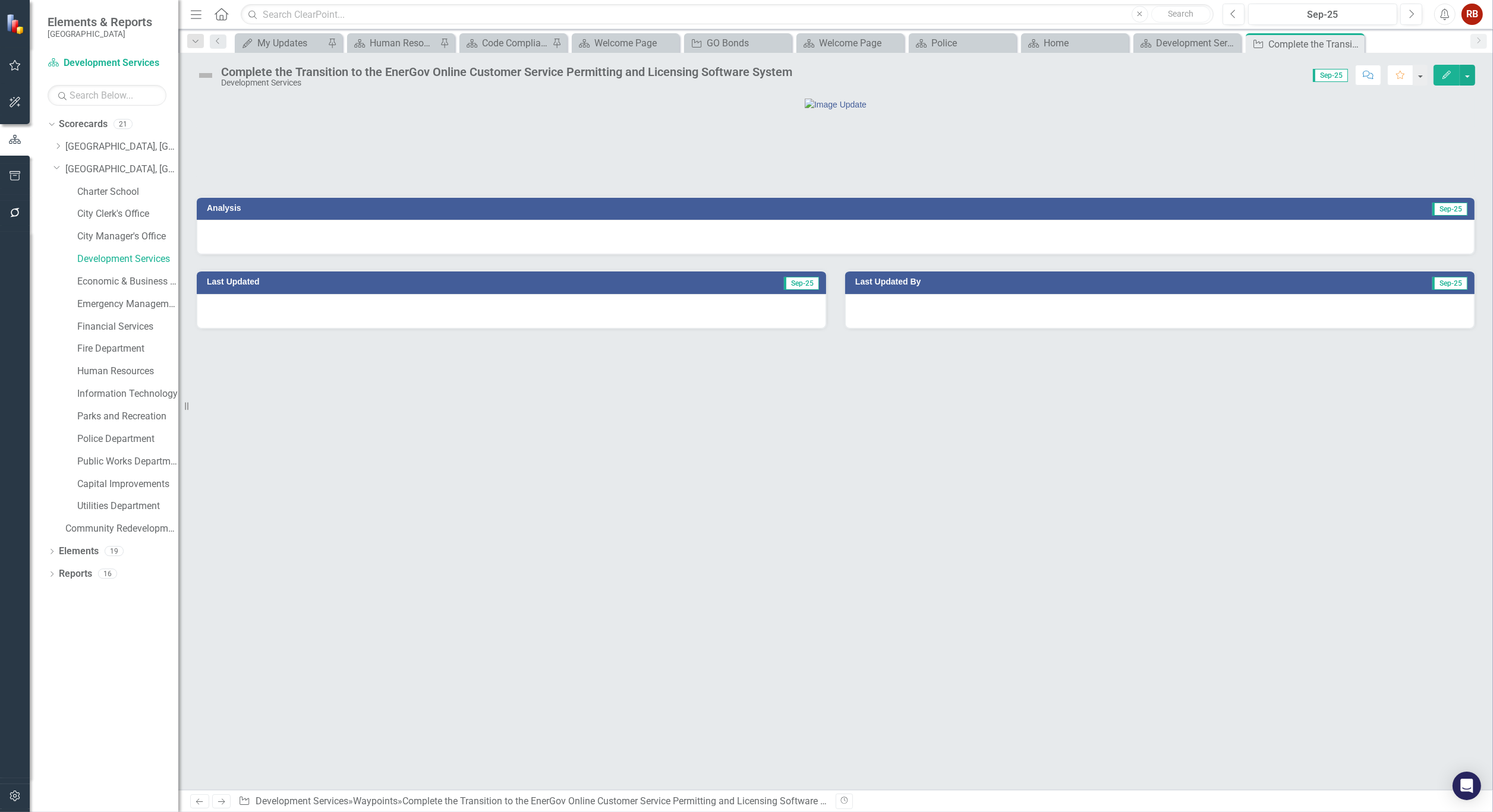
click at [461, 73] on div "Complete the Transition to the EnerGov Online Customer Service Permitting and L…" at bounding box center [506, 72] width 571 height 13
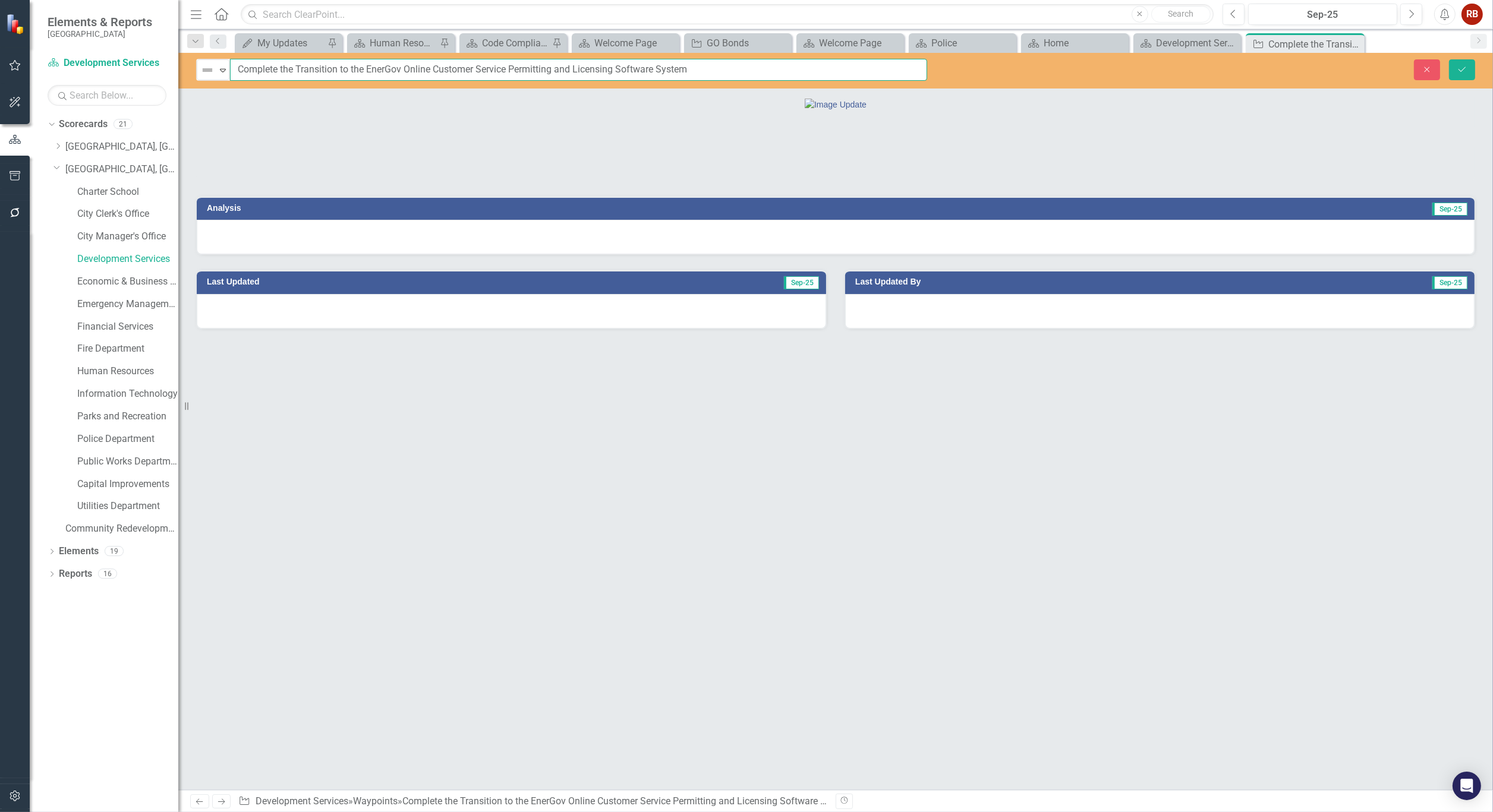
drag, startPoint x: 693, startPoint y: 69, endPoint x: 236, endPoint y: 73, distance: 457.0
click at [236, 73] on input "Complete the Transition to the EnerGov Online Customer Service Permitting and L…" at bounding box center [579, 70] width 697 height 22
click at [1356, 44] on icon "Close" at bounding box center [1353, 44] width 12 height 9
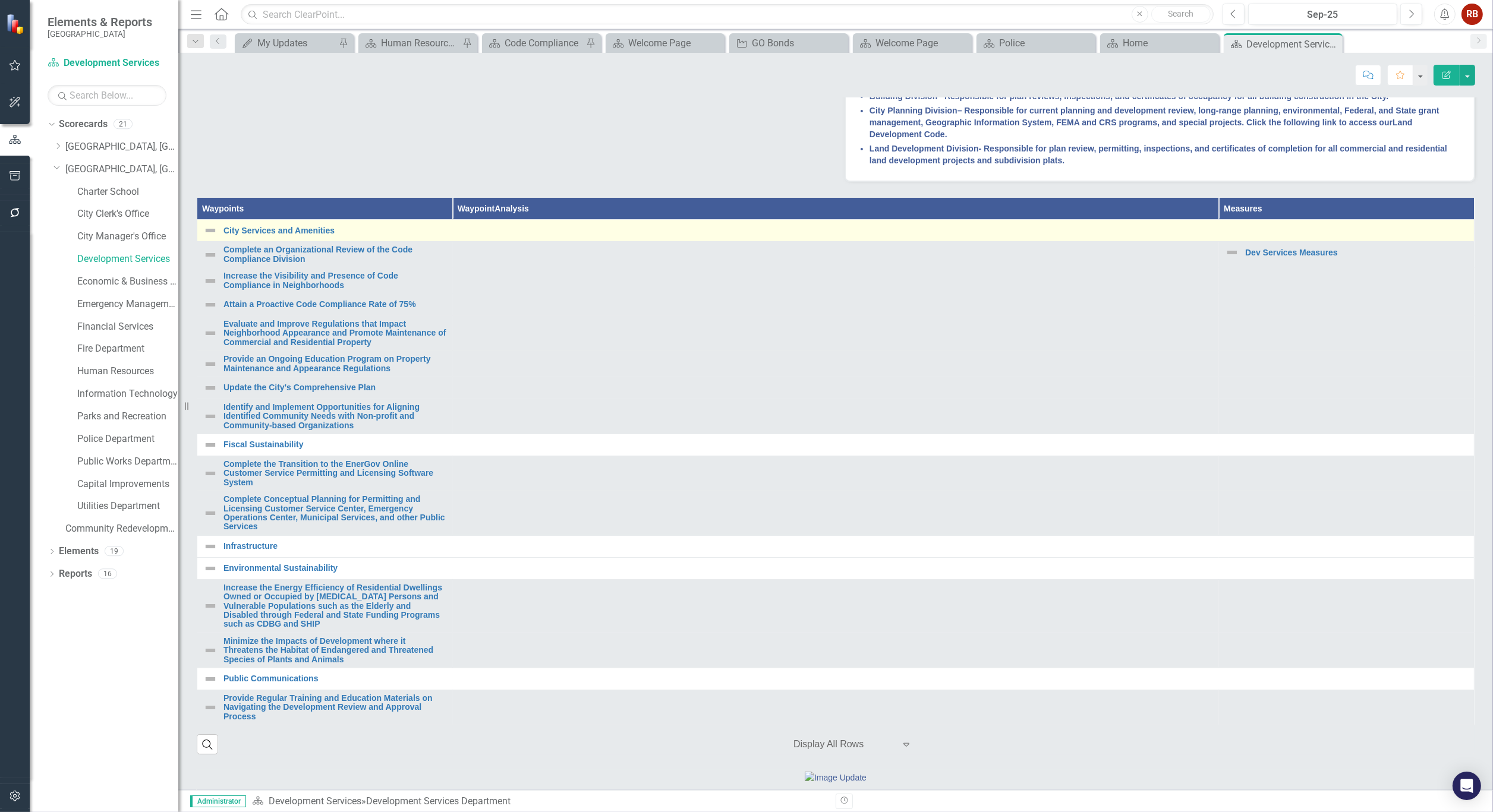
scroll to position [395, 0]
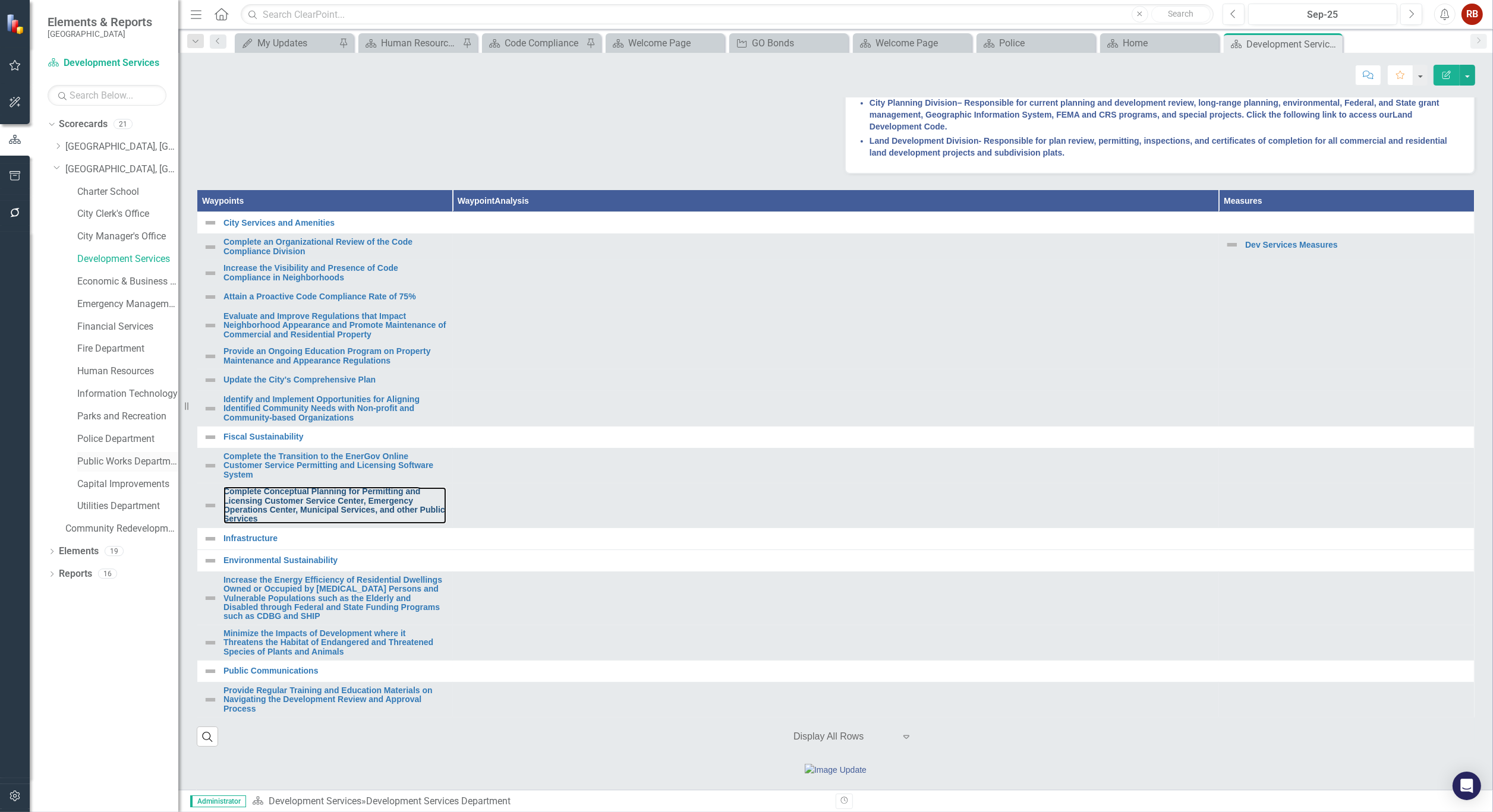
drag, startPoint x: 310, startPoint y: 566, endPoint x: 137, endPoint y: 468, distance: 198.8
click at [310, 524] on link "Complete Conceptual Planning for Permitting and Licensing Customer Service Cent…" at bounding box center [335, 505] width 223 height 36
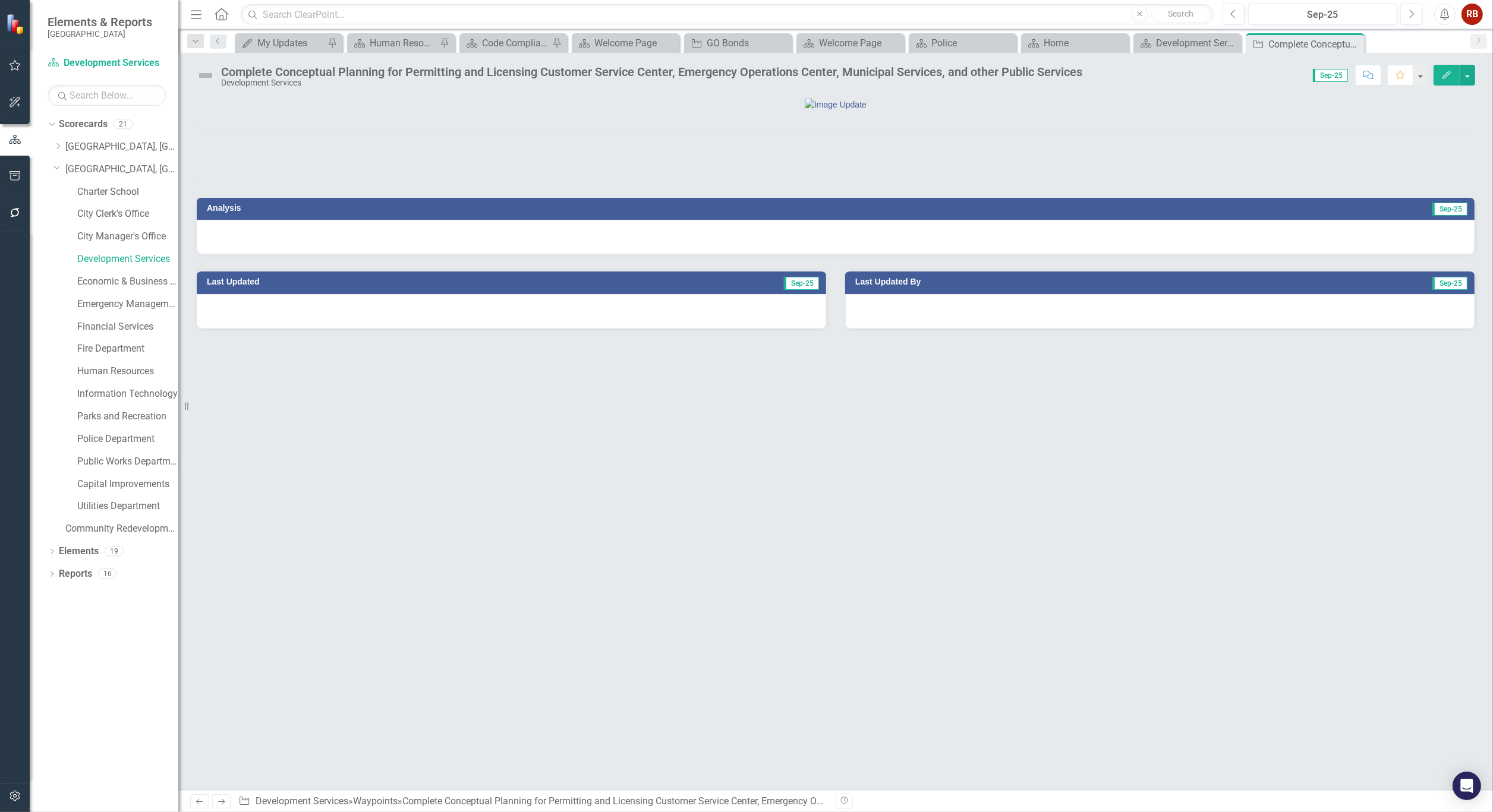
click at [535, 71] on div "Complete Conceptual Planning for Permitting and Licensing Customer Service Cent…" at bounding box center [651, 72] width 861 height 13
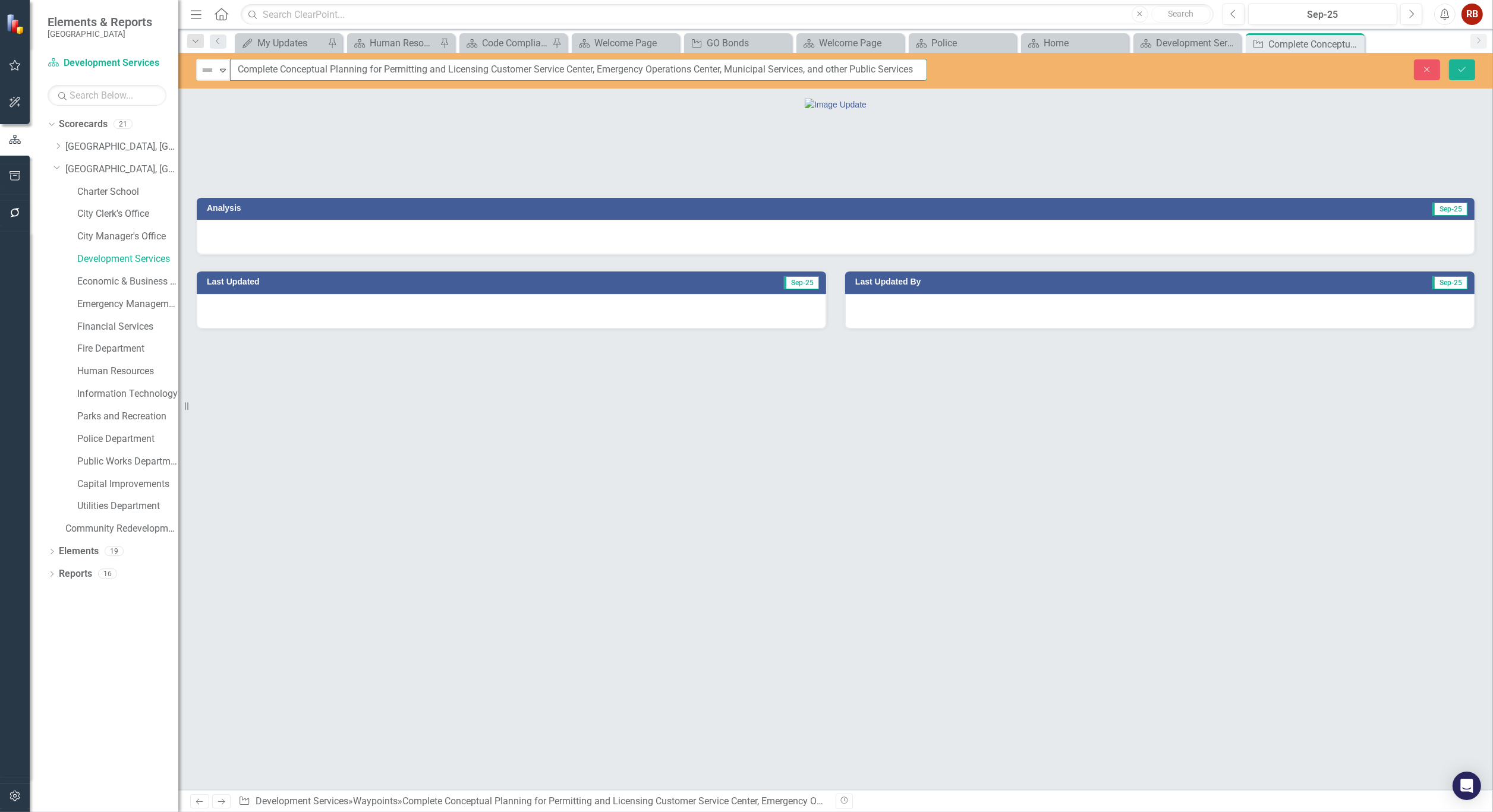
scroll to position [0, 1]
drag, startPoint x: 236, startPoint y: 66, endPoint x: 955, endPoint y: 60, distance: 719.0
click at [955, 60] on div "Not Defined Expand Complete Conceptual Planning for Permitting and Licensing Cu…" at bounding box center [836, 70] width 1314 height 22
click at [0, 0] on icon at bounding box center [0, 0] width 0 height 0
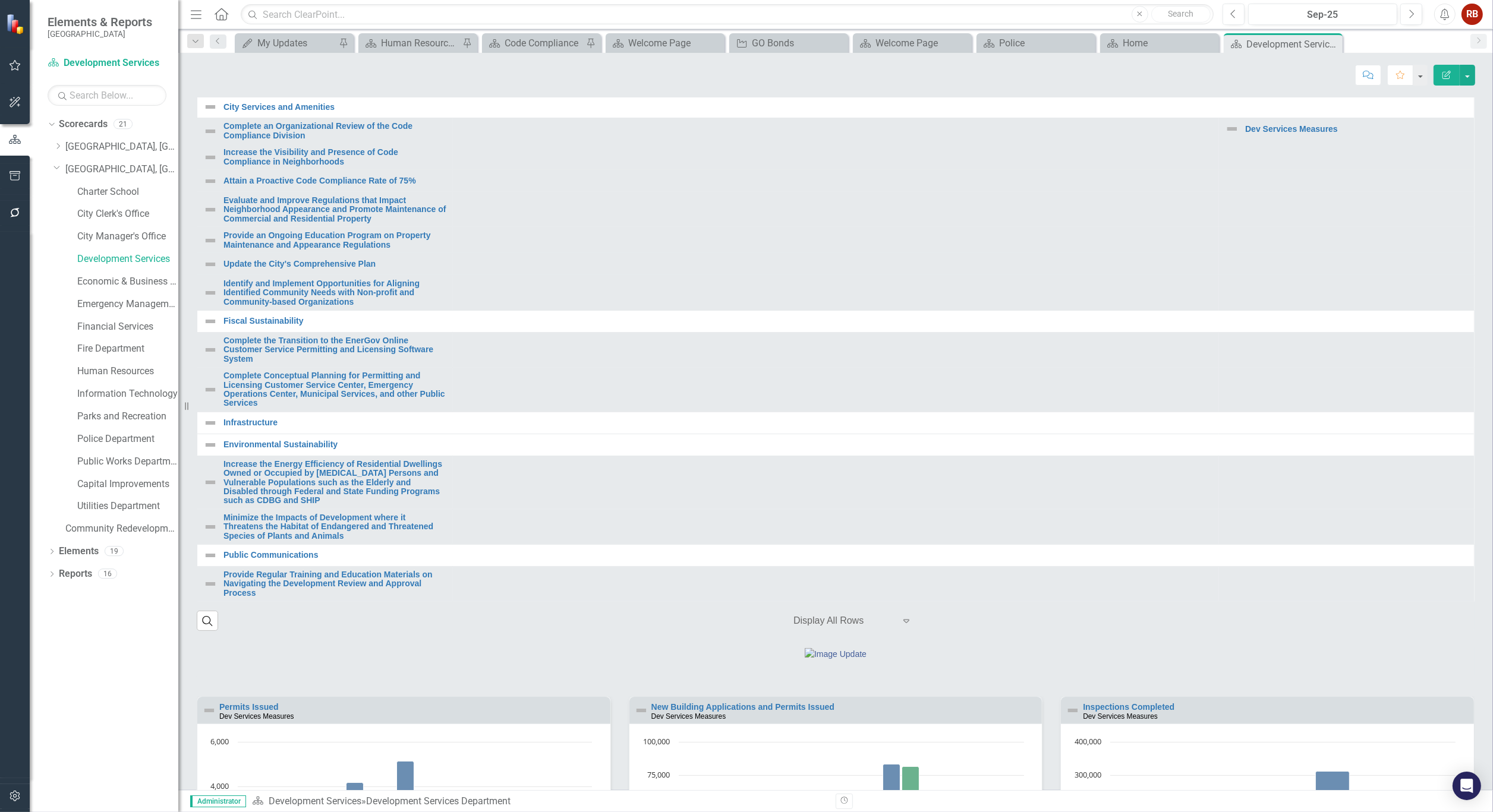
scroll to position [527, 0]
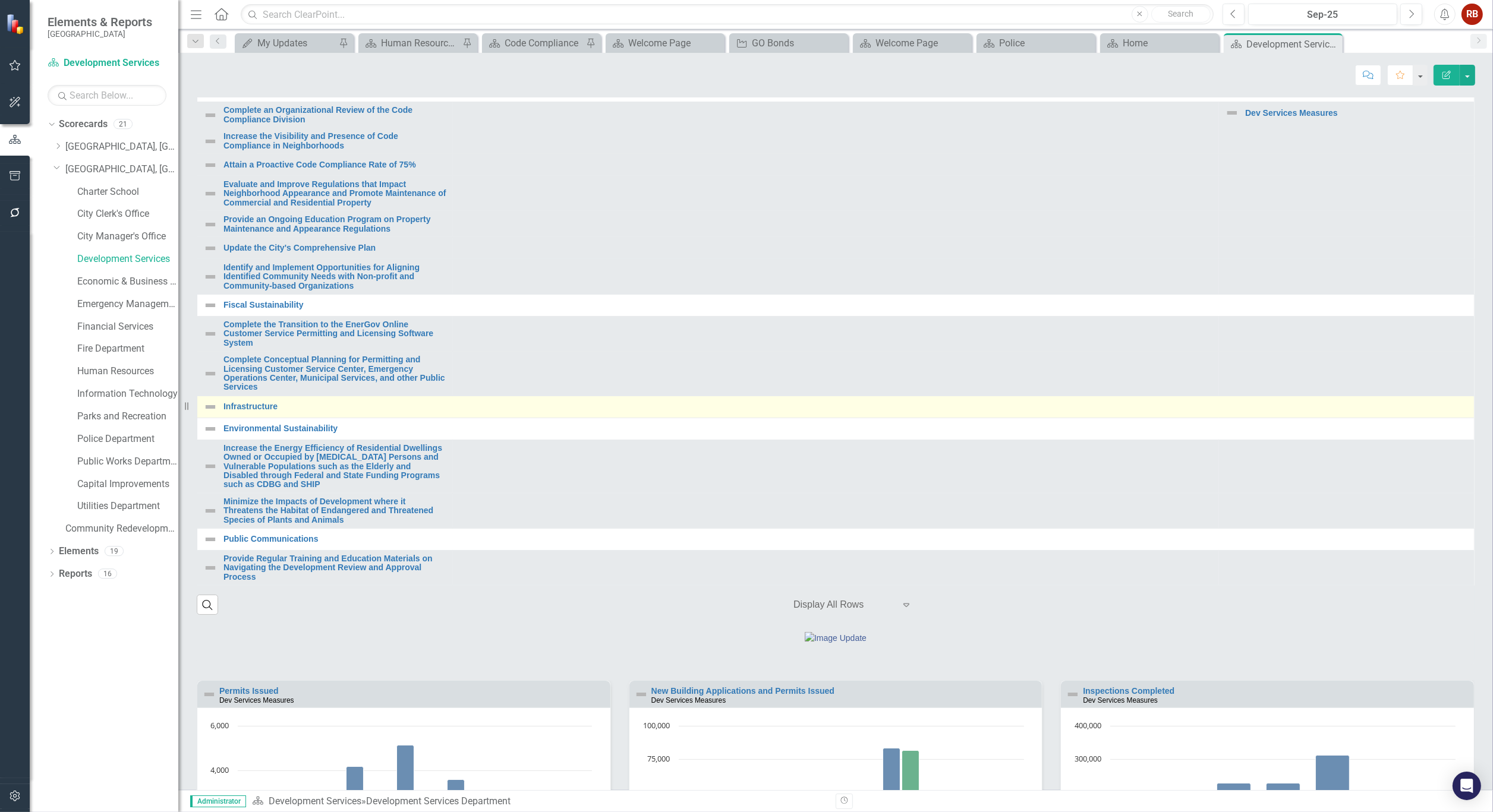
click at [211, 414] on img at bounding box center [209, 406] width 14 height 14
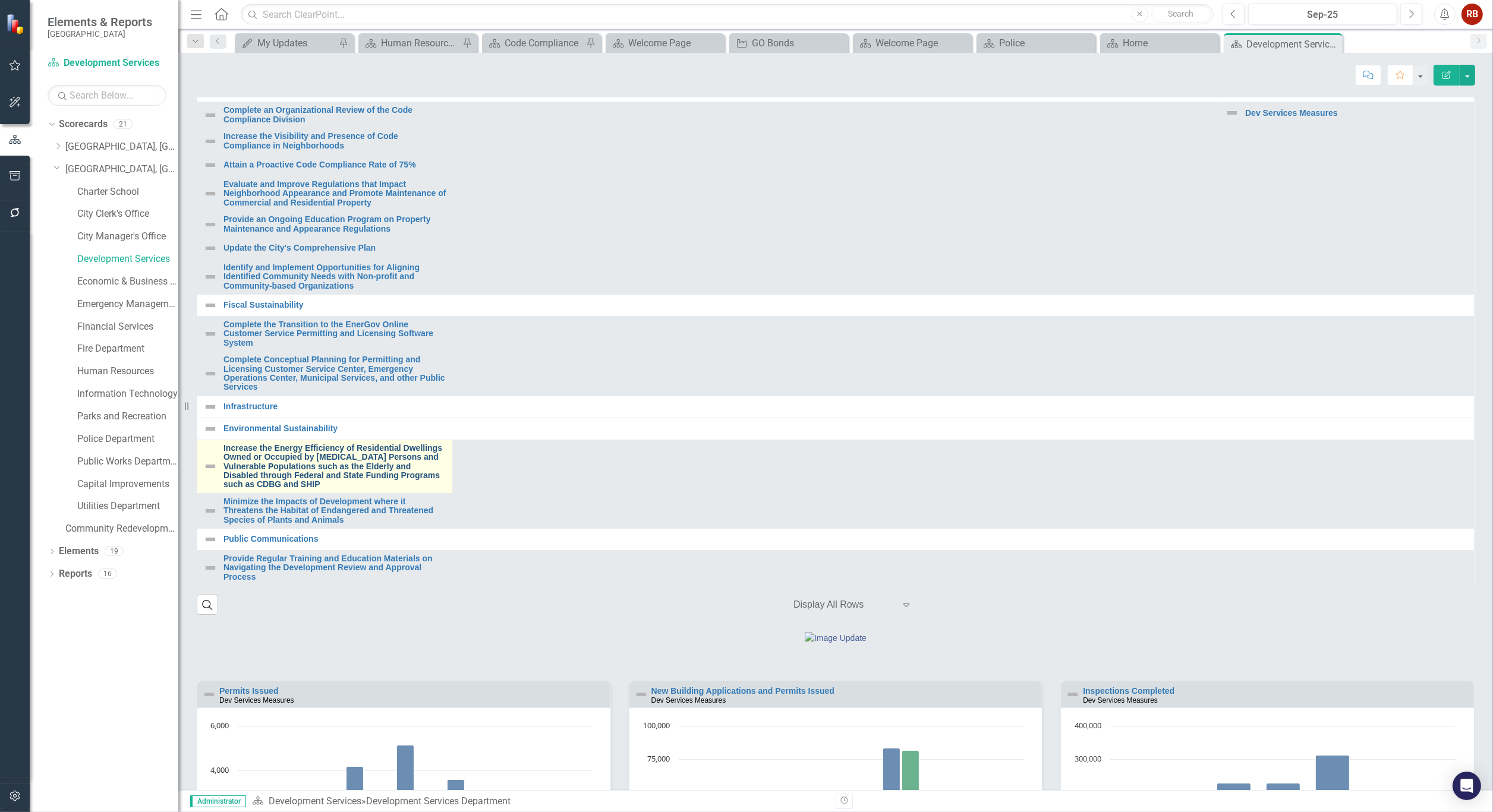
click at [319, 490] on link "Increase the Energy Efficiency of Residential Dwellings Owned or Occupied by [M…" at bounding box center [335, 466] width 223 height 46
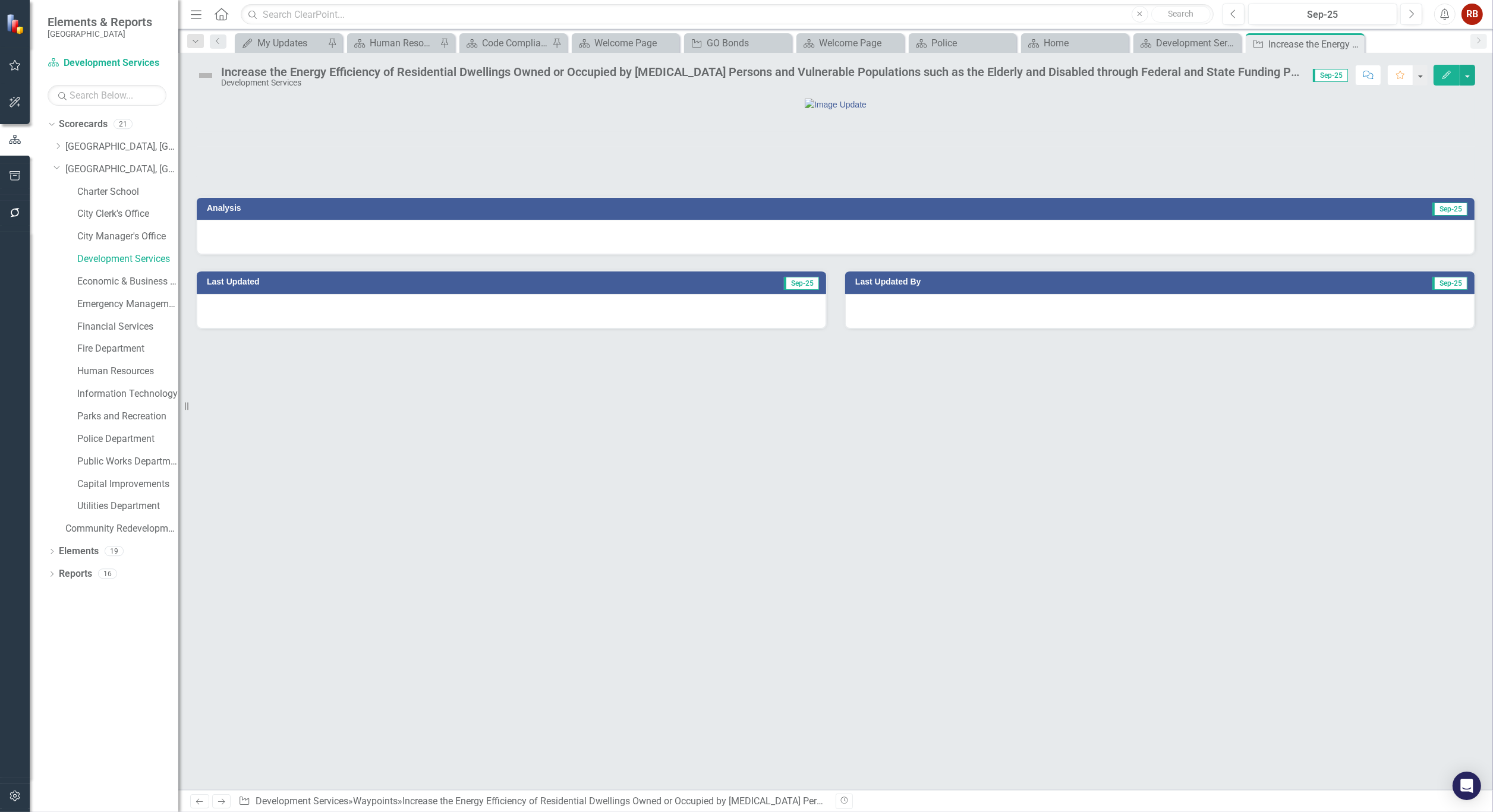
click at [461, 73] on div "Increase the Energy Efficiency of Residential Dwellings Owned or Occupied by [M…" at bounding box center [760, 72] width 1080 height 13
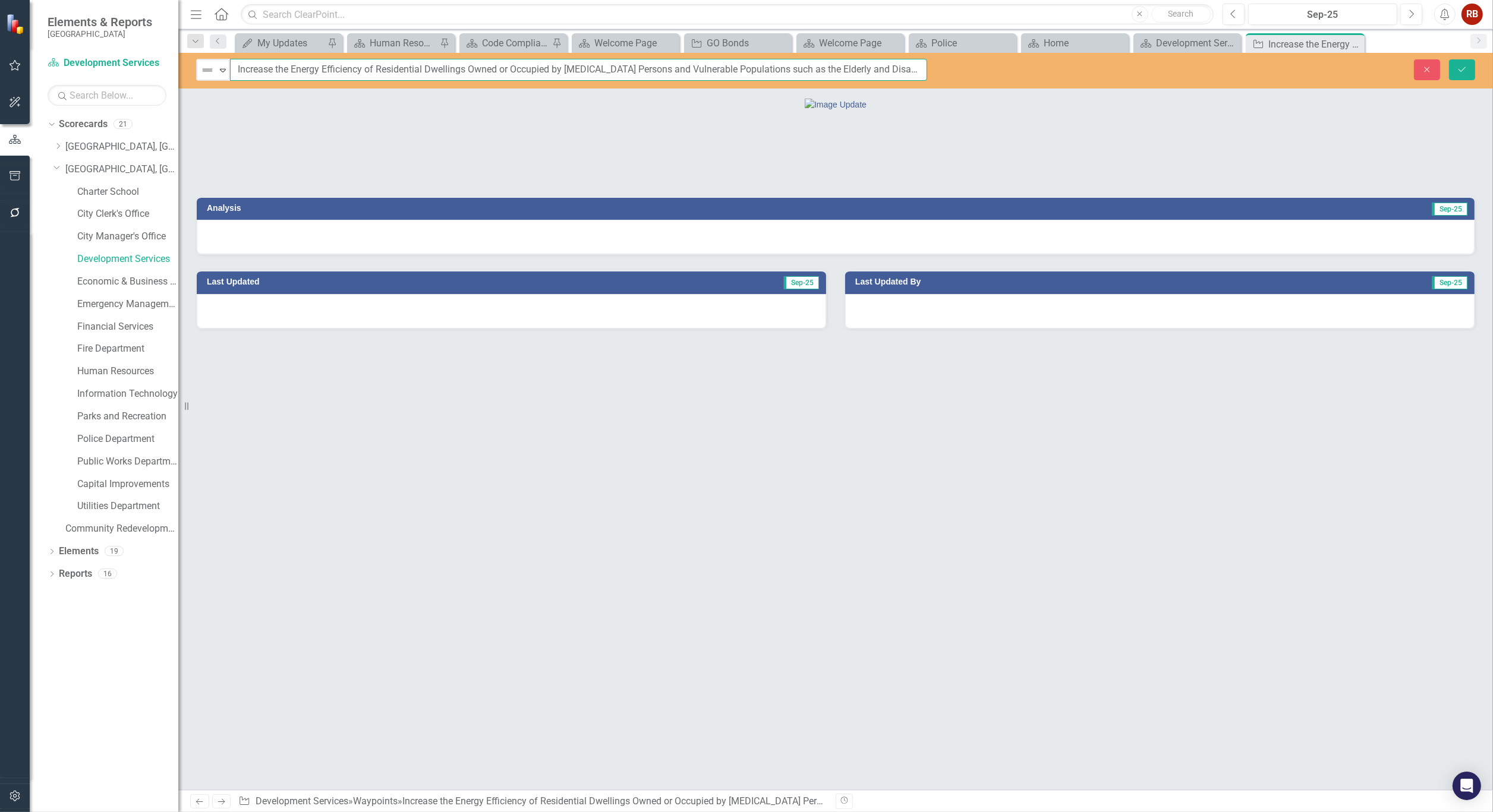
click at [239, 67] on input "Increase the Energy Efficiency of Residential Dwellings Owned or Occupied by [M…" at bounding box center [579, 70] width 697 height 22
drag, startPoint x: 235, startPoint y: 69, endPoint x: 1019, endPoint y: 86, distance: 784.2
click at [1019, 86] on div "Not Defined Expand Increase the Energy Efficiency of Residential Dwellings Owne…" at bounding box center [836, 71] width 1314 height 36
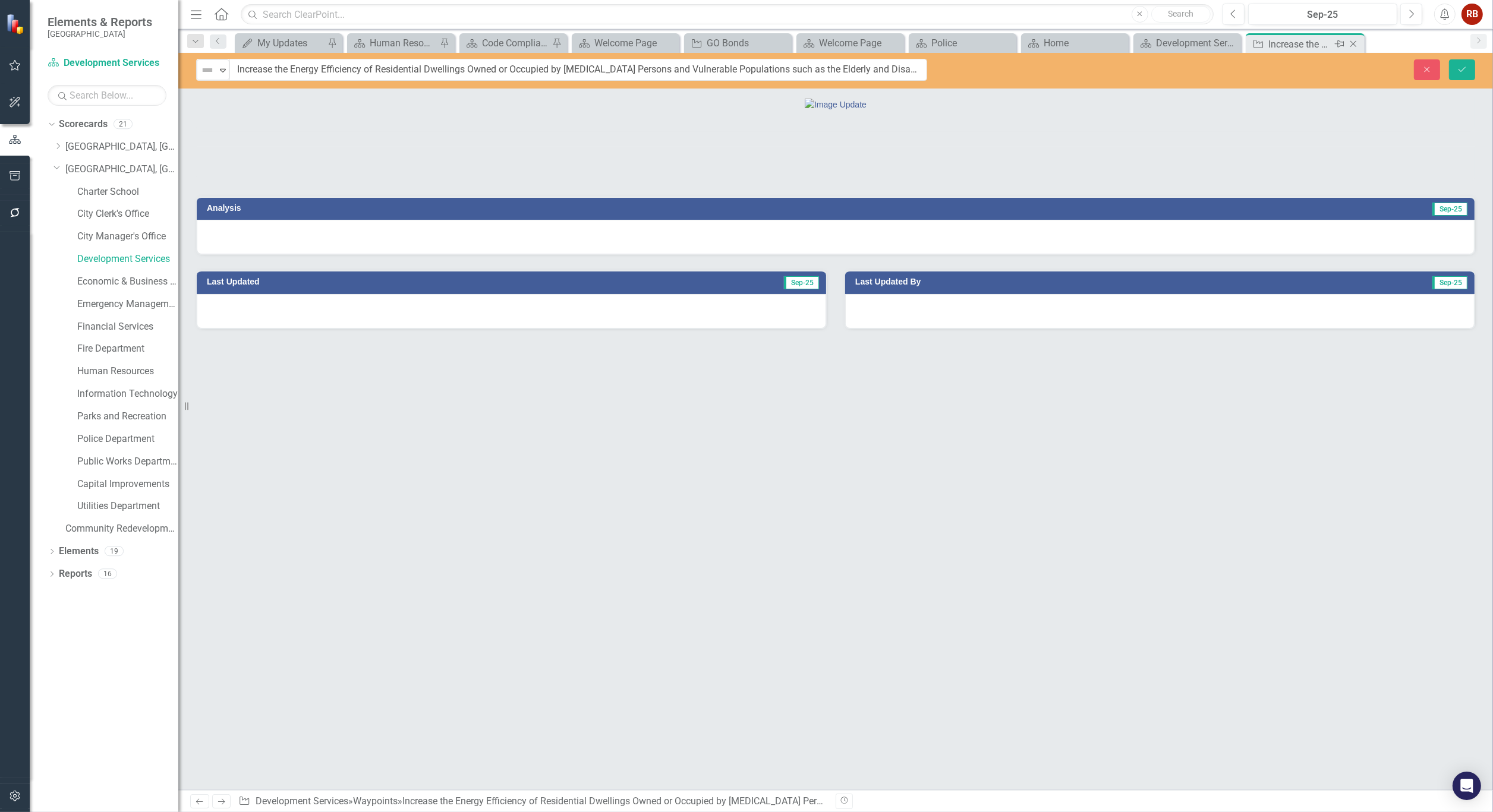
click at [1352, 43] on icon at bounding box center [1353, 44] width 7 height 7
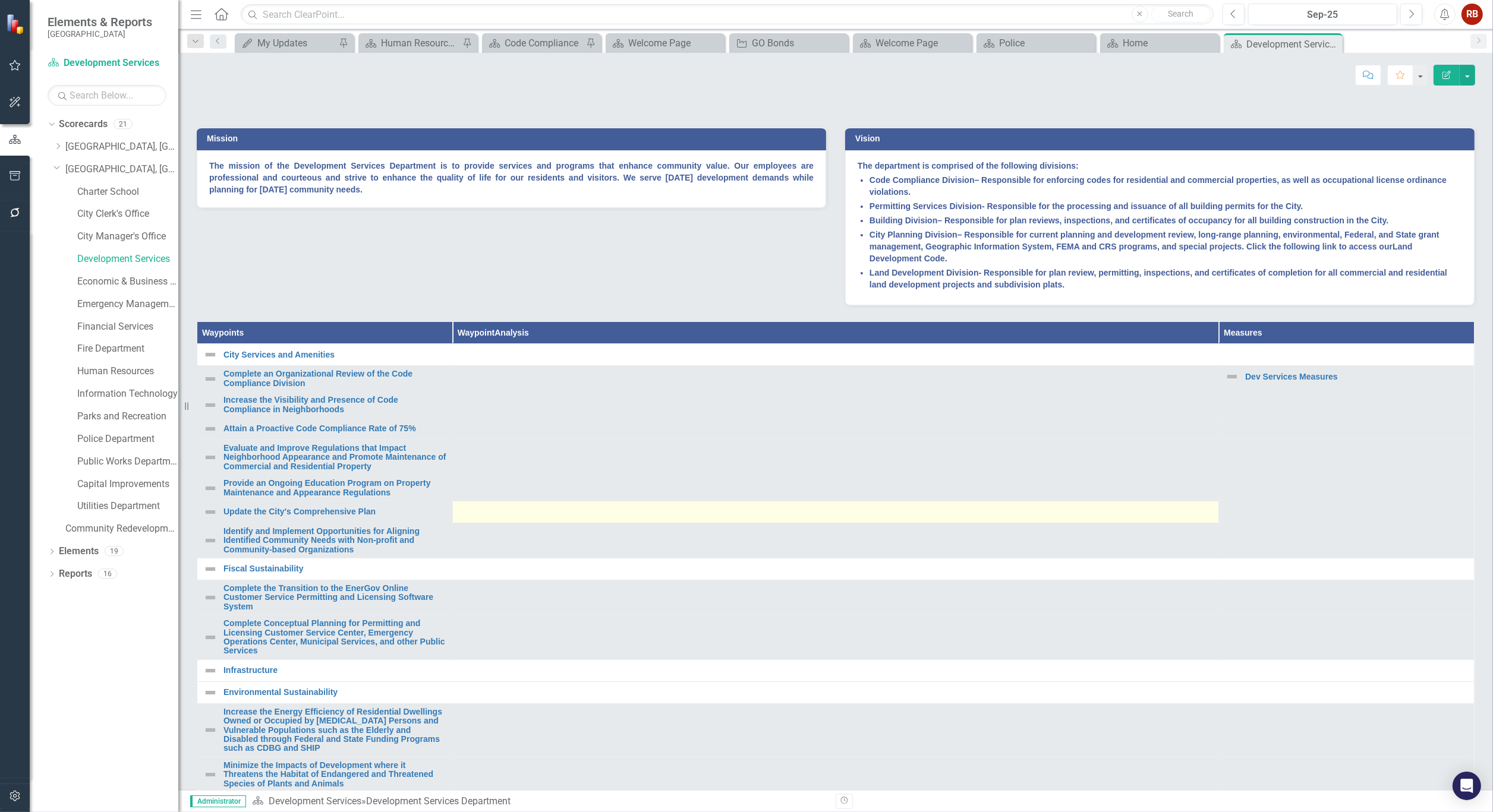
scroll to position [527, 0]
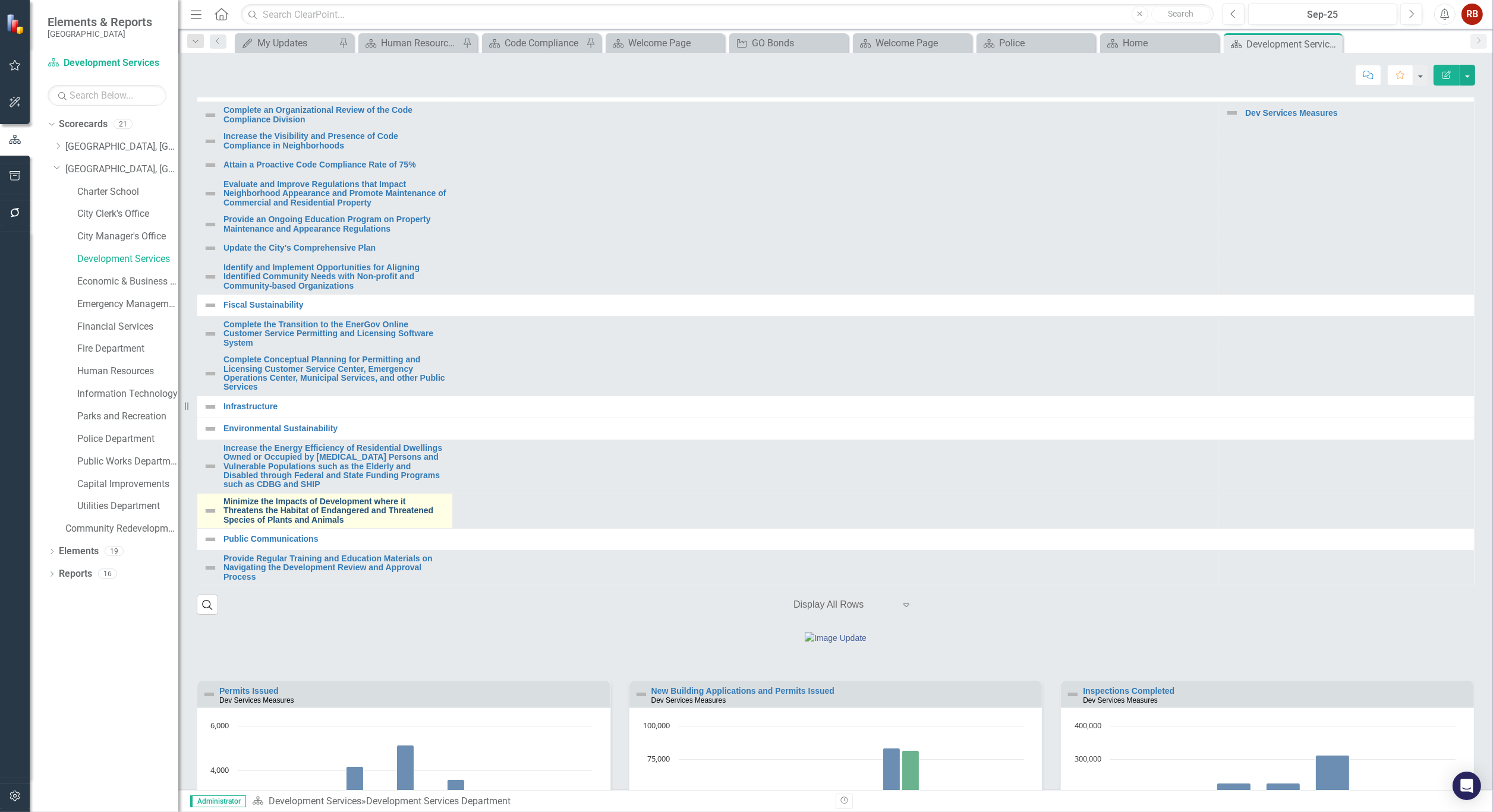
click at [309, 524] on link "Minimize the Impacts of Development where it Threatens the Habitat of Endangere…" at bounding box center [335, 510] width 223 height 27
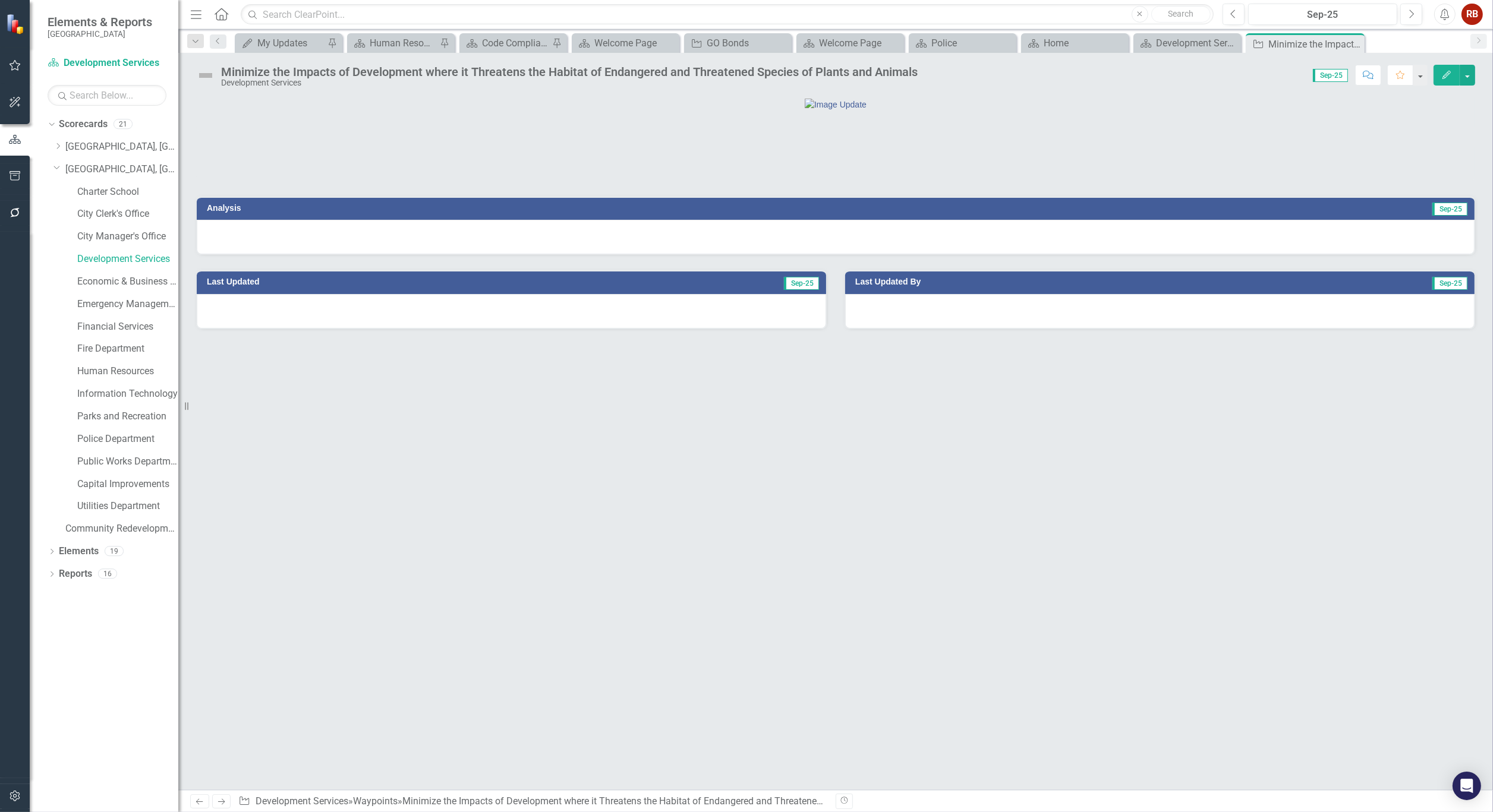
click at [455, 75] on div "Minimize the Impacts of Development where it Threatens the Habitat of Endangere…" at bounding box center [568, 72] width 696 height 13
click at [456, 75] on div "Minimize the Impacts of Development where it Threatens the Habitat of Endangere…" at bounding box center [568, 72] width 696 height 13
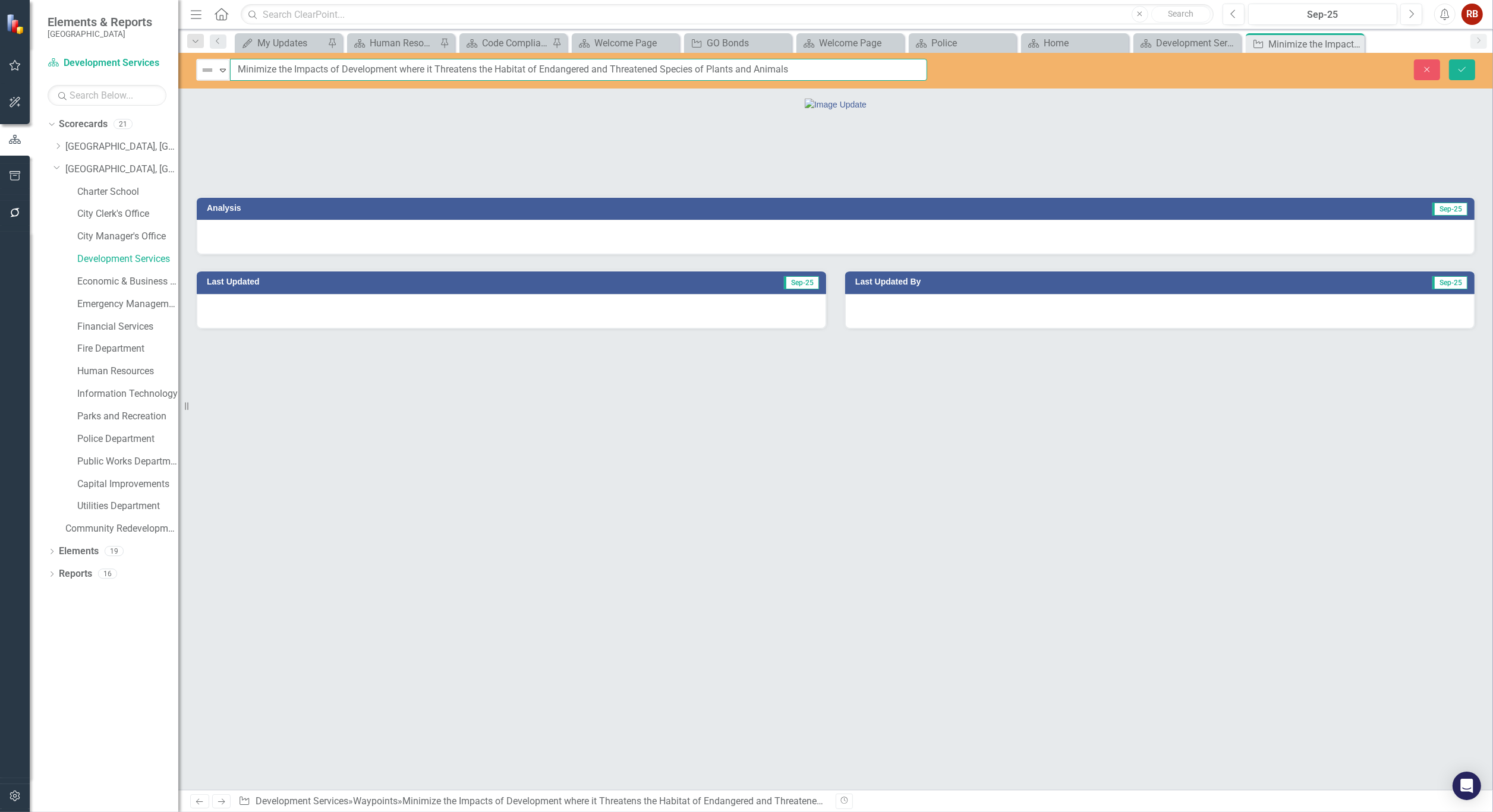
drag, startPoint x: 789, startPoint y: 73, endPoint x: 238, endPoint y: 73, distance: 551.0
click at [238, 73] on input "Minimize the Impacts of Development where it Threatens the Habitat of Endangere…" at bounding box center [579, 70] width 697 height 22
click at [0, 0] on icon "Close" at bounding box center [0, 0] width 0 height 0
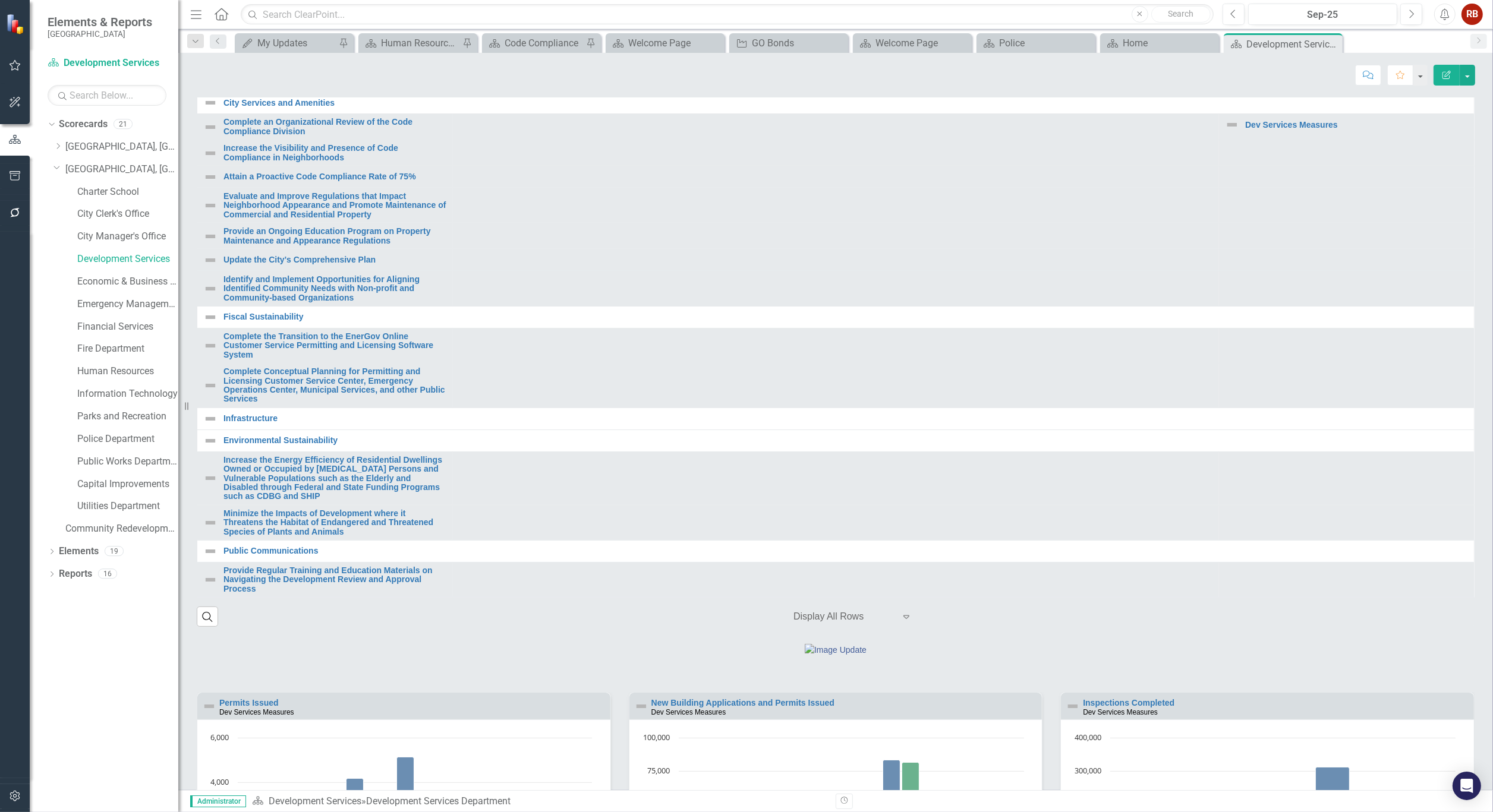
scroll to position [527, 0]
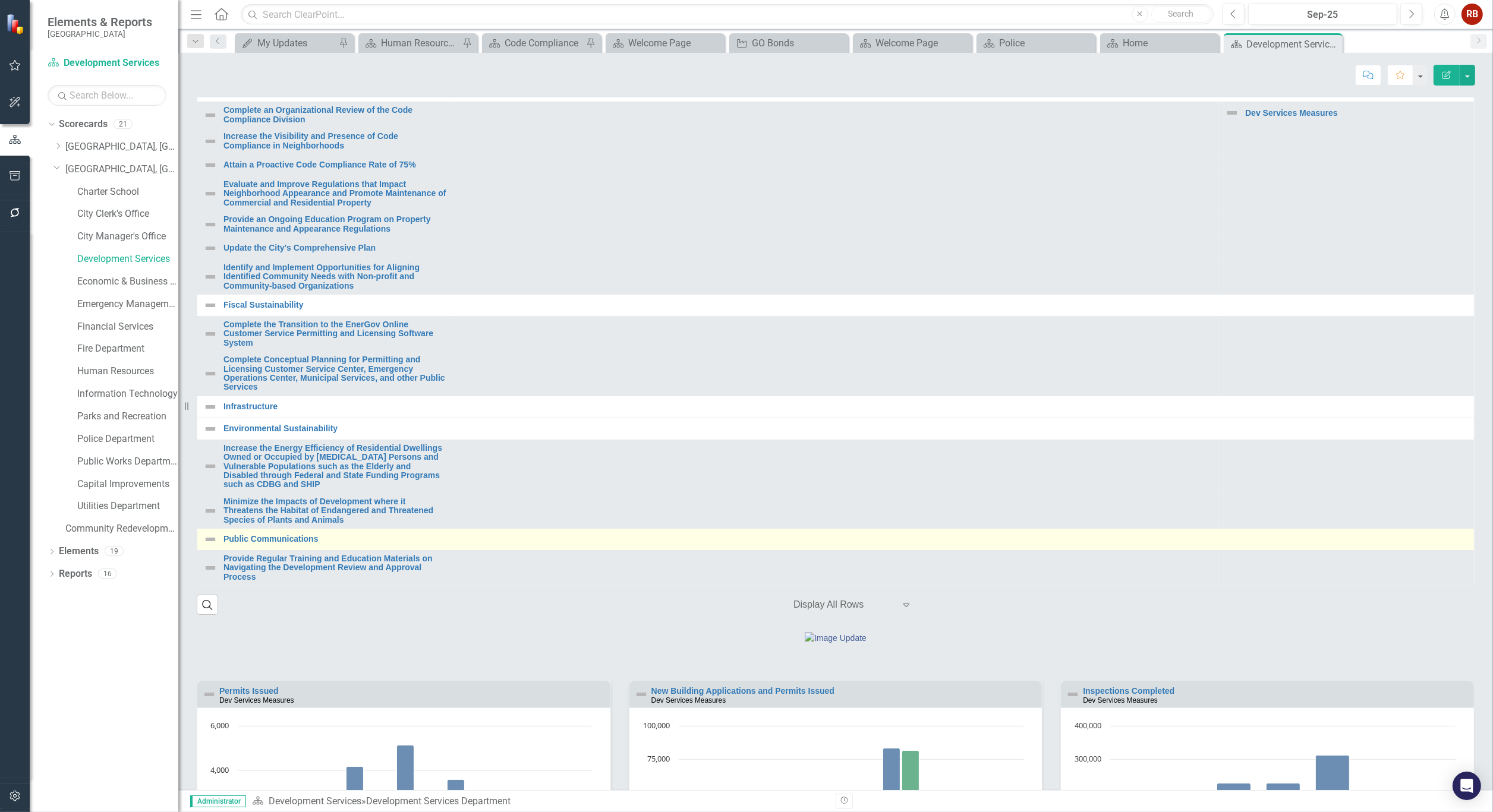
click at [266, 550] on td "Public Communications Link Map View Link Map Edit Edit Goal Link Open Element" at bounding box center [836, 539] width 1277 height 22
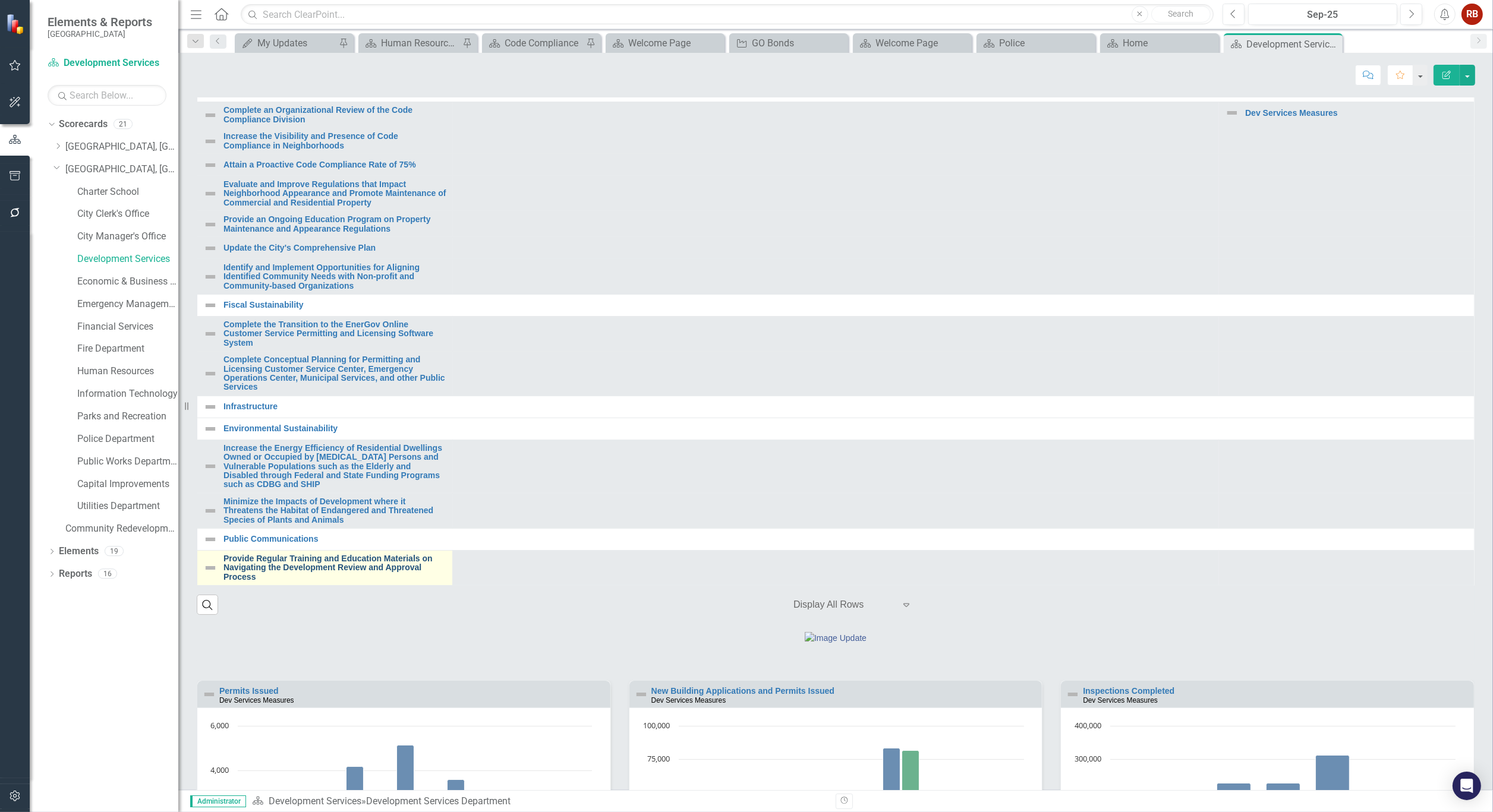
click at [293, 581] on link "Provide Regular Training and Education Materials on Navigating the Development …" at bounding box center [335, 567] width 223 height 27
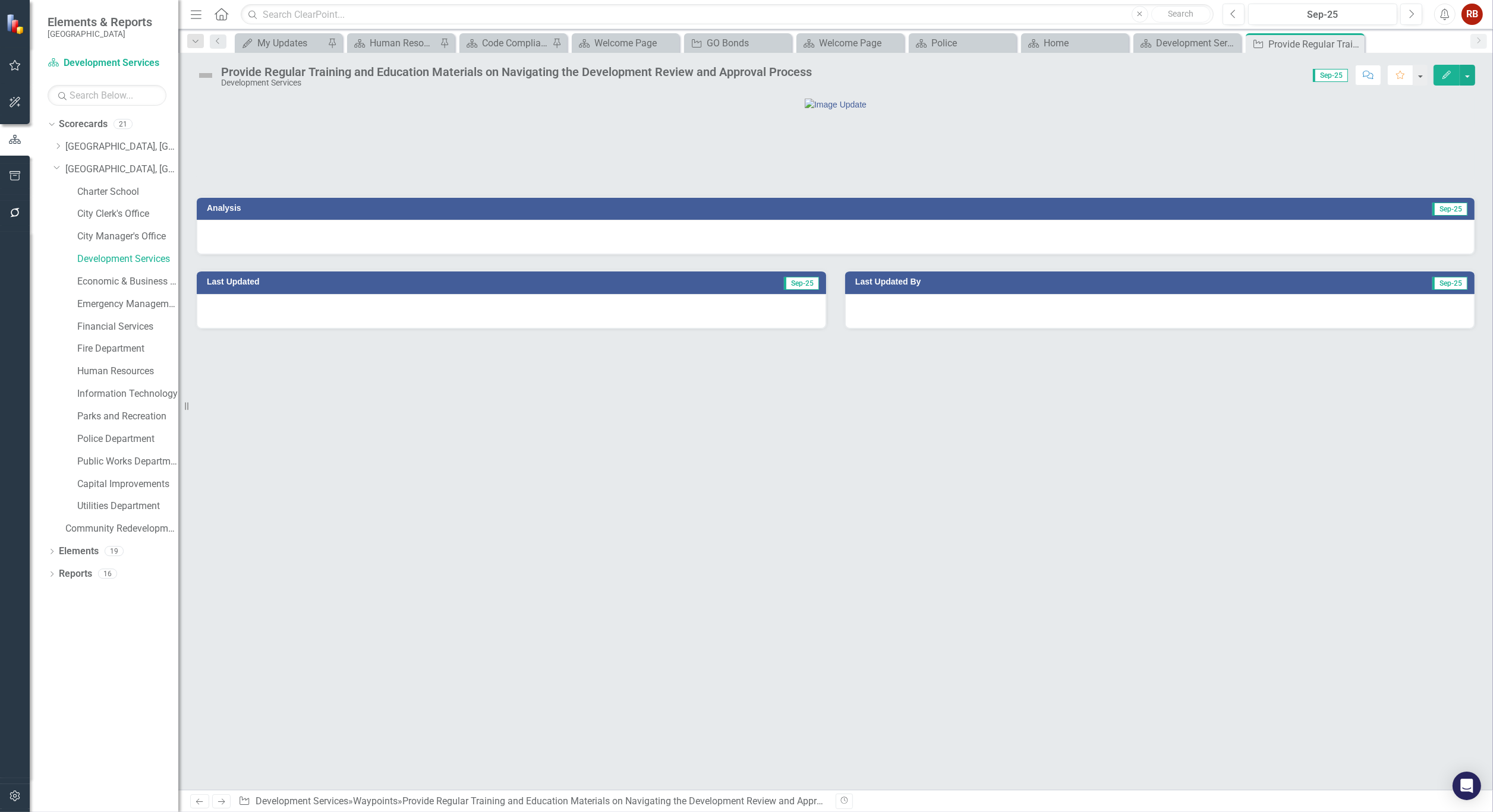
click at [496, 76] on div "Provide Regular Training and Education Materials on Navigating the Development …" at bounding box center [516, 72] width 591 height 13
click at [497, 76] on div "Provide Regular Training and Education Materials on Navigating the Development …" at bounding box center [516, 72] width 591 height 13
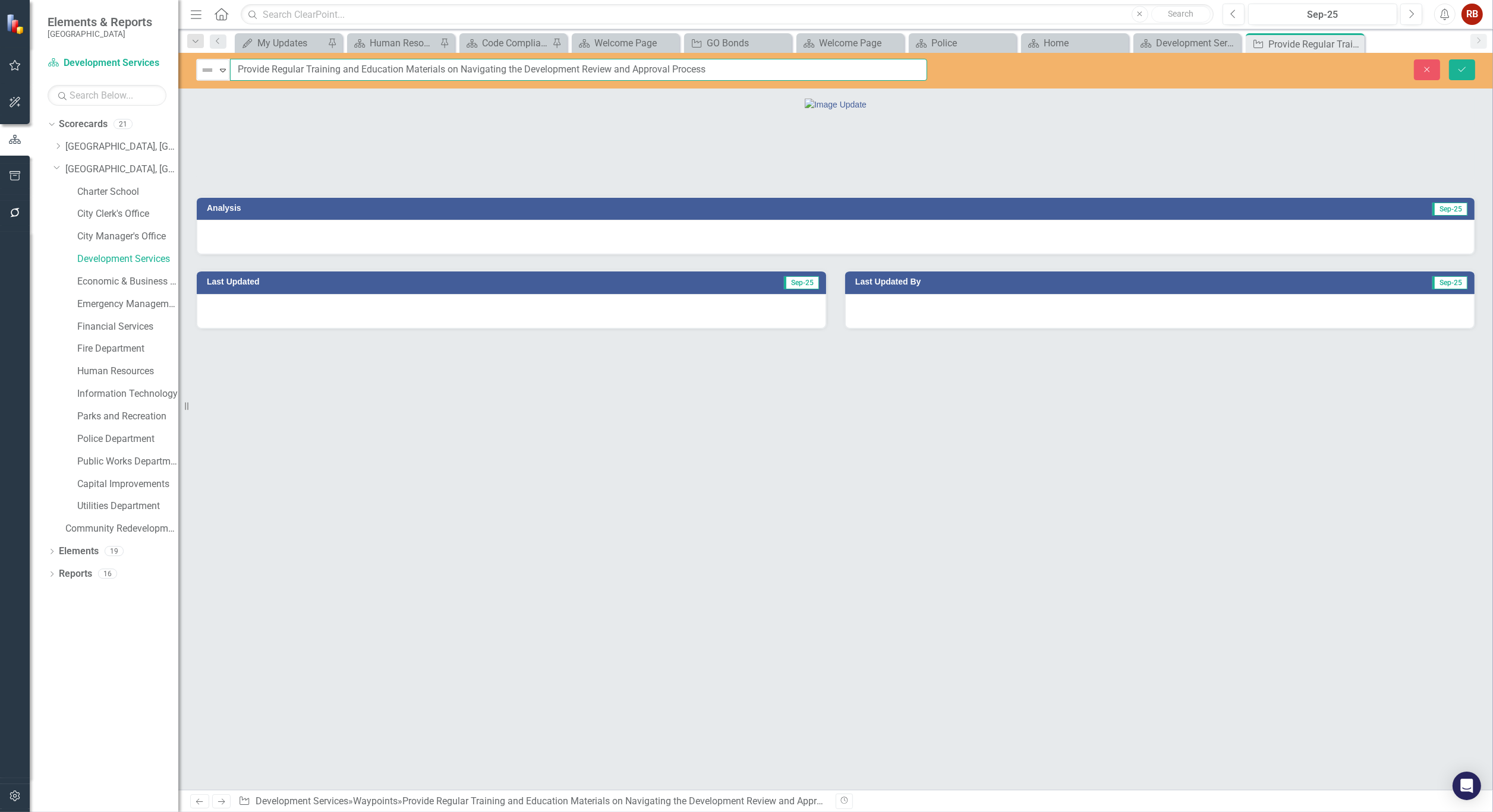
drag, startPoint x: 708, startPoint y: 71, endPoint x: 232, endPoint y: 74, distance: 476.0
click at [232, 74] on input "Provide Regular Training and Education Materials on Navigating the Development …" at bounding box center [579, 70] width 697 height 22
click at [0, 0] on icon "Close" at bounding box center [0, 0] width 0 height 0
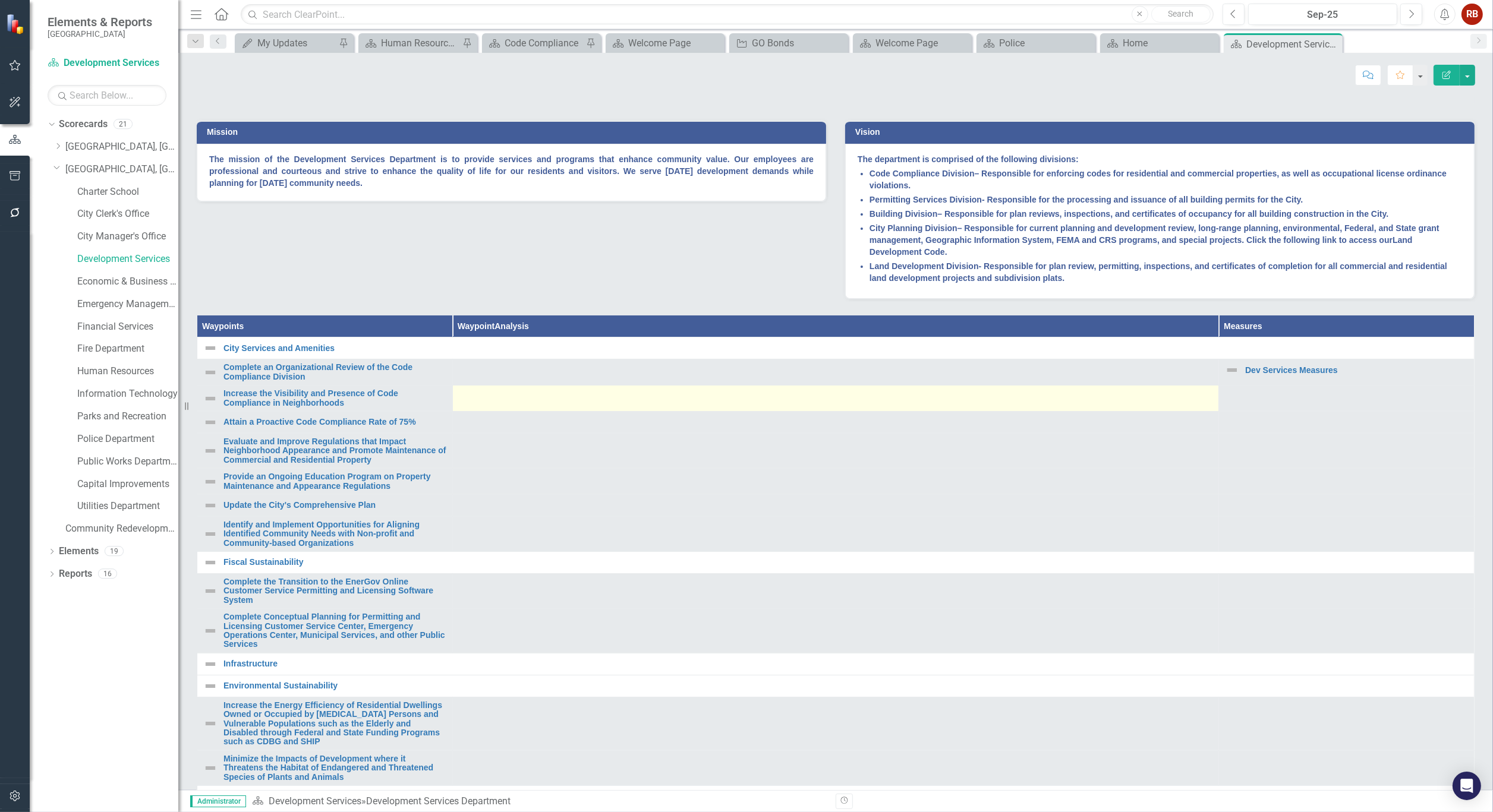
scroll to position [264, 0]
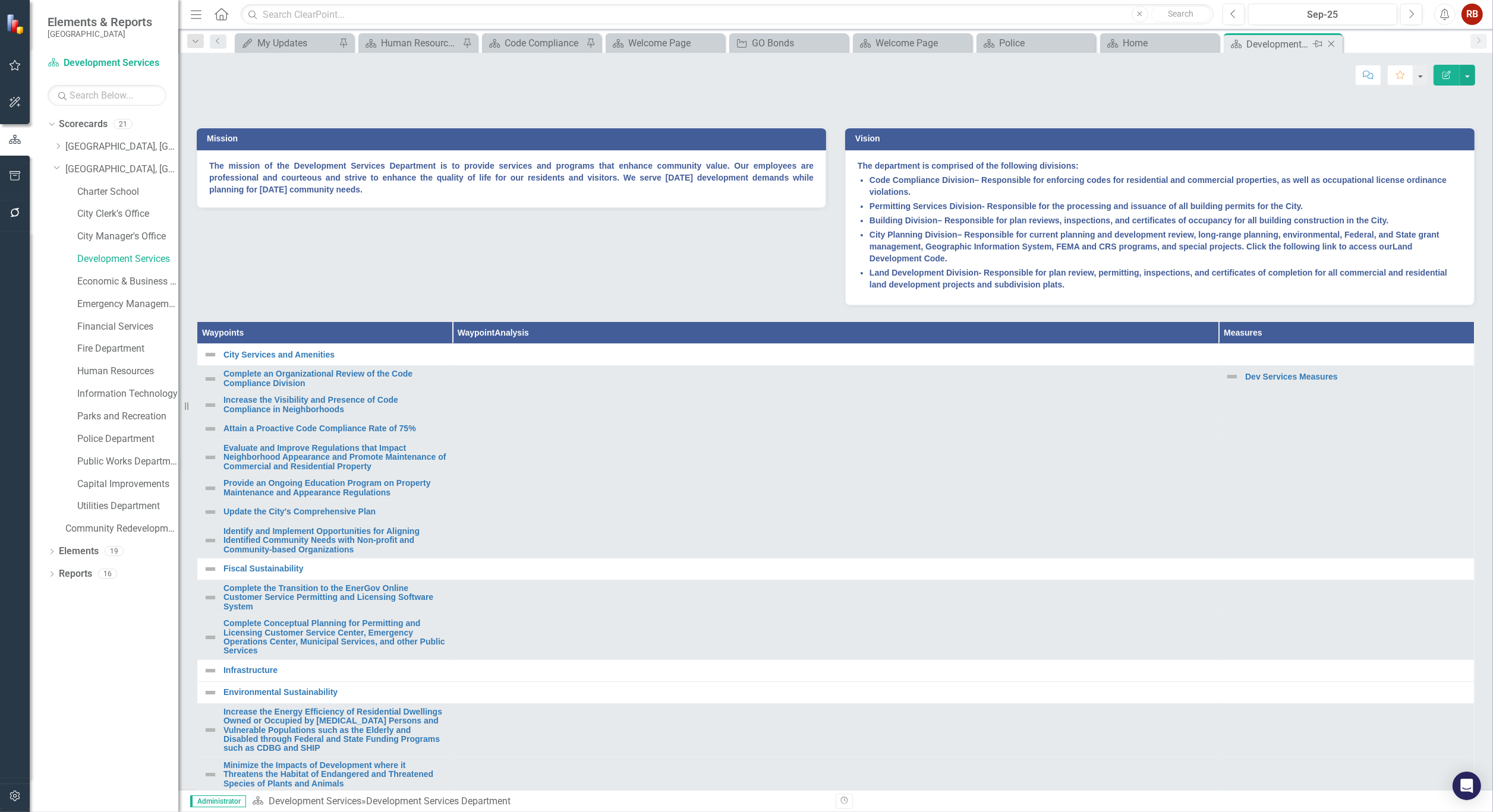
click at [1335, 42] on icon "Close" at bounding box center [1331, 44] width 12 height 9
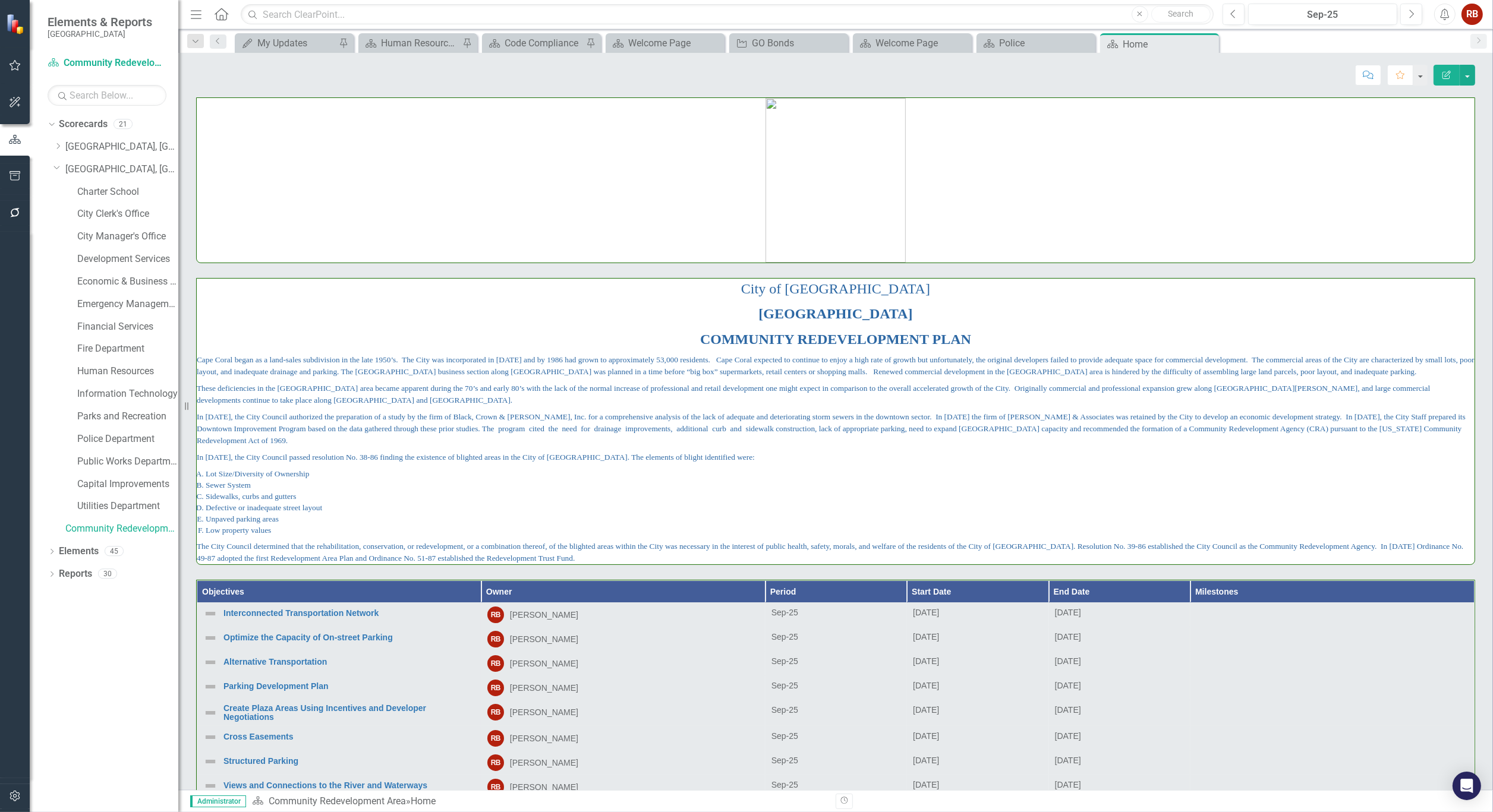
click at [0, 0] on icon "Close" at bounding box center [0, 0] width 0 height 0
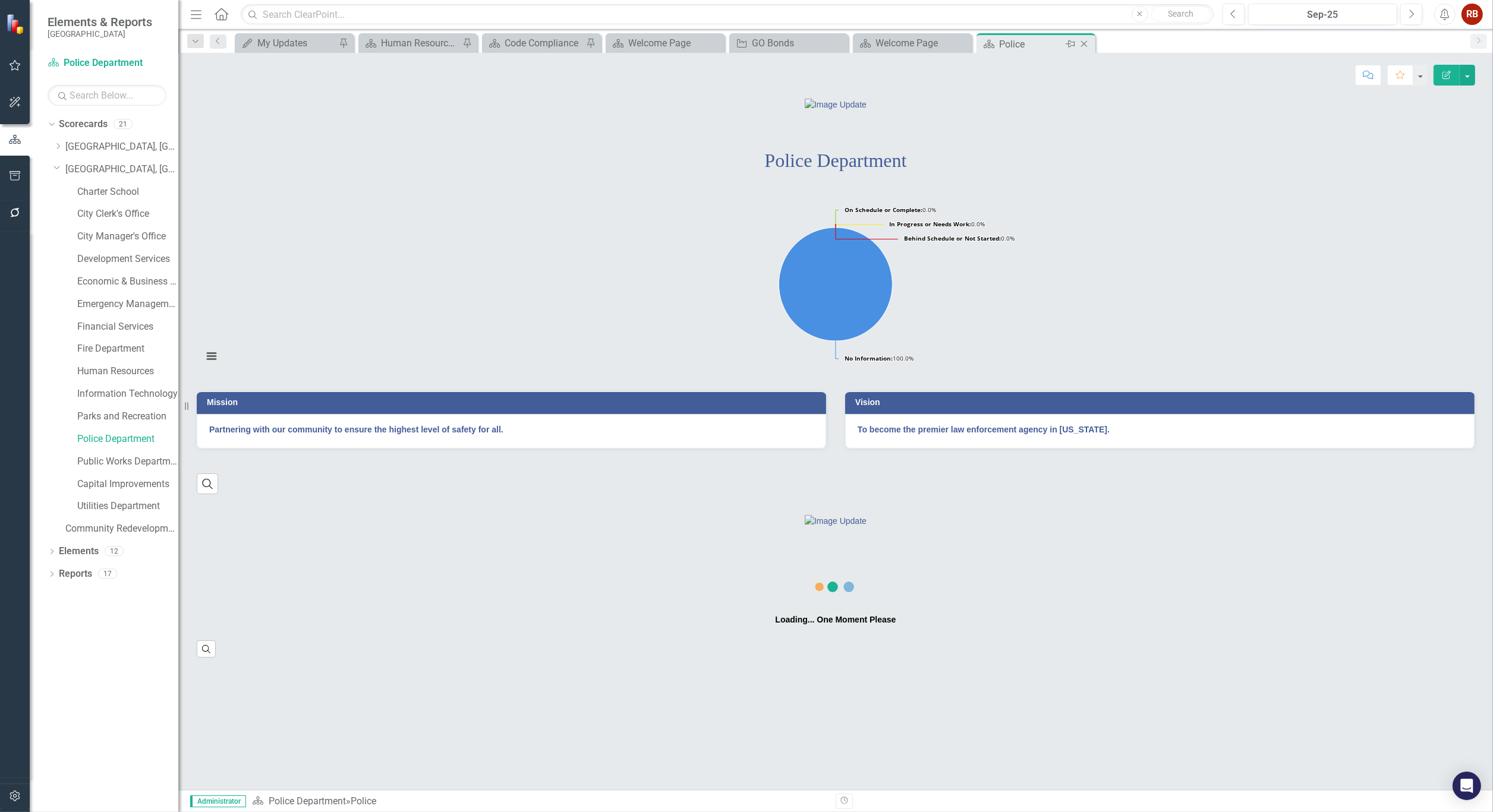
click at [1085, 43] on icon "Close" at bounding box center [1084, 44] width 12 height 9
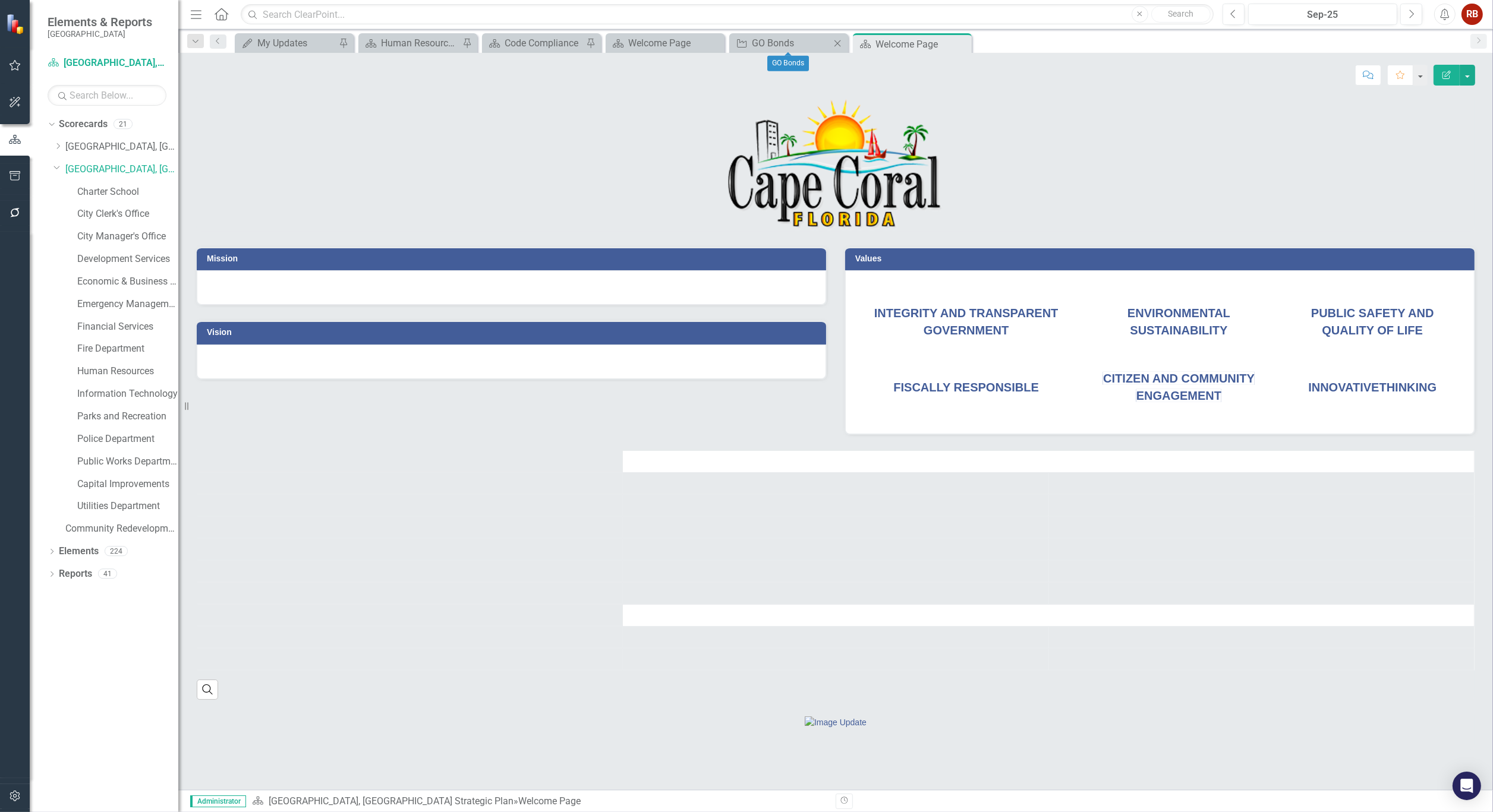
click at [836, 39] on icon "Close" at bounding box center [837, 43] width 12 height 9
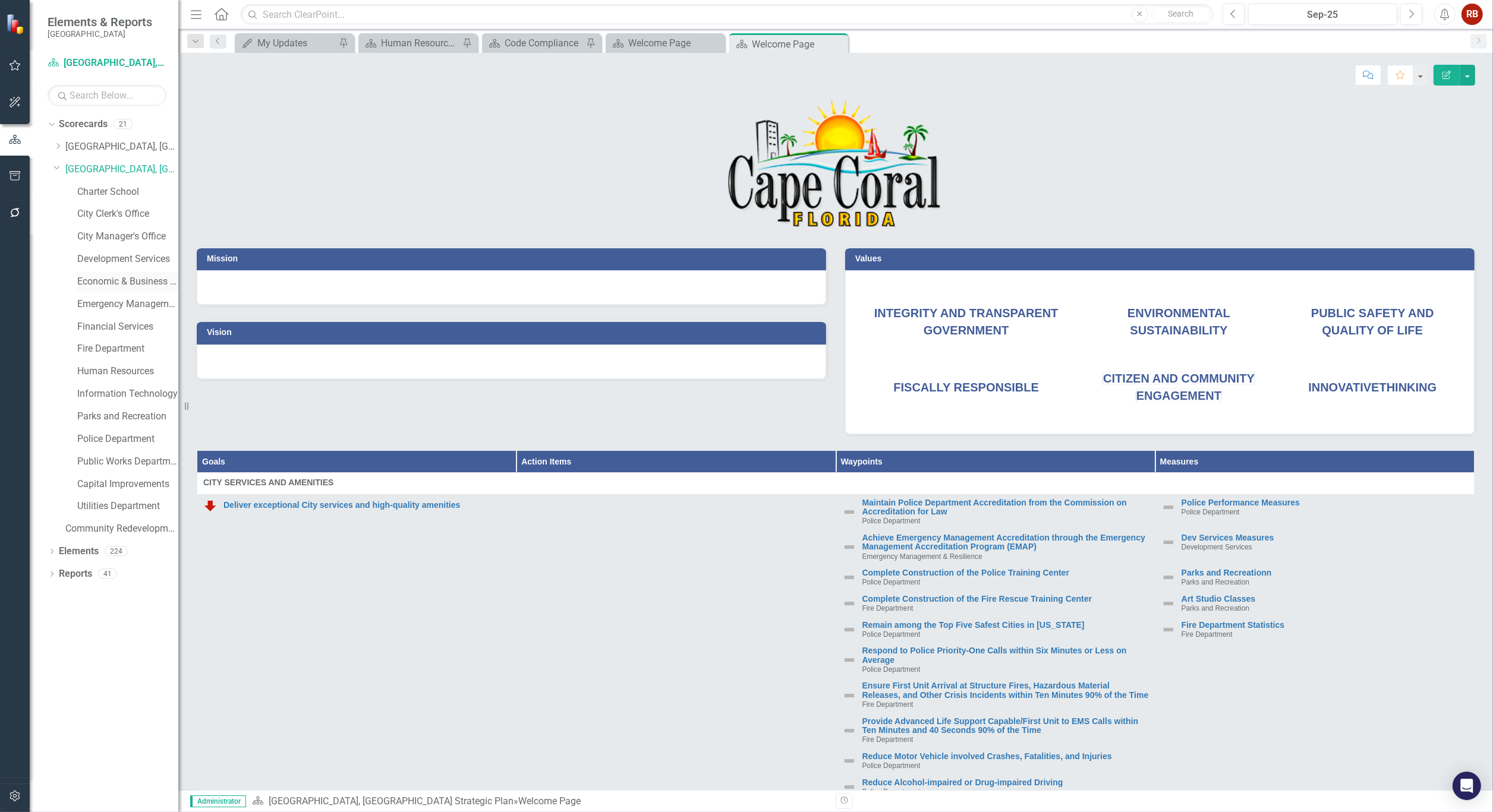
click at [128, 277] on link "Economic & Business Development" at bounding box center [128, 281] width 101 height 14
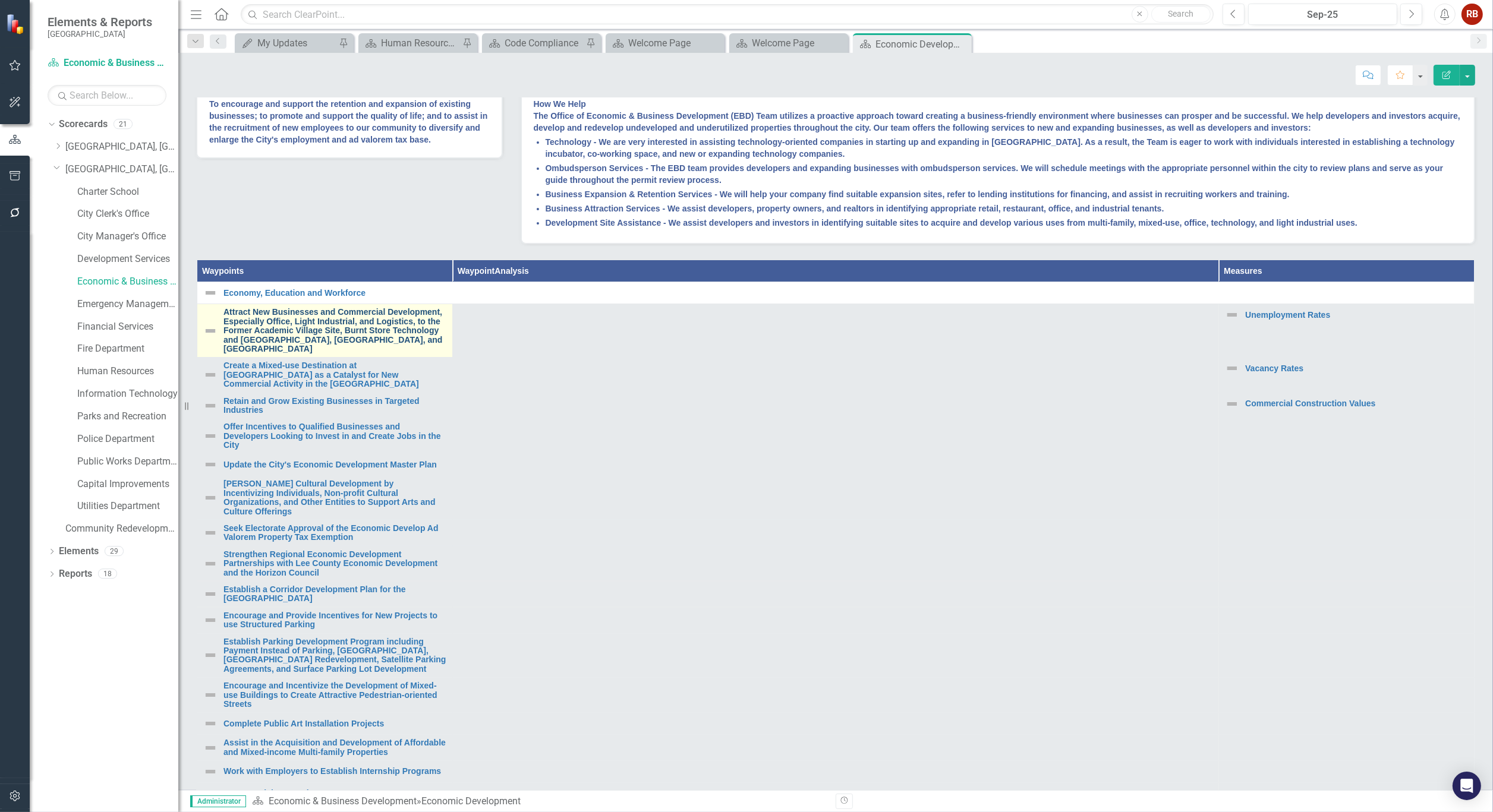
click at [266, 353] on link "Attract New Businesses and Commercial Development, Especially Office, Light Ind…" at bounding box center [335, 330] width 223 height 46
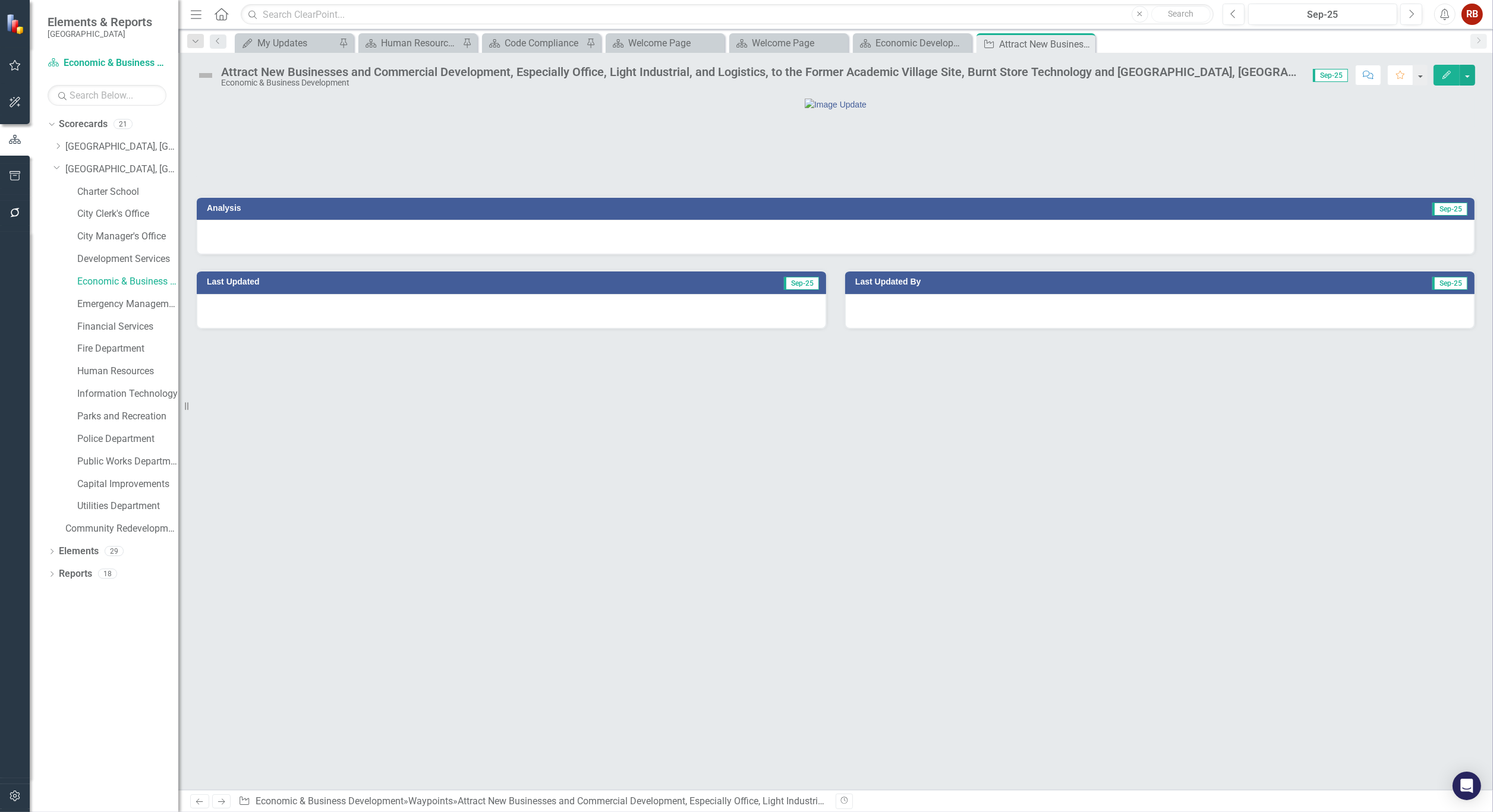
click at [350, 69] on div "Attract New Businesses and Commercial Development, Especially Office, Light Ind…" at bounding box center [760, 72] width 1080 height 13
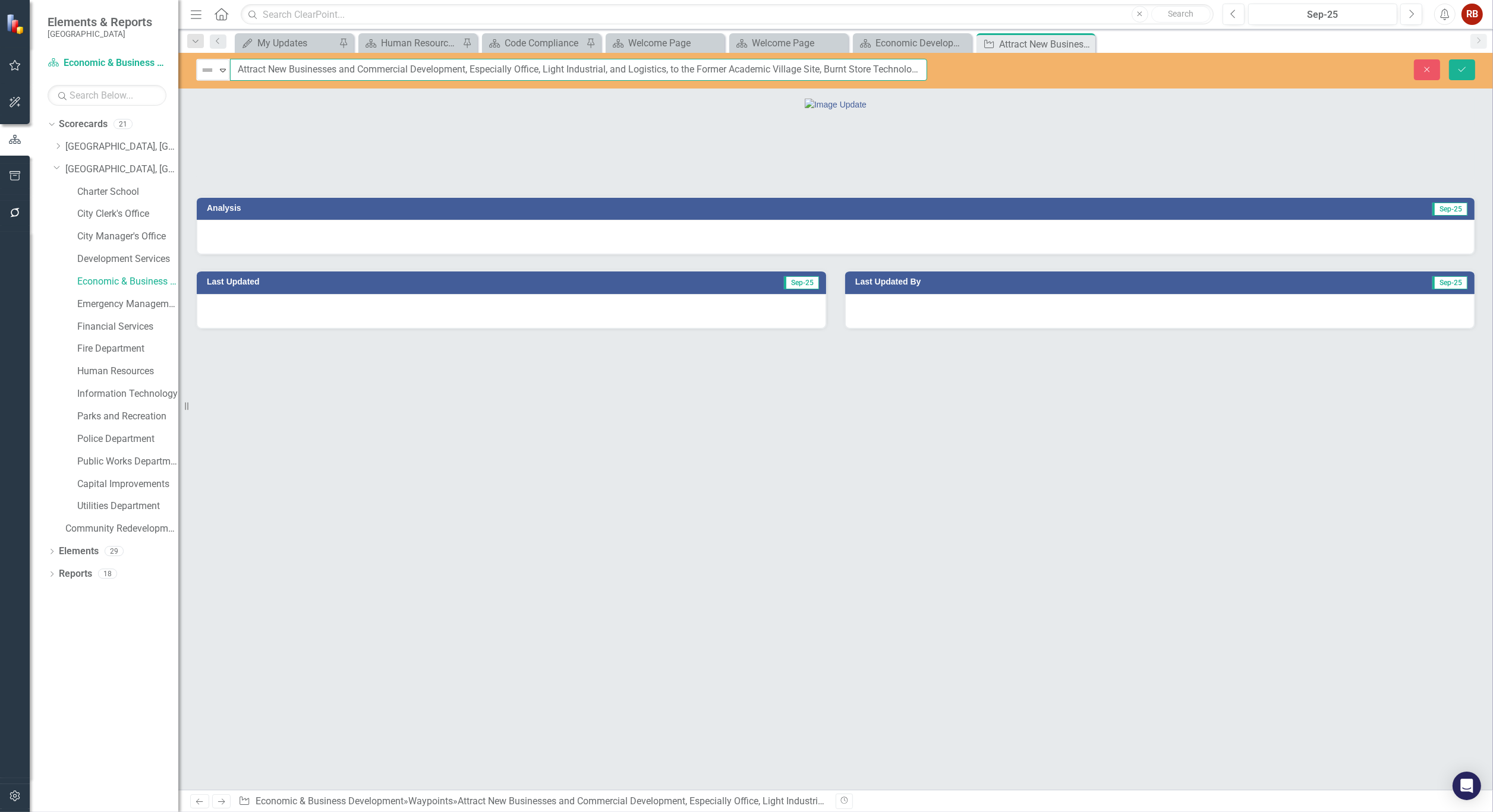
scroll to position [0, 240]
drag, startPoint x: 237, startPoint y: 70, endPoint x: 1055, endPoint y: 81, distance: 818.1
click at [1055, 81] on div "Not Defined Expand Attract New Businesses and Commercial Development, Especiall…" at bounding box center [836, 71] width 1314 height 36
click at [1084, 44] on icon "Close" at bounding box center [1084, 44] width 12 height 9
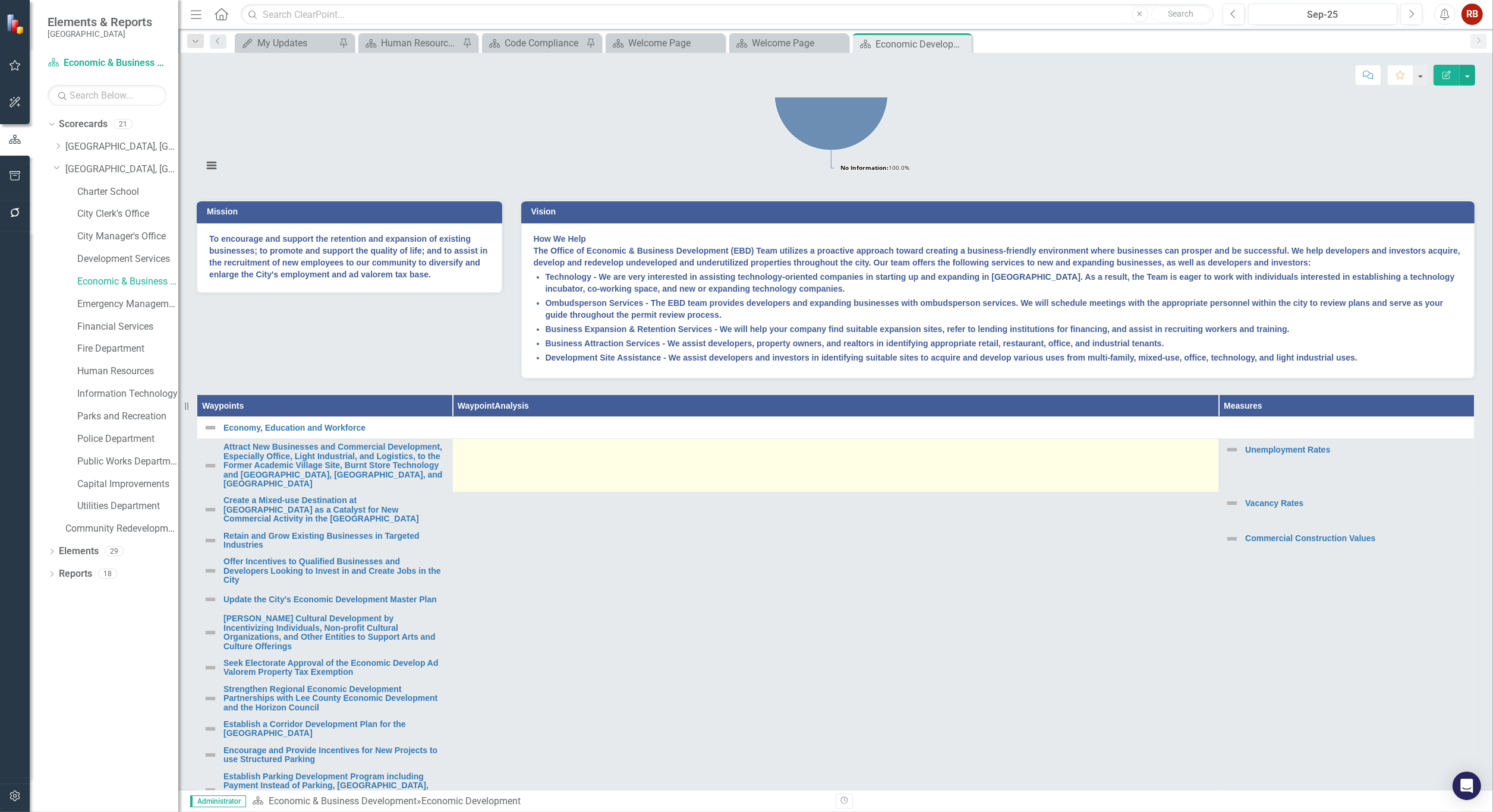
scroll to position [198, 0]
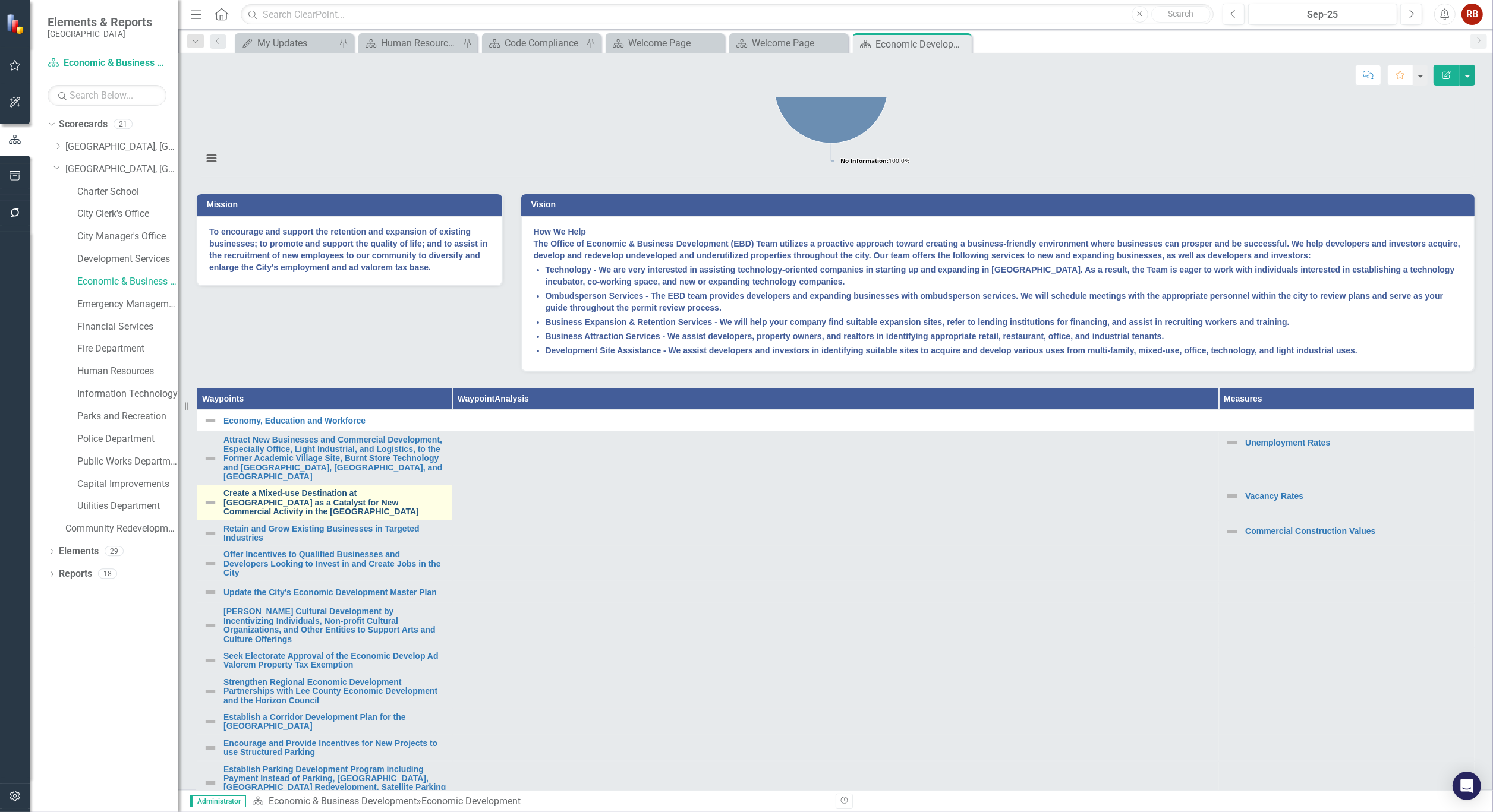
click at [322, 516] on link "Create a Mixed-use Destination at [GEOGRAPHIC_DATA] as a Catalyst for New Comme…" at bounding box center [335, 502] width 223 height 27
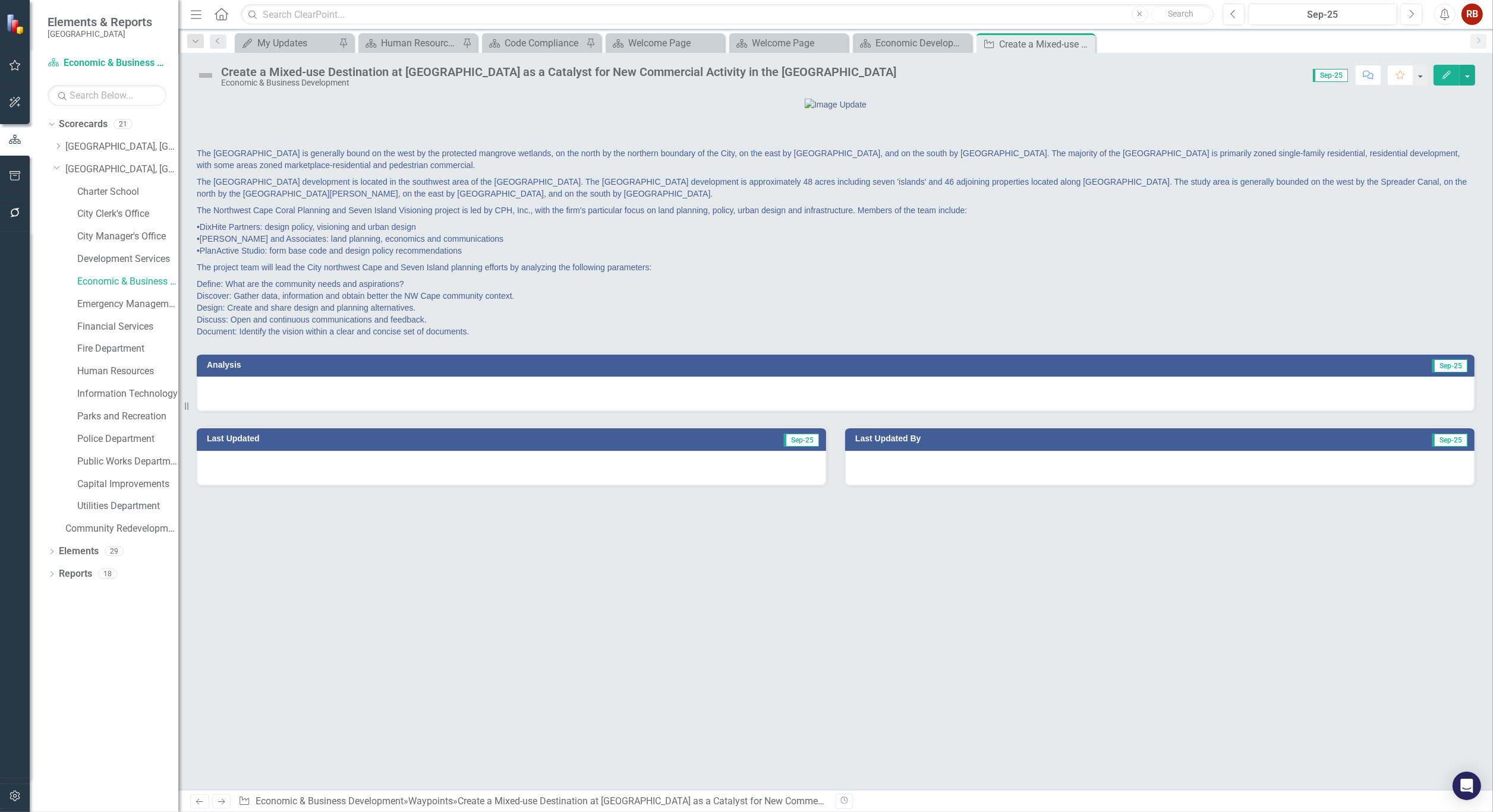
click at [456, 69] on div "Create a Mixed-use Destination at [GEOGRAPHIC_DATA] as a Catalyst for New Comme…" at bounding box center [558, 72] width 675 height 13
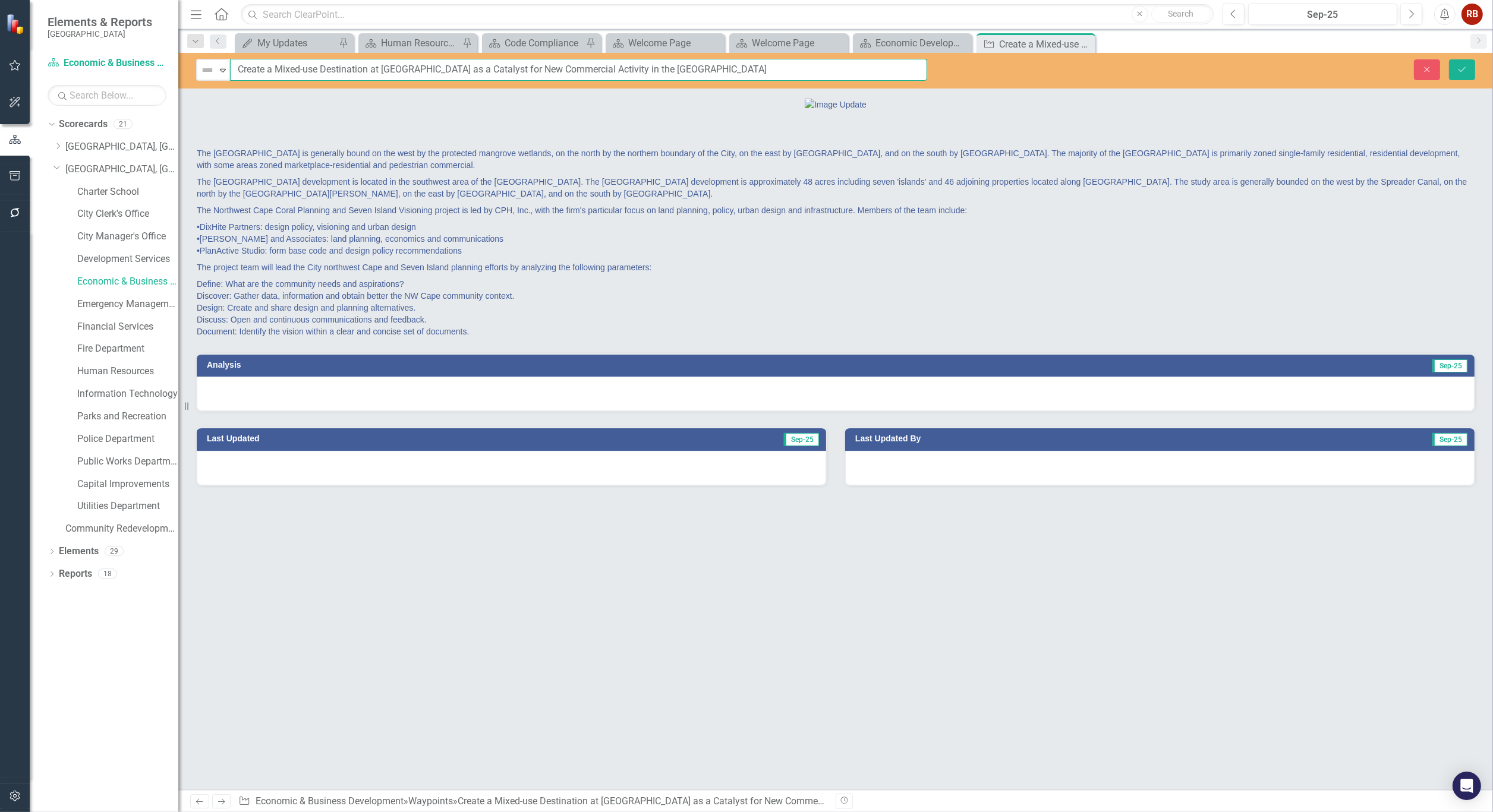
drag, startPoint x: 237, startPoint y: 69, endPoint x: 724, endPoint y: 79, distance: 487.1
click at [724, 79] on input "Create a Mixed-use Destination at [GEOGRAPHIC_DATA] as a Catalyst for New Comme…" at bounding box center [579, 70] width 697 height 22
click at [1090, 43] on div "Close" at bounding box center [1084, 44] width 15 height 15
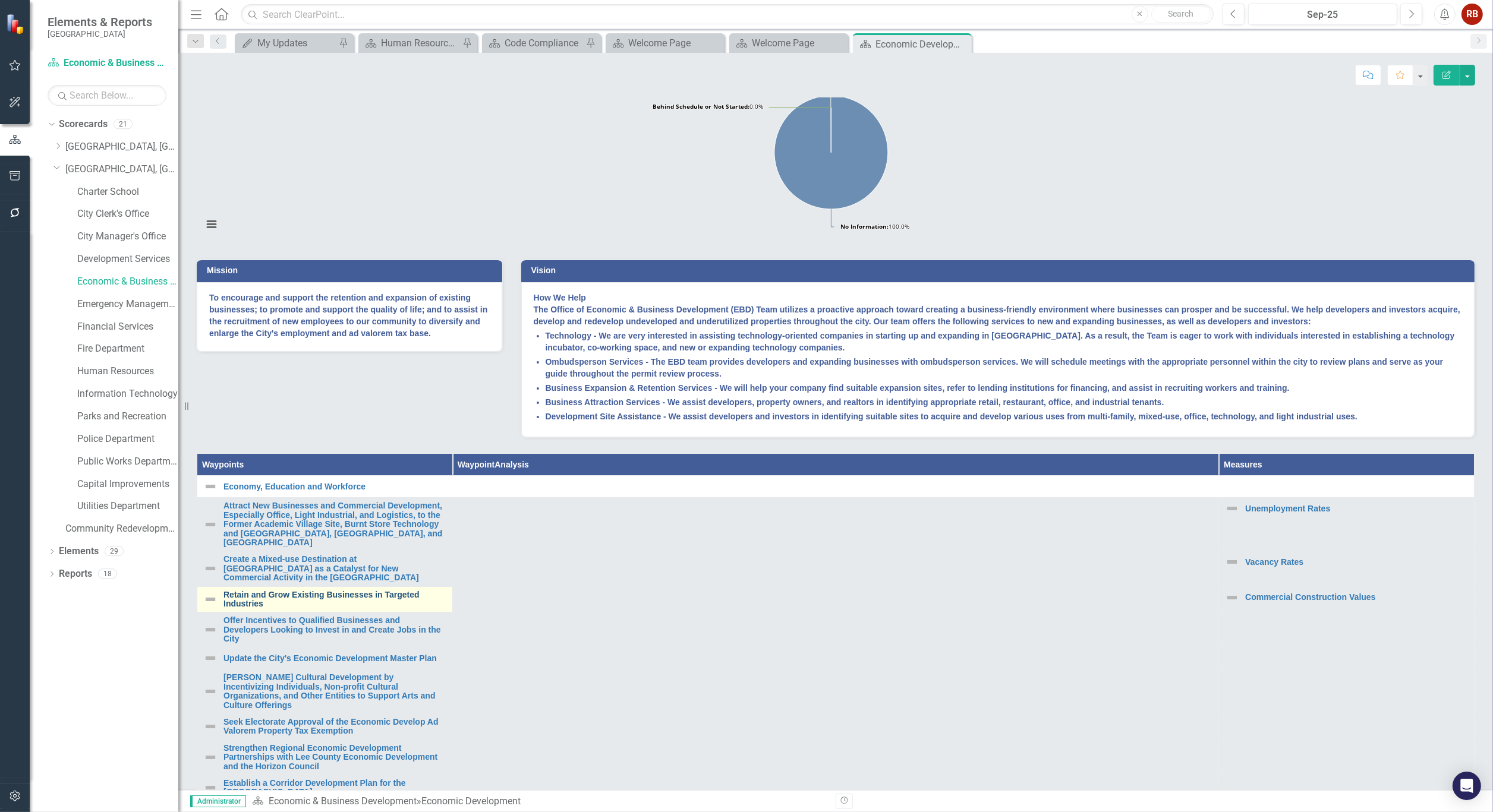
click at [303, 609] on link "Retain and Grow Existing Businesses in Targeted Industries" at bounding box center [335, 600] width 223 height 19
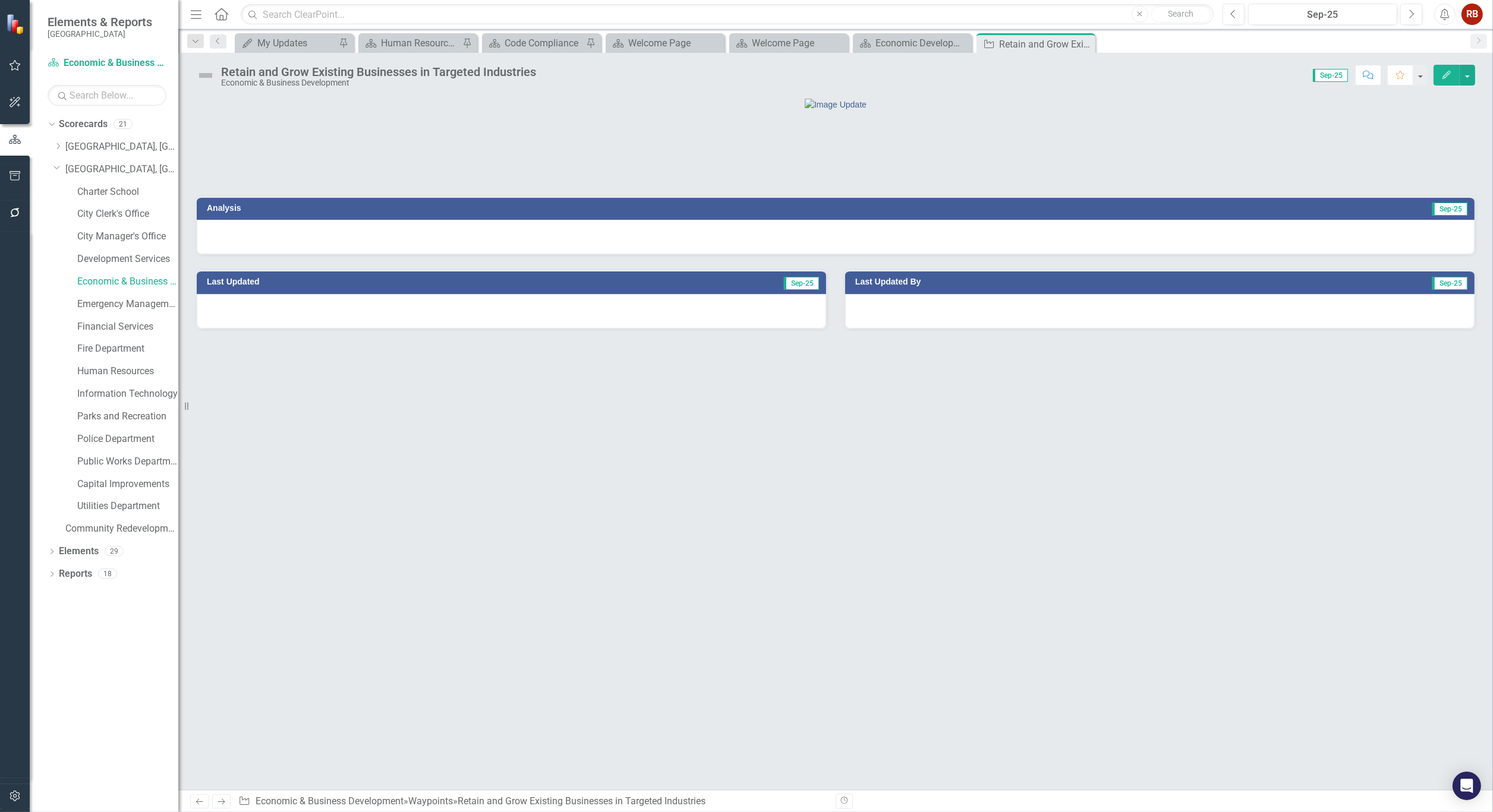
click at [343, 76] on div "Retain and Grow Existing Businesses in Targeted Industries" at bounding box center [378, 72] width 315 height 13
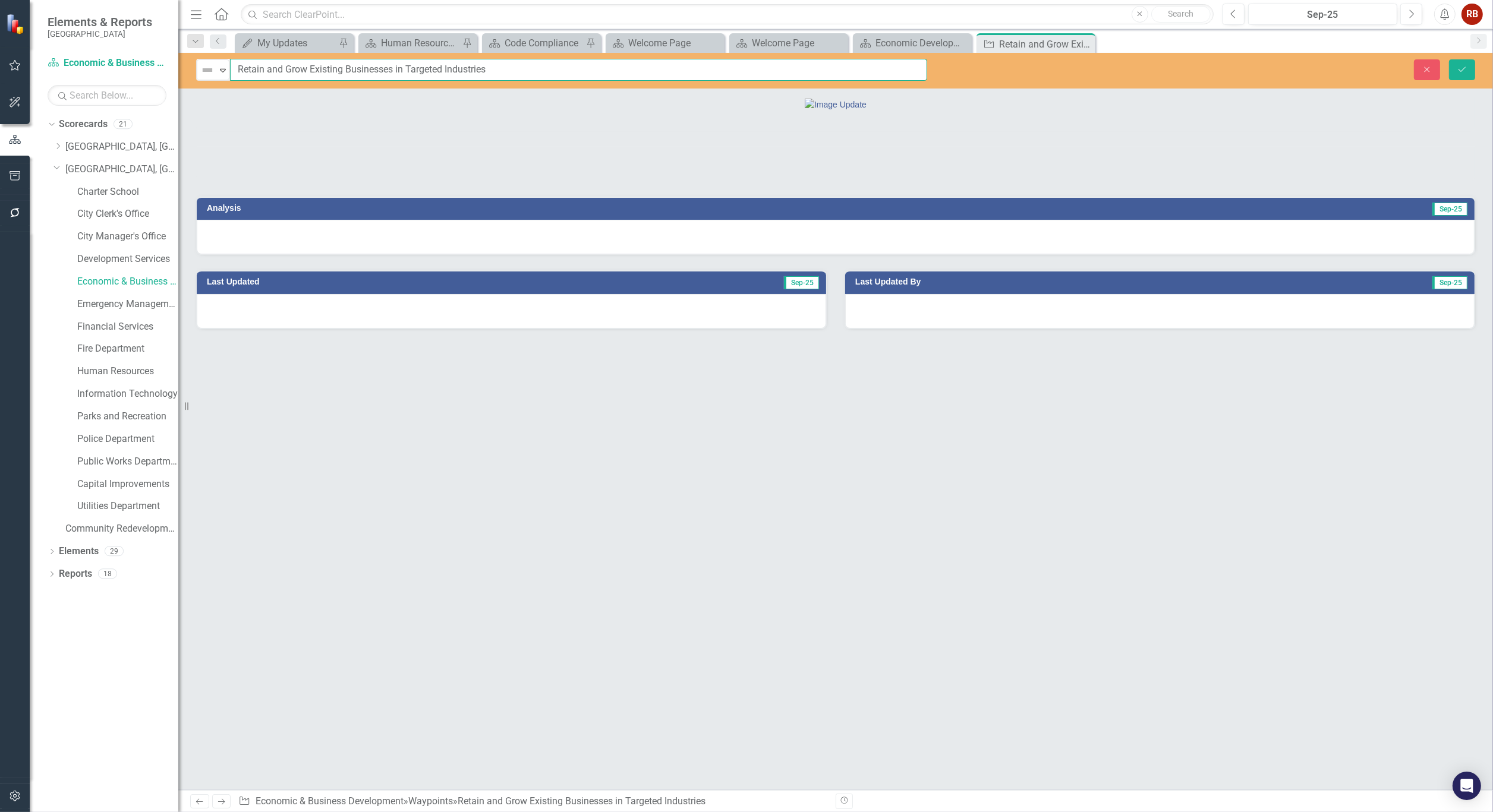
drag, startPoint x: 237, startPoint y: 66, endPoint x: 610, endPoint y: 79, distance: 373.2
click at [610, 79] on input "Retain and Grow Existing Businesses in Targeted Industries" at bounding box center [579, 70] width 697 height 22
click at [1085, 42] on icon "Close" at bounding box center [1084, 44] width 12 height 9
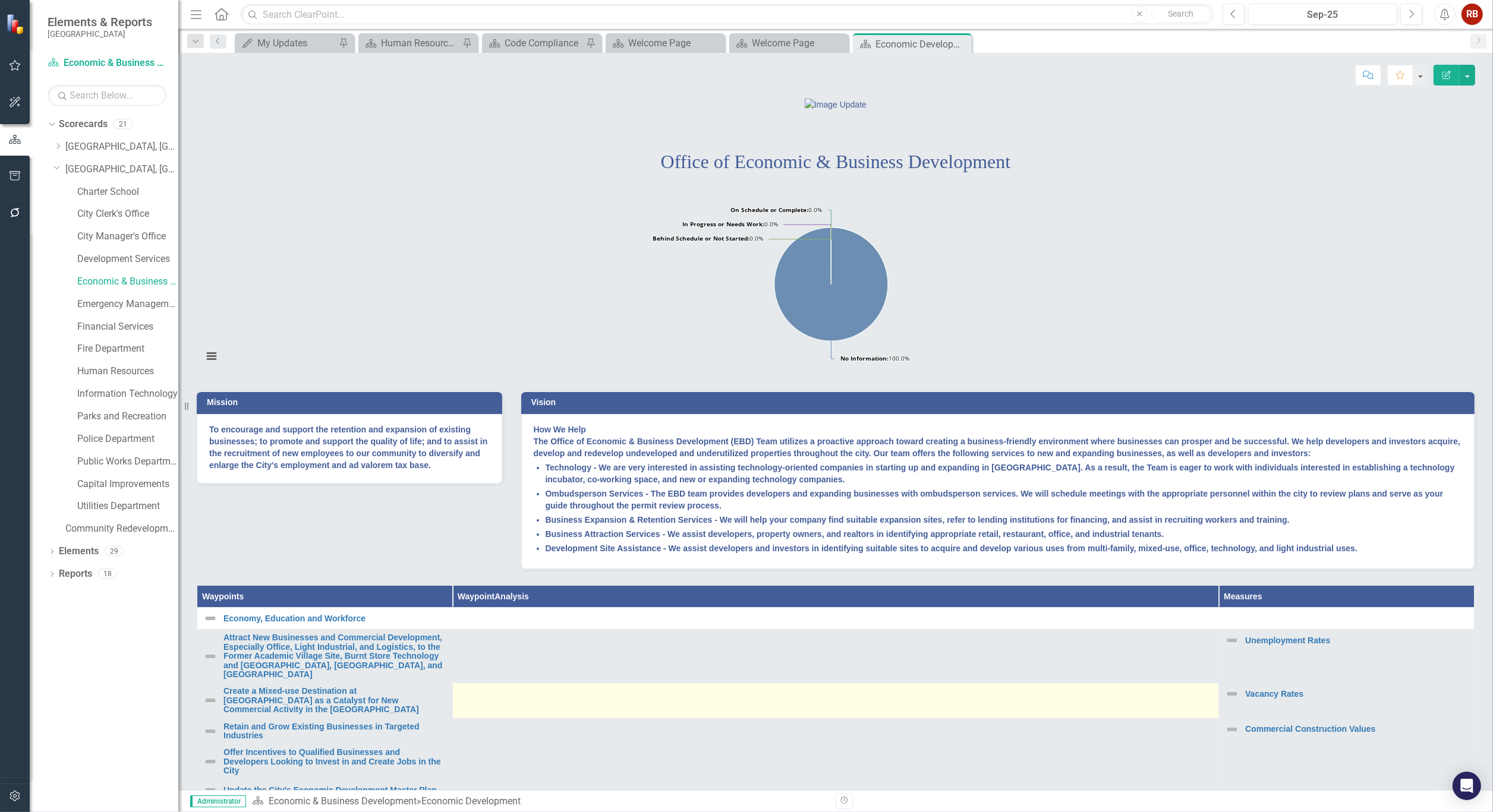
scroll to position [66, 0]
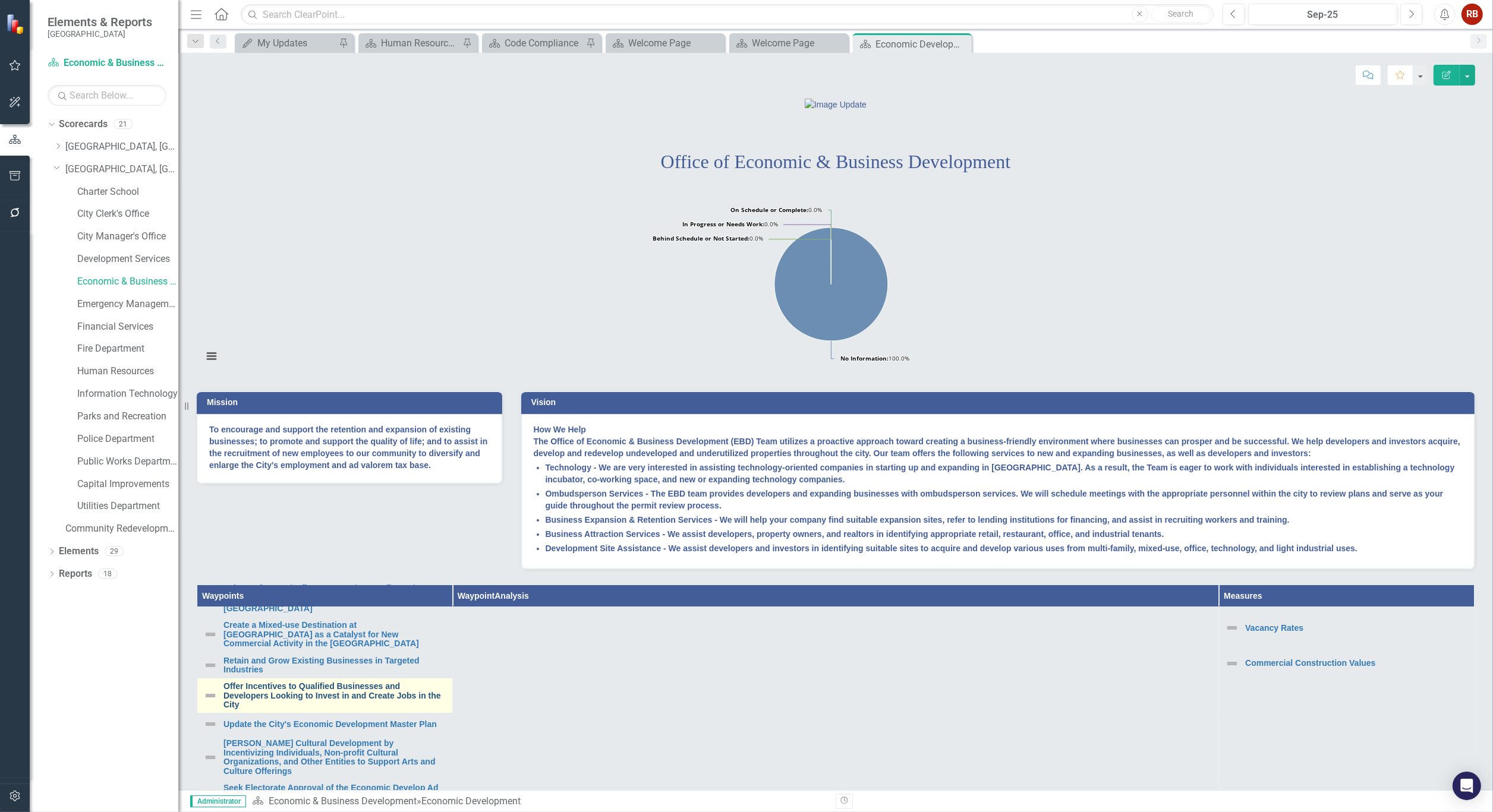
click at [356, 709] on link "Offer Incentives to Qualified Businesses and Developers Looking to Invest in an…" at bounding box center [335, 695] width 223 height 27
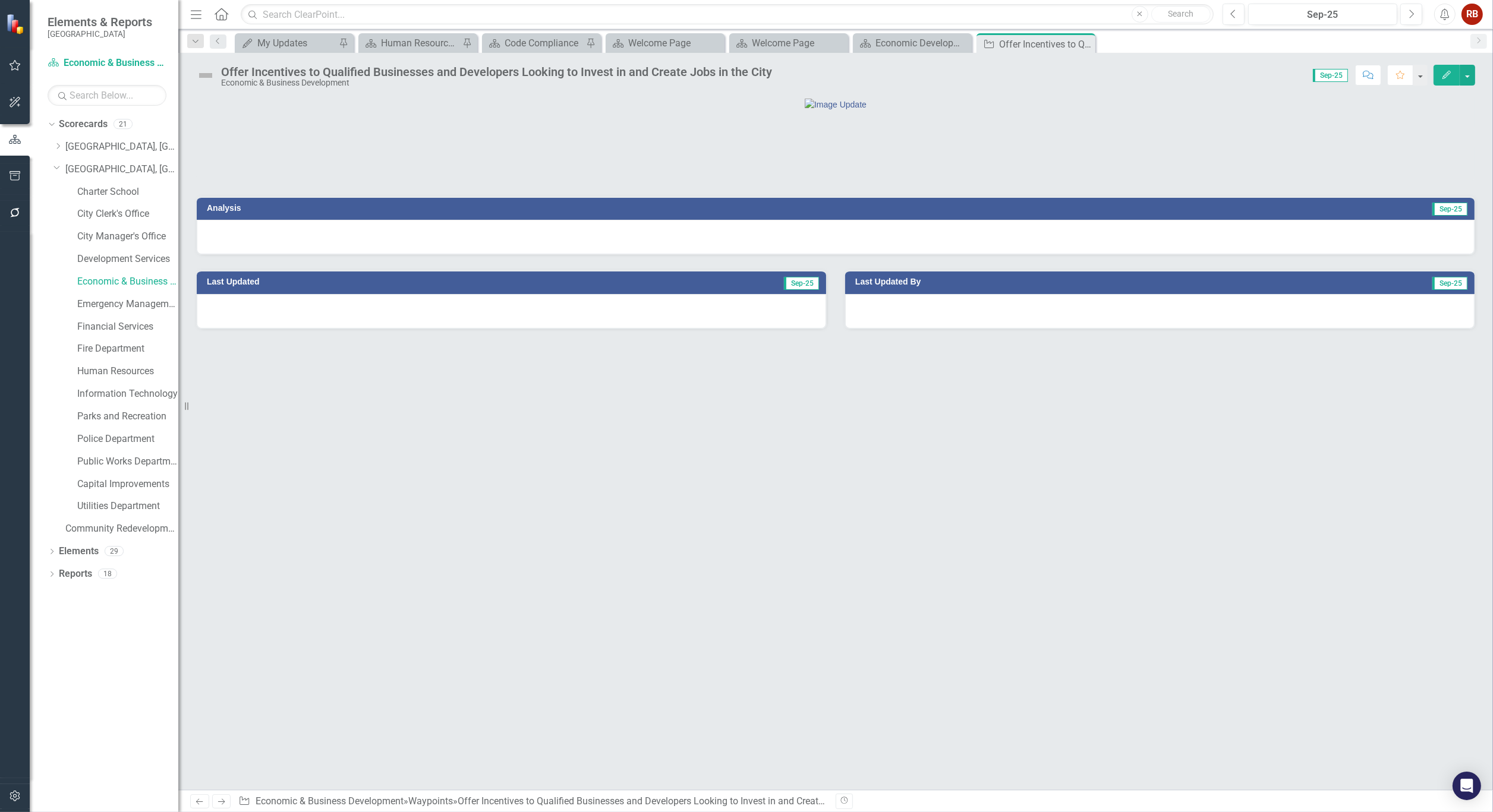
click at [370, 76] on div "Offer Incentives to Qualified Businesses and Developers Looking to Invest in an…" at bounding box center [495, 72] width 551 height 13
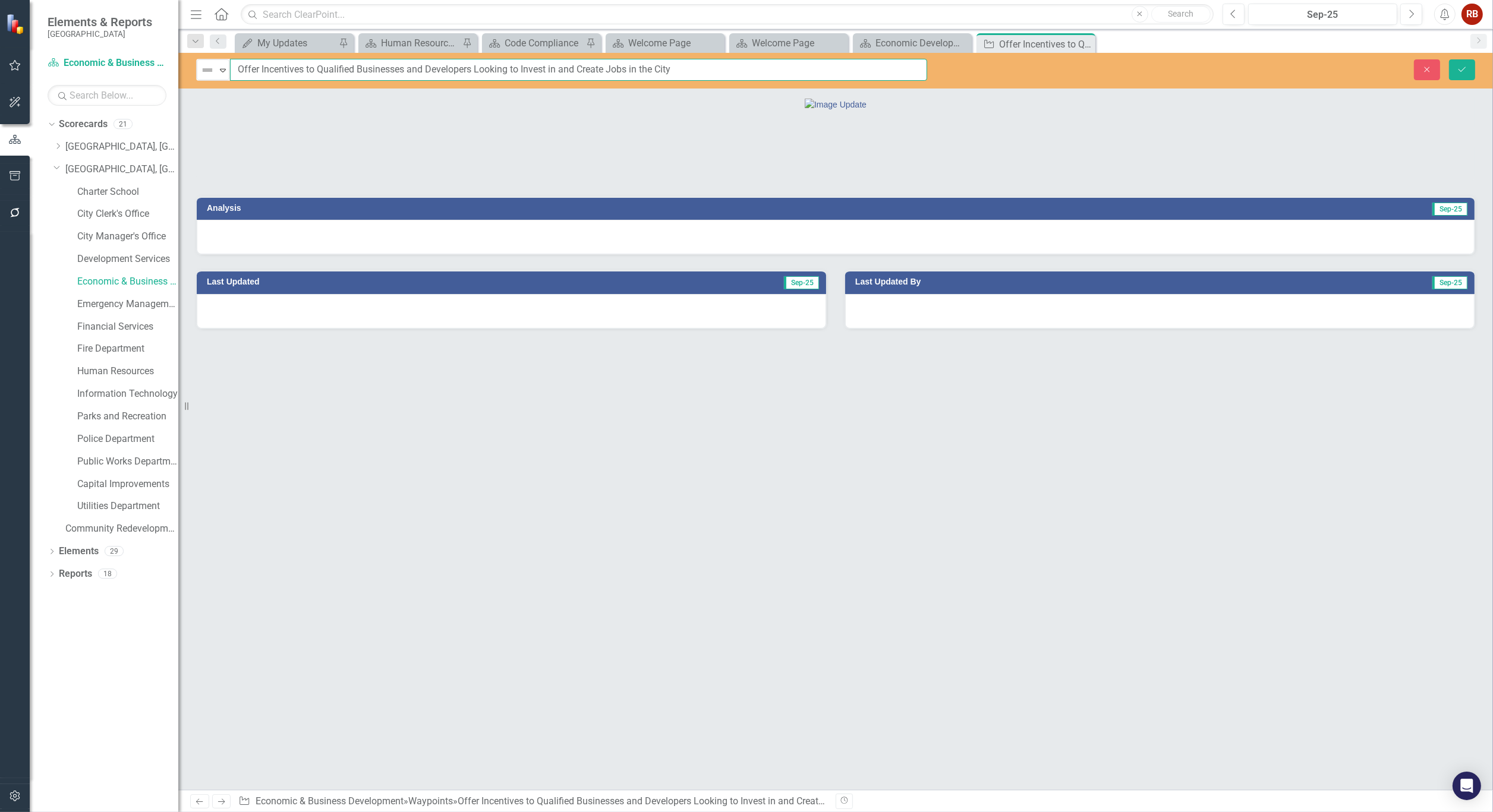
drag, startPoint x: 238, startPoint y: 67, endPoint x: 711, endPoint y: 67, distance: 473.0
click at [711, 67] on input "Offer Incentives to Qualified Businesses and Developers Looking to Invest in an…" at bounding box center [579, 70] width 697 height 22
click at [0, 0] on icon "Close" at bounding box center [0, 0] width 0 height 0
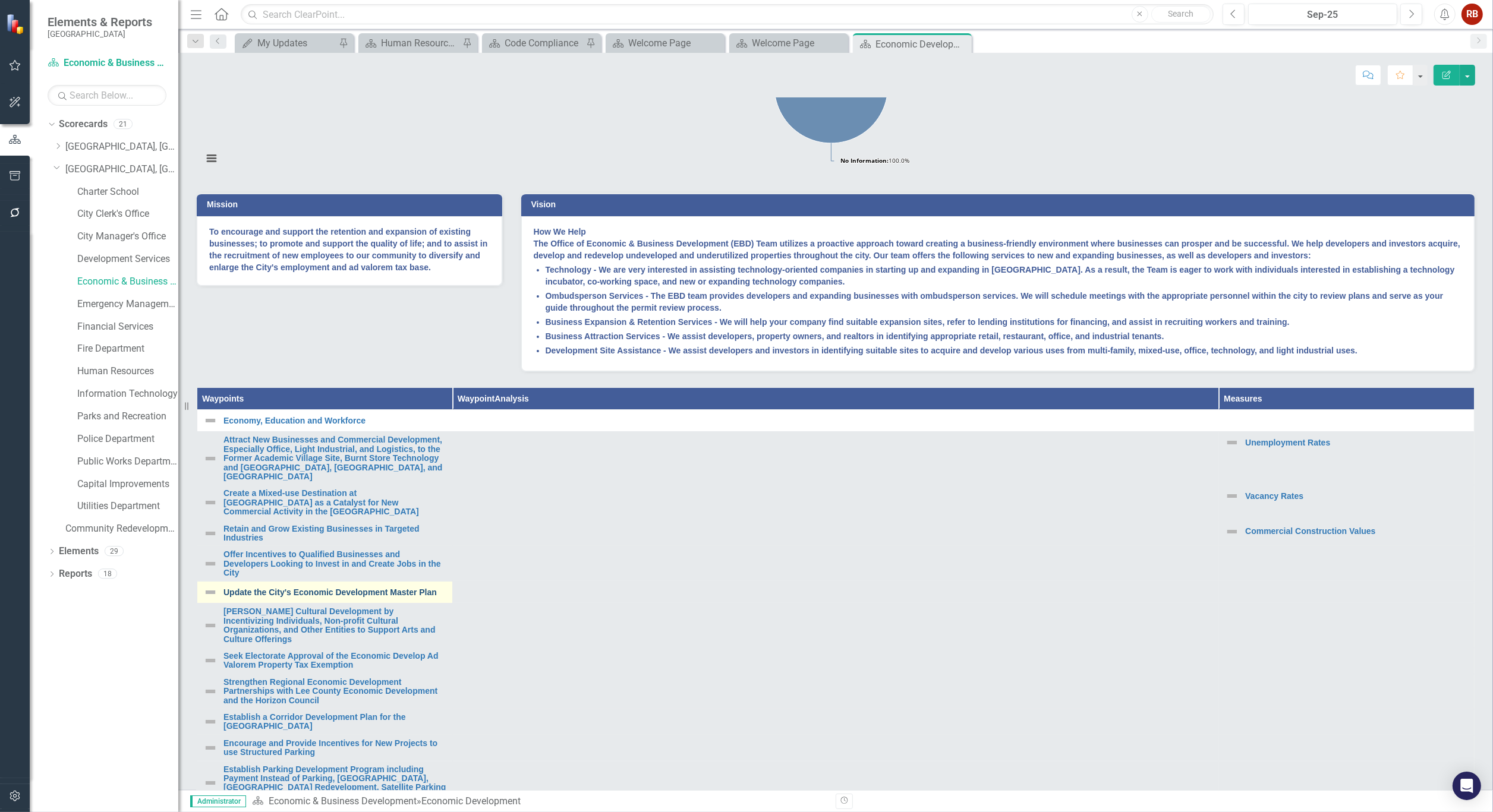
click at [407, 597] on link "Update the City's Economic Development Master Plan" at bounding box center [335, 592] width 223 height 9
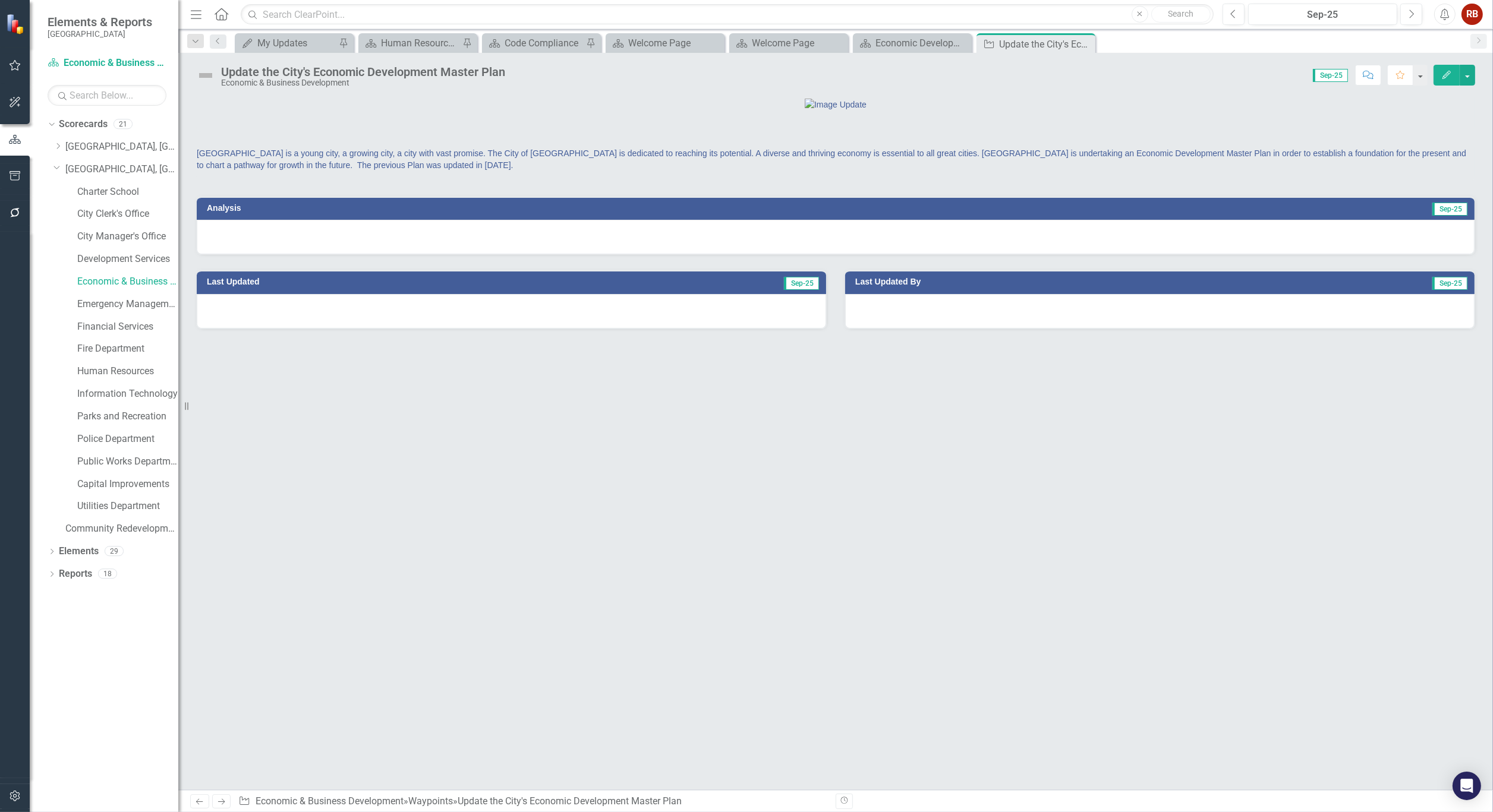
click at [434, 64] on div "Update the City's Economic Development Master Plan Economic & Business Developm…" at bounding box center [836, 71] width 1314 height 36
click at [479, 73] on div "Update the City's Economic Development Master Plan" at bounding box center [363, 72] width 284 height 13
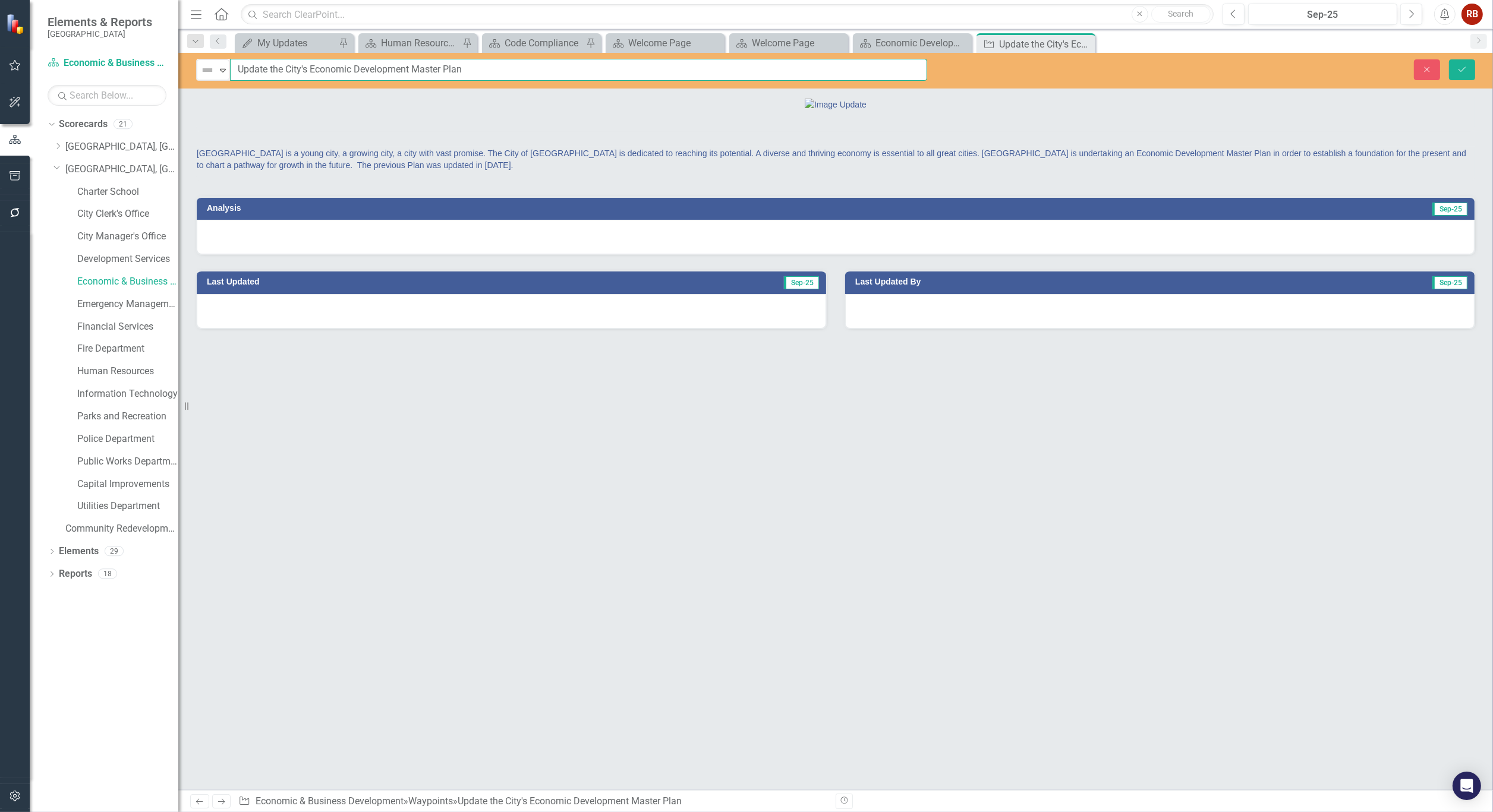
drag, startPoint x: 485, startPoint y: 70, endPoint x: 231, endPoint y: 67, distance: 254.0
click at [231, 67] on input "Update the City's Economic Development Master Plan" at bounding box center [579, 70] width 697 height 22
drag, startPoint x: 1087, startPoint y: 43, endPoint x: 1083, endPoint y: 40, distance: 5.0
click at [0, 0] on icon "Close" at bounding box center [0, 0] width 0 height 0
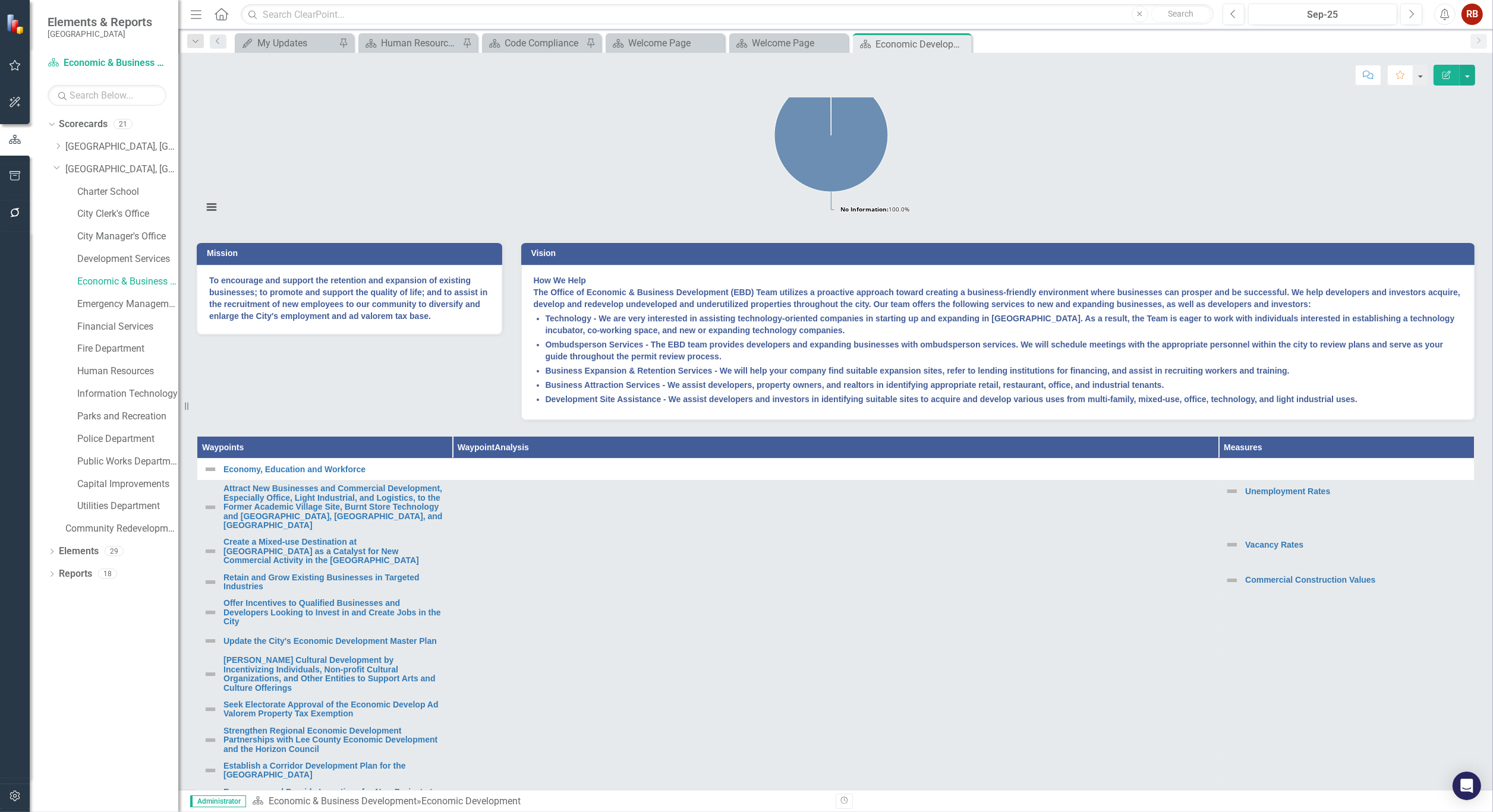
scroll to position [198, 0]
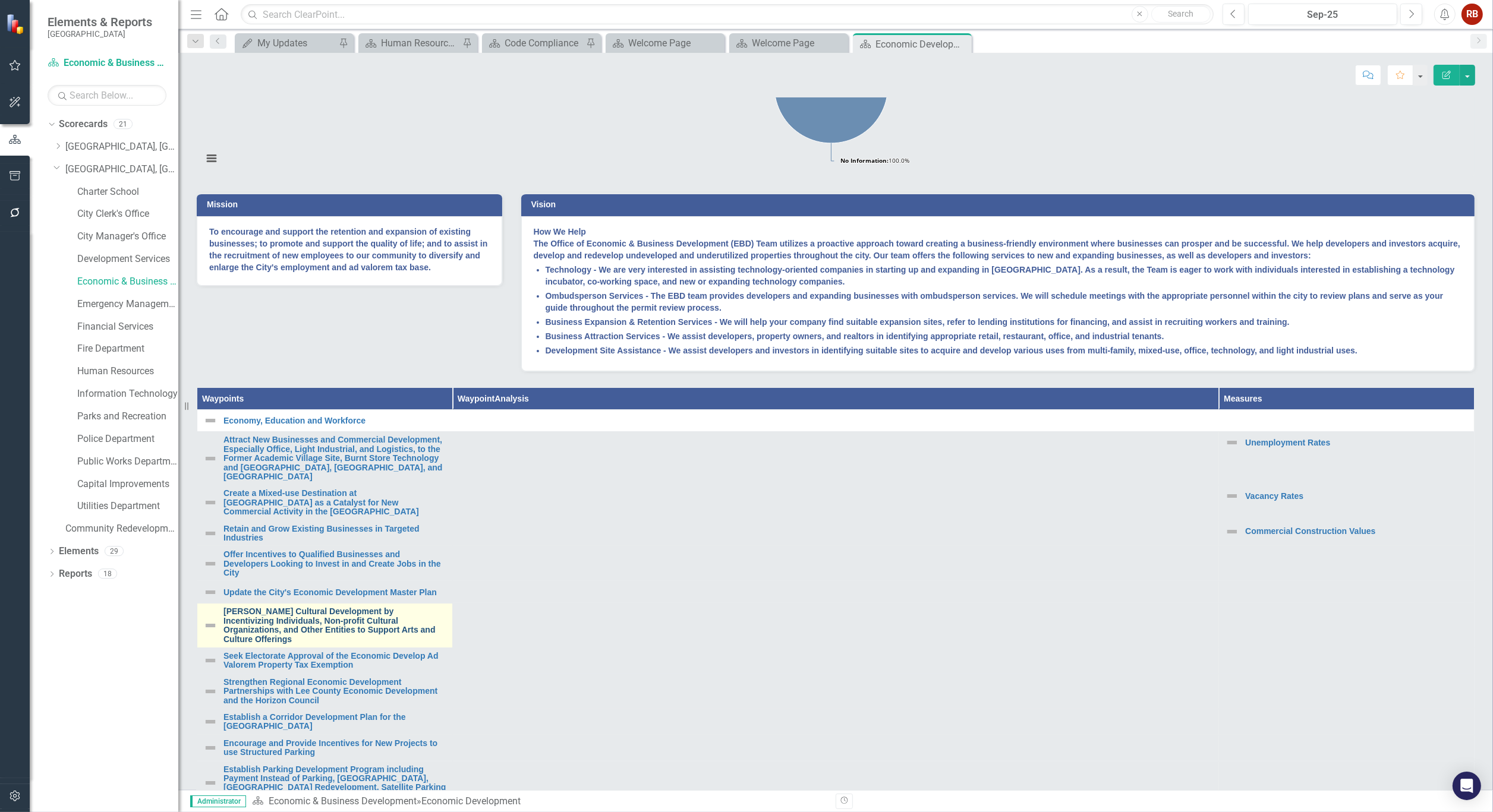
click at [297, 644] on link "[PERSON_NAME] Cultural Development by Incentivizing Individuals, Non-profit Cul…" at bounding box center [335, 625] width 223 height 36
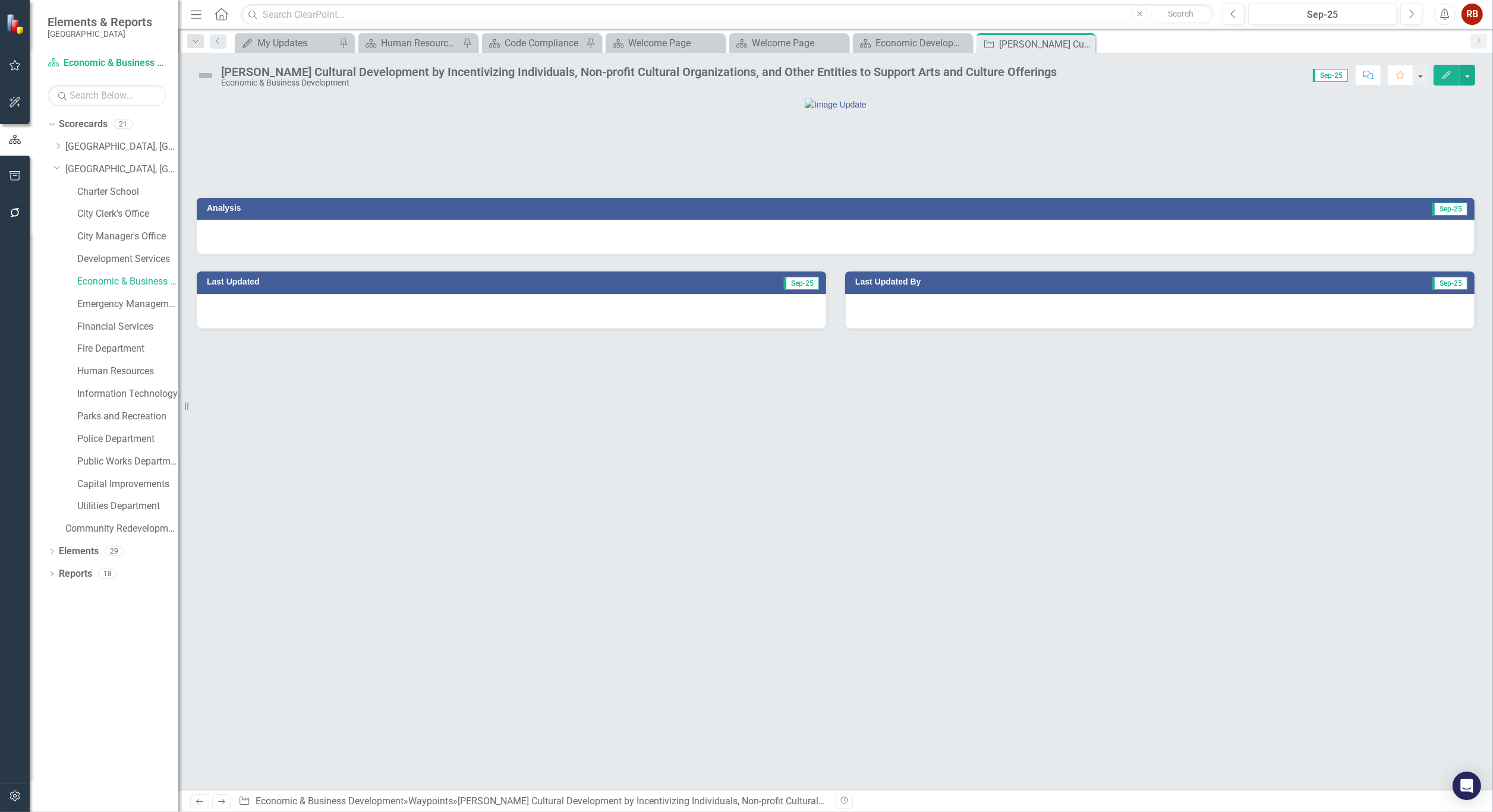
click at [386, 68] on div "[PERSON_NAME] Cultural Development by Incentivizing Individuals, Non-profit Cul…" at bounding box center [639, 72] width 836 height 13
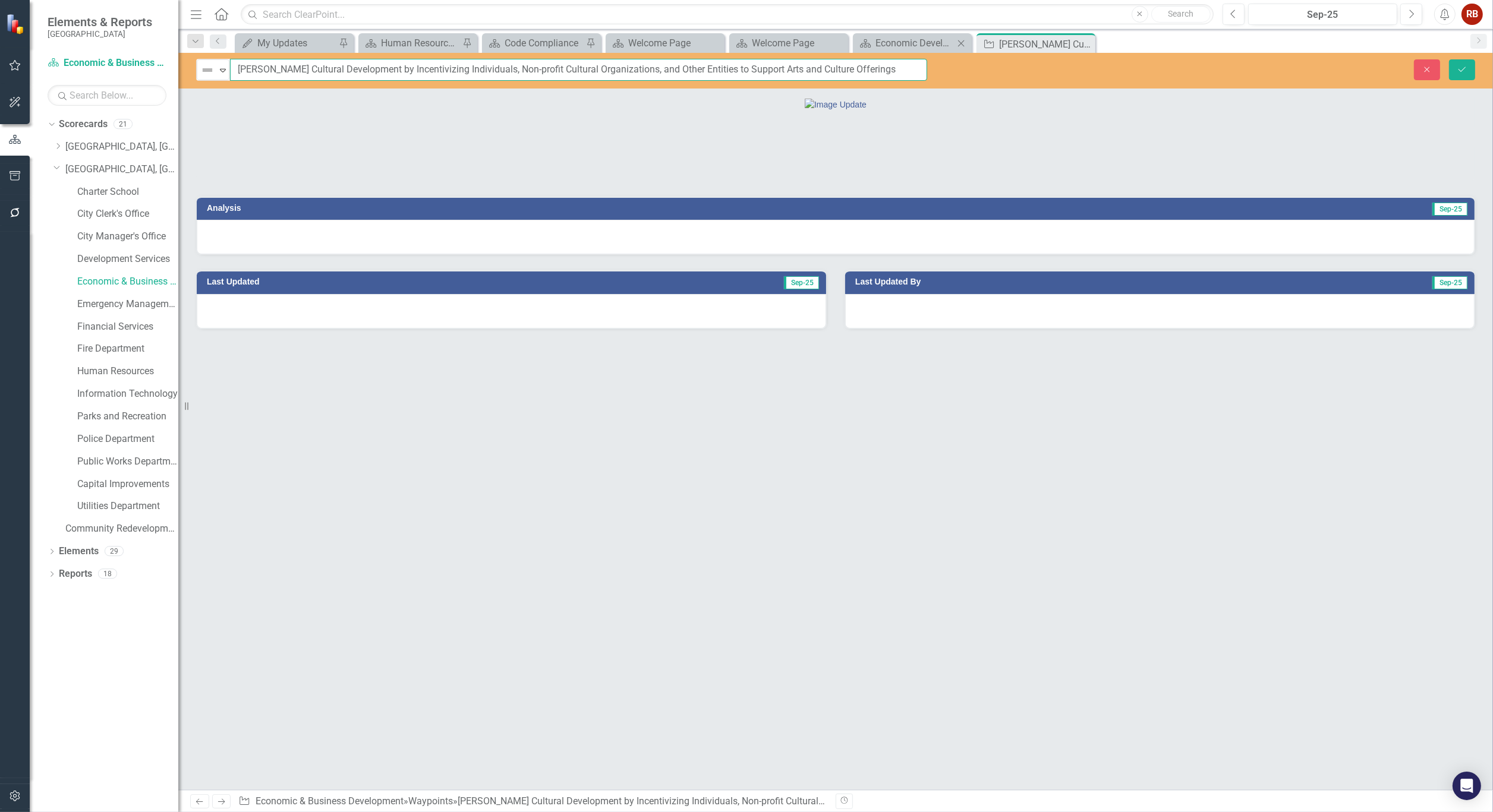
drag, startPoint x: 236, startPoint y: 66, endPoint x: 947, endPoint y: 50, distance: 711.2
click at [947, 50] on div "Menu Home Search Close Search Previous Sep-25 Next Alerts RB User Edit Profile …" at bounding box center [836, 406] width 1314 height 812
click at [1084, 43] on icon at bounding box center [1084, 44] width 7 height 7
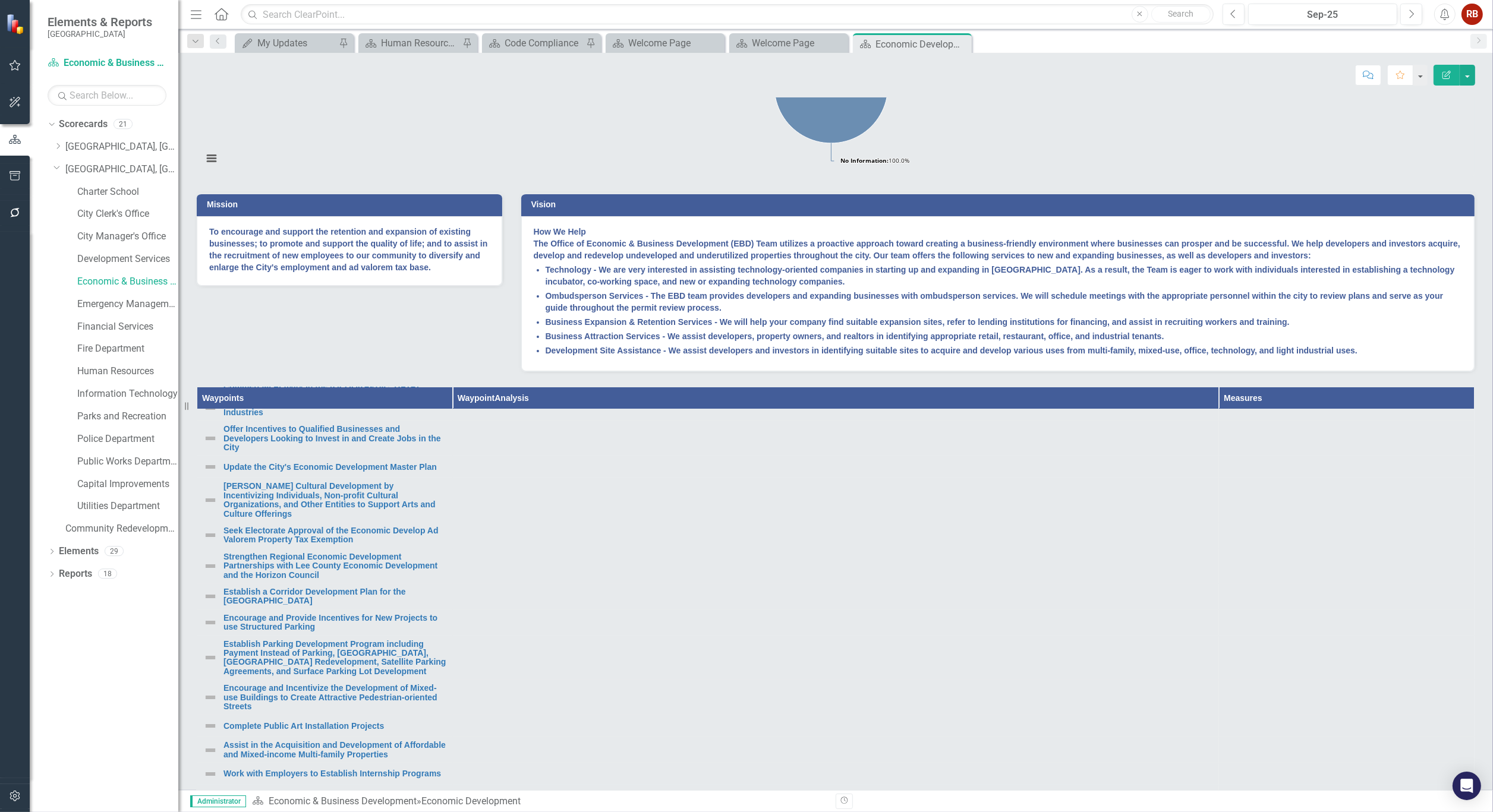
scroll to position [147, 0]
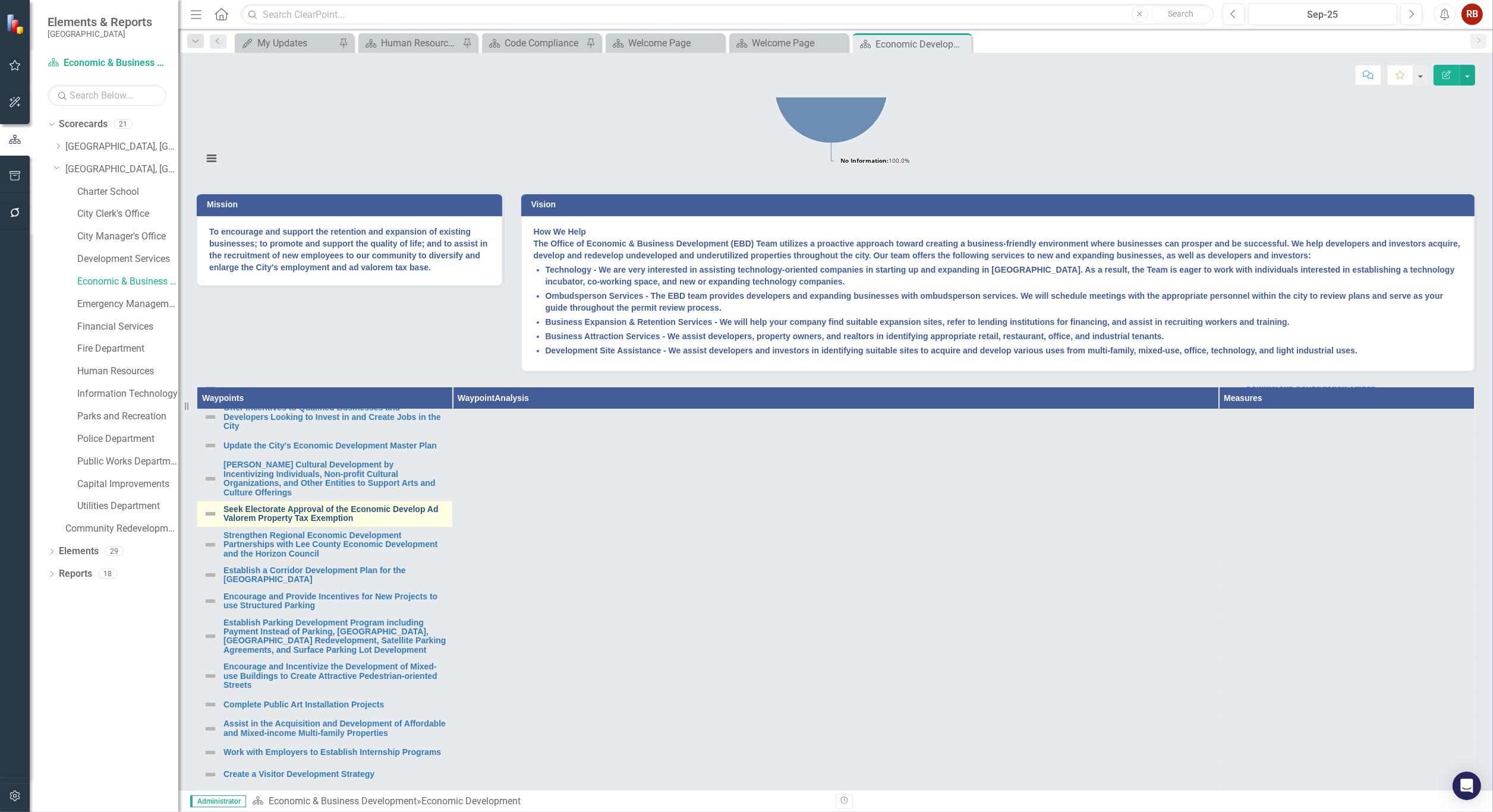
click at [249, 523] on link "Seek Electorate Approval of the Economic Develop Ad Valorem Property Tax Exempt…" at bounding box center [335, 514] width 223 height 19
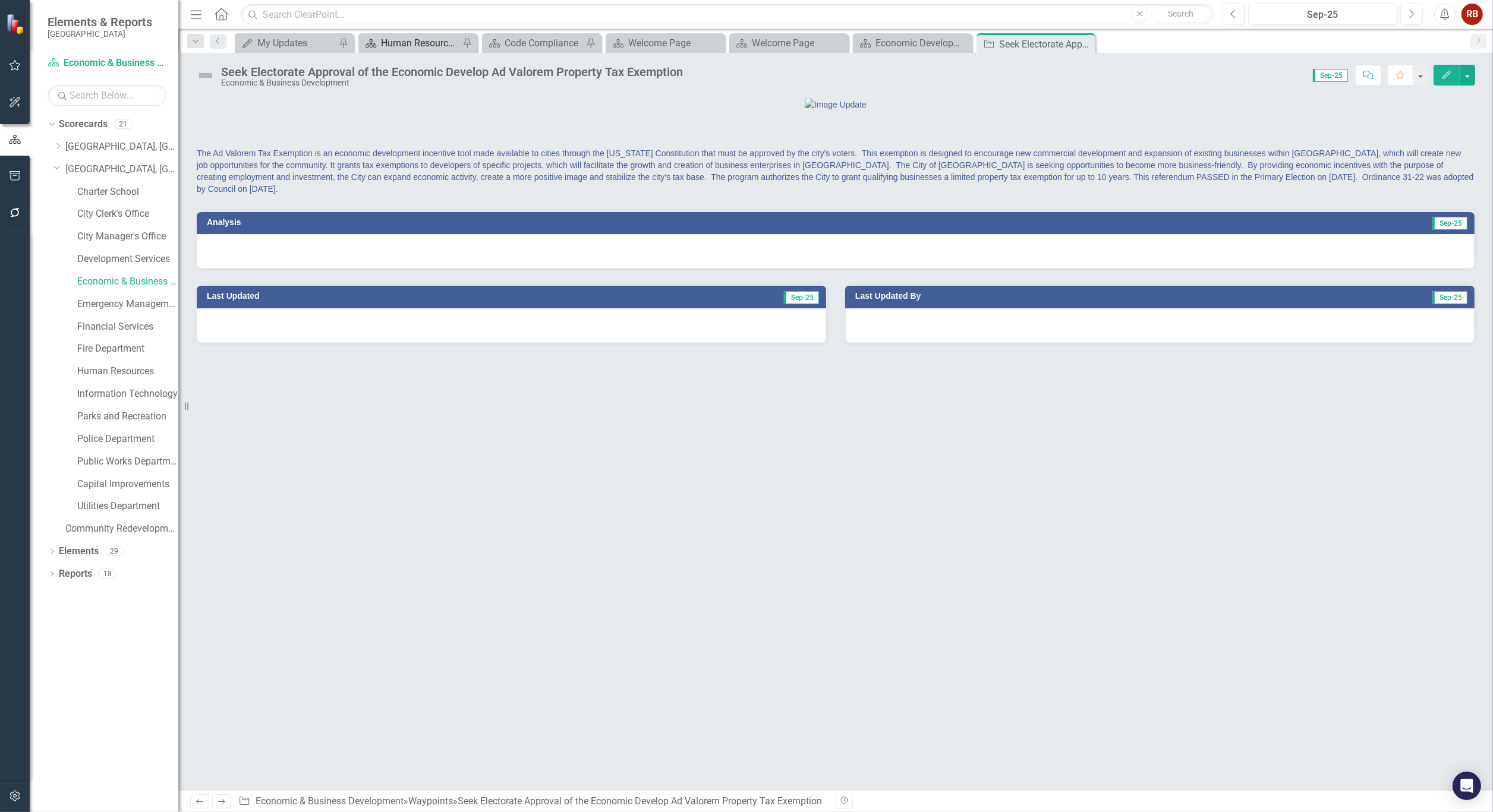
click at [452, 71] on div "Seek Electorate Approval of the Economic Develop Ad Valorem Property Tax Exempt…" at bounding box center [452, 72] width 462 height 13
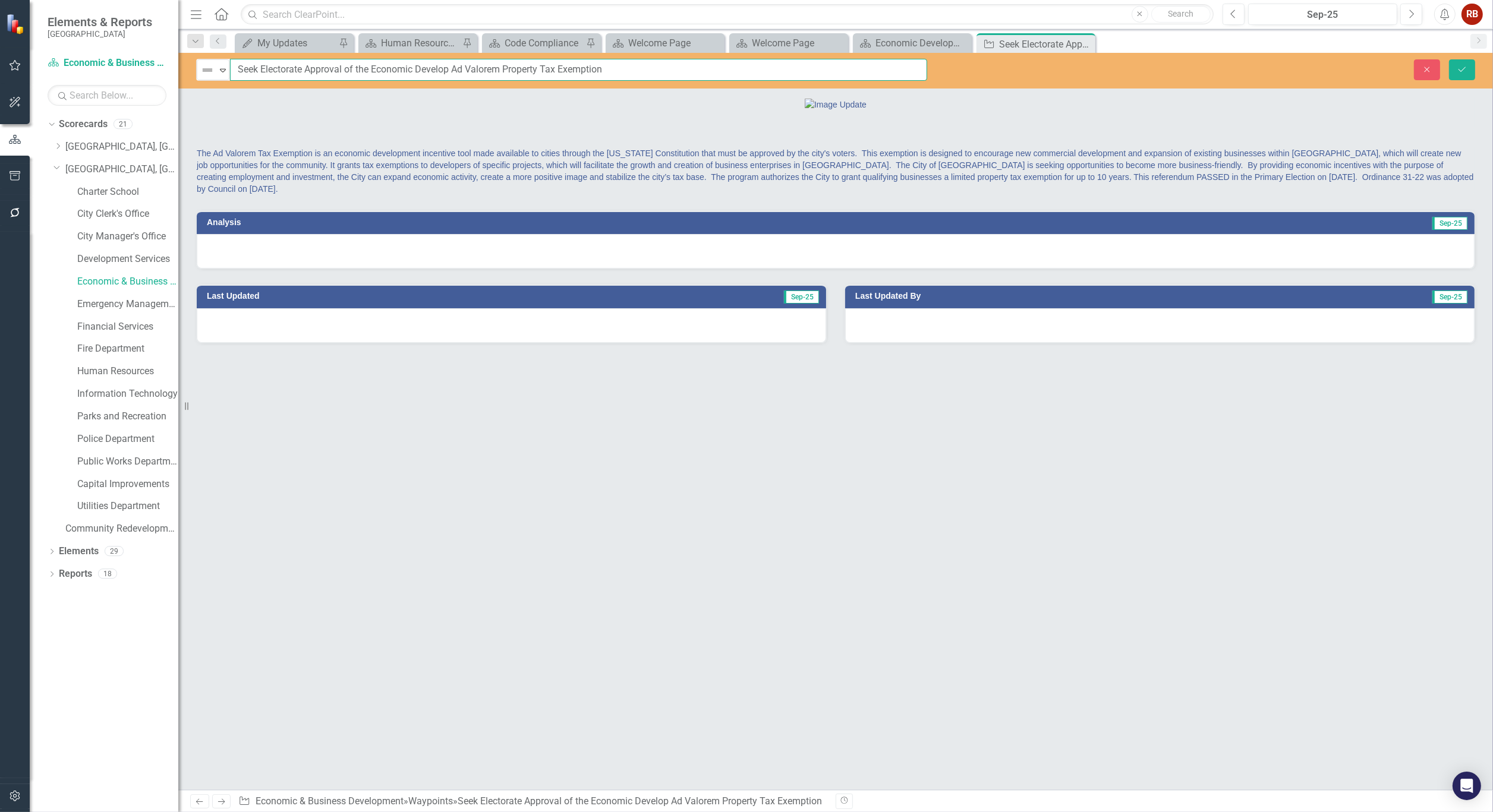
drag, startPoint x: 236, startPoint y: 71, endPoint x: 692, endPoint y: 70, distance: 456.0
click at [692, 70] on input "Seek Electorate Approval of the Economic Develop Ad Valorem Property Tax Exempt…" at bounding box center [579, 70] width 697 height 22
click at [0, 0] on icon "Close" at bounding box center [0, 0] width 0 height 0
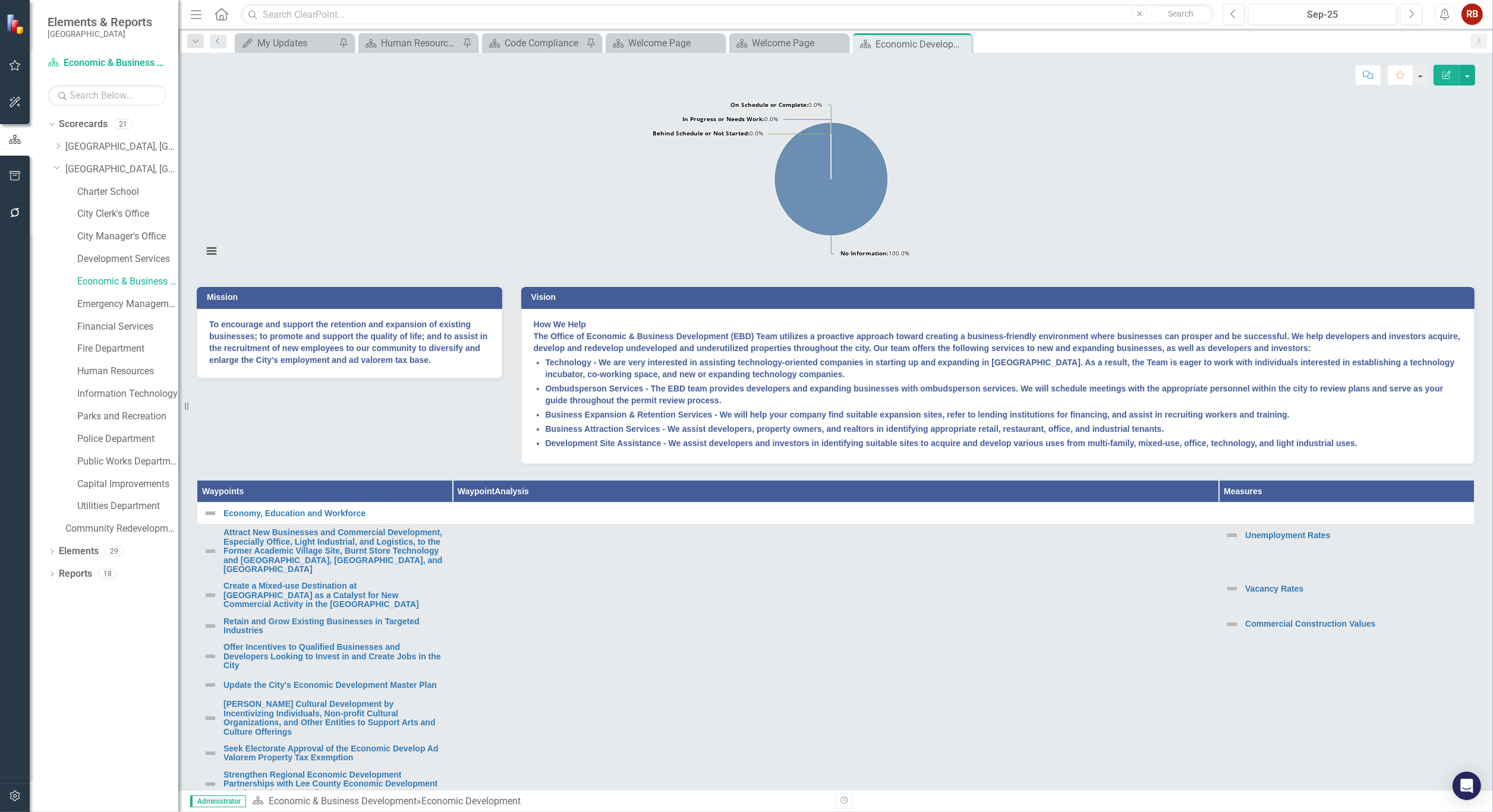
scroll to position [264, 0]
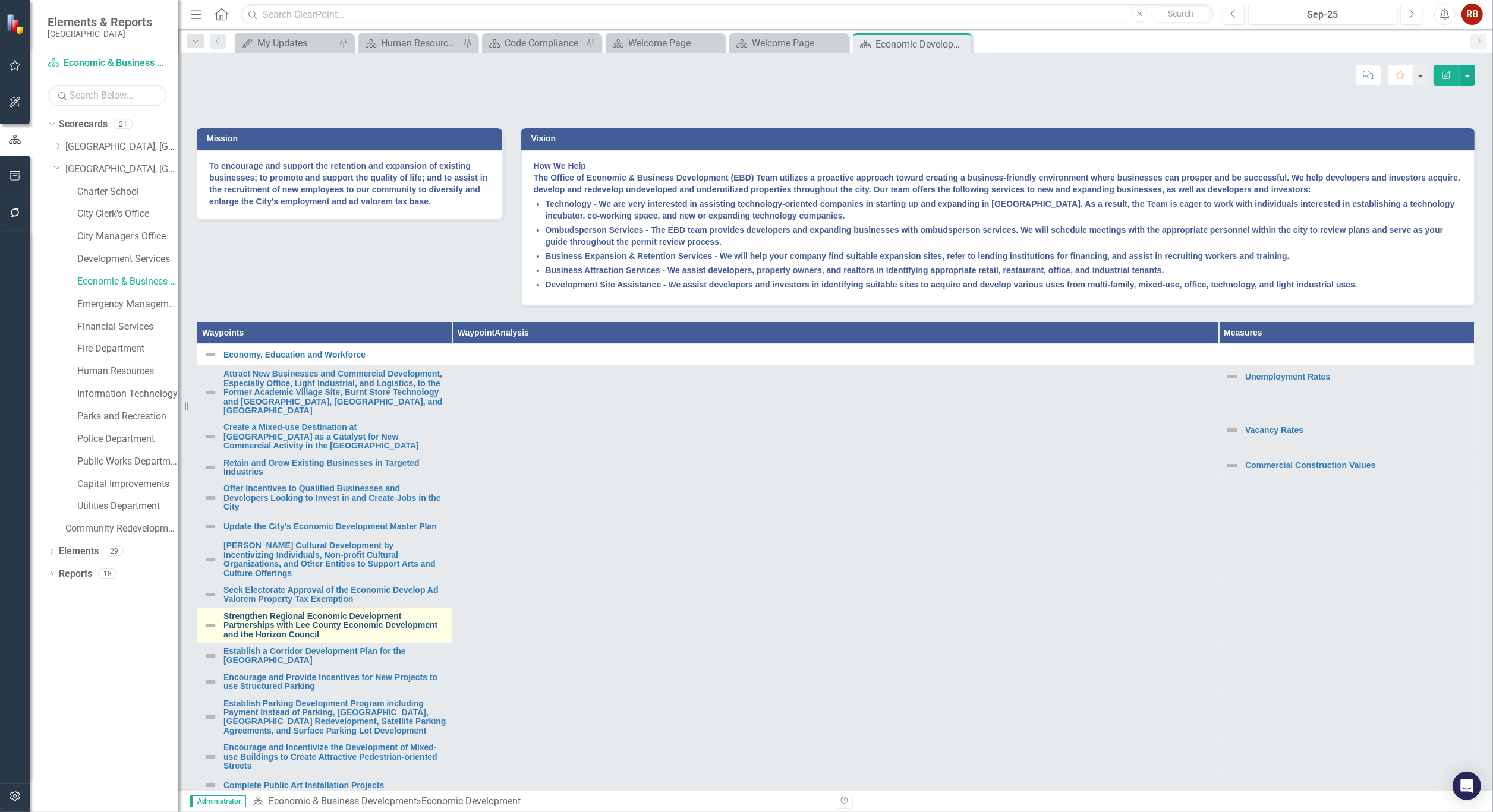
click at [299, 639] on link "Strengthen Regional Economic Development Partnerships with Lee County Economic …" at bounding box center [335, 625] width 223 height 27
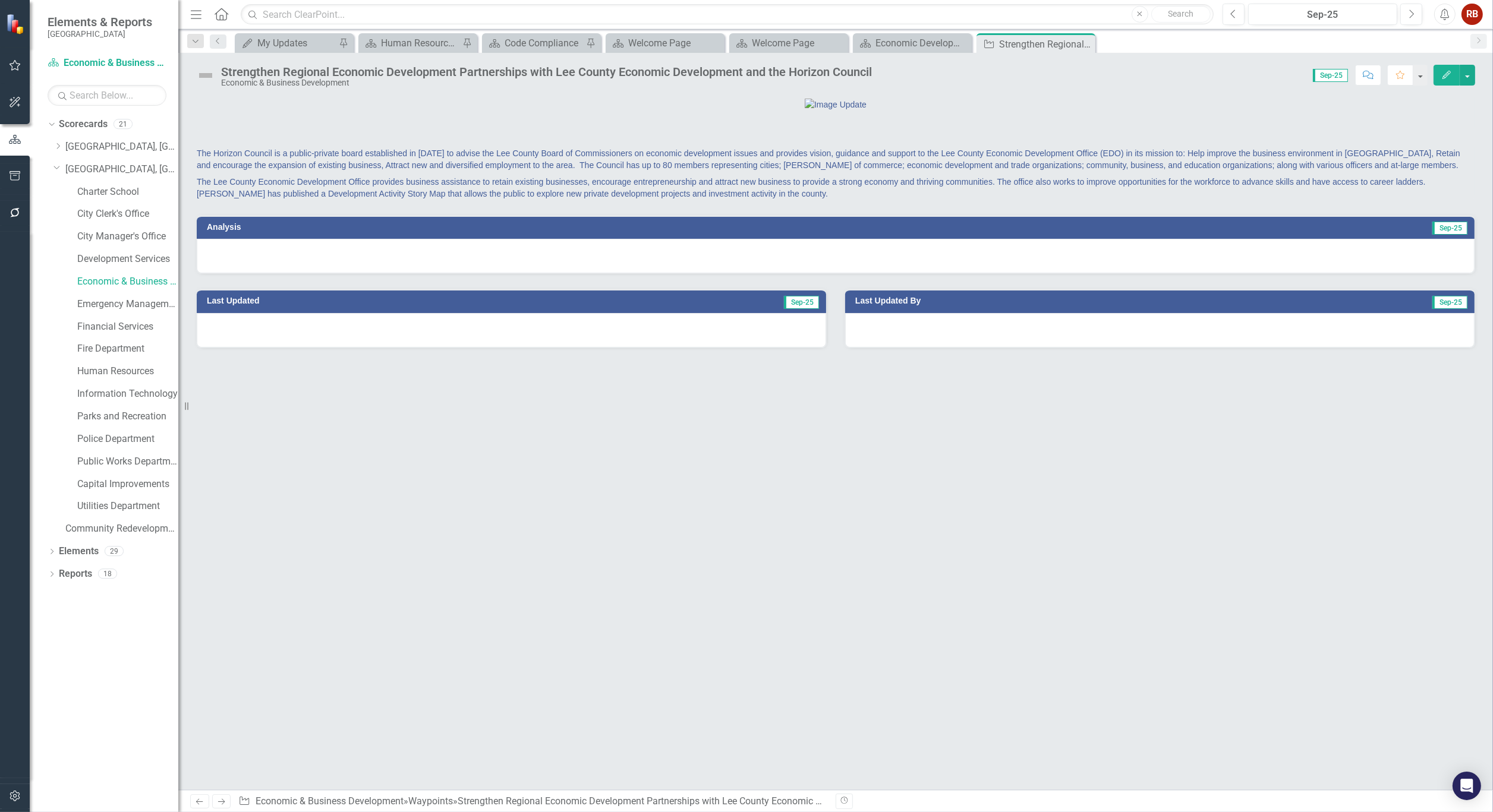
click at [381, 66] on div "Strengthen Regional Economic Development Partnerships with Lee County Economic …" at bounding box center [546, 72] width 651 height 13
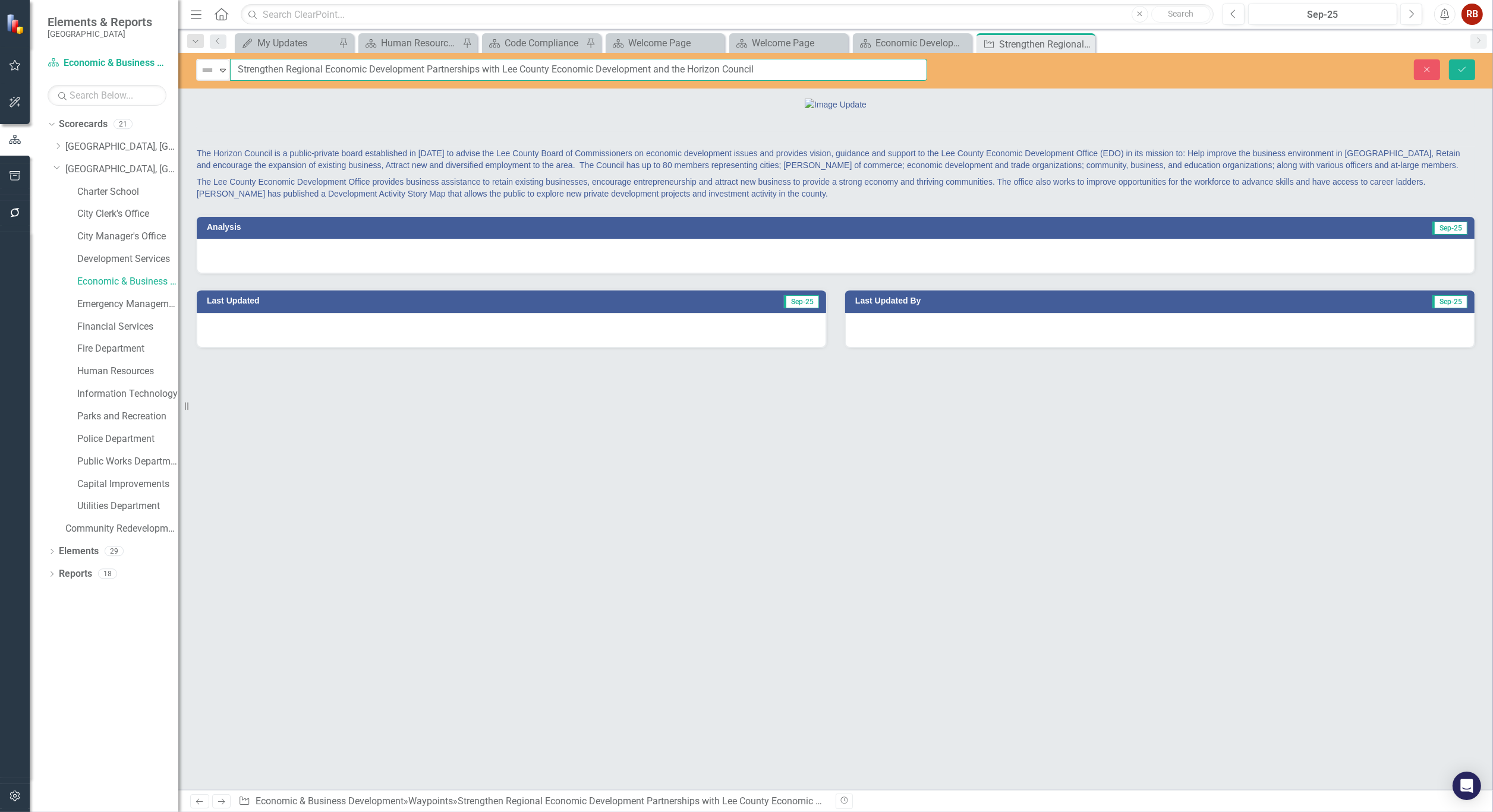
drag, startPoint x: 235, startPoint y: 70, endPoint x: 926, endPoint y: 56, distance: 691.1
click at [926, 56] on div "Not Defined Expand Strengthen Regional Economic Development Partnerships with L…" at bounding box center [836, 71] width 1314 height 36
click at [1089, 43] on icon "Close" at bounding box center [1084, 44] width 12 height 9
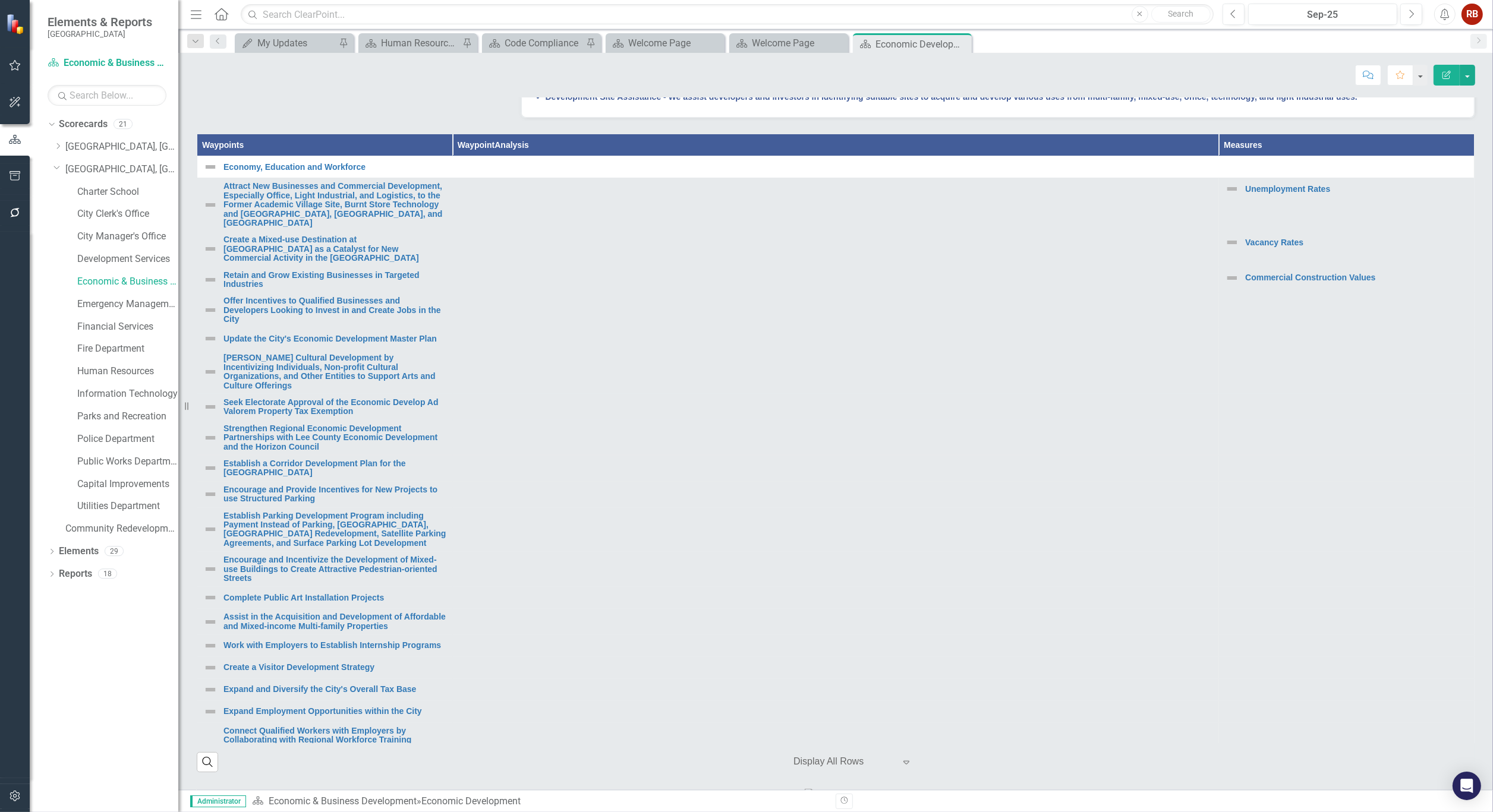
scroll to position [462, 0]
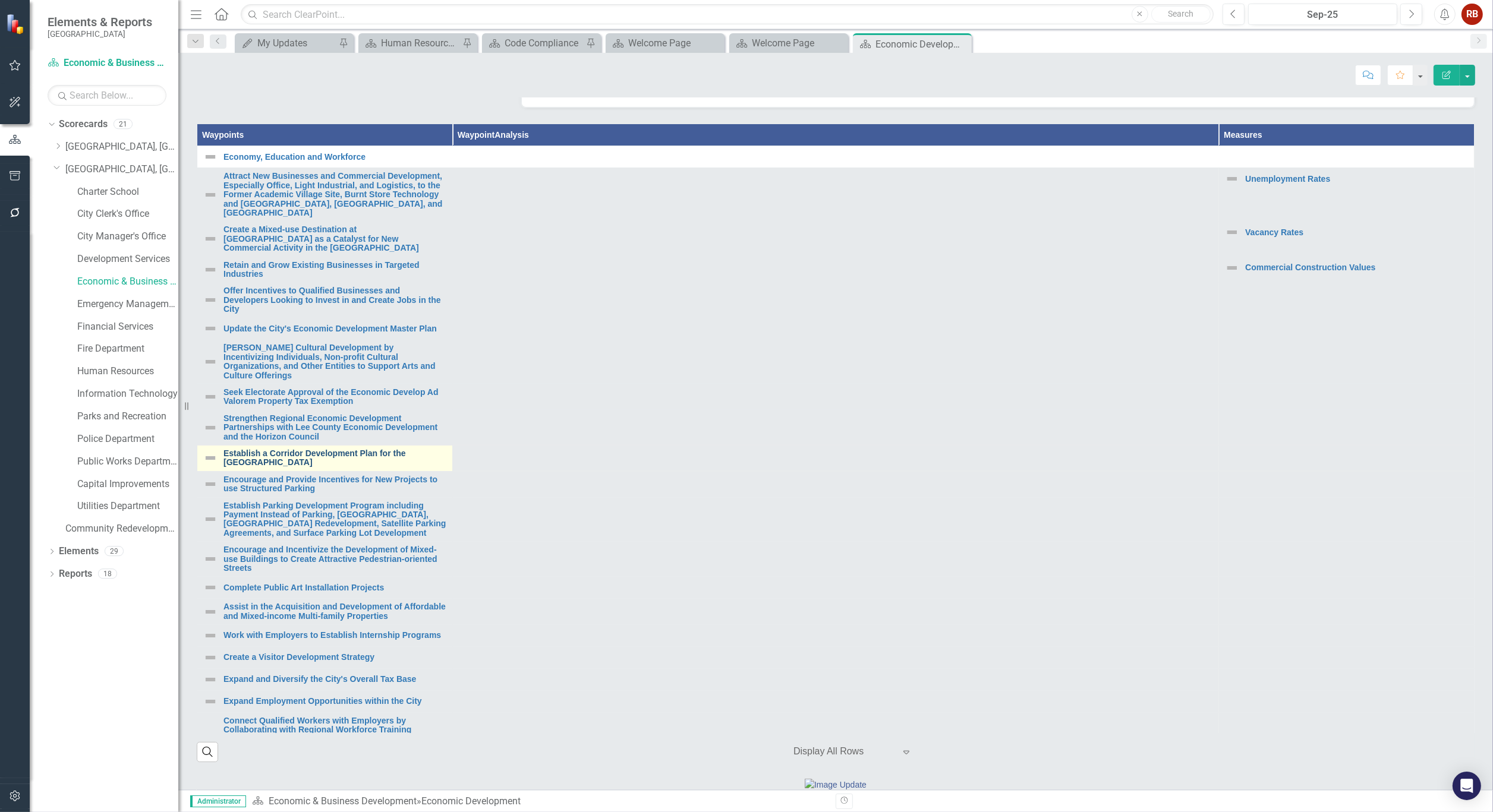
click at [284, 467] on link "Establish a Corridor Development Plan for the [GEOGRAPHIC_DATA]" at bounding box center [335, 459] width 223 height 19
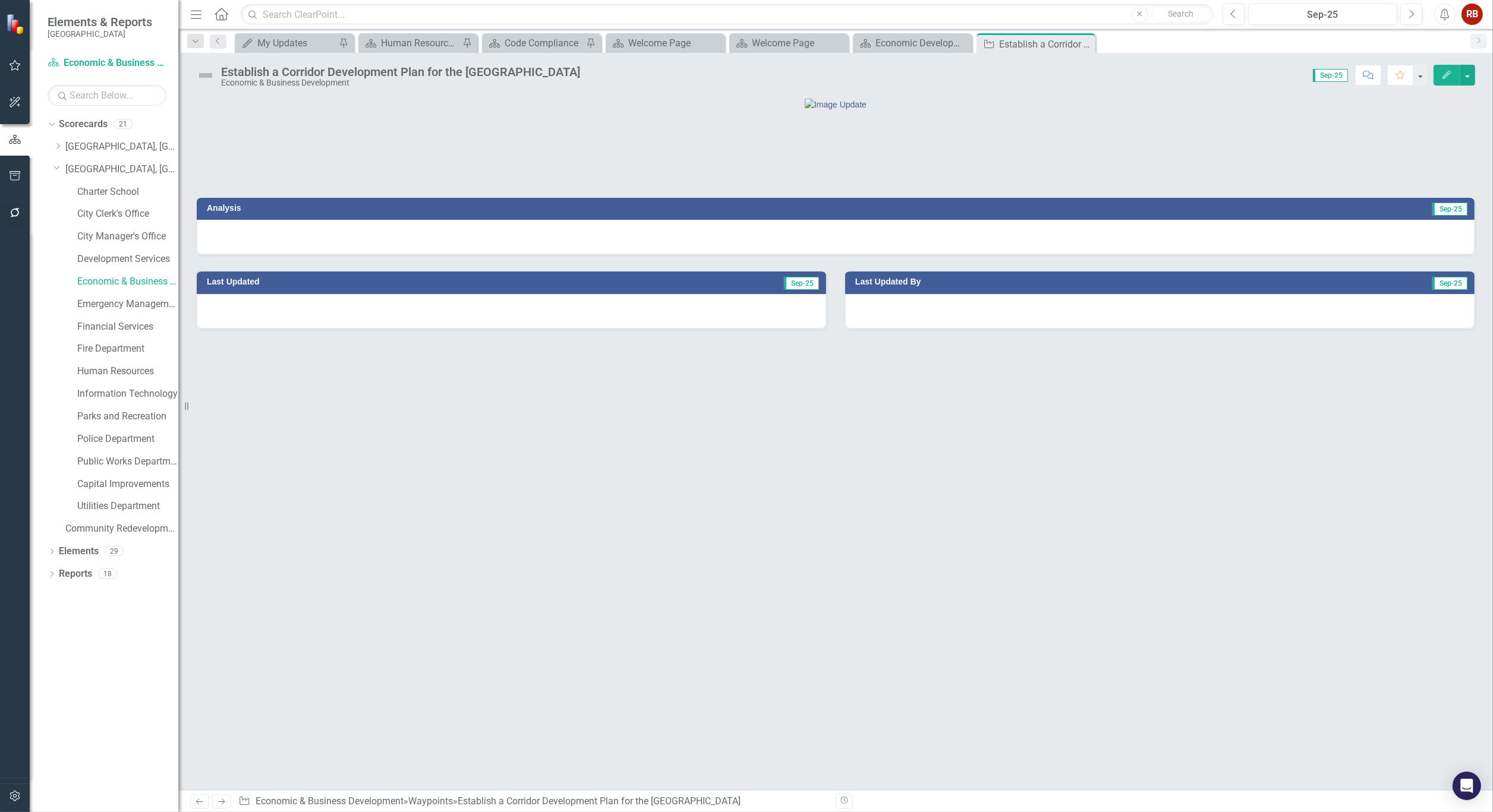
click at [472, 73] on div "Establish a Corridor Development Plan for the [GEOGRAPHIC_DATA]" at bounding box center [400, 72] width 359 height 13
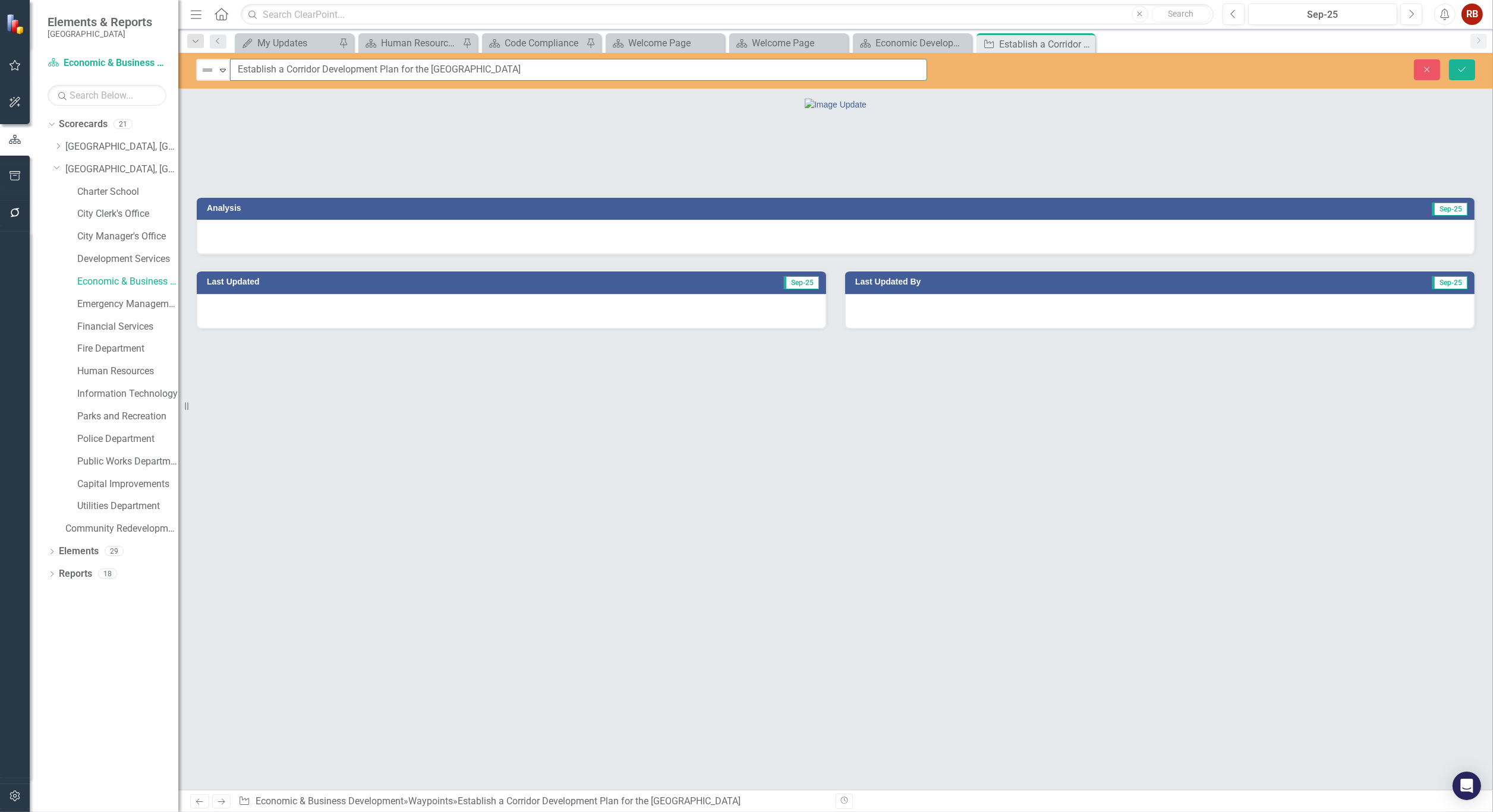
drag, startPoint x: 579, startPoint y: 69, endPoint x: 238, endPoint y: 82, distance: 341.2
click at [238, 82] on div "Not Defined Expand Establish a Corridor Development Plan for the Burnt Store Ro…" at bounding box center [836, 71] width 1314 height 36
click at [1084, 44] on icon at bounding box center [1084, 44] width 7 height 7
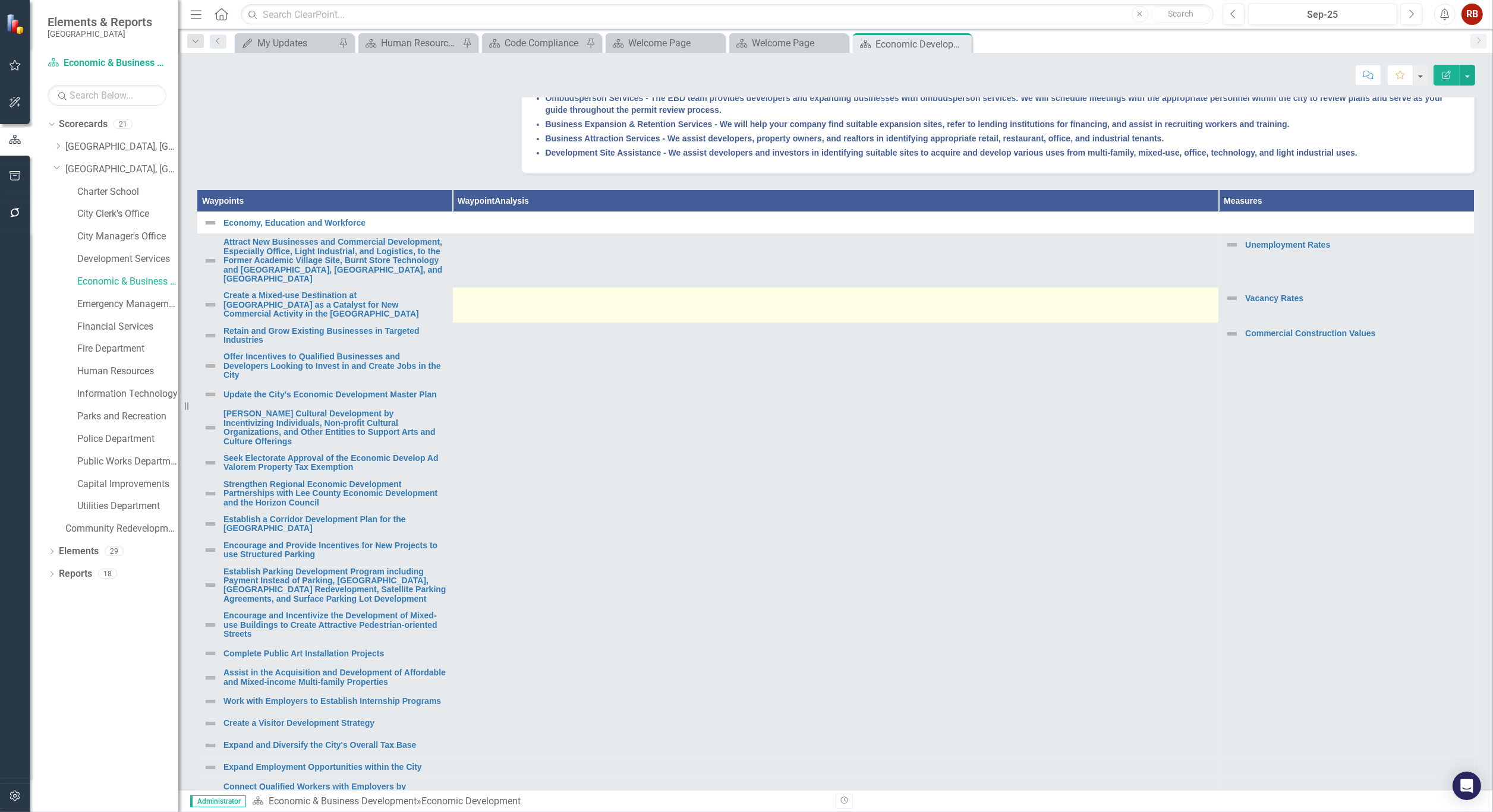
scroll to position [66, 0]
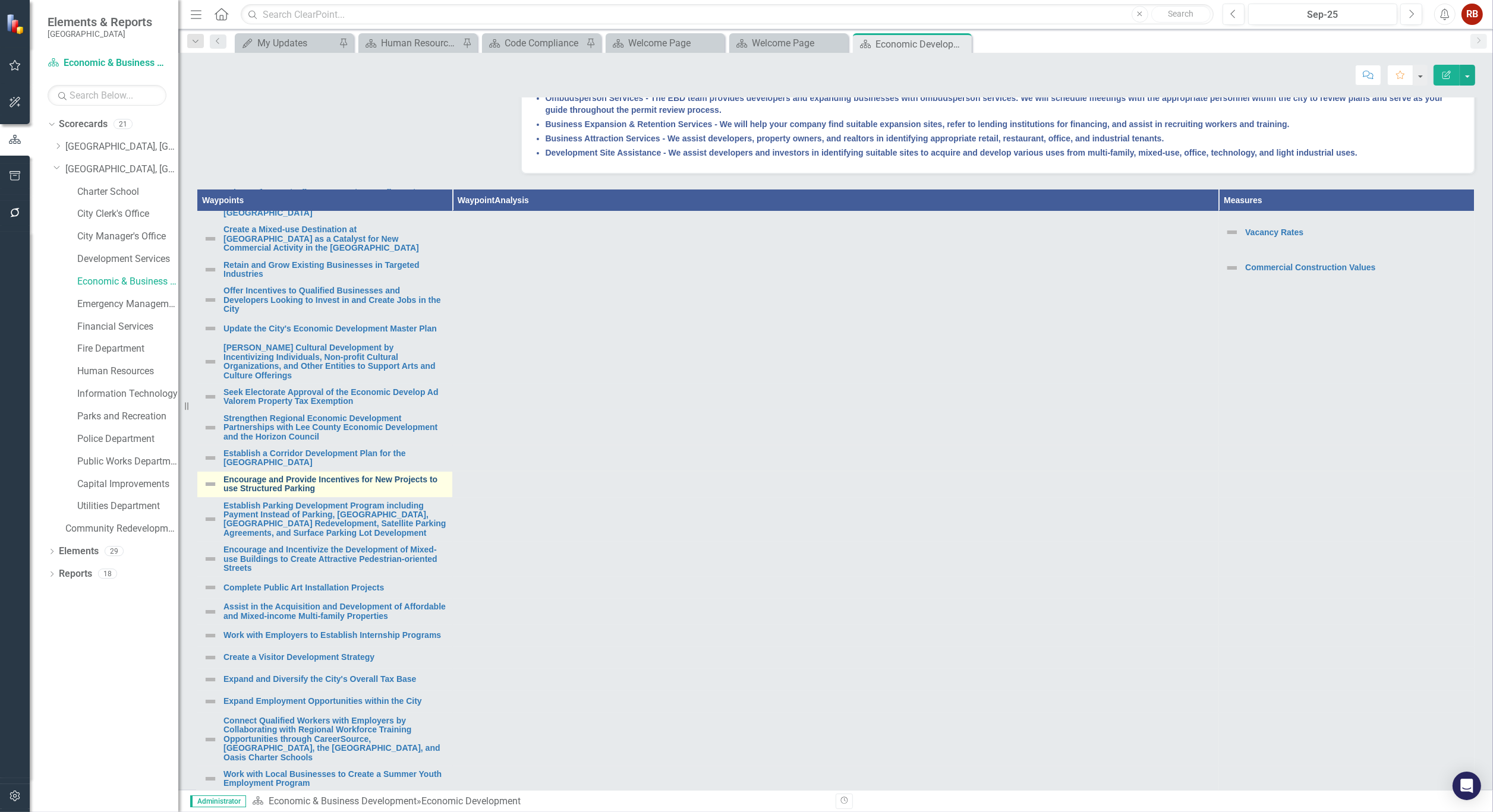
click at [312, 493] on link "Encourage and Provide Incentives for New Projects to use Structured Parking" at bounding box center [335, 485] width 223 height 19
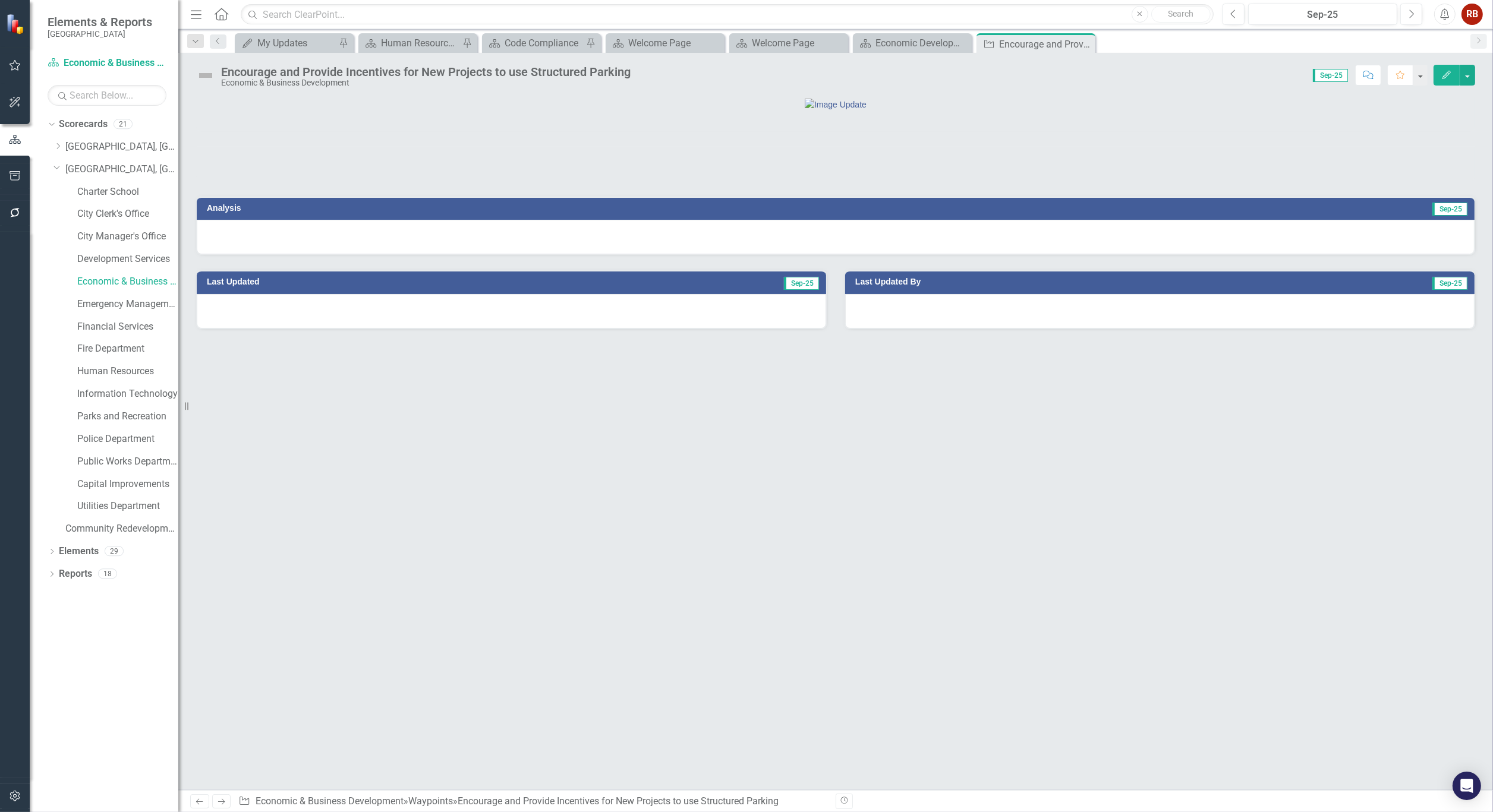
click at [382, 68] on div "Encourage and Provide Incentives for New Projects to use Structured Parking" at bounding box center [425, 72] width 409 height 13
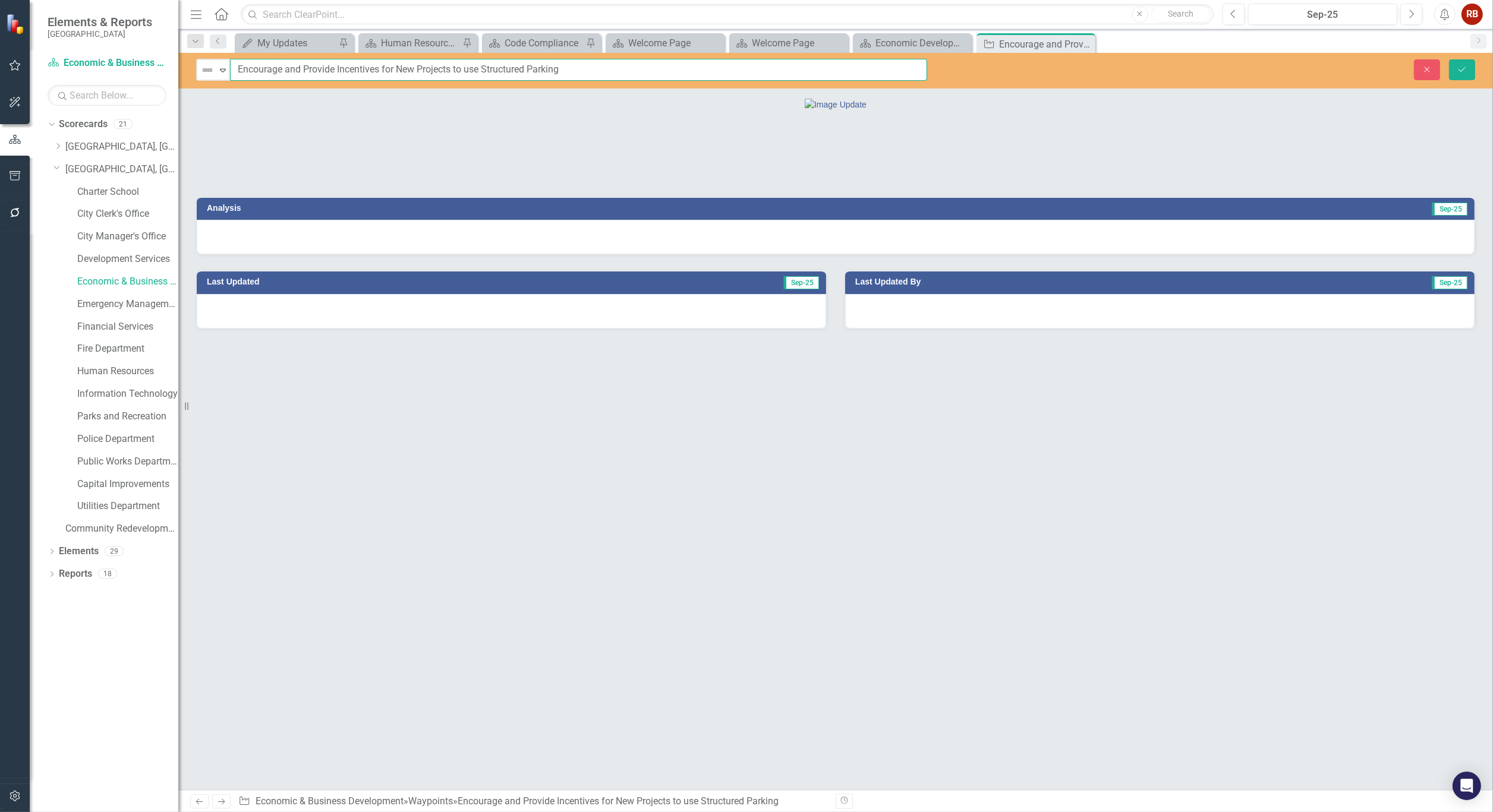
click at [557, 69] on input "Encourage and Provide Incentives for New Projects to use Structured Parking" at bounding box center [579, 70] width 697 height 22
drag, startPoint x: 563, startPoint y: 68, endPoint x: 234, endPoint y: 78, distance: 329.2
click at [234, 78] on input "Encourage and Provide Incentives for New Projects to use Structured Parking" at bounding box center [579, 70] width 697 height 22
click at [1084, 42] on icon "Close" at bounding box center [1084, 44] width 12 height 9
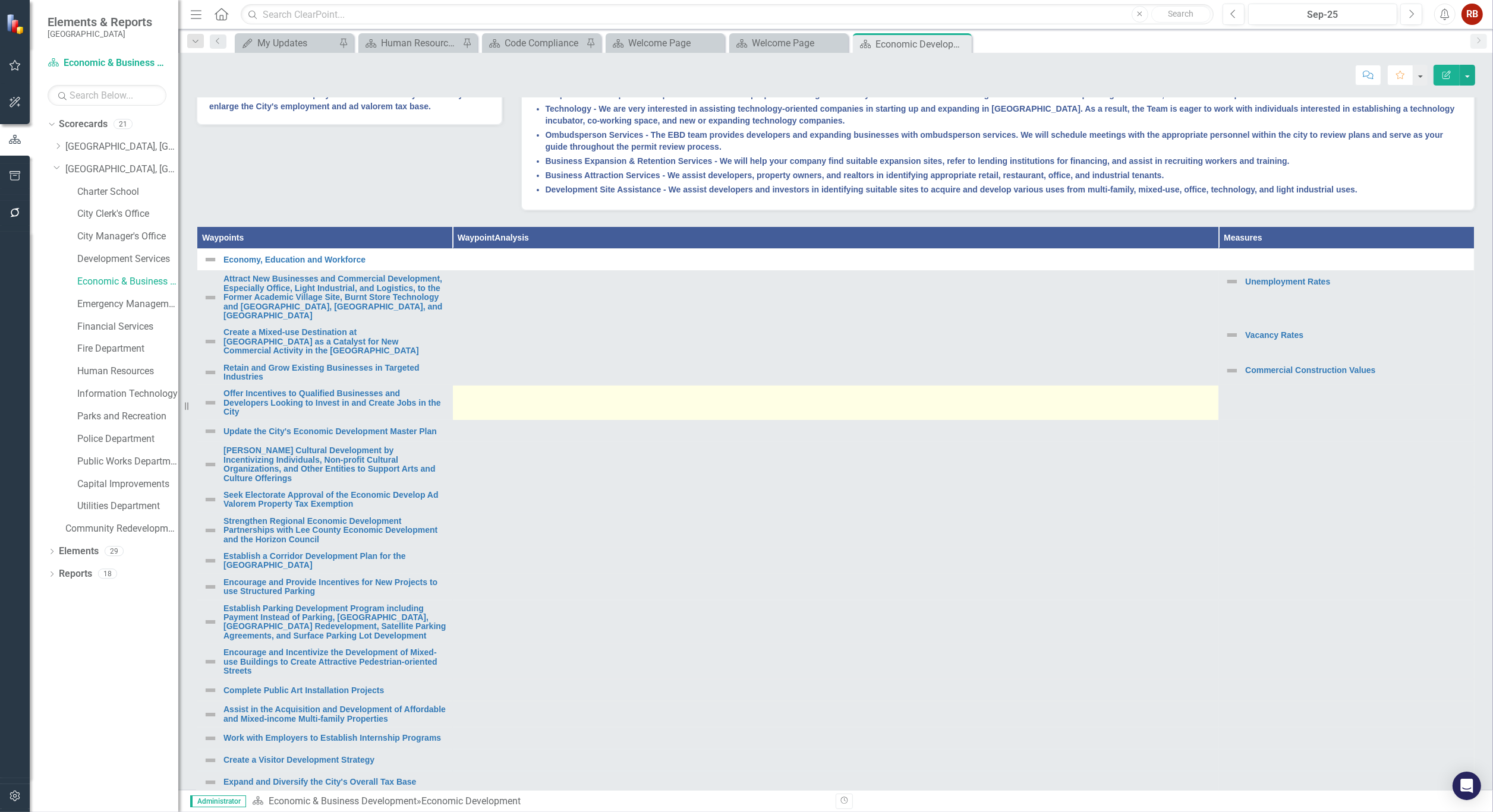
scroll to position [395, 0]
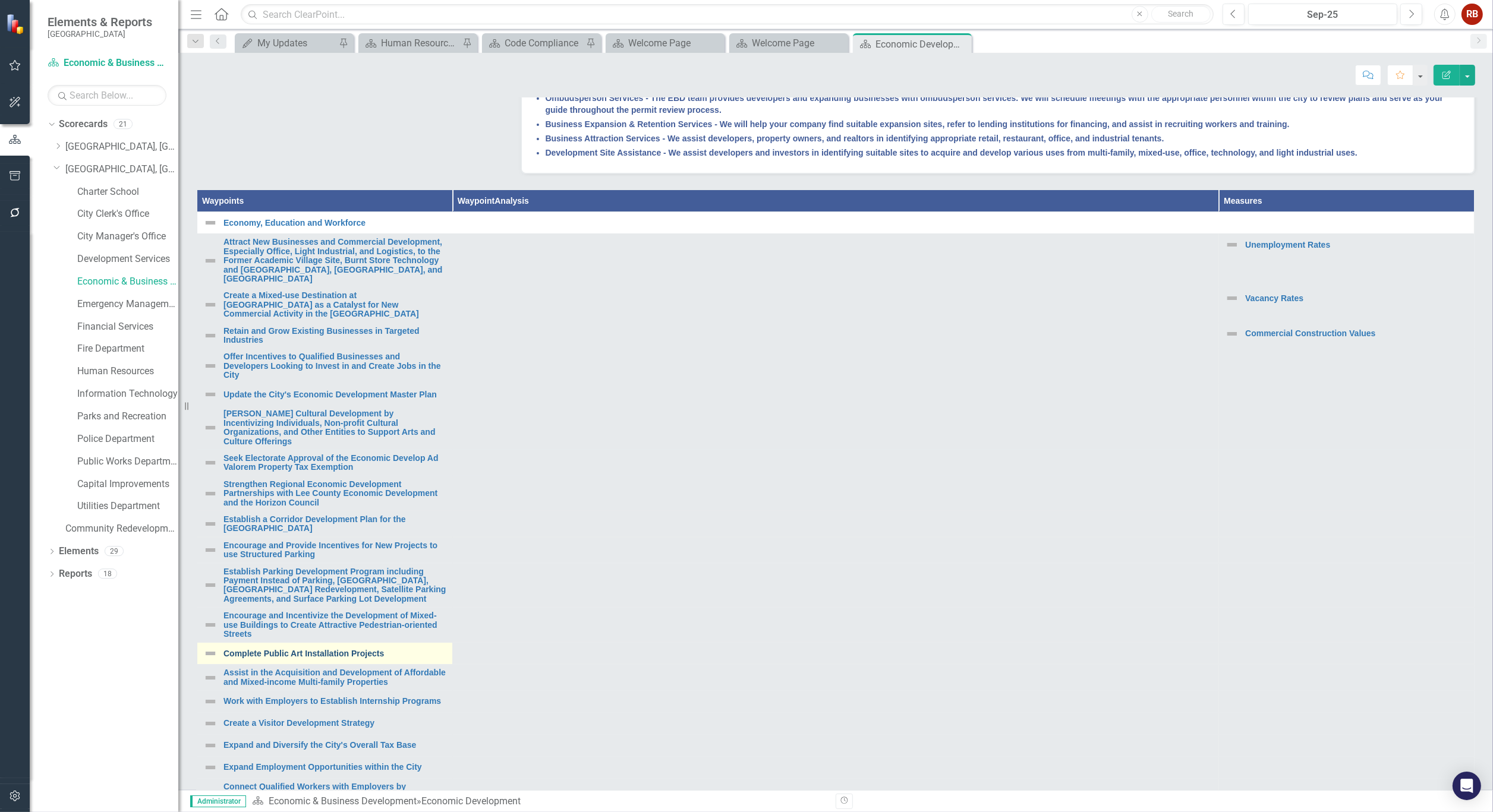
click at [307, 658] on link "Complete Public Art Installation Projects" at bounding box center [335, 654] width 223 height 9
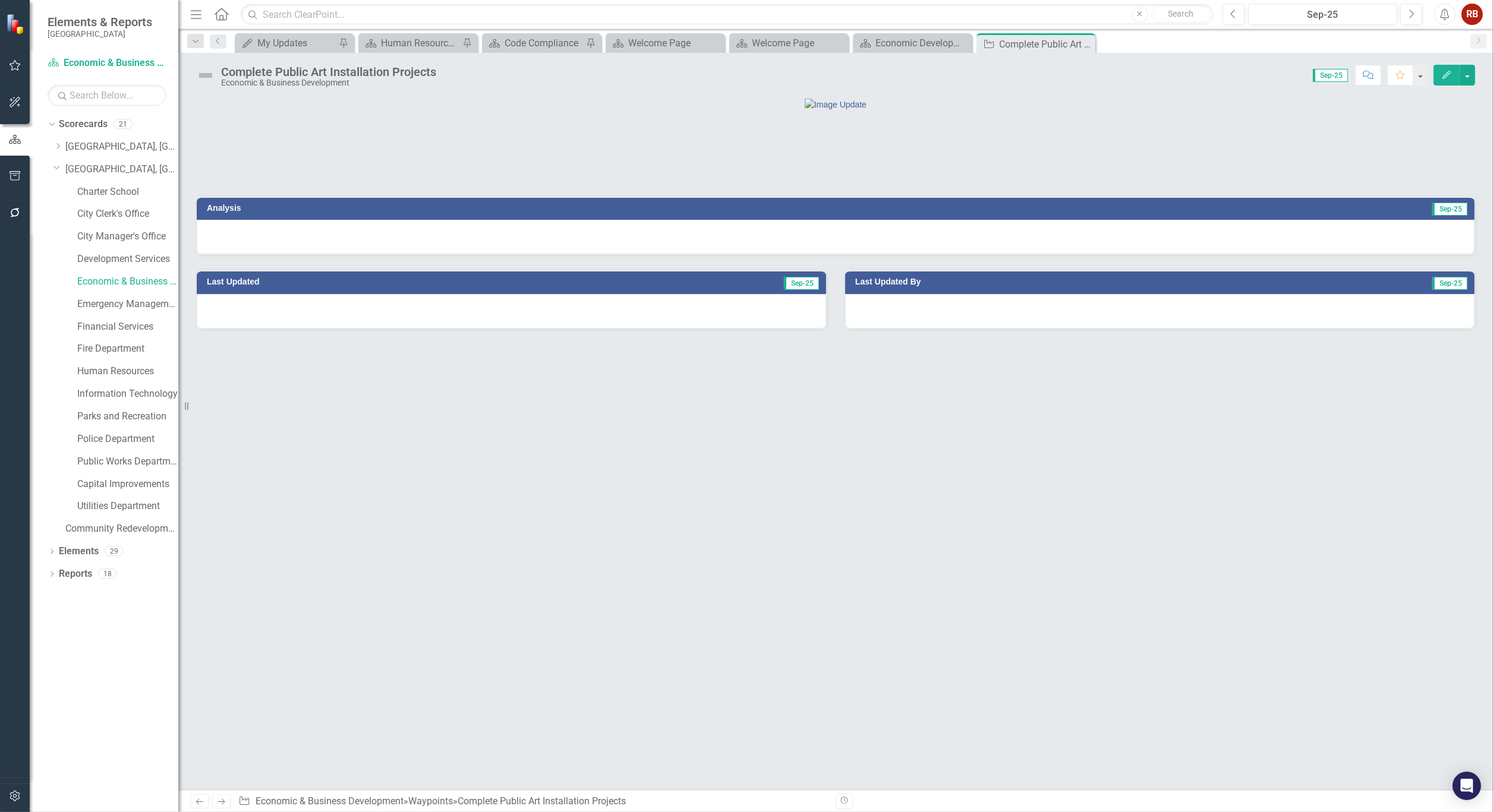
click at [369, 70] on div "Complete Public Art Installation Projects" at bounding box center [328, 72] width 215 height 13
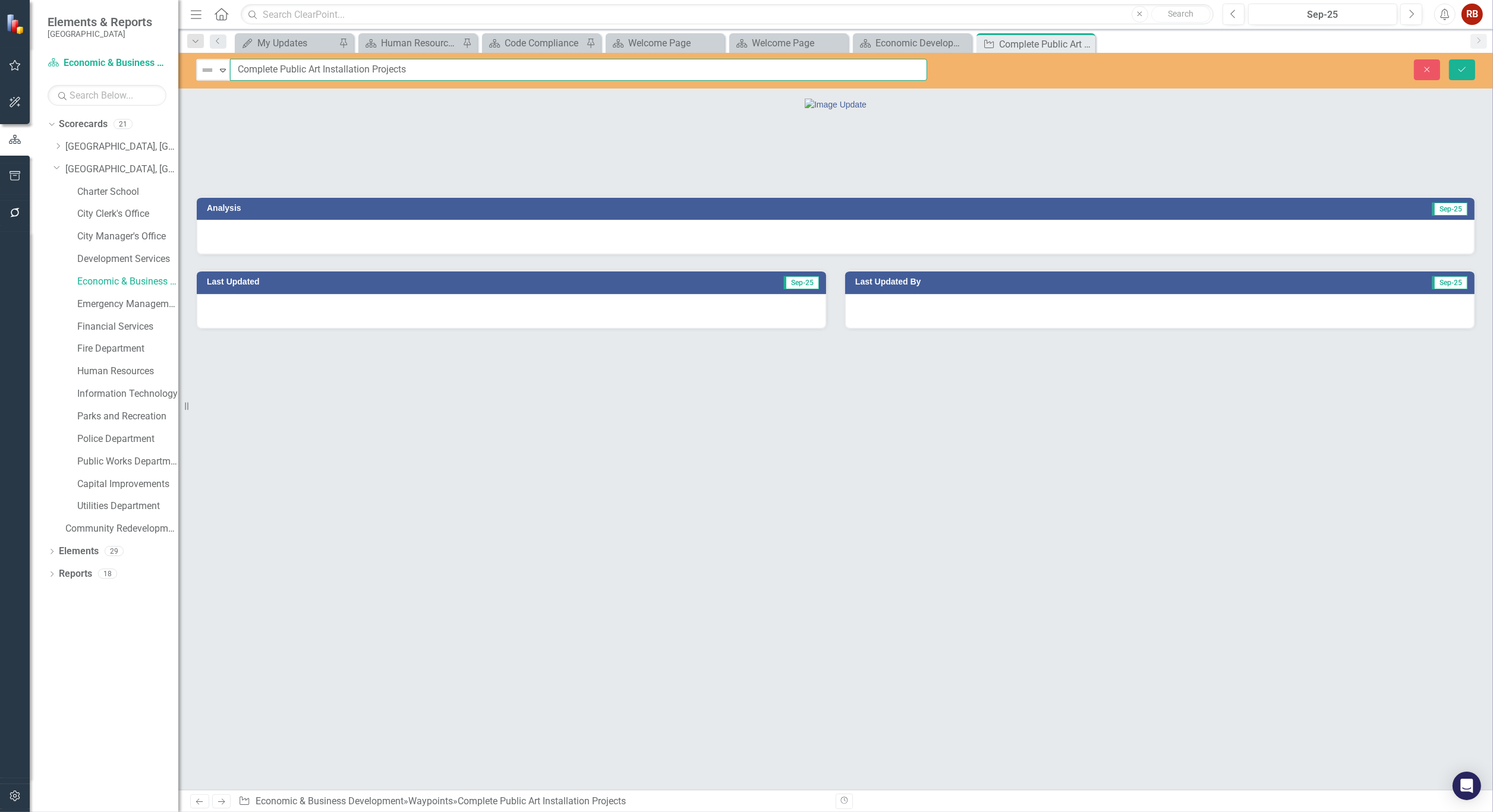
drag, startPoint x: 424, startPoint y: 68, endPoint x: 232, endPoint y: 76, distance: 192.2
click at [232, 76] on input "Complete Public Art Installation Projects" at bounding box center [579, 70] width 697 height 22
click at [1085, 43] on icon "Close" at bounding box center [1084, 44] width 12 height 9
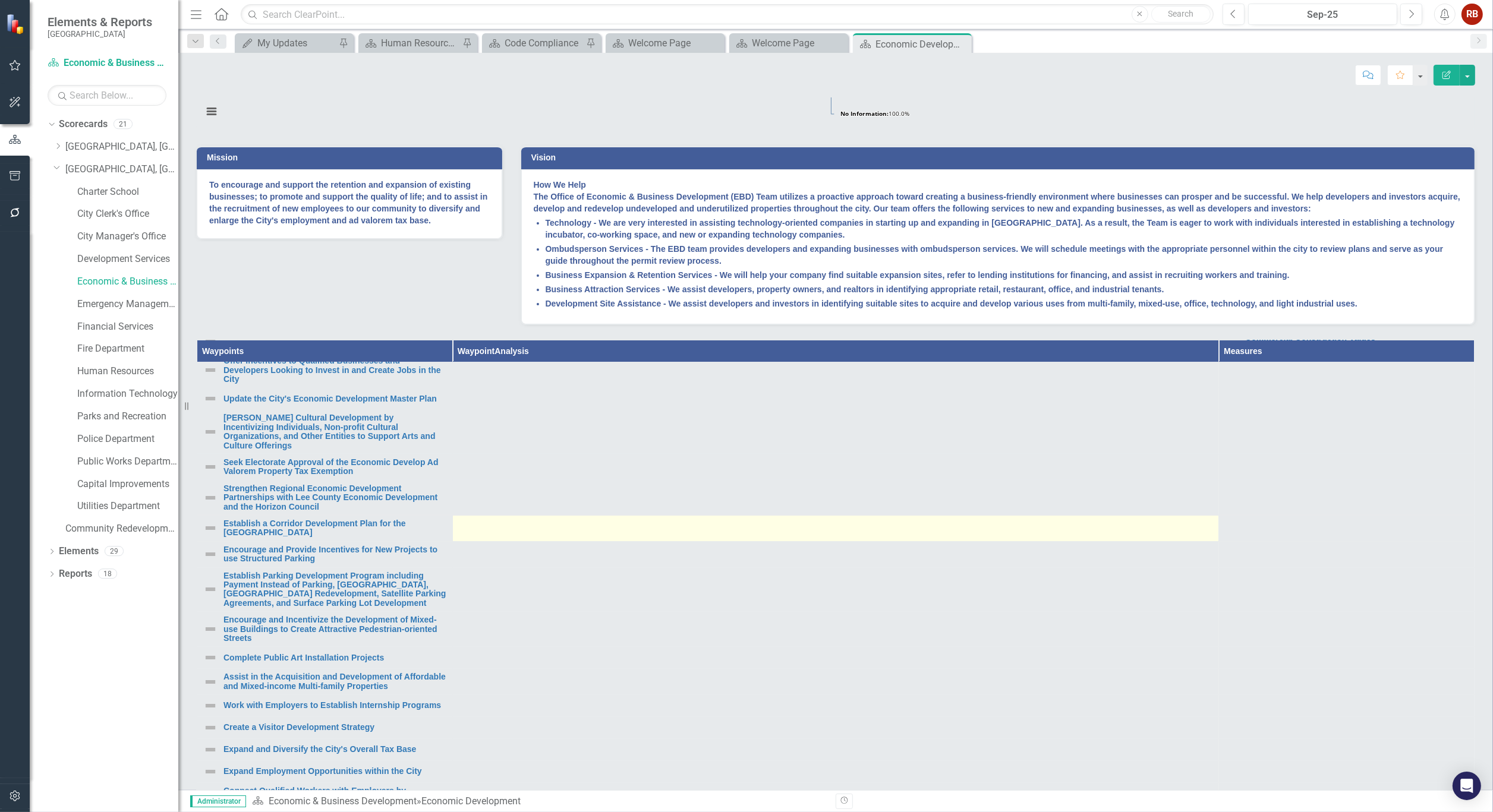
scroll to position [330, 0]
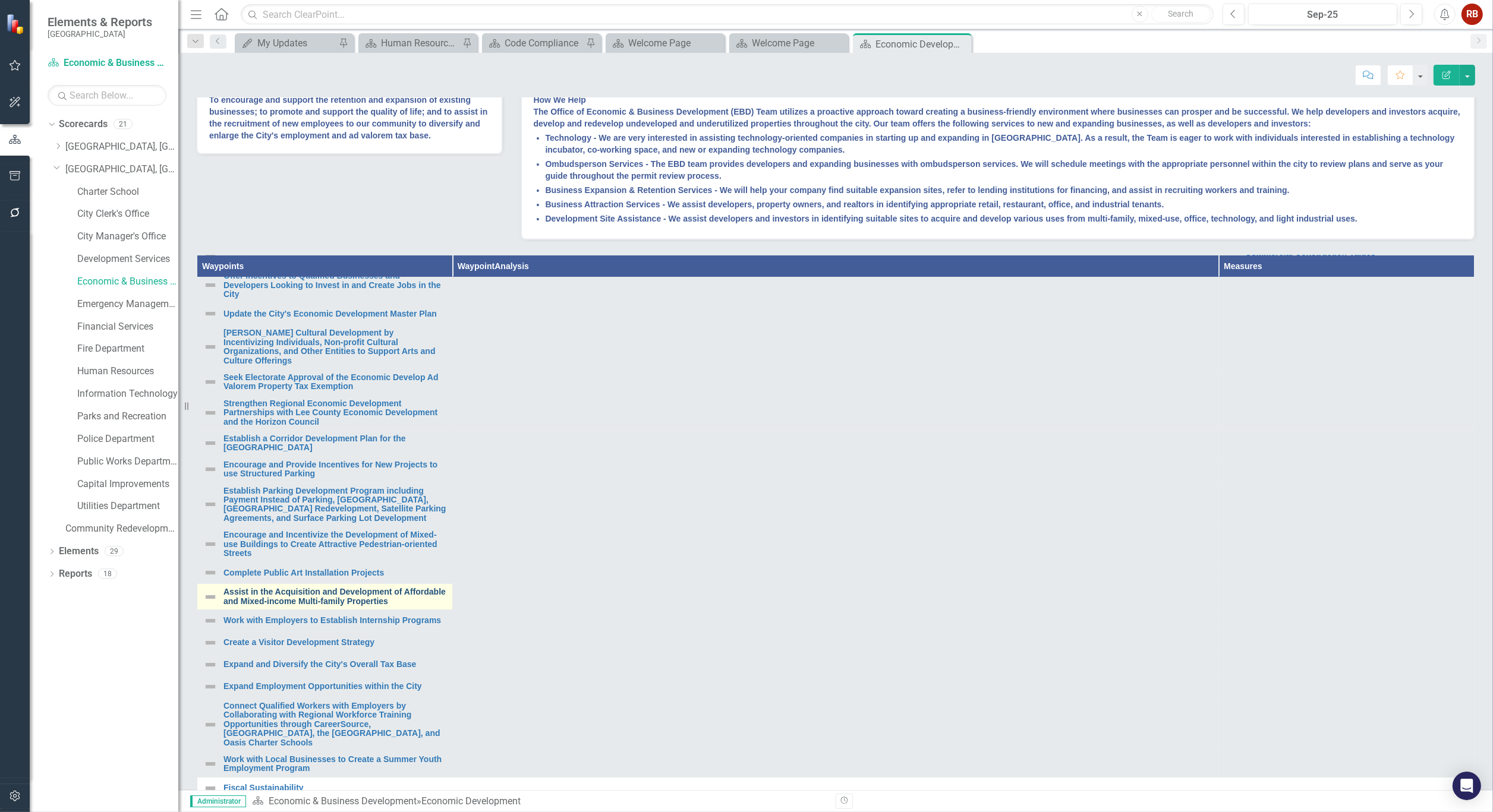
click at [286, 605] on link "Assist in the Acquisition and Development of Affordable and Mixed-income Multi-…" at bounding box center [335, 597] width 223 height 19
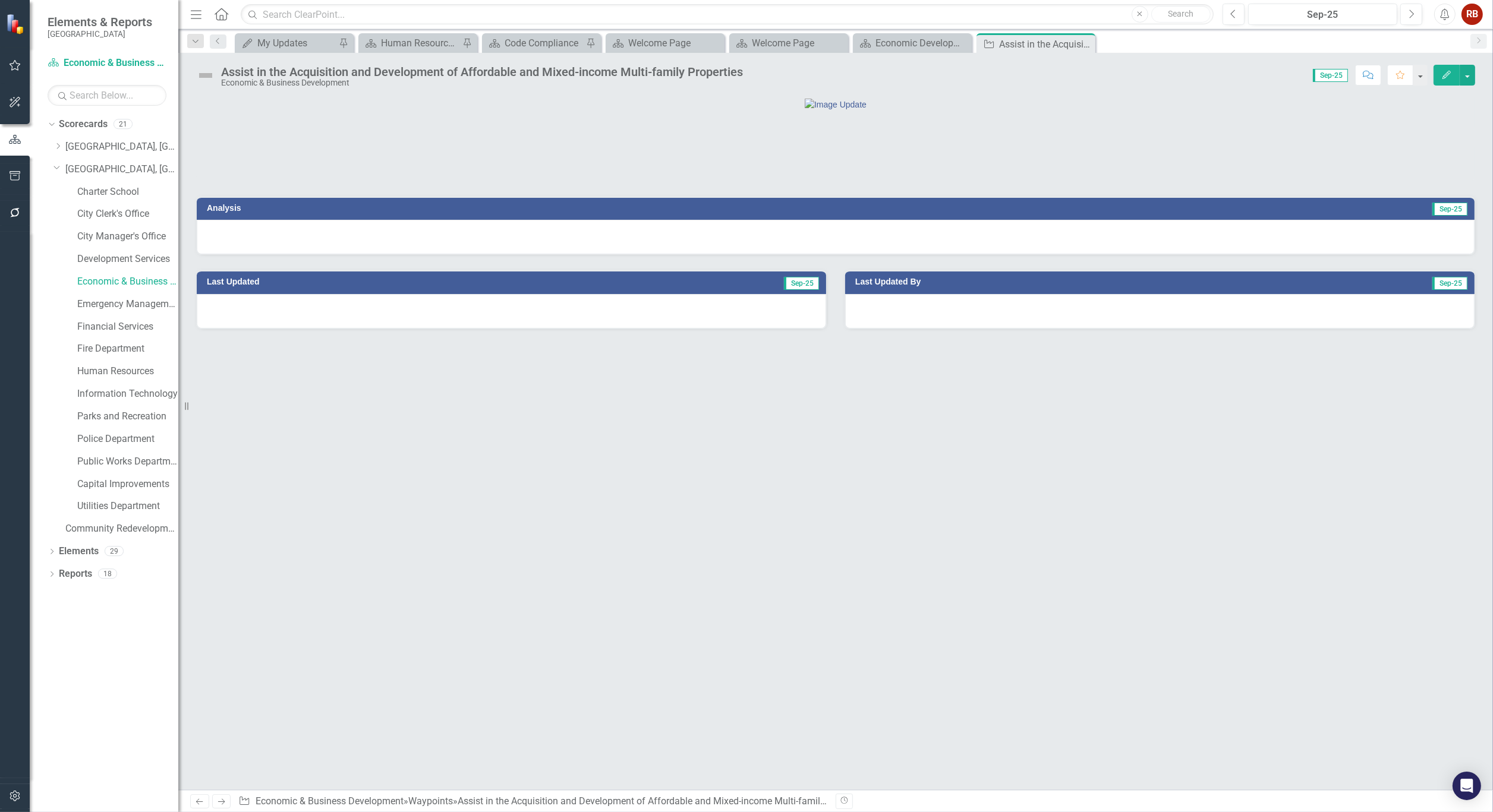
click at [514, 70] on div "Assist in the Acquisition and Development of Affordable and Mixed-income Multi-…" at bounding box center [481, 72] width 522 height 13
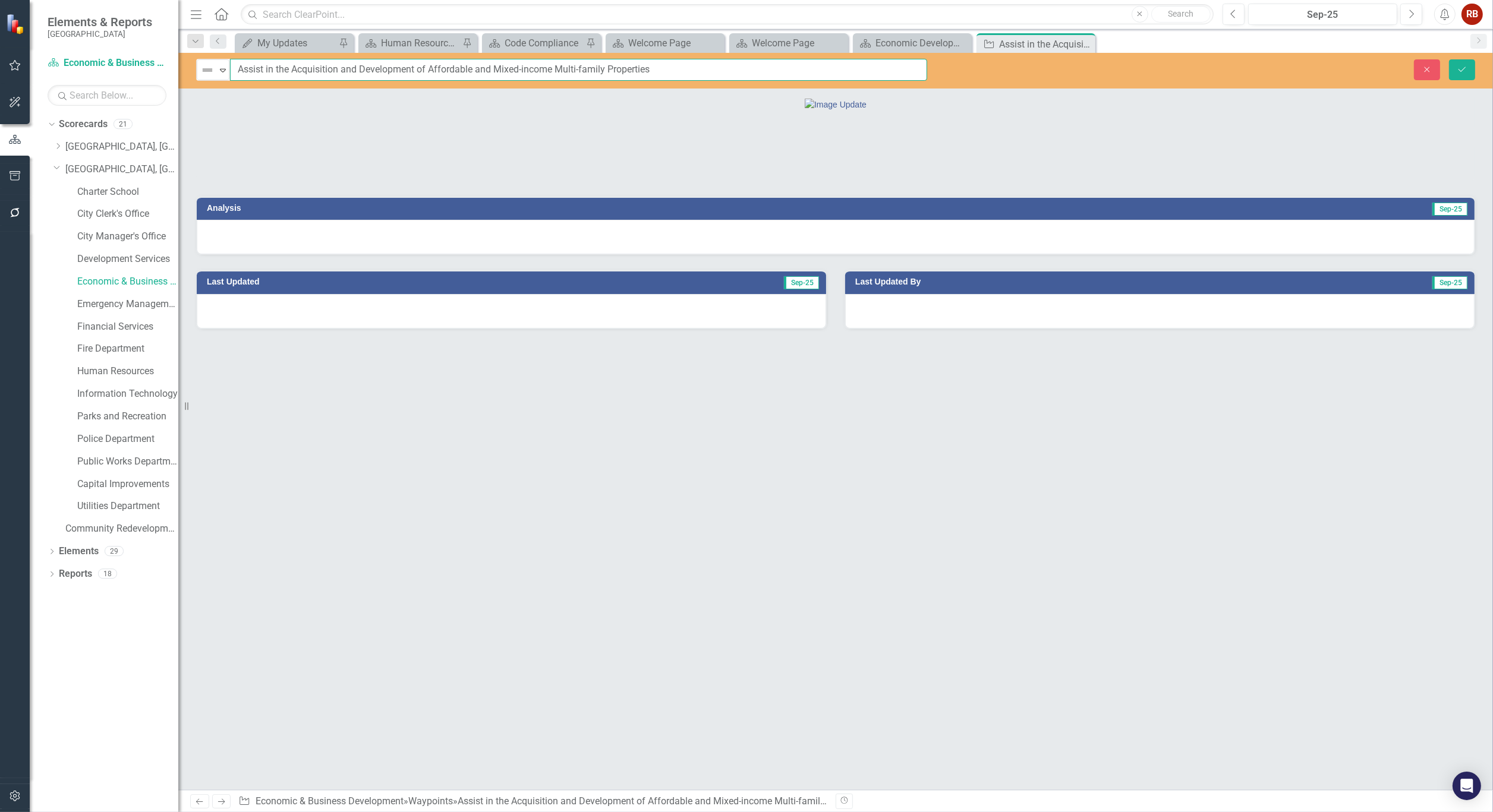
drag, startPoint x: 661, startPoint y: 71, endPoint x: 238, endPoint y: 76, distance: 423.0
click at [238, 76] on input "Assist in the Acquisition and Development of Affordable and Mixed-income Multi-…" at bounding box center [579, 70] width 697 height 22
click at [0, 0] on icon "Close" at bounding box center [0, 0] width 0 height 0
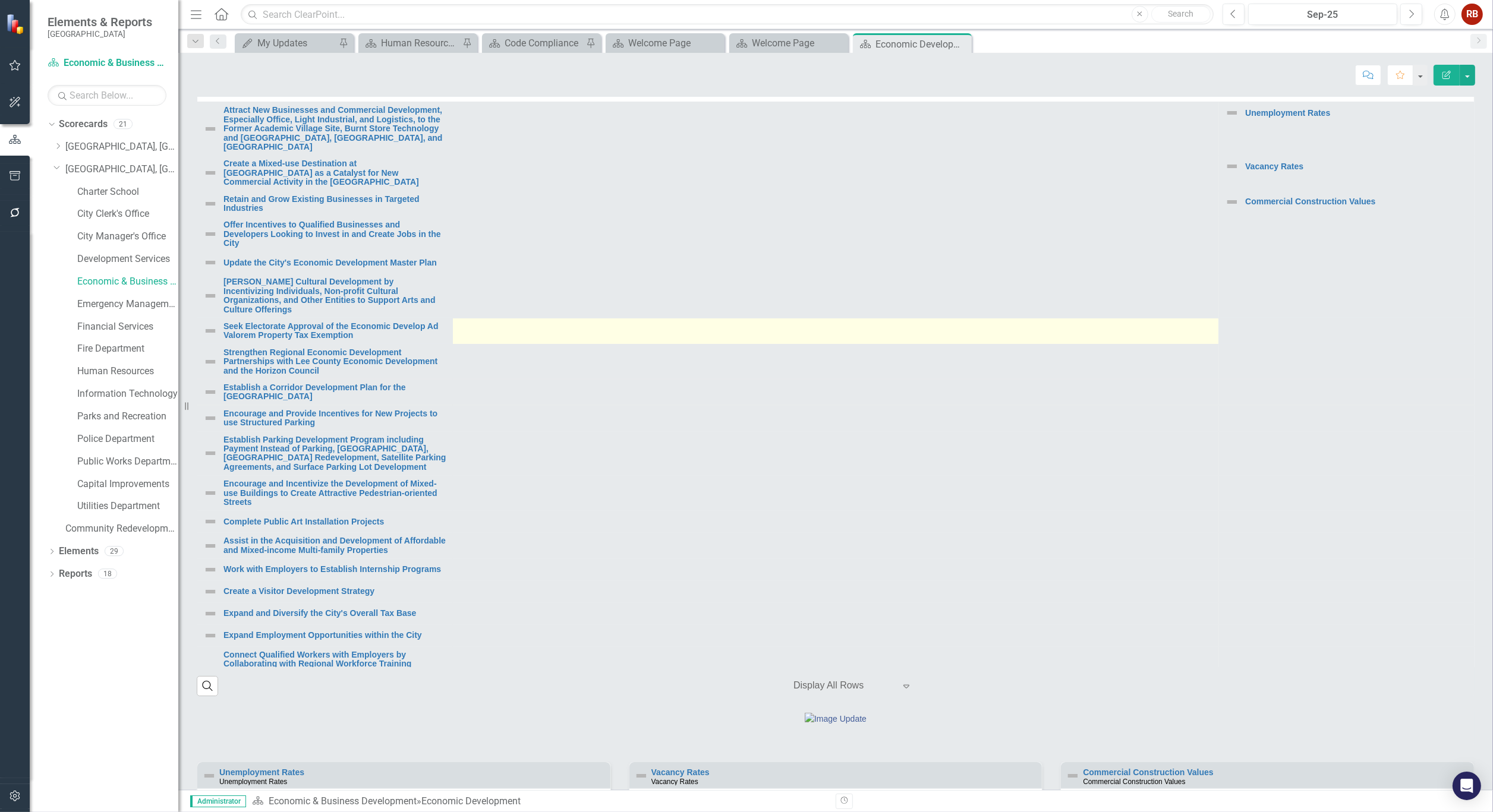
scroll to position [791, 0]
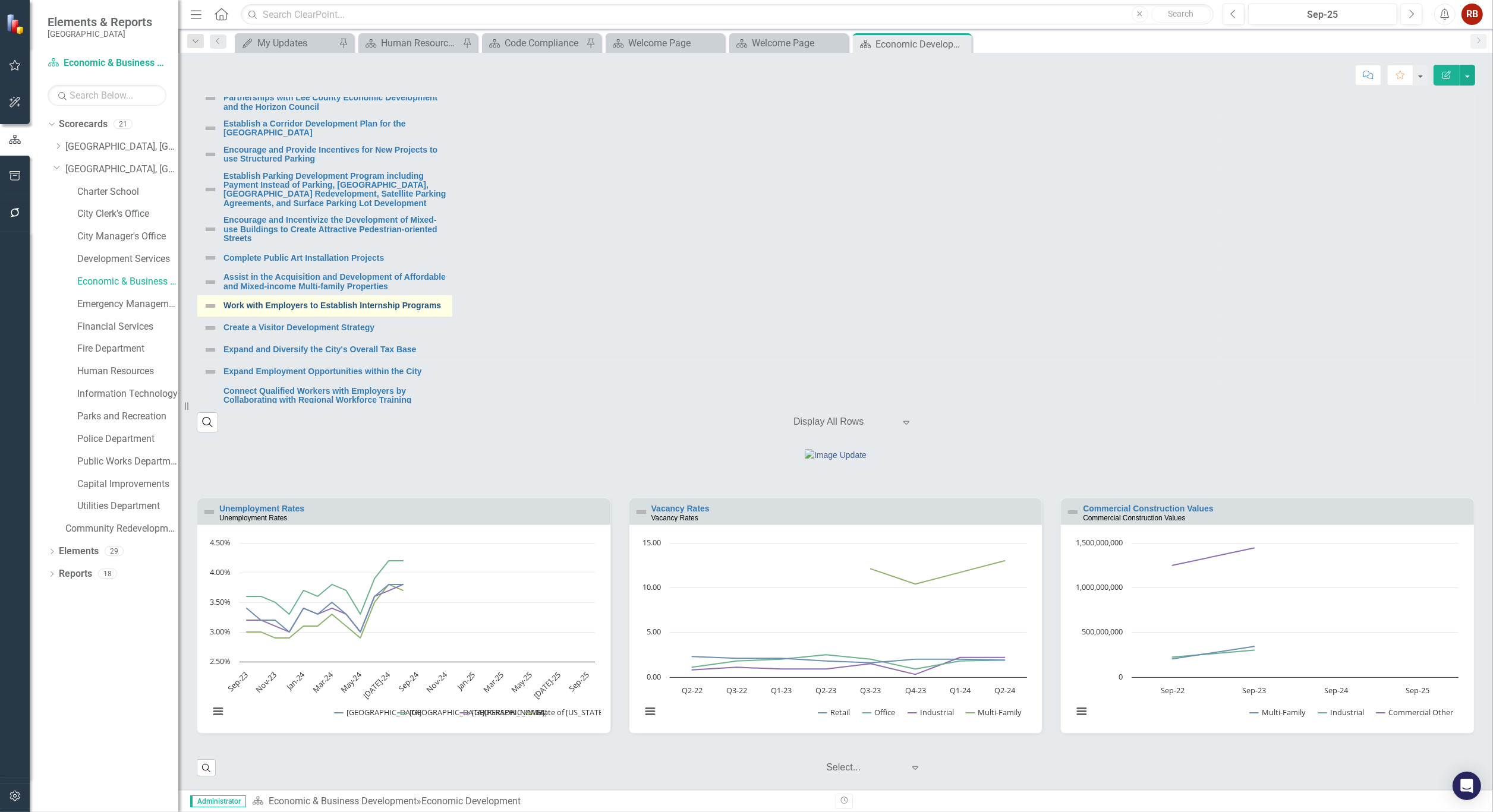
click at [307, 310] on link "Work with Employers to Establish Internship Programs" at bounding box center [335, 306] width 223 height 9
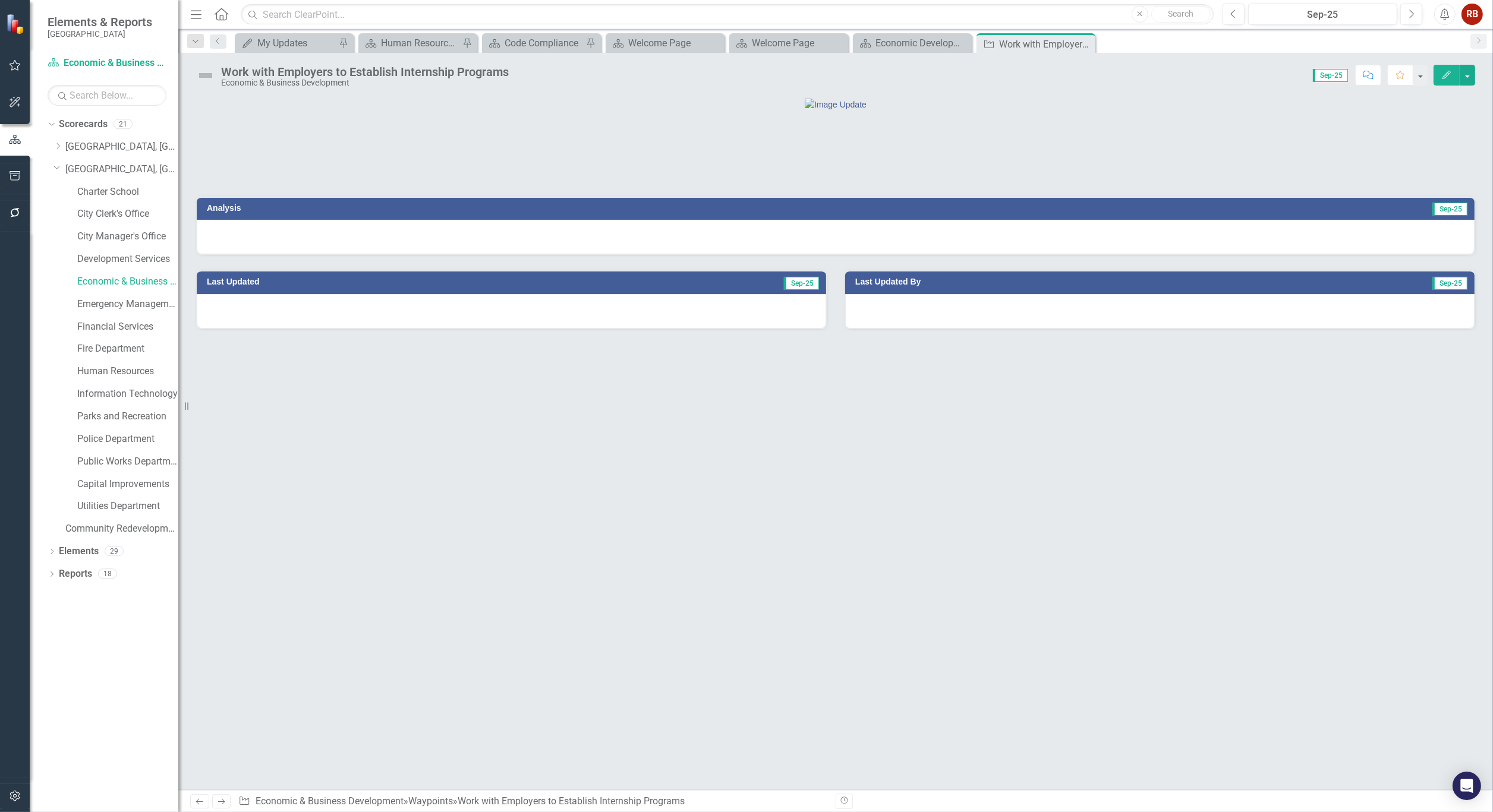
click at [395, 65] on div "Work with Employers to Establish Internship Programs" at bounding box center [365, 72] width 288 height 13
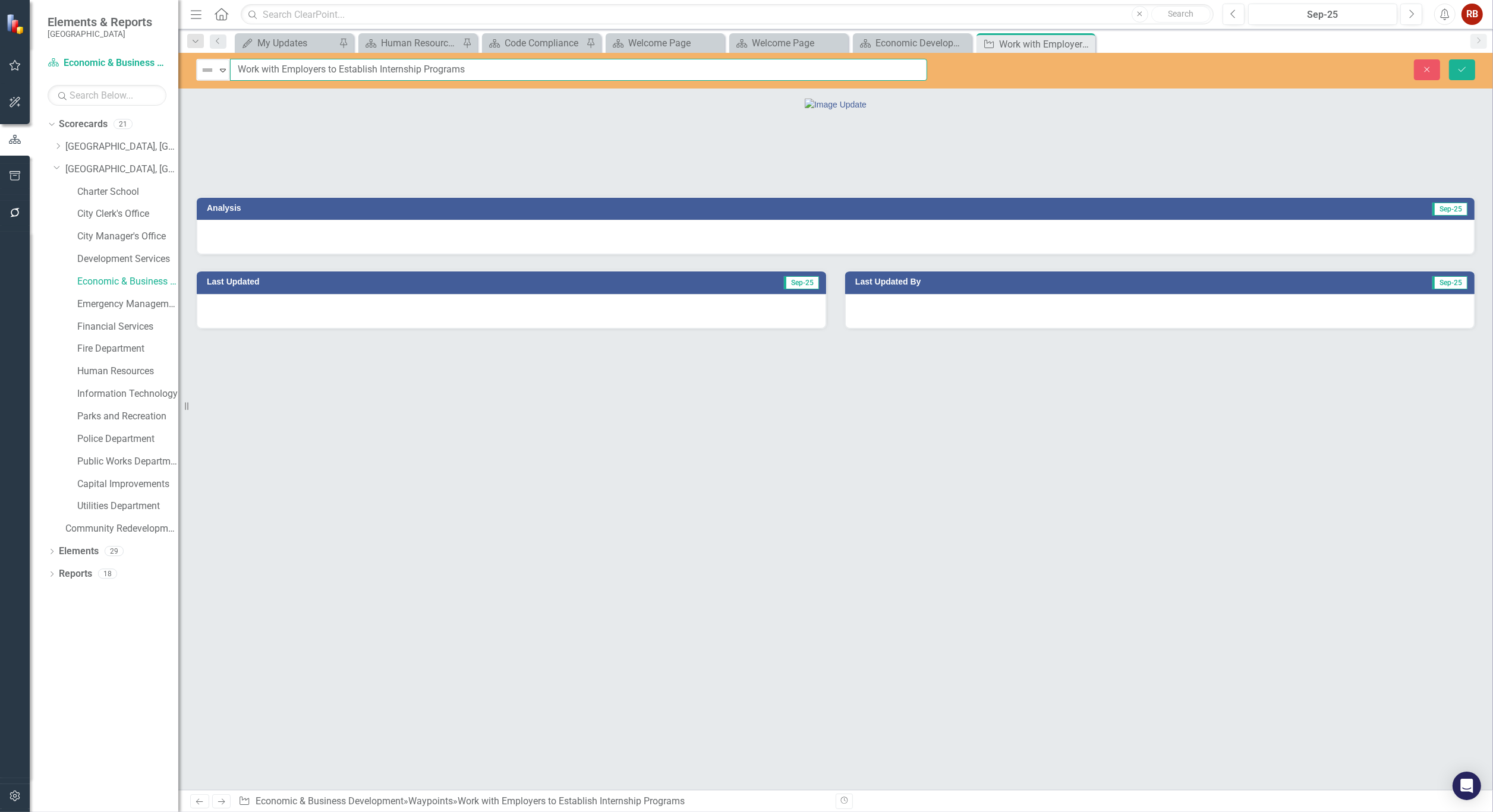
drag, startPoint x: 479, startPoint y: 66, endPoint x: 234, endPoint y: 71, distance: 245.1
click at [234, 71] on input "Work with Employers to Establish Internship Programs" at bounding box center [579, 70] width 697 height 22
click at [1090, 45] on div "Close" at bounding box center [1084, 44] width 15 height 15
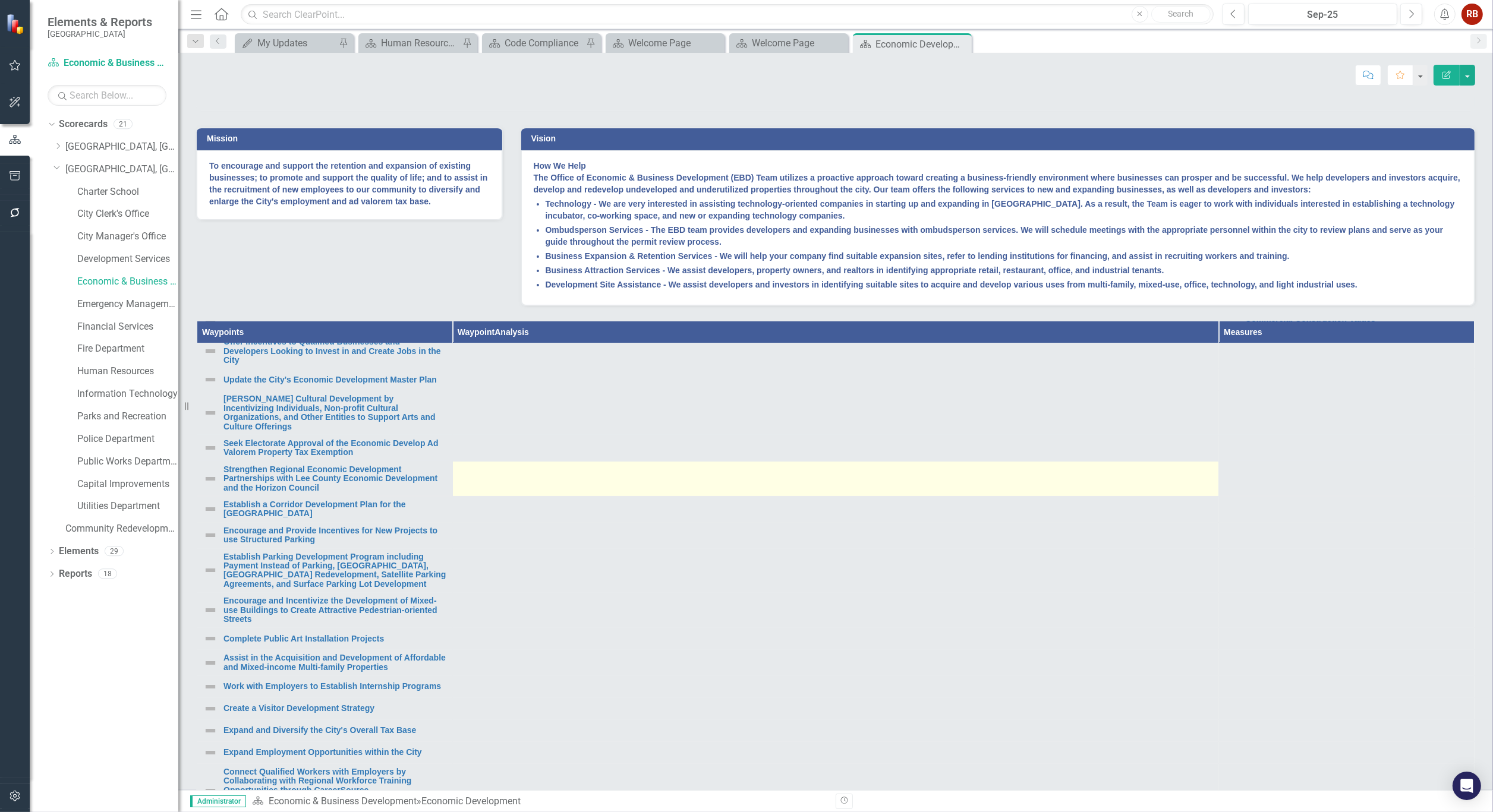
scroll to position [527, 0]
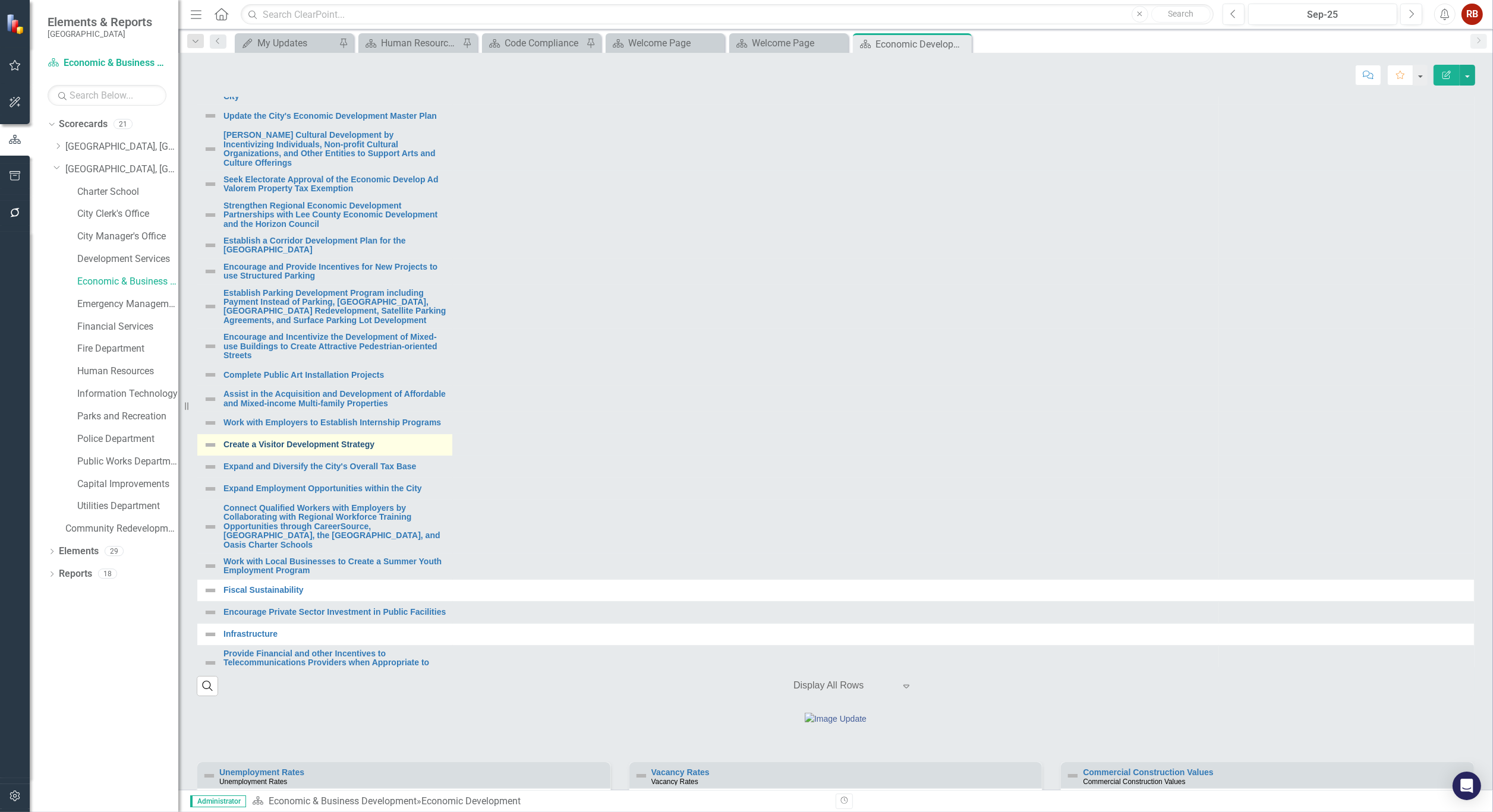
click at [303, 449] on link "Create a Visitor Development Strategy" at bounding box center [335, 445] width 223 height 9
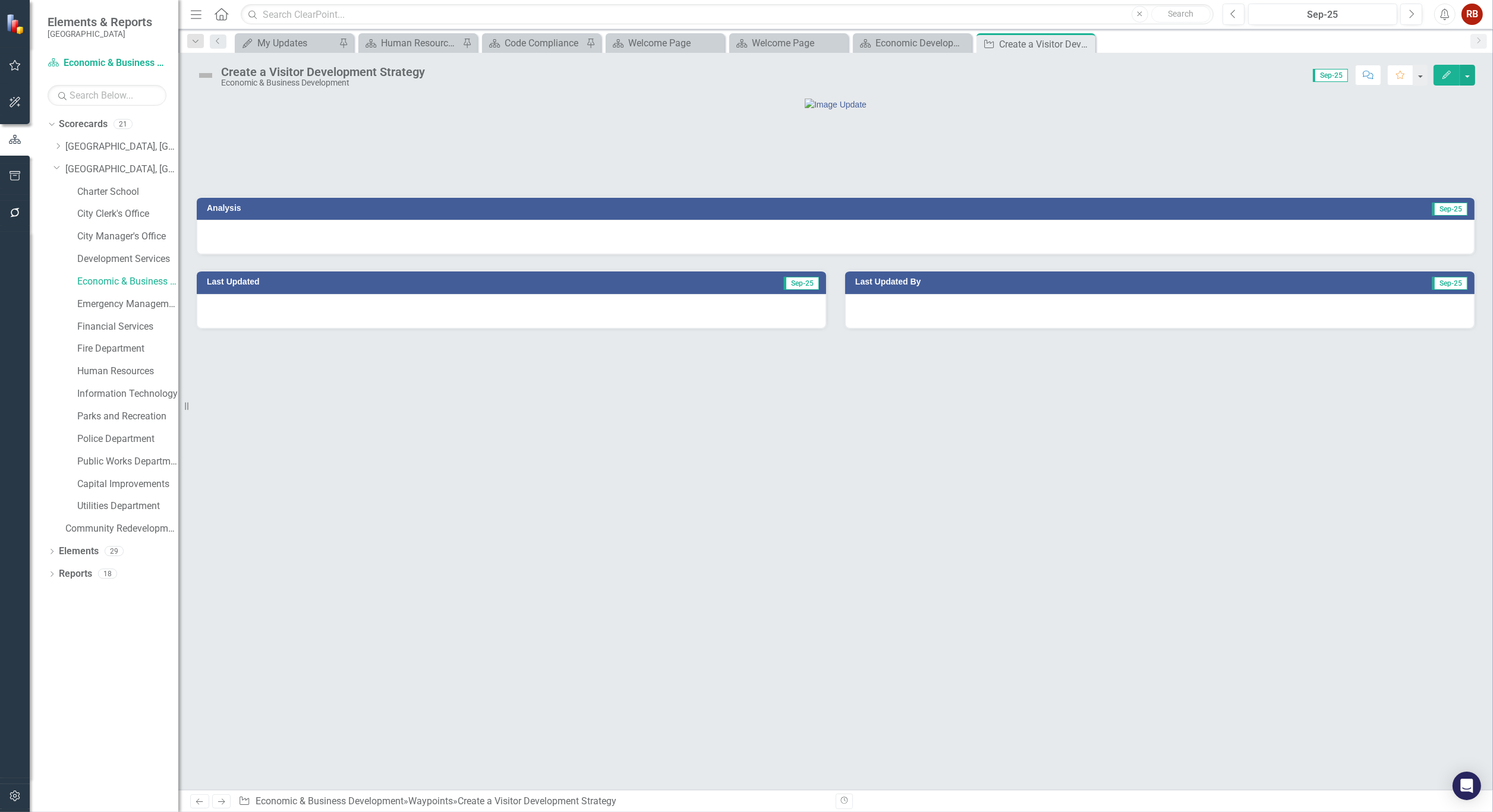
click at [355, 72] on div "Create a Visitor Development Strategy" at bounding box center [323, 72] width 204 height 13
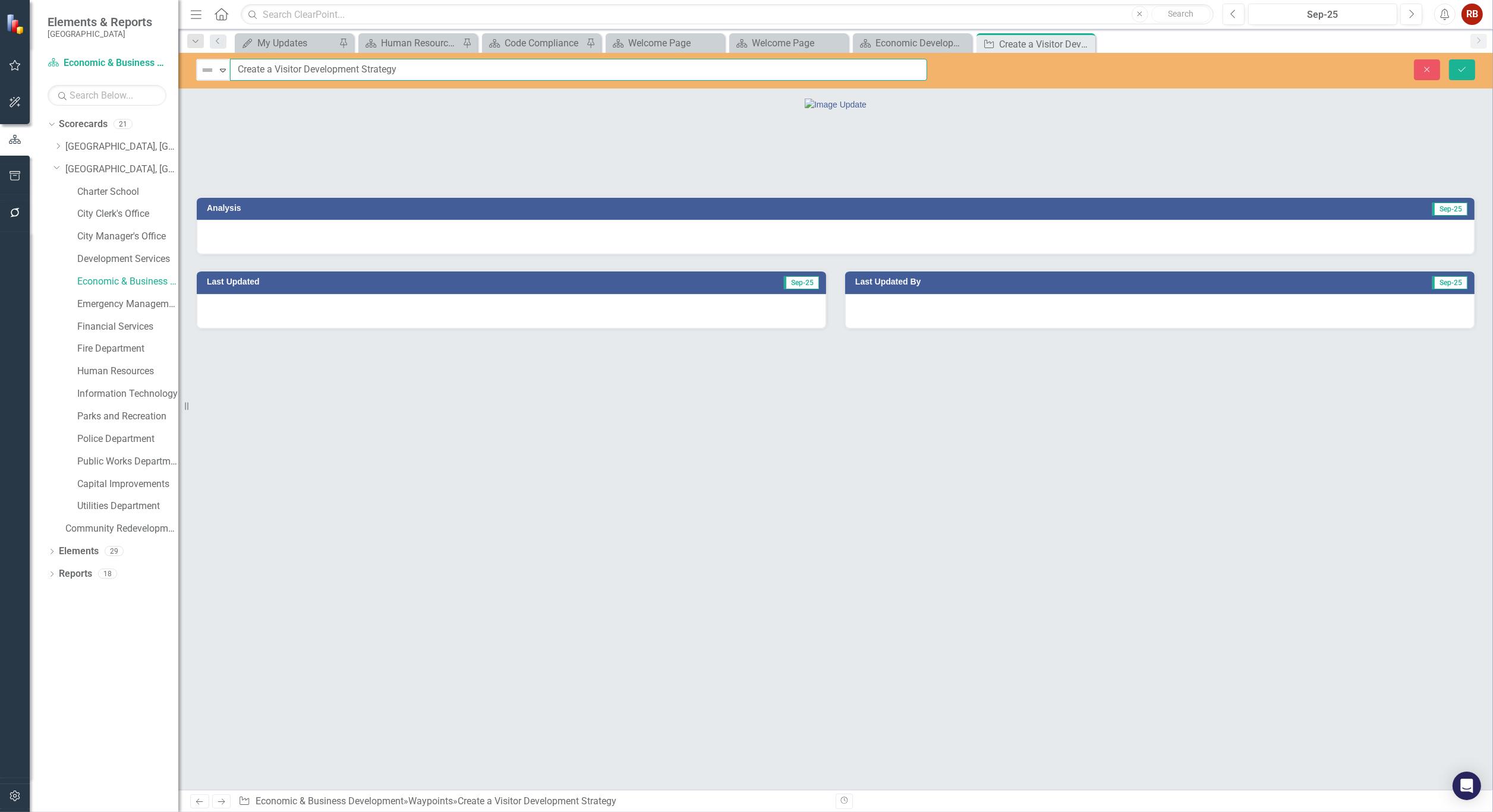
drag, startPoint x: 409, startPoint y: 69, endPoint x: 238, endPoint y: 64, distance: 171.1
click at [238, 64] on input "Create a Visitor Development Strategy" at bounding box center [579, 70] width 697 height 22
click at [1091, 45] on div "Close" at bounding box center [1084, 44] width 15 height 15
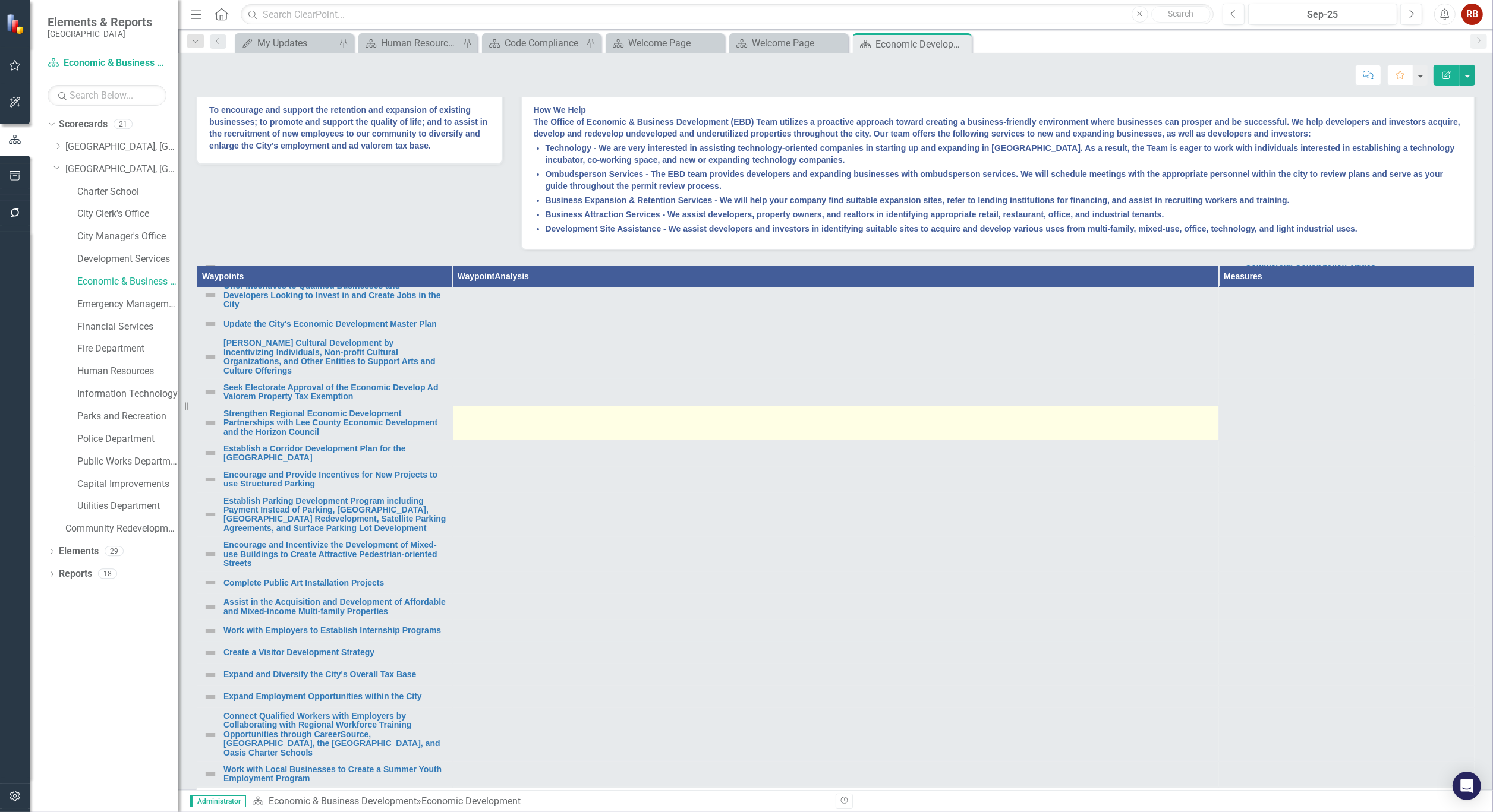
scroll to position [395, 0]
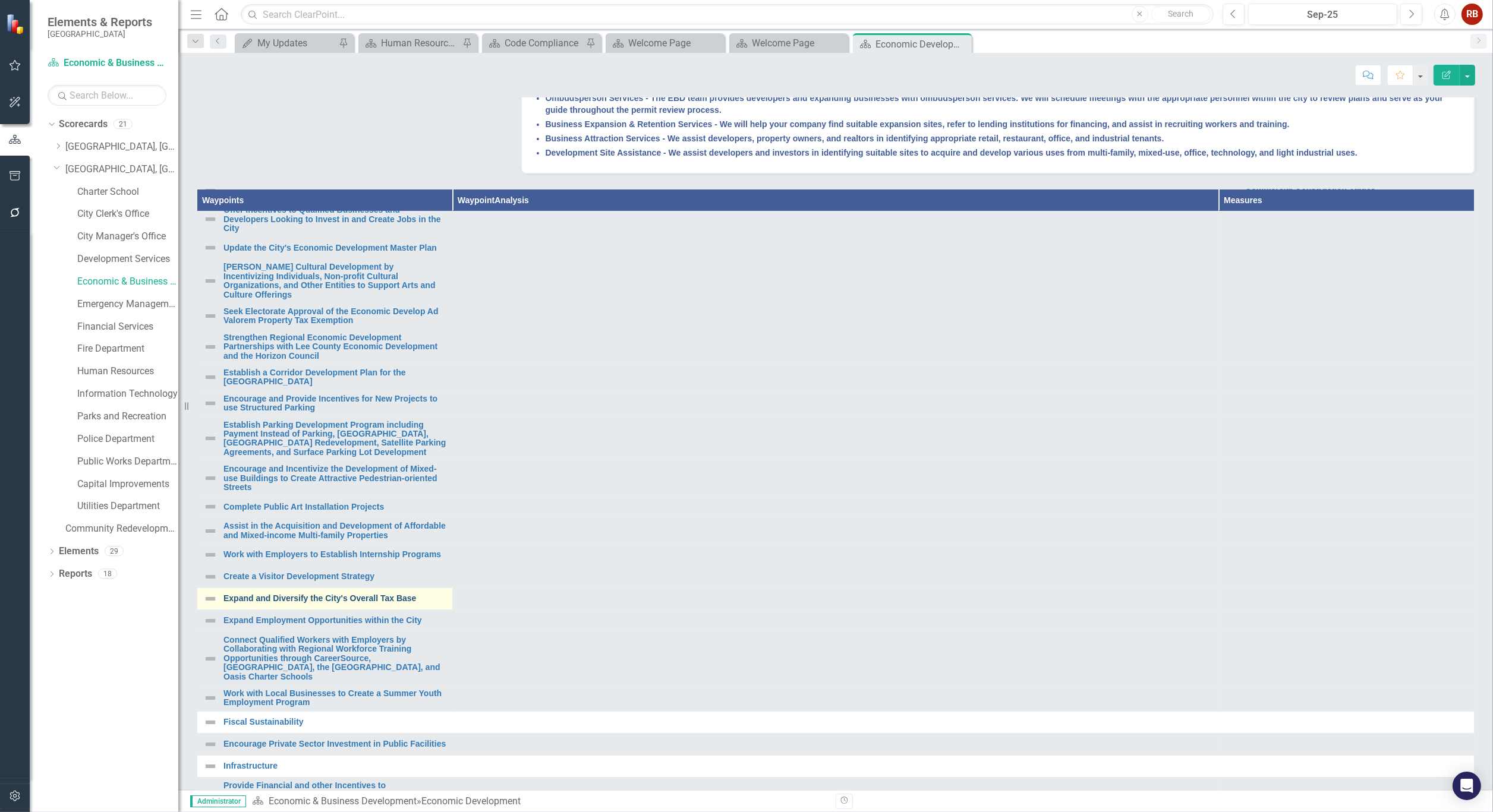
click at [384, 603] on link "Expand and Diversify the City's Overall Tax Base" at bounding box center [335, 599] width 223 height 9
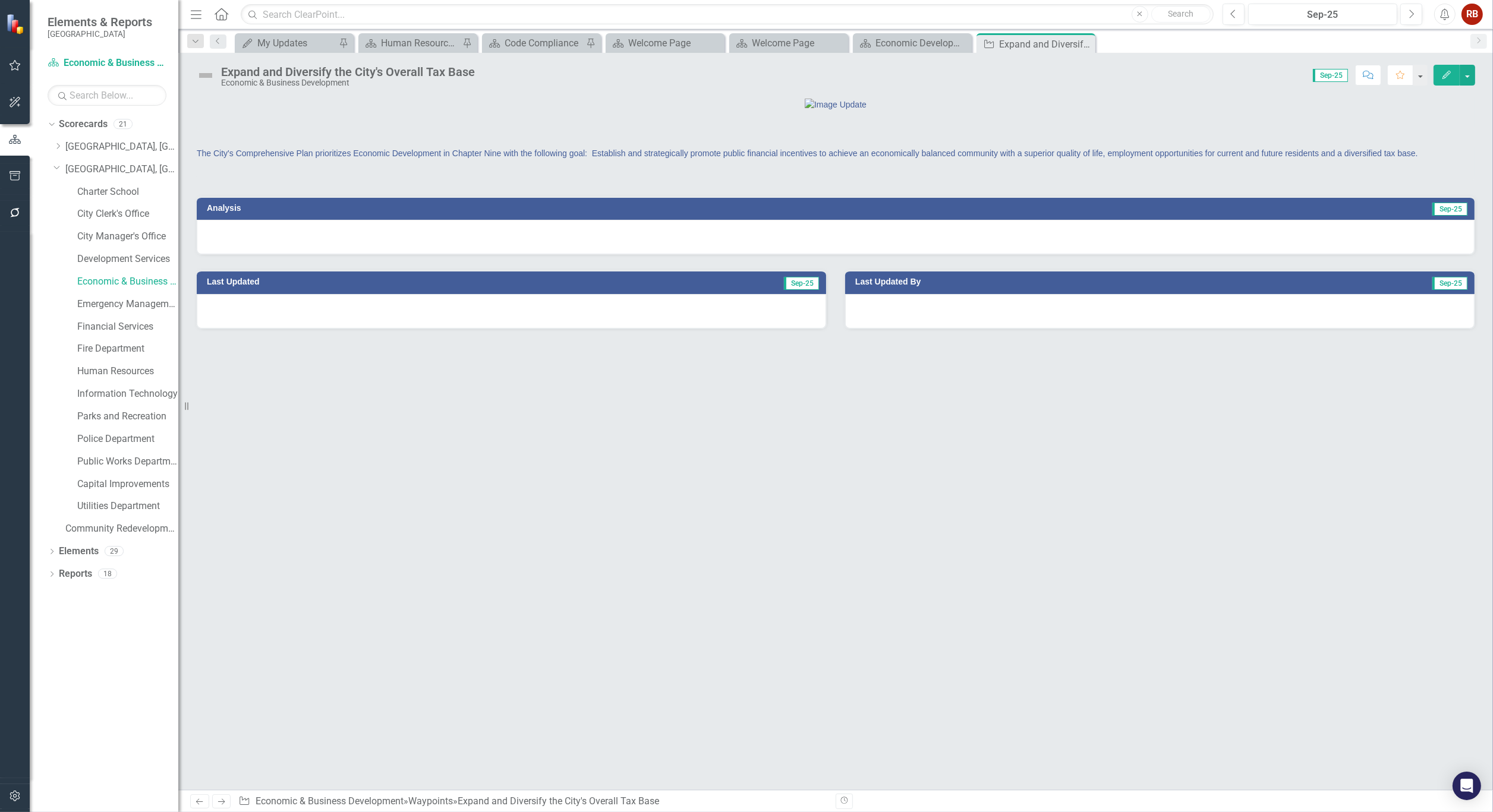
click at [383, 74] on div "Expand and Diversify the City's Overall Tax Base" at bounding box center [347, 72] width 253 height 13
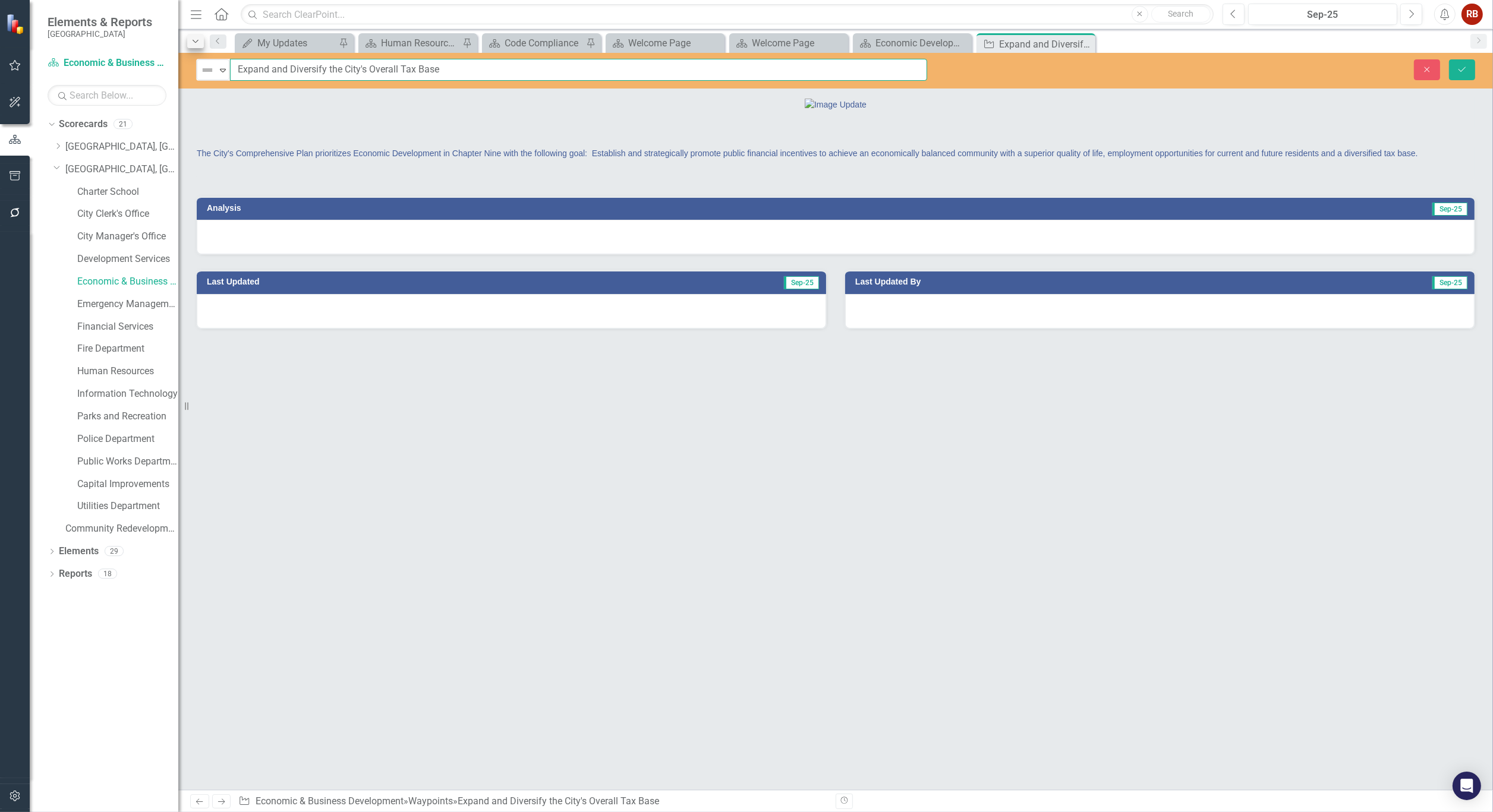
drag, startPoint x: 423, startPoint y: 66, endPoint x: 191, endPoint y: 40, distance: 233.5
click at [191, 40] on div "Menu Home Search Close Search Previous Sep-25 Next Alerts RB User Edit Profile …" at bounding box center [836, 406] width 1314 height 812
click at [1089, 40] on icon "Close" at bounding box center [1084, 44] width 12 height 9
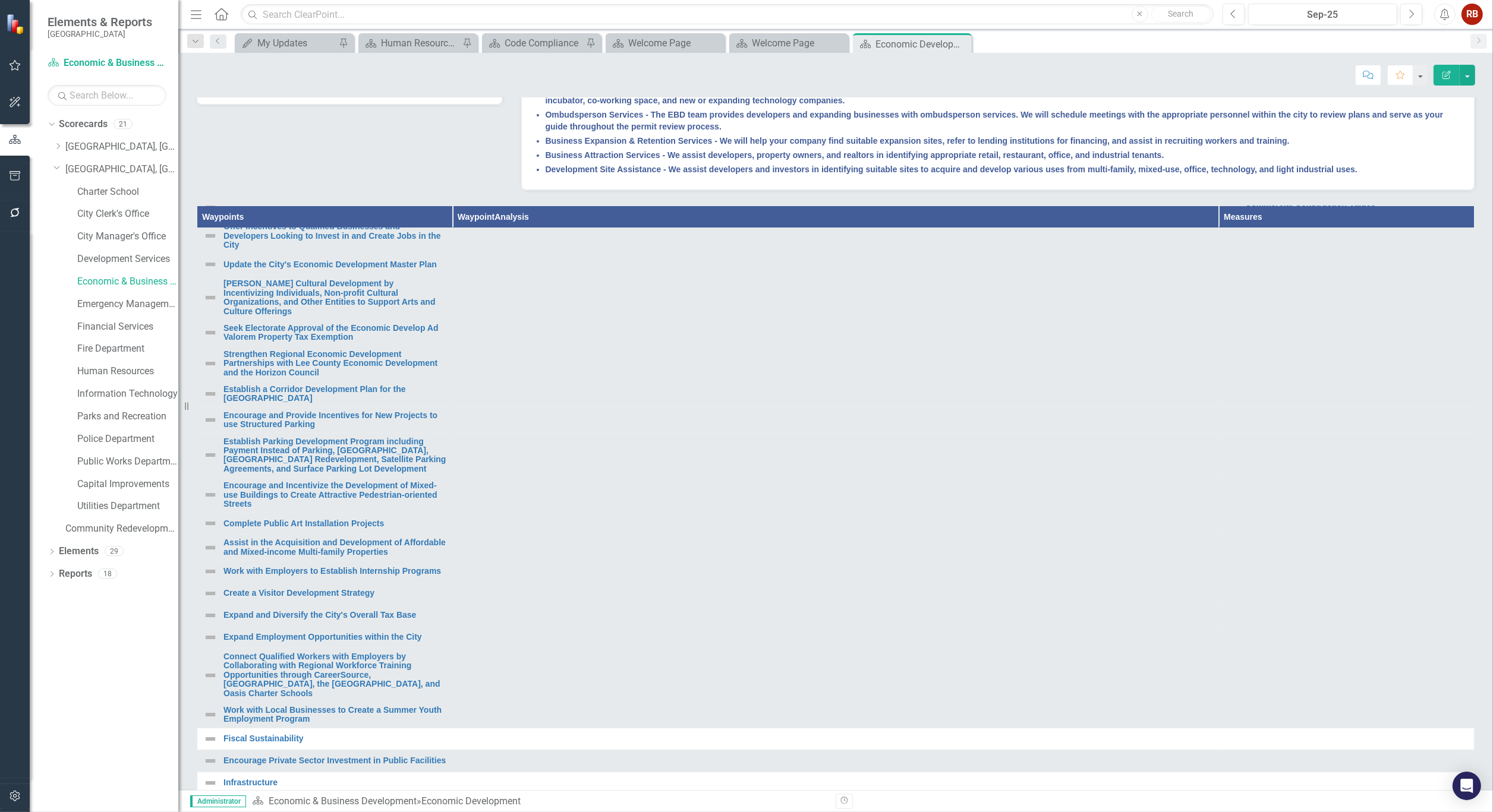
scroll to position [395, 0]
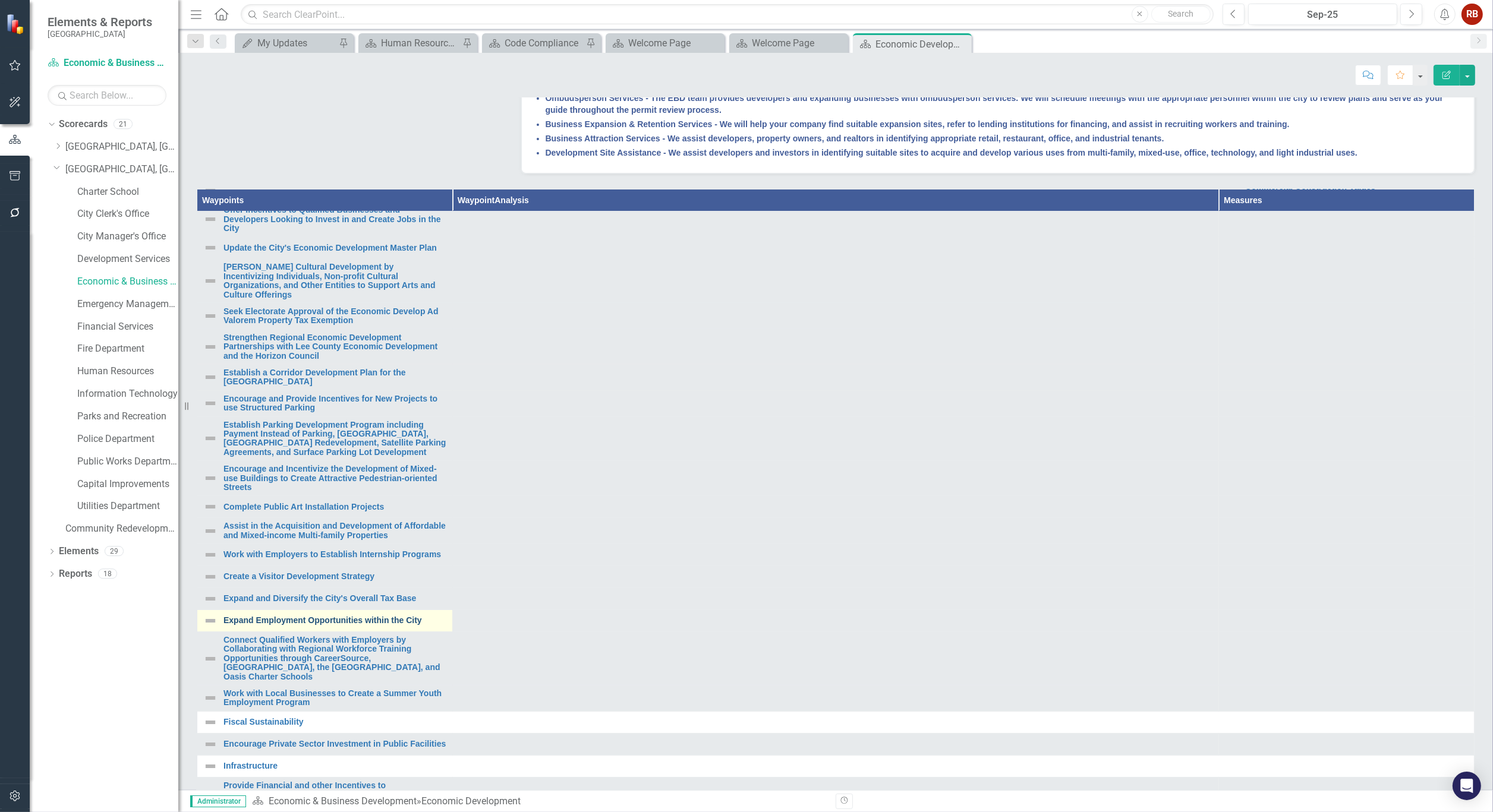
click at [394, 625] on link "Expand Employment Opportunities within the City" at bounding box center [335, 620] width 223 height 9
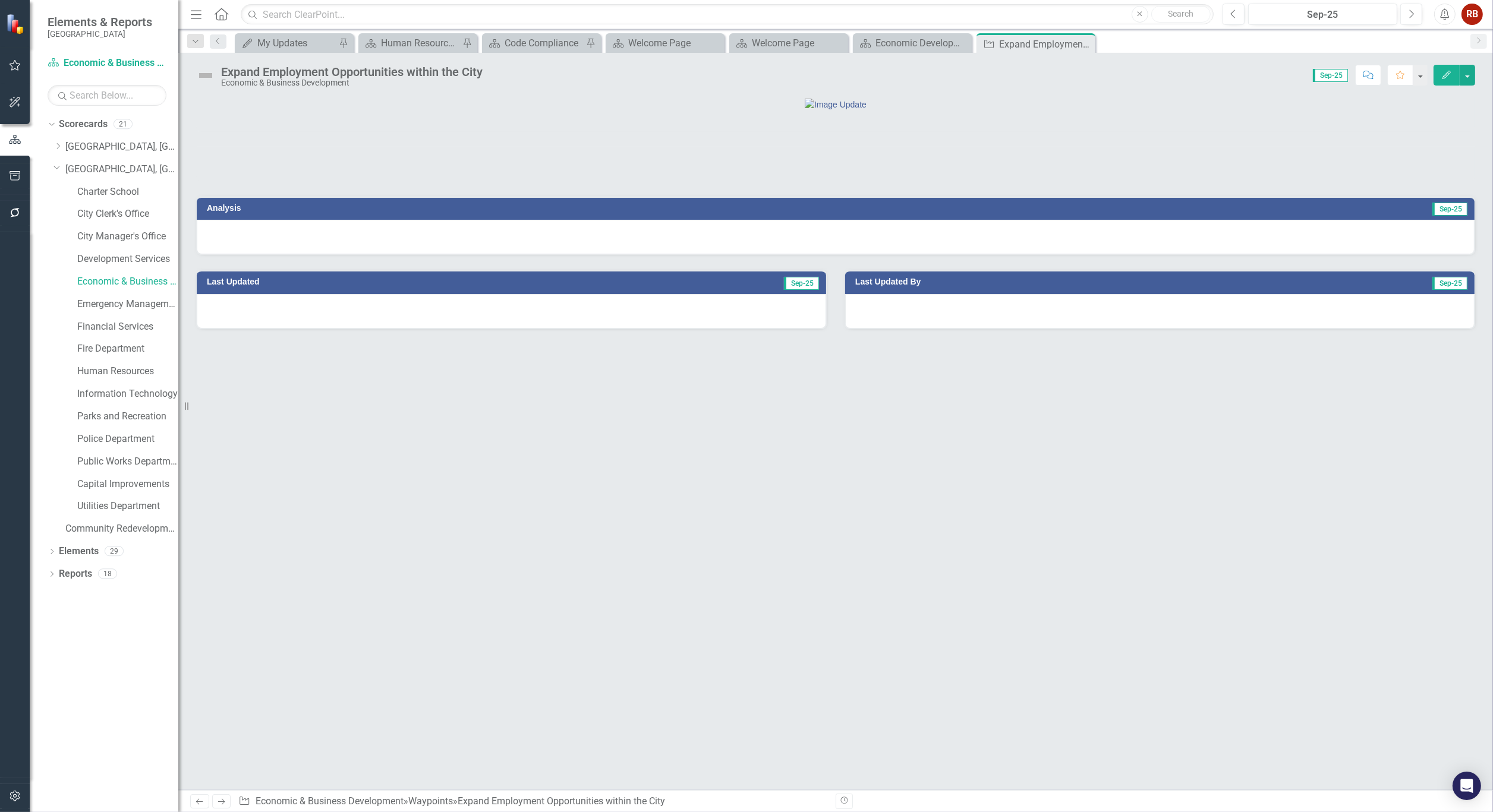
click at [399, 72] on div "Expand Employment Opportunities within the City" at bounding box center [352, 72] width 262 height 13
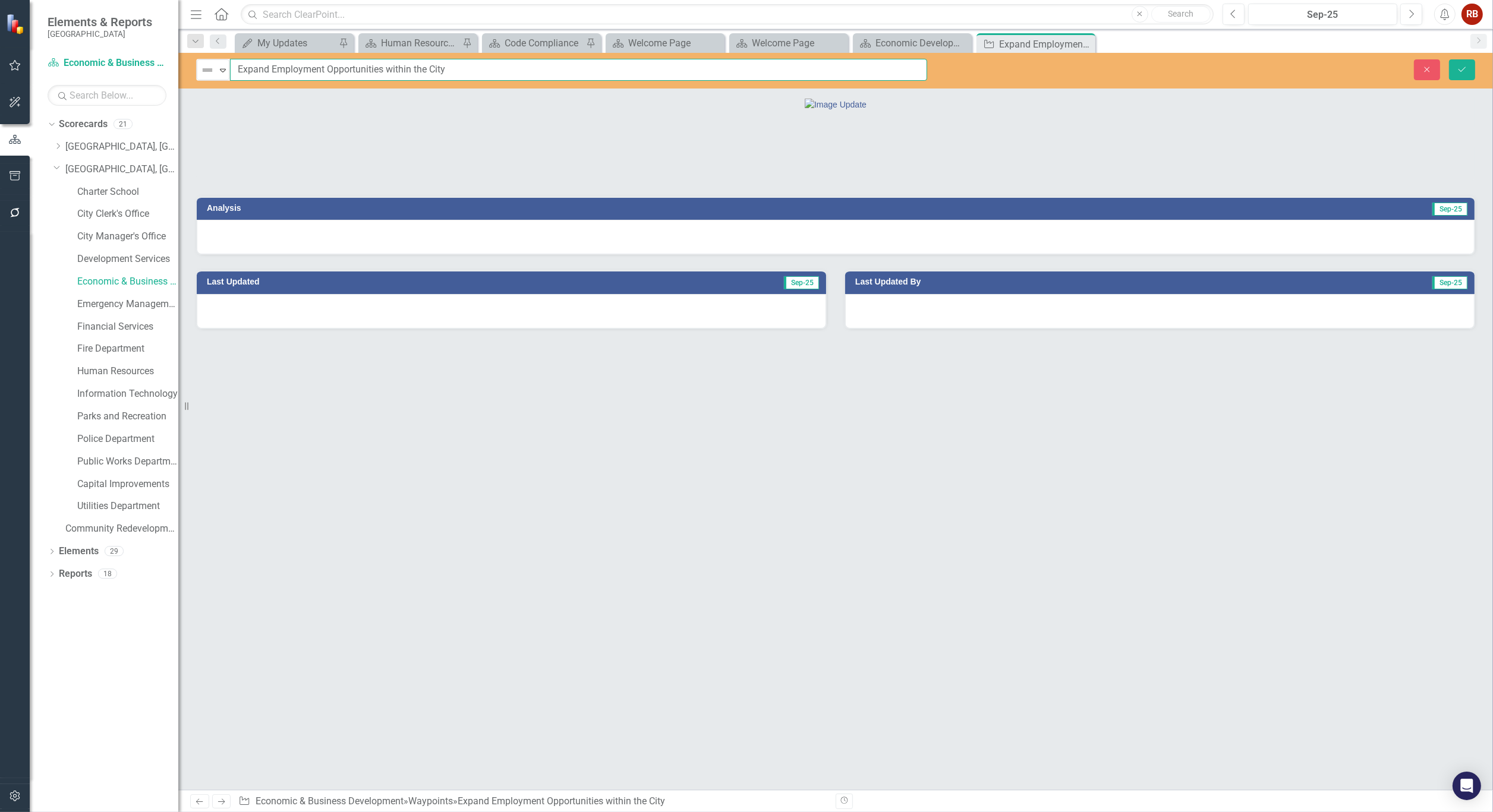
drag, startPoint x: 455, startPoint y: 70, endPoint x: 231, endPoint y: 68, distance: 224.0
click at [231, 68] on input "Expand Employment Opportunities within the City" at bounding box center [579, 70] width 697 height 22
click at [1087, 40] on icon "Close" at bounding box center [1084, 44] width 12 height 9
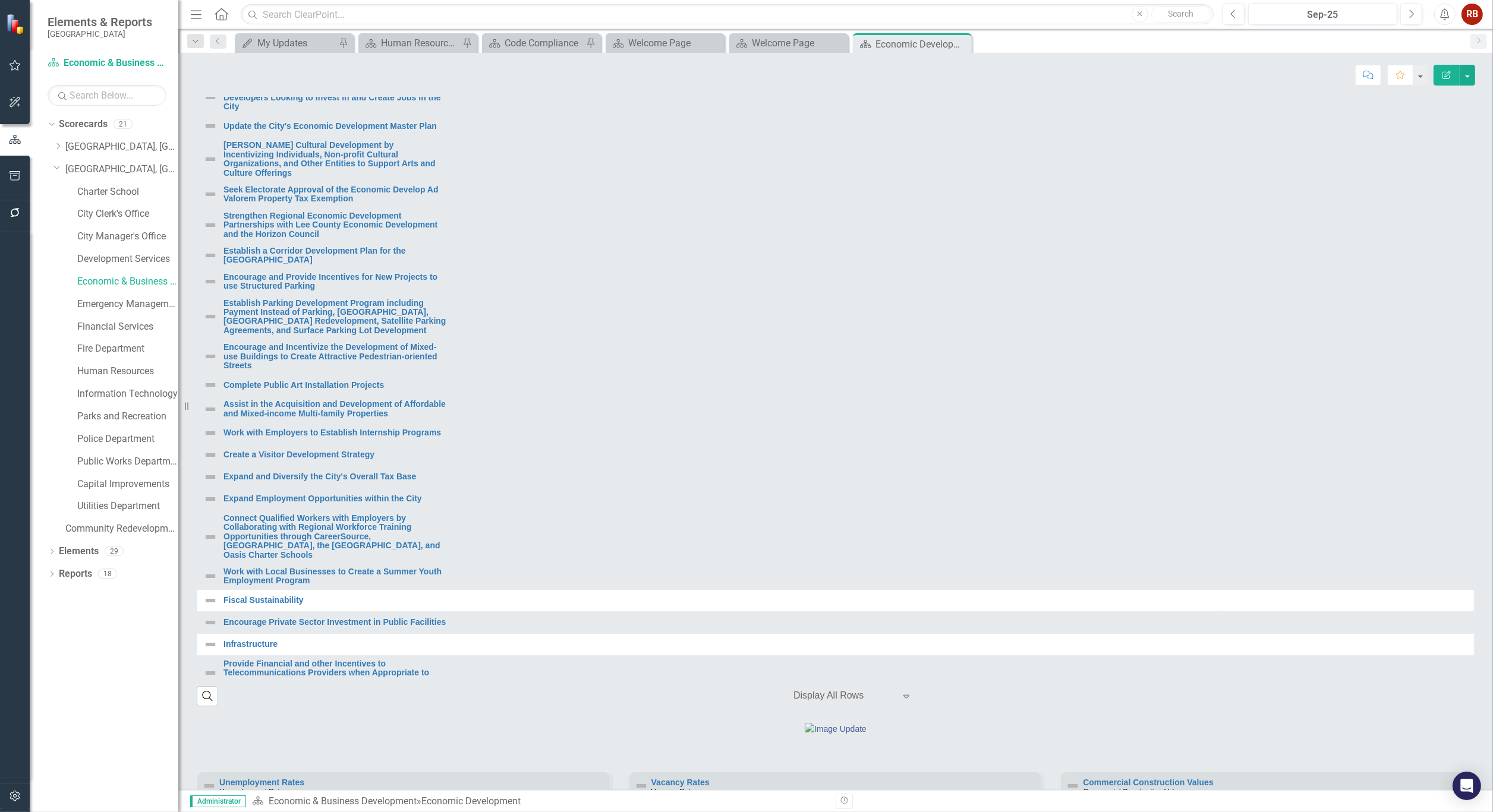
scroll to position [594, 0]
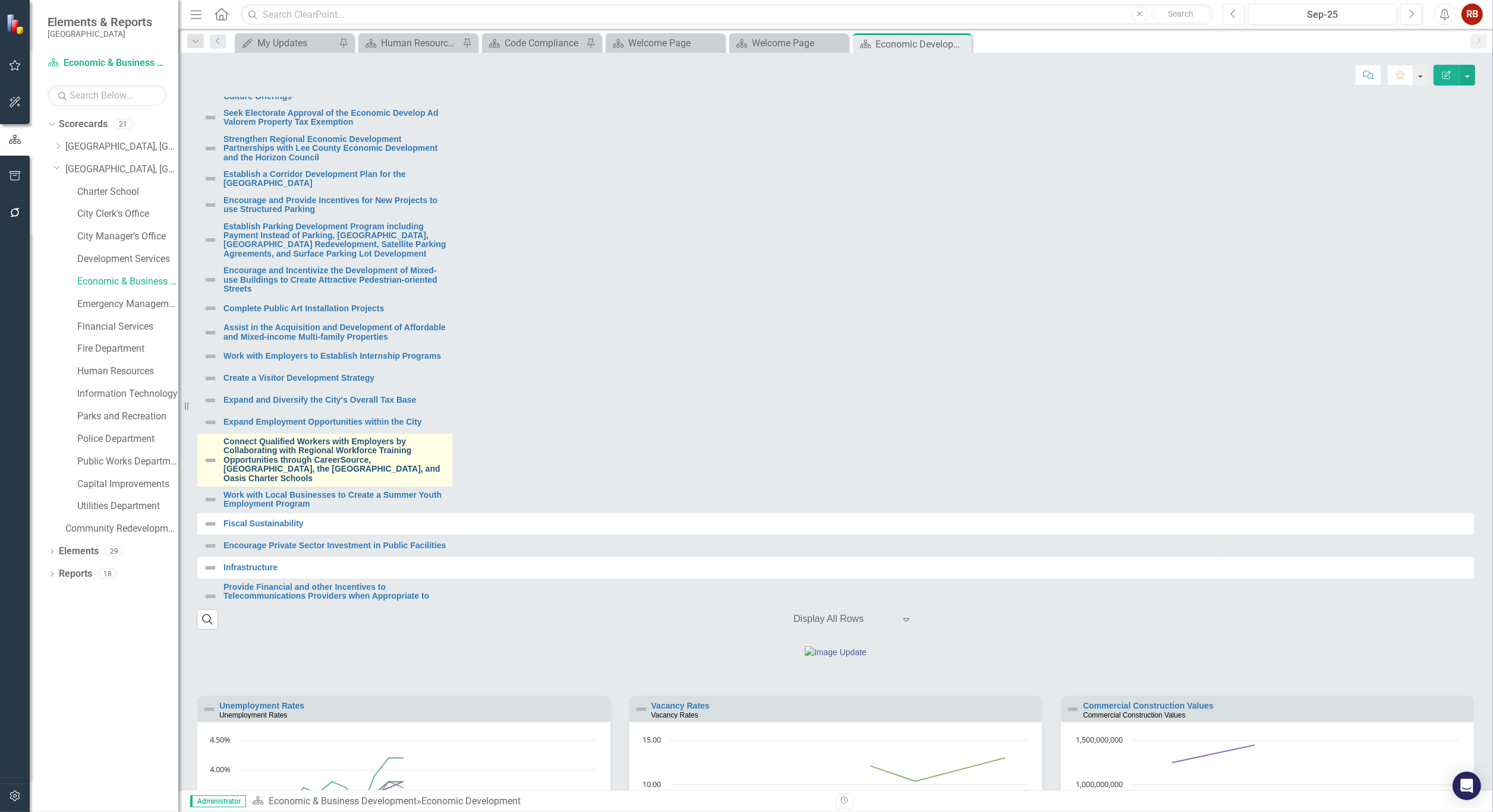
click at [323, 483] on link "Connect Qualified Workers with Employers by Collaborating with Regional Workfor…" at bounding box center [335, 460] width 223 height 46
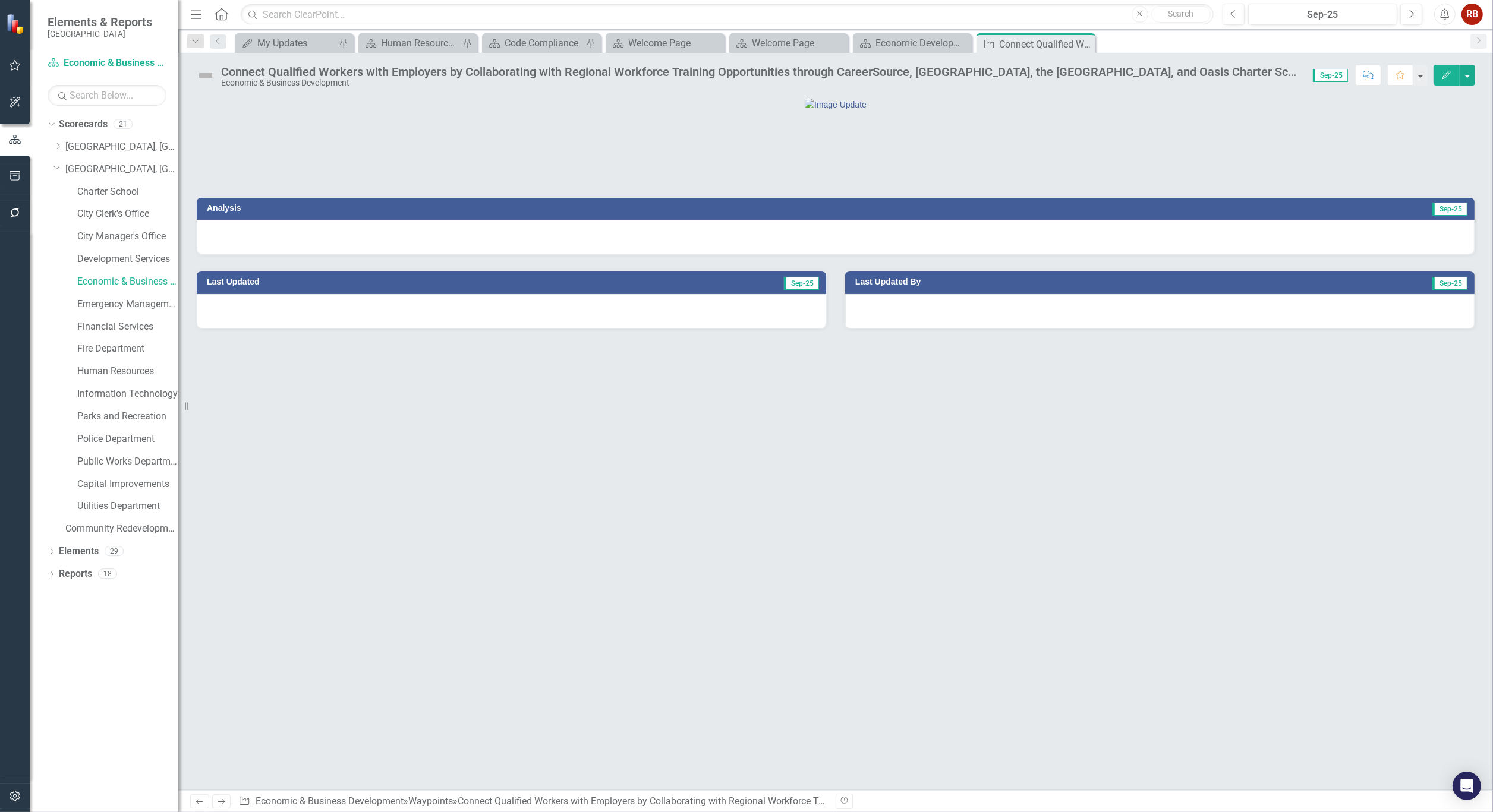
click at [395, 73] on div "Connect Qualified Workers with Employers by Collaborating with Regional Workfor…" at bounding box center [760, 72] width 1080 height 13
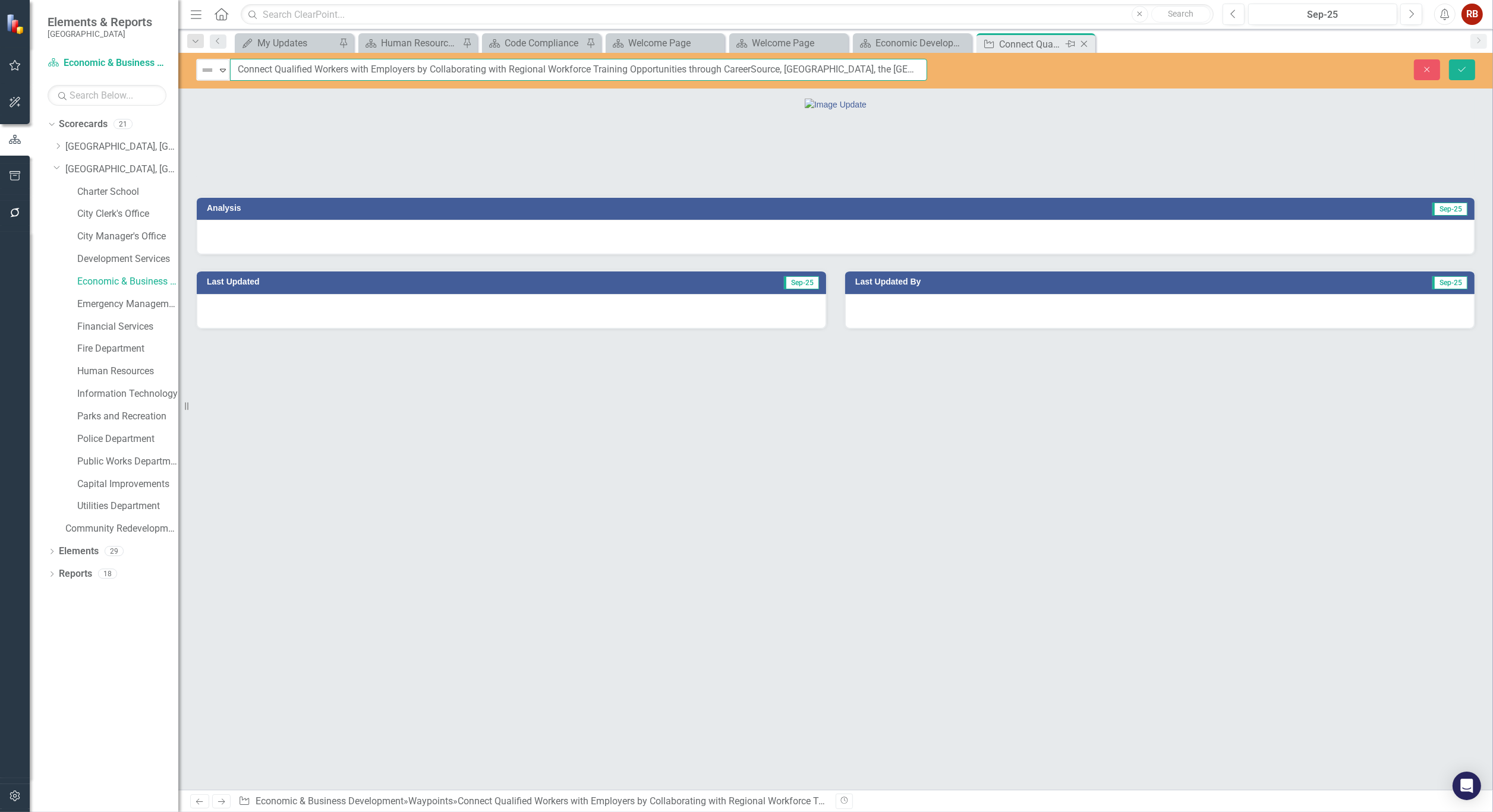
scroll to position [0, 239]
drag, startPoint x: 237, startPoint y: 66, endPoint x: 1056, endPoint y: 41, distance: 819.4
click at [1056, 41] on div "Menu Home Search Close Search Previous Sep-25 Next Alerts RB User Edit Profile …" at bounding box center [836, 406] width 1314 height 812
click at [1086, 48] on icon "Close" at bounding box center [1084, 44] width 12 height 9
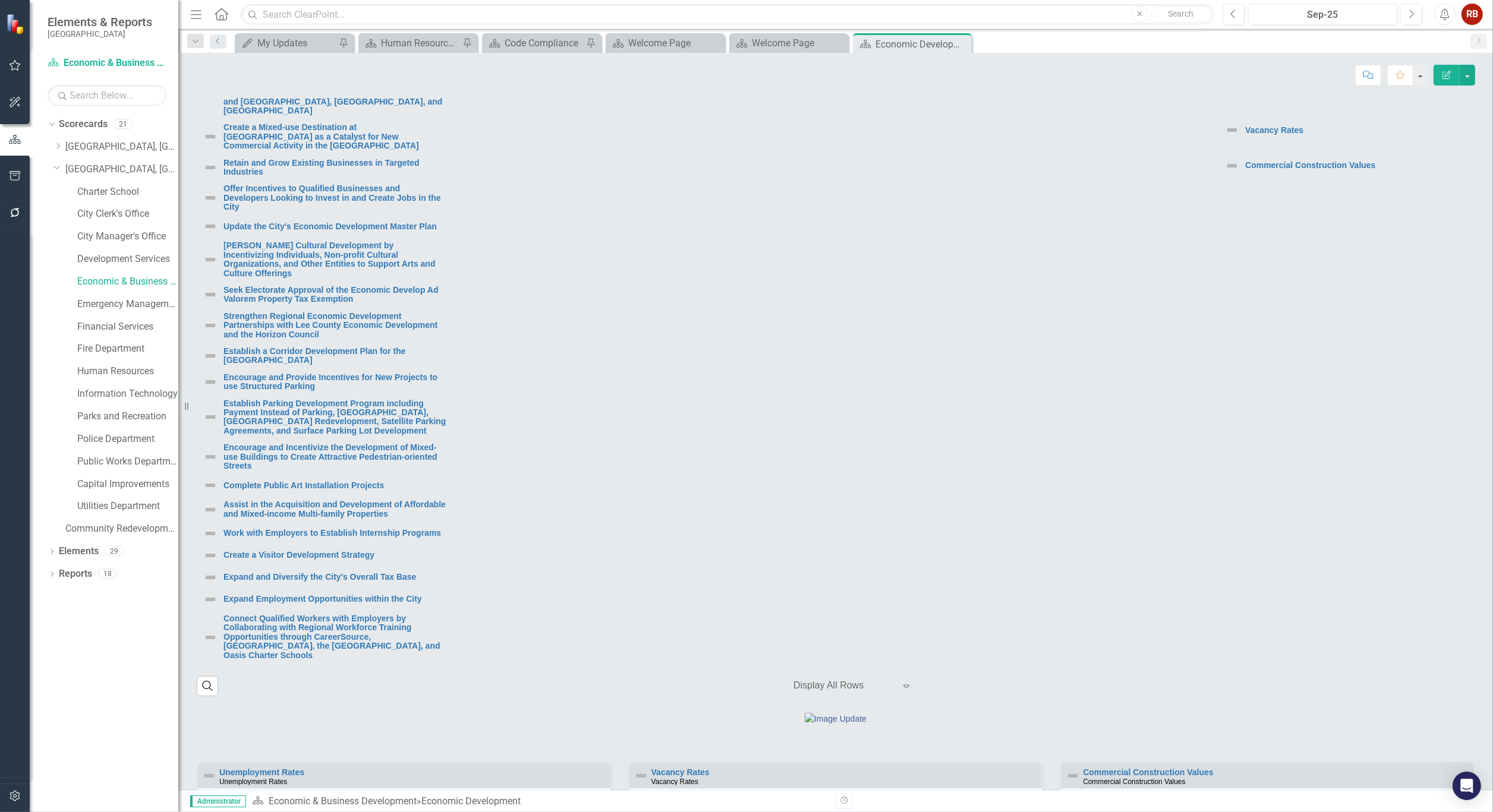
scroll to position [147, 0]
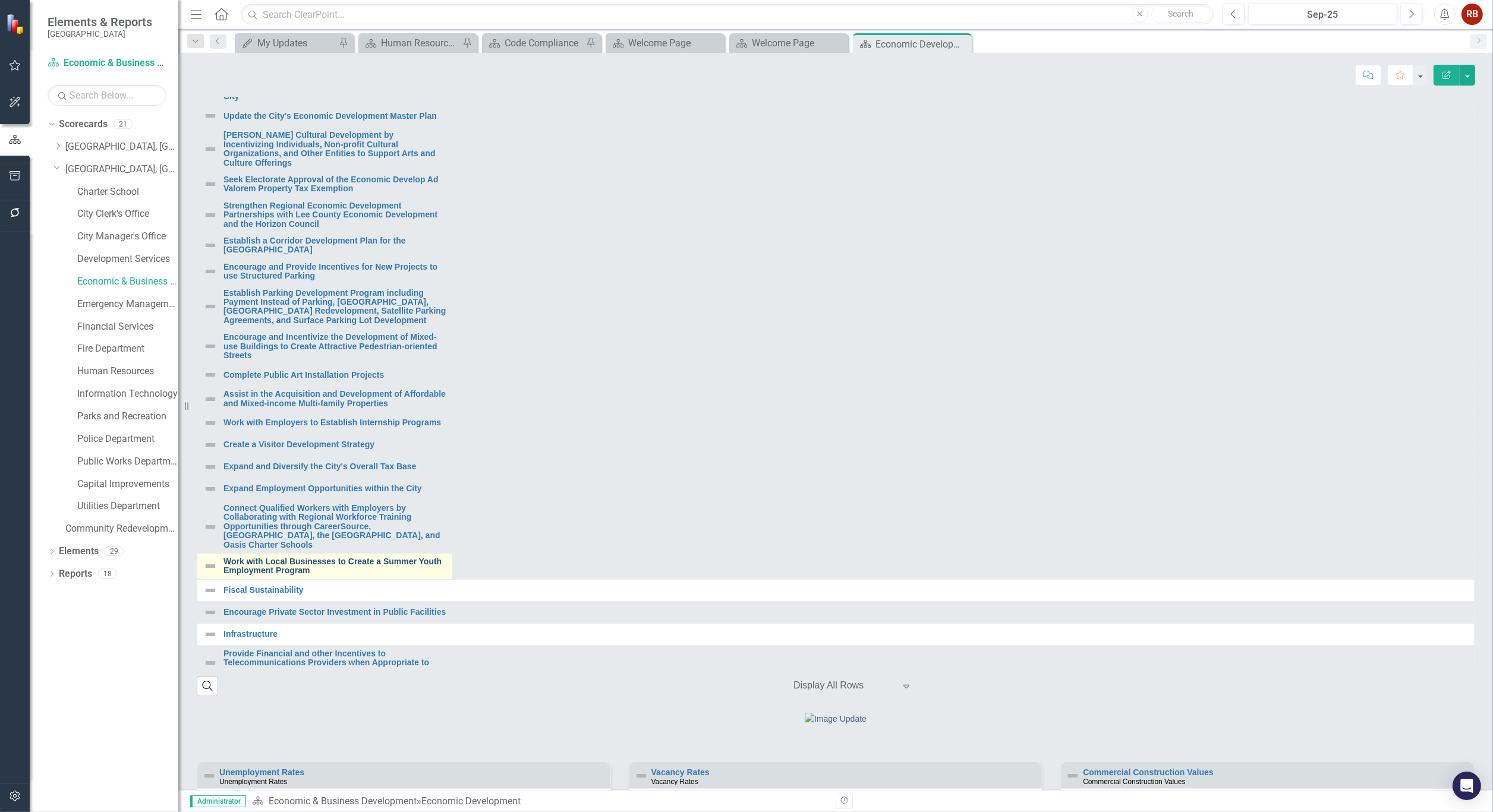
click at [355, 576] on link "Work with Local Businesses to Create a Summer Youth Employment Program" at bounding box center [335, 566] width 223 height 19
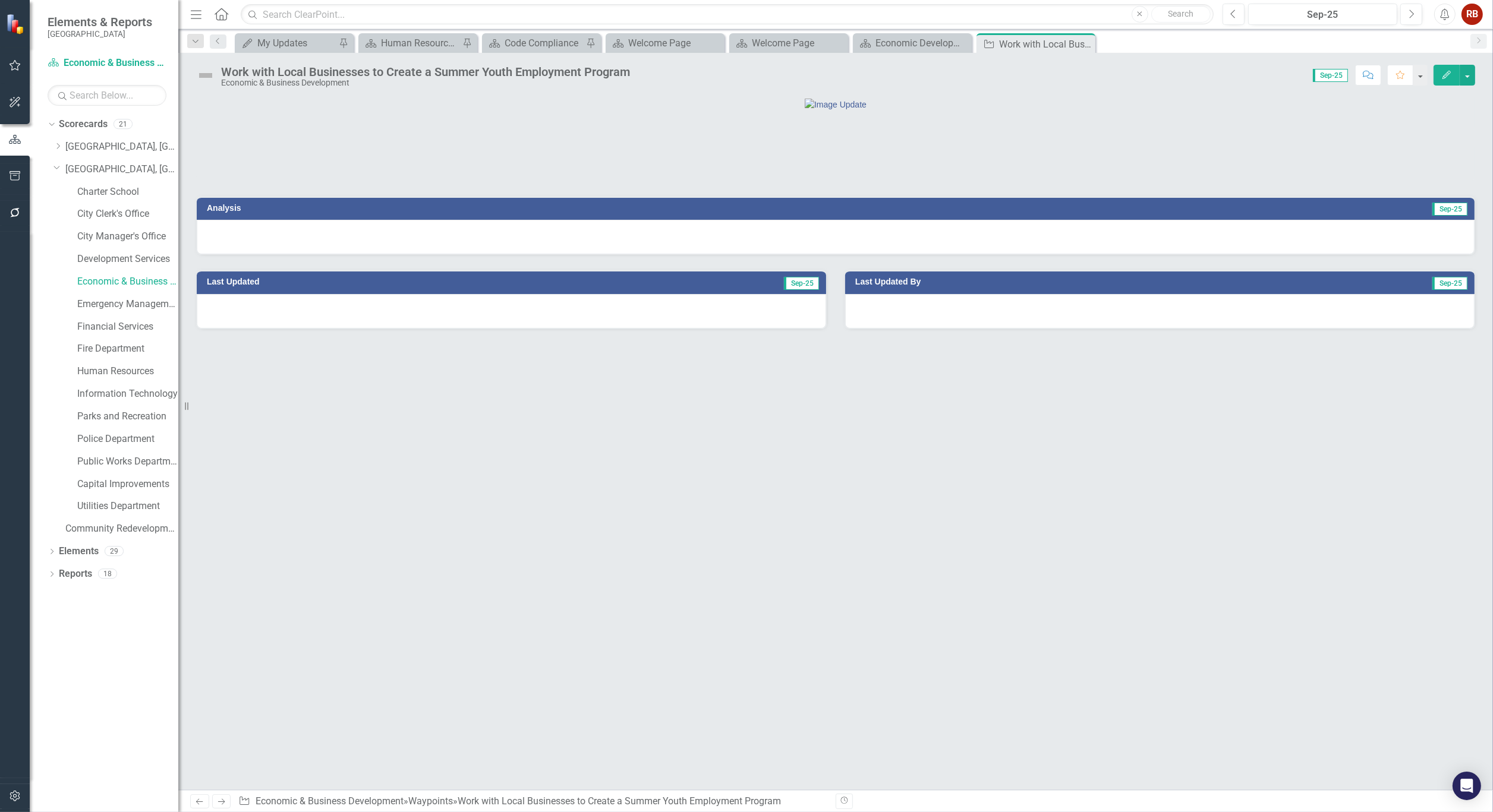
click at [504, 67] on div "Work with Local Businesses to Create a Summer Youth Employment Program" at bounding box center [424, 72] width 409 height 13
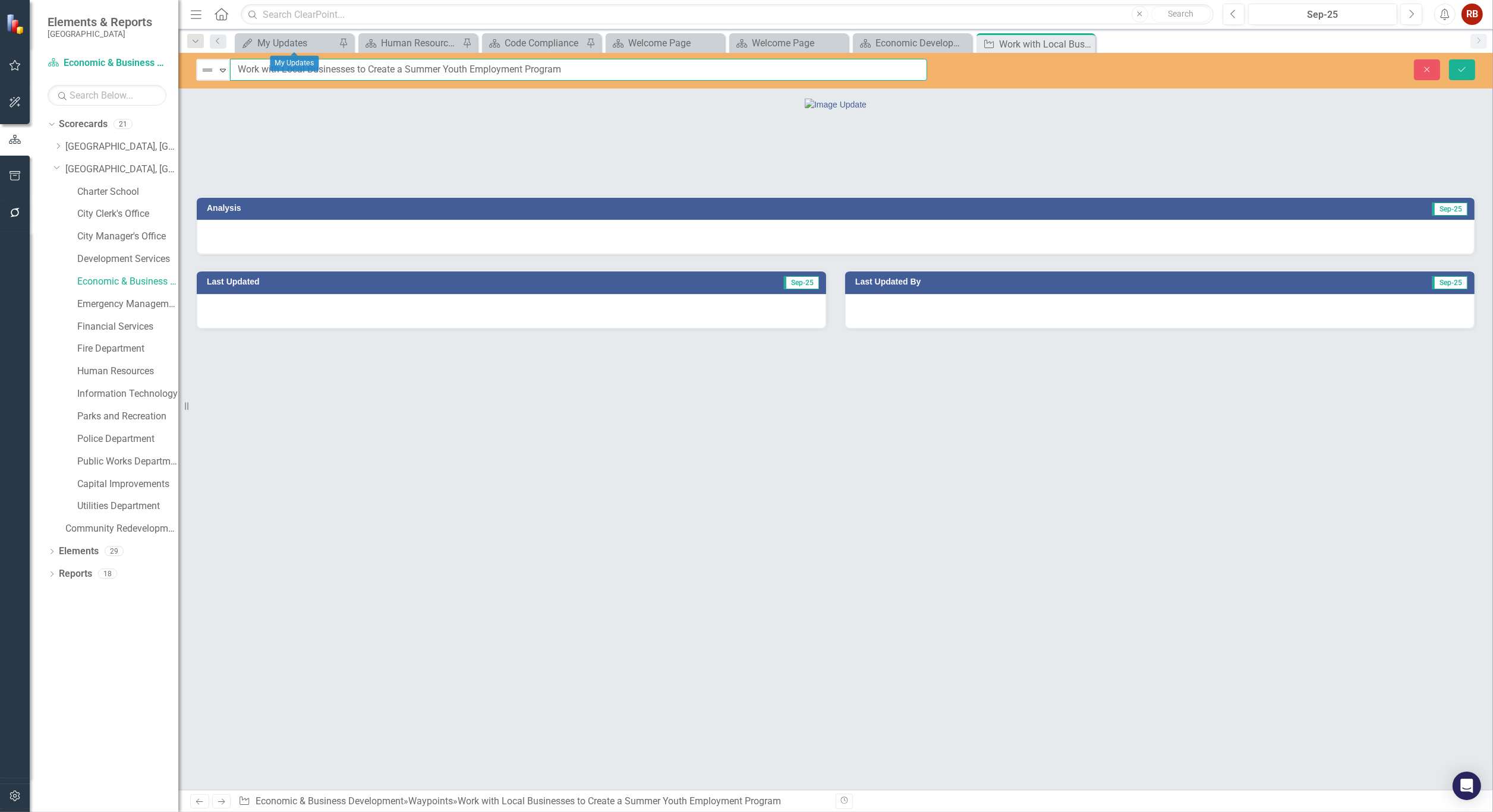
drag, startPoint x: 597, startPoint y: 69, endPoint x: 234, endPoint y: 50, distance: 363.5
click at [234, 50] on div "Menu Home Search Close Search Previous Sep-25 Next Alerts RB User Edit Profile …" at bounding box center [836, 406] width 1314 height 812
click at [1083, 43] on icon "Close" at bounding box center [1084, 44] width 12 height 9
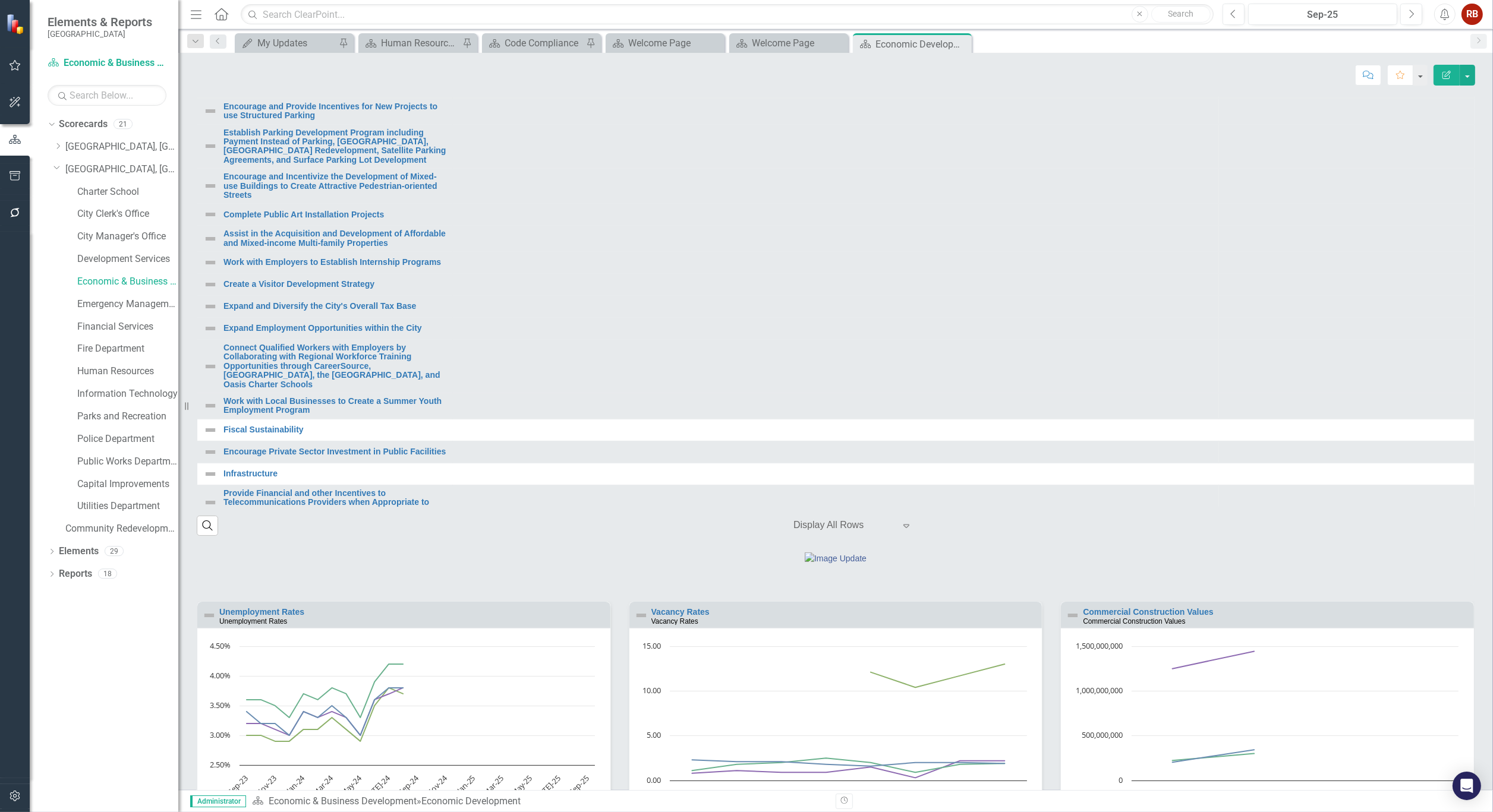
scroll to position [853, 0]
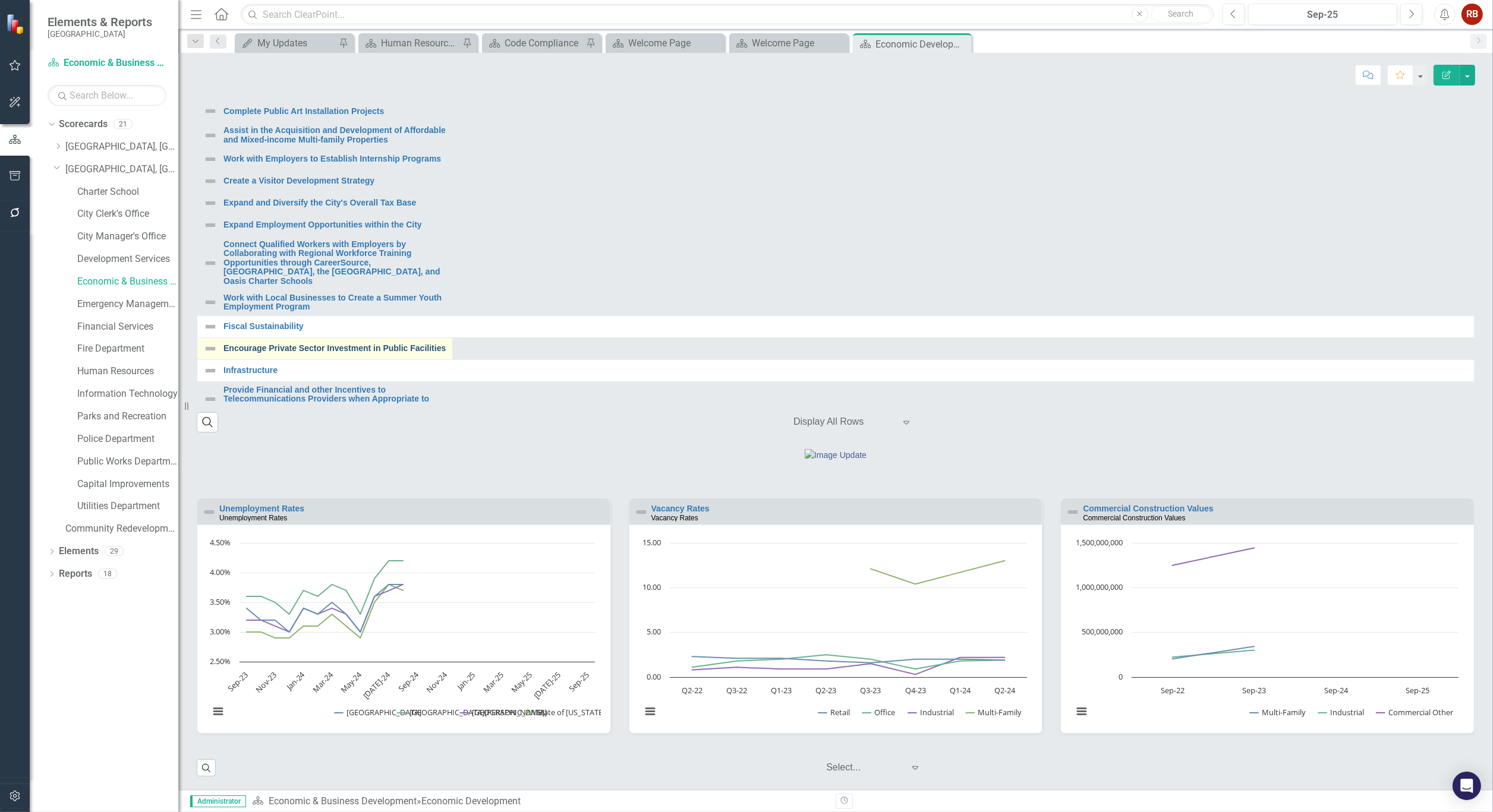
click at [359, 344] on link "Encourage Private Sector Investment in Public Facilities" at bounding box center [335, 349] width 223 height 9
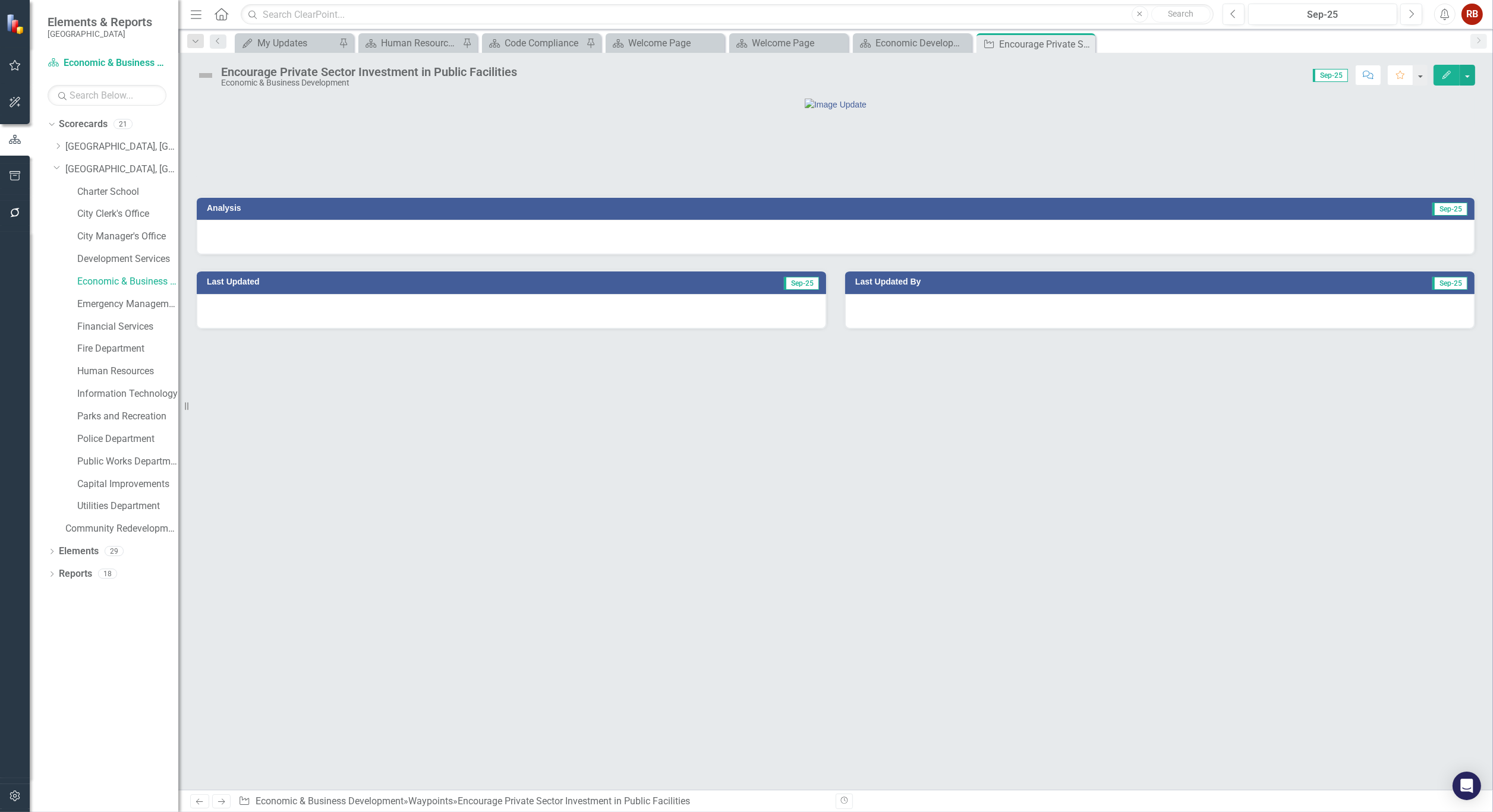
click at [423, 68] on div "Encourage Private Sector Investment in Public Facilities" at bounding box center [368, 72] width 296 height 13
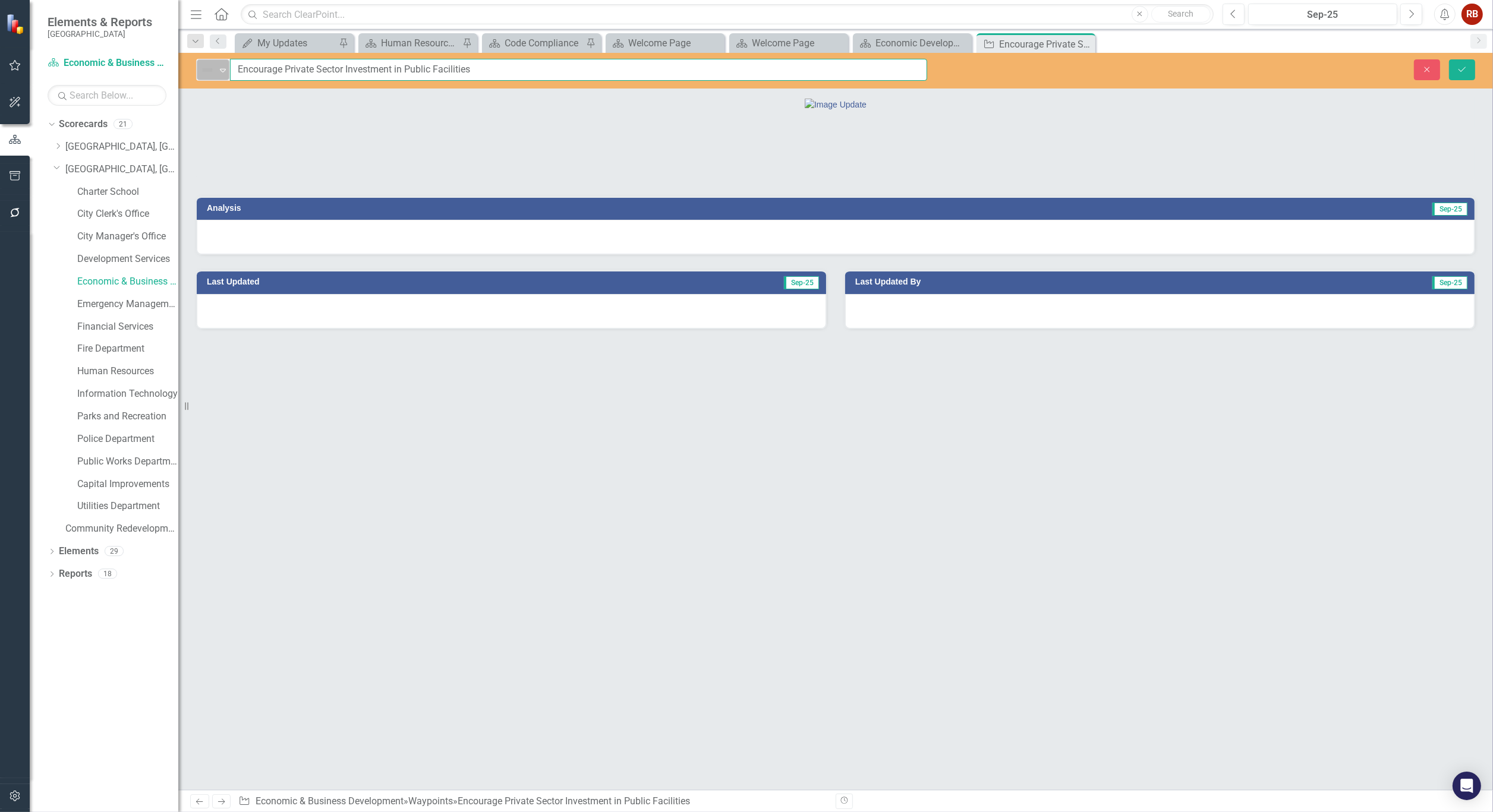
drag, startPoint x: 492, startPoint y: 67, endPoint x: 209, endPoint y: 65, distance: 283.0
click at [209, 65] on div "Not Defined Expand Encourage Private Sector Investment in Public Facilities" at bounding box center [562, 70] width 731 height 22
click at [1088, 44] on icon "Close" at bounding box center [1084, 44] width 12 height 9
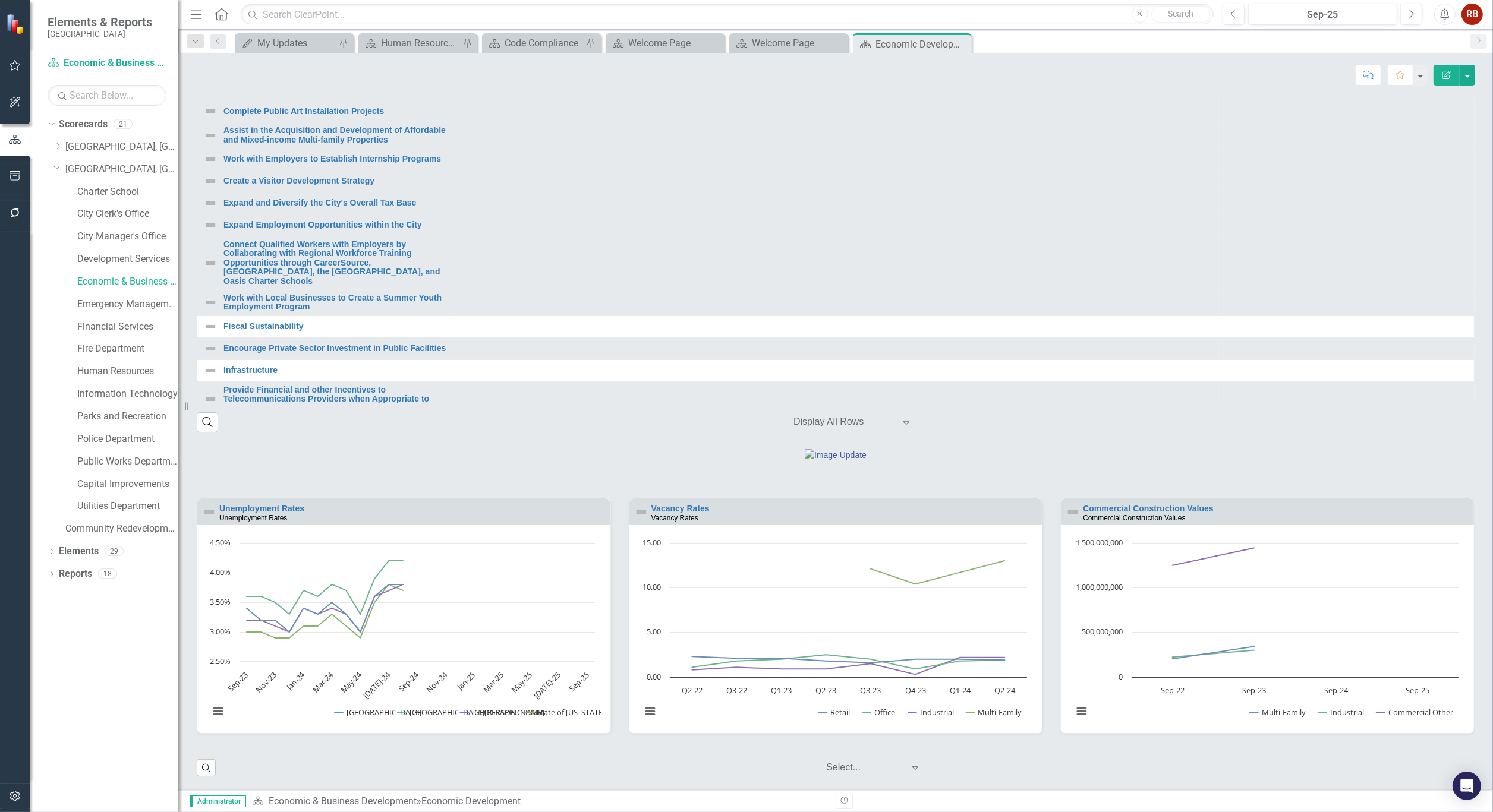
scroll to position [853, 0]
click at [394, 386] on link "Provide Financial and other Incentives to Telecommunications Providers when App…" at bounding box center [335, 399] width 223 height 27
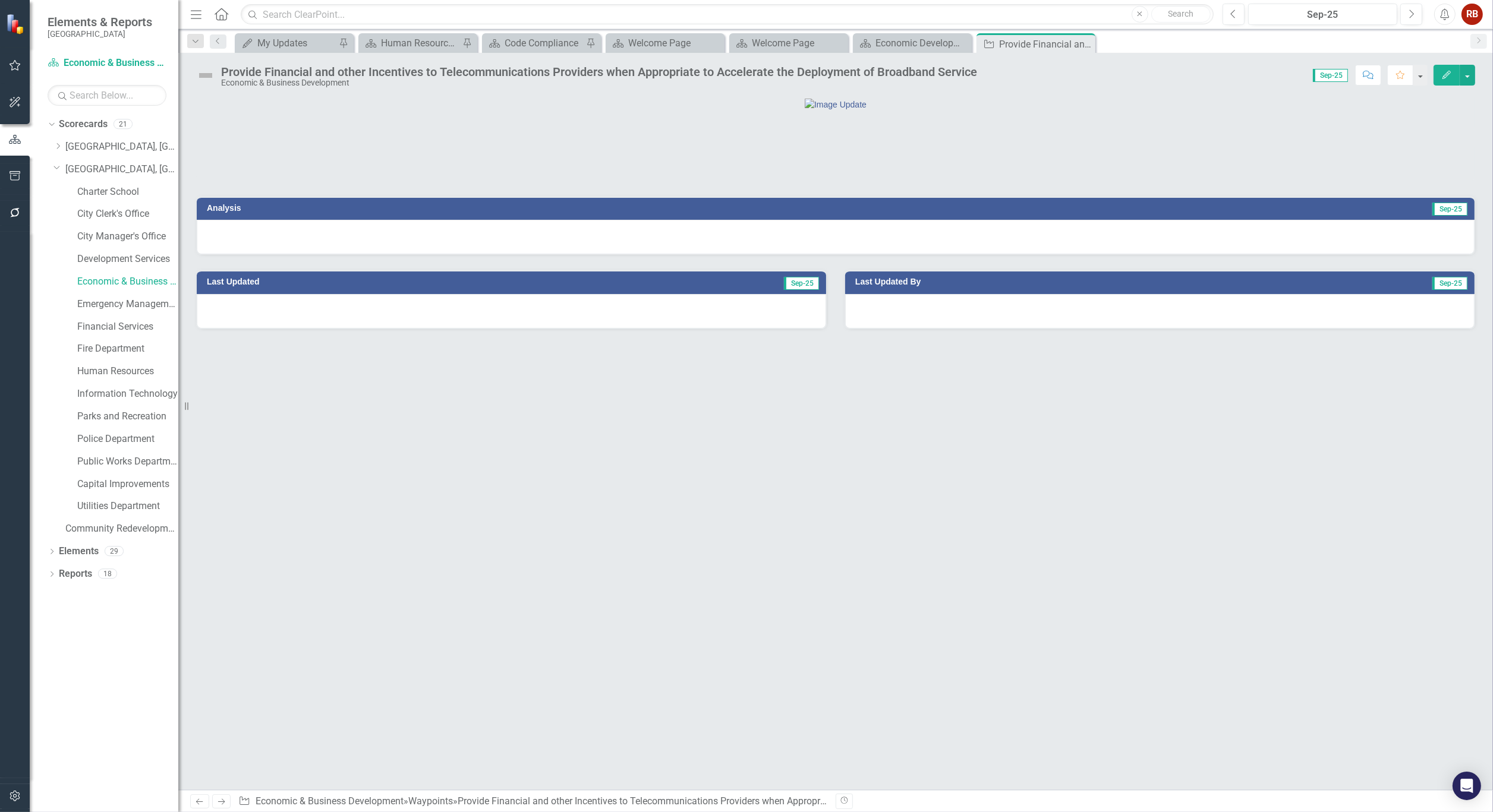
click at [567, 70] on div "Provide Financial and other Incentives to Telecommunications Providers when App…" at bounding box center [598, 72] width 756 height 13
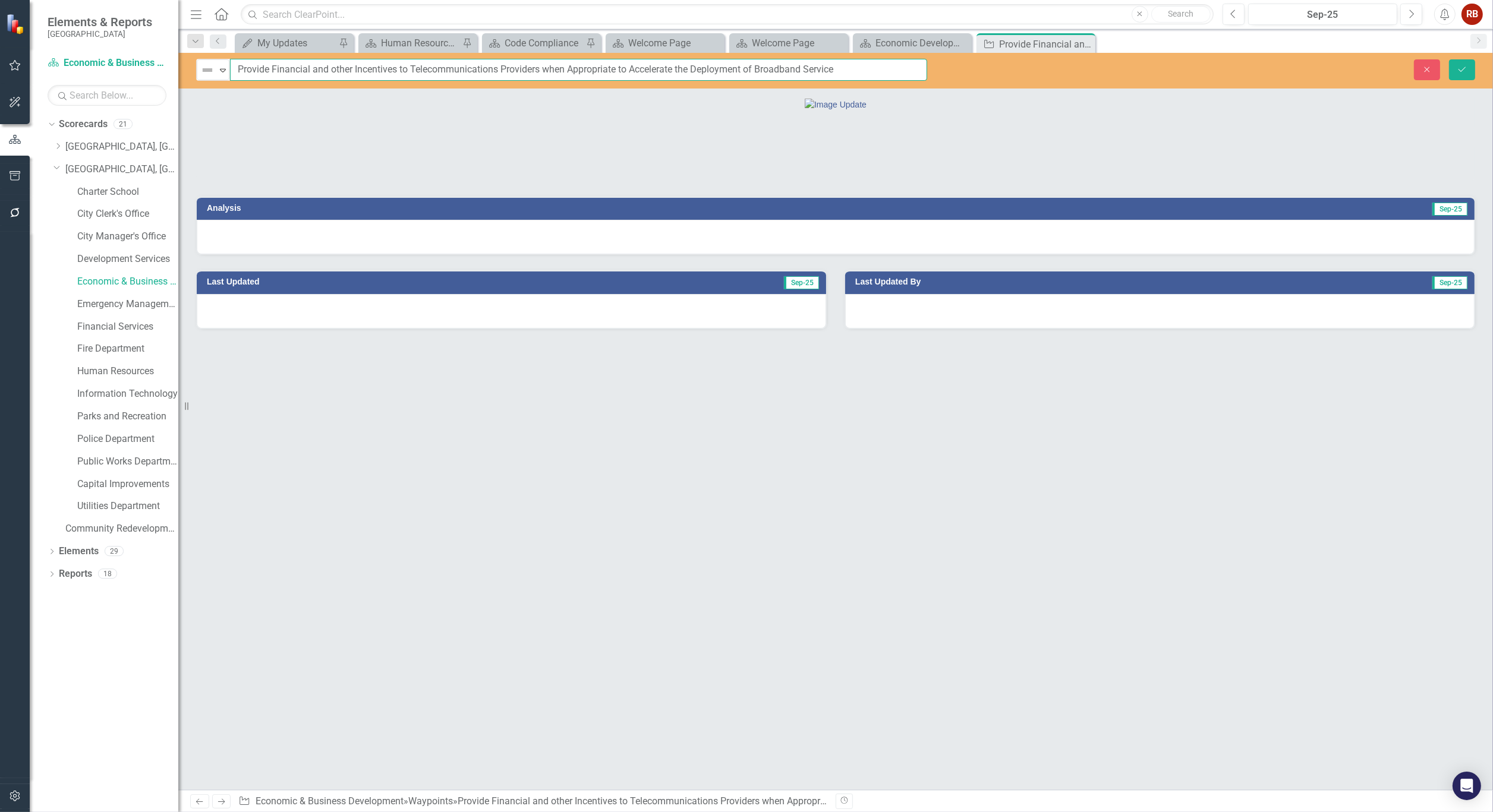
drag, startPoint x: 854, startPoint y: 69, endPoint x: 231, endPoint y: 86, distance: 623.2
click at [231, 86] on div "Not Defined Expand Provide Financial and other Incentives to Telecommunications…" at bounding box center [836, 71] width 1314 height 36
click at [0, 0] on icon "Close" at bounding box center [0, 0] width 0 height 0
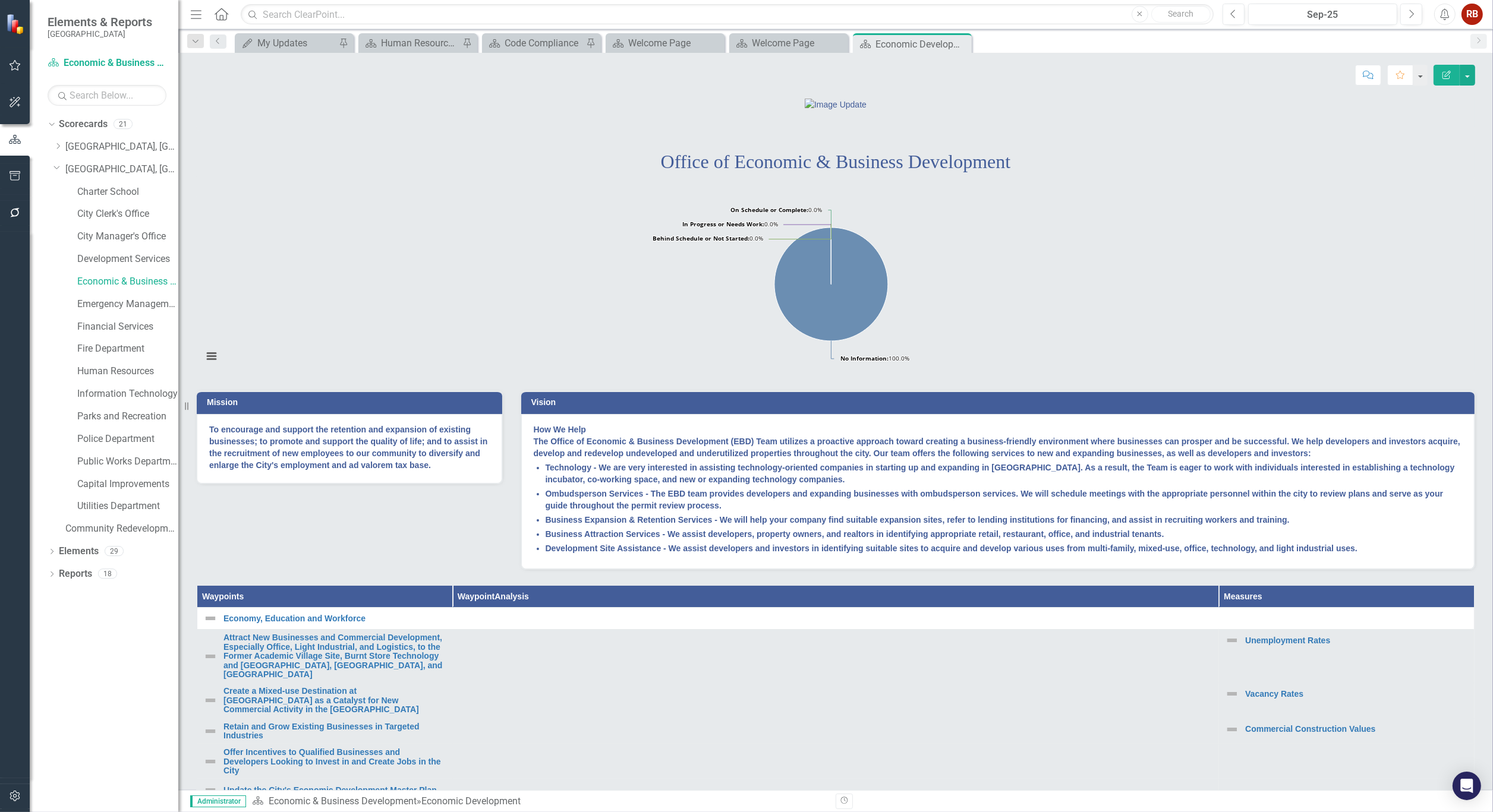
click at [1026, 178] on div "Office of Economic & Business Development" at bounding box center [835, 164] width 1278 height 28
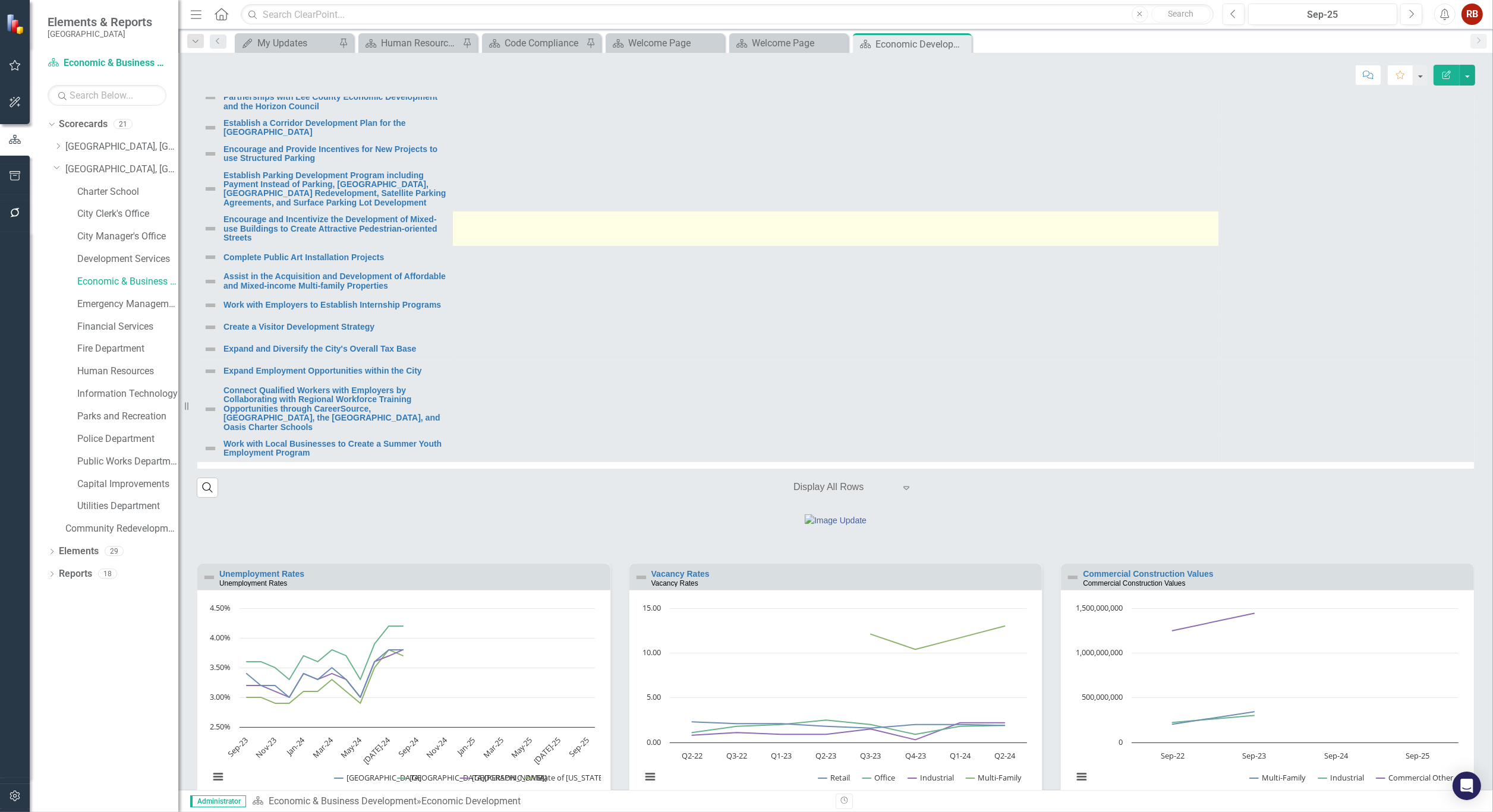
scroll to position [147, 0]
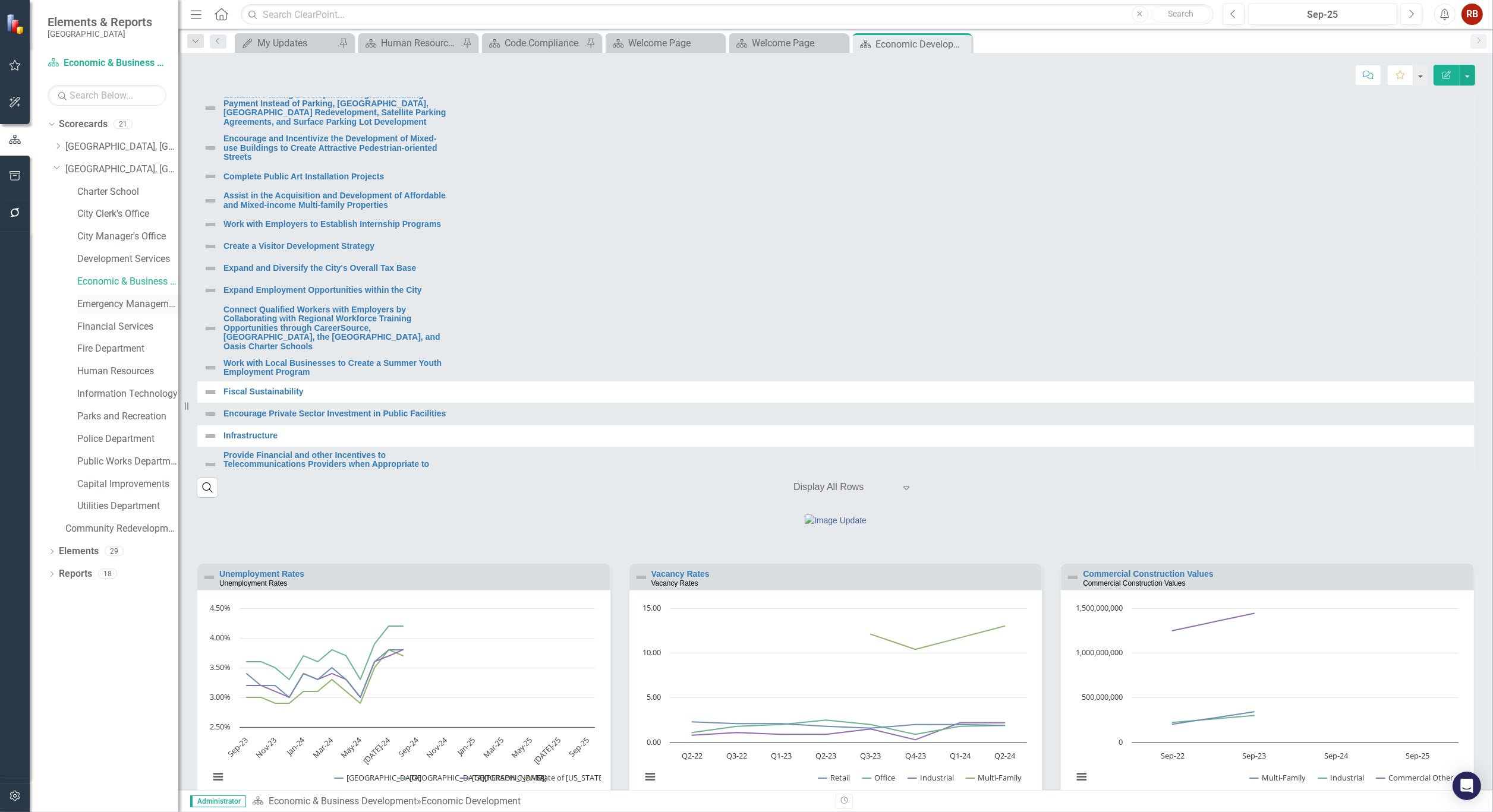
click at [123, 304] on link "Emergency Management & Resilience" at bounding box center [128, 304] width 101 height 14
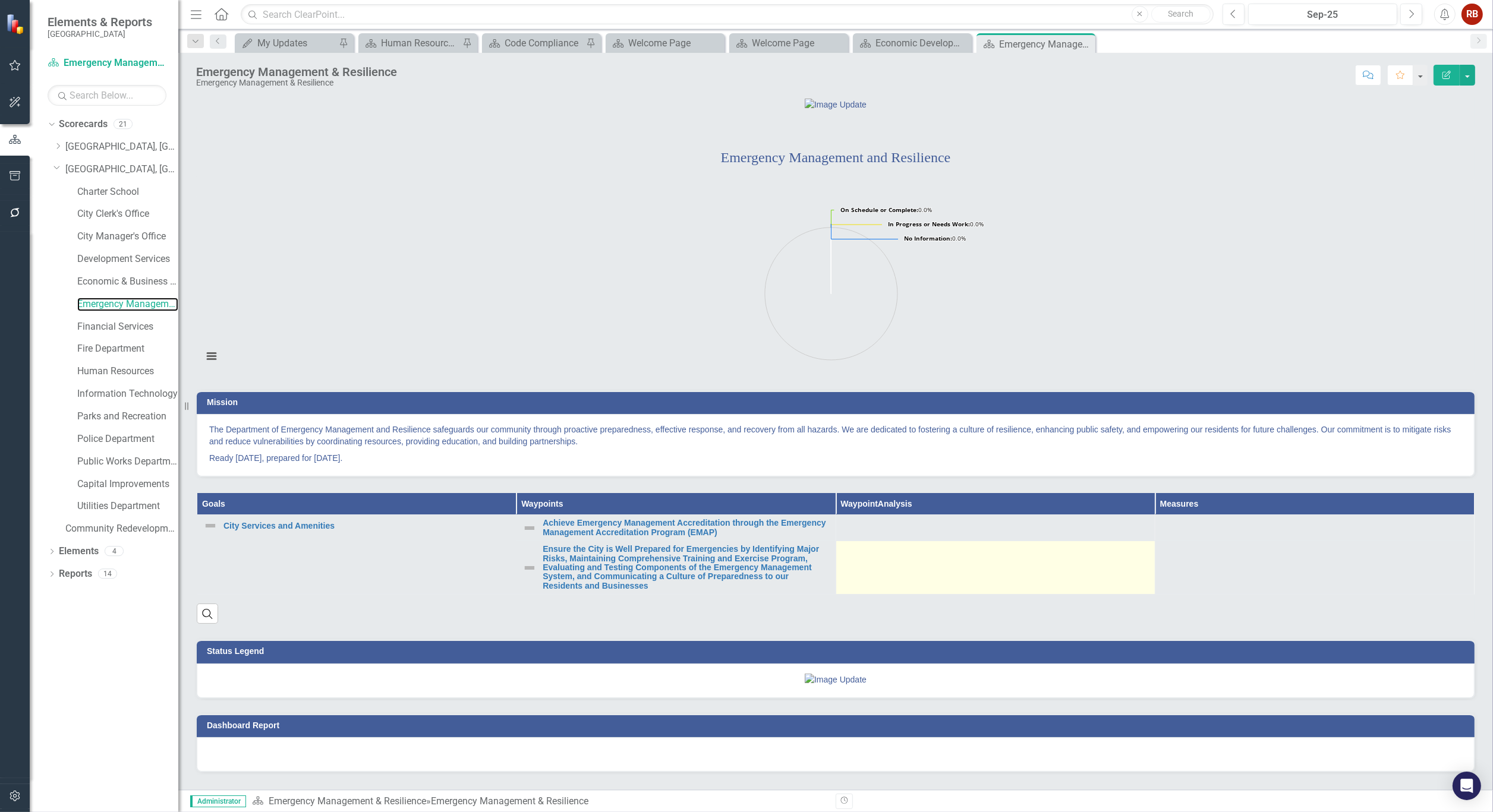
scroll to position [104, 0]
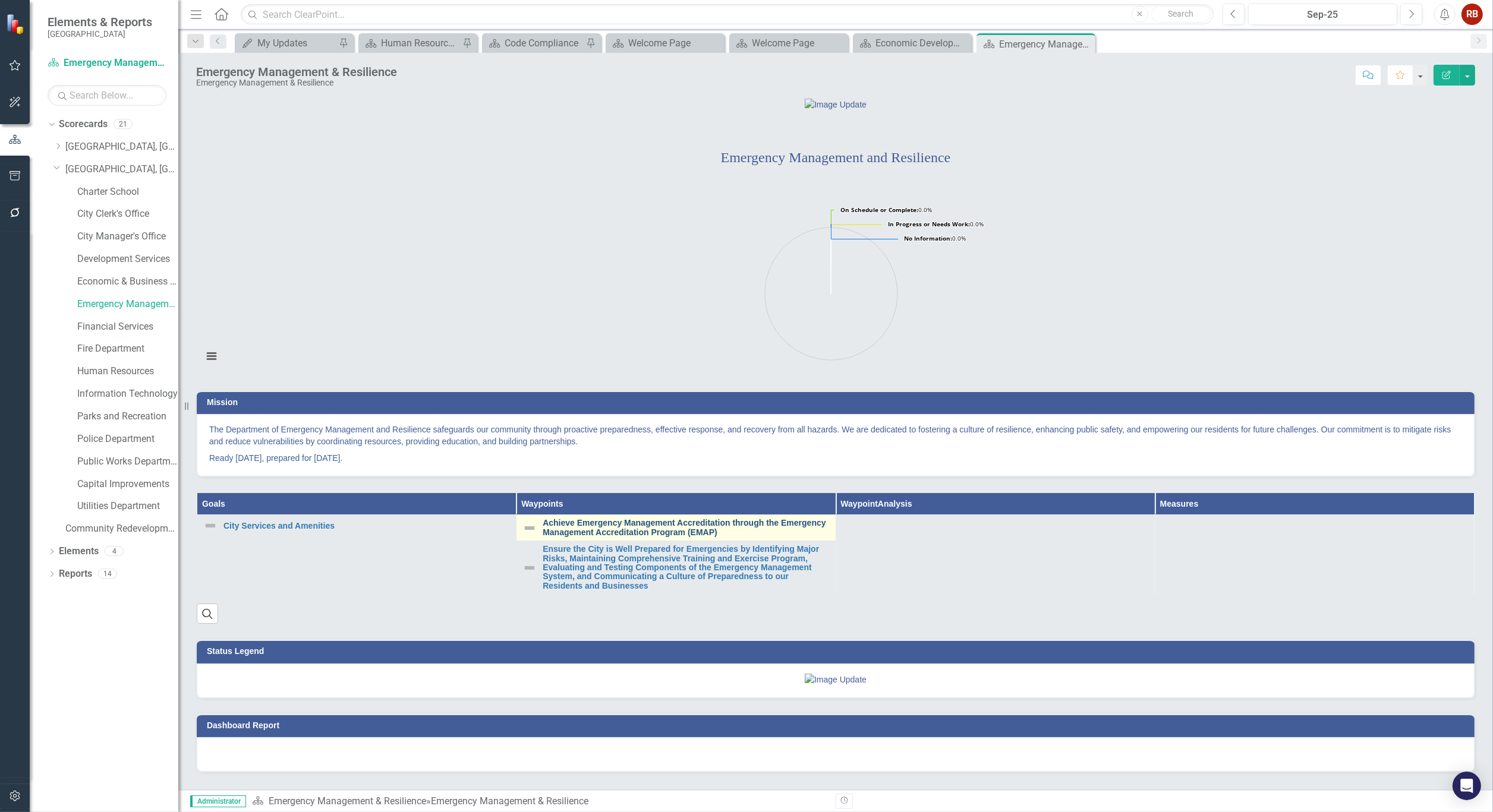
click at [707, 519] on link "Achieve Emergency Management Accreditation through the Emergency Management Acc…" at bounding box center [685, 528] width 286 height 19
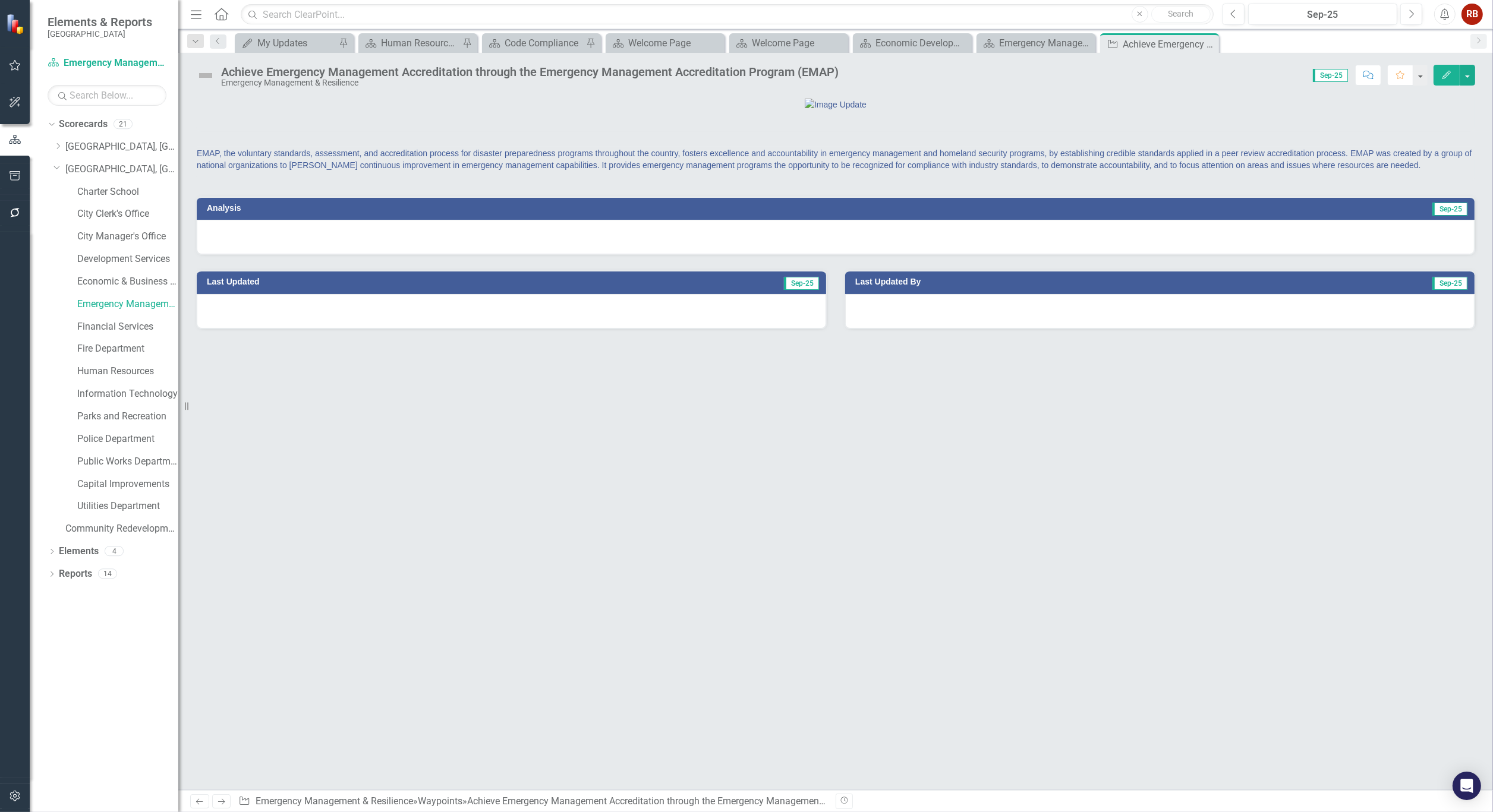
click at [387, 74] on div "Achieve Emergency Management Accreditation through the Emergency Management Acc…" at bounding box center [529, 72] width 617 height 13
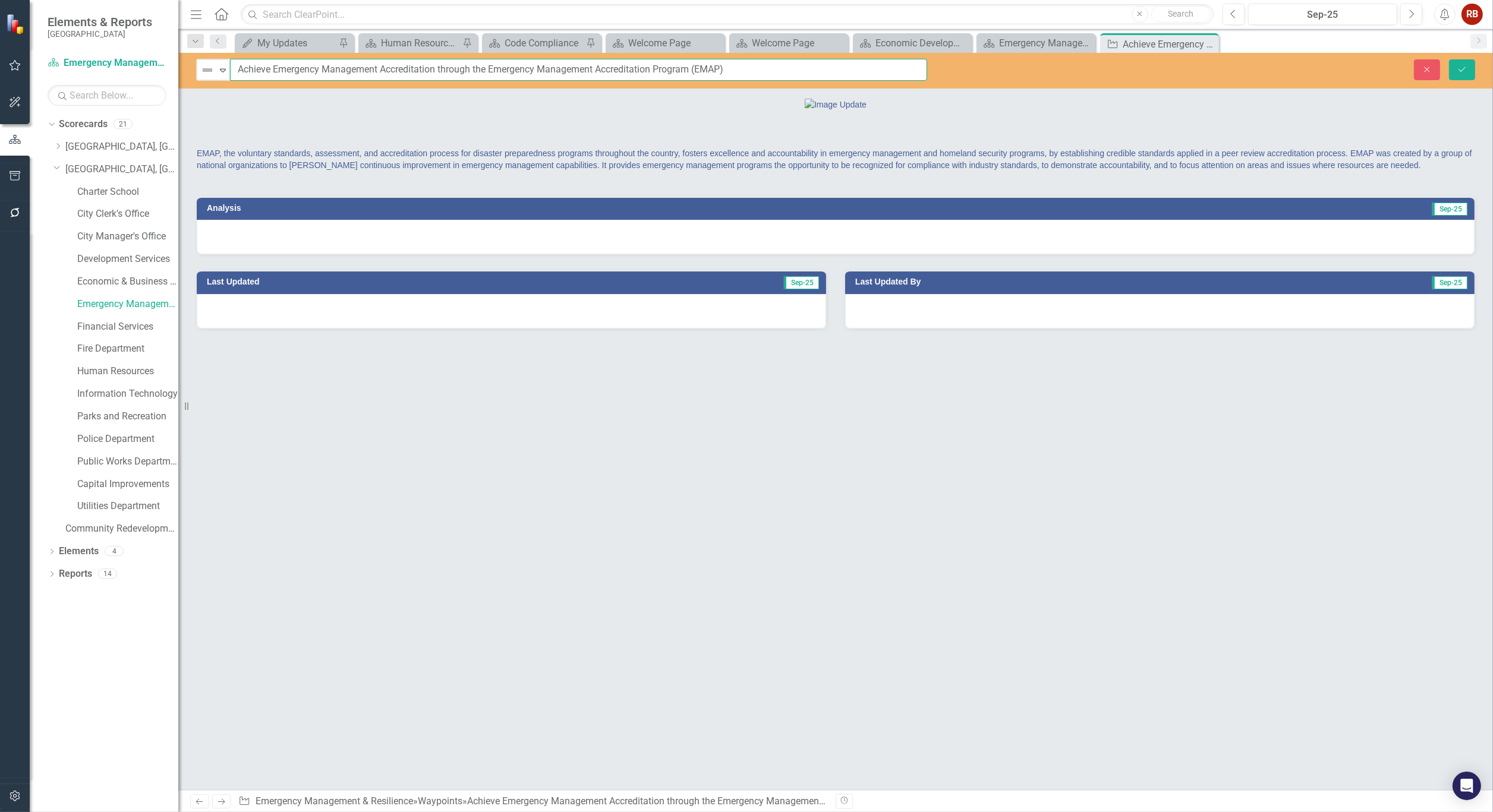
drag, startPoint x: 743, startPoint y: 66, endPoint x: 236, endPoint y: 83, distance: 507.3
click at [236, 83] on div "Not Defined Expand Achieve Emergency Management Accreditation through the Emerg…" at bounding box center [836, 71] width 1314 height 36
click at [1207, 43] on icon at bounding box center [1207, 44] width 7 height 7
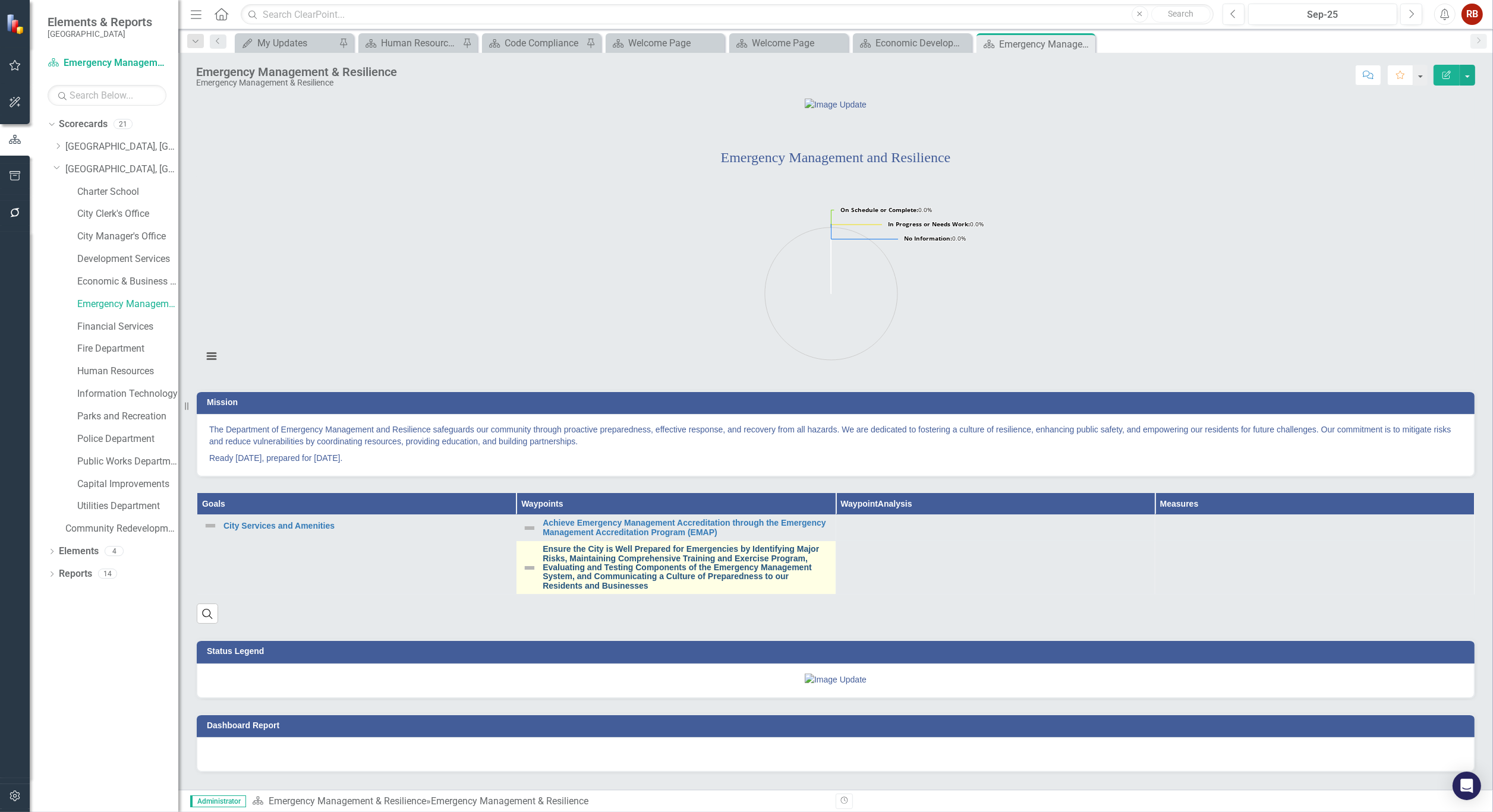
click at [669, 591] on link "Ensure the City is Well Prepared for Emergencies by Identifying Major Risks, Ma…" at bounding box center [685, 567] width 286 height 46
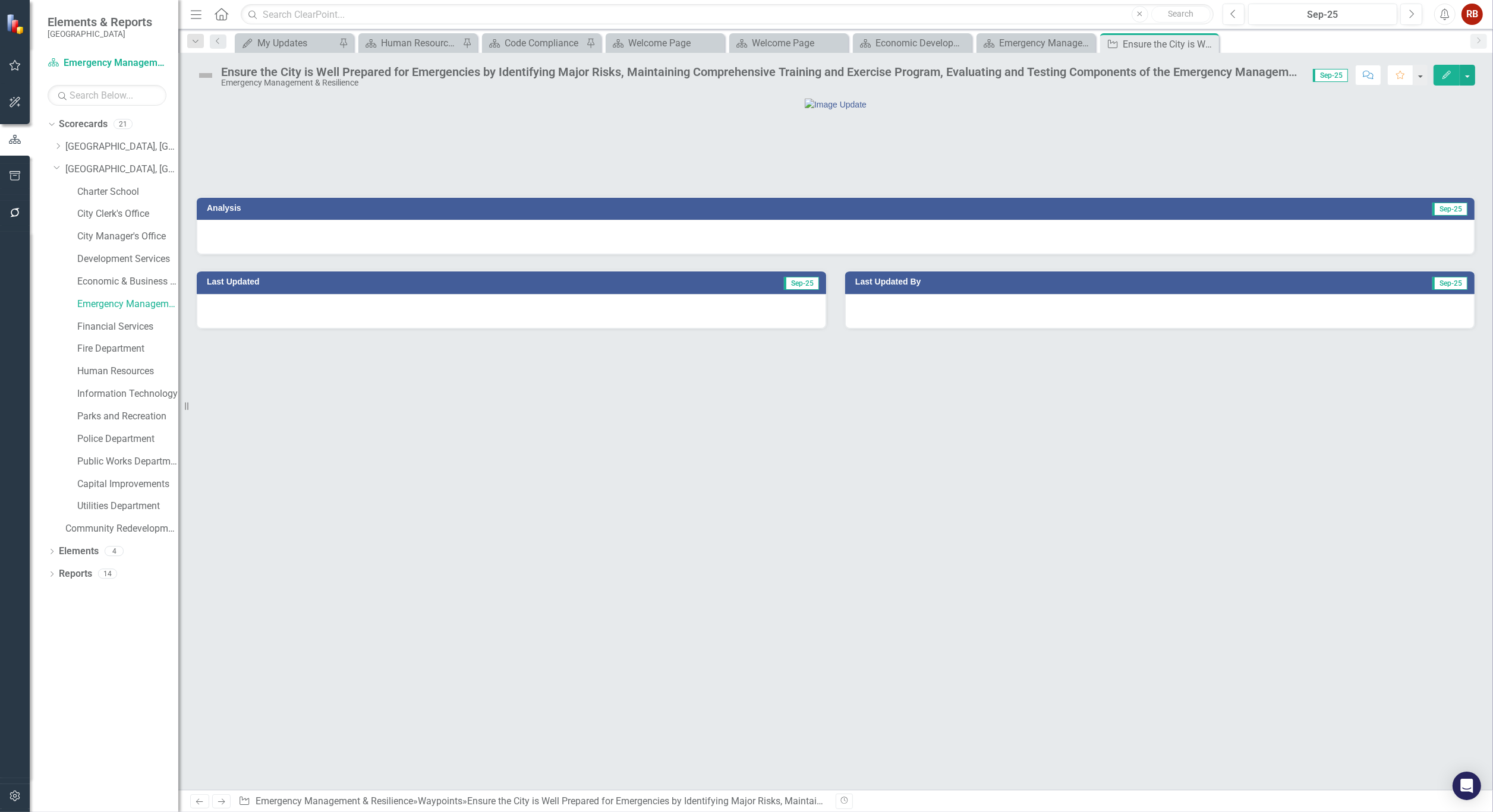
click at [444, 67] on div "Ensure the City is Well Prepared for Emergencies by Identifying Major Risks, Ma…" at bounding box center [760, 72] width 1080 height 13
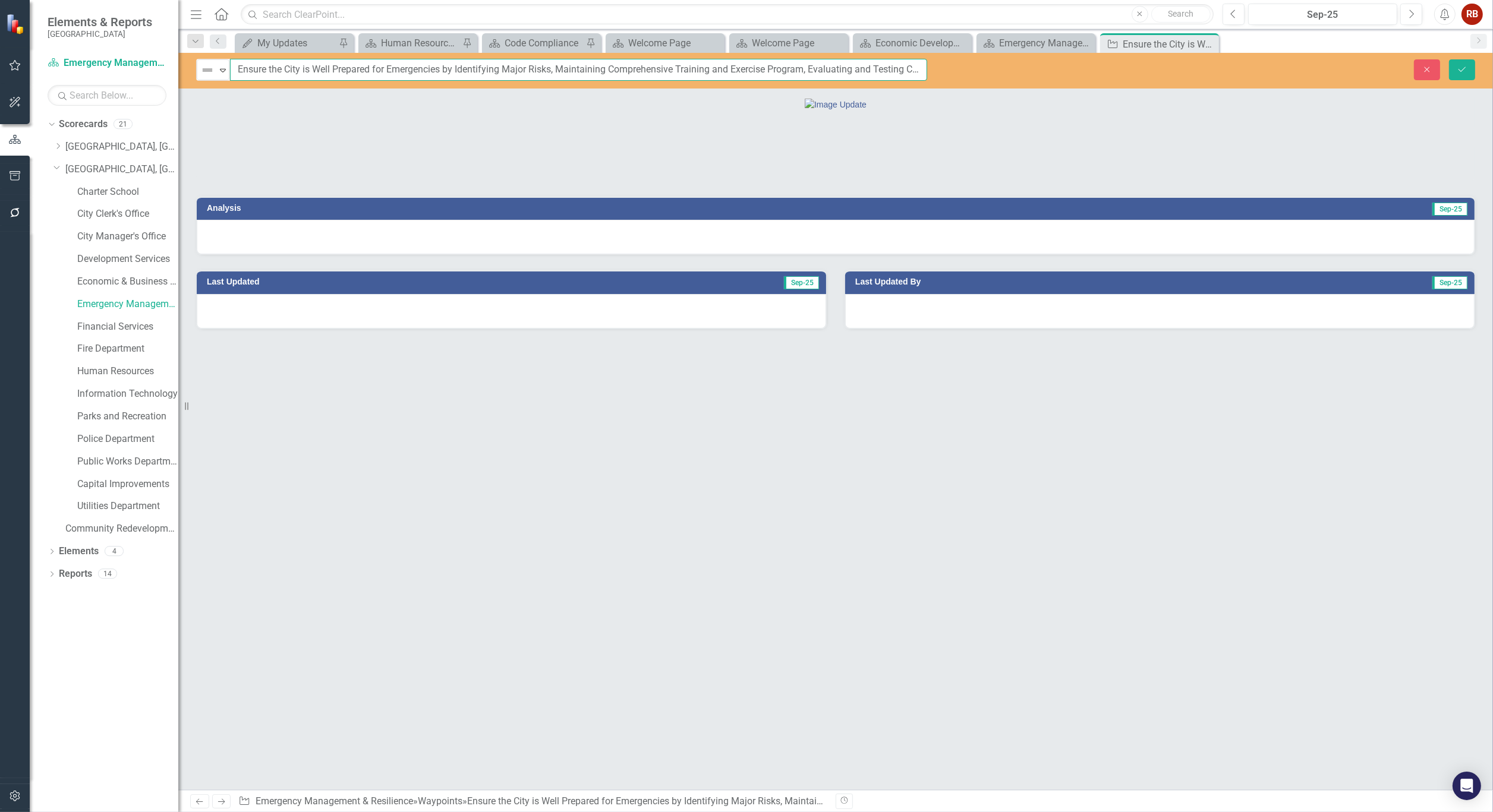
scroll to position [0, 553]
drag, startPoint x: 236, startPoint y: 71, endPoint x: 1013, endPoint y: 81, distance: 777.1
click at [1013, 81] on div "Not Defined Expand Ensure the City is Well Prepared for Emergencies by Identify…" at bounding box center [836, 71] width 1314 height 36
click at [1211, 40] on icon "Close" at bounding box center [1207, 44] width 12 height 9
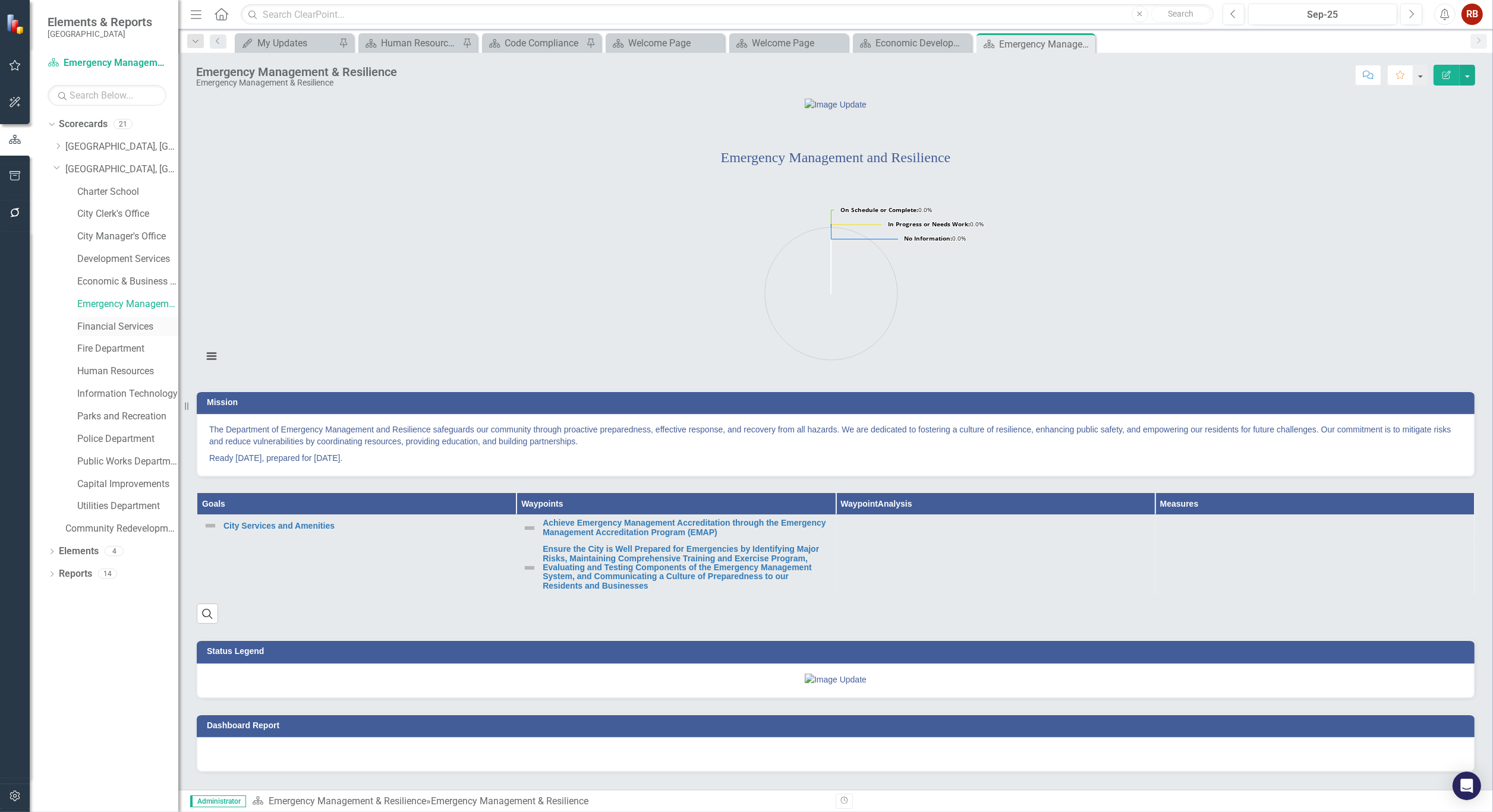
click at [134, 323] on link "Financial Services" at bounding box center [128, 327] width 101 height 14
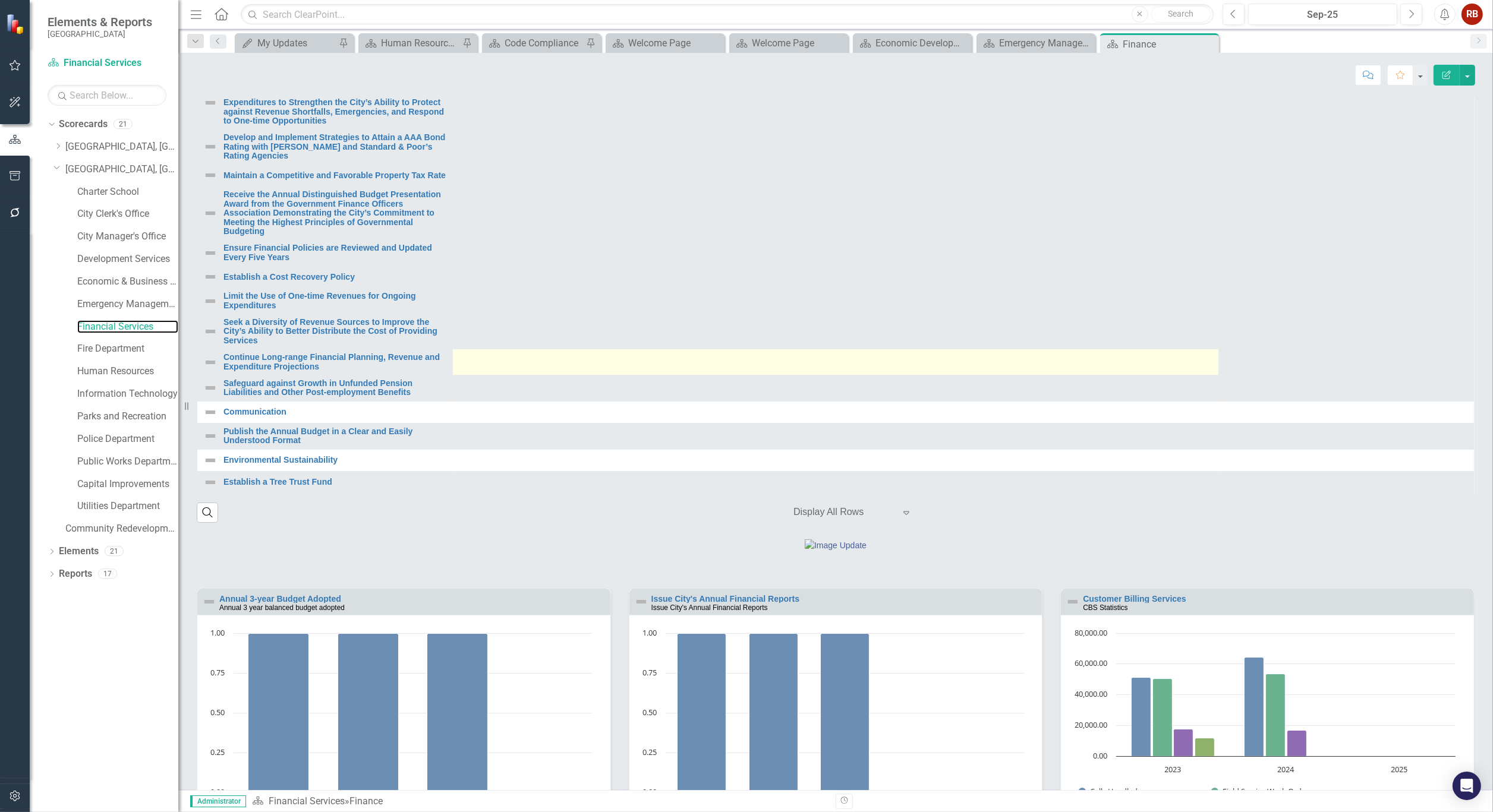
scroll to position [726, 0]
